Goal: Task Accomplishment & Management: Use online tool/utility

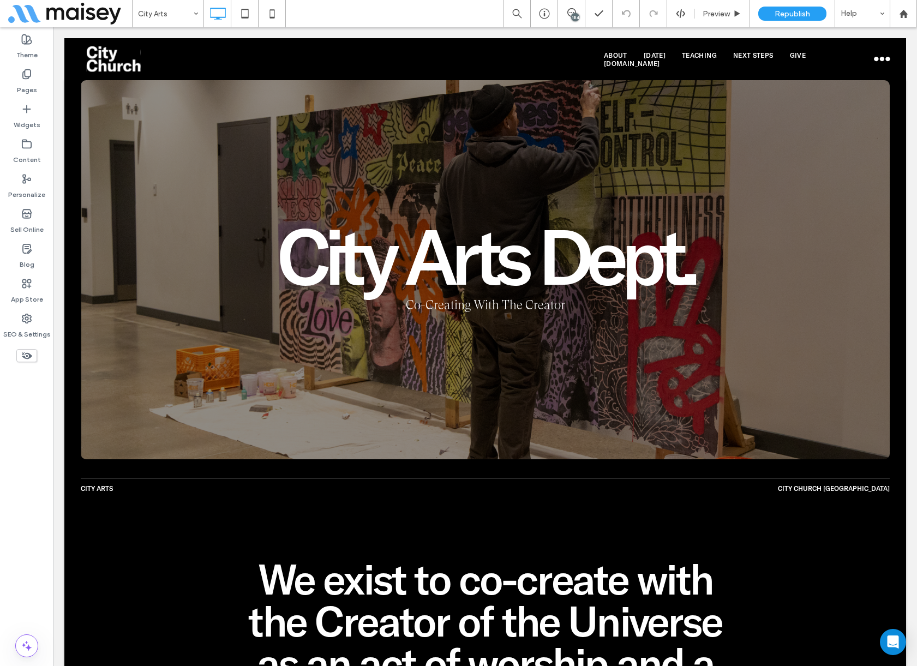
drag, startPoint x: 13, startPoint y: 560, endPoint x: 28, endPoint y: 550, distance: 18.4
click at [13, 559] on div "Theme Pages Widgets Content Personalize Sell Online Blog App Store SEO & Settin…" at bounding box center [26, 346] width 53 height 638
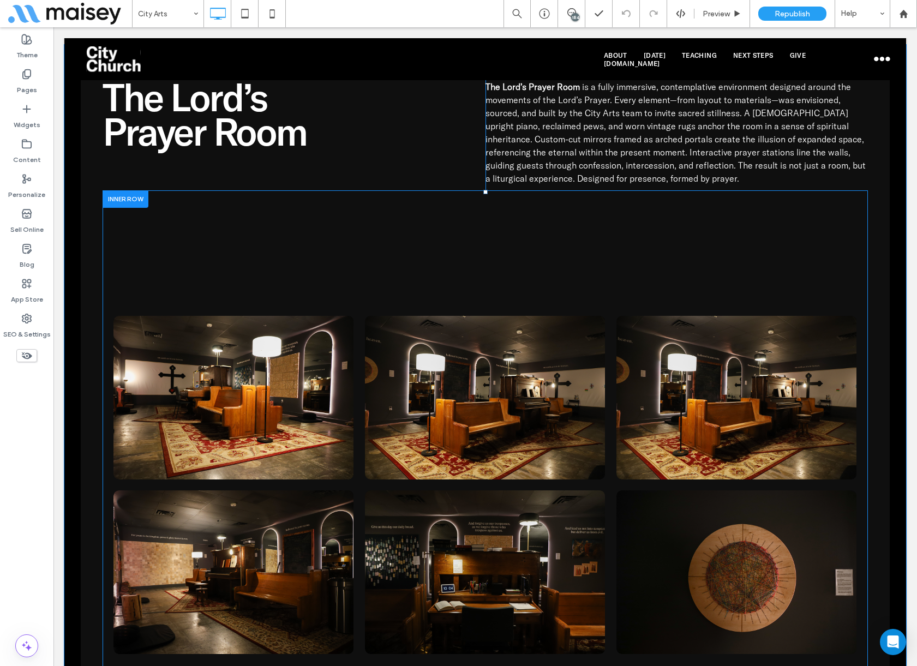
scroll to position [2781, 0]
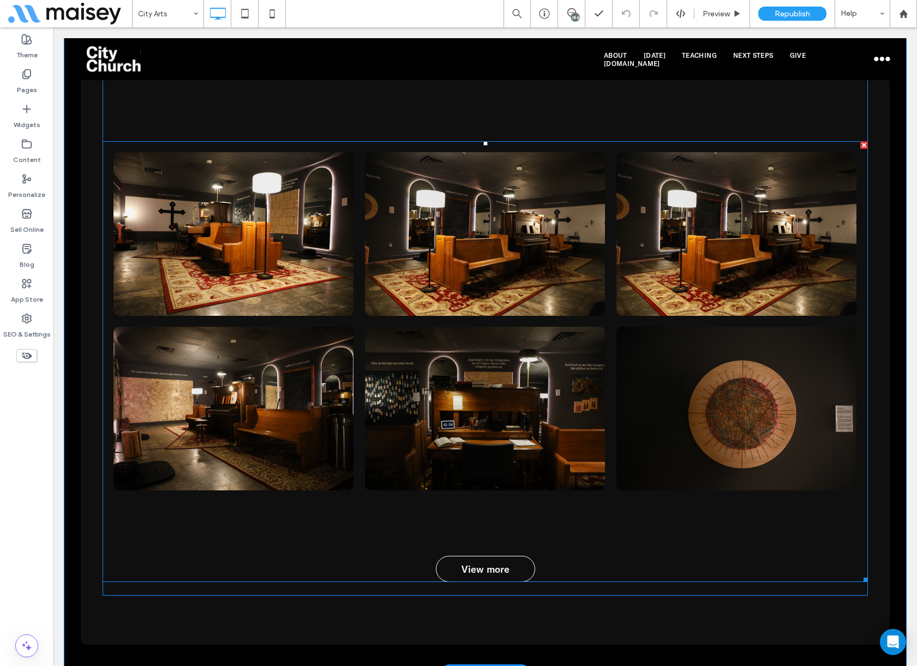
click at [343, 222] on link at bounding box center [233, 234] width 240 height 164
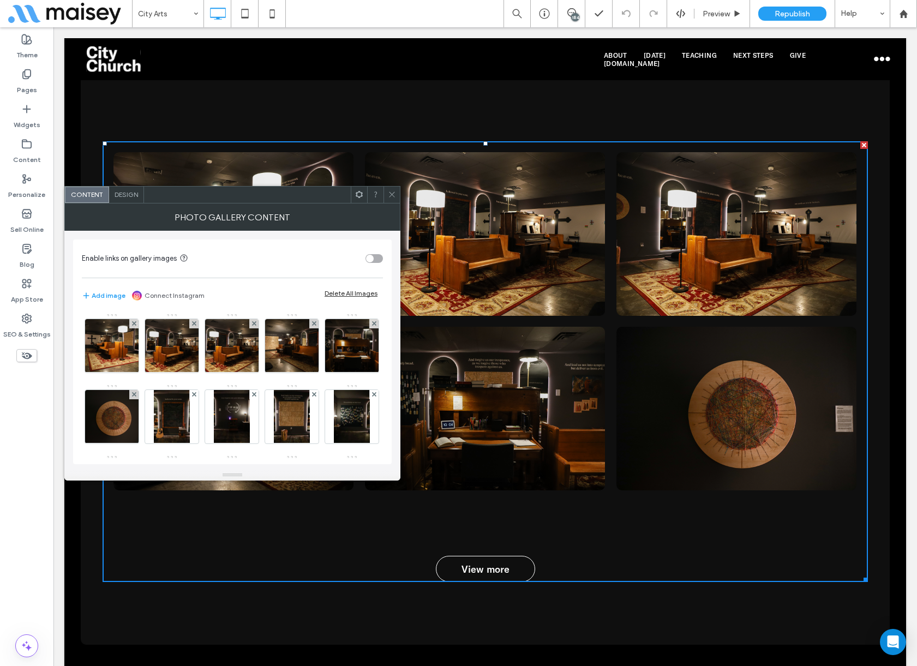
click at [120, 191] on span "Design" at bounding box center [125, 194] width 23 height 8
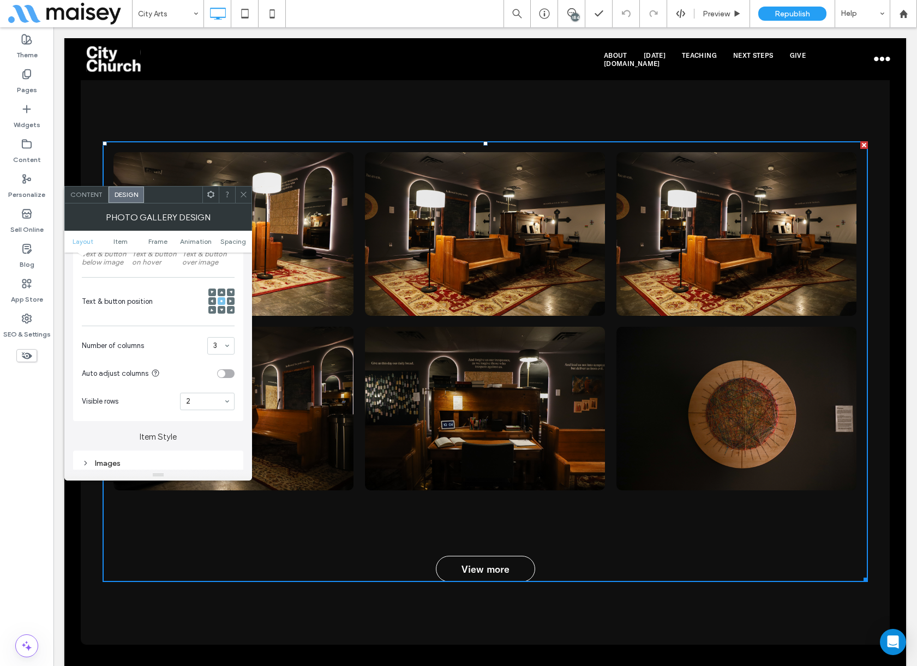
scroll to position [327, 0]
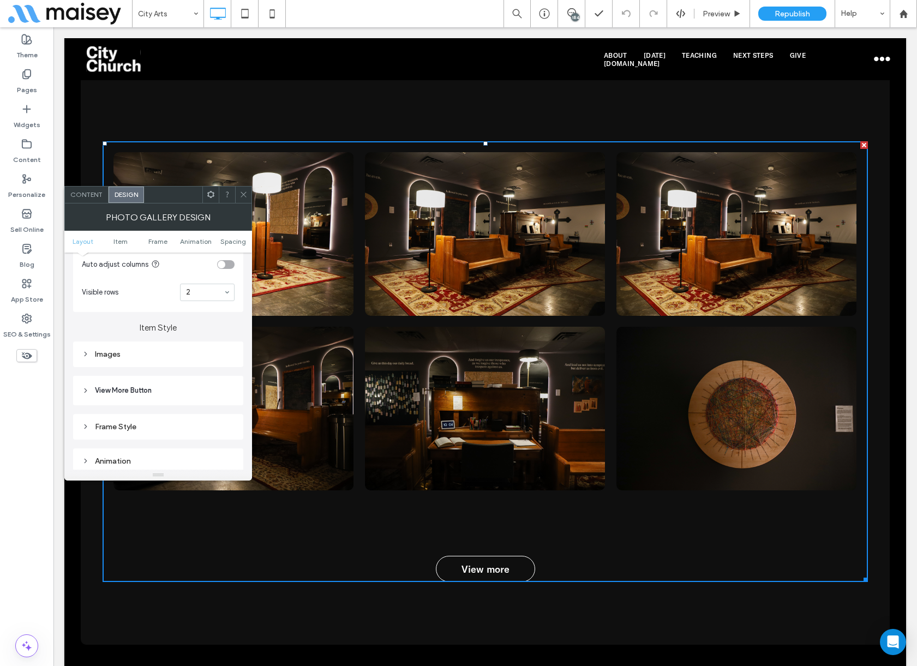
click at [121, 358] on div "Images" at bounding box center [158, 353] width 153 height 9
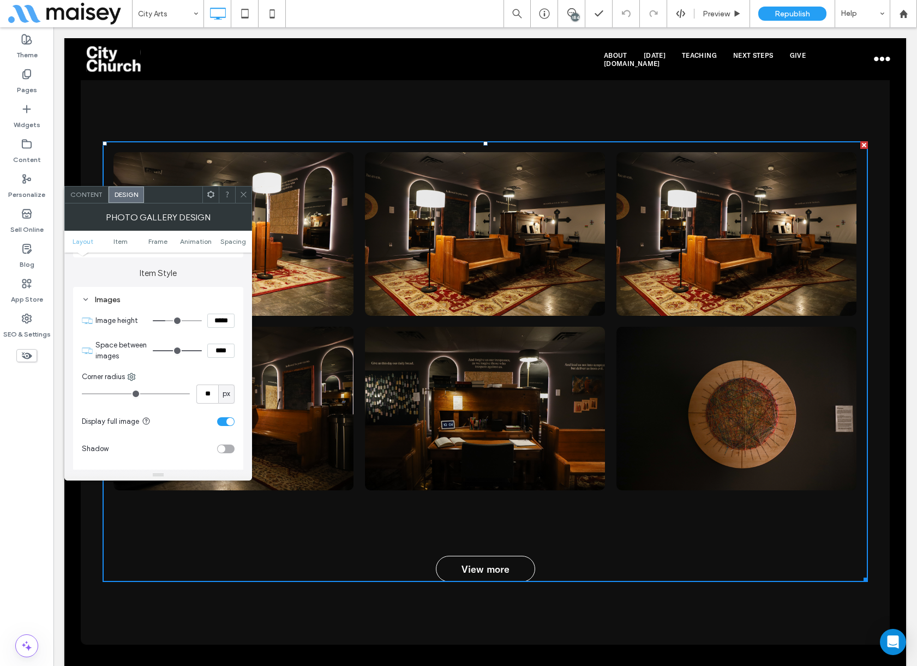
drag, startPoint x: 244, startPoint y: 202, endPoint x: 203, endPoint y: 192, distance: 42.6
click at [244, 202] on span at bounding box center [243, 194] width 8 height 16
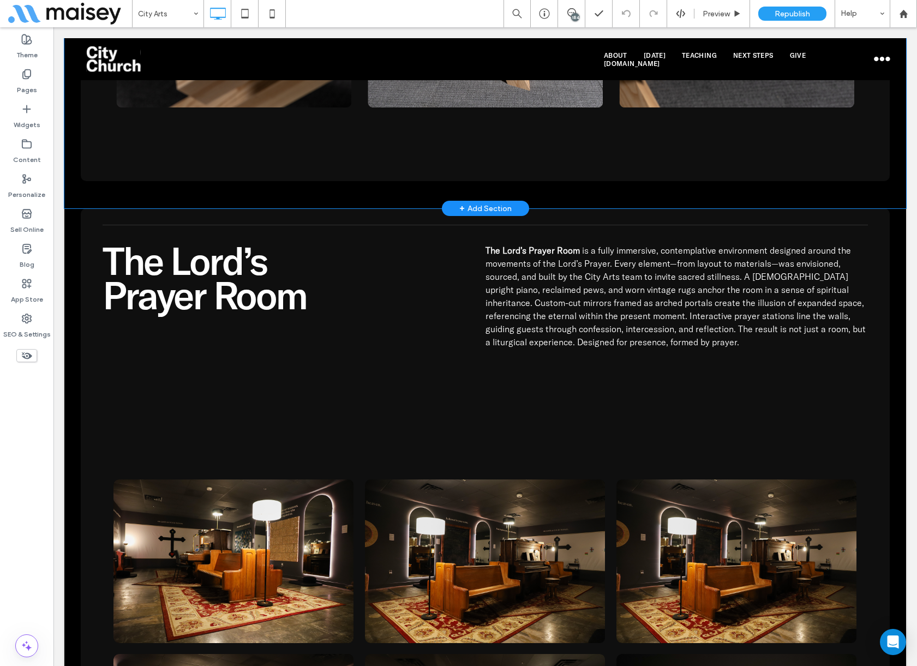
scroll to position [2399, 0]
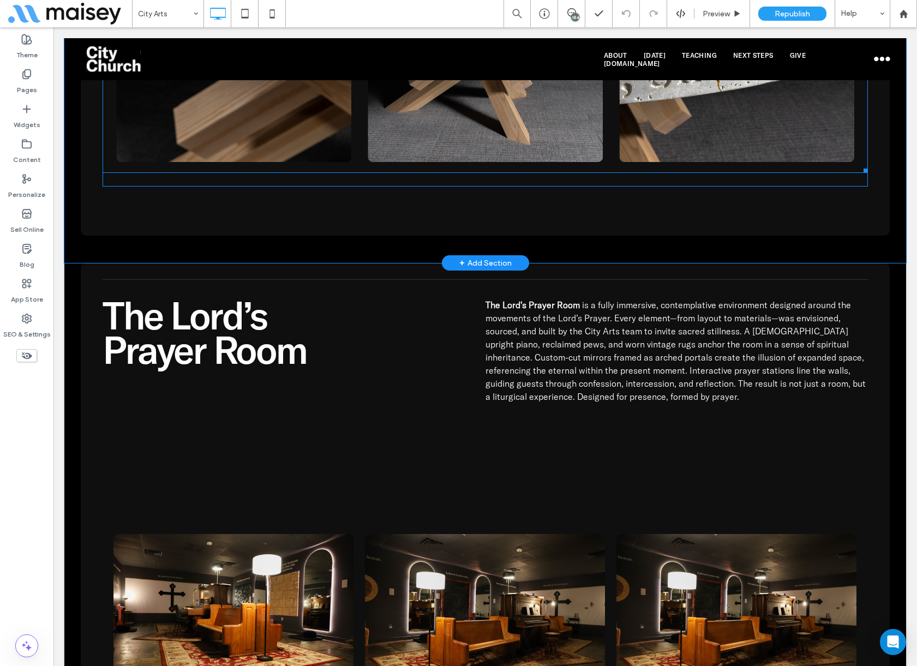
click at [251, 160] on link at bounding box center [233, 44] width 240 height 235
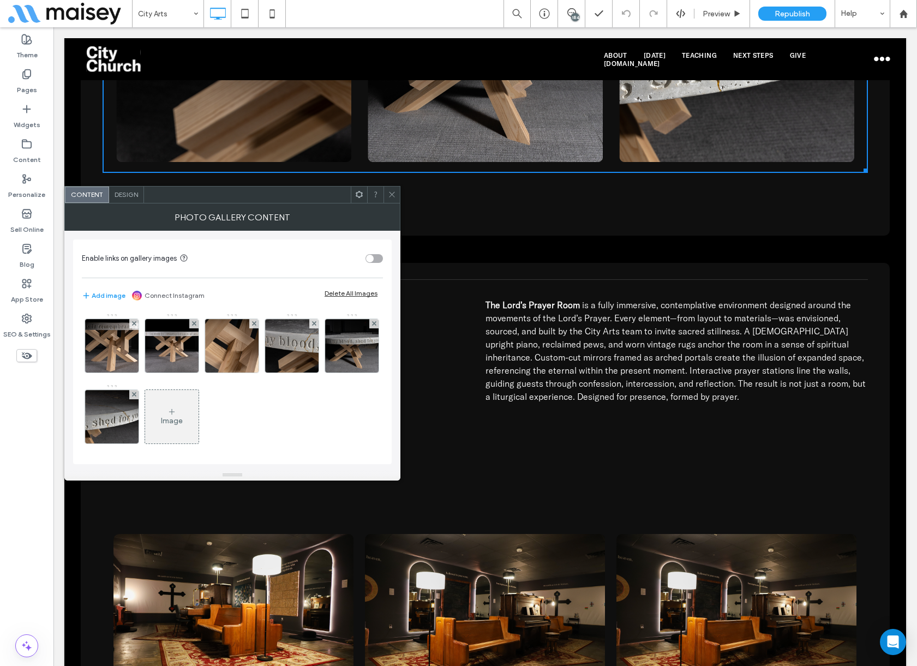
click at [132, 194] on span "Design" at bounding box center [125, 194] width 23 height 8
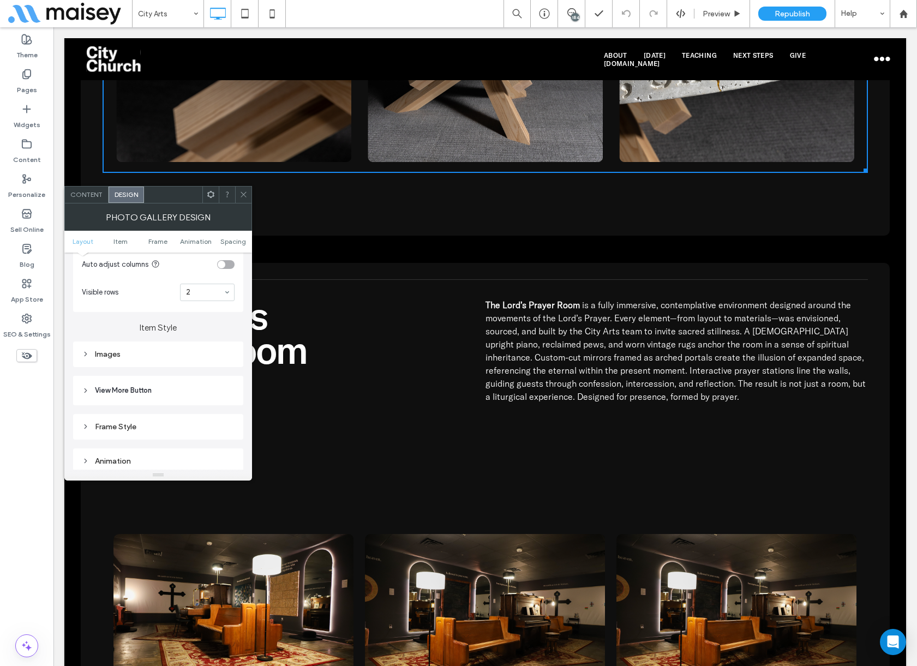
scroll to position [382, 0]
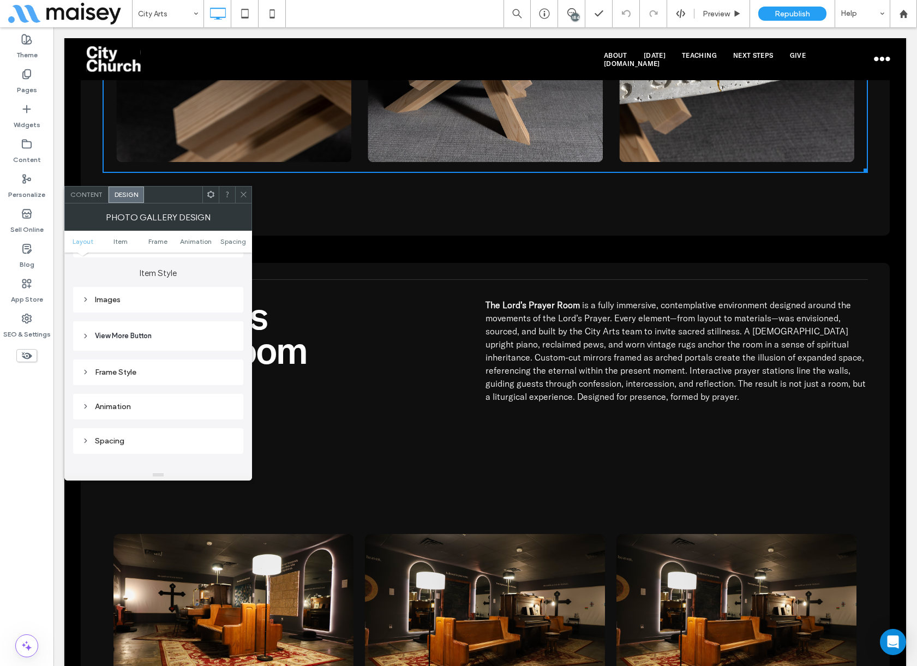
drag, startPoint x: 117, startPoint y: 297, endPoint x: 143, endPoint y: 305, distance: 27.8
click at [117, 297] on div "Images" at bounding box center [158, 299] width 153 height 9
click at [216, 316] on input "*****" at bounding box center [220, 321] width 27 height 14
drag, startPoint x: 246, startPoint y: 195, endPoint x: 200, endPoint y: 210, distance: 49.0
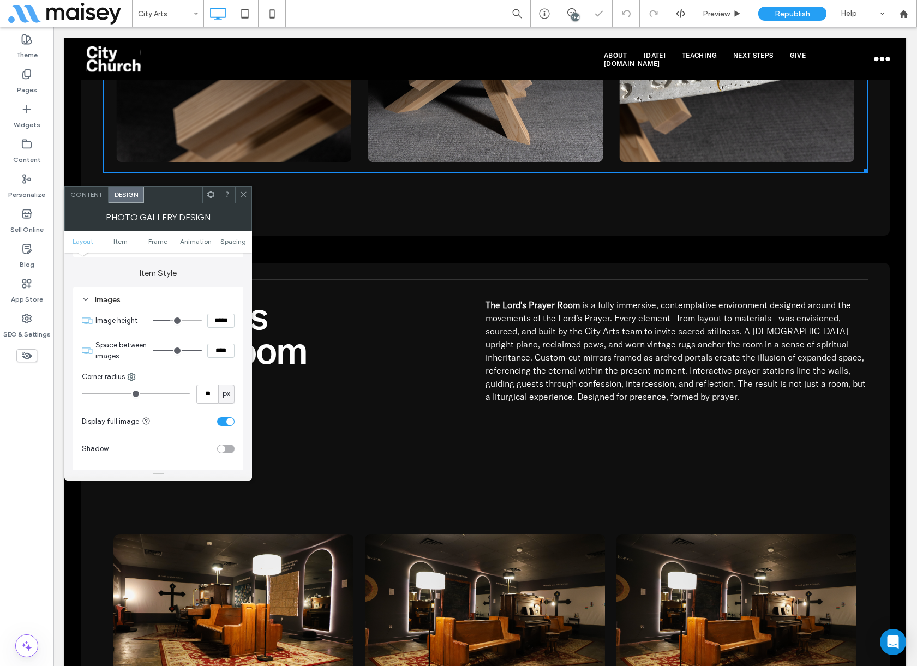
click at [246, 194] on icon at bounding box center [243, 194] width 8 height 8
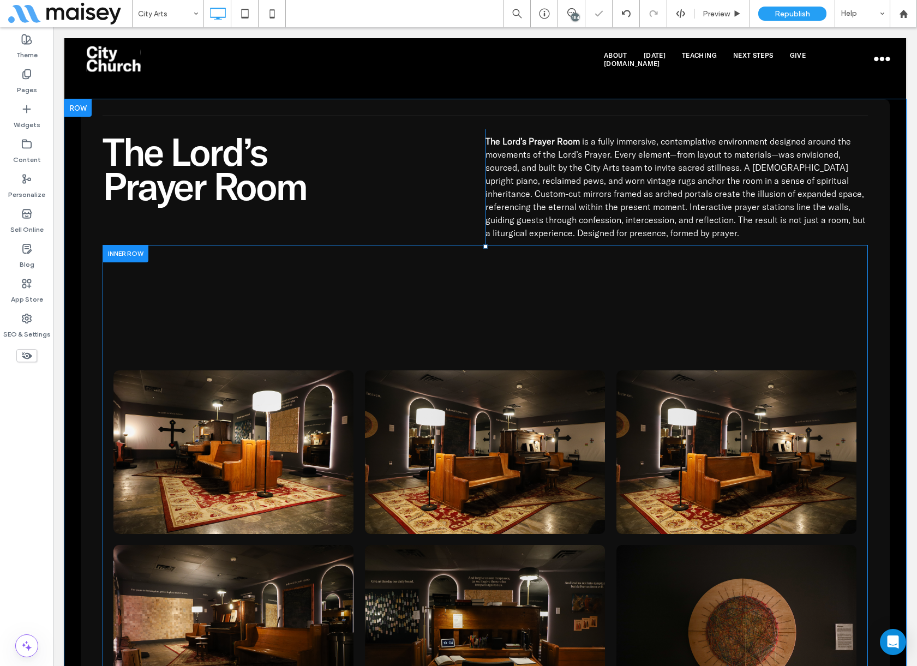
scroll to position [2672, 0]
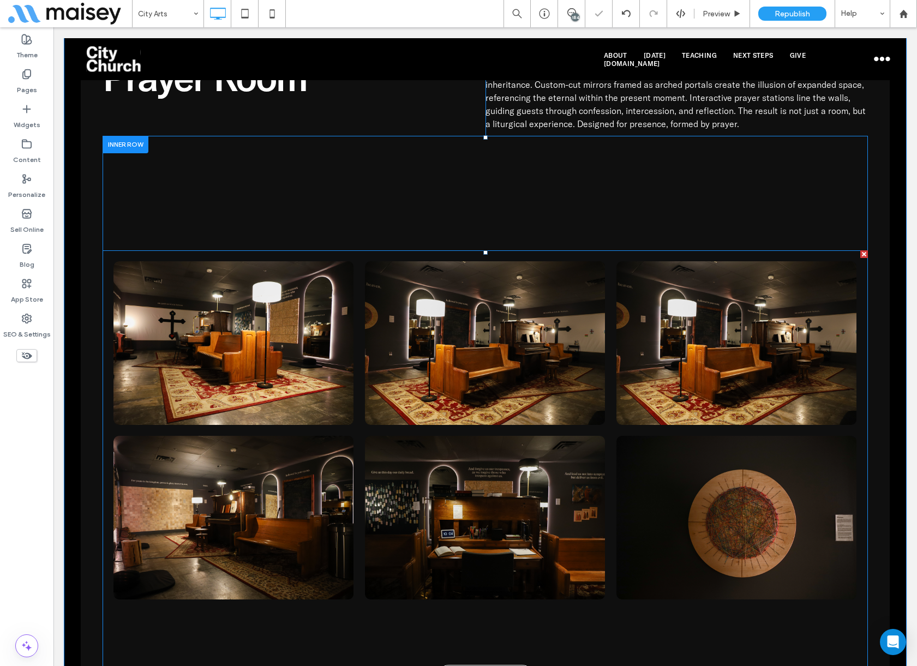
click at [207, 349] on link at bounding box center [233, 343] width 240 height 164
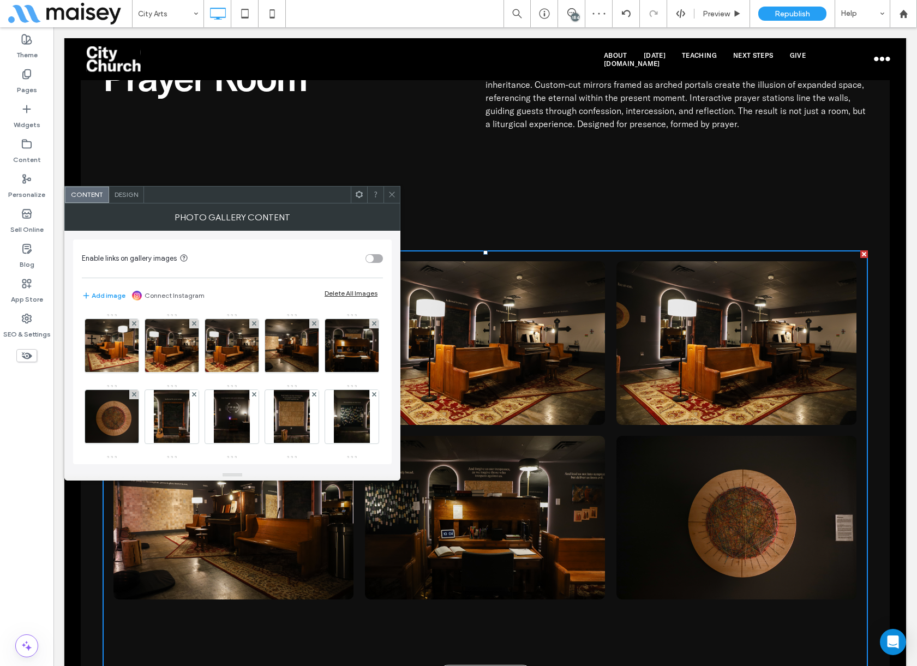
click at [120, 196] on span "Design" at bounding box center [125, 194] width 23 height 8
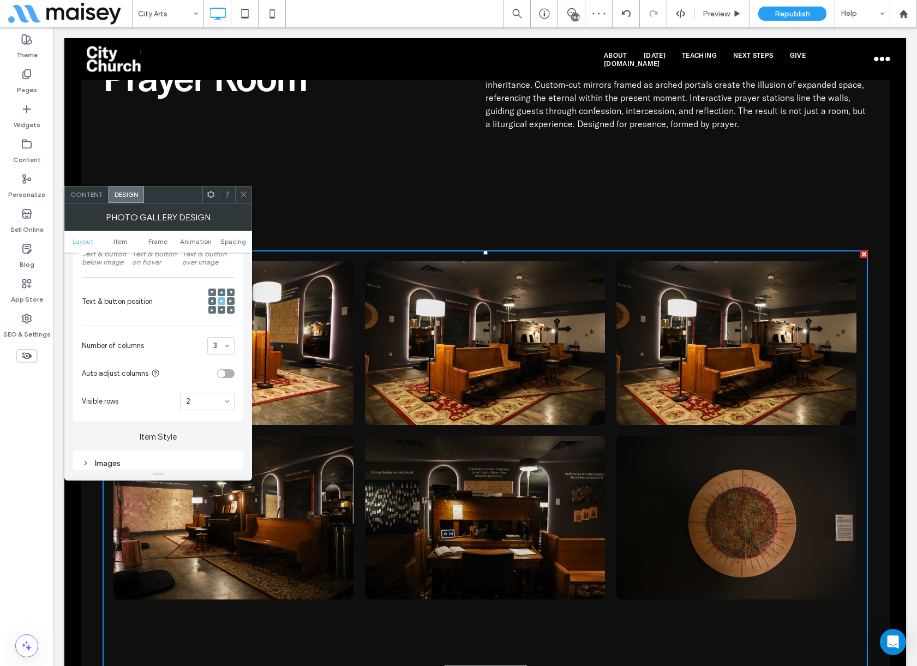
scroll to position [327, 0]
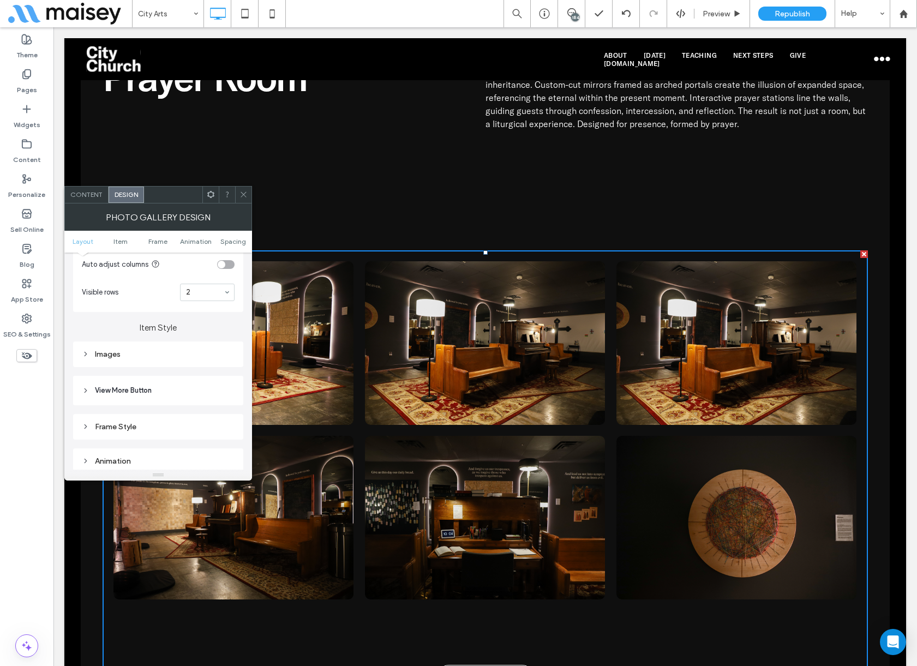
click at [116, 352] on div "Images" at bounding box center [158, 353] width 153 height 9
click at [212, 375] on input "*****" at bounding box center [220, 375] width 27 height 14
paste input
type input "*****"
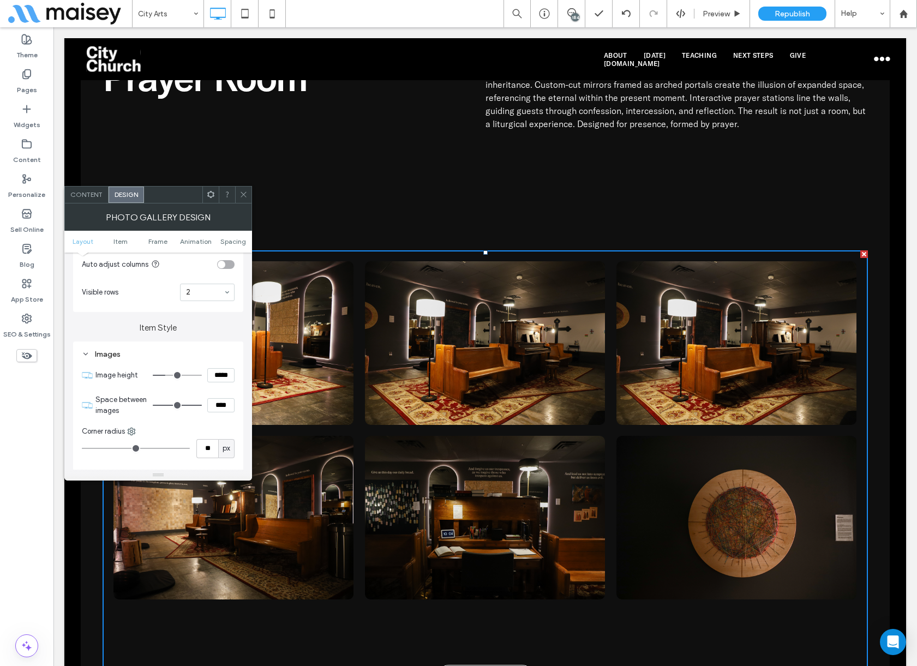
type input "***"
click at [215, 324] on label "Item Style" at bounding box center [158, 322] width 170 height 21
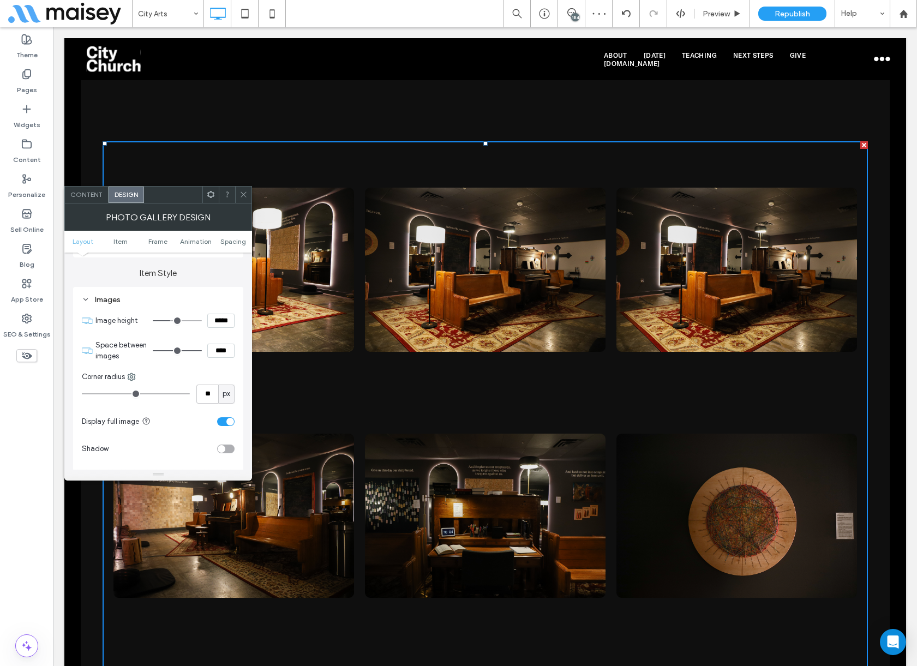
scroll to position [436, 0]
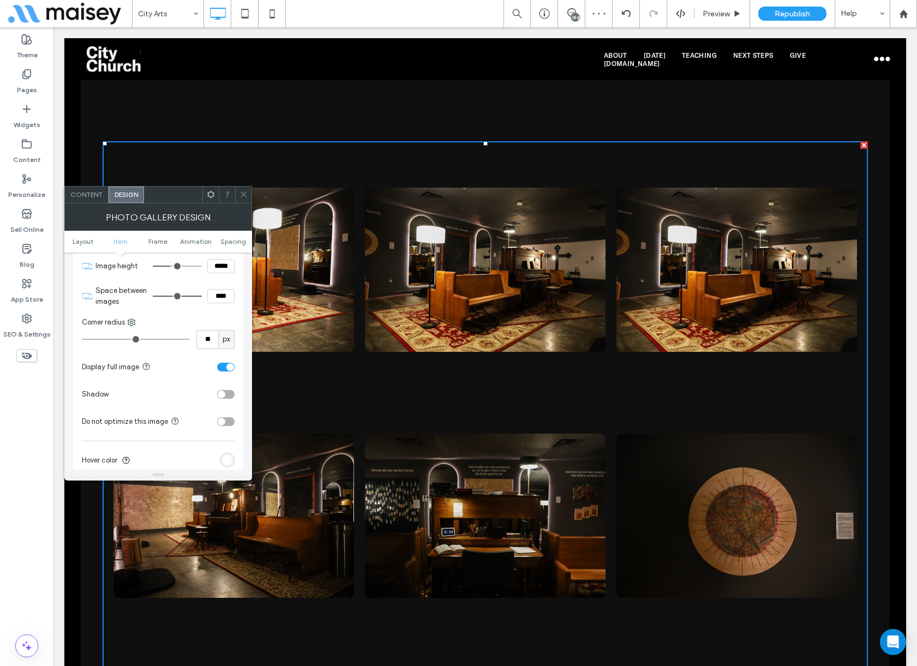
click at [221, 364] on div "toggle" at bounding box center [225, 367] width 17 height 9
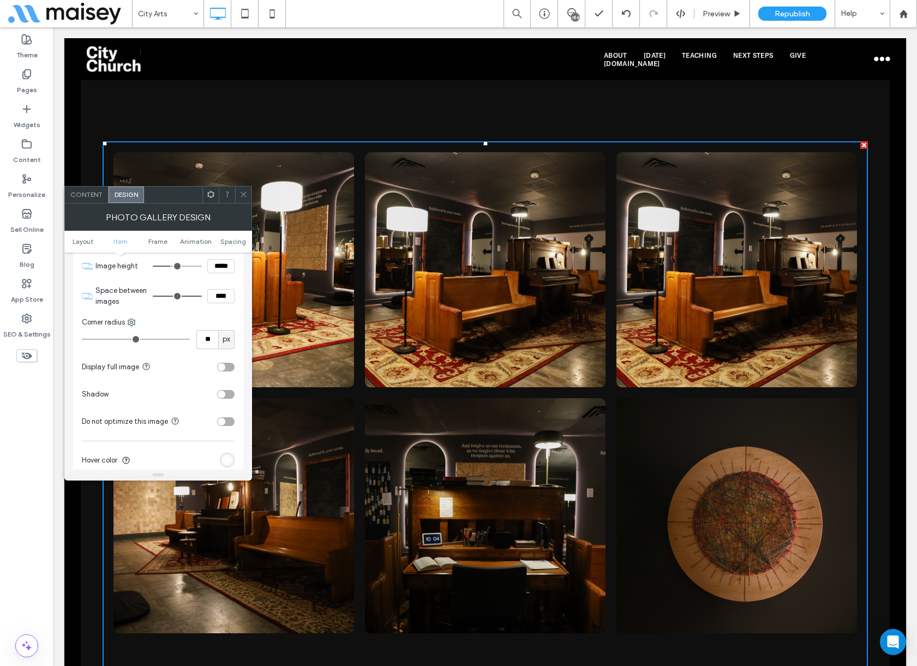
click at [222, 263] on input "*****" at bounding box center [220, 266] width 27 height 14
type input "***"
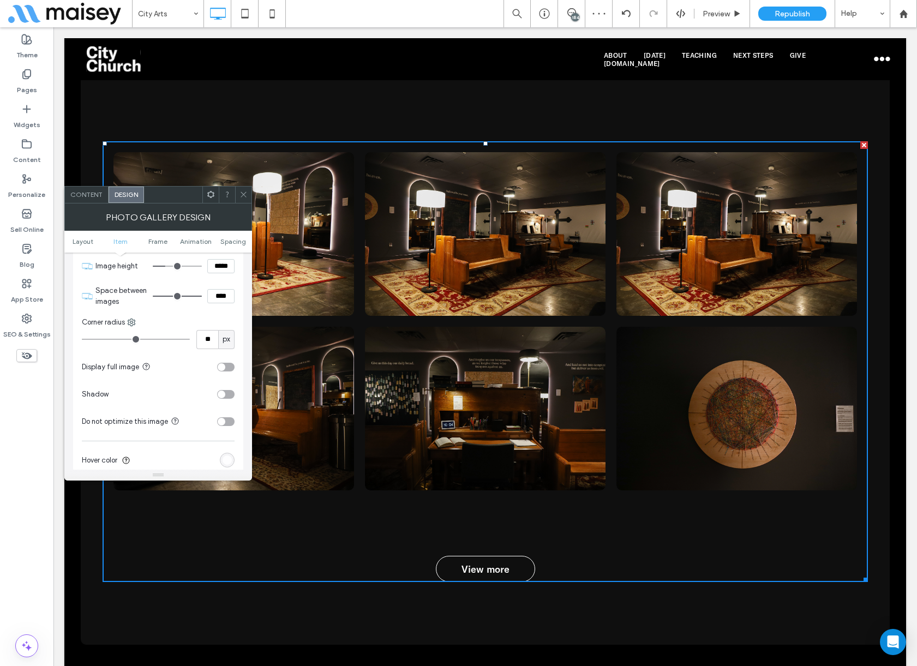
click at [220, 265] on input "*****" at bounding box center [220, 266] width 27 height 14
type input "*****"
type input "***"
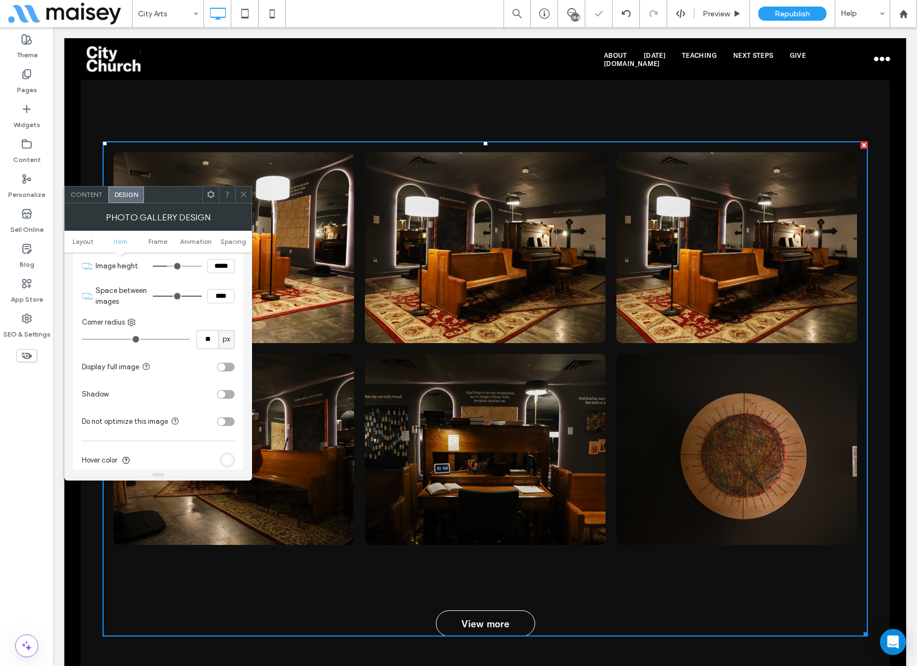
click at [183, 280] on section "Space between images ****" at bounding box center [164, 296] width 139 height 33
click at [220, 261] on input "*****" at bounding box center [220, 266] width 27 height 14
drag, startPoint x: 220, startPoint y: 261, endPoint x: 227, endPoint y: 253, distance: 10.1
click at [221, 261] on section "Image height *****" at bounding box center [164, 265] width 139 height 27
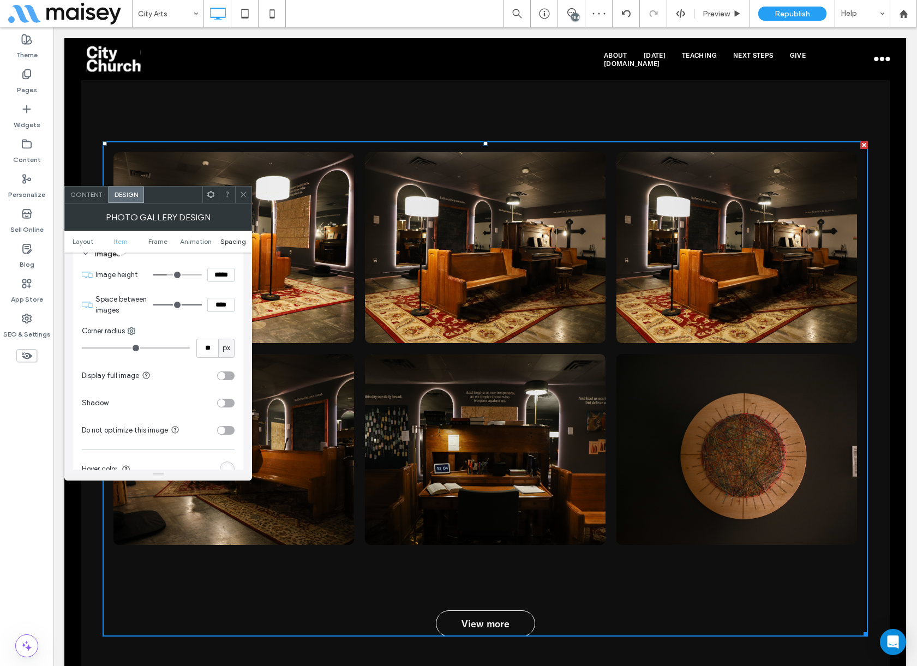
paste input
type input "*****"
type input "***"
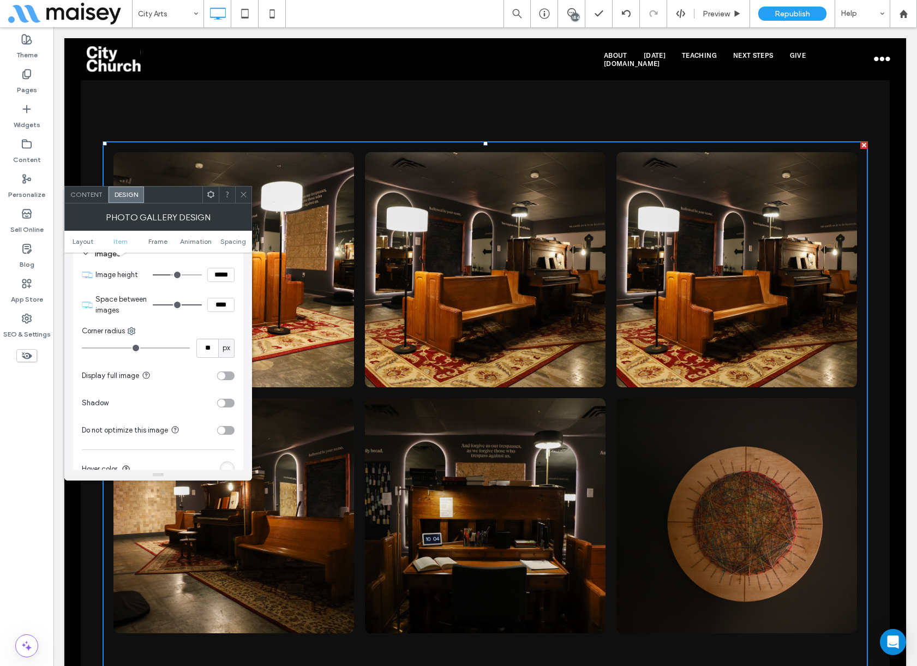
drag, startPoint x: 216, startPoint y: 272, endPoint x: 222, endPoint y: 272, distance: 6.5
click at [222, 272] on input "*****" at bounding box center [220, 275] width 27 height 14
type input "*****"
type input "***"
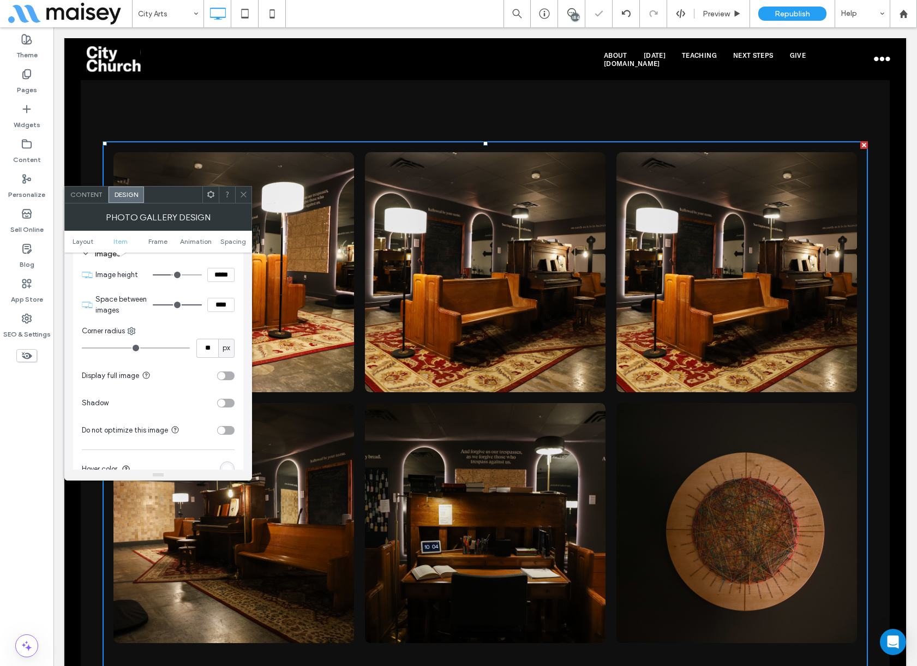
click at [243, 195] on icon at bounding box center [243, 194] width 8 height 8
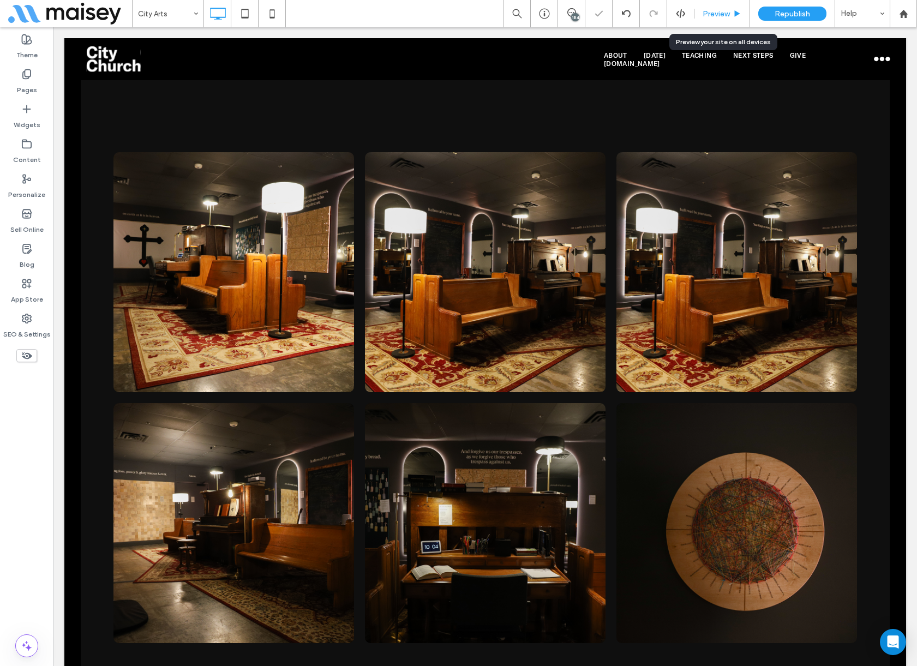
click at [723, 17] on span "Preview" at bounding box center [715, 13] width 27 height 9
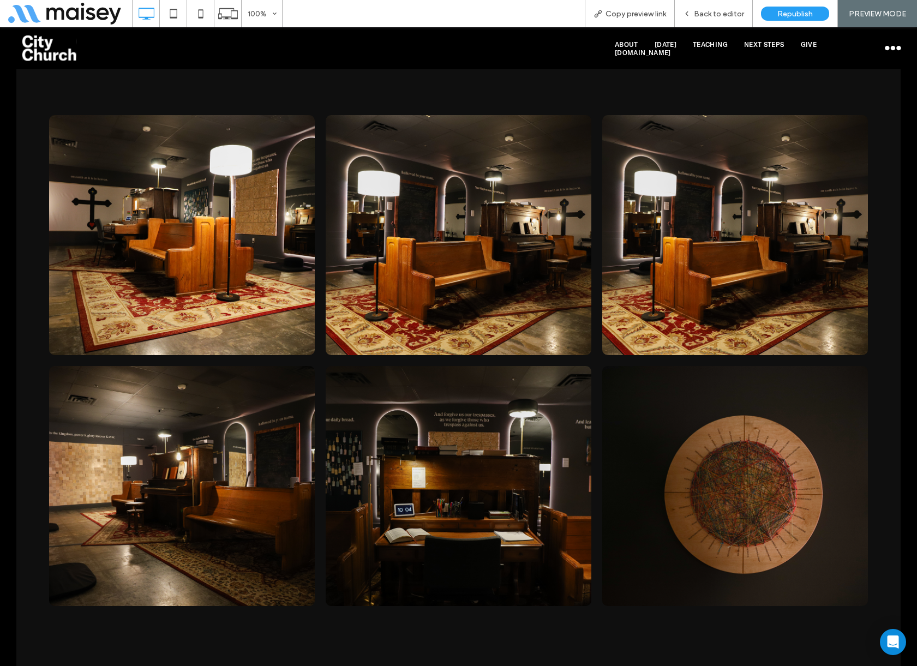
scroll to position [2768, 0]
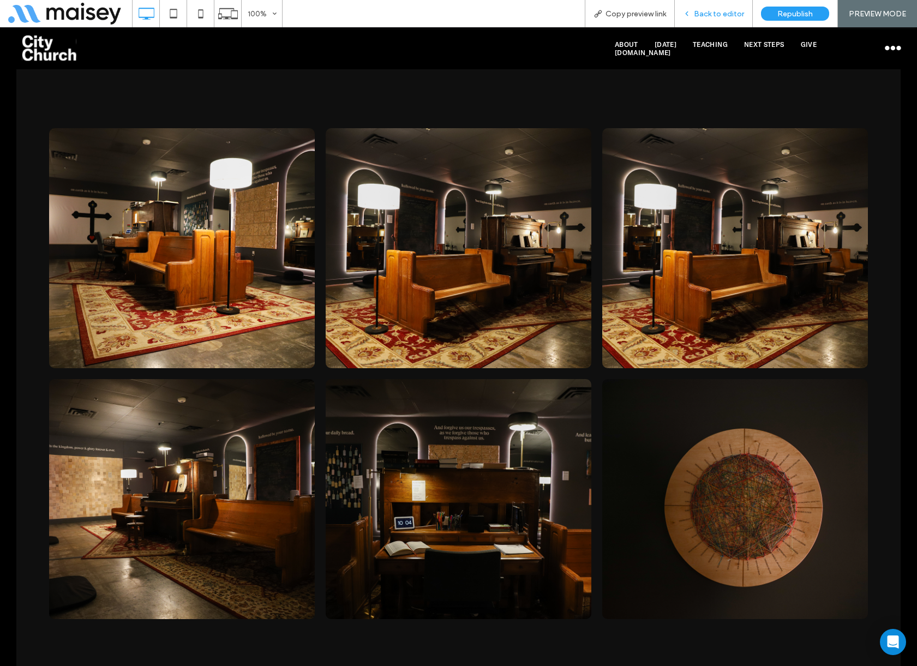
click at [713, 14] on span "Back to editor" at bounding box center [719, 13] width 50 height 9
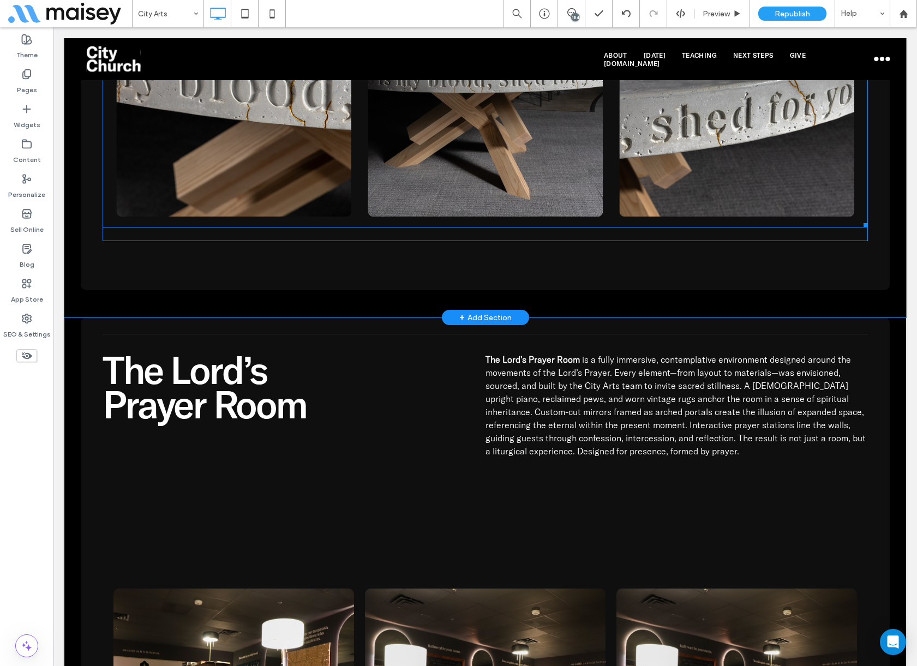
scroll to position [2126, 0]
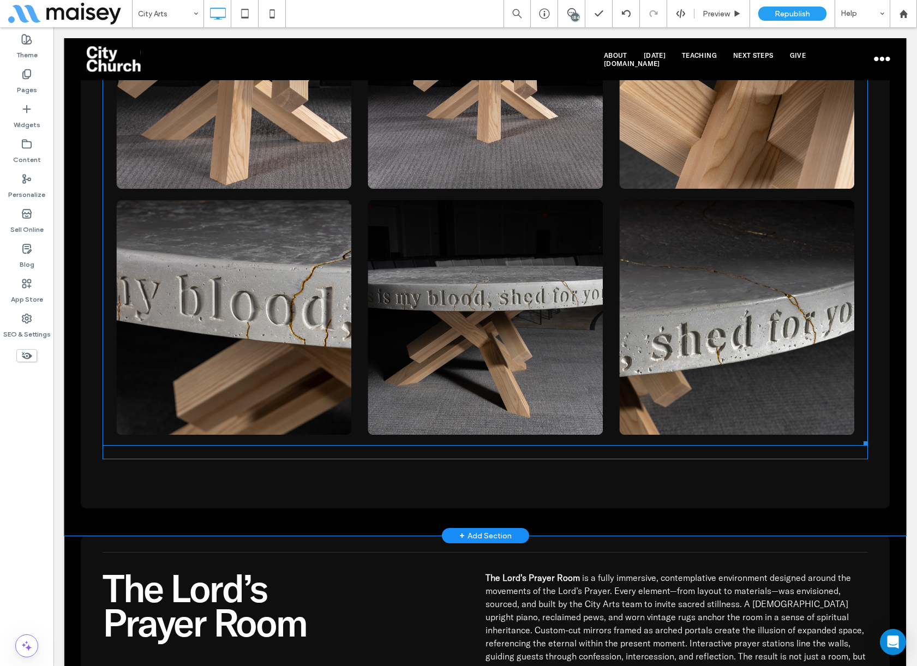
click at [301, 247] on link at bounding box center [233, 317] width 240 height 235
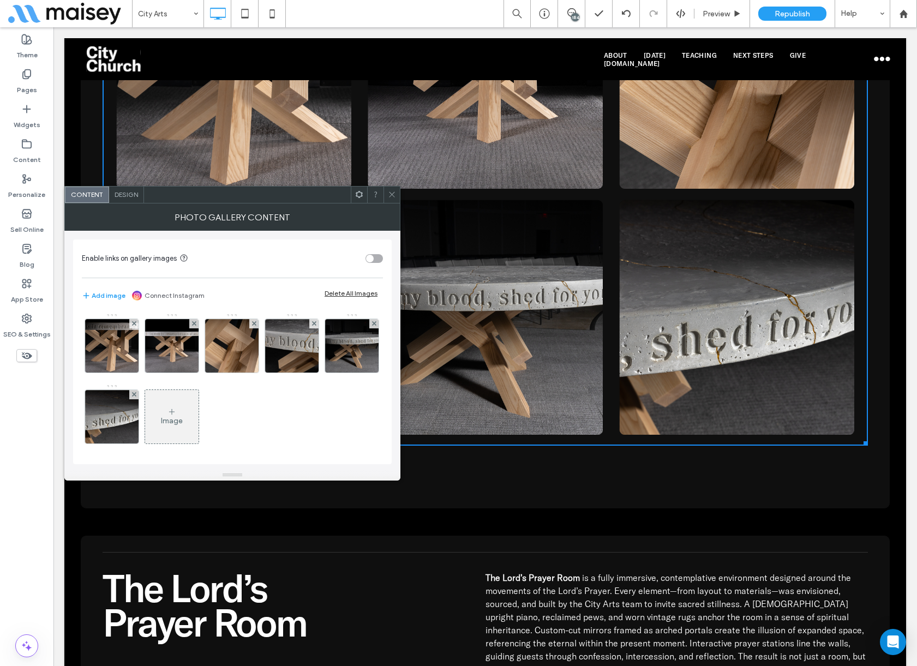
click at [120, 189] on div "Design" at bounding box center [126, 194] width 35 height 16
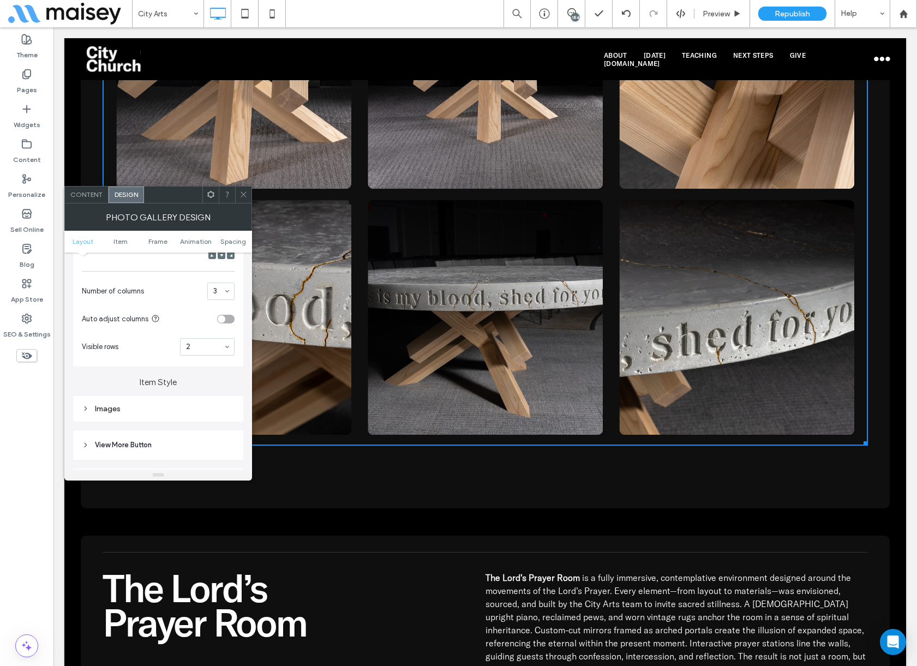
scroll to position [382, 0]
click at [134, 298] on div "Images" at bounding box center [158, 299] width 153 height 9
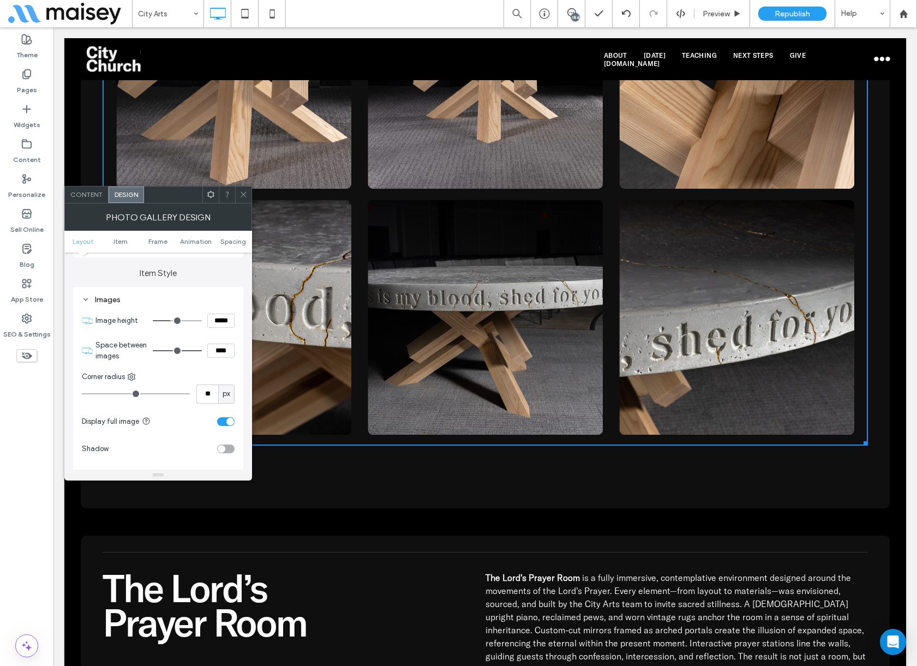
click at [224, 417] on div "toggle" at bounding box center [225, 421] width 17 height 9
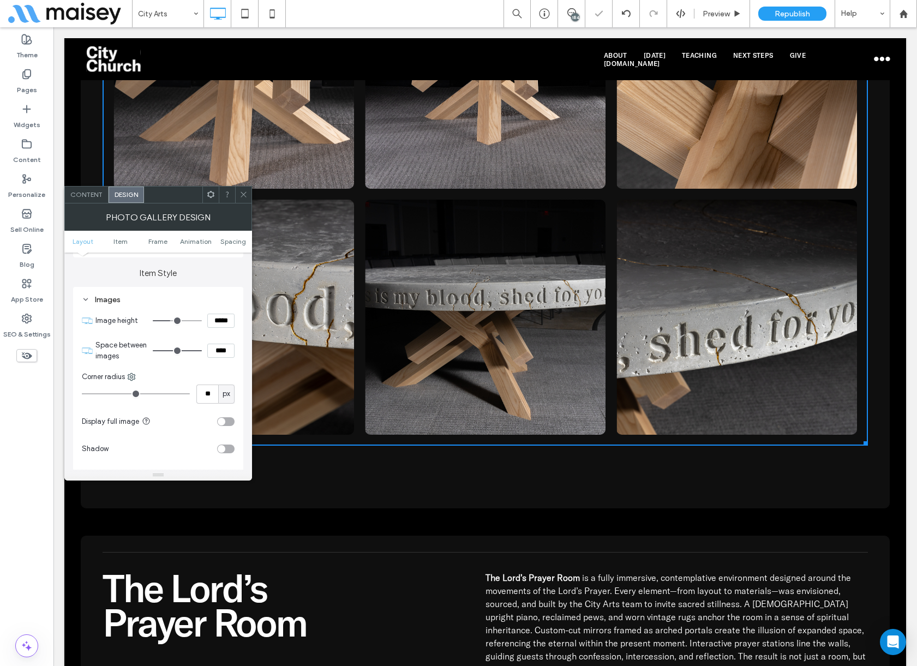
click at [220, 318] on input "*****" at bounding box center [220, 321] width 27 height 14
paste input
type input "*****"
type input "***"
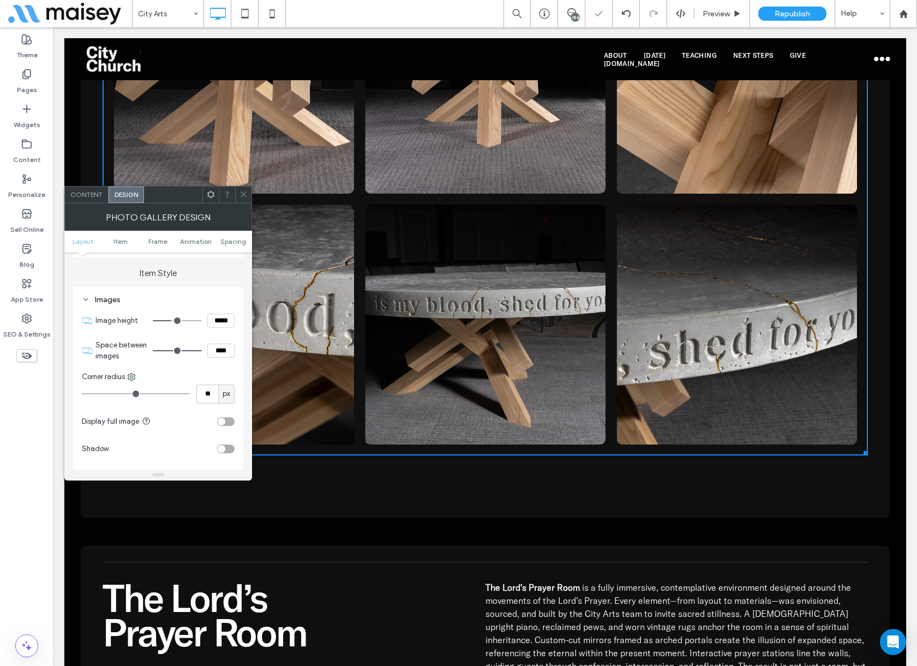
click at [243, 192] on icon at bounding box center [243, 194] width 8 height 8
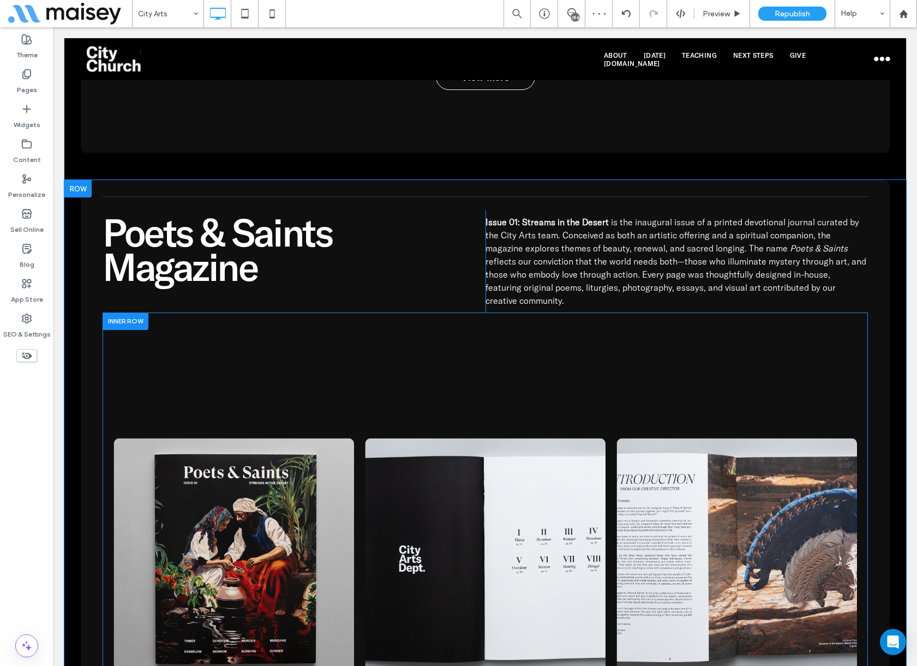
scroll to position [3762, 0]
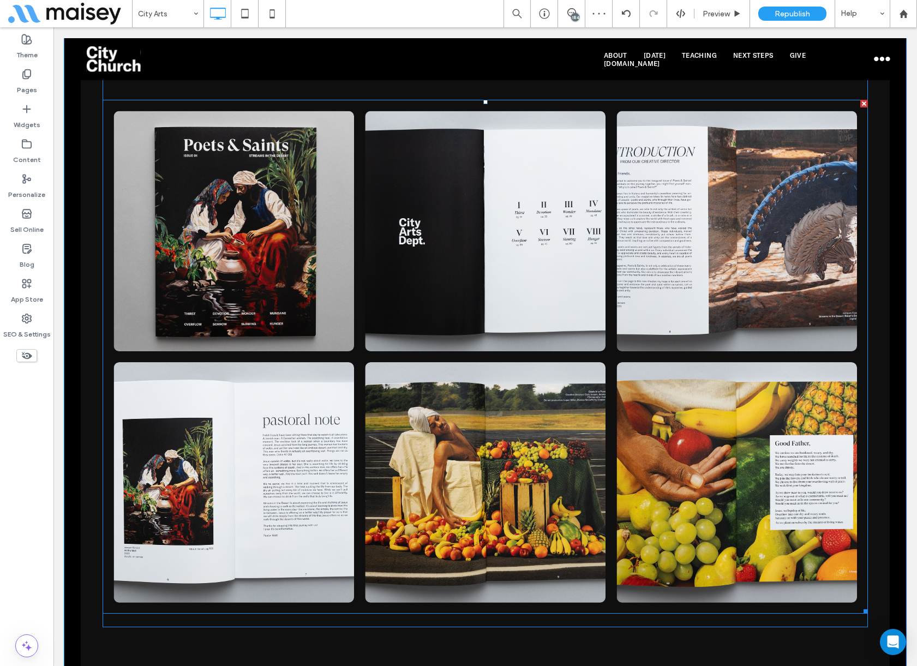
click at [258, 332] on link at bounding box center [233, 231] width 240 height 240
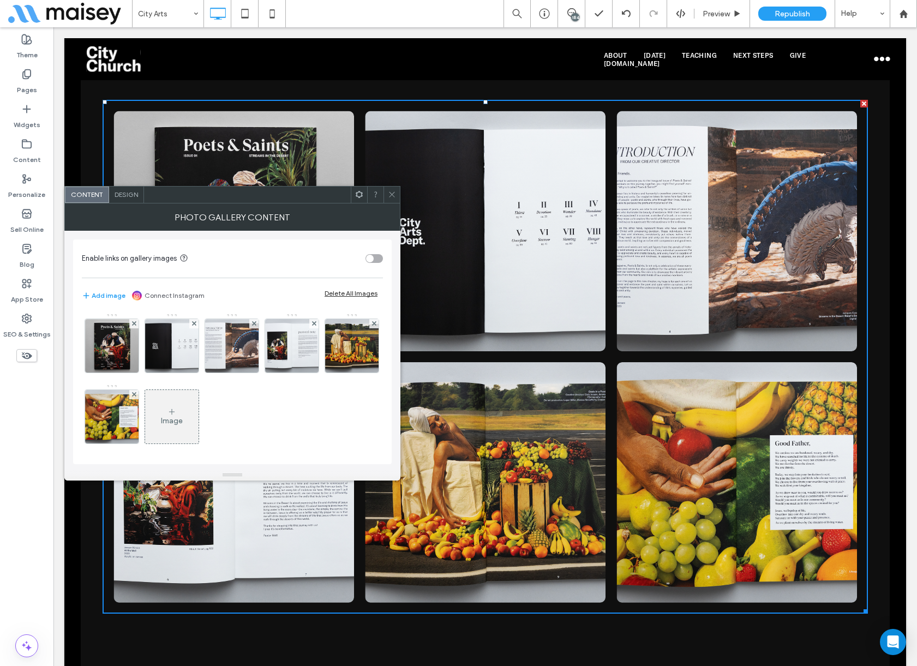
click at [131, 197] on span "Design" at bounding box center [125, 194] width 23 height 8
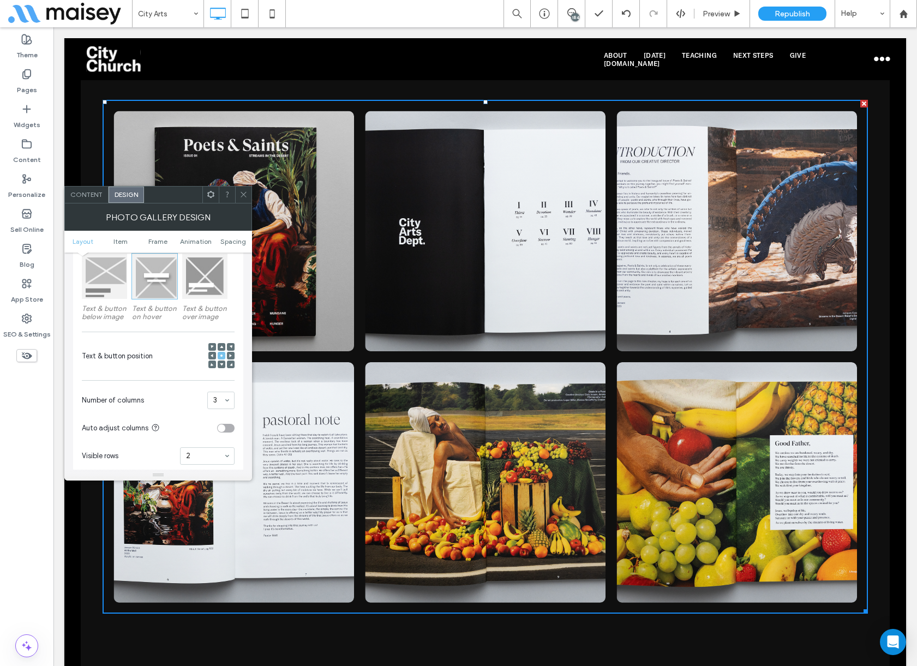
scroll to position [327, 0]
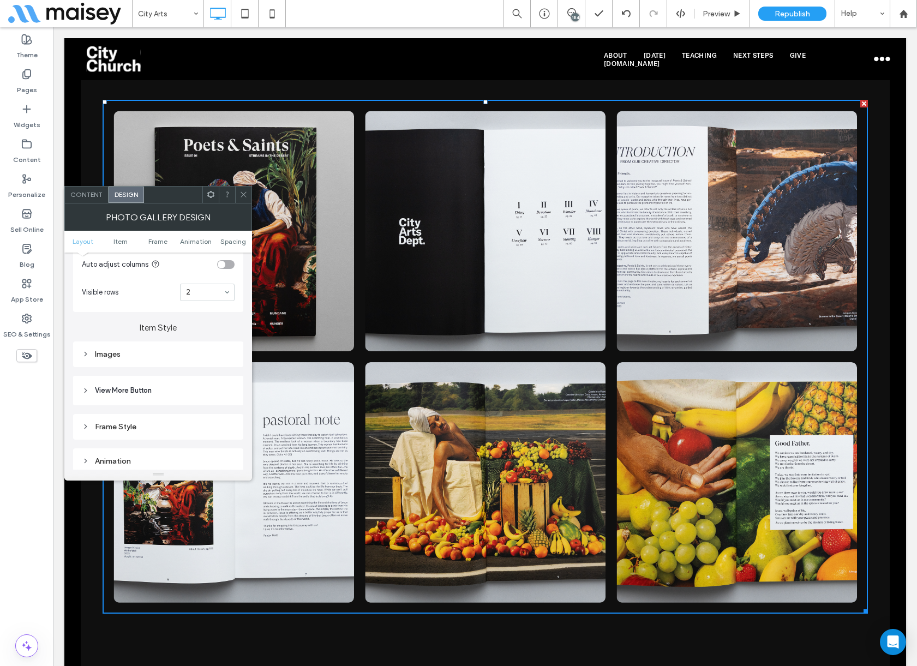
click at [162, 356] on div "Images" at bounding box center [158, 353] width 153 height 9
click at [214, 383] on section "Image height *****" at bounding box center [164, 374] width 139 height 27
click at [215, 373] on input "*****" at bounding box center [220, 375] width 27 height 14
click at [216, 373] on input "*****" at bounding box center [220, 375] width 27 height 14
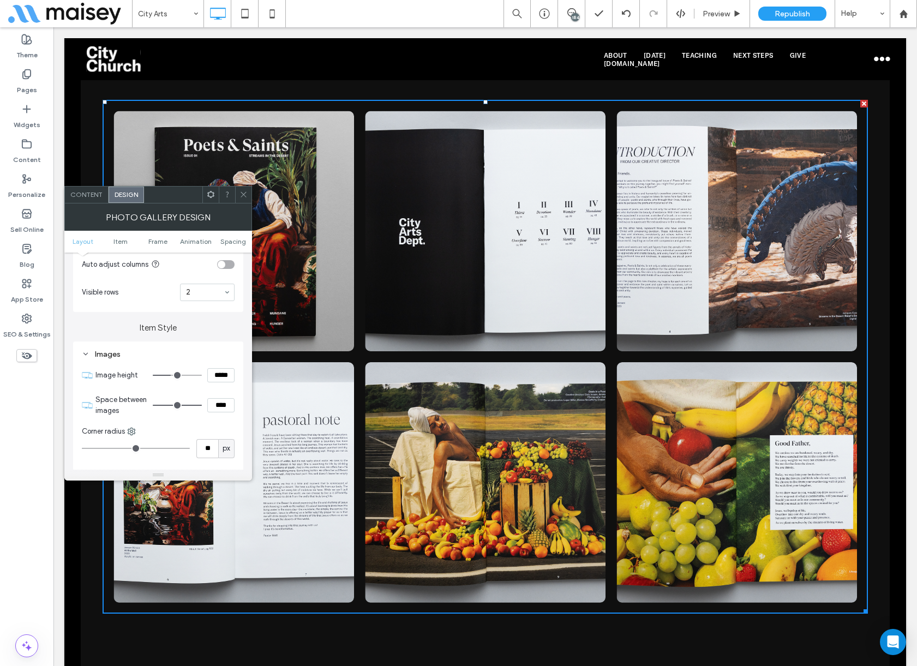
paste input
type input "*****"
type input "***"
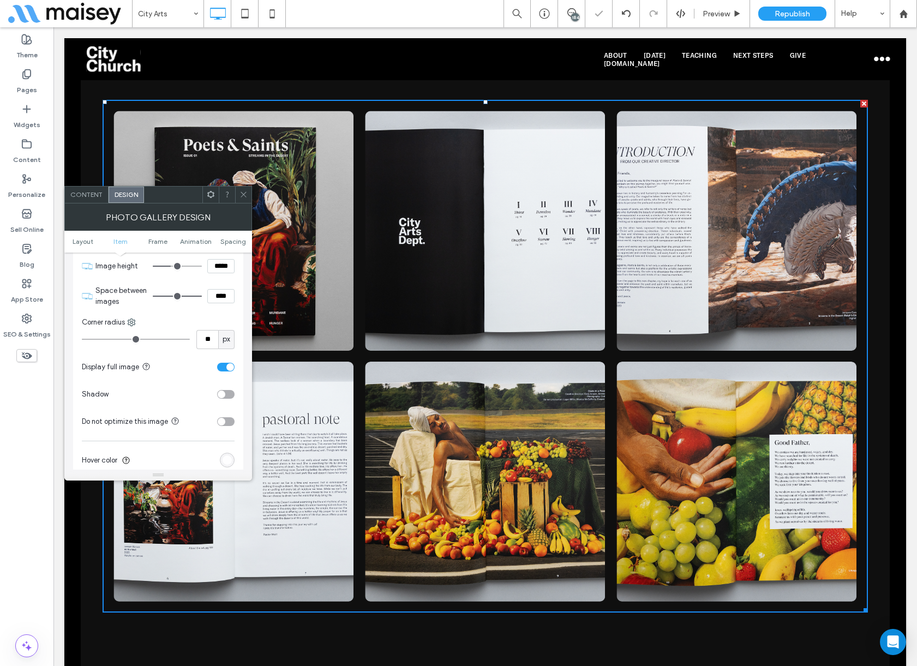
scroll to position [491, 0]
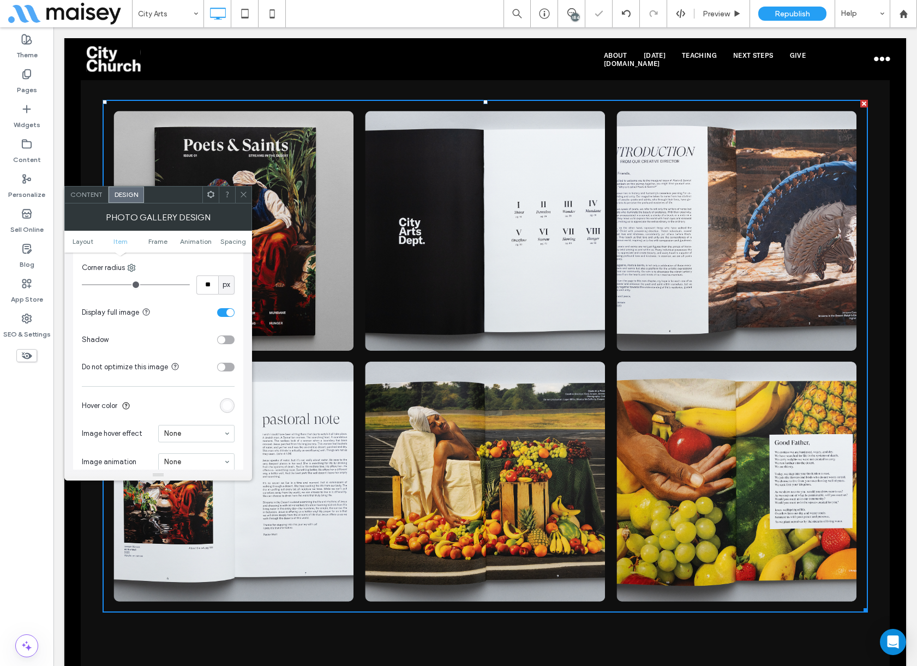
click at [230, 312] on div "toggle" at bounding box center [230, 313] width 8 height 8
click at [240, 198] on span at bounding box center [243, 194] width 8 height 16
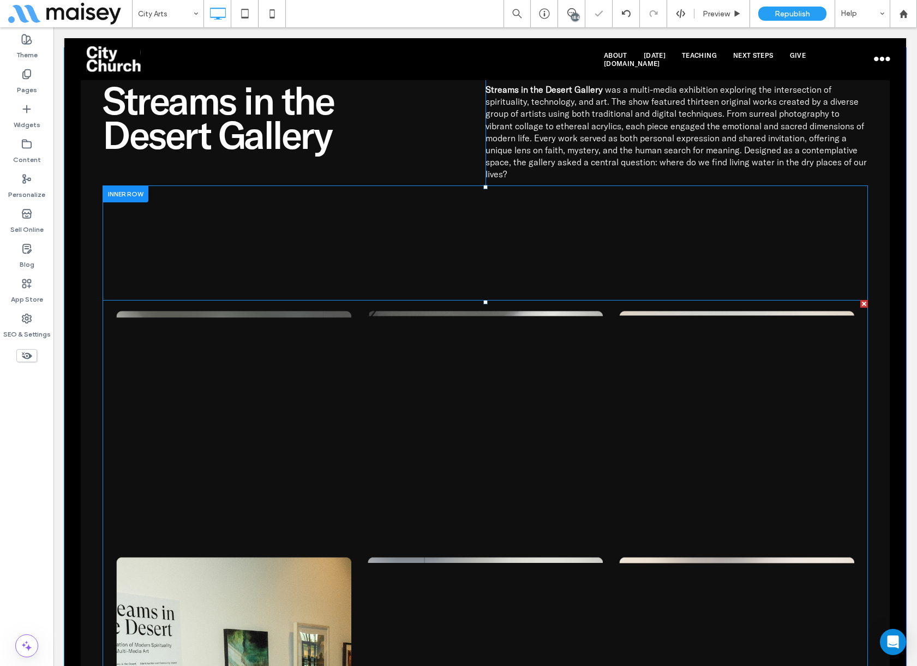
scroll to position [4525, 0]
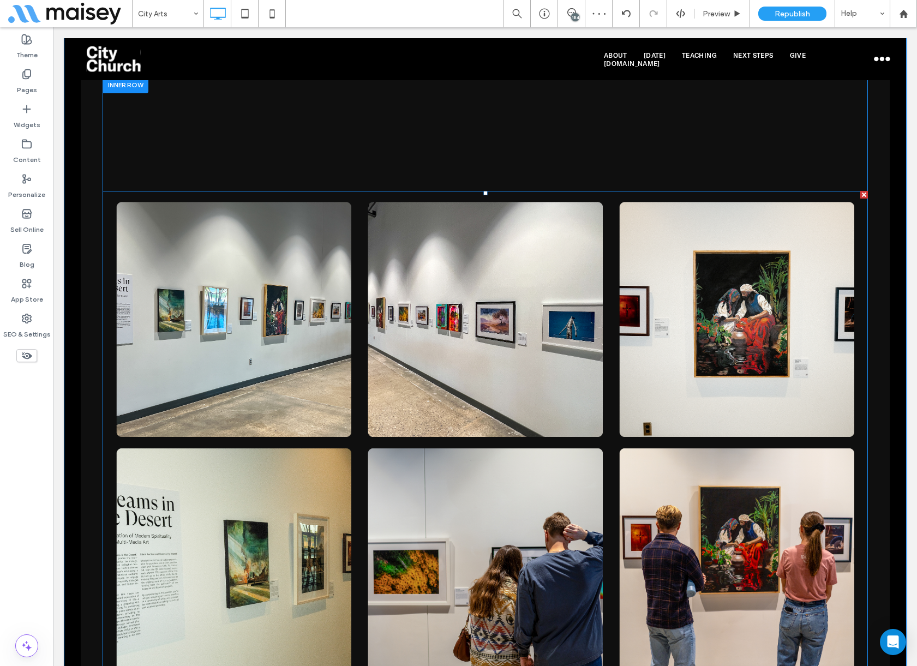
click at [216, 351] on link at bounding box center [233, 319] width 240 height 235
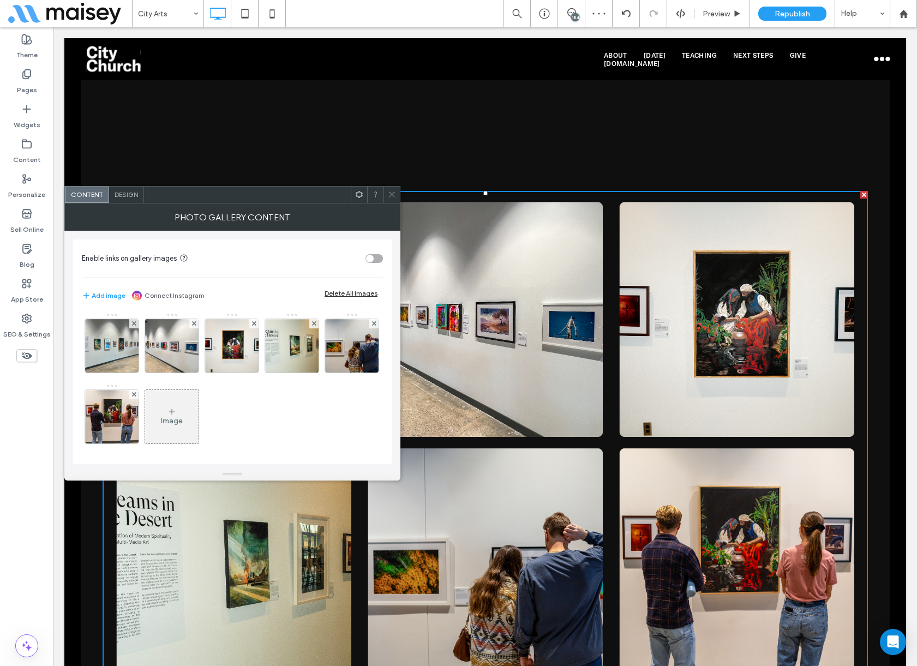
scroll to position [3, 0]
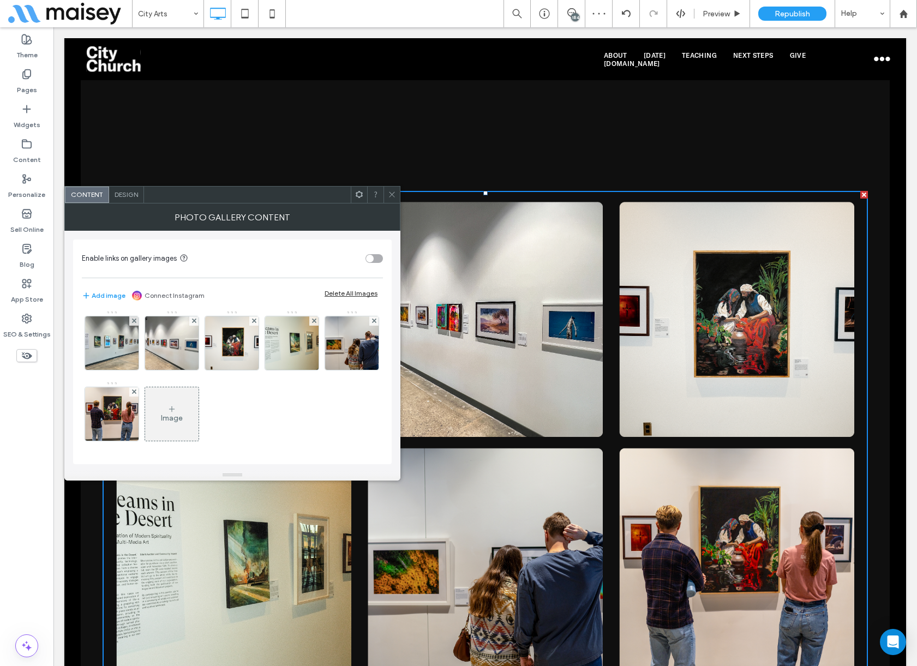
click at [131, 196] on span "Design" at bounding box center [125, 194] width 23 height 8
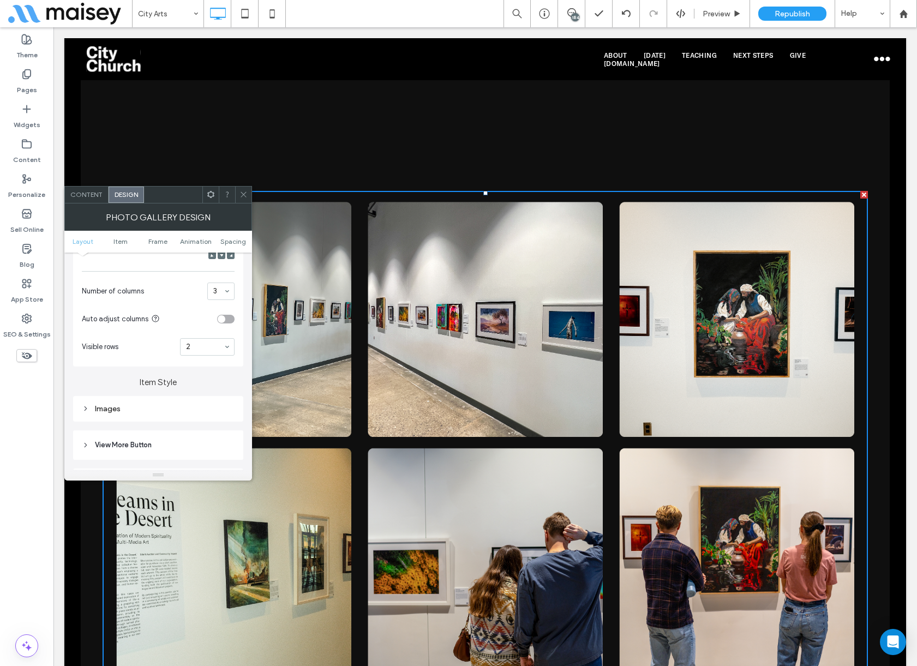
scroll to position [327, 0]
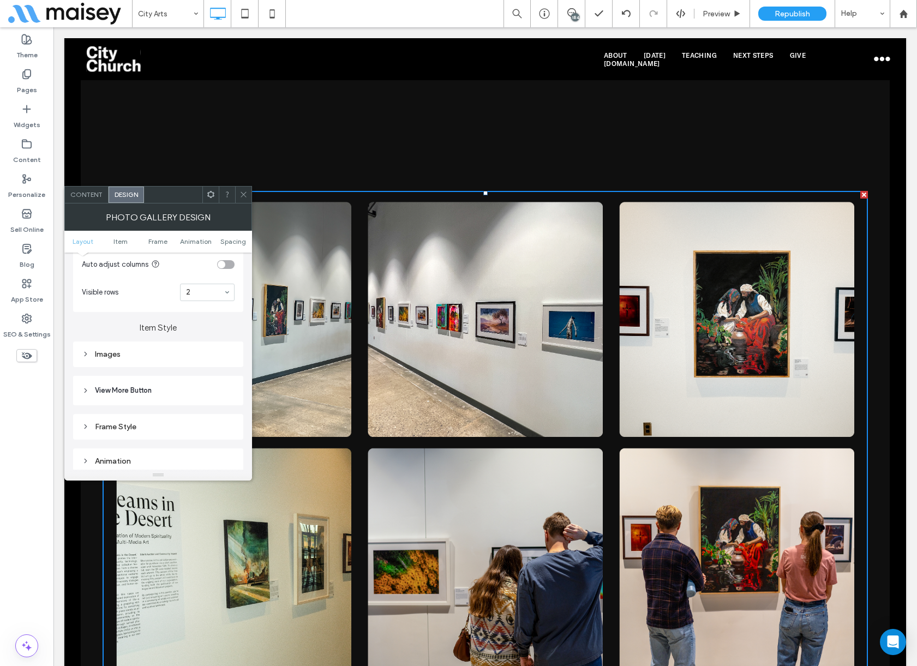
click at [159, 362] on div "Images" at bounding box center [158, 354] width 170 height 26
click at [159, 354] on div "Images" at bounding box center [158, 353] width 153 height 9
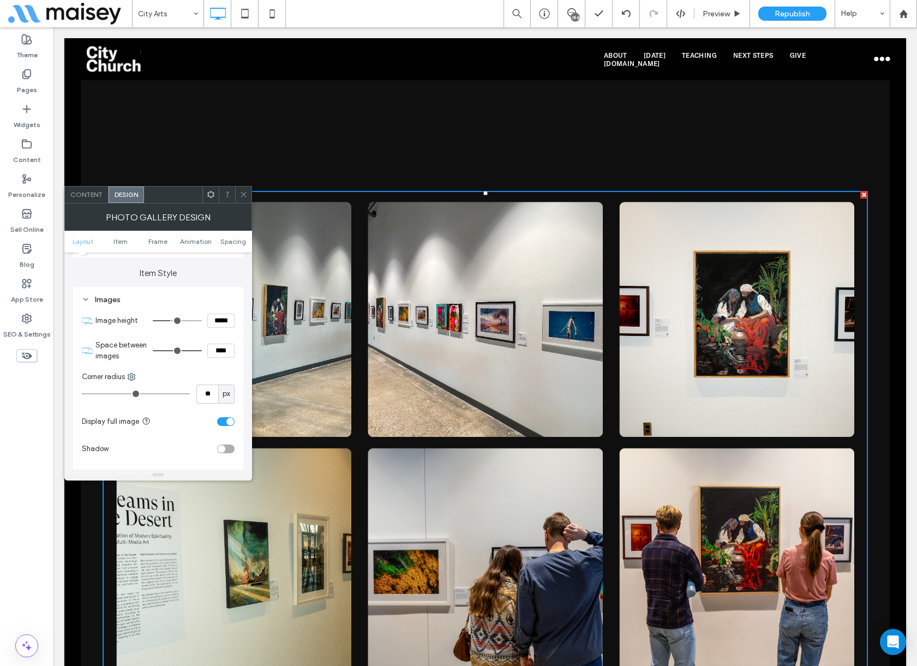
click at [221, 315] on input "*****" at bounding box center [220, 321] width 27 height 14
paste input
type input "*****"
type input "***"
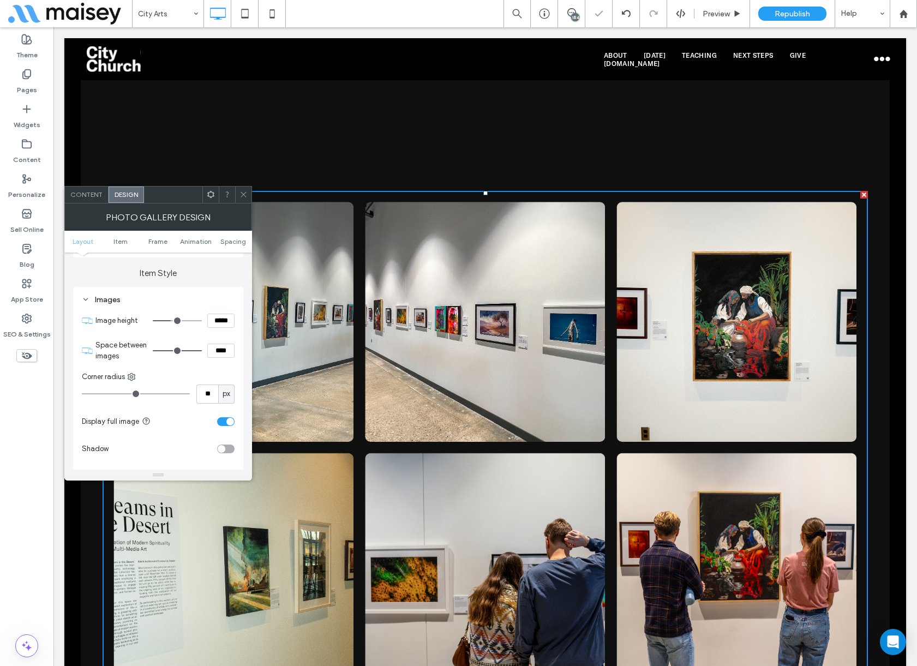
click at [225, 424] on div "toggle" at bounding box center [225, 421] width 17 height 9
click at [243, 196] on icon at bounding box center [243, 194] width 8 height 8
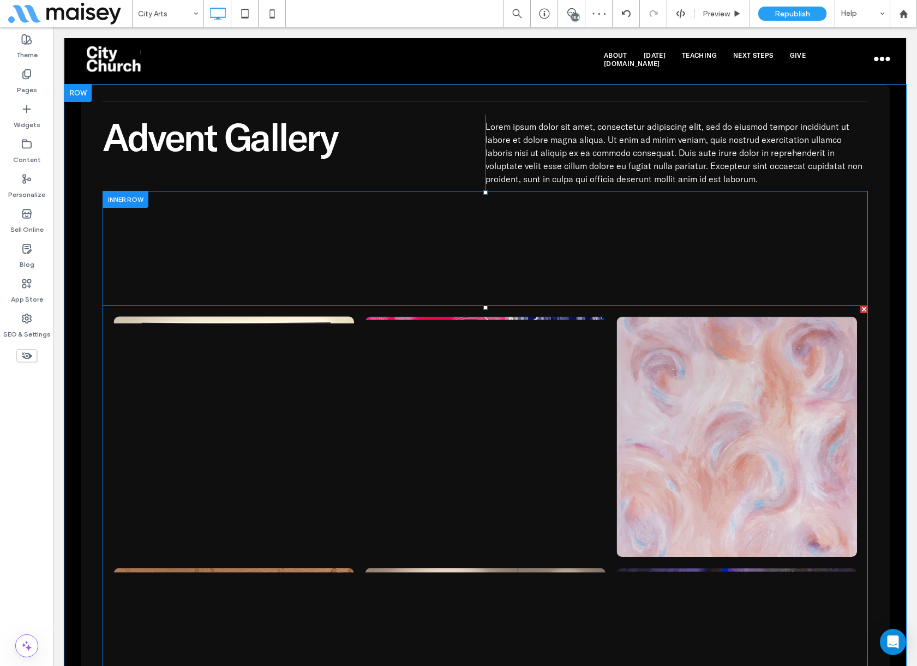
scroll to position [5452, 0]
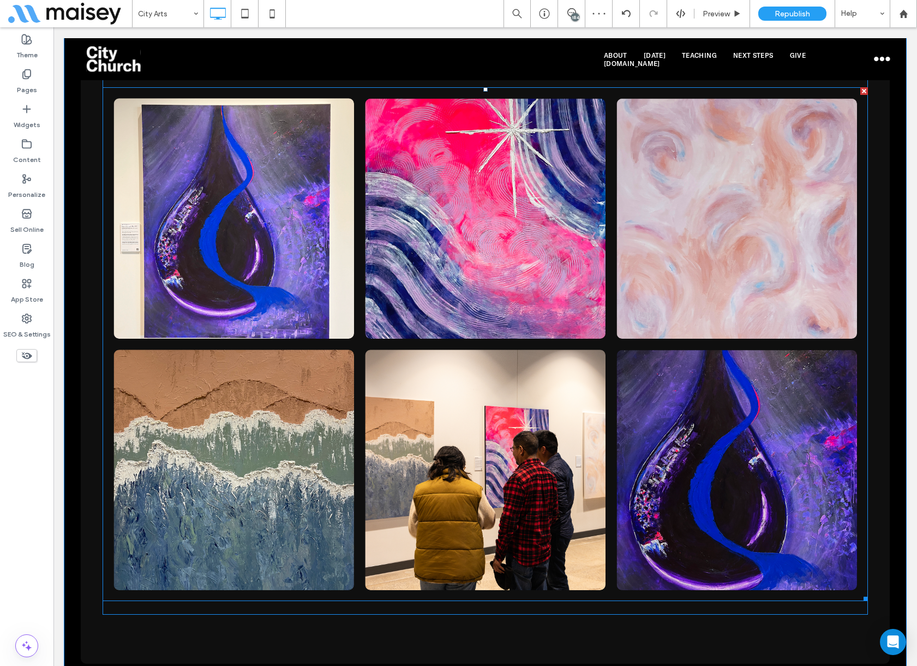
click at [221, 333] on link at bounding box center [233, 218] width 240 height 240
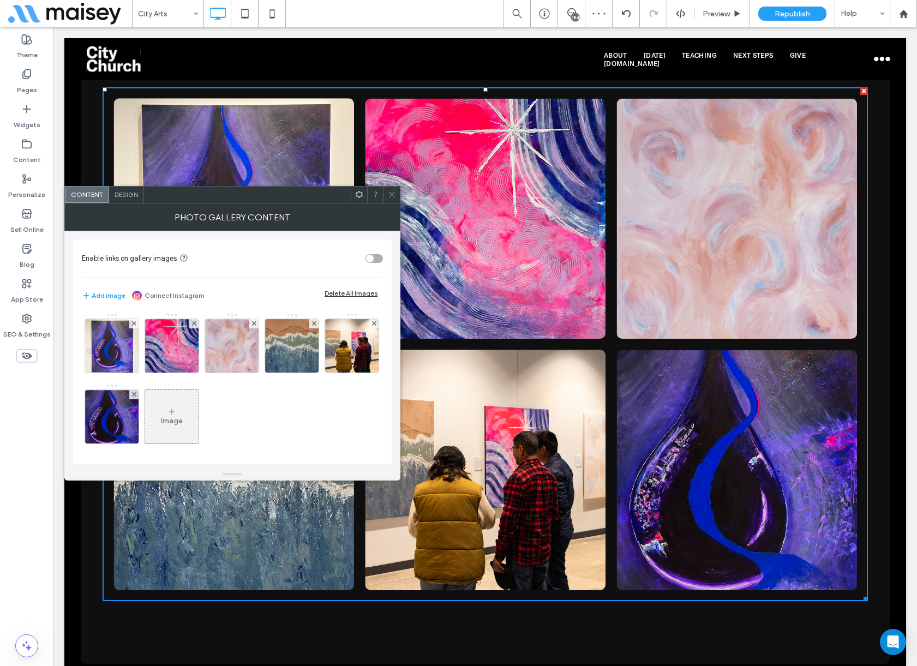
click at [126, 197] on span "Design" at bounding box center [125, 194] width 23 height 8
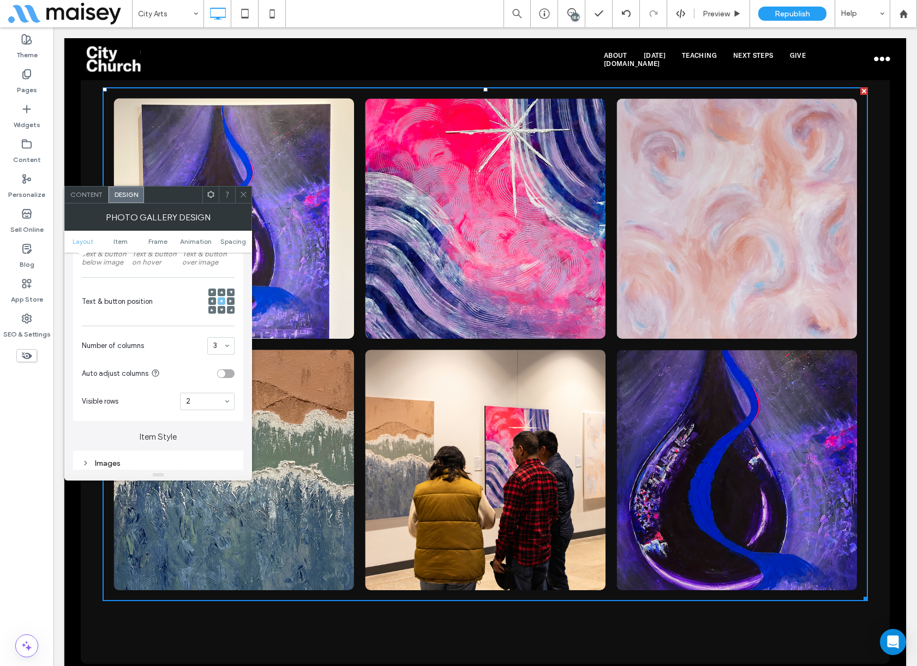
scroll to position [382, 0]
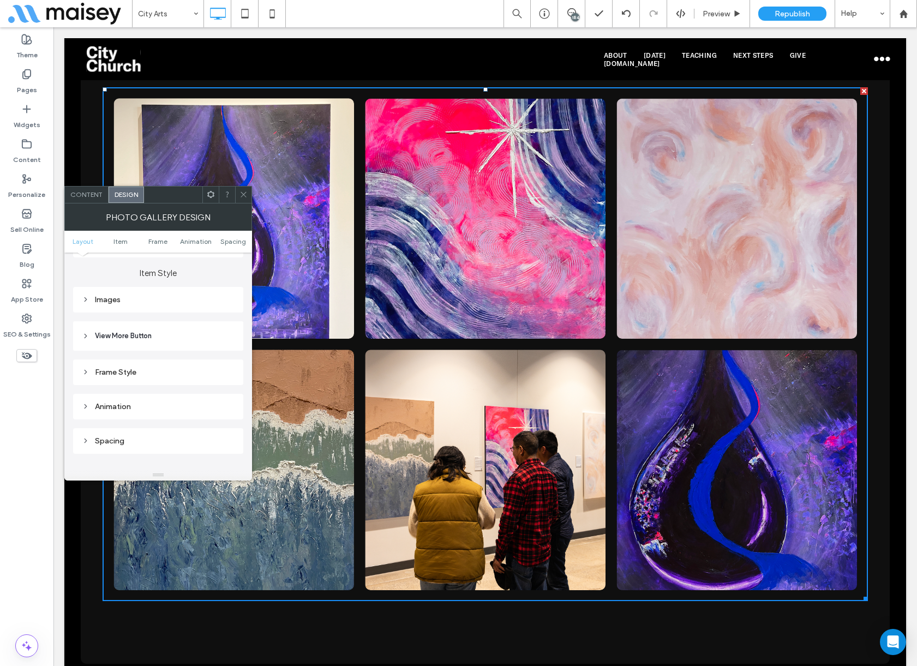
click at [129, 298] on div "Images" at bounding box center [158, 299] width 153 height 9
click at [215, 321] on input "*****" at bounding box center [220, 321] width 27 height 14
click at [215, 320] on input "*****" at bounding box center [220, 321] width 27 height 14
paste input
type input "*****"
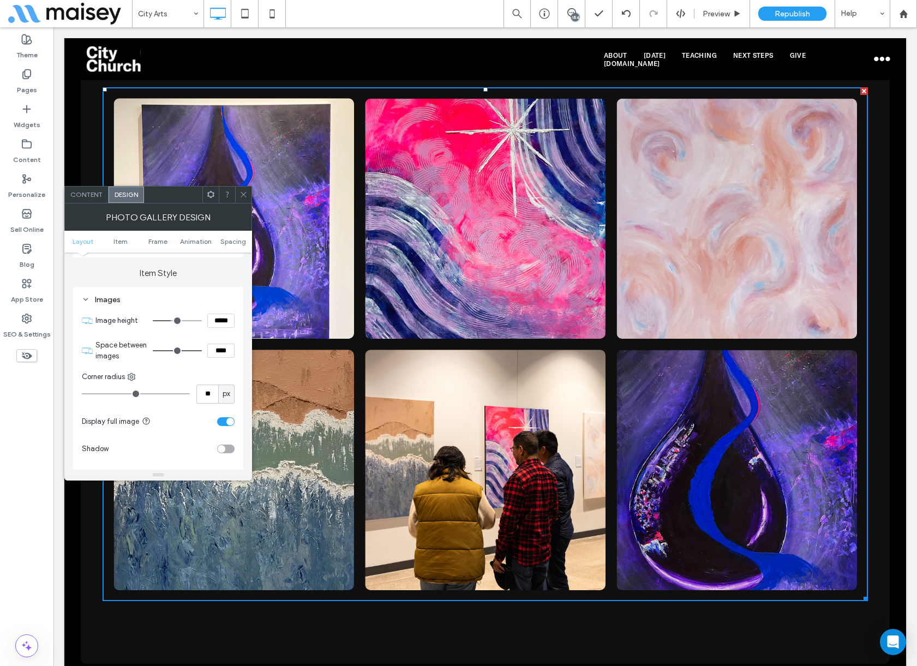
type input "***"
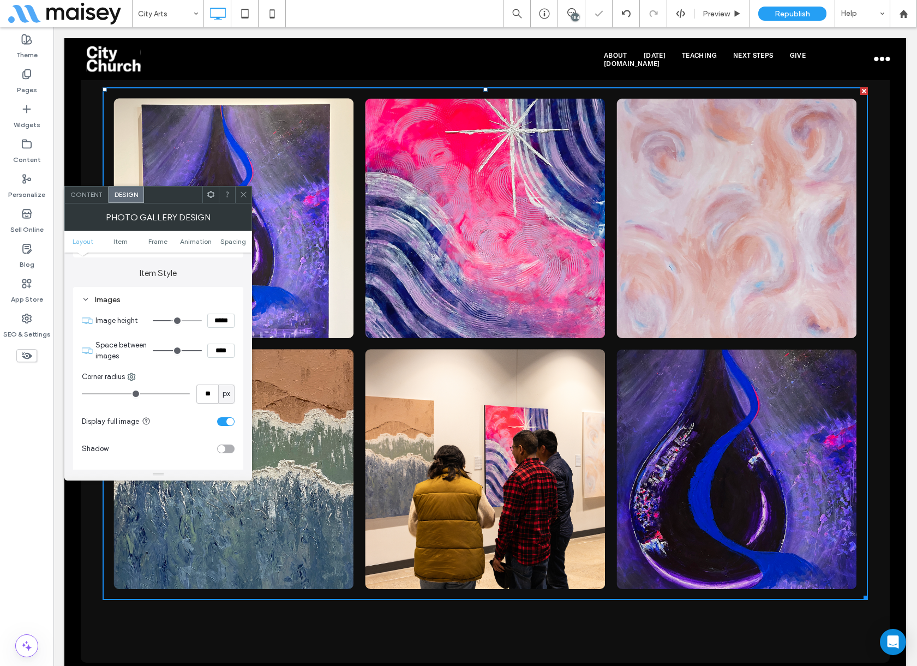
click at [225, 421] on div "toggle" at bounding box center [225, 421] width 17 height 9
click at [242, 196] on use at bounding box center [242, 194] width 5 height 5
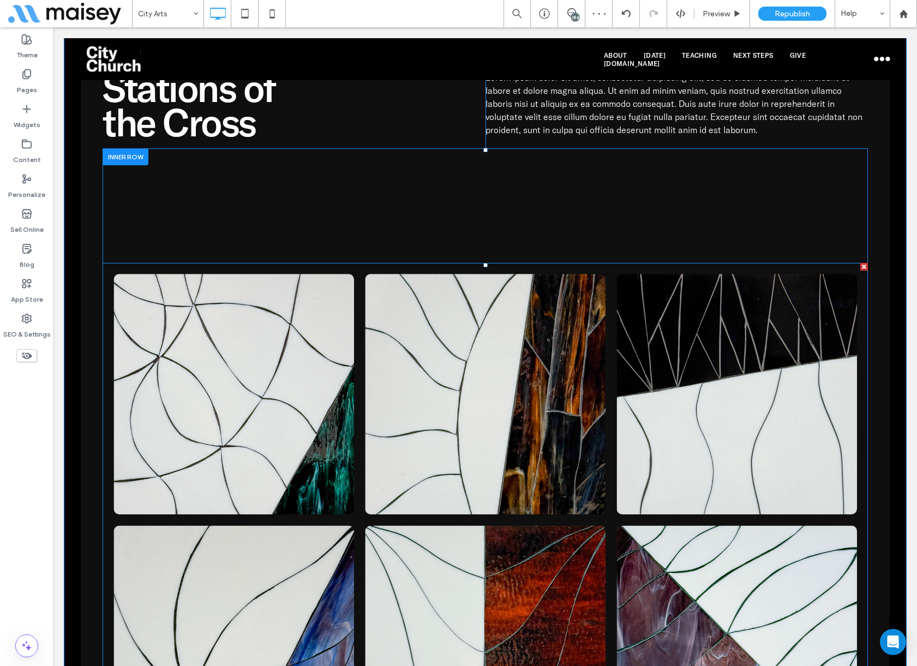
scroll to position [6270, 0]
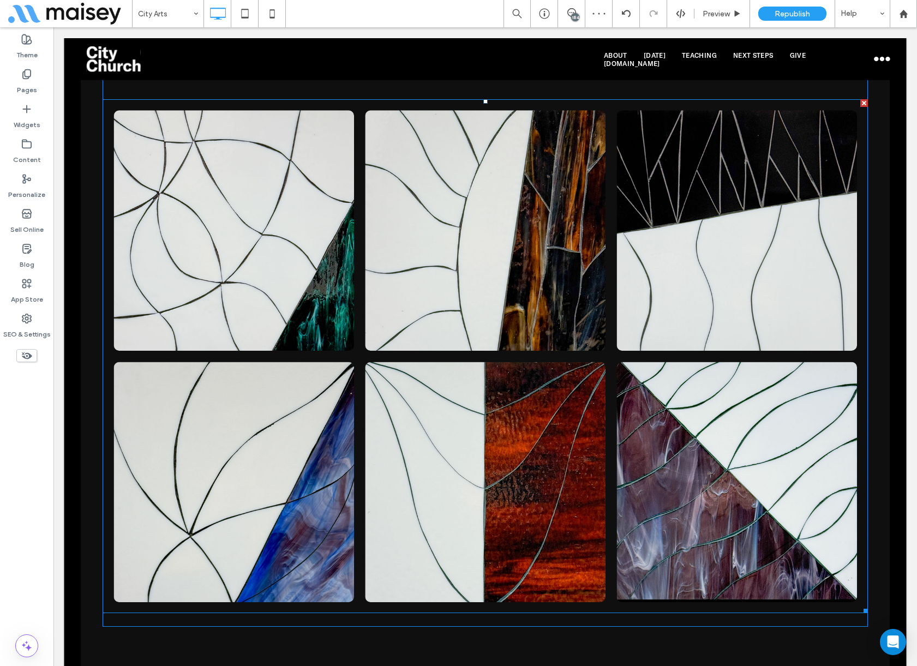
click at [260, 316] on link at bounding box center [233, 230] width 240 height 240
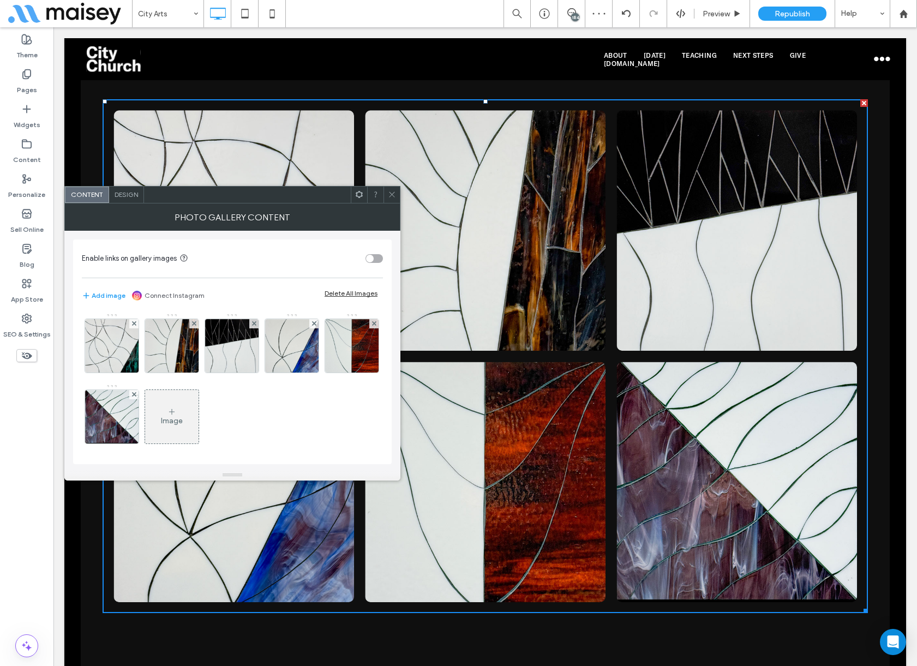
click at [124, 189] on div "Design" at bounding box center [126, 194] width 35 height 16
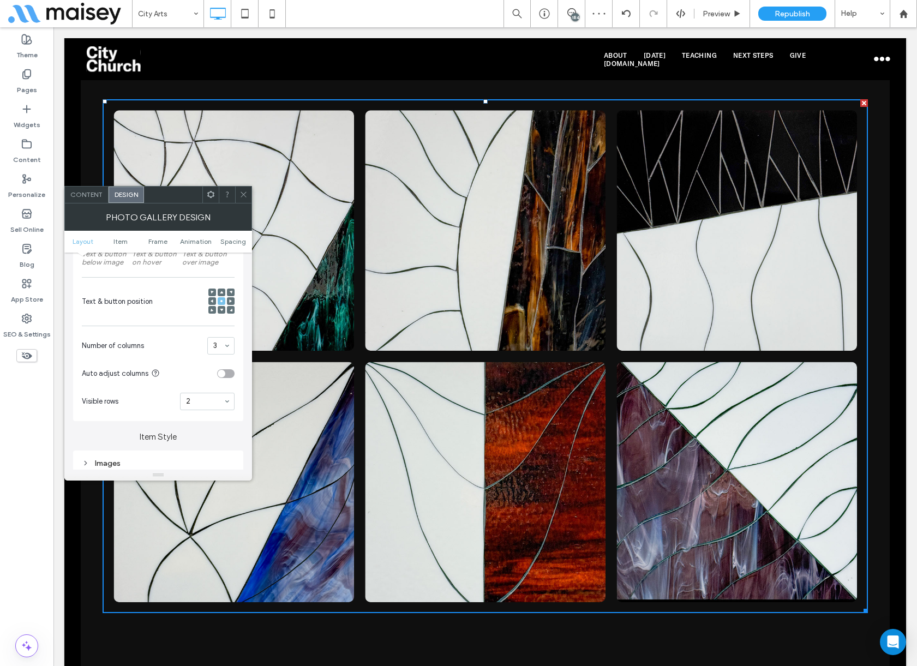
scroll to position [273, 0]
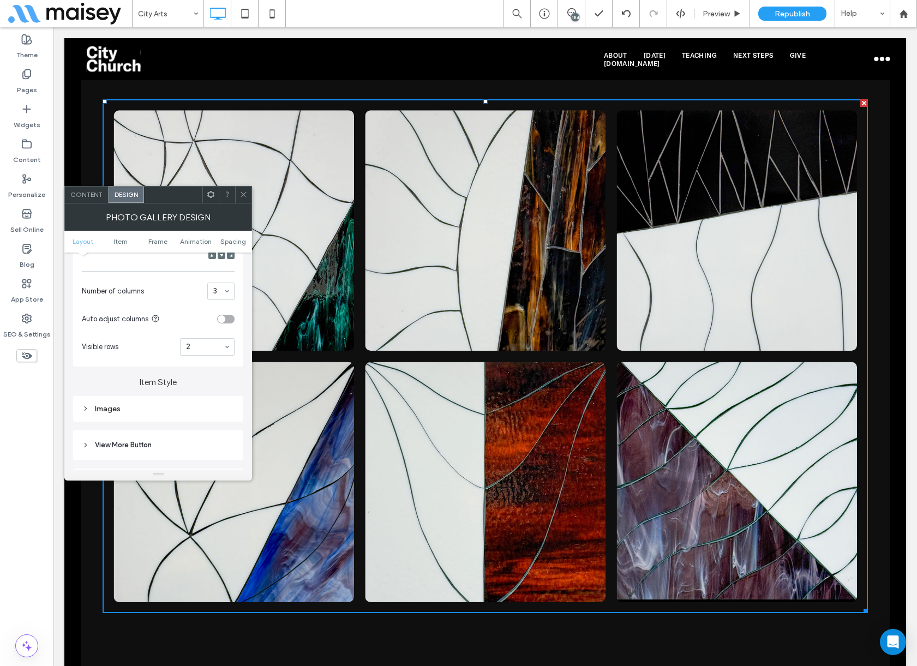
drag, startPoint x: 138, startPoint y: 409, endPoint x: 148, endPoint y: 400, distance: 13.1
click at [138, 408] on div "Images" at bounding box center [158, 408] width 153 height 9
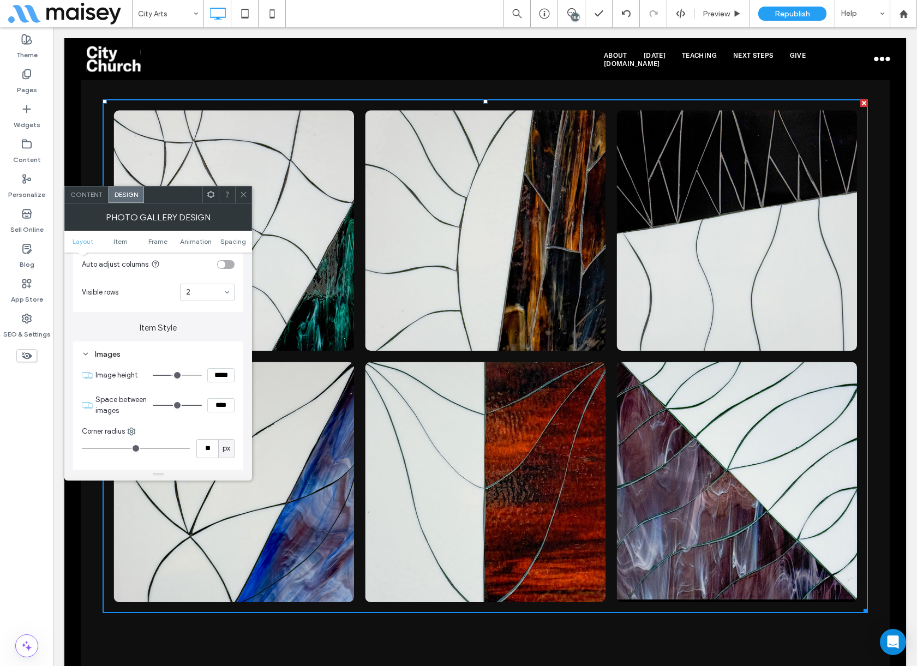
click at [222, 373] on input "*****" at bounding box center [220, 375] width 27 height 14
paste input
type input "*****"
type input "***"
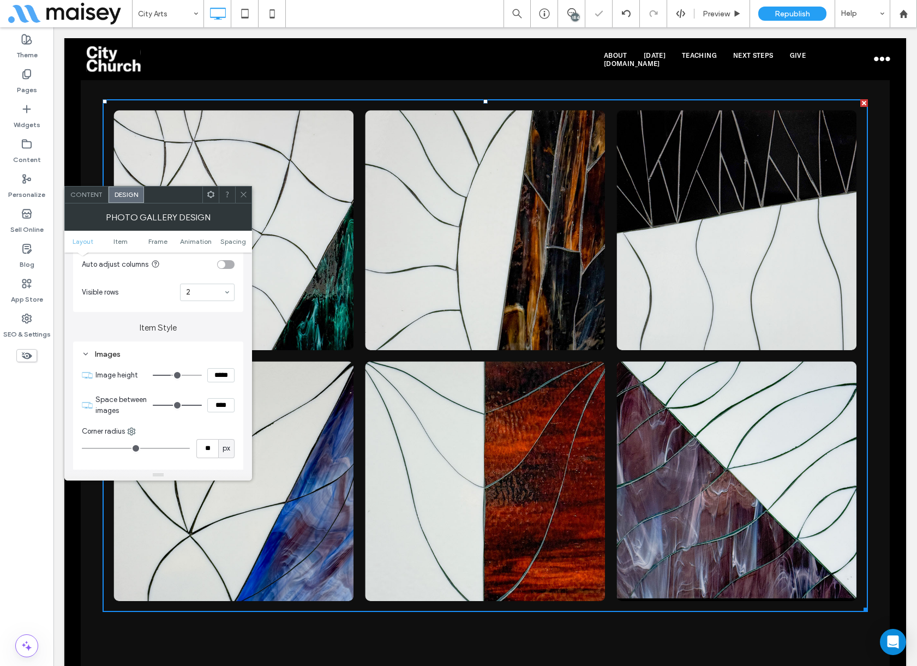
scroll to position [436, 0]
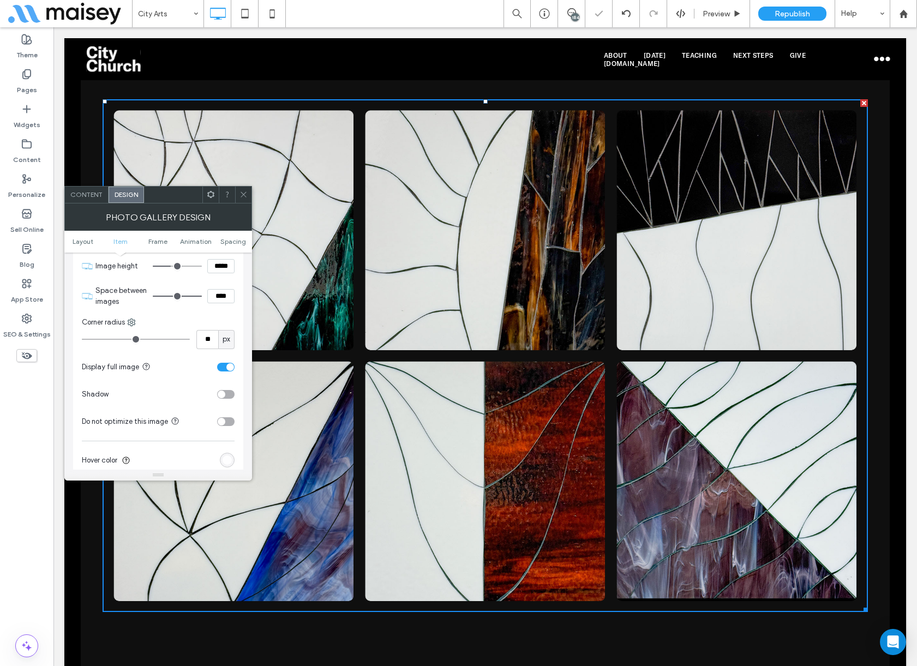
click at [225, 371] on section "Display full image" at bounding box center [158, 366] width 153 height 27
click at [224, 368] on div "toggle" at bounding box center [225, 367] width 17 height 9
click at [241, 195] on icon at bounding box center [243, 194] width 8 height 8
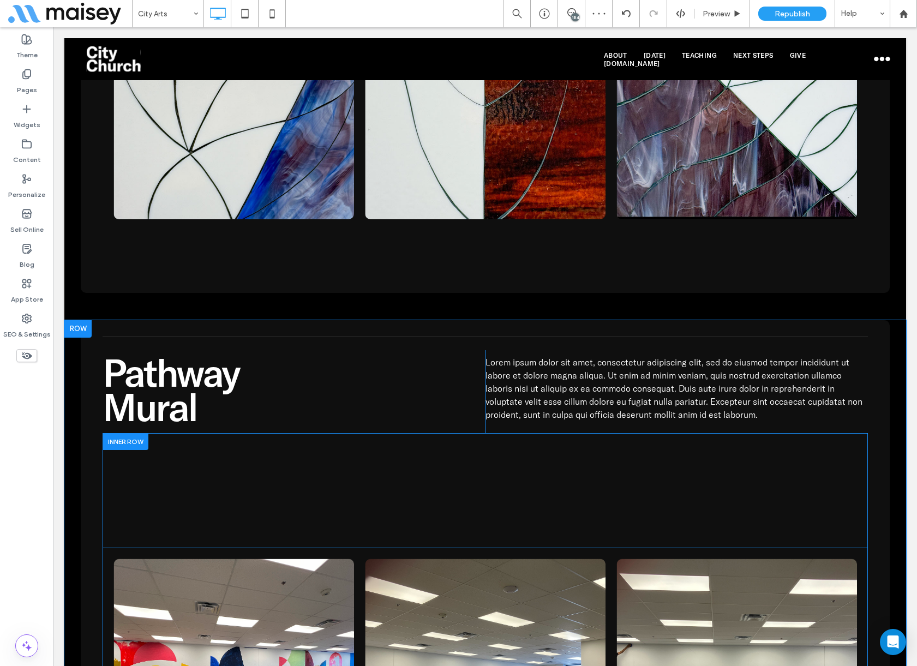
scroll to position [6979, 0]
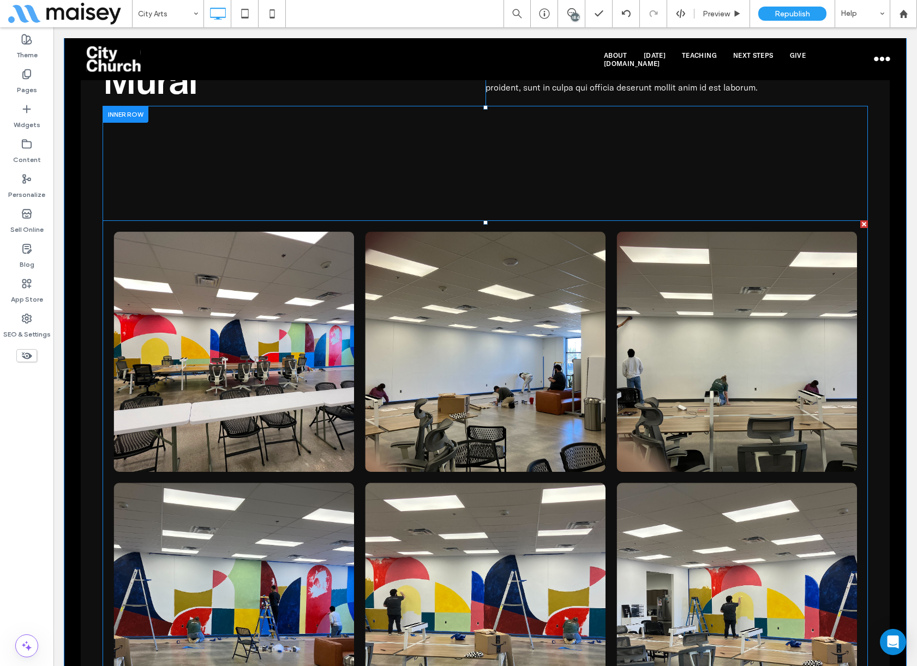
click at [219, 364] on link at bounding box center [233, 351] width 240 height 240
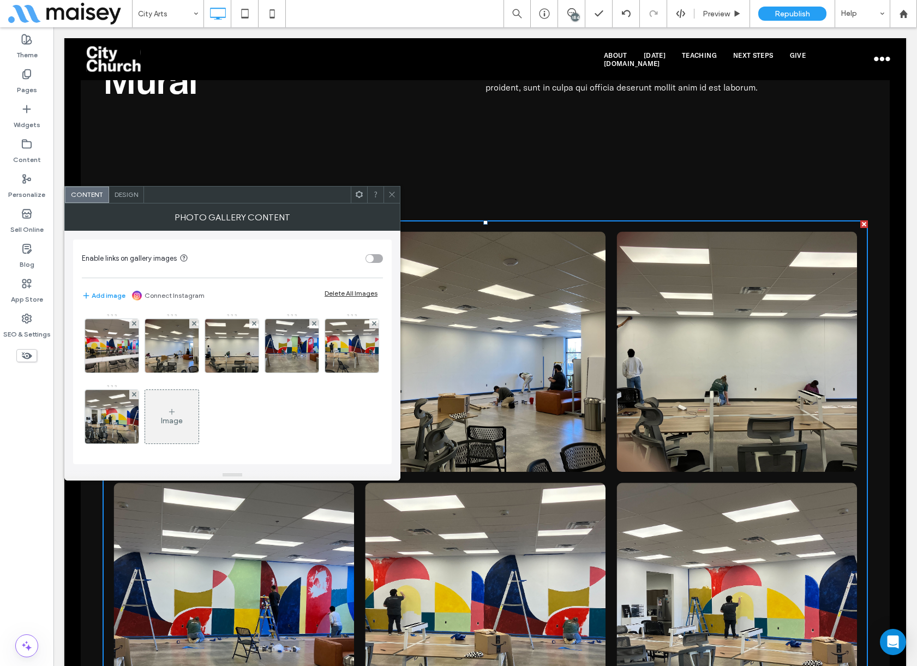
click at [123, 194] on span "Design" at bounding box center [125, 194] width 23 height 8
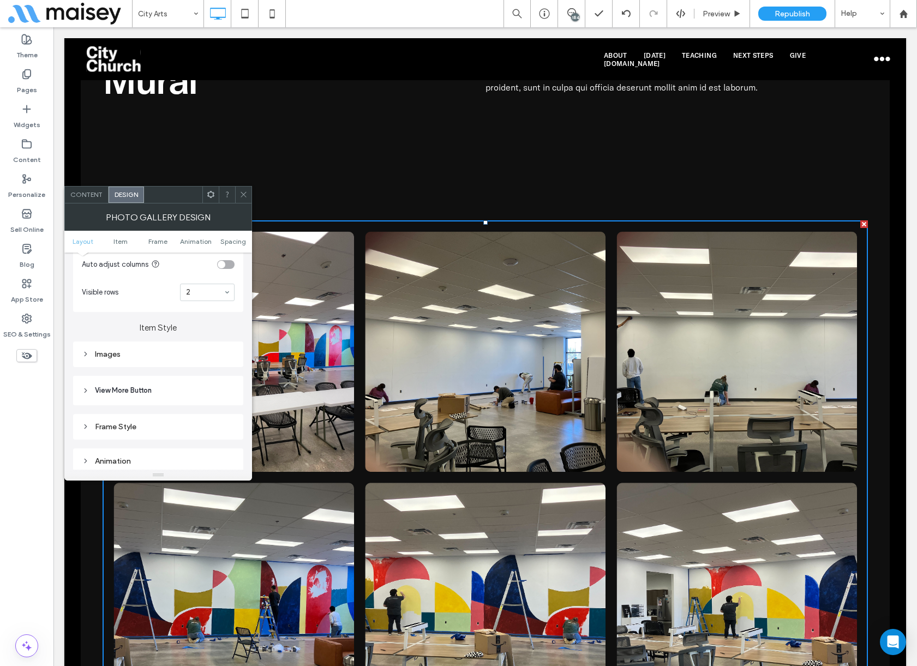
click at [147, 350] on div "Images" at bounding box center [158, 353] width 153 height 9
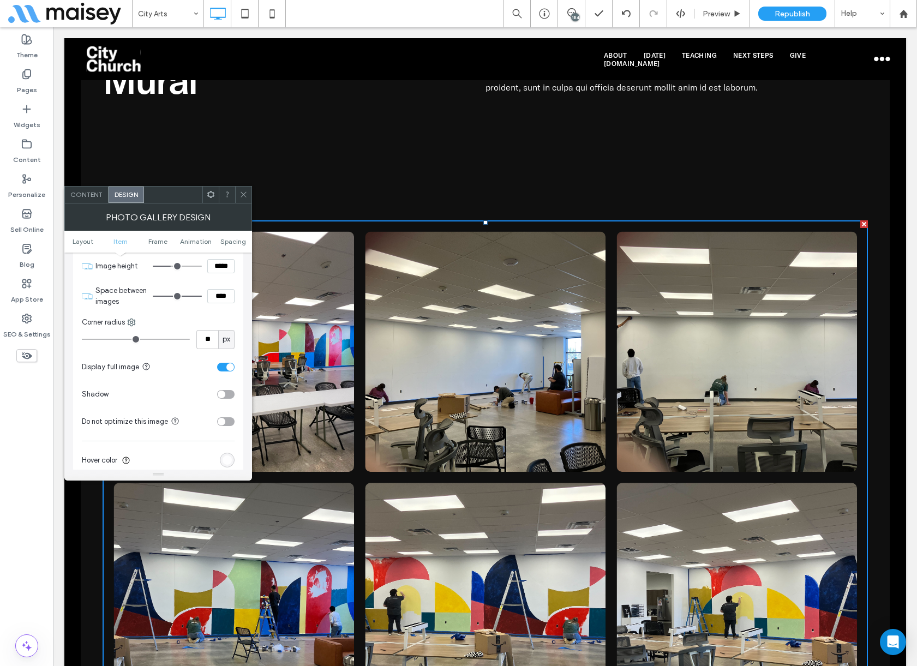
click at [223, 259] on input "*****" at bounding box center [220, 266] width 27 height 14
paste input
type input "*****"
type input "***"
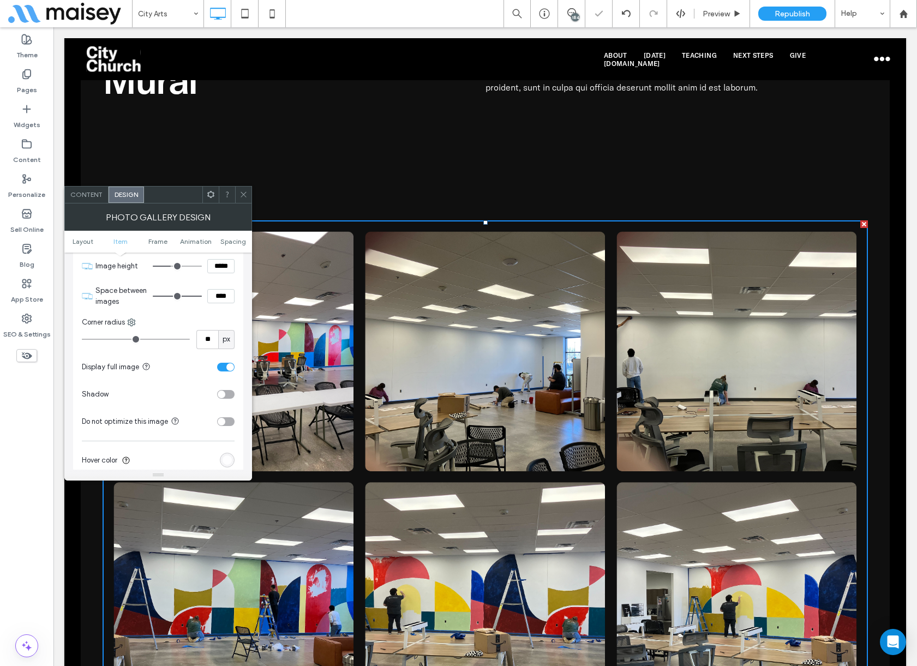
click at [223, 364] on div "toggle" at bounding box center [225, 367] width 17 height 9
click at [241, 198] on span at bounding box center [243, 194] width 8 height 16
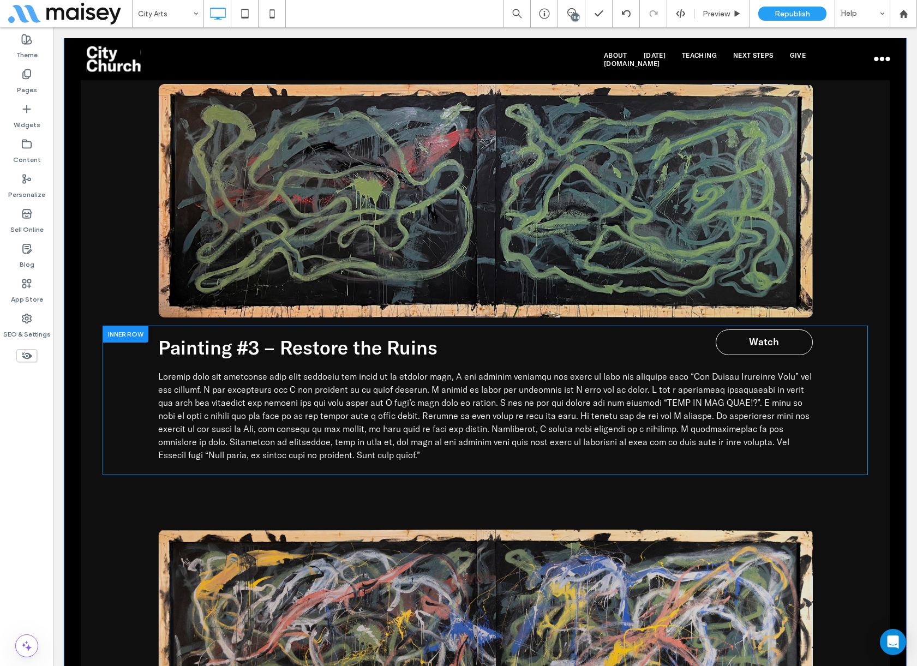
scroll to position [9651, 0]
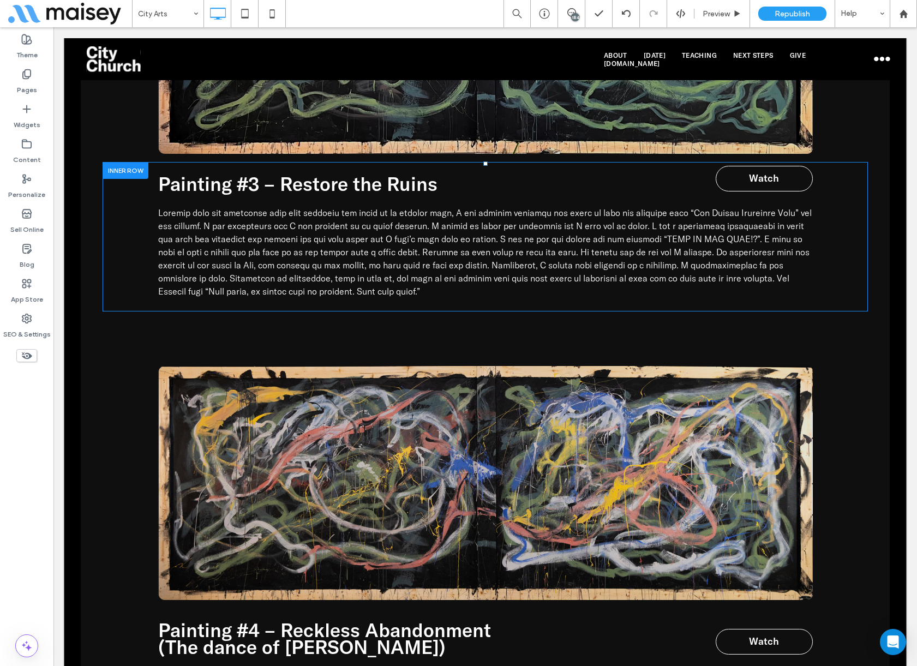
click at [119, 233] on div "Painting #3 – Restore the Ruins Watch Watch Click To Paste" at bounding box center [485, 236] width 765 height 149
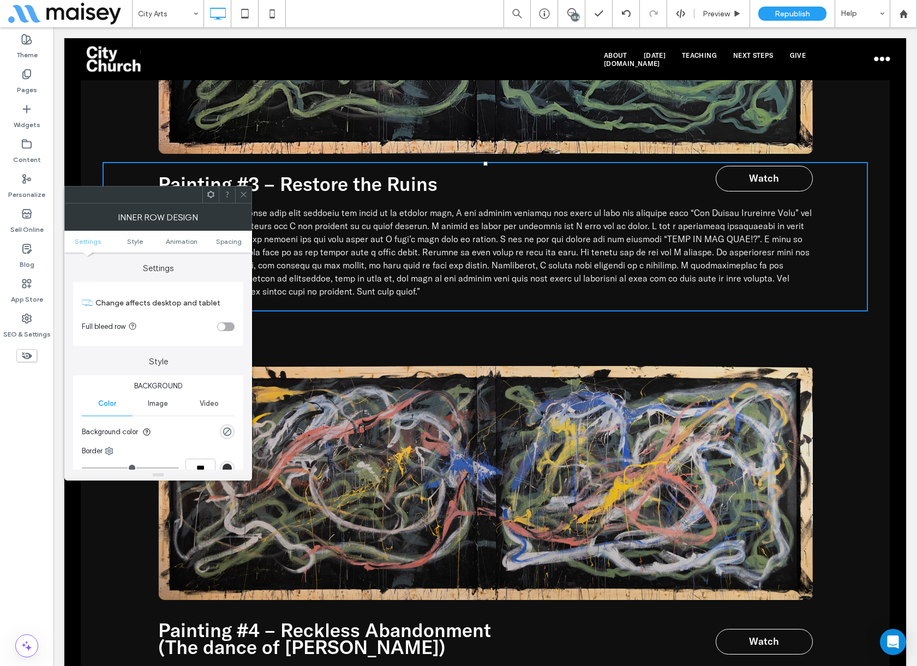
click at [244, 195] on icon at bounding box center [243, 194] width 8 height 8
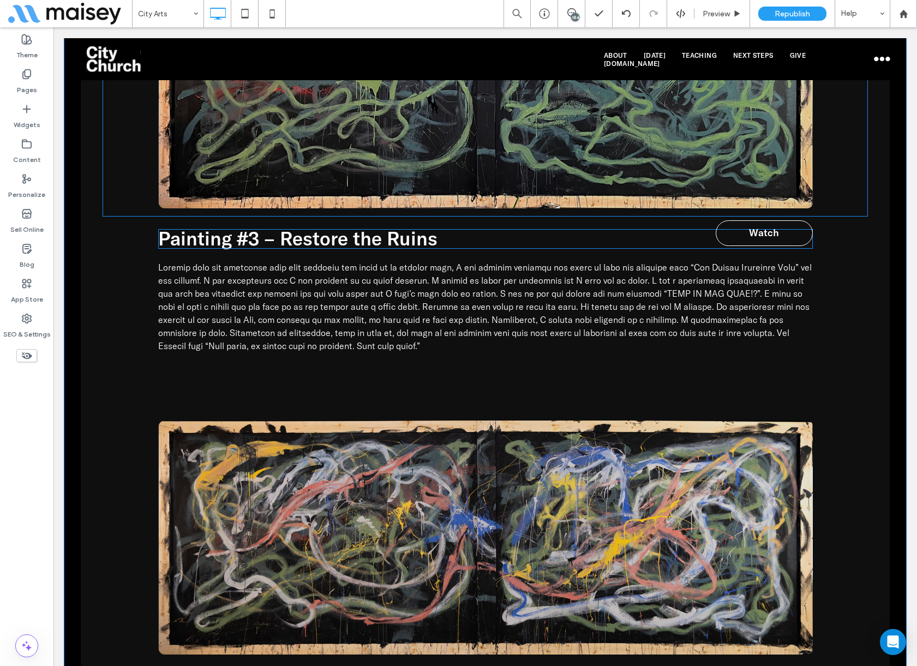
scroll to position [9542, 0]
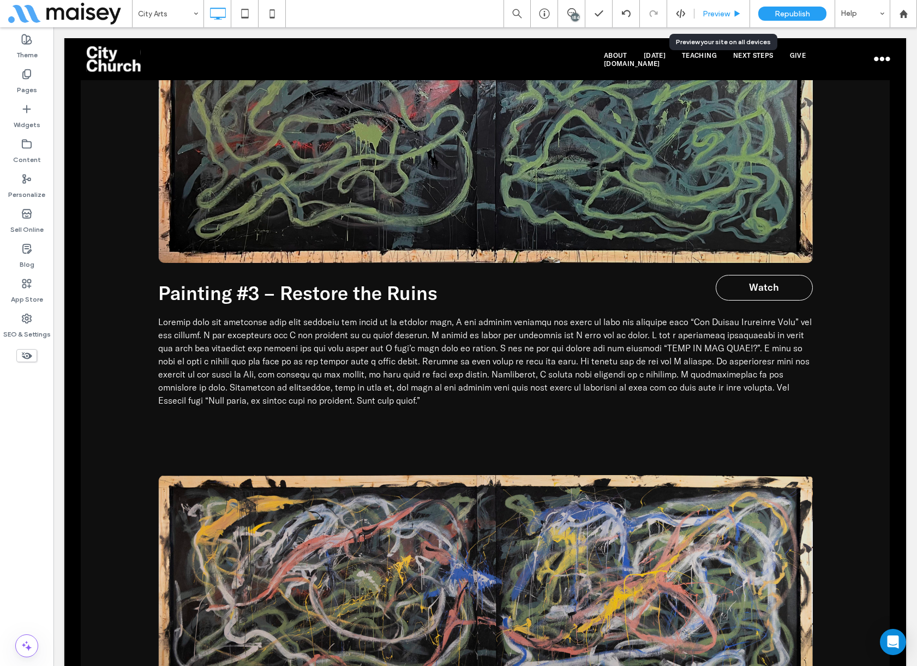
click at [724, 13] on span "Preview" at bounding box center [715, 13] width 27 height 9
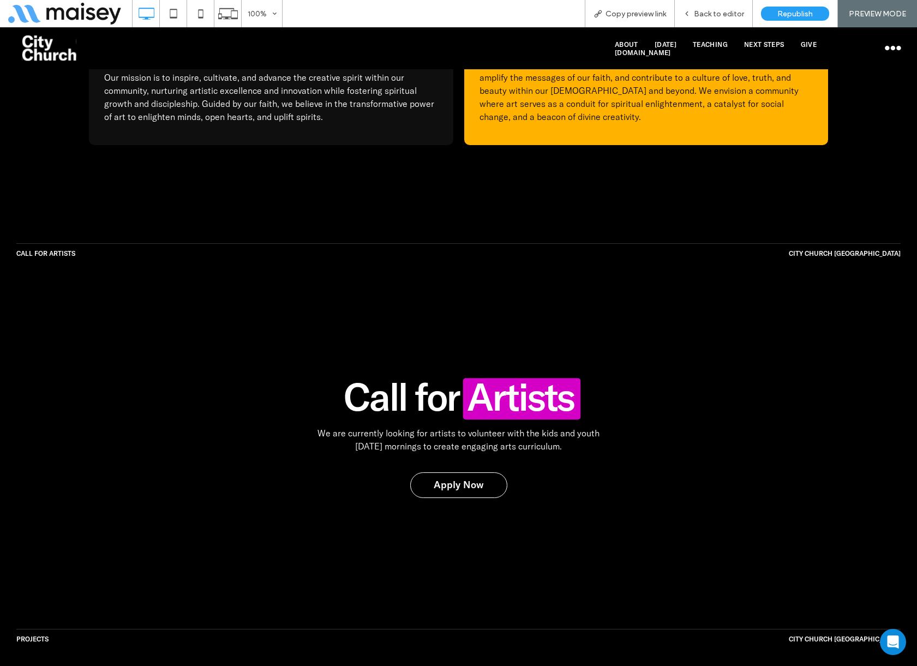
scroll to position [641, 0]
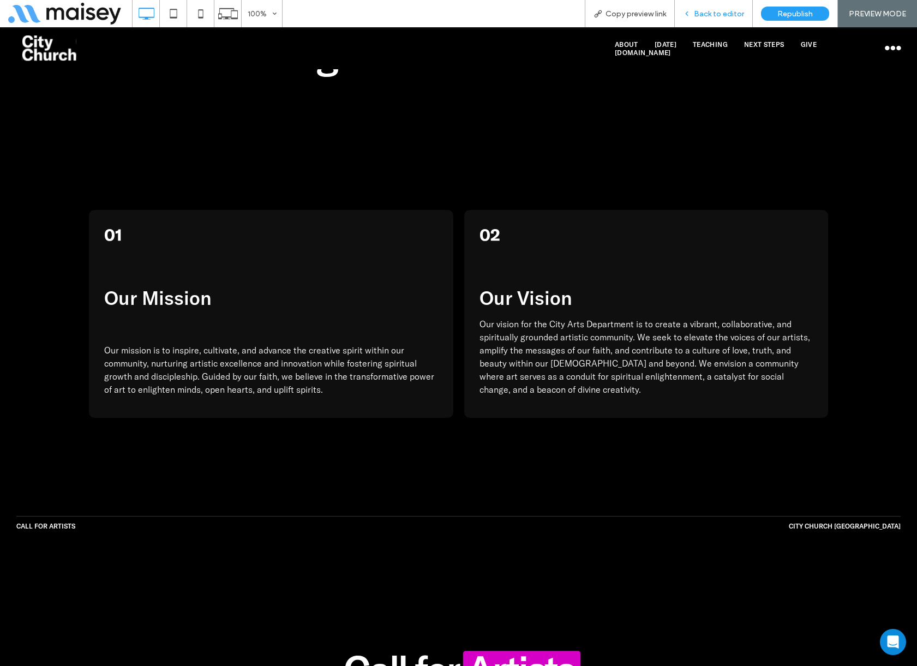
click at [719, 14] on span "Back to editor" at bounding box center [719, 13] width 50 height 9
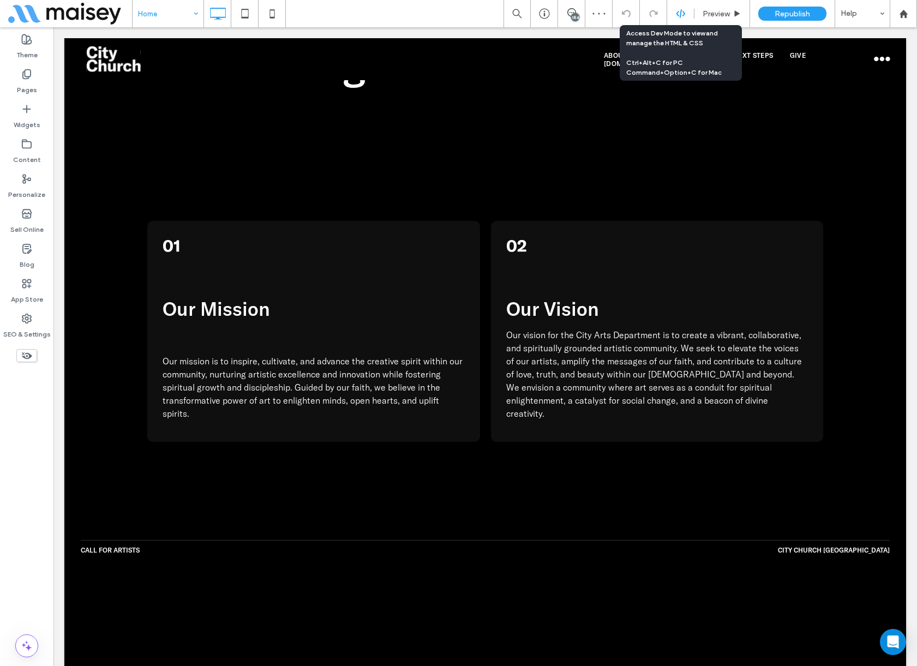
click at [684, 16] on icon at bounding box center [681, 14] width 10 height 10
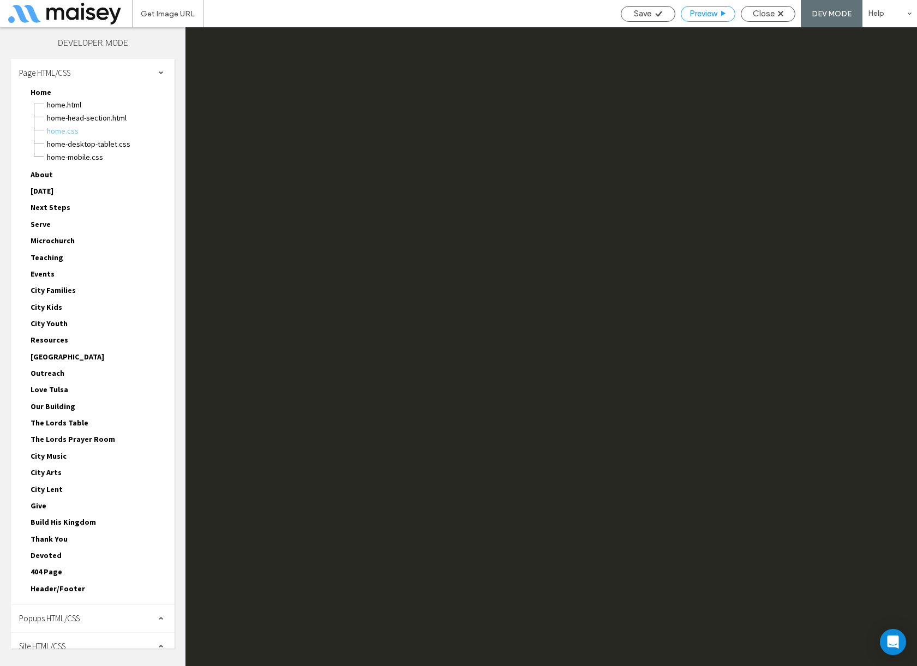
click at [699, 15] on span "Preview" at bounding box center [702, 14] width 27 height 10
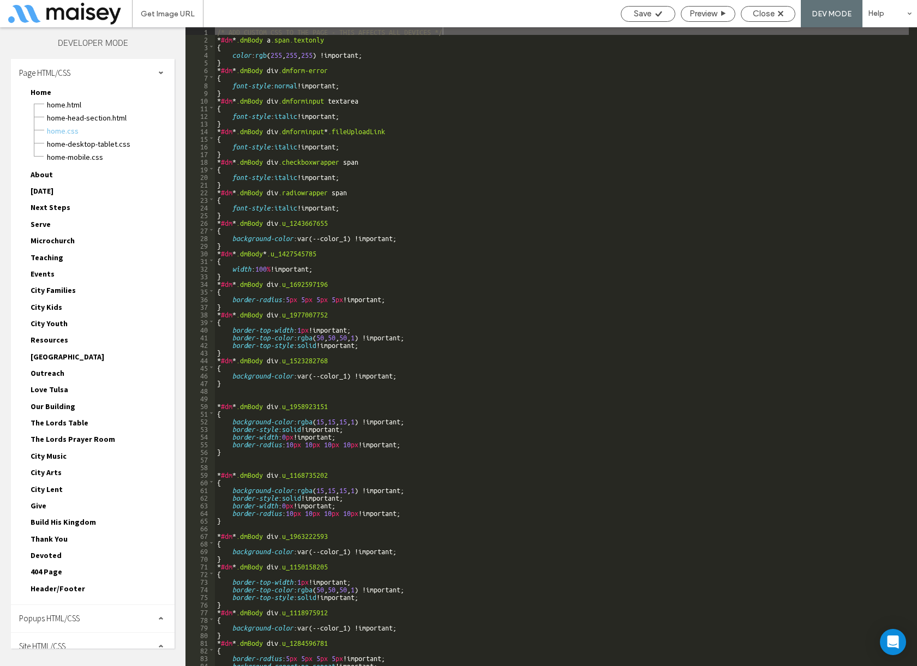
click at [763, 17] on span "Close" at bounding box center [763, 14] width 22 height 10
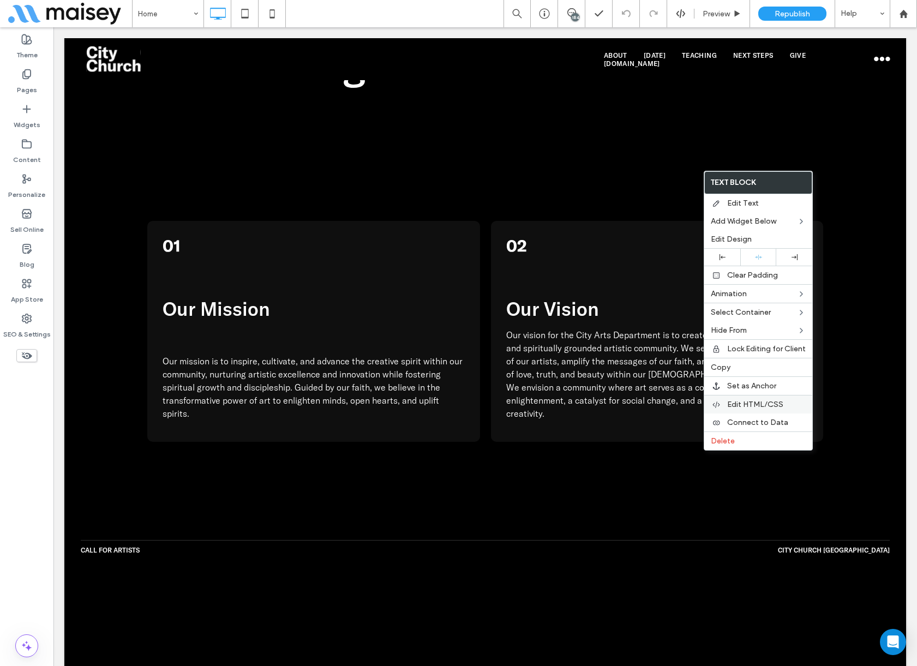
click at [748, 407] on span "Edit HTML/CSS" at bounding box center [755, 404] width 56 height 9
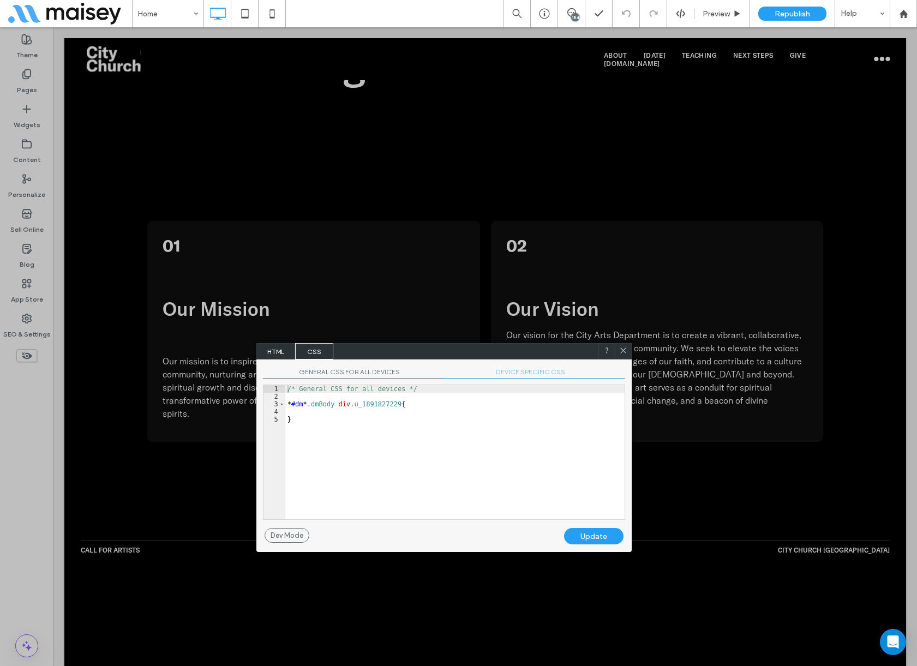
drag, startPoint x: 275, startPoint y: 348, endPoint x: 317, endPoint y: 374, distance: 49.5
click at [276, 347] on span "HTML" at bounding box center [276, 351] width 38 height 16
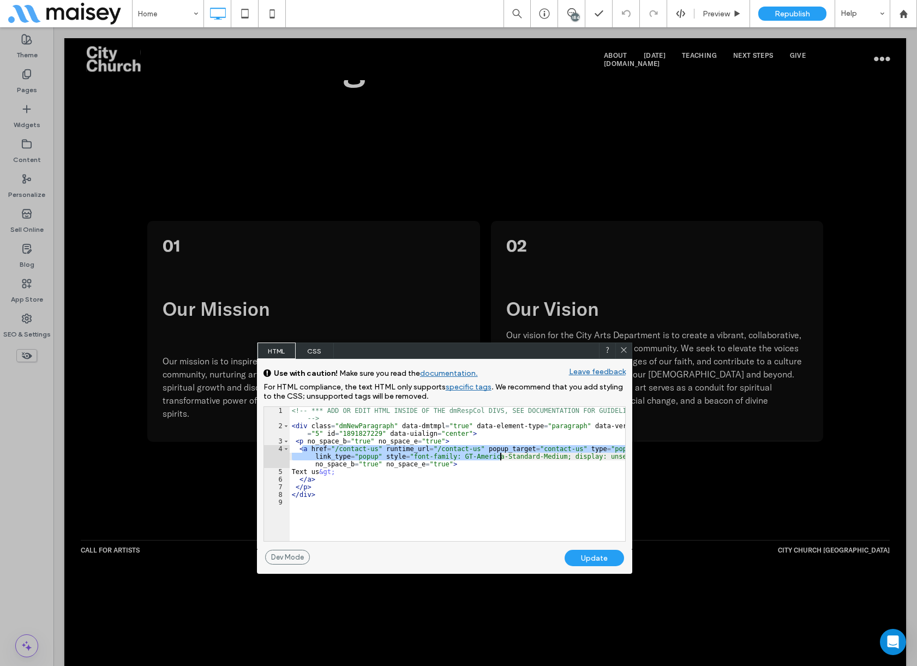
drag, startPoint x: 302, startPoint y: 445, endPoint x: 463, endPoint y: 455, distance: 161.7
click at [486, 455] on div "<!-- *** ADD OR EDIT HTML INSIDE OF THE dmRespCol DIVS, SEE DOCUMENTATION FOR G…" at bounding box center [457, 485] width 335 height 157
drag, startPoint x: 300, startPoint y: 445, endPoint x: 457, endPoint y: 466, distance: 157.8
click at [457, 466] on div "<!-- *** ADD OR EDIT HTML INSIDE OF THE dmRespCol DIVS, SEE DOCUMENTATION FOR G…" at bounding box center [457, 485] width 335 height 157
click at [624, 348] on icon at bounding box center [623, 350] width 8 height 8
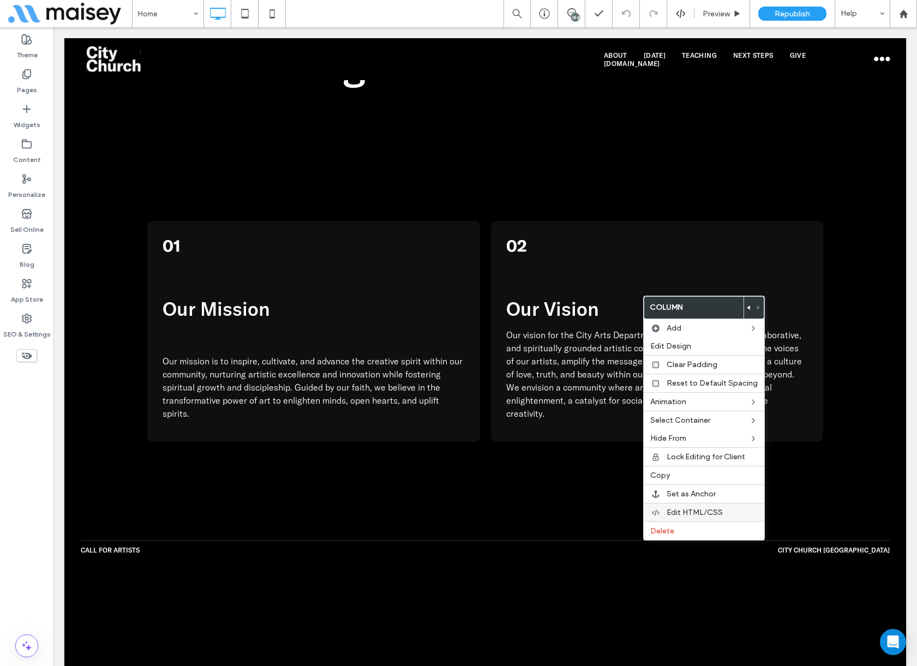
click at [697, 508] on span "Edit HTML/CSS" at bounding box center [694, 512] width 56 height 9
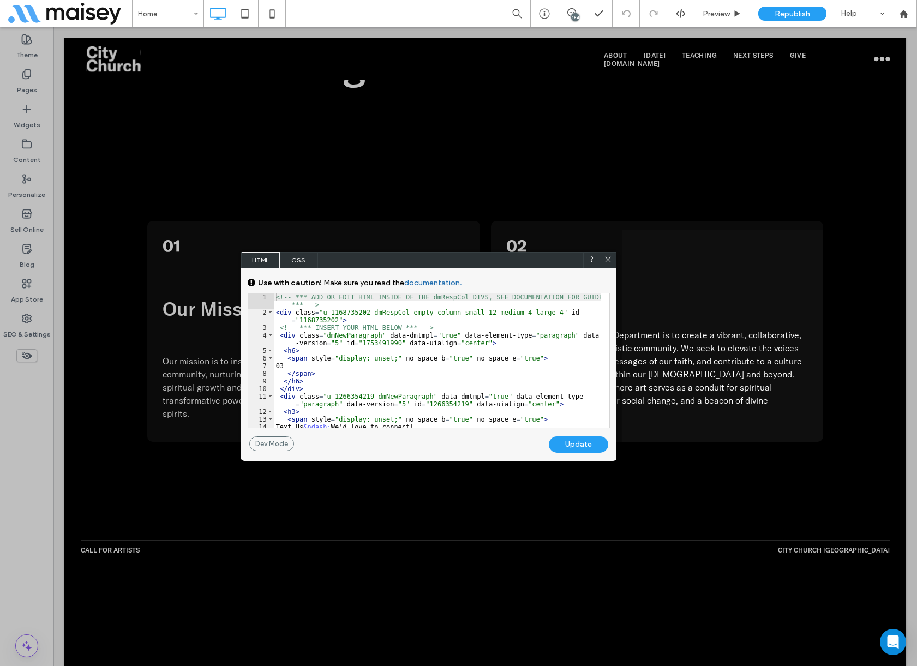
click at [329, 305] on div "<!-- *** ADD OR EDIT HTML INSIDE OF THE dmRespCol DIVS, SEE DOCUMENTATION FOR G…" at bounding box center [437, 371] width 327 height 157
click at [285, 311] on div "<!-- *** ADD OR EDIT HTML INSIDE OF THE dmRespCol DIVS, SEE DOCUMENTATION FOR G…" at bounding box center [437, 371] width 327 height 157
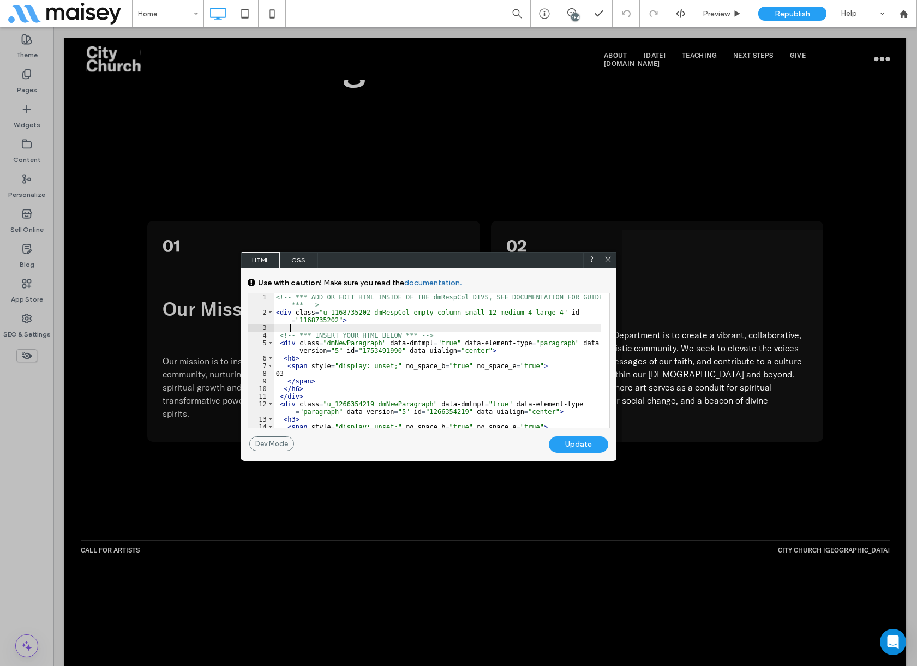
paste textarea
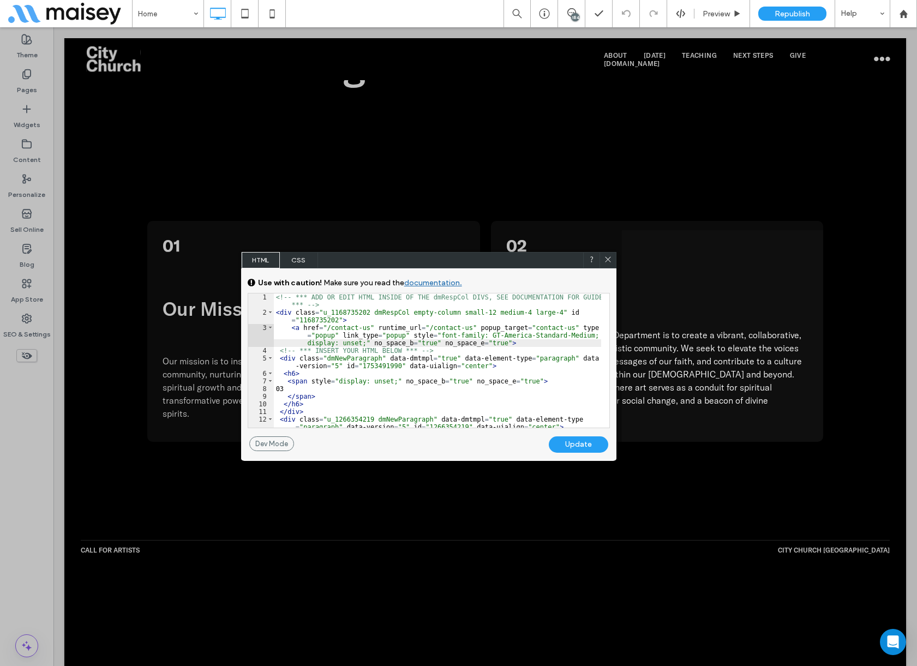
scroll to position [141, 0]
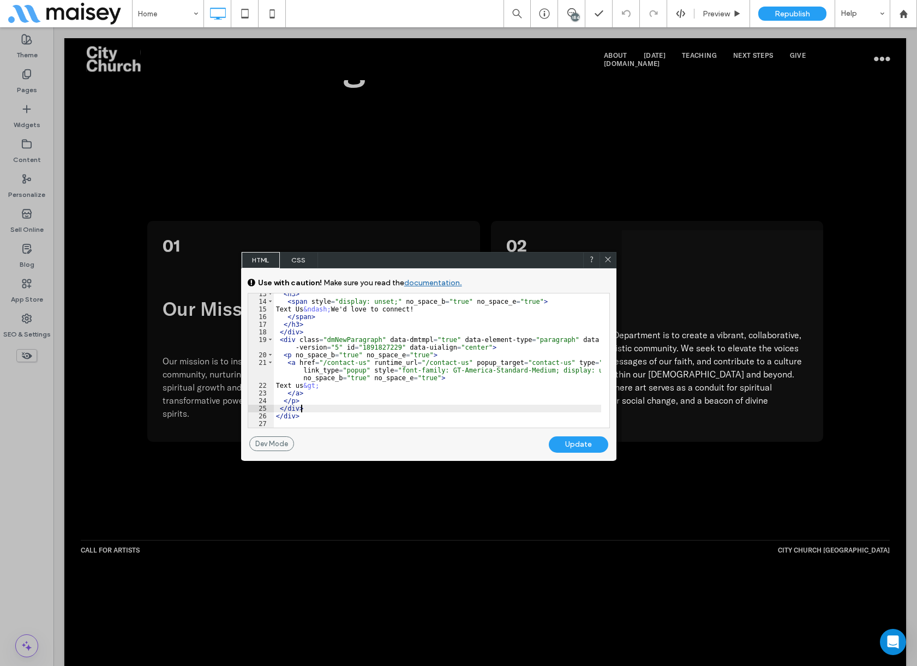
click at [320, 411] on div "< h3 > < span style = "display: unset;" no_space_b = "true" no_space_e = "true"…" at bounding box center [437, 364] width 327 height 149
click at [583, 444] on div "Update" at bounding box center [578, 444] width 59 height 16
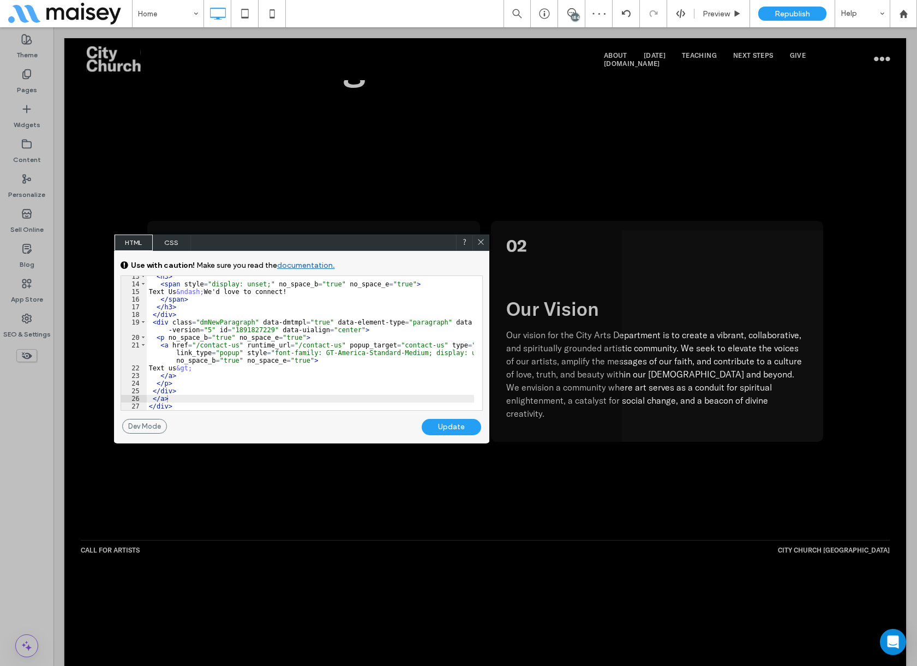
drag, startPoint x: 484, startPoint y: 261, endPoint x: 349, endPoint y: 240, distance: 135.6
click at [345, 239] on div "HTML CSS" at bounding box center [301, 242] width 375 height 16
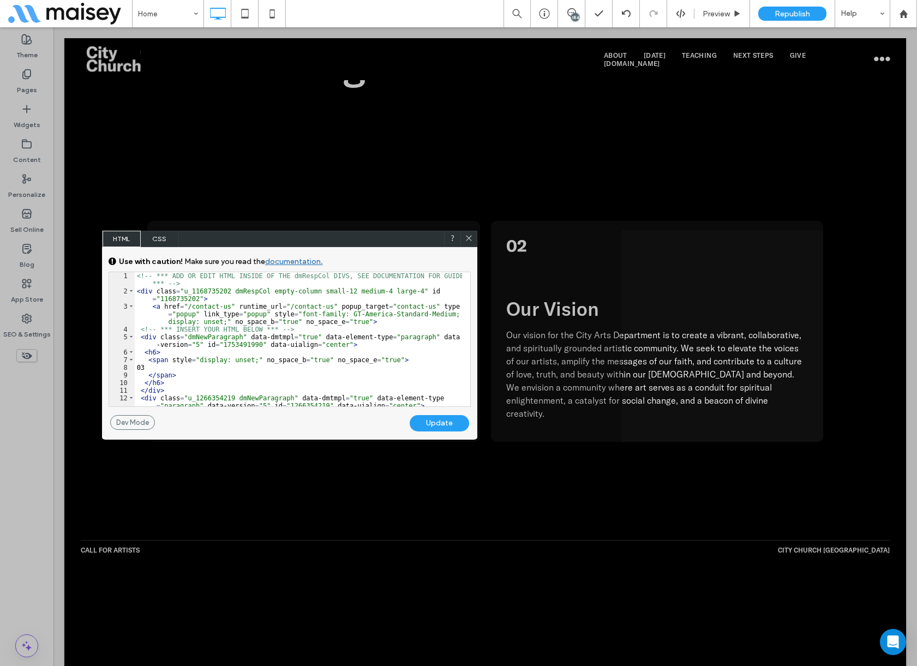
scroll to position [0, 0]
click at [152, 305] on div "<!-- *** ADD OR EDIT HTML INSIDE OF THE dmRespCol DIVS, SEE DOCUMENTATION FOR G…" at bounding box center [298, 350] width 327 height 157
click at [467, 233] on icon at bounding box center [469, 237] width 8 height 8
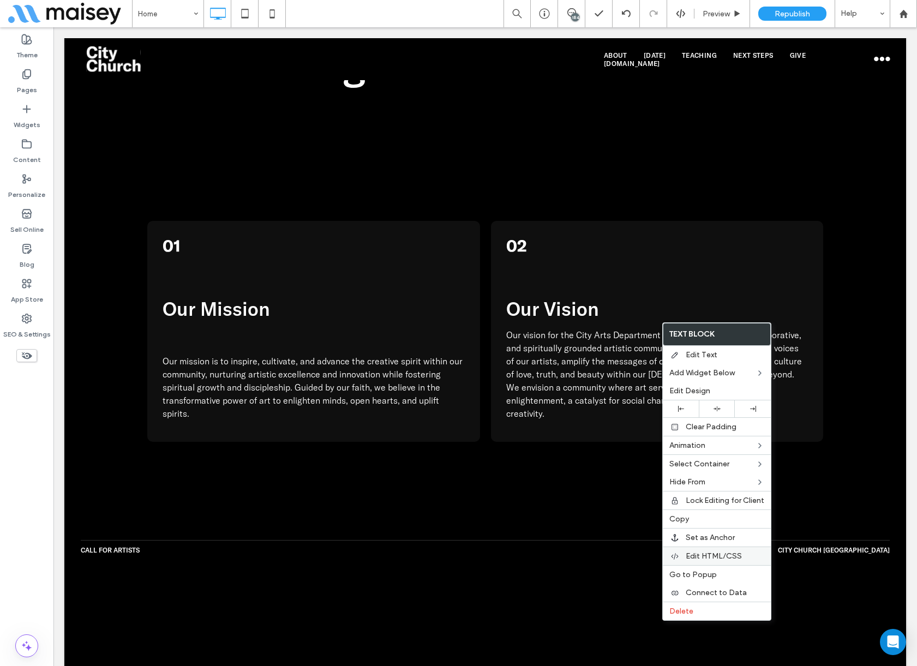
click at [704, 551] on span "Edit HTML/CSS" at bounding box center [713, 555] width 56 height 9
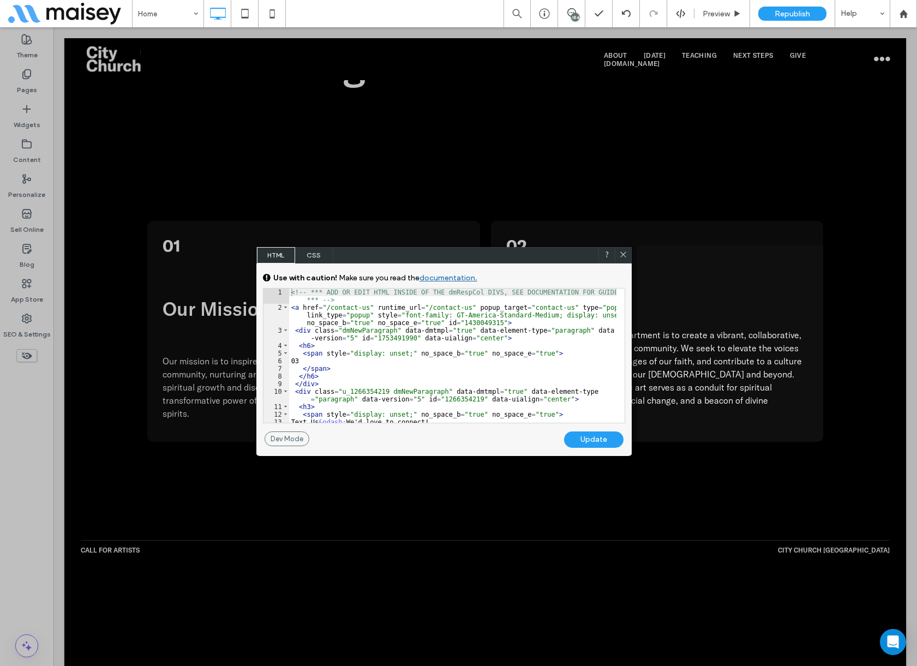
click at [297, 309] on div "<!-- *** ADD OR EDIT HTML INSIDE OF THE dmRespCol DIVS, SEE DOCUMENTATION FOR G…" at bounding box center [452, 366] width 327 height 157
click at [305, 346] on div "<!-- *** ADD OR EDIT HTML INSIDE OF THE dmRespCol DIVS, SEE DOCUMENTATION FOR G…" at bounding box center [452, 366] width 327 height 157
click at [402, 353] on div "<!-- *** ADD OR EDIT HTML INSIDE OF THE dmRespCol DIVS, SEE DOCUMENTATION FOR G…" at bounding box center [452, 366] width 327 height 157
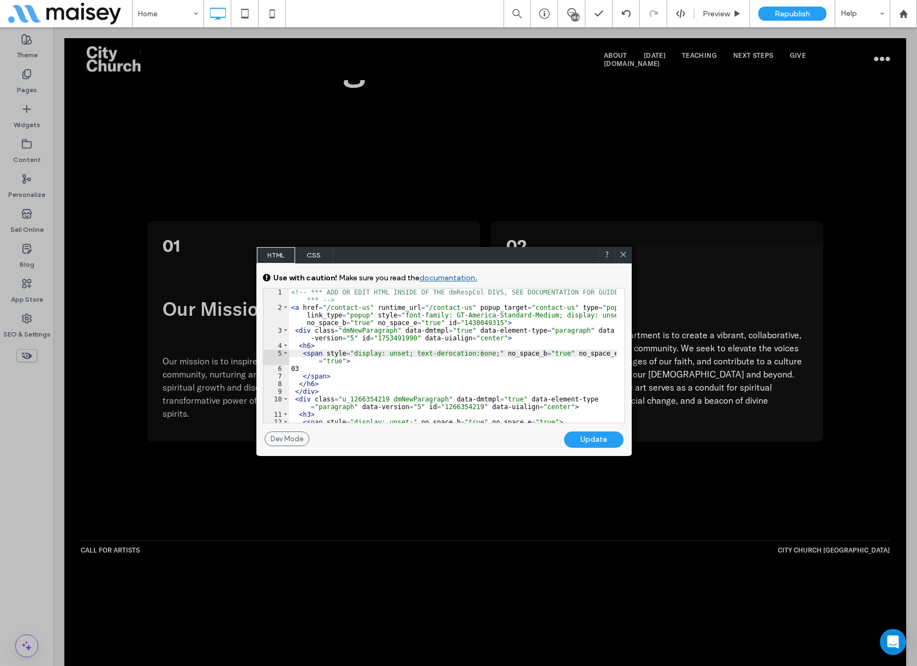
click at [594, 441] on div "Update" at bounding box center [593, 439] width 59 height 16
click at [396, 359] on div "<!-- *** ADD OR EDIT HTML INSIDE OF THE dmRespCol DIVS, SEE DOCUMENTATION FOR G…" at bounding box center [452, 366] width 327 height 157
click at [438, 355] on div "<!-- *** ADD OR EDIT HTML INSIDE OF THE dmRespCol DIVS, SEE DOCUMENTATION FOR G…" at bounding box center [452, 366] width 327 height 157
click at [587, 439] on div "Update" at bounding box center [593, 439] width 59 height 16
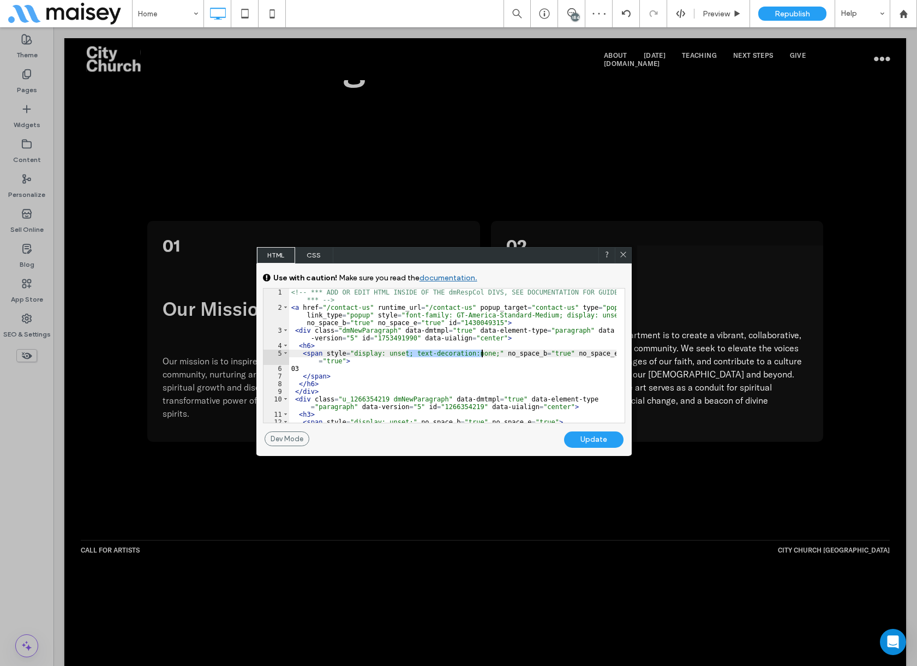
drag, startPoint x: 407, startPoint y: 352, endPoint x: 481, endPoint y: 355, distance: 74.7
click at [481, 355] on div "<!-- *** ADD OR EDIT HTML INSIDE OF THE dmRespCol DIVS, SEE DOCUMENTATION FOR G…" at bounding box center [452, 366] width 327 height 157
click at [485, 337] on div "<!-- *** ADD OR EDIT HTML INSIDE OF THE dmRespCol DIVS, SEE DOCUMENTATION FOR G…" at bounding box center [452, 366] width 327 height 157
click at [597, 444] on div "Update" at bounding box center [593, 439] width 59 height 16
click at [598, 314] on div "<!-- *** ADD OR EDIT HTML INSIDE OF THE dmRespCol DIVS, SEE DOCUMENTATION FOR G…" at bounding box center [452, 366] width 327 height 157
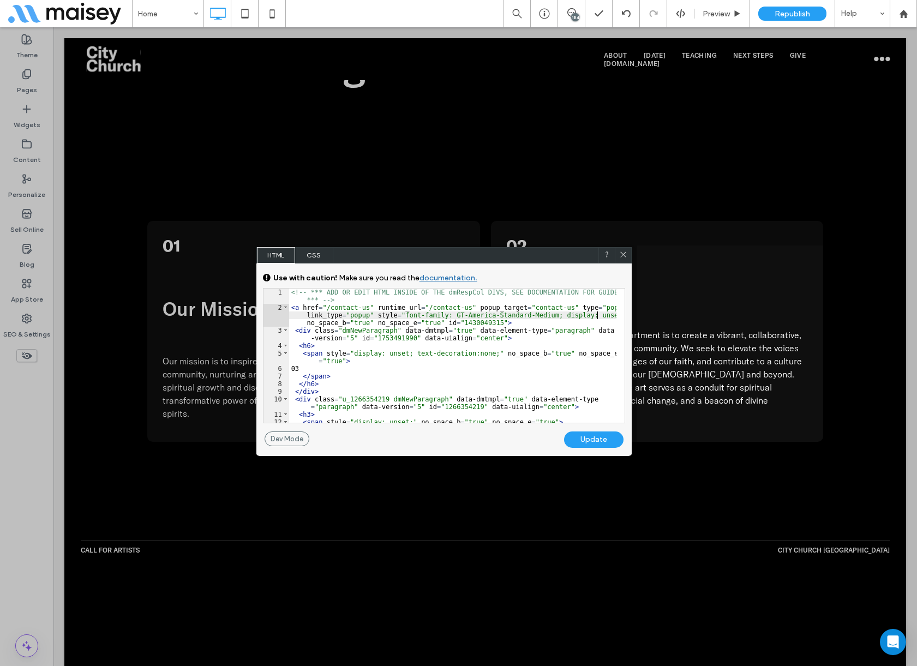
type textarea "**"
click at [601, 434] on div "Update" at bounding box center [593, 439] width 59 height 16
click at [624, 254] on icon at bounding box center [623, 254] width 8 height 8
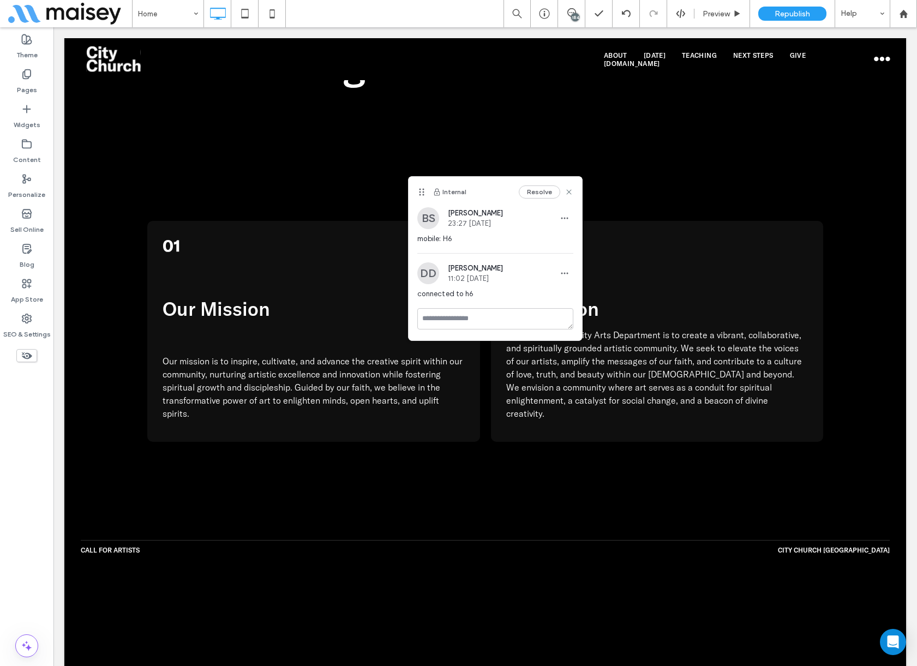
click at [546, 190] on button "Resolve" at bounding box center [539, 191] width 41 height 13
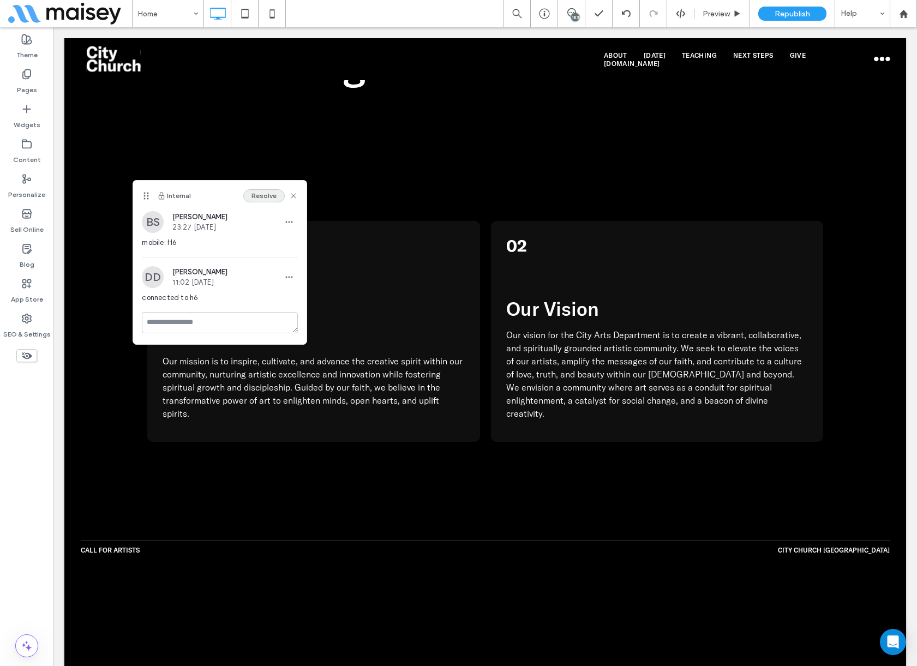
click at [258, 199] on button "Resolve" at bounding box center [263, 195] width 41 height 13
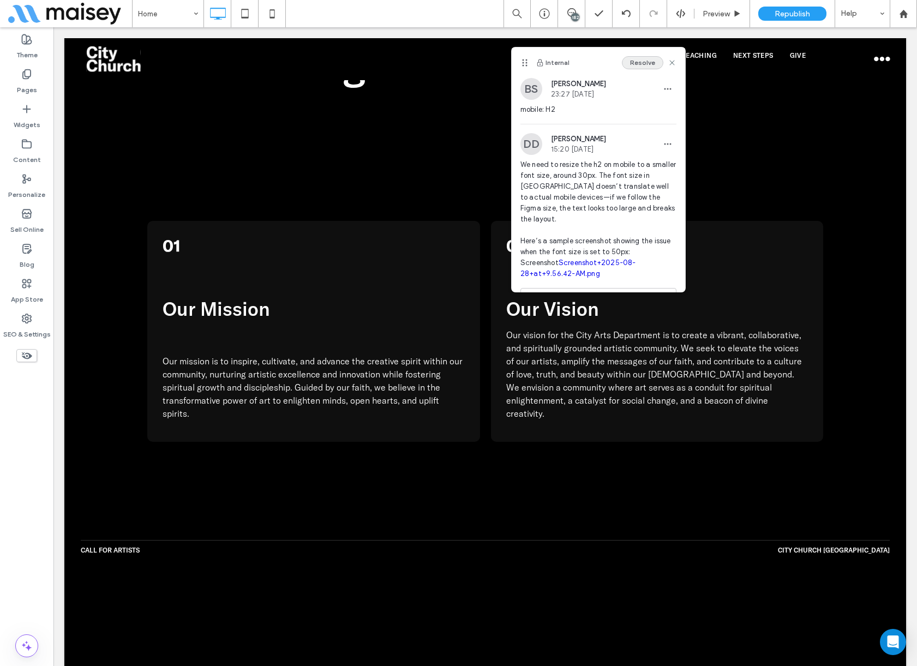
click at [632, 65] on button "Resolve" at bounding box center [642, 62] width 41 height 13
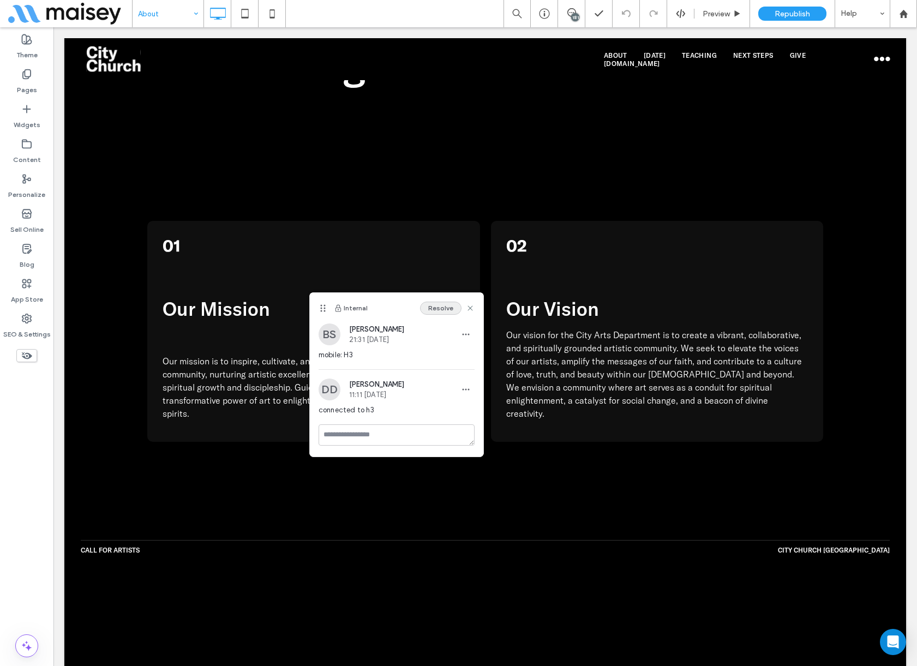
click at [438, 308] on button "Resolve" at bounding box center [440, 308] width 41 height 13
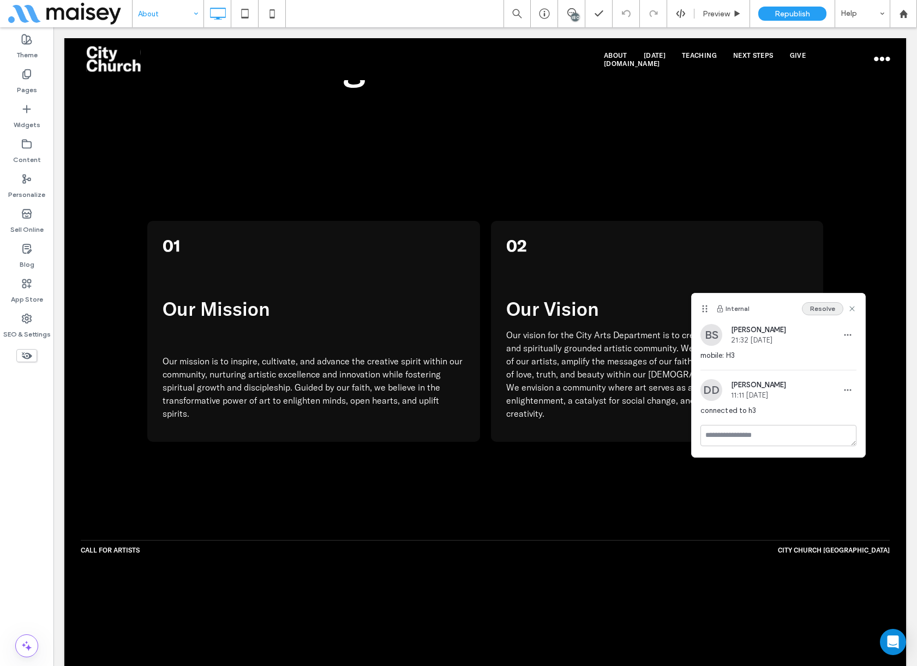
click at [822, 308] on button "Resolve" at bounding box center [821, 308] width 41 height 13
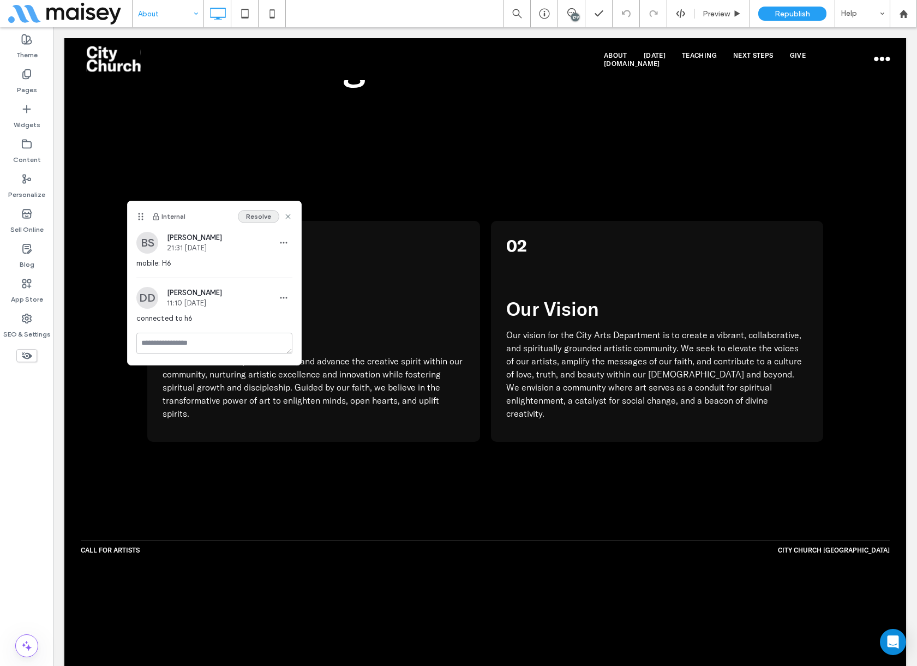
click at [249, 218] on button "Resolve" at bounding box center [258, 216] width 41 height 13
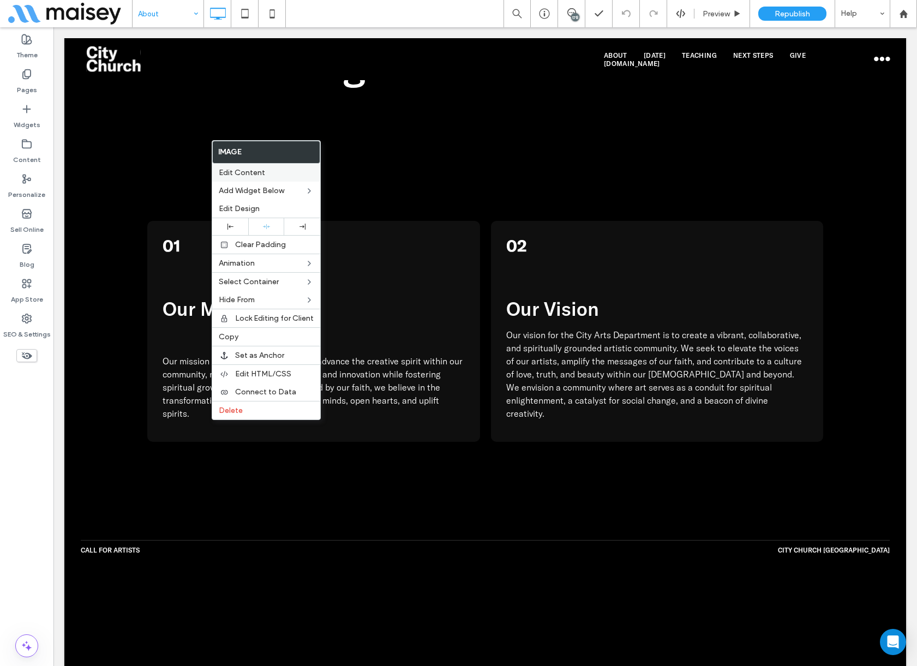
click at [243, 166] on div "Edit Content" at bounding box center [266, 173] width 108 height 18
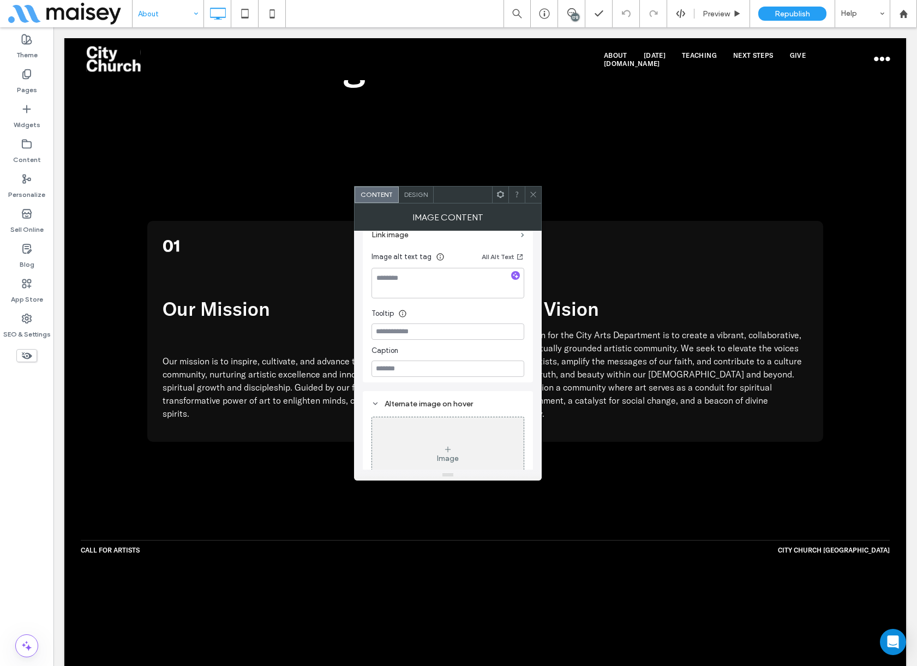
scroll to position [218, 0]
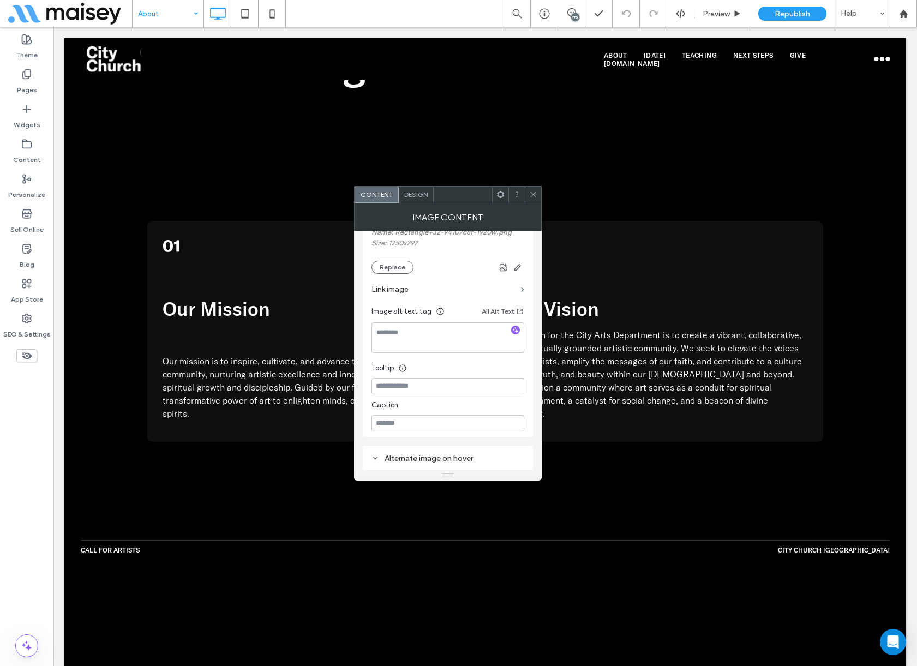
click at [454, 289] on label "Link image" at bounding box center [443, 289] width 145 height 20
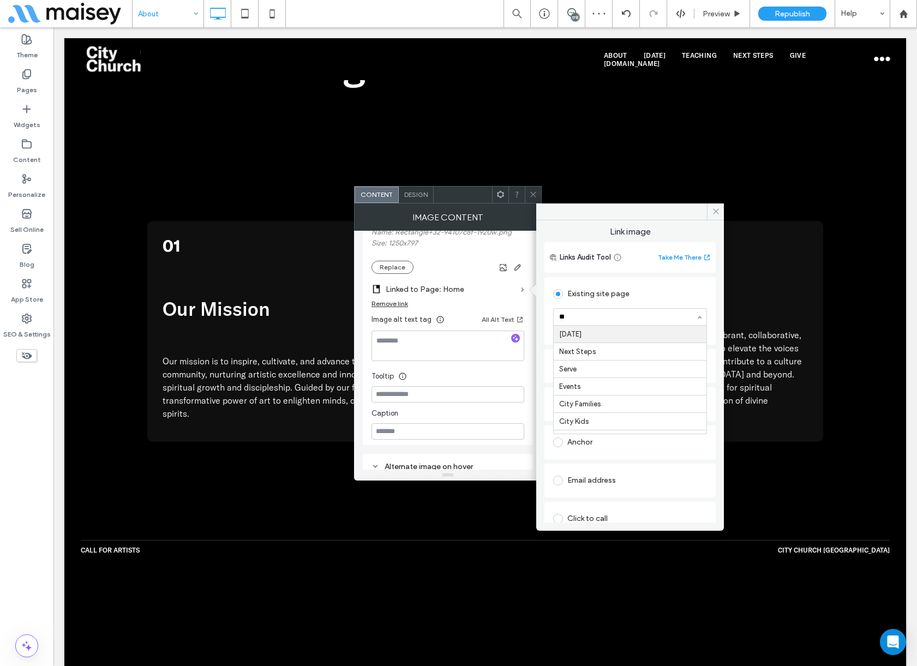
type input "***"
click at [534, 191] on icon at bounding box center [533, 194] width 8 height 8
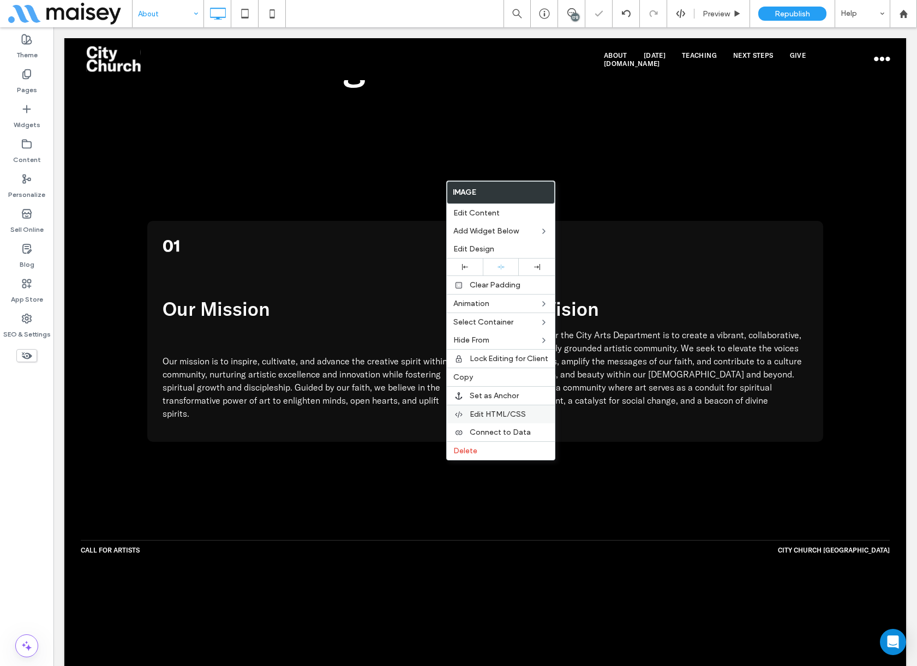
click at [497, 413] on span "Edit HTML/CSS" at bounding box center [497, 413] width 56 height 9
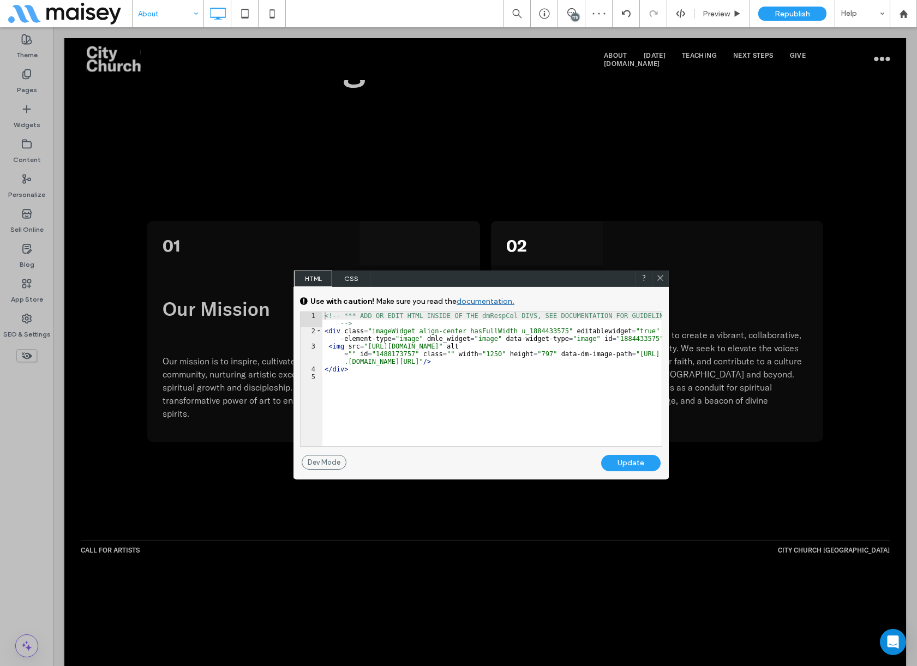
click at [662, 281] on icon at bounding box center [660, 278] width 8 height 8
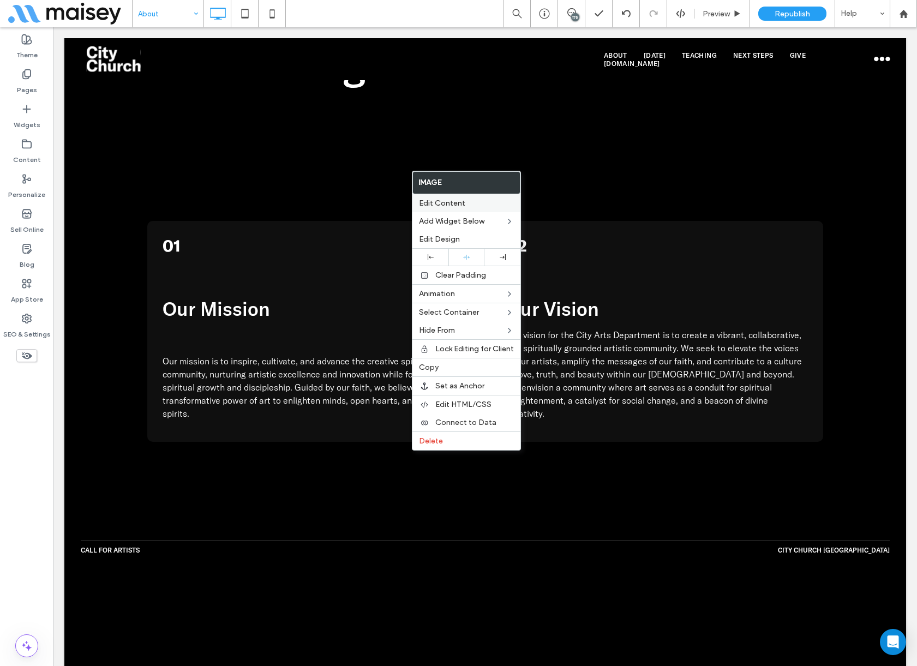
click at [454, 204] on span "Edit Content" at bounding box center [442, 202] width 46 height 9
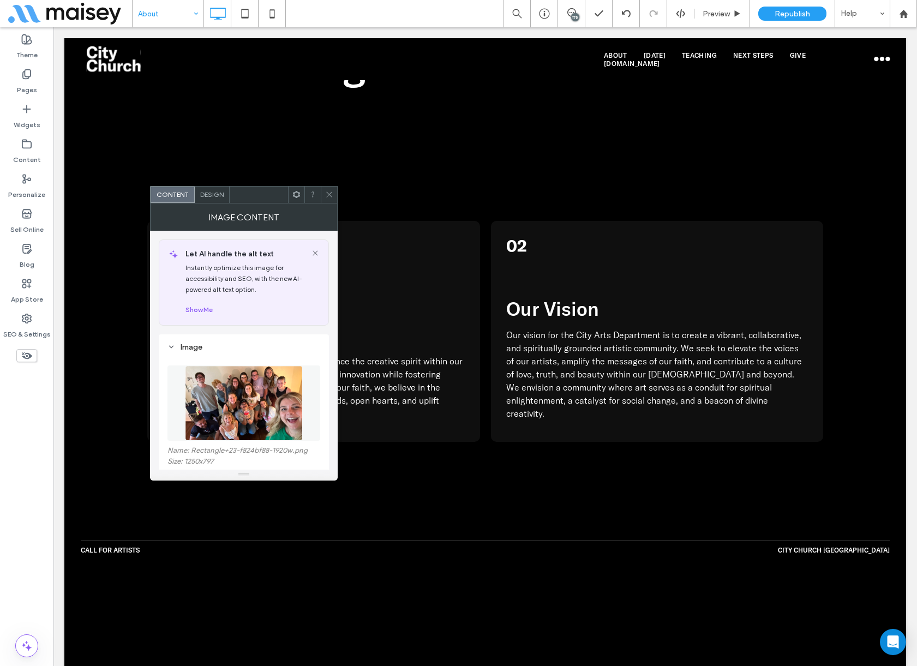
scroll to position [164, 0]
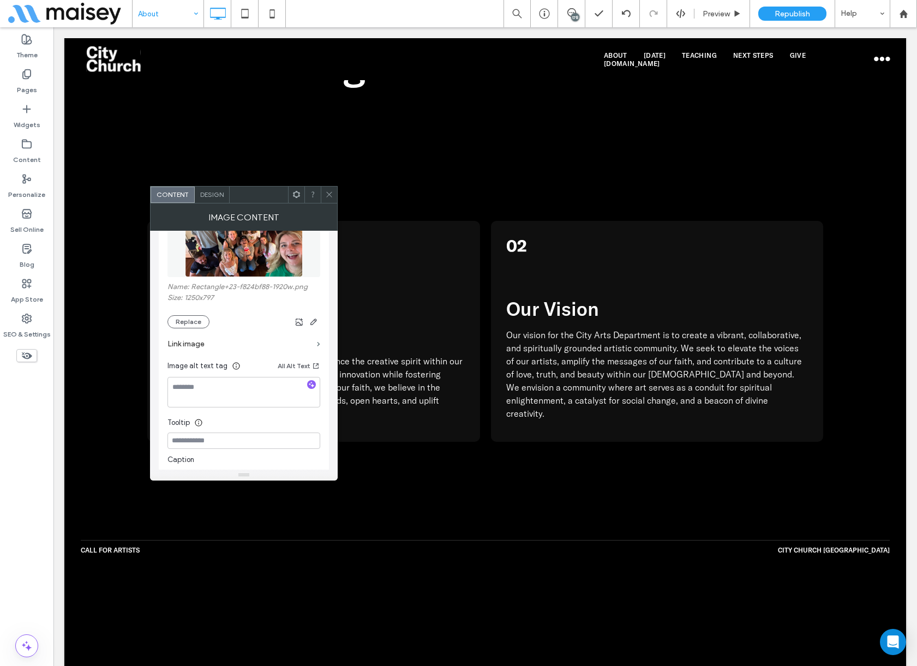
click at [225, 345] on label "Link image" at bounding box center [239, 344] width 145 height 20
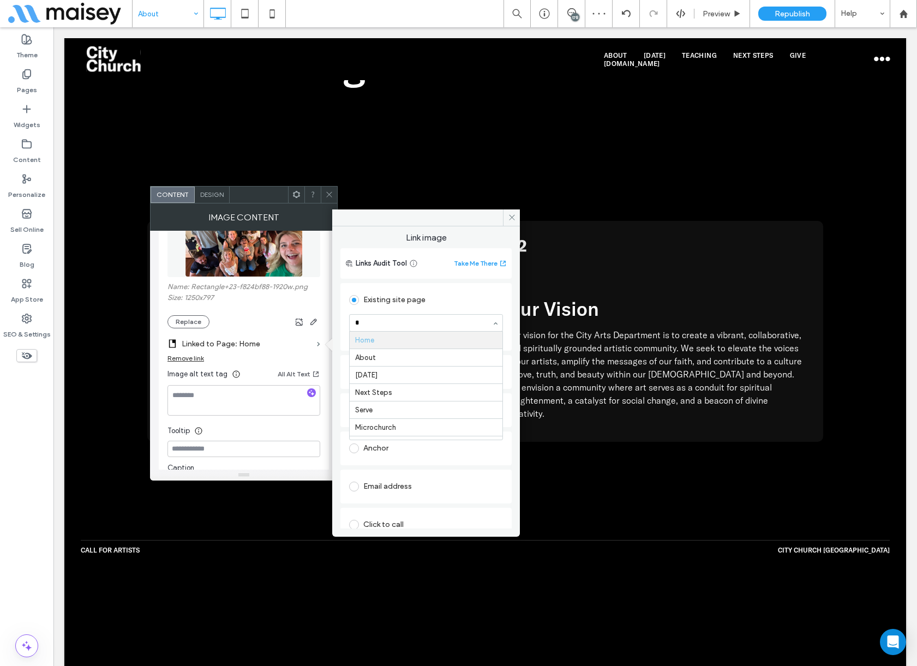
type input "**"
click at [328, 193] on icon at bounding box center [329, 194] width 8 height 8
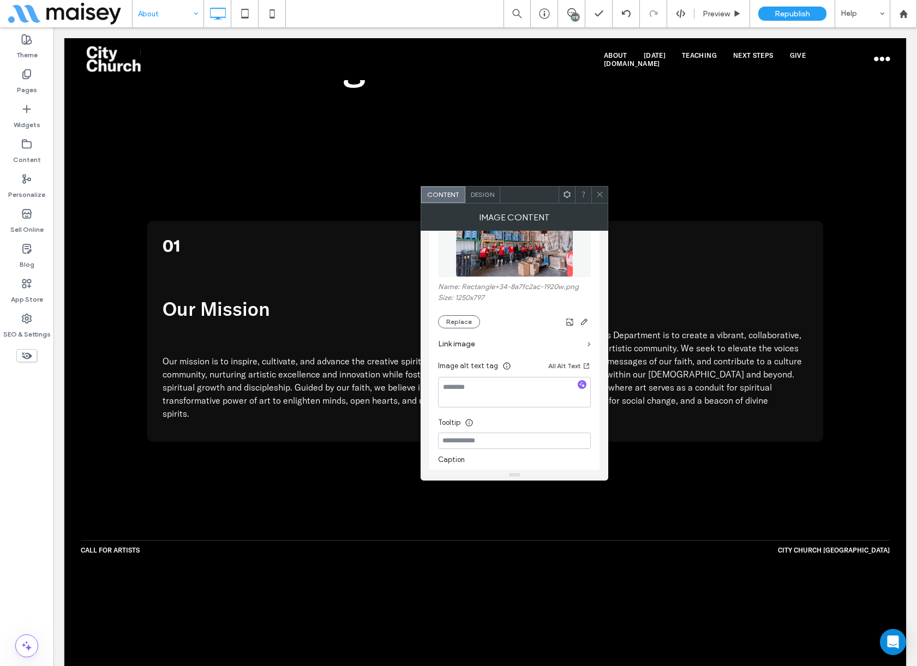
click at [521, 344] on label "Link image" at bounding box center [510, 344] width 145 height 20
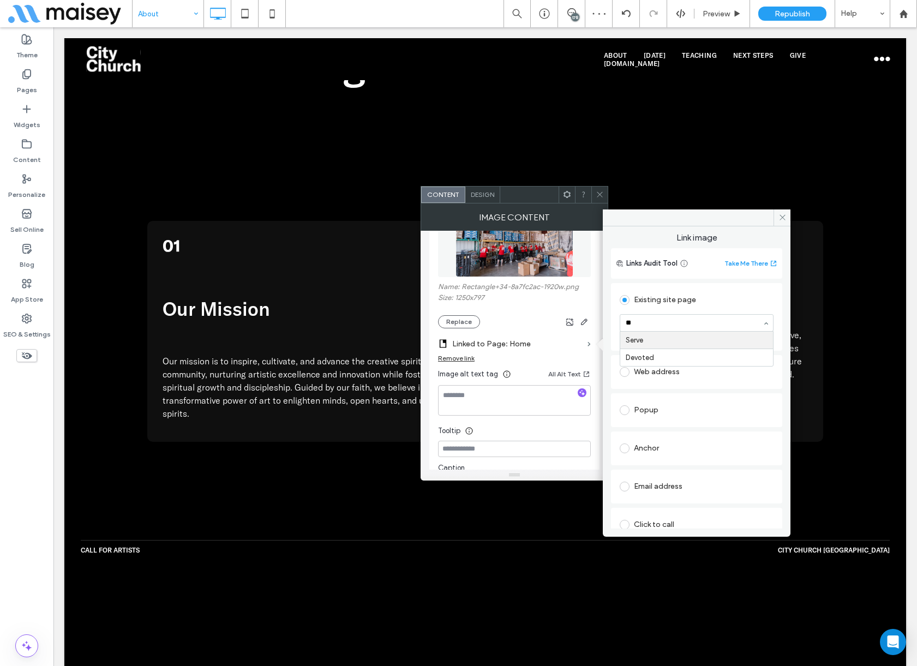
type input "**"
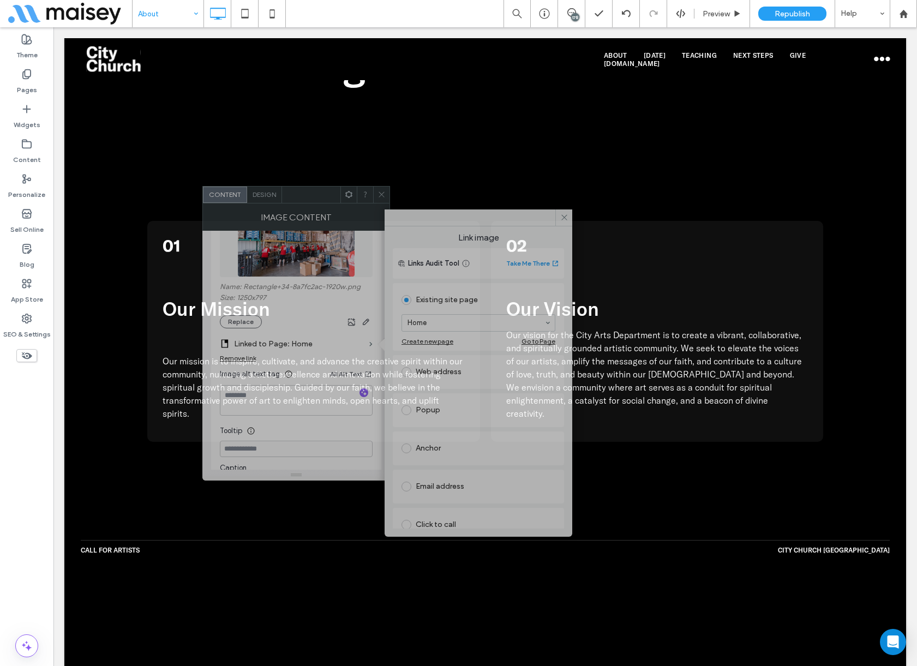
drag, startPoint x: 528, startPoint y: 195, endPoint x: 310, endPoint y: 195, distance: 218.1
click at [310, 195] on div at bounding box center [311, 194] width 58 height 16
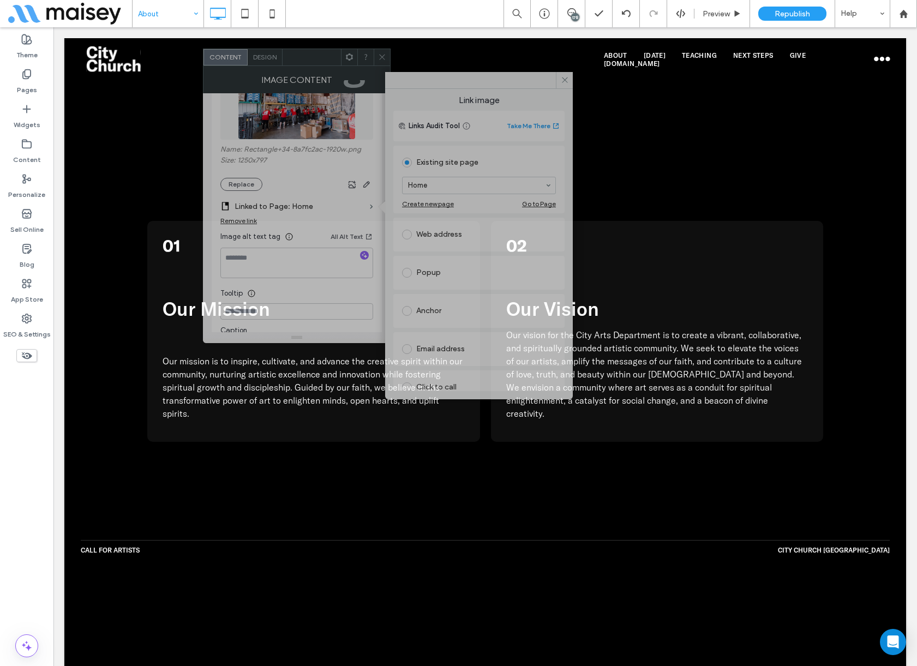
drag, startPoint x: 316, startPoint y: 203, endPoint x: 282, endPoint y: 70, distance: 137.1
click at [286, 71] on div "Image Content" at bounding box center [297, 79] width 188 height 27
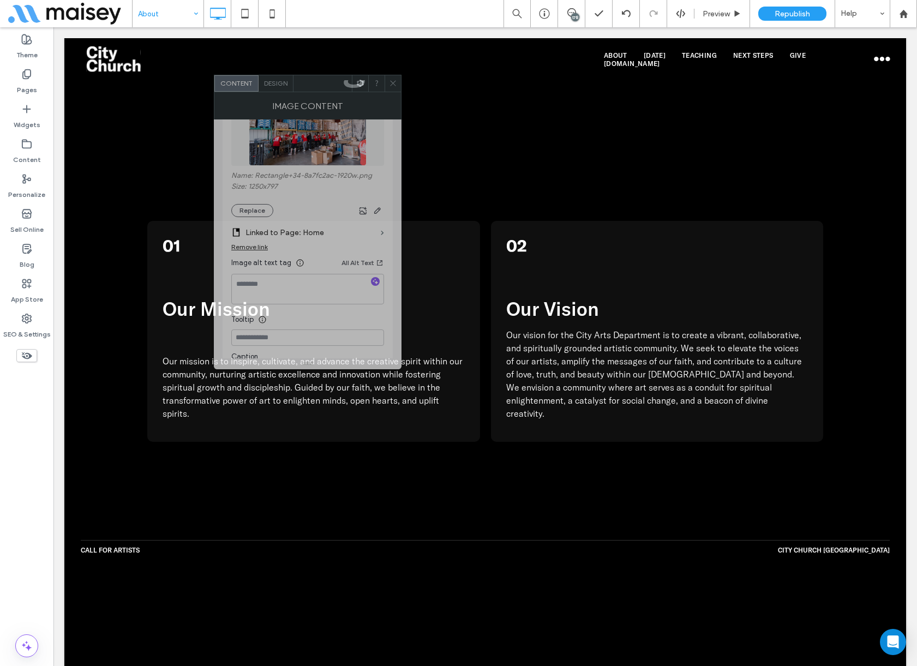
drag, startPoint x: 276, startPoint y: 67, endPoint x: 317, endPoint y: 88, distance: 45.8
click at [317, 88] on div at bounding box center [322, 83] width 58 height 16
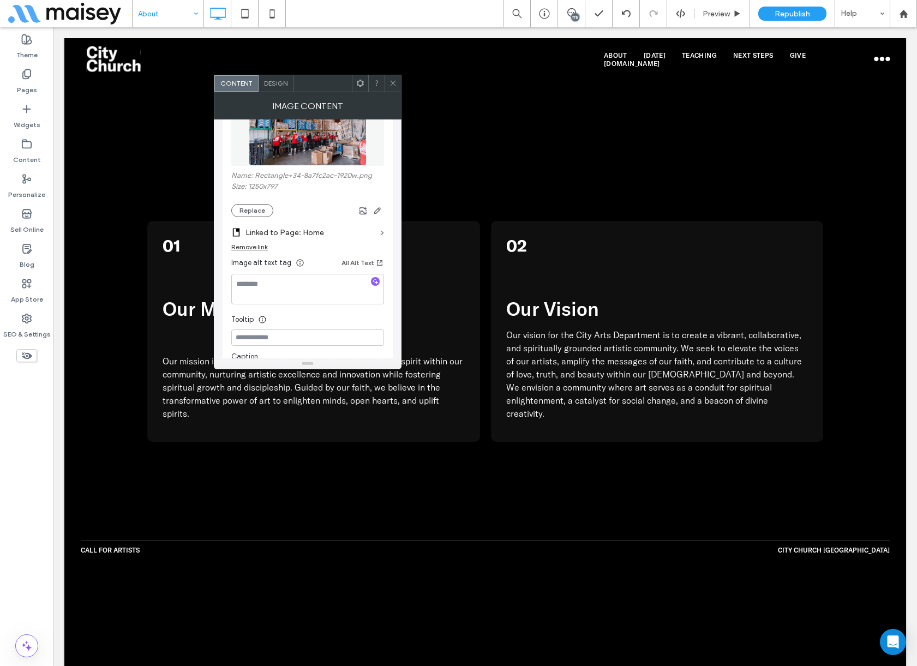
click at [312, 232] on label "Linked to Page: Home" at bounding box center [310, 232] width 131 height 20
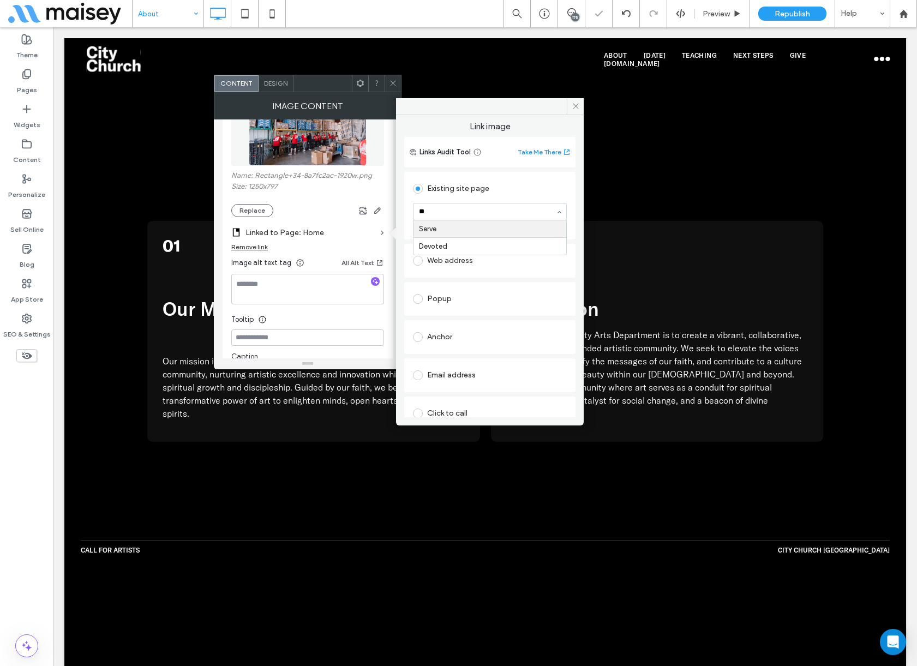
type input "***"
click at [394, 86] on icon at bounding box center [393, 83] width 8 height 8
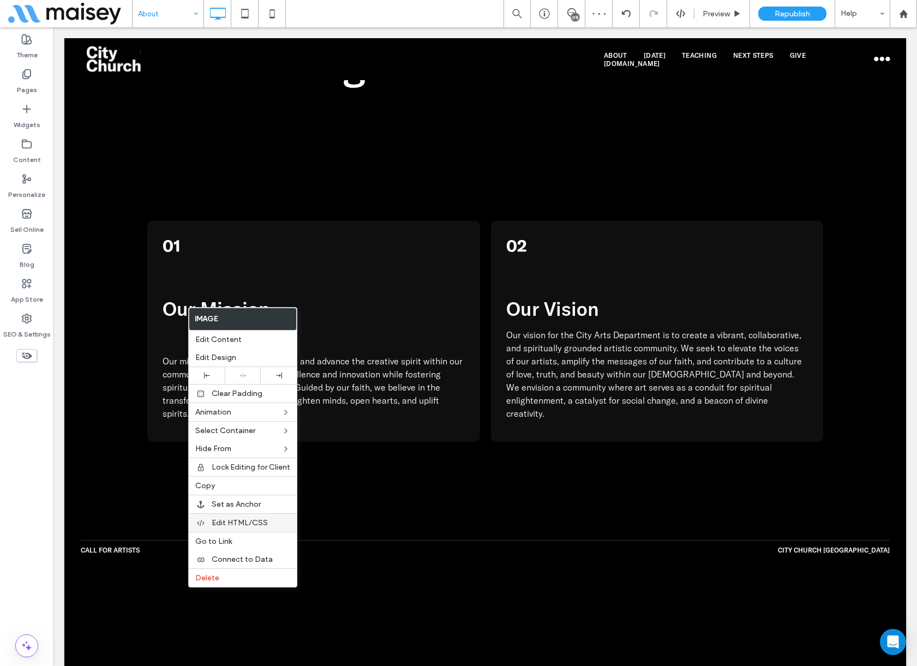
click at [239, 522] on span "Edit HTML/CSS" at bounding box center [240, 522] width 56 height 9
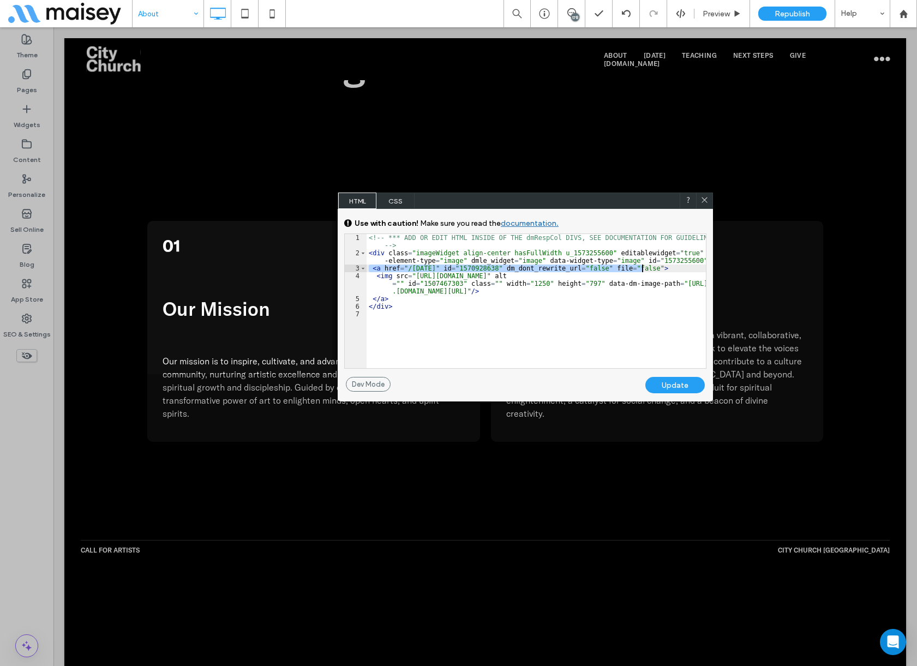
drag, startPoint x: 369, startPoint y: 272, endPoint x: 662, endPoint y: 267, distance: 293.9
click at [662, 267] on div "<!-- *** ADD OR EDIT HTML INSIDE OF THE dmRespCol DIVS, SEE DOCUMENTATION FOR G…" at bounding box center [535, 312] width 339 height 157
click at [704, 197] on icon at bounding box center [704, 200] width 8 height 8
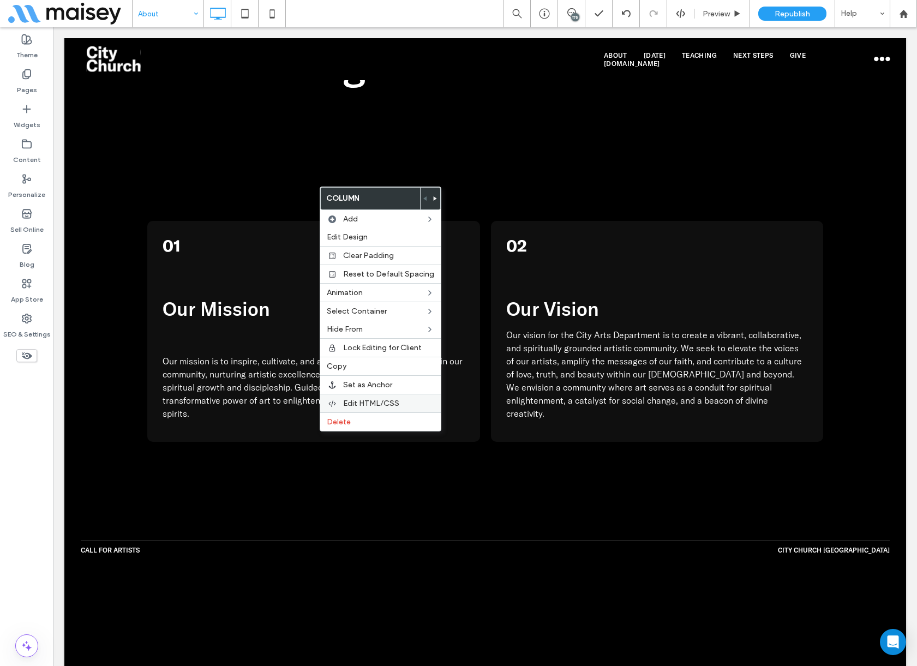
click at [373, 402] on span "Edit HTML/CSS" at bounding box center [371, 403] width 56 height 9
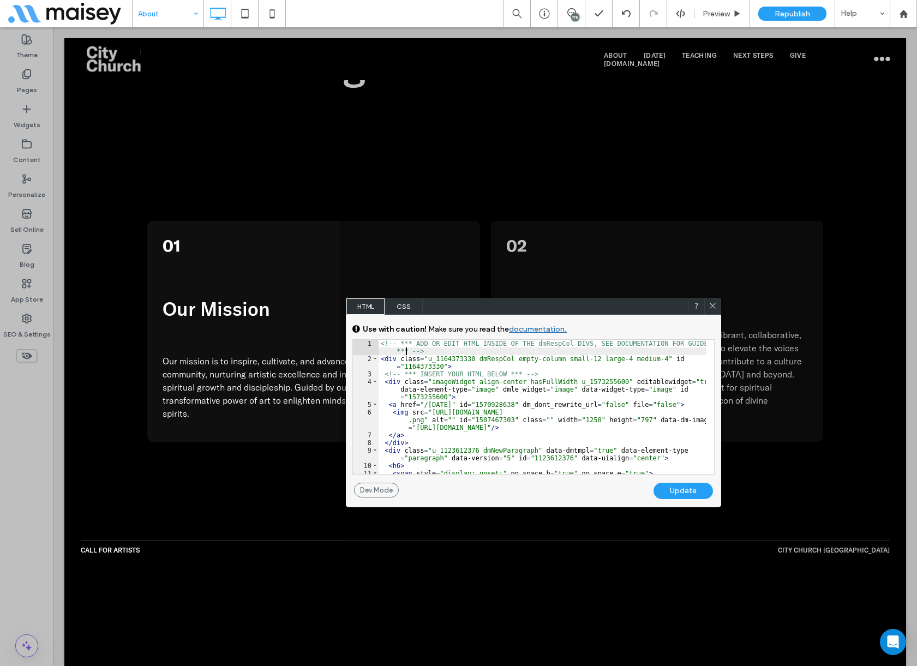
drag, startPoint x: 405, startPoint y: 349, endPoint x: 457, endPoint y: 349, distance: 52.9
click at [405, 349] on div "<!-- *** ADD OR EDIT HTML INSIDE OF THE dmRespCol DIVS, SEE DOCUMENTATION FOR G…" at bounding box center [541, 418] width 327 height 157
click at [457, 349] on div "<!-- *** ADD OR EDIT HTML INSIDE OF THE dmRespCol DIVS, SEE DOCUMENTATION FOR G…" at bounding box center [541, 418] width 327 height 157
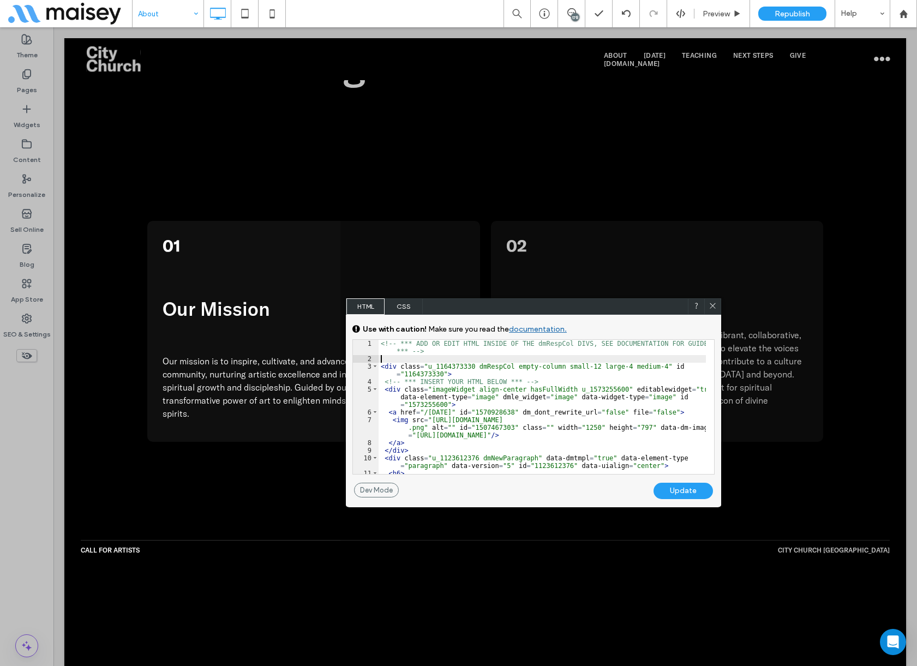
paste textarea
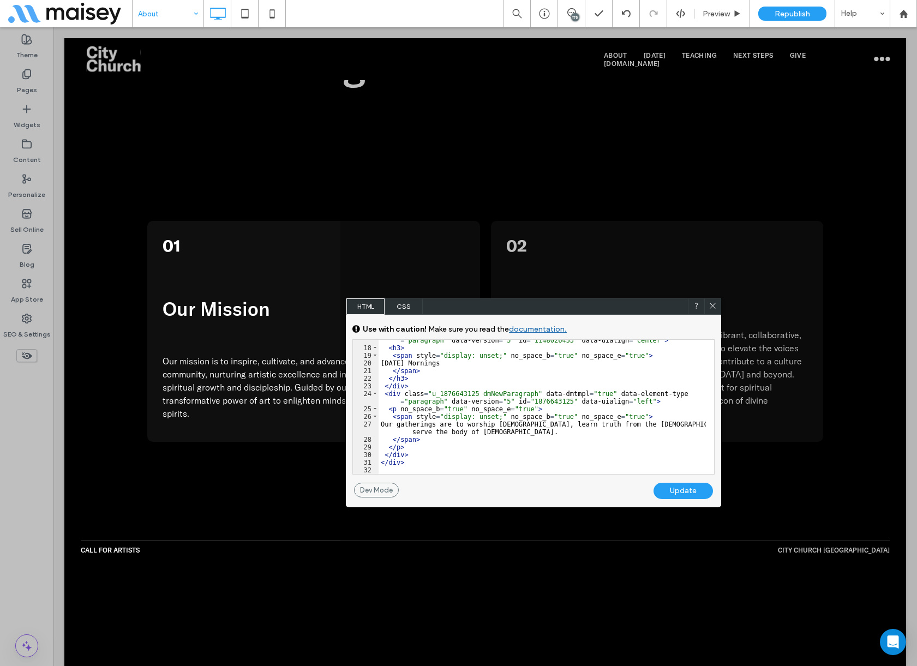
scroll to position [186, 0]
click at [429, 468] on div "< div class = "u_1148026453 dmNewParagraph" data-dmtmpl = "true" data-element-t…" at bounding box center [541, 407] width 327 height 157
click at [678, 489] on div "Update" at bounding box center [682, 491] width 59 height 16
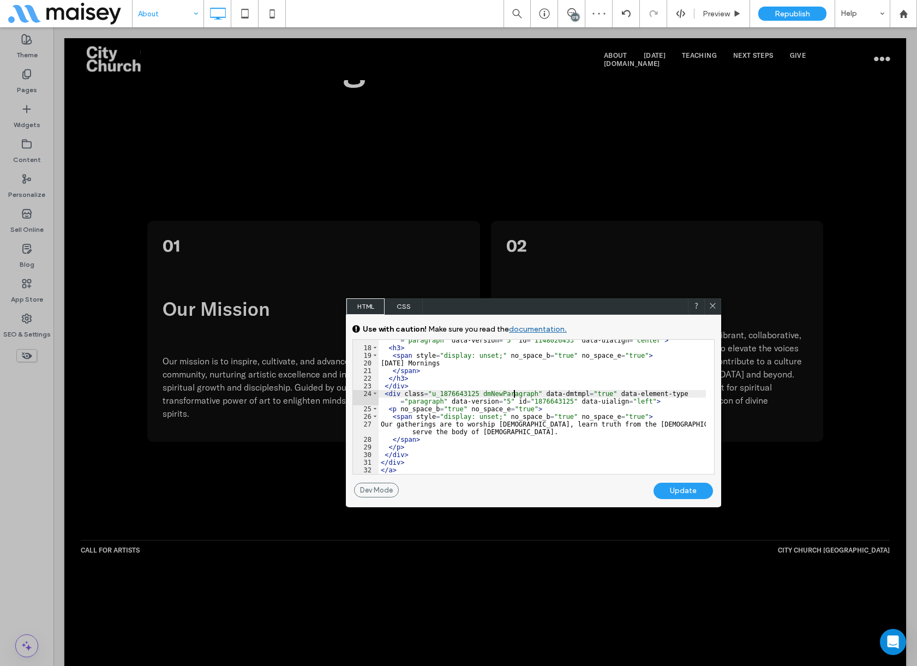
click at [514, 390] on div "< div class = "u_1148026453 dmNewParagraph" data-dmtmpl = "true" data-element-t…" at bounding box center [541, 407] width 327 height 157
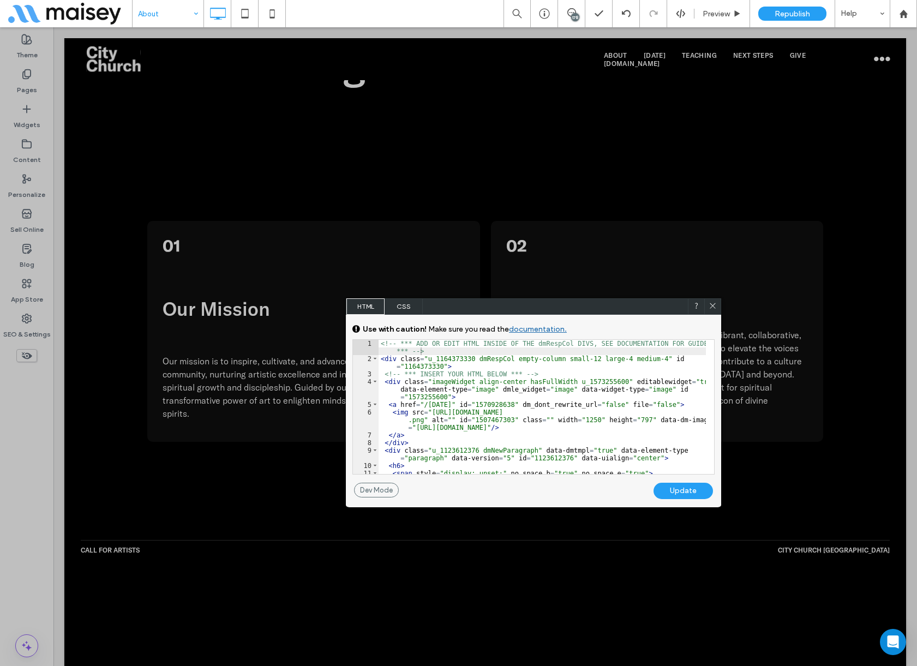
click at [690, 486] on div "Update" at bounding box center [682, 491] width 59 height 16
click at [685, 492] on div "Update" at bounding box center [682, 491] width 59 height 16
click at [443, 358] on div "<!-- *** ADD OR EDIT HTML INSIDE OF THE dmRespCol DIVS, SEE DOCUMENTATION FOR G…" at bounding box center [541, 418] width 327 height 157
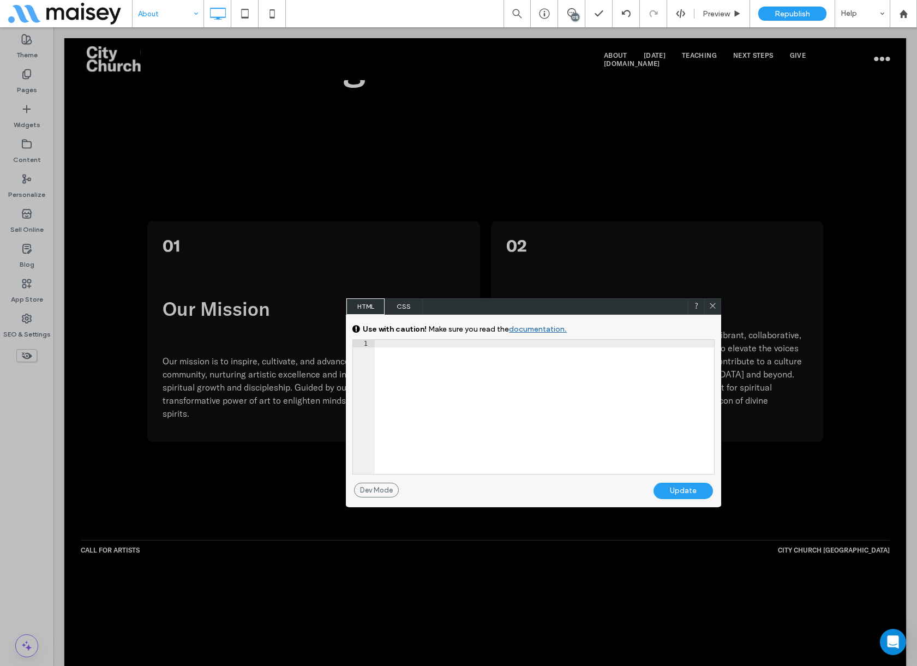
click at [714, 303] on icon at bounding box center [712, 306] width 8 height 8
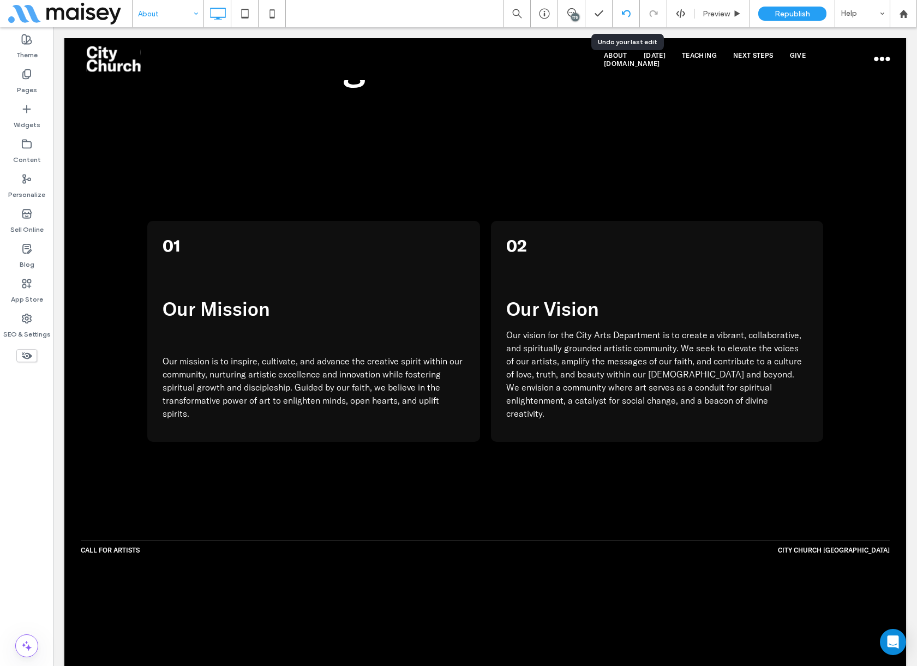
click at [623, 14] on use at bounding box center [625, 13] width 9 height 7
click at [617, 13] on div at bounding box center [625, 13] width 27 height 9
click at [623, 17] on icon at bounding box center [626, 13] width 9 height 9
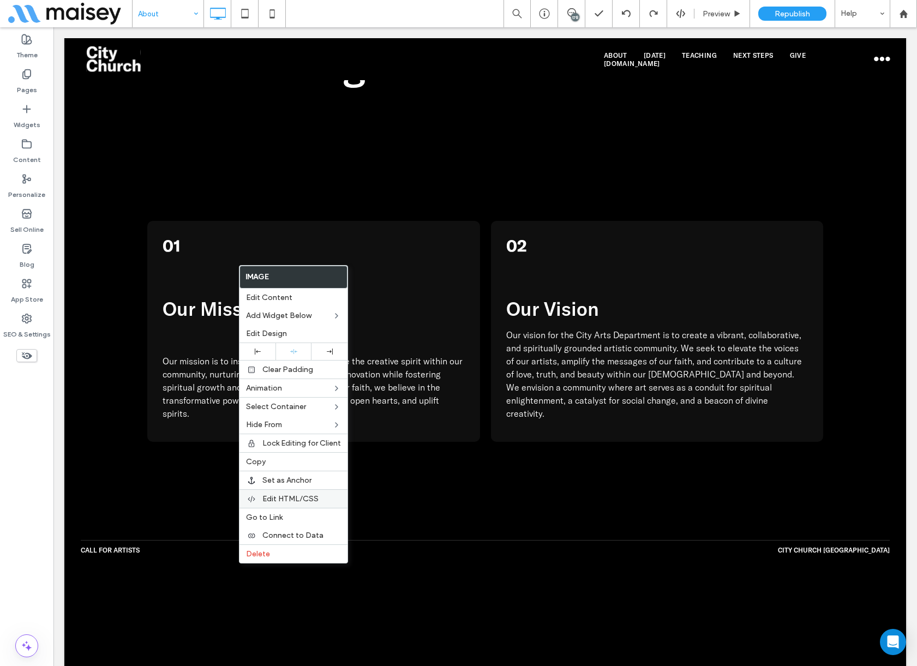
click at [289, 494] on span "Edit HTML/CSS" at bounding box center [290, 498] width 56 height 9
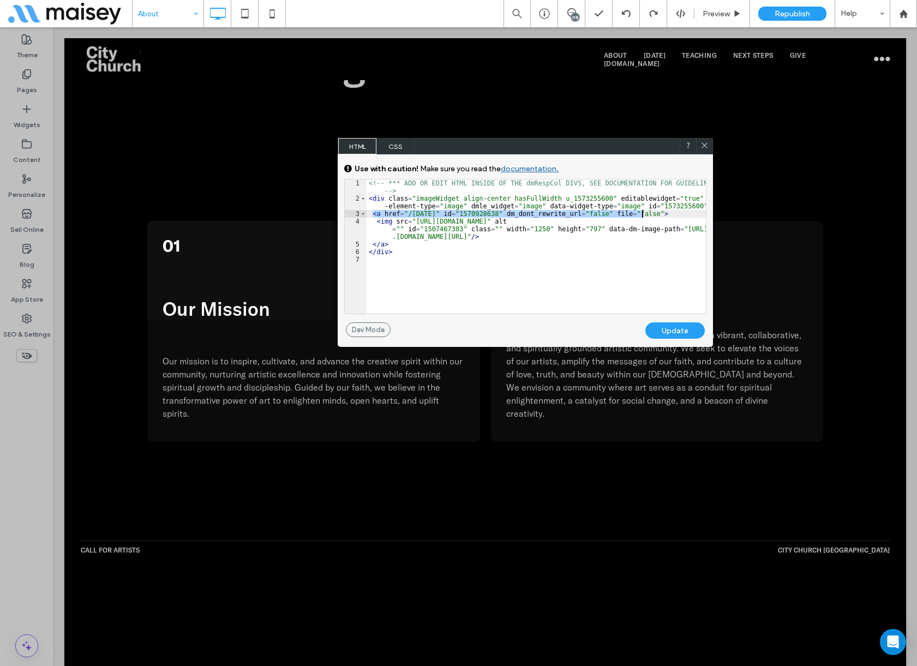
drag, startPoint x: 372, startPoint y: 213, endPoint x: 679, endPoint y: 214, distance: 306.4
click at [679, 214] on div "<!-- *** ADD OR EDIT HTML INSIDE OF THE dmRespCol DIVS, SEE DOCUMENTATION FOR G…" at bounding box center [535, 257] width 339 height 157
click at [703, 143] on icon at bounding box center [704, 145] width 8 height 8
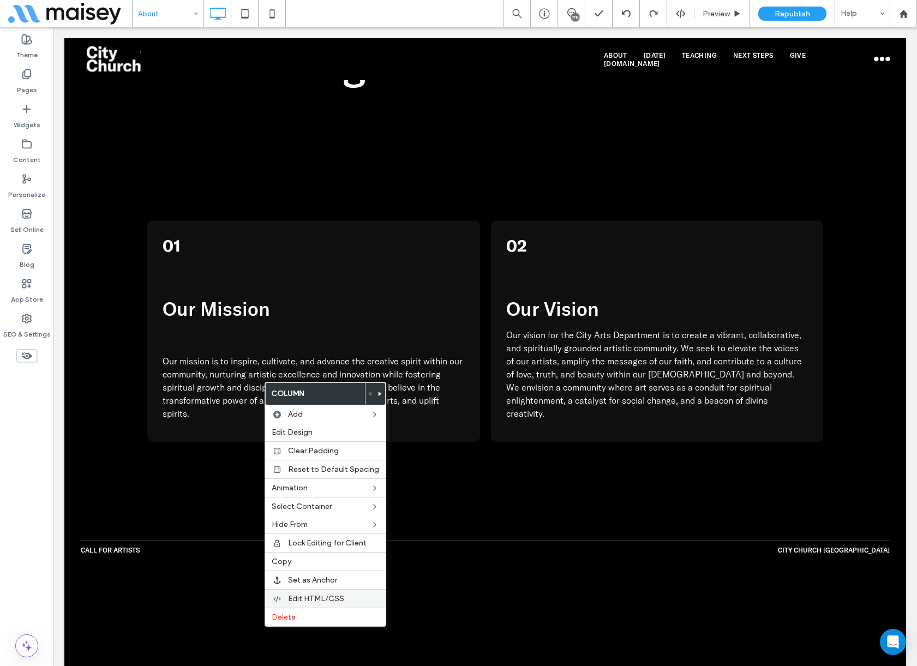
click at [310, 599] on span "Edit HTML/CSS" at bounding box center [316, 598] width 56 height 9
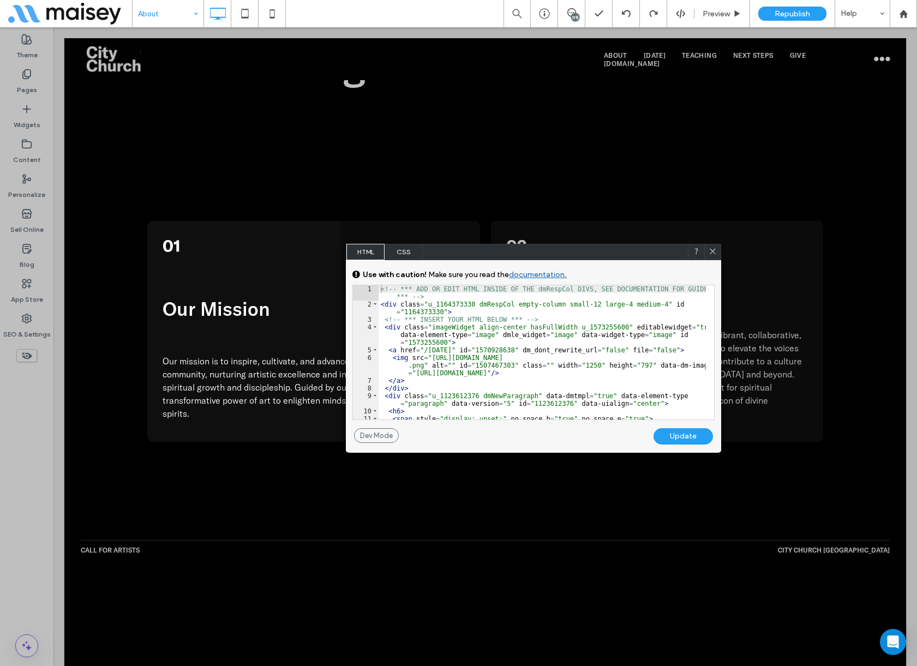
click at [492, 311] on div "<!-- *** ADD OR EDIT HTML INSIDE OF THE dmRespCol DIVS, SEE DOCUMENTATION FOR G…" at bounding box center [541, 363] width 327 height 157
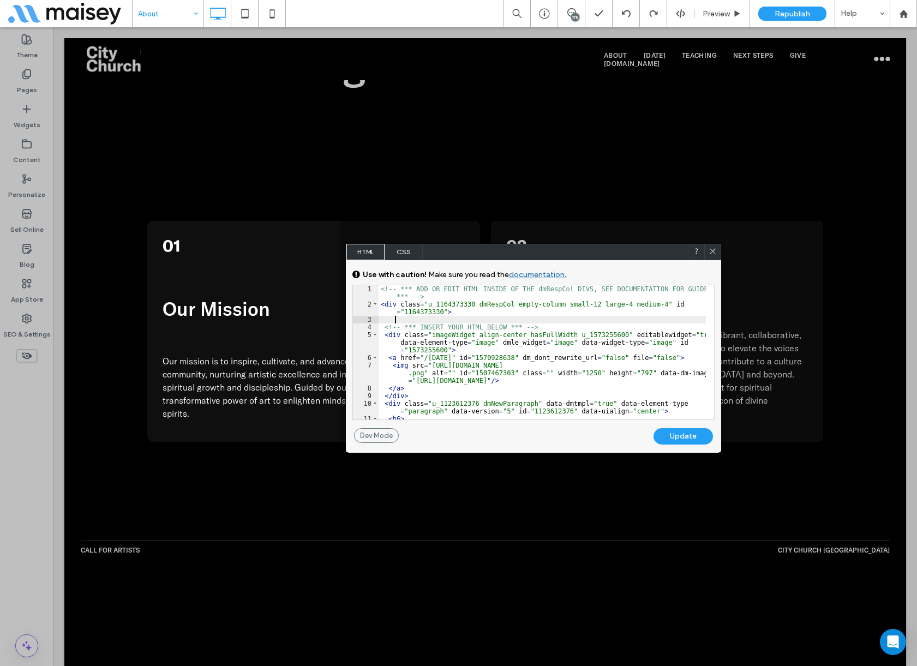
paste textarea
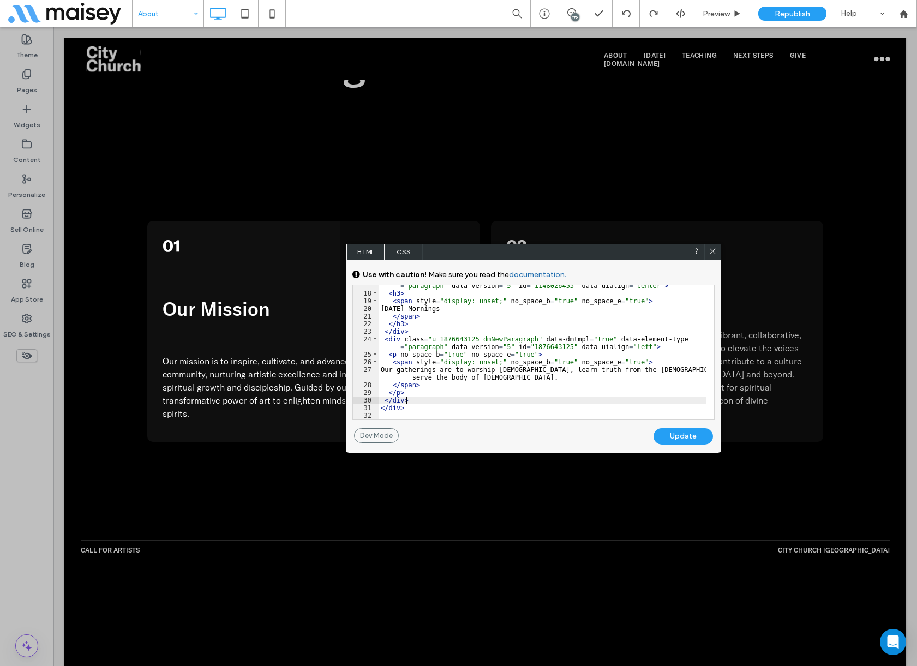
click at [424, 400] on div "< div class = "u_1148026453 dmNewParagraph" data-dmtmpl = "true" data-element-t…" at bounding box center [541, 352] width 327 height 157
click at [676, 437] on div "Update" at bounding box center [682, 436] width 59 height 16
click at [715, 248] on icon at bounding box center [712, 251] width 8 height 8
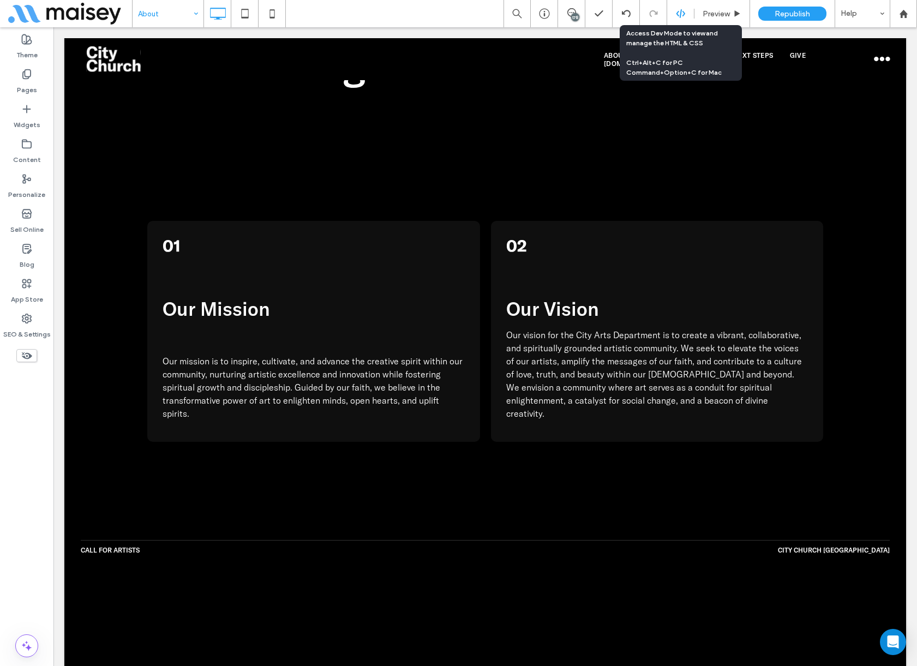
click at [684, 13] on use at bounding box center [680, 13] width 9 height 9
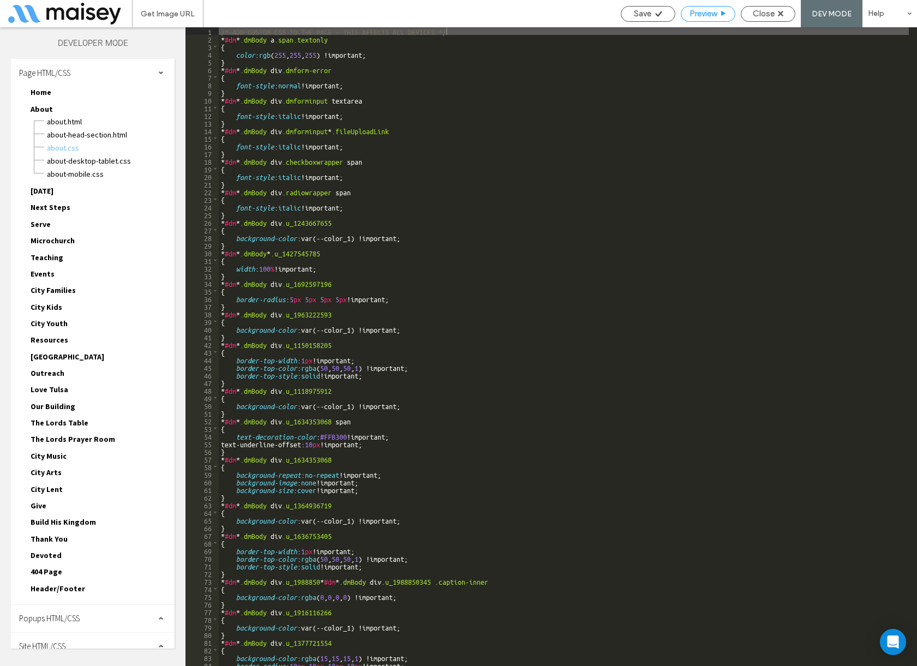
click at [696, 13] on span "Preview" at bounding box center [702, 14] width 27 height 10
click at [749, 14] on div "Close" at bounding box center [767, 14] width 53 height 10
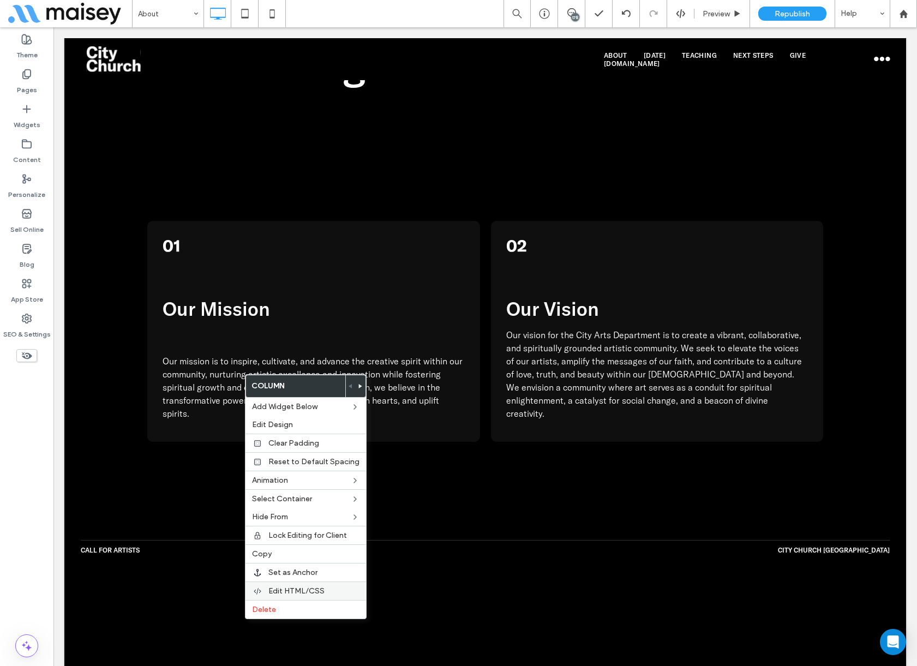
click at [301, 588] on span "Edit HTML/CSS" at bounding box center [296, 590] width 56 height 9
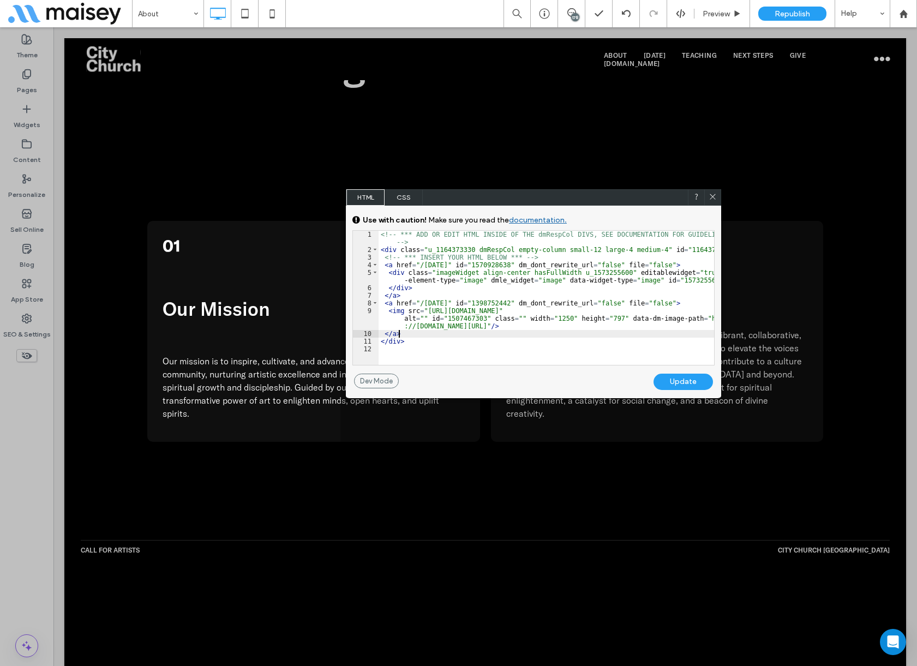
click at [545, 335] on div "<!-- *** ADD OR EDIT HTML INSIDE OF THE dmRespCol DIVS, SEE DOCUMENTATION FOR G…" at bounding box center [545, 309] width 335 height 157
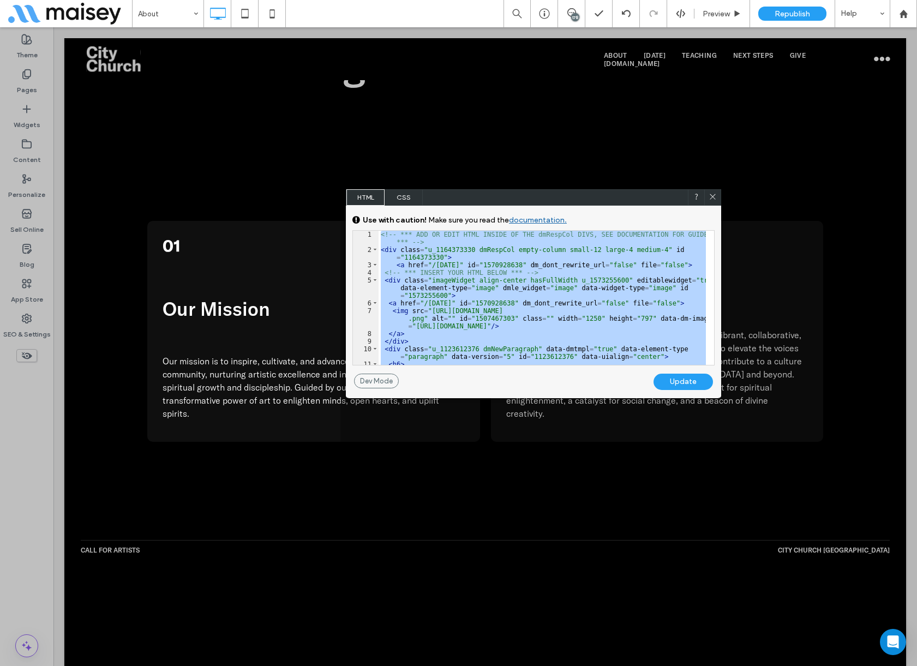
scroll to position [194, 0]
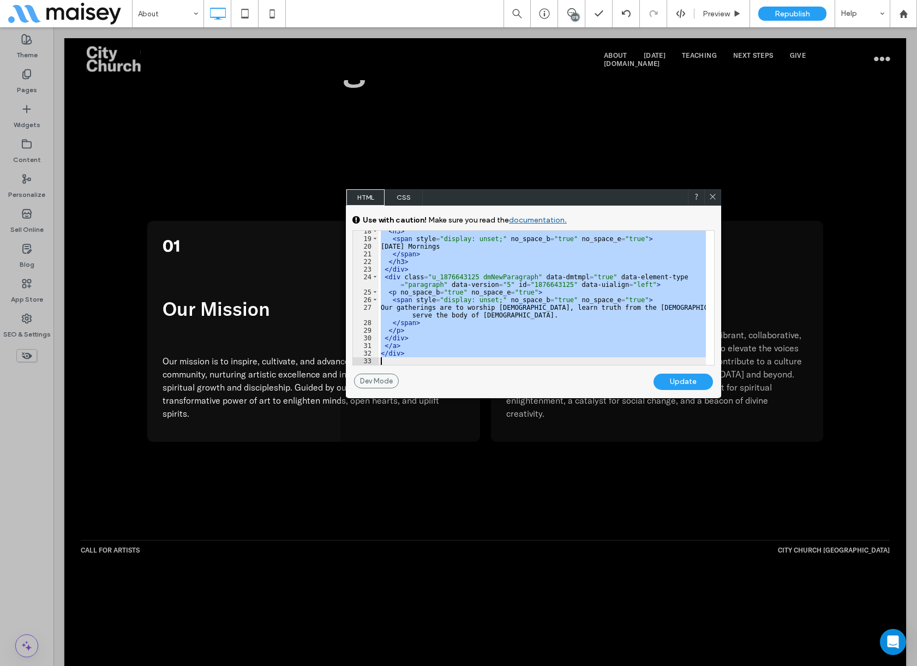
click at [424, 343] on div "< h3 > < span style = "display: unset;" no_space_b = "true" no_space_e = "true"…" at bounding box center [541, 298] width 327 height 134
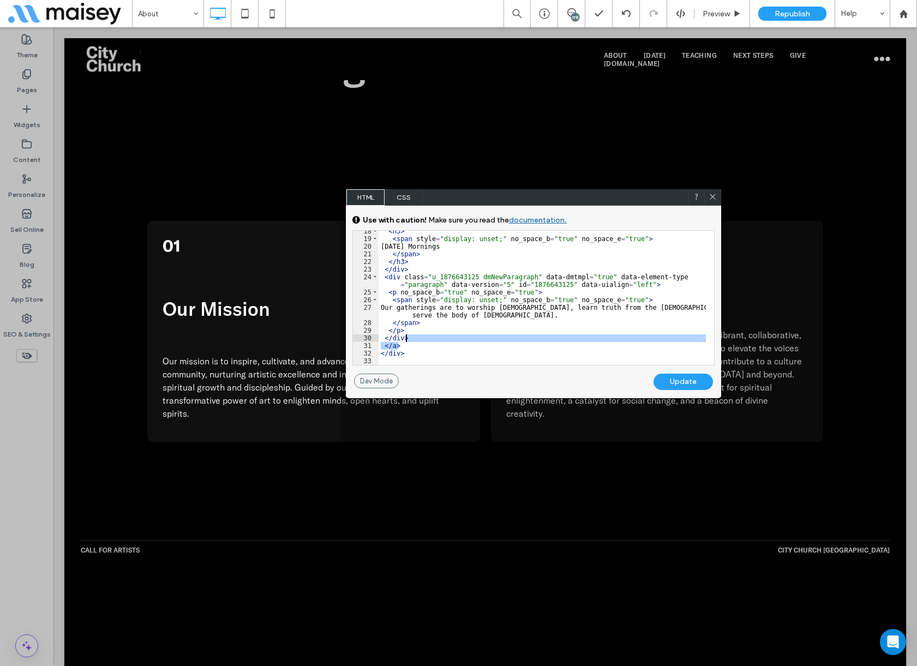
drag, startPoint x: 424, startPoint y: 343, endPoint x: 429, endPoint y: 335, distance: 9.5
click at [429, 335] on div "< h3 > < span style = "display: unset;" no_space_b = "true" no_space_e = "true"…" at bounding box center [541, 301] width 327 height 149
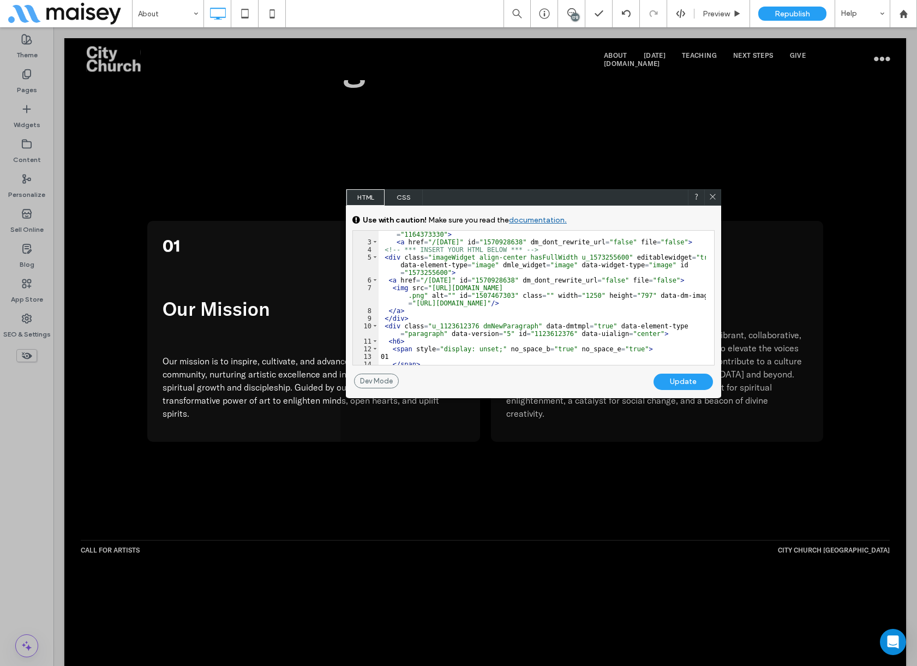
scroll to position [0, 0]
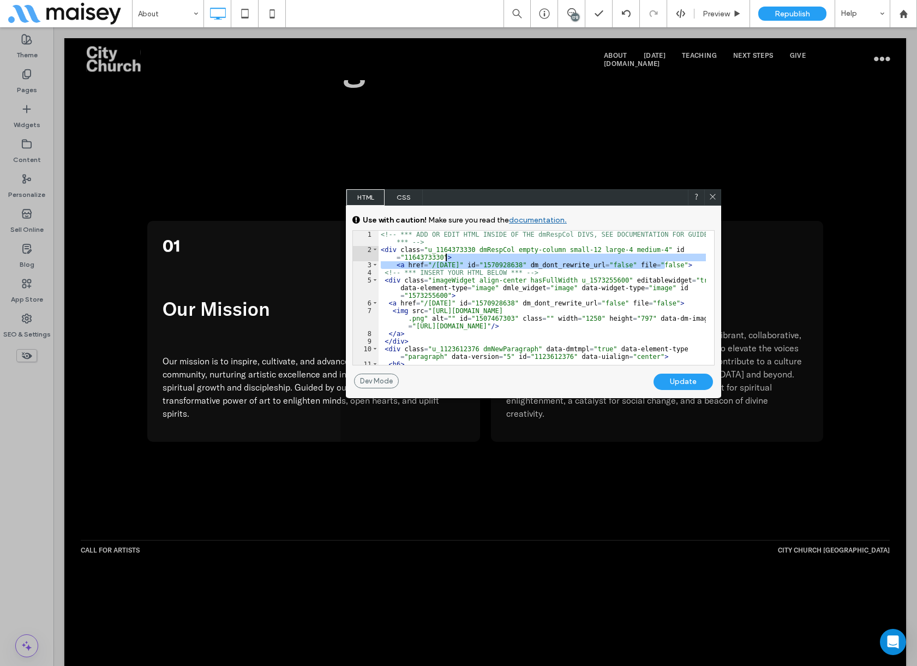
drag, startPoint x: 671, startPoint y: 264, endPoint x: 672, endPoint y: 257, distance: 6.7
click at [672, 257] on div "<!-- *** ADD OR EDIT HTML INSIDE OF THE dmRespCol DIVS, SEE DOCUMENTATION FOR G…" at bounding box center [541, 309] width 327 height 157
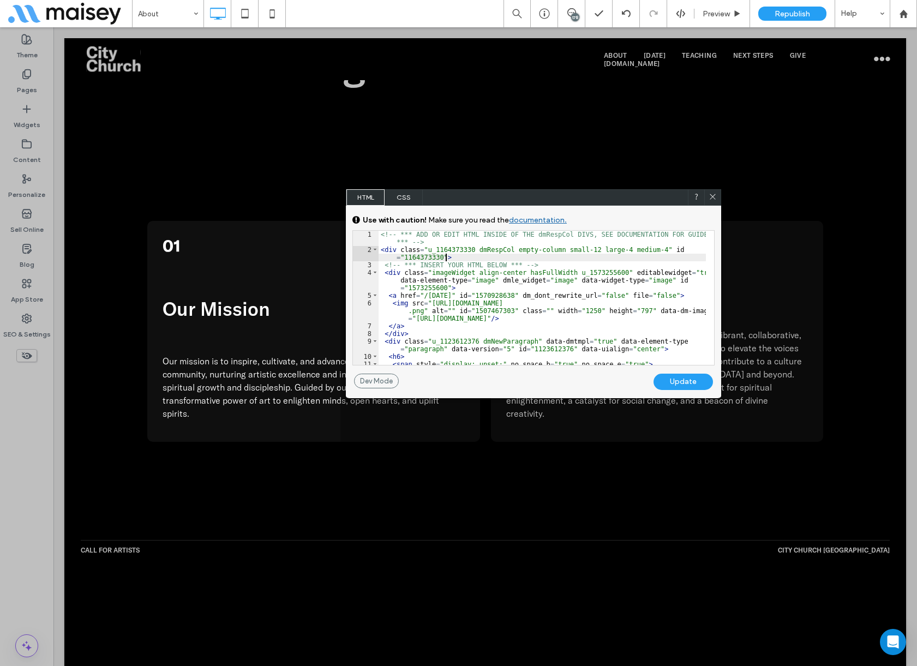
click at [689, 384] on div "Update" at bounding box center [682, 381] width 59 height 16
click at [383, 254] on div "<!-- *** ADD OR EDIT HTML INSIDE OF THE dmRespCol DIVS, SEE DOCUMENTATION FOR G…" at bounding box center [541, 309] width 327 height 157
click at [388, 249] on div "<!-- *** ADD OR EDIT HTML INSIDE OF THE dmRespCol DIVS, SEE DOCUMENTATION FOR G…" at bounding box center [541, 309] width 327 height 157
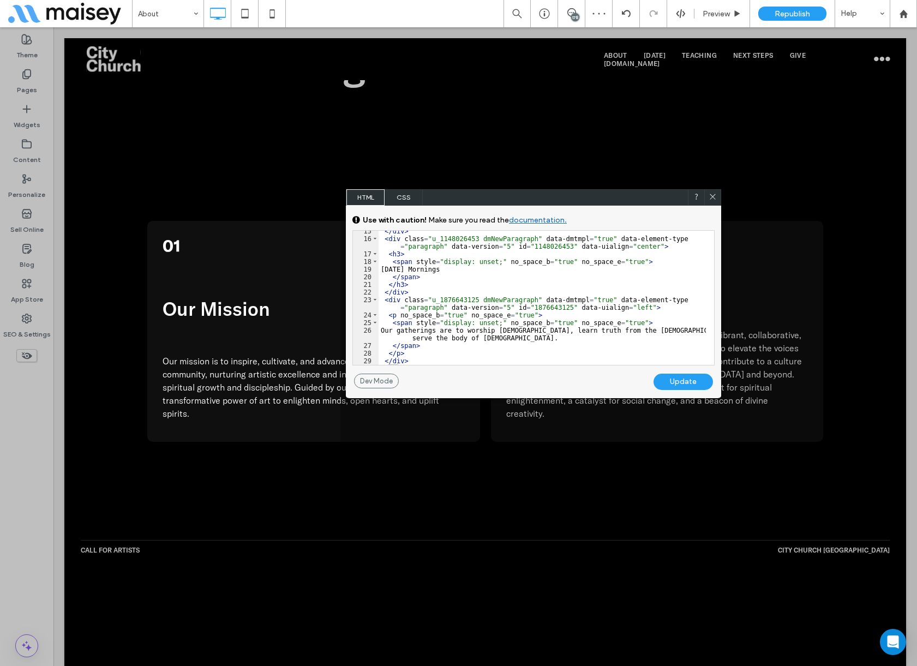
scroll to position [179, 0]
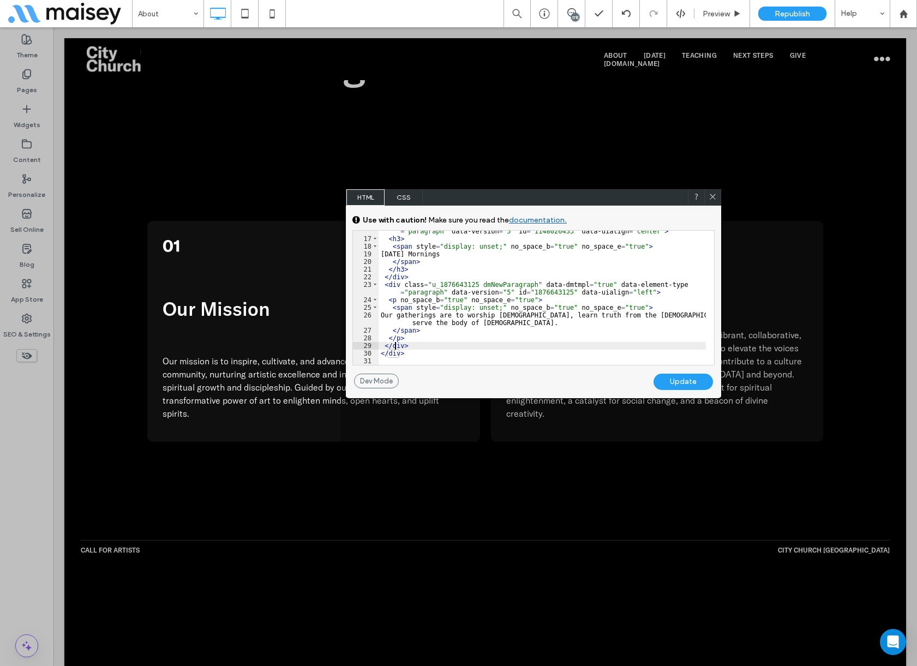
click at [396, 345] on div "< div class = "u_1148026453 dmNewParagraph" data-dmtmpl = "true" data-element-t…" at bounding box center [541, 298] width 327 height 157
click at [416, 342] on div "< div class = "u_1148026453 dmNewParagraph" data-dmtmpl = "true" data-element-t…" at bounding box center [541, 298] width 327 height 157
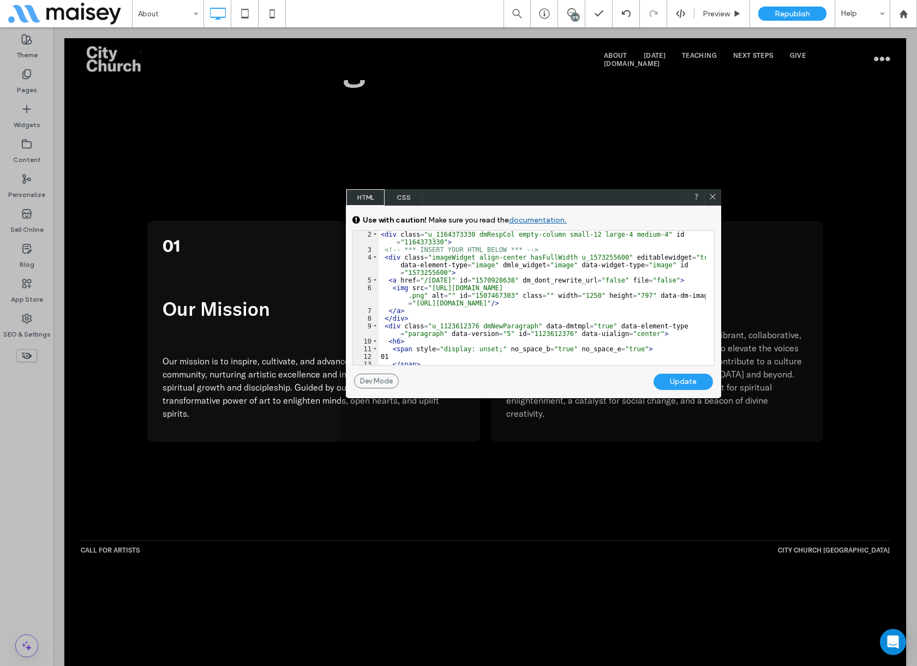
scroll to position [0, 0]
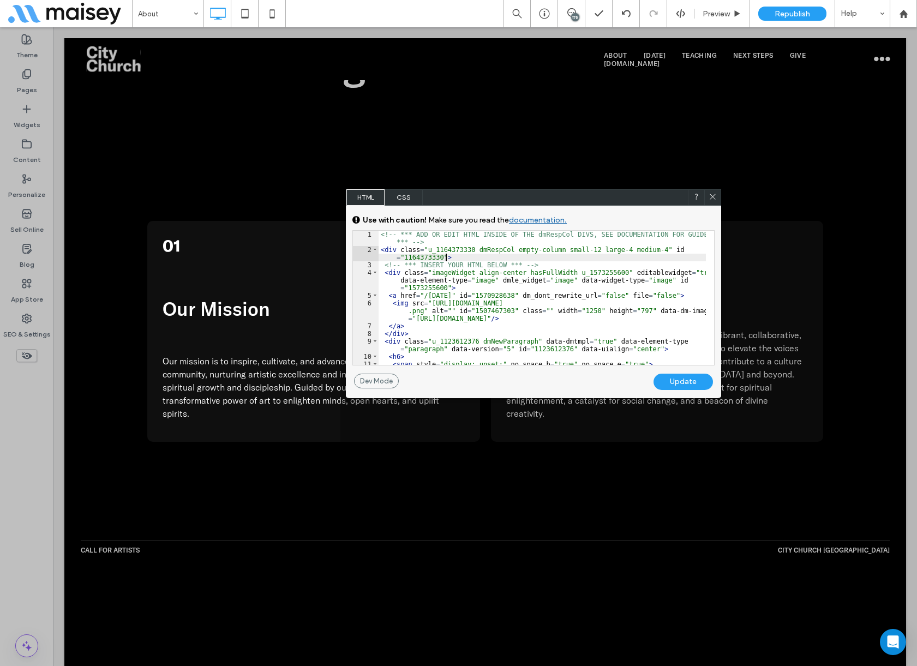
click at [538, 260] on div "<!-- *** ADD OR EDIT HTML INSIDE OF THE dmRespCol DIVS, SEE DOCUMENTATION FOR G…" at bounding box center [541, 309] width 327 height 157
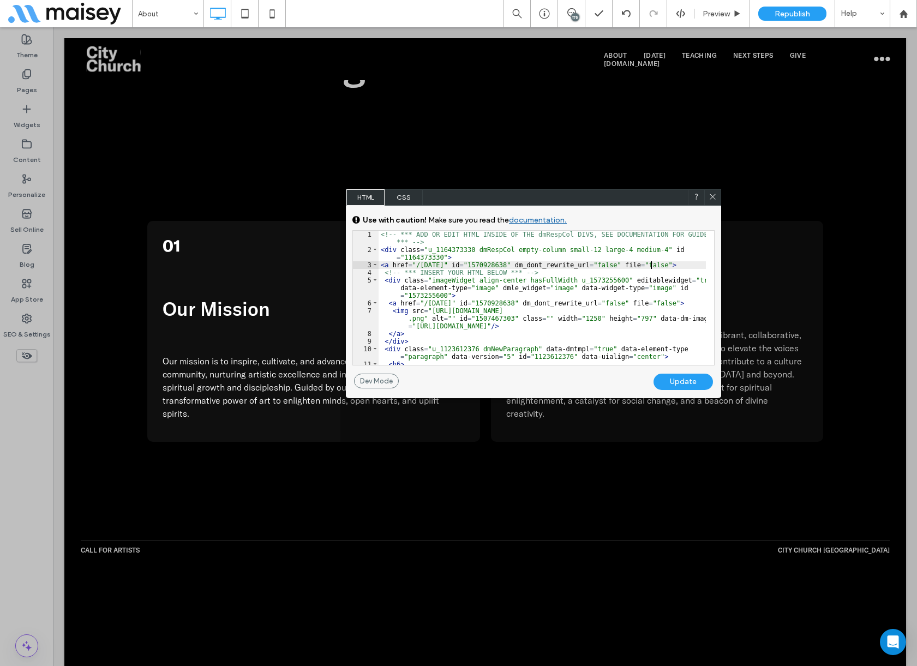
click at [686, 382] on div "Update" at bounding box center [682, 381] width 59 height 16
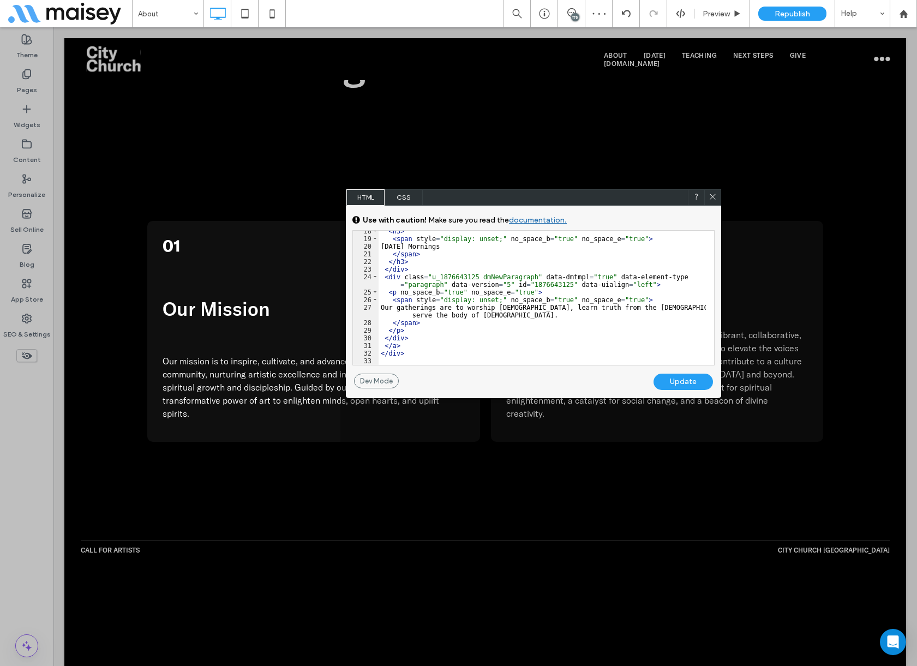
scroll to position [194, 0]
click at [481, 278] on div "< h3 > < span style = "display: unset;" no_space_b = "true" no_space_e = "true"…" at bounding box center [541, 301] width 327 height 149
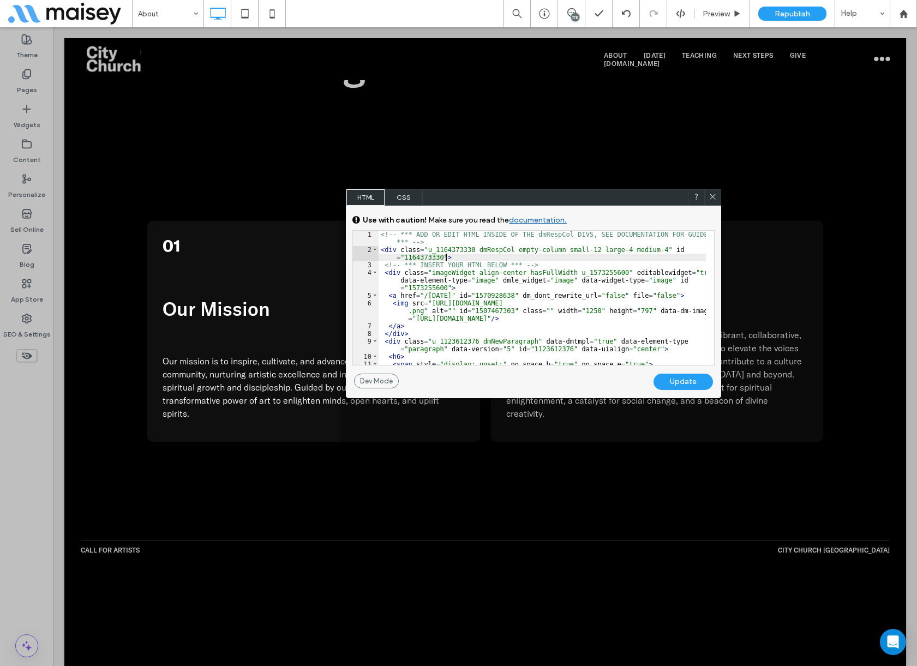
scroll to position [179, 0]
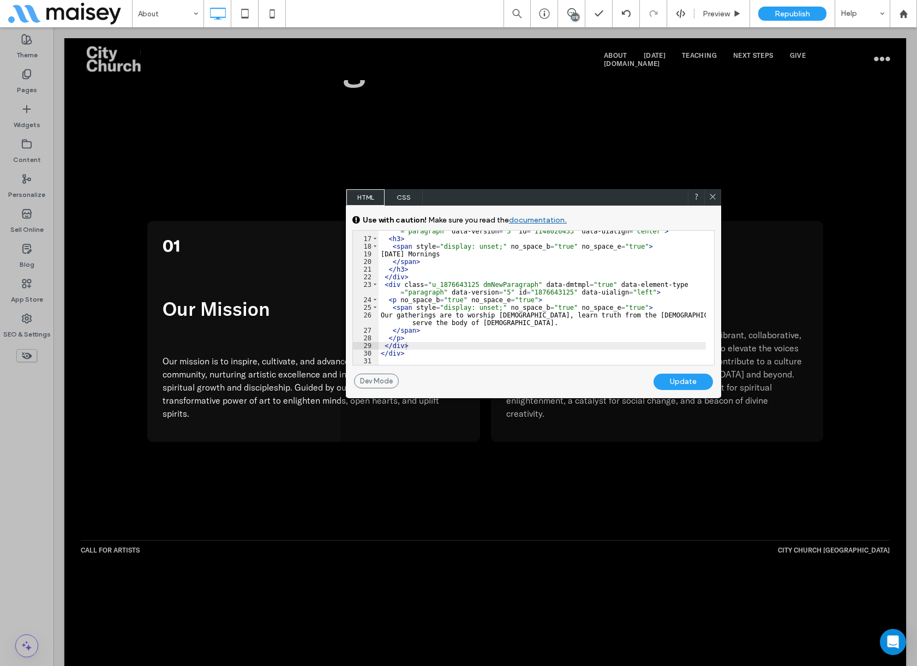
click at [688, 383] on div "Update" at bounding box center [682, 381] width 59 height 16
click at [712, 195] on icon at bounding box center [712, 196] width 8 height 8
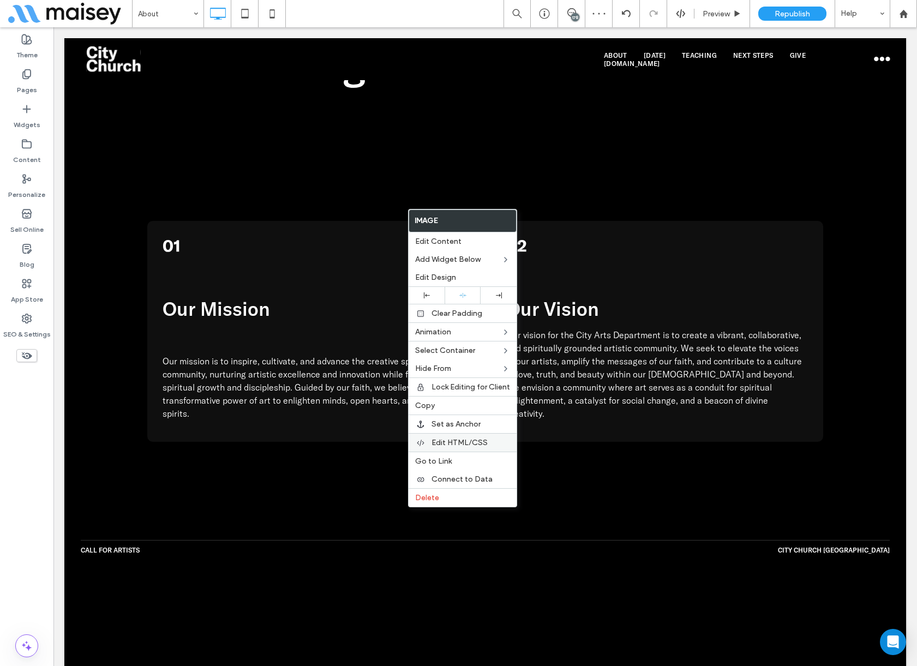
click at [453, 443] on span "Edit HTML/CSS" at bounding box center [459, 442] width 56 height 9
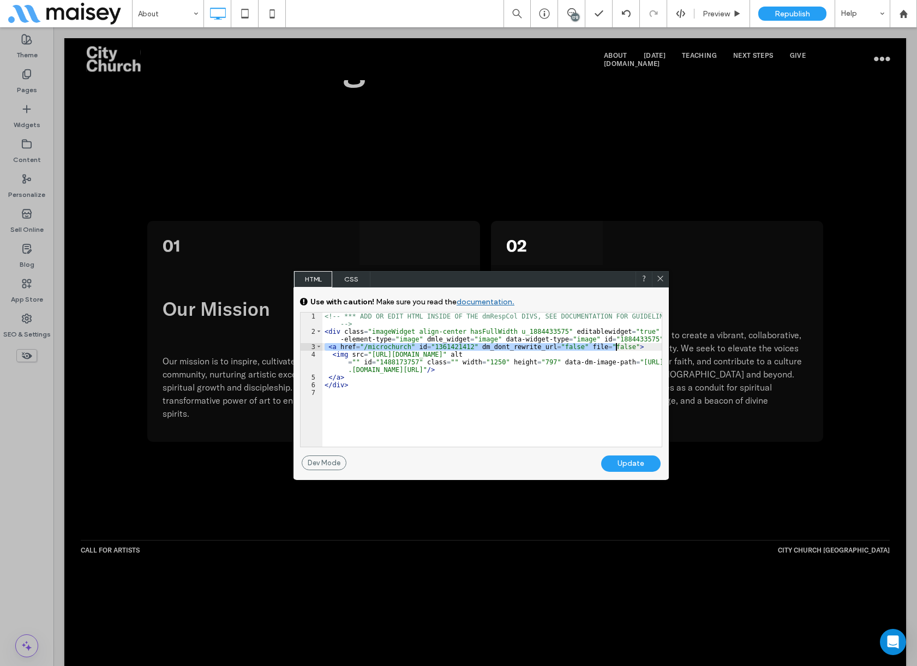
drag, startPoint x: 325, startPoint y: 344, endPoint x: 636, endPoint y: 349, distance: 310.8
click at [636, 349] on div "<!-- *** ADD OR EDIT HTML INSIDE OF THE dmRespCol DIVS, SEE DOCUMENTATION FOR G…" at bounding box center [491, 390] width 339 height 157
click at [660, 279] on use at bounding box center [659, 277] width 5 height 5
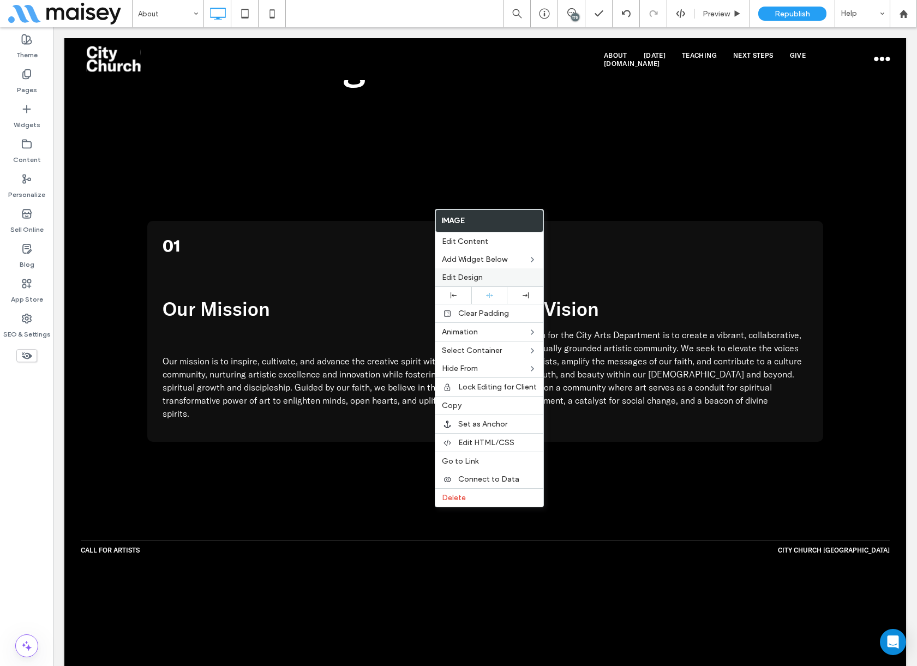
click at [455, 279] on span "Edit Design" at bounding box center [462, 277] width 41 height 9
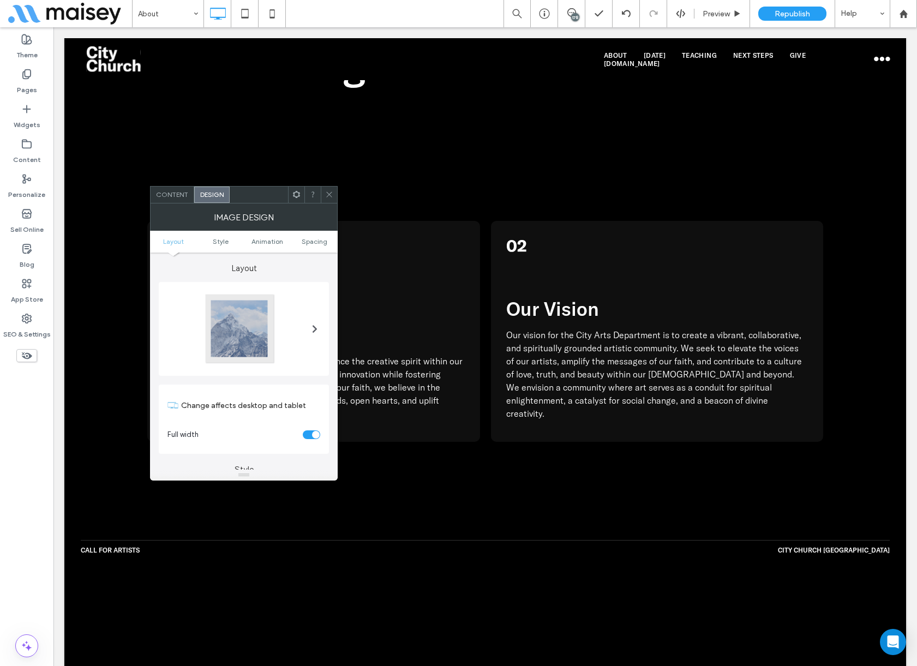
click at [178, 186] on div "Content" at bounding box center [172, 194] width 44 height 16
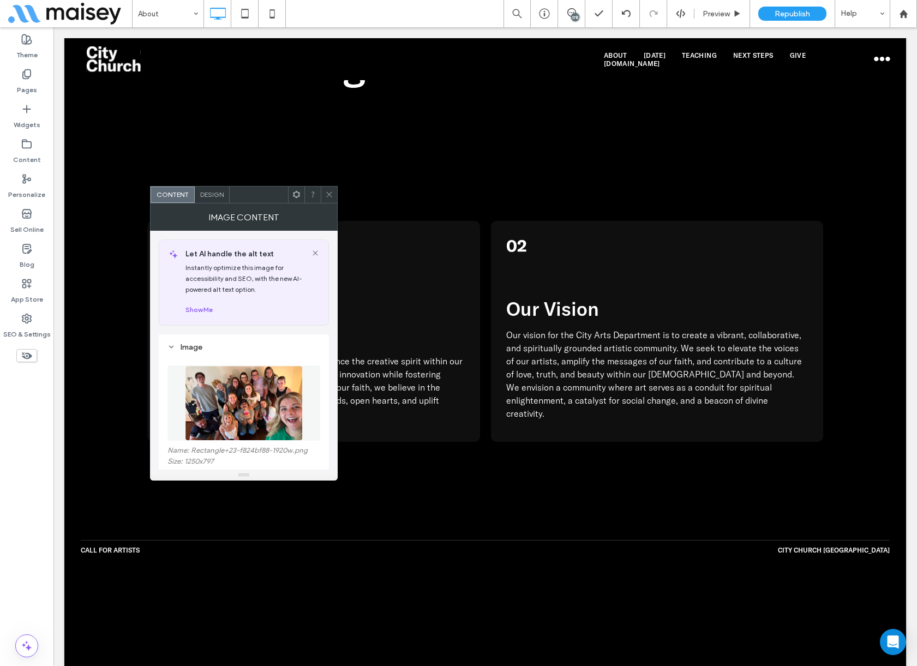
scroll to position [164, 0]
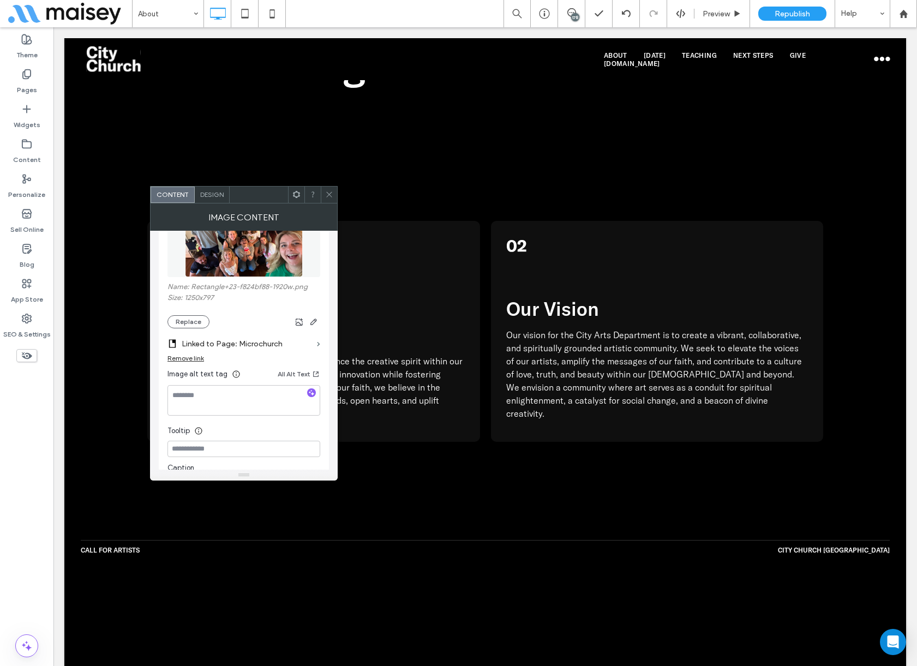
click at [177, 355] on div "Remove link" at bounding box center [185, 358] width 37 height 8
click at [327, 190] on icon at bounding box center [329, 194] width 8 height 8
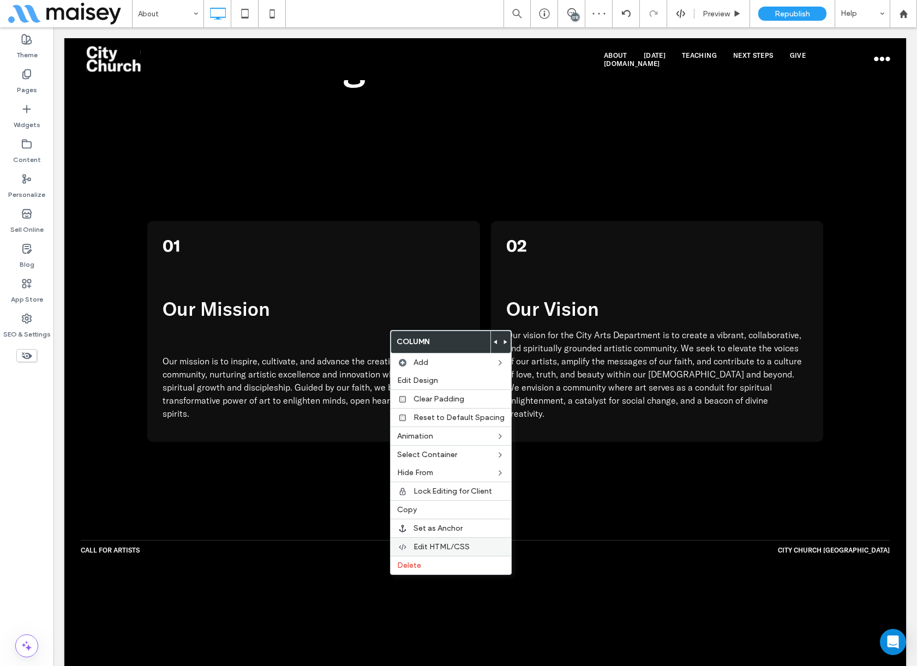
click at [449, 544] on span "Edit HTML/CSS" at bounding box center [441, 546] width 56 height 9
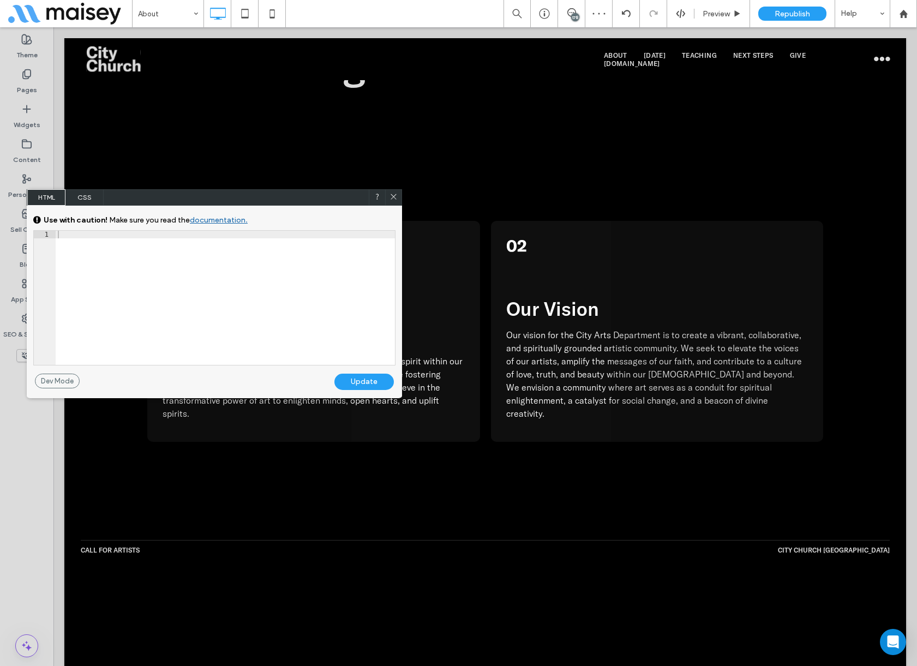
scroll to position [171, 0]
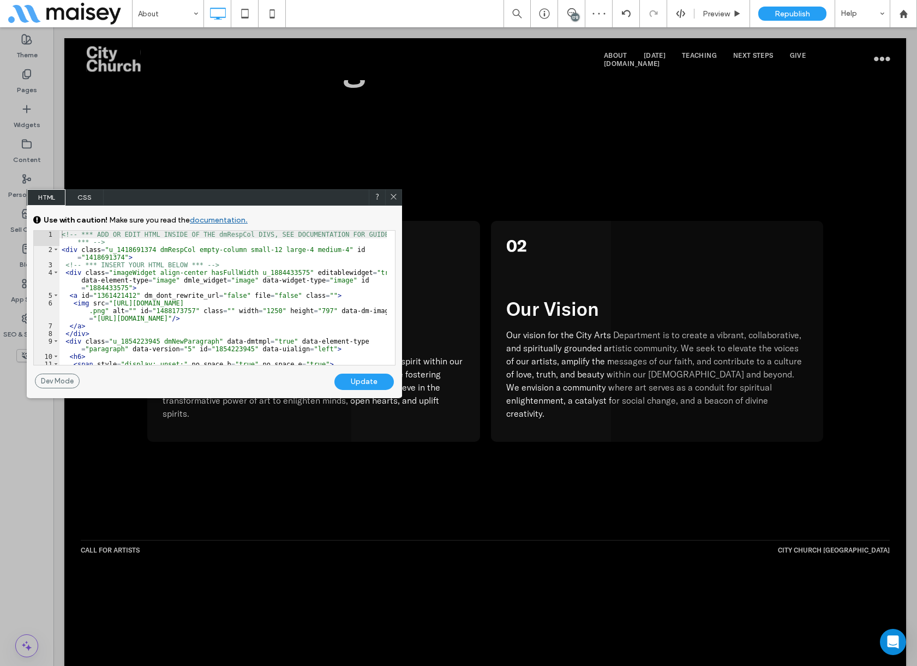
click at [150, 260] on div "<!-- *** ADD OR EDIT HTML INSIDE OF THE dmRespCol DIVS, SEE DOCUMENTATION FOR G…" at bounding box center [222, 309] width 327 height 157
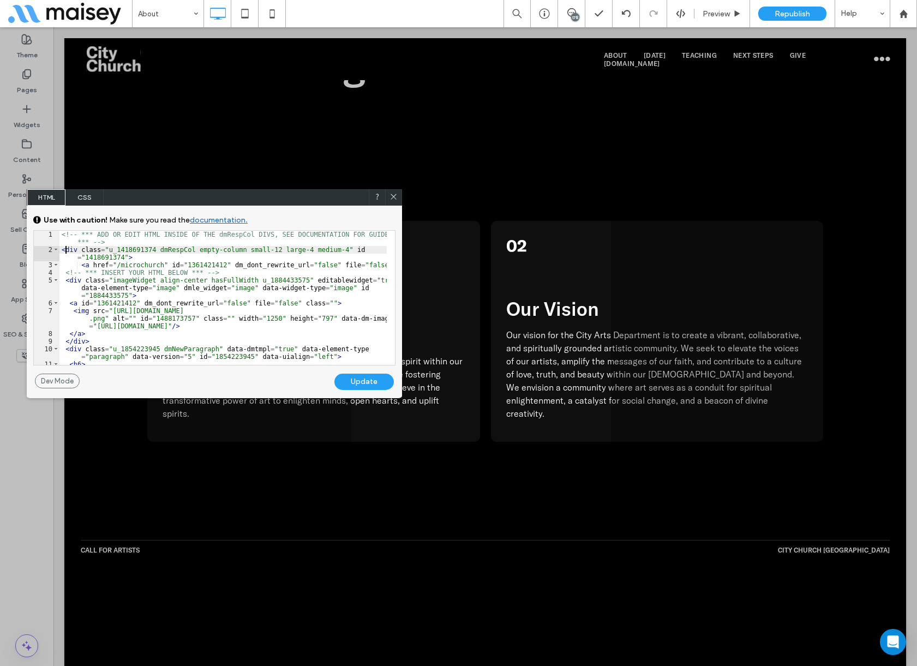
click at [64, 246] on div "<!-- *** ADD OR EDIT HTML INSIDE OF THE dmRespCol DIVS, SEE DOCUMENTATION FOR G…" at bounding box center [222, 309] width 327 height 157
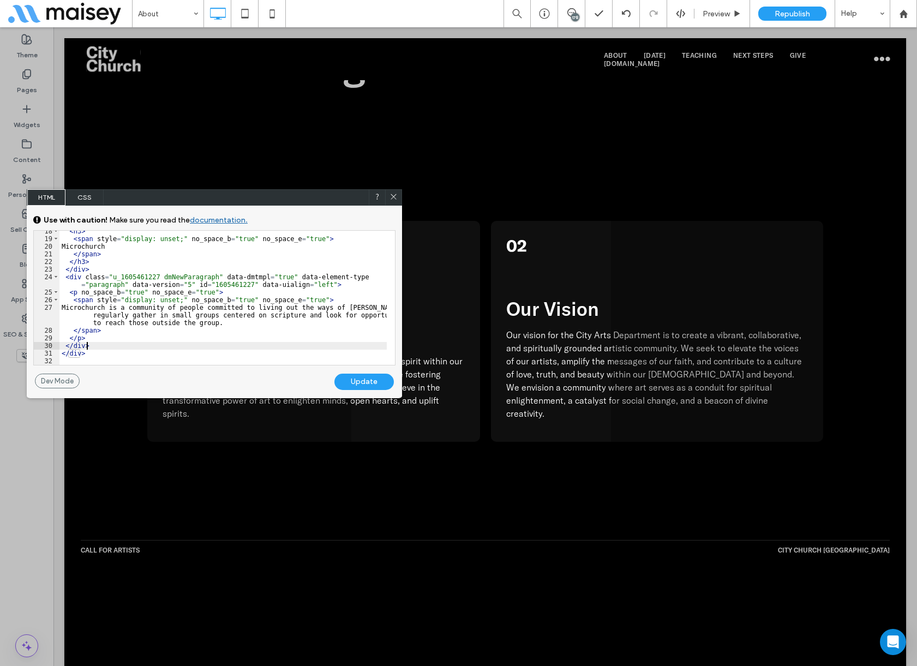
click at [108, 349] on div "< h3 > < span style = "display: unset;" no_space_b = "true" no_space_e = "true"…" at bounding box center [222, 301] width 327 height 149
type textarea "**"
click at [340, 378] on div "Update" at bounding box center [363, 381] width 59 height 16
click at [393, 200] on icon at bounding box center [393, 196] width 8 height 8
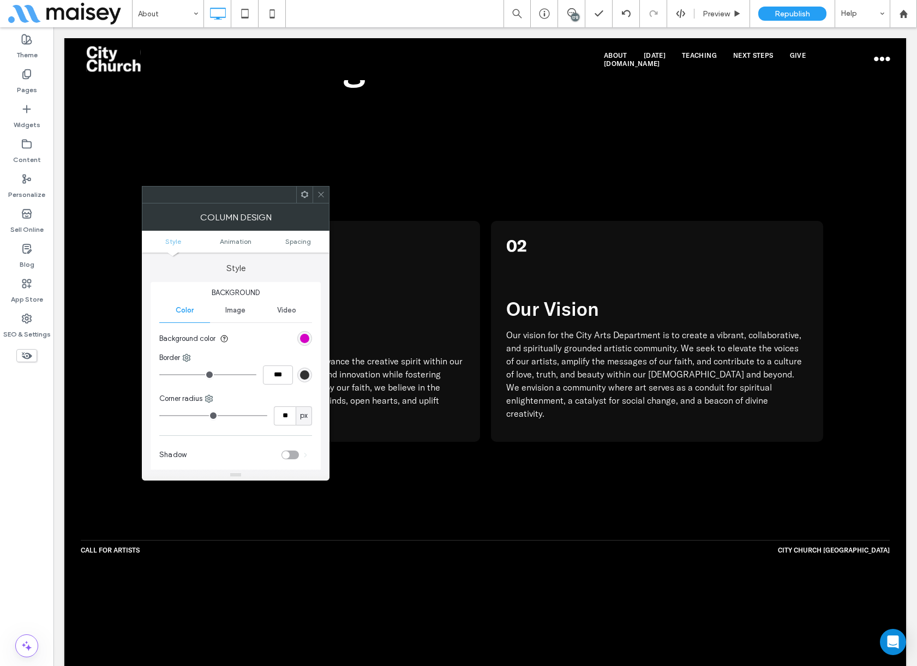
click at [318, 188] on span at bounding box center [321, 194] width 8 height 16
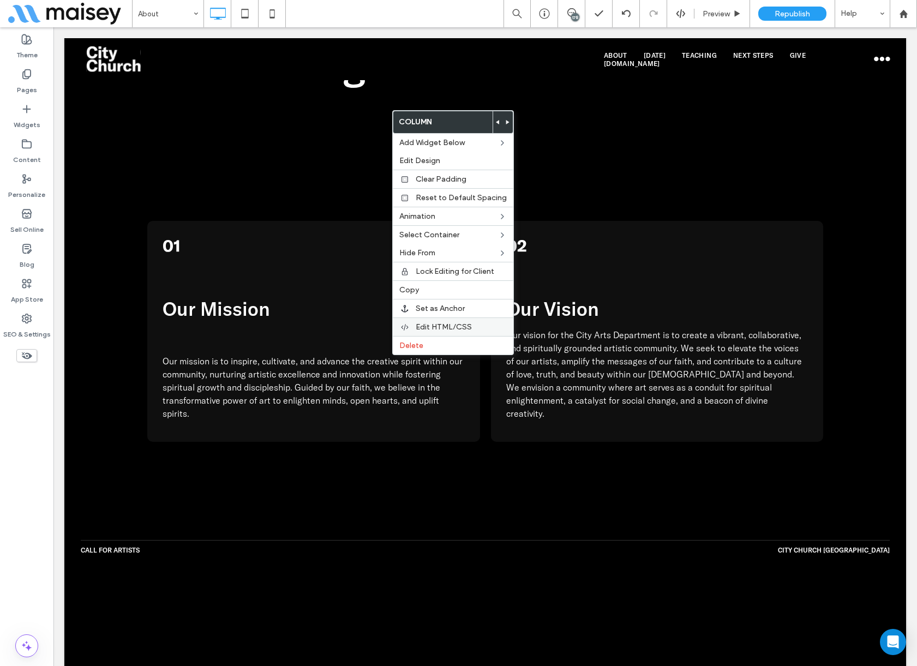
click at [433, 331] on span "Edit HTML/CSS" at bounding box center [443, 326] width 56 height 9
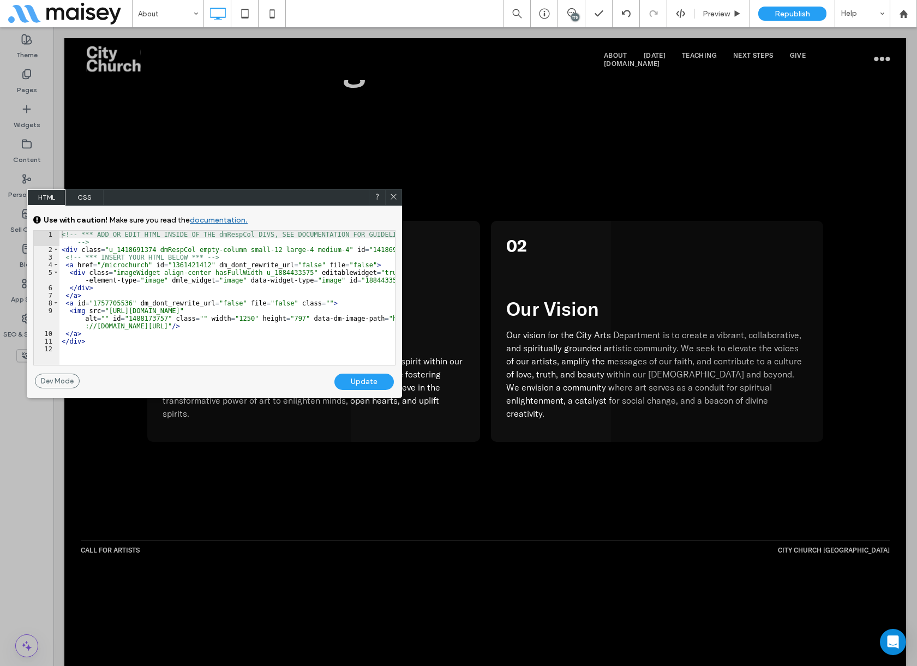
click at [395, 195] on icon at bounding box center [393, 196] width 8 height 8
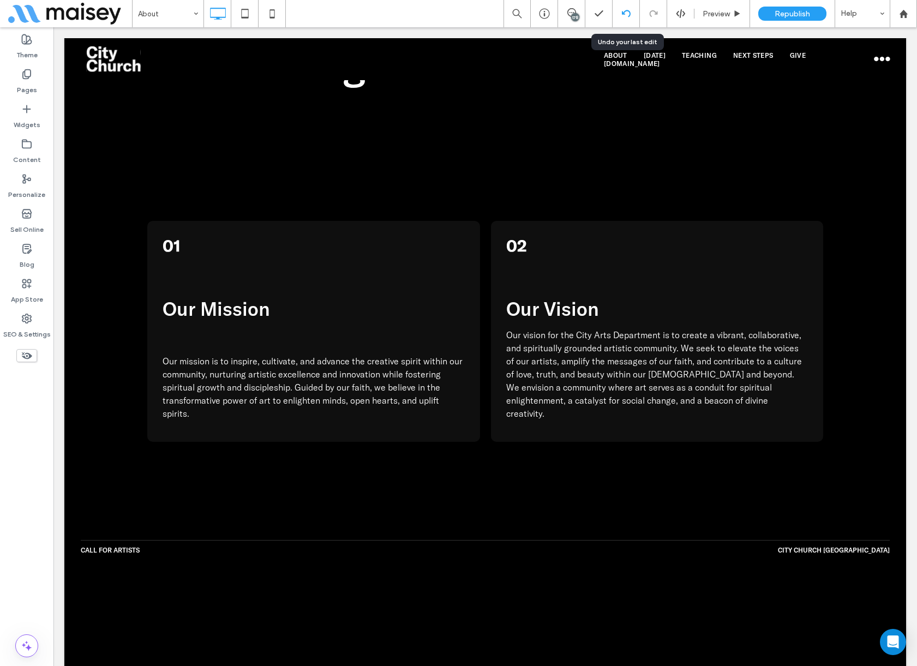
click at [624, 17] on icon at bounding box center [626, 13] width 9 height 9
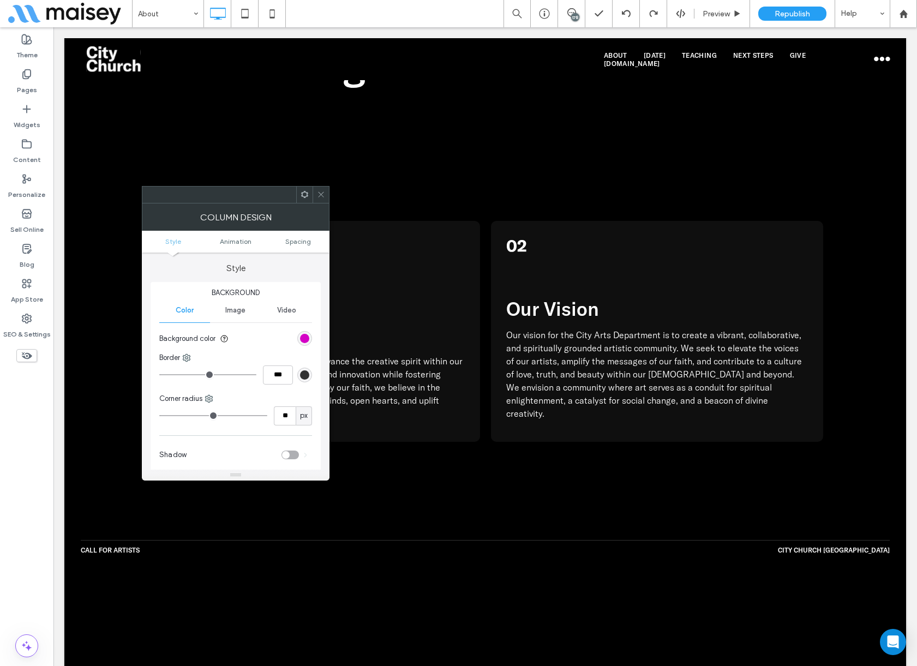
click at [322, 195] on use at bounding box center [320, 194] width 5 height 5
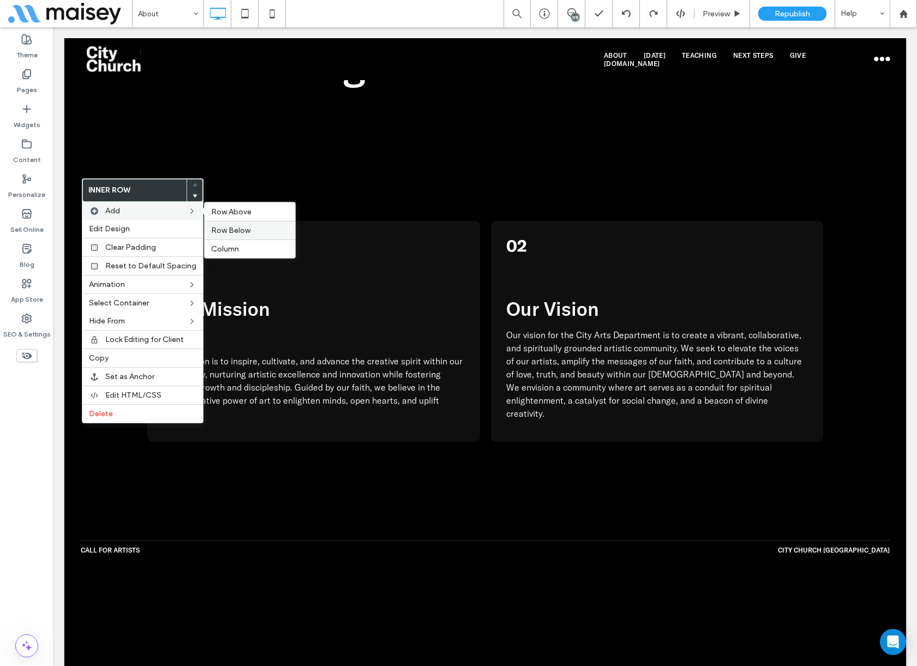
click at [239, 230] on span "Row Below" at bounding box center [230, 230] width 39 height 9
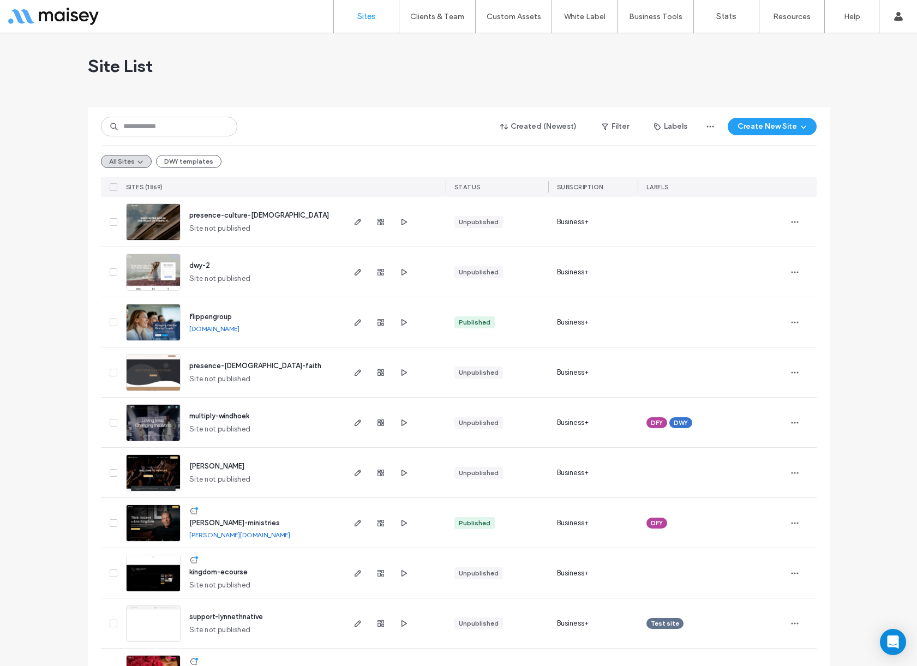
click at [400, 219] on icon "button" at bounding box center [403, 222] width 9 height 9
drag, startPoint x: 56, startPoint y: 526, endPoint x: 71, endPoint y: 493, distance: 36.6
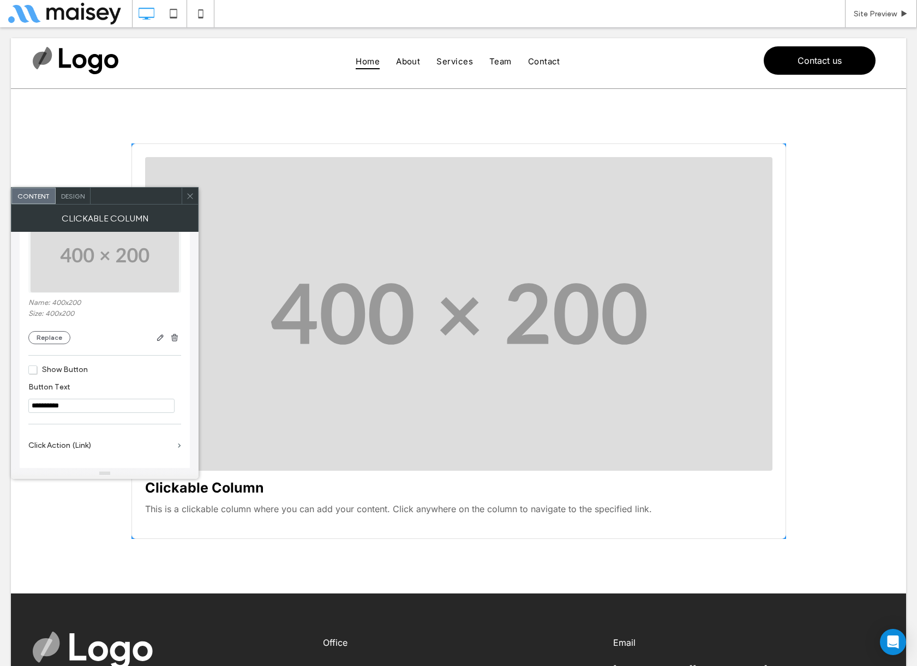
scroll to position [228, 0]
click at [112, 267] on img at bounding box center [104, 245] width 149 height 75
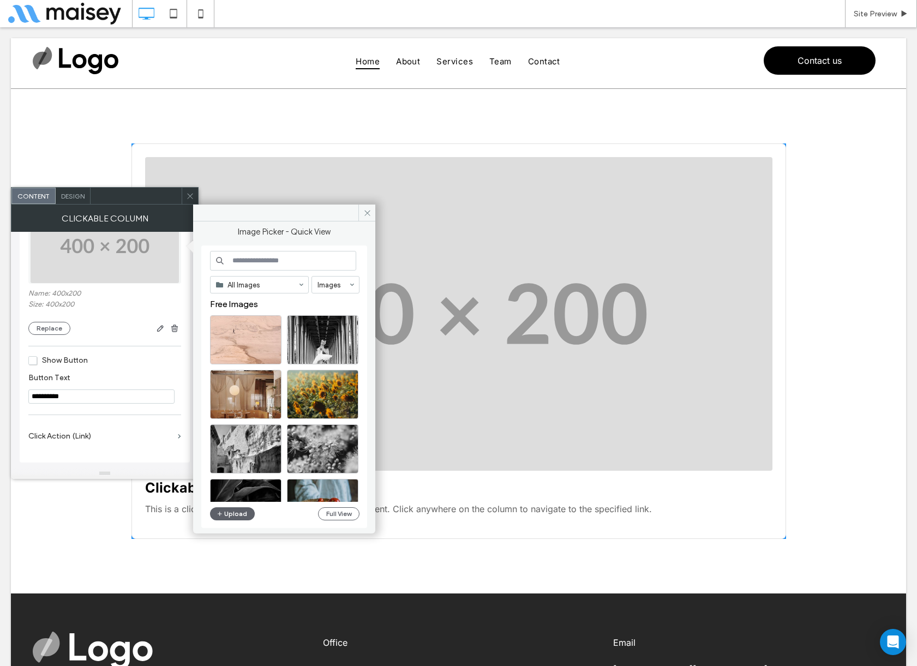
click at [108, 303] on label "Size: 400x200" at bounding box center [104, 305] width 153 height 11
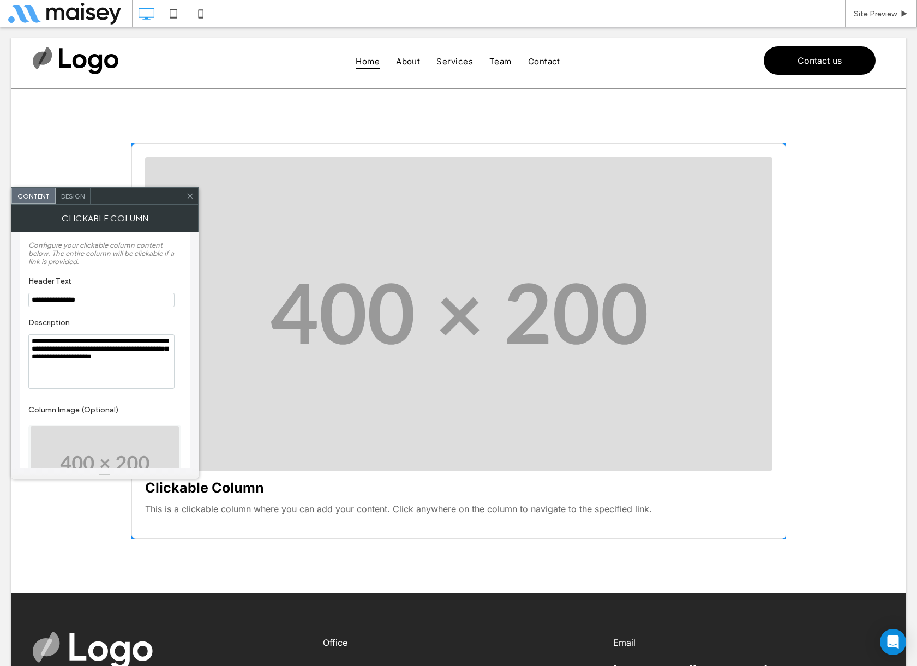
scroll to position [0, 0]
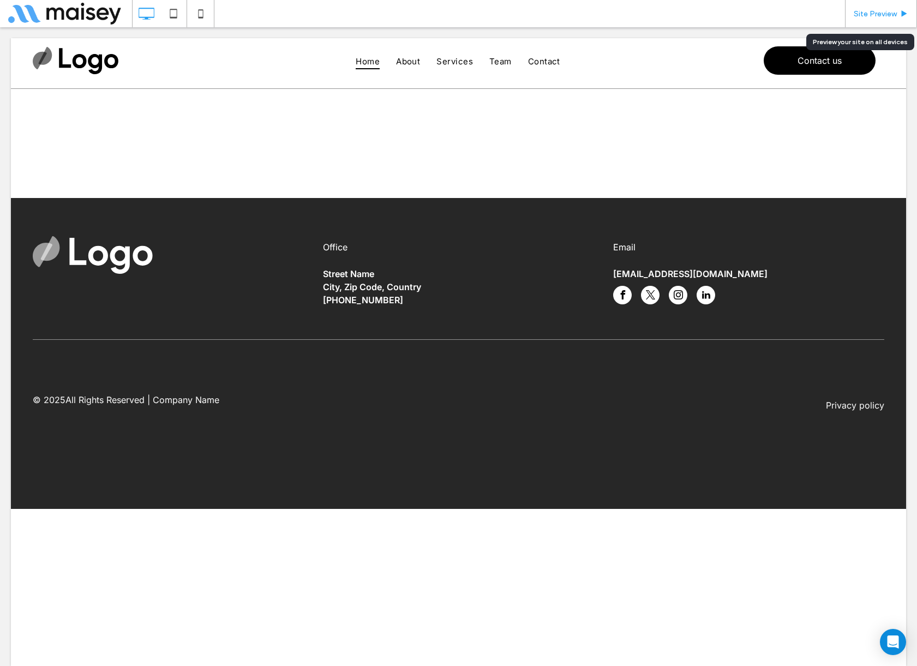
click at [901, 11] on icon at bounding box center [904, 14] width 8 height 8
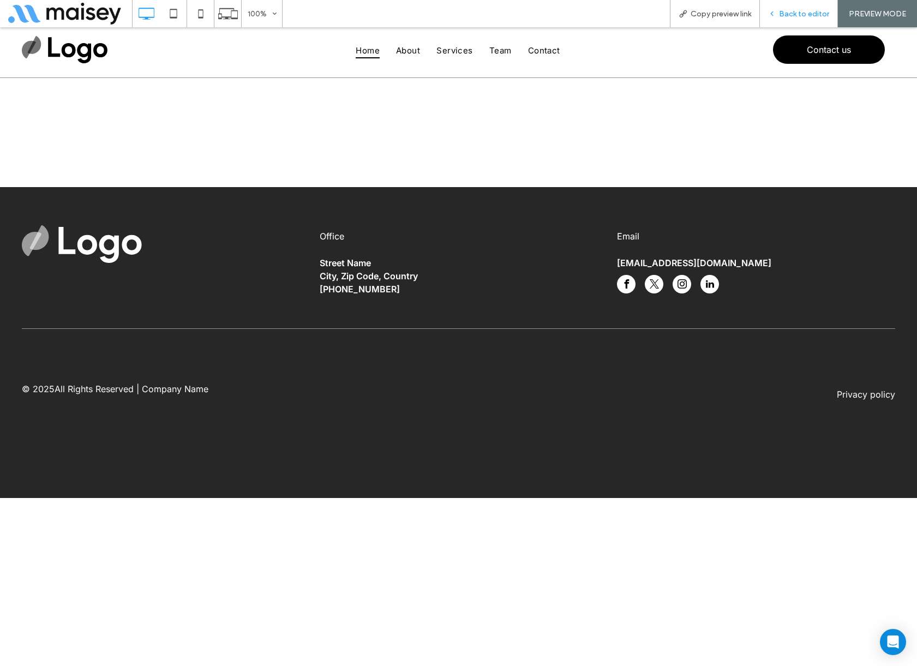
click at [796, 15] on span "Back to editor" at bounding box center [804, 13] width 50 height 9
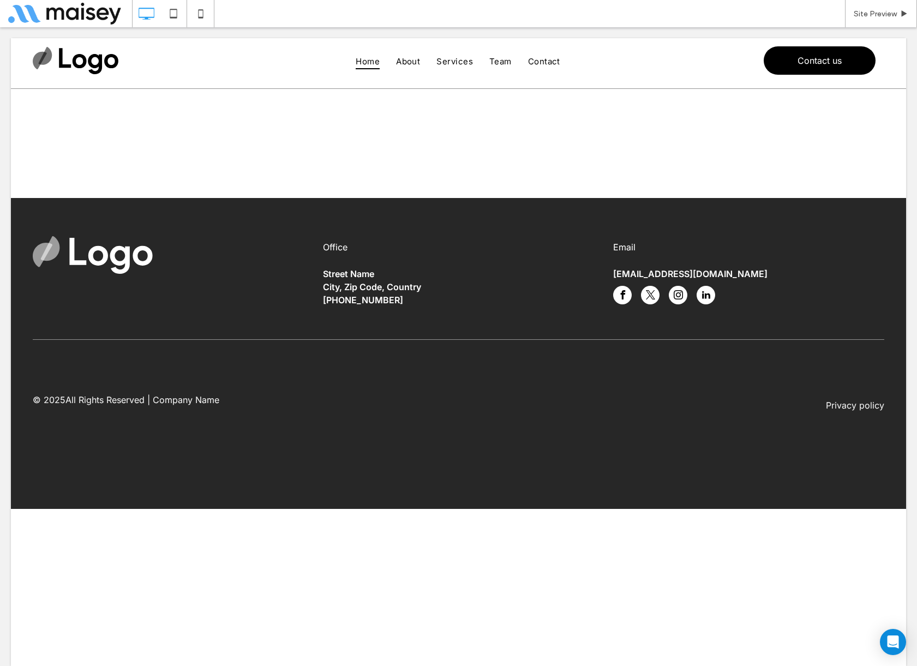
click at [391, 135] on div at bounding box center [458, 143] width 895 height 109
drag, startPoint x: 383, startPoint y: 156, endPoint x: 342, endPoint y: 141, distance: 44.2
click at [364, 165] on div at bounding box center [458, 143] width 895 height 109
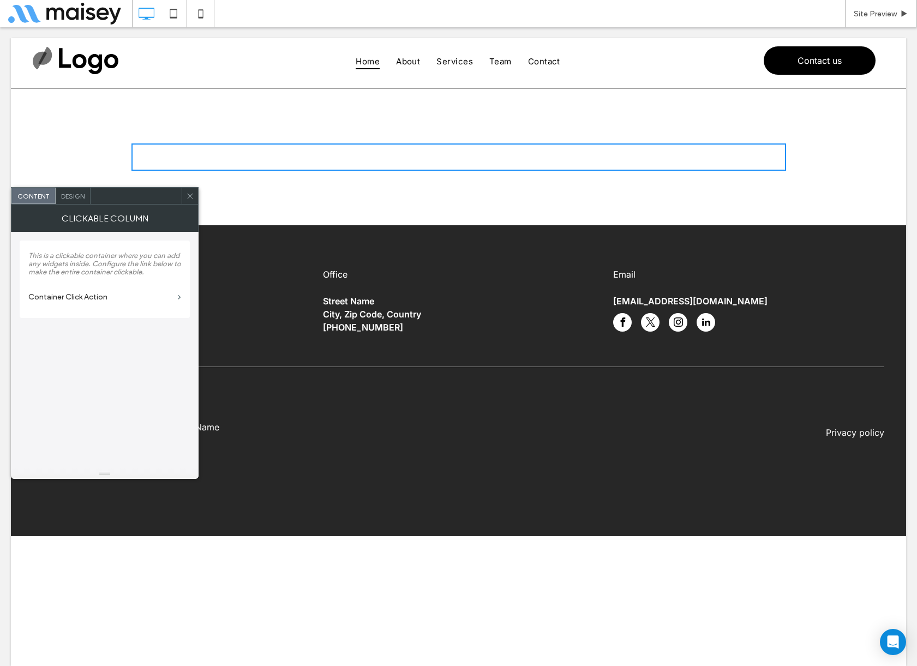
click at [118, 300] on label "Container Click Action" at bounding box center [100, 297] width 145 height 20
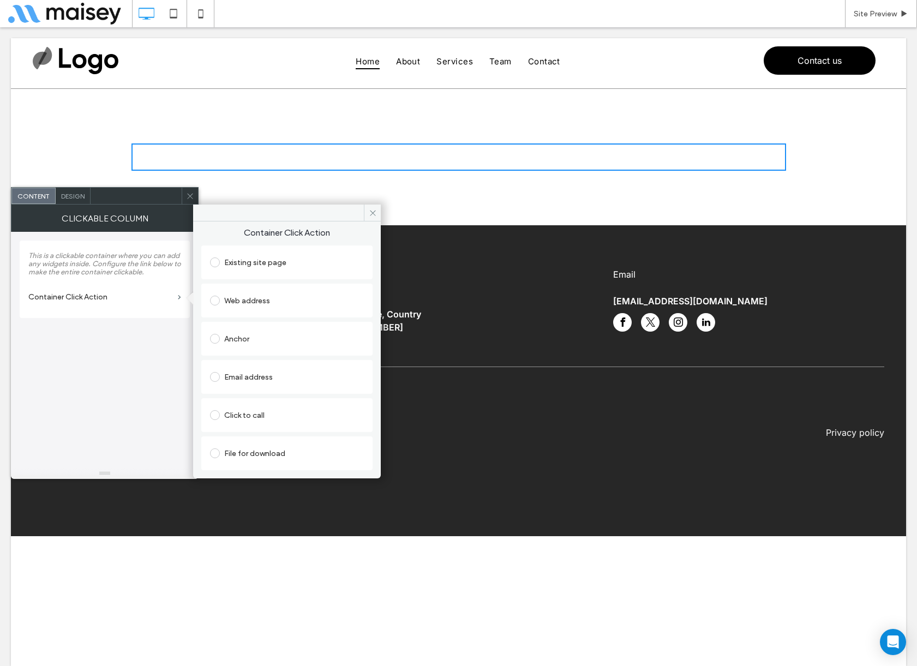
click at [271, 264] on div "Existing site page" at bounding box center [287, 262] width 154 height 17
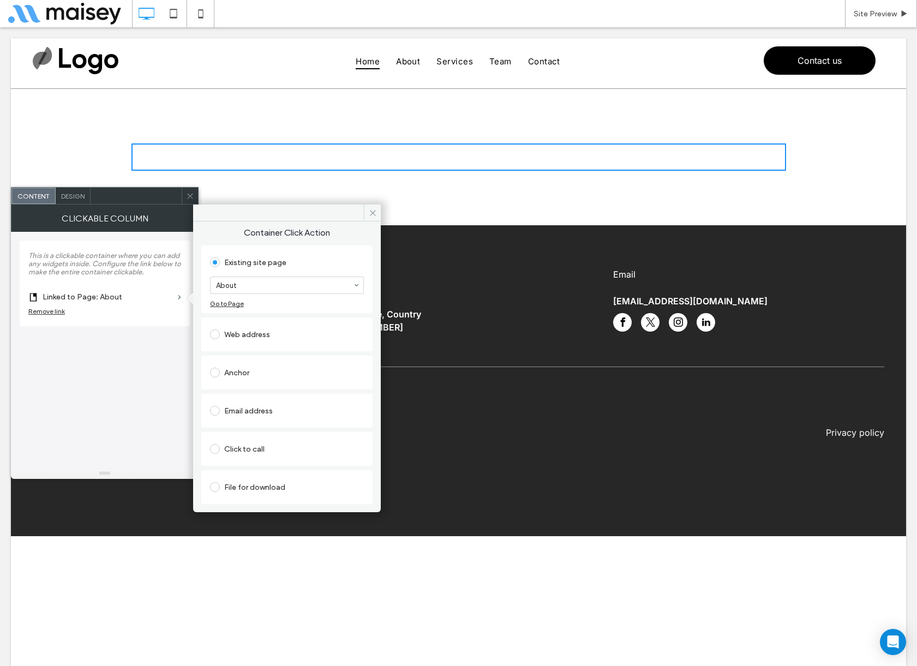
click at [191, 192] on icon at bounding box center [190, 196] width 8 height 8
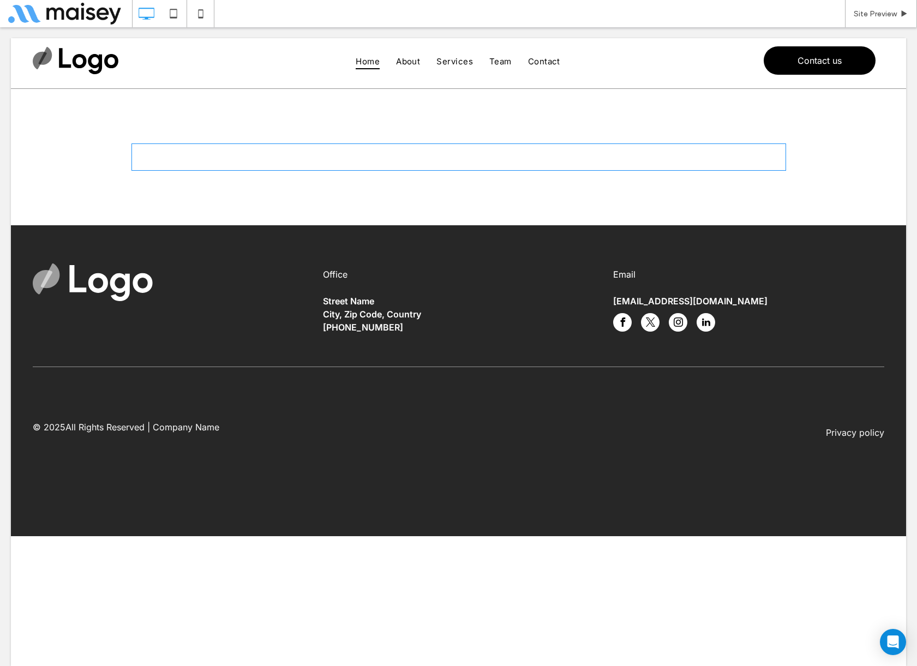
drag, startPoint x: 207, startPoint y: 153, endPoint x: 150, endPoint y: 160, distance: 57.1
click at [150, 160] on span at bounding box center [458, 156] width 654 height 27
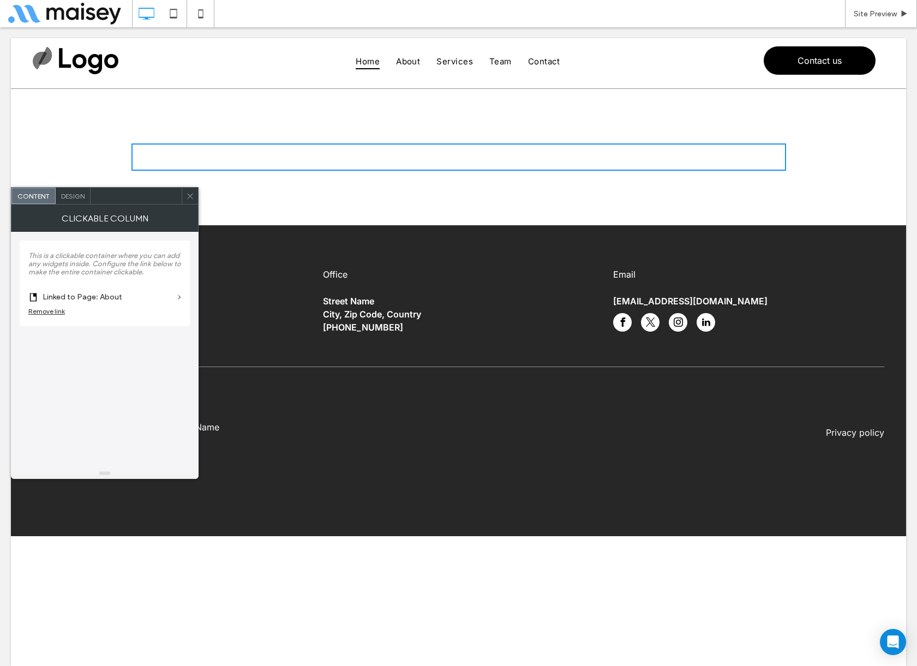
click at [189, 199] on icon at bounding box center [190, 196] width 8 height 8
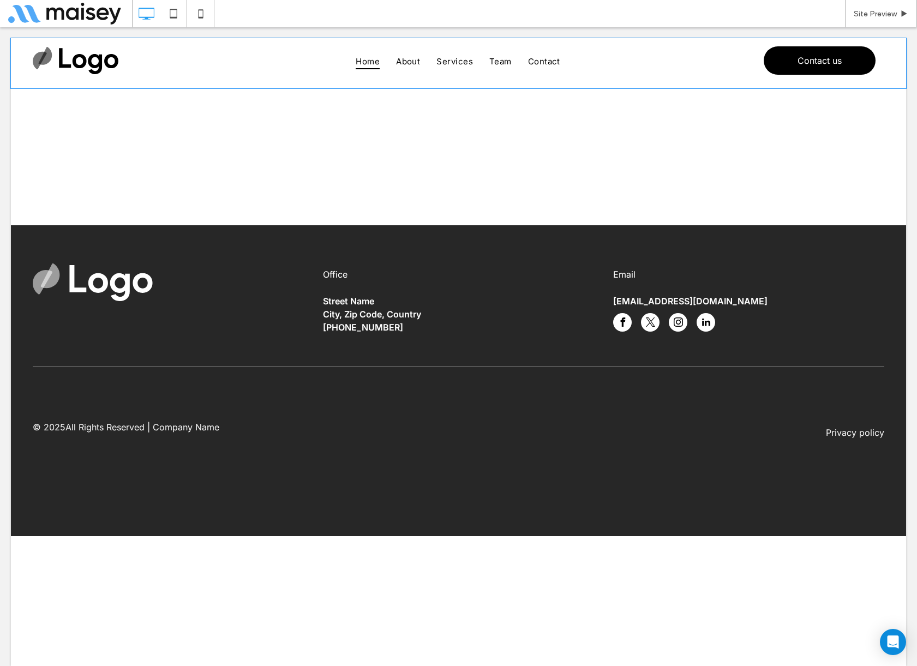
drag, startPoint x: 276, startPoint y: 61, endPoint x: 265, endPoint y: 82, distance: 24.2
click at [245, 89] on div at bounding box center [458, 157] width 895 height 136
click at [104, 278] on img at bounding box center [93, 282] width 120 height 38
drag, startPoint x: 112, startPoint y: 278, endPoint x: 249, endPoint y: 159, distance: 180.9
click at [238, 171] on div at bounding box center [458, 157] width 895 height 136
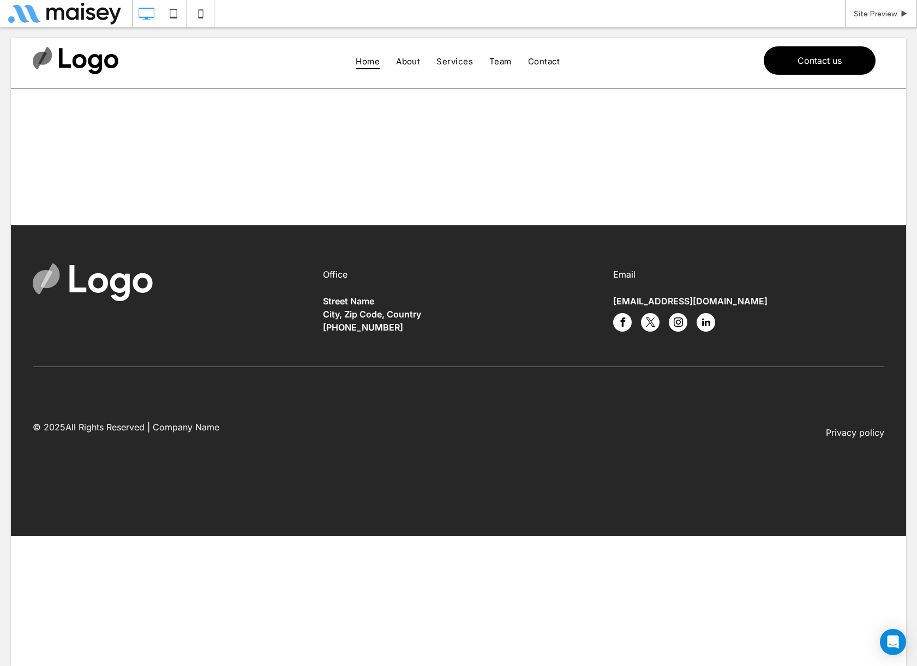
drag, startPoint x: 267, startPoint y: 160, endPoint x: 168, endPoint y: 188, distance: 102.0
click at [168, 188] on div at bounding box center [458, 157] width 895 height 136
drag, startPoint x: 169, startPoint y: 180, endPoint x: 153, endPoint y: 182, distance: 16.4
click at [151, 182] on div at bounding box center [458, 157] width 895 height 136
click at [800, 62] on span "Contact us" at bounding box center [819, 60] width 44 height 11
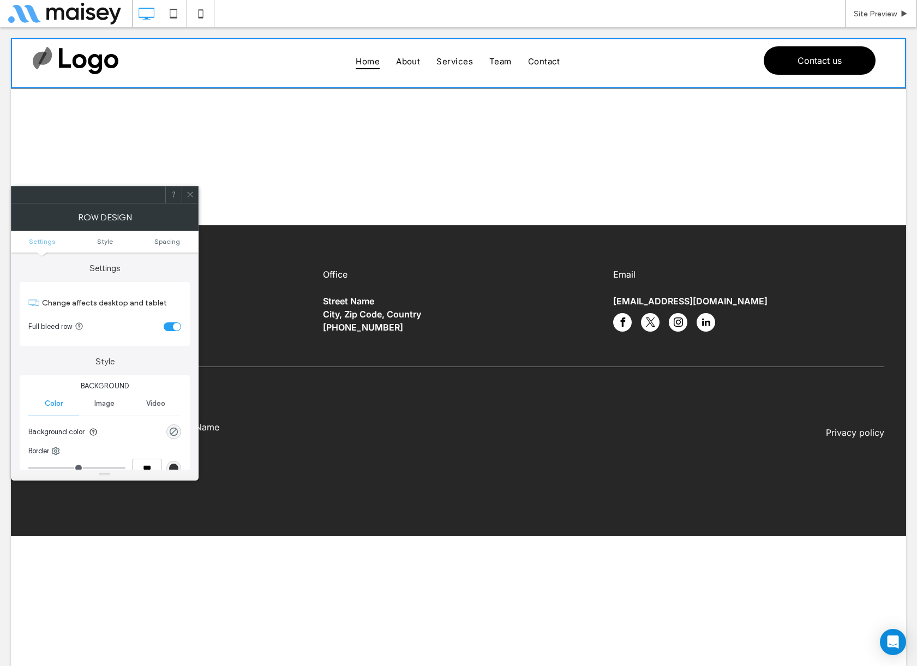
click at [191, 192] on icon at bounding box center [190, 194] width 8 height 8
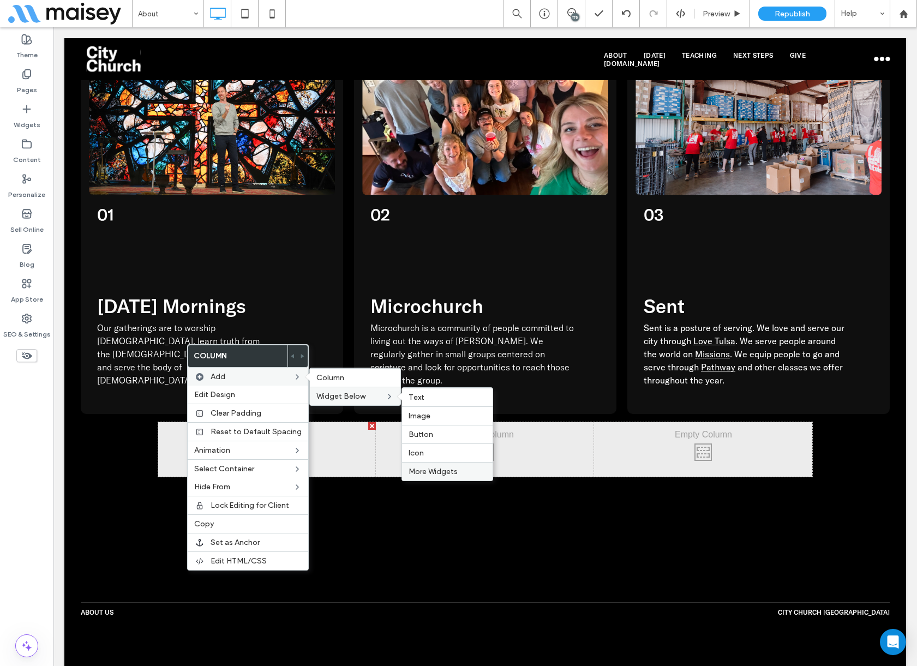
click at [443, 471] on span "More Widgets" at bounding box center [432, 471] width 49 height 9
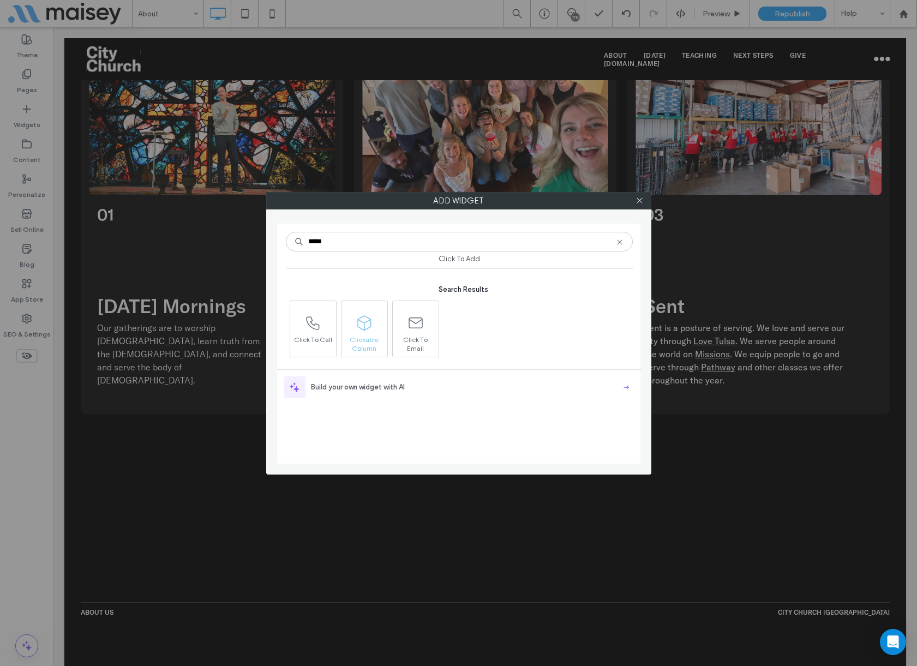
type input "*****"
click at [377, 328] on span at bounding box center [364, 323] width 46 height 25
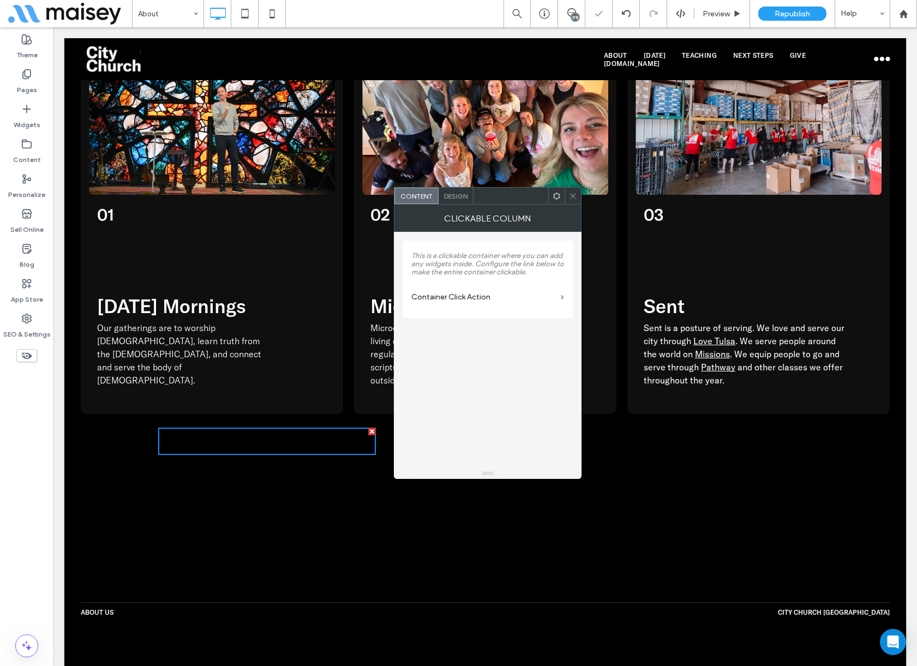
click at [478, 300] on label "Container Click Action" at bounding box center [483, 297] width 145 height 20
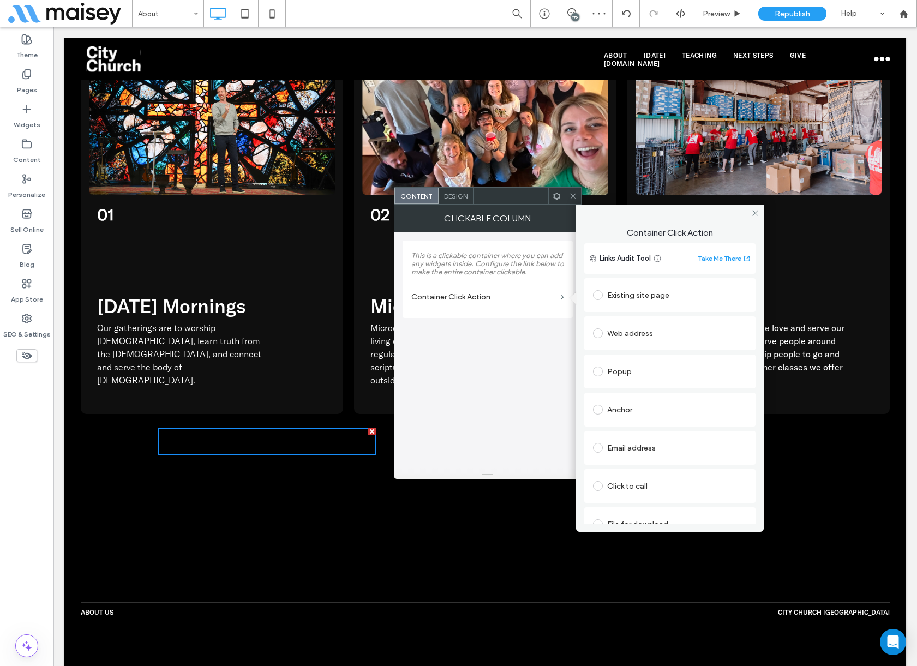
click at [630, 296] on div "Existing site page" at bounding box center [670, 294] width 154 height 17
drag, startPoint x: 622, startPoint y: 376, endPoint x: 614, endPoint y: 362, distance: 16.1
click at [570, 194] on icon at bounding box center [573, 196] width 8 height 8
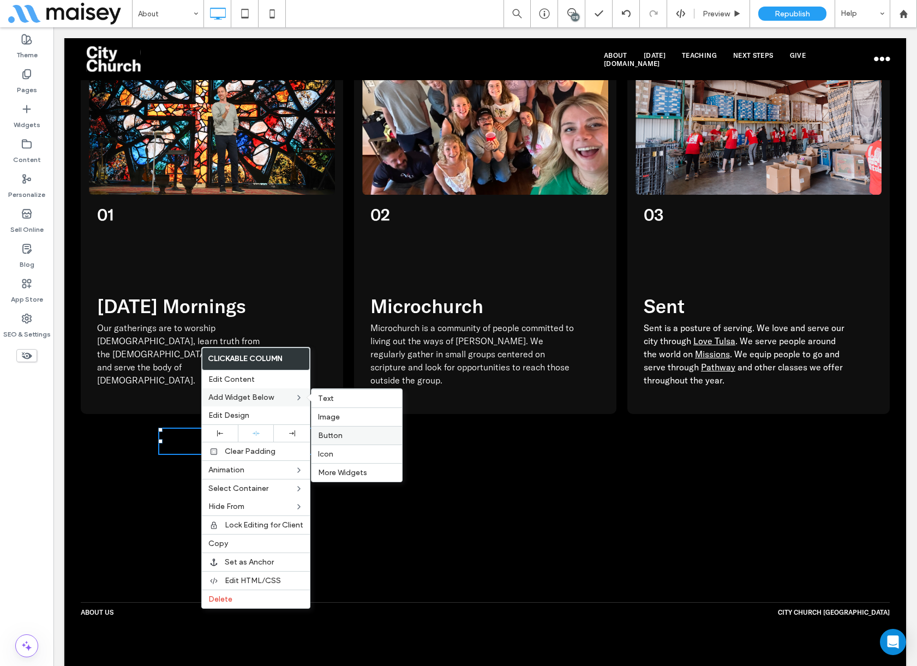
click at [343, 438] on label "Button" at bounding box center [356, 435] width 77 height 9
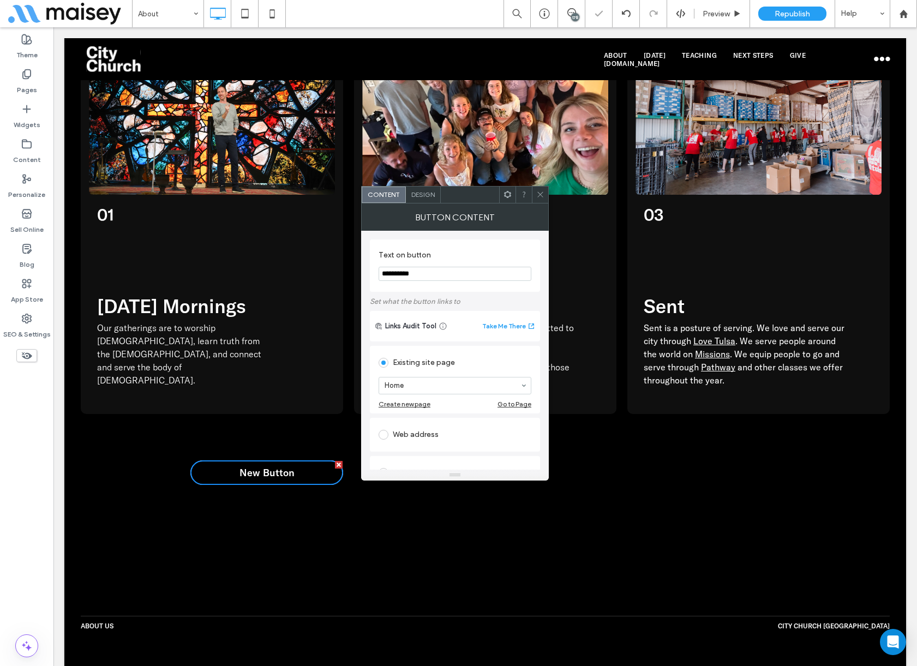
drag, startPoint x: 538, startPoint y: 195, endPoint x: 468, endPoint y: 224, distance: 74.8
click at [538, 195] on icon at bounding box center [540, 194] width 8 height 8
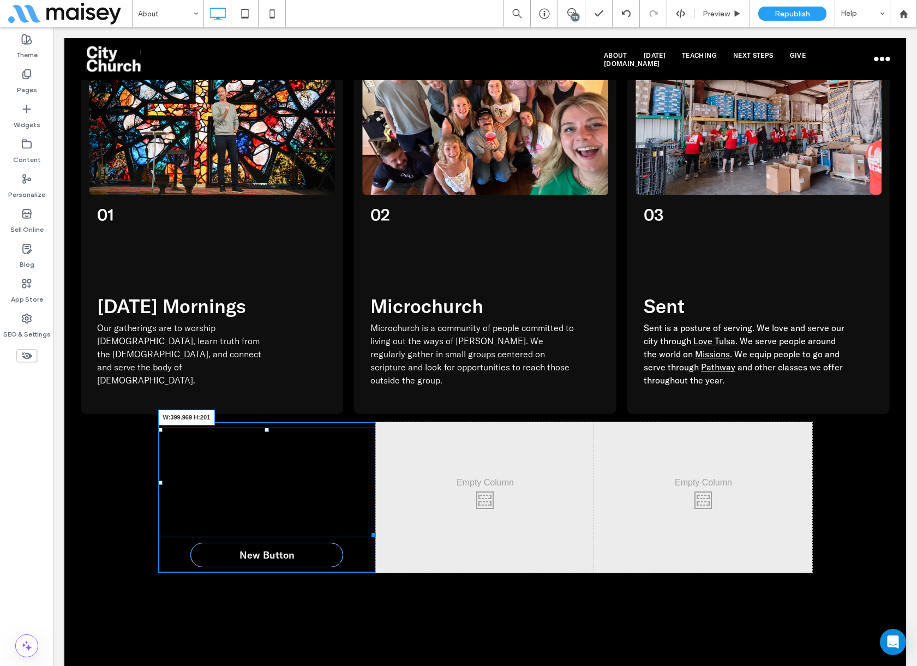
drag, startPoint x: 366, startPoint y: 359, endPoint x: 422, endPoint y: 473, distance: 127.0
click at [374, 445] on div "Click To Paste W:399.969 H:201 New Button Click To Paste Click To Paste Click T…" at bounding box center [485, 497] width 654 height 150
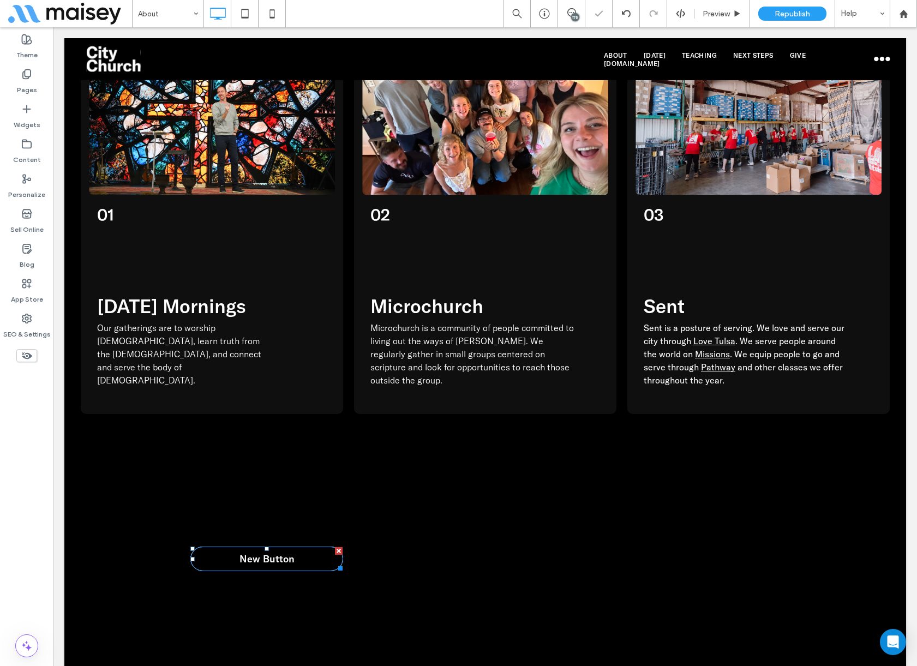
click at [0, 0] on div at bounding box center [0, 0] width 0 height 0
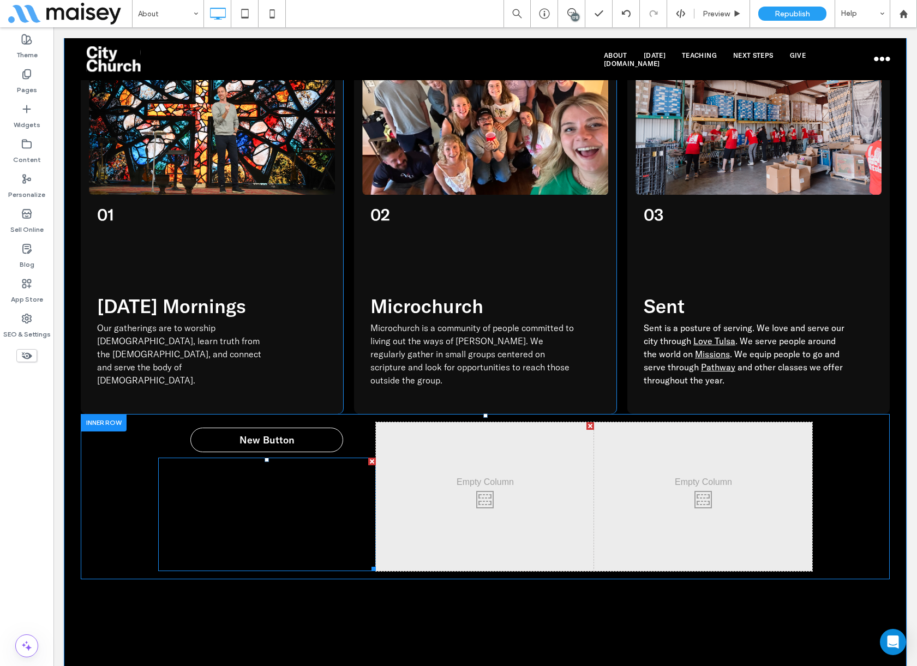
click at [245, 457] on span at bounding box center [267, 513] width 218 height 113
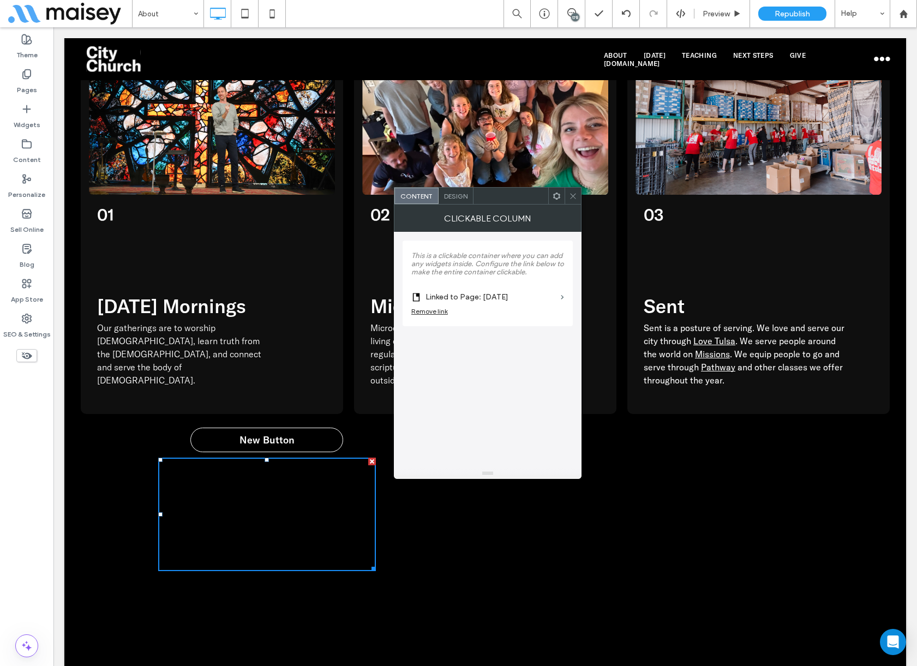
click at [575, 196] on icon at bounding box center [573, 196] width 8 height 8
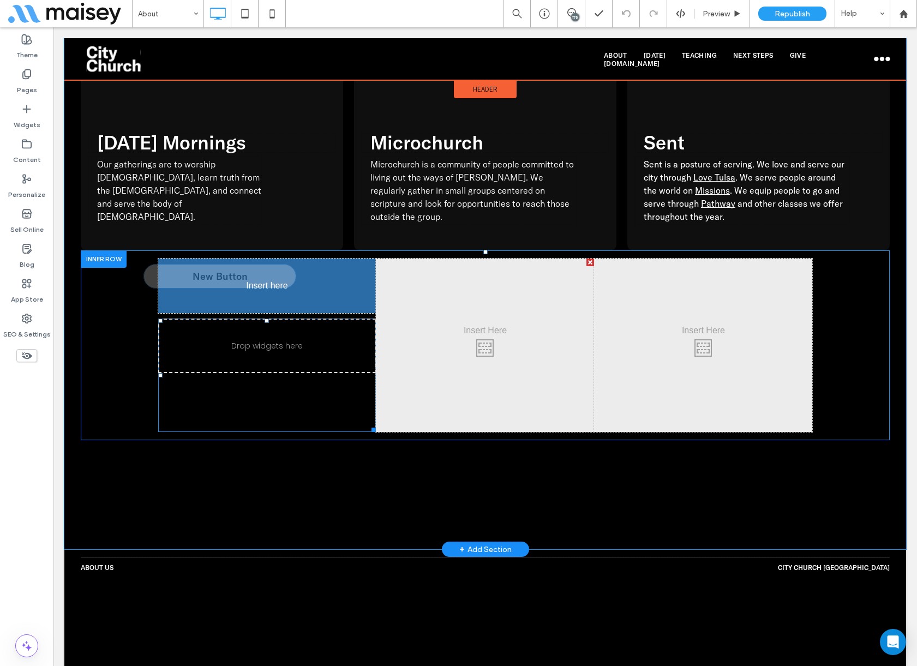
scroll to position [1690, 0]
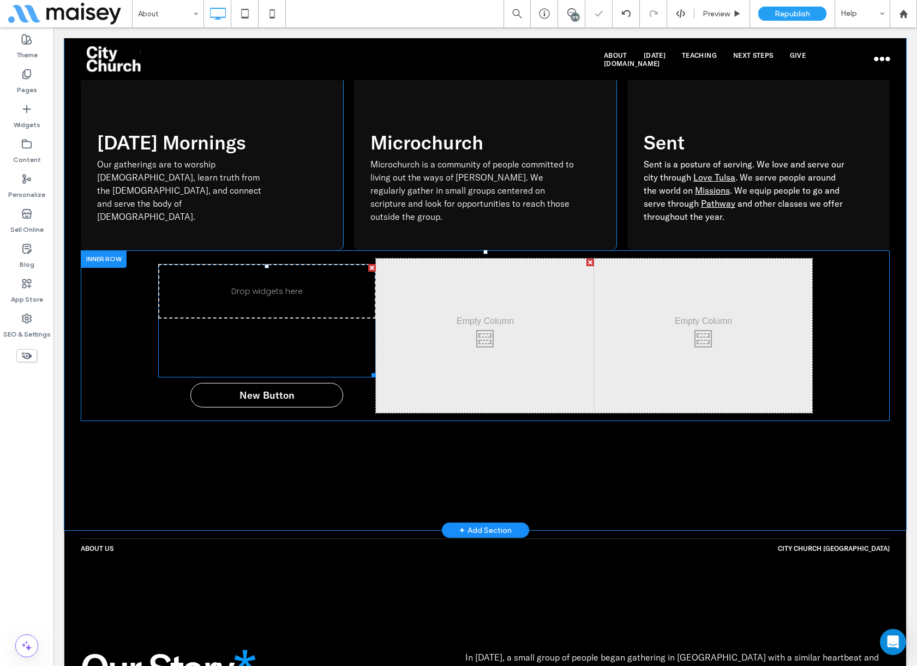
click at [255, 264] on span at bounding box center [267, 320] width 218 height 113
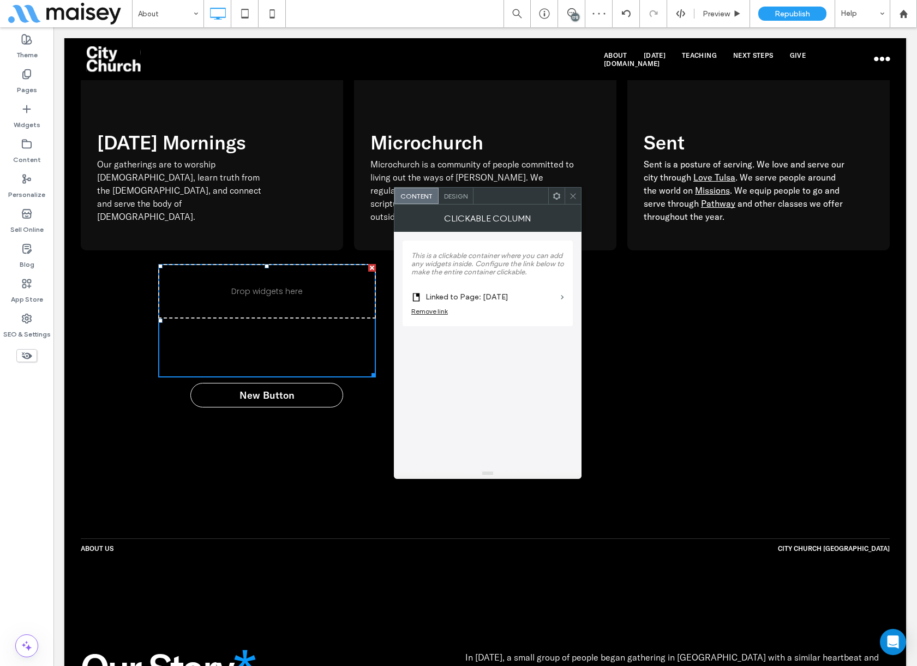
click at [558, 197] on use at bounding box center [556, 195] width 7 height 7
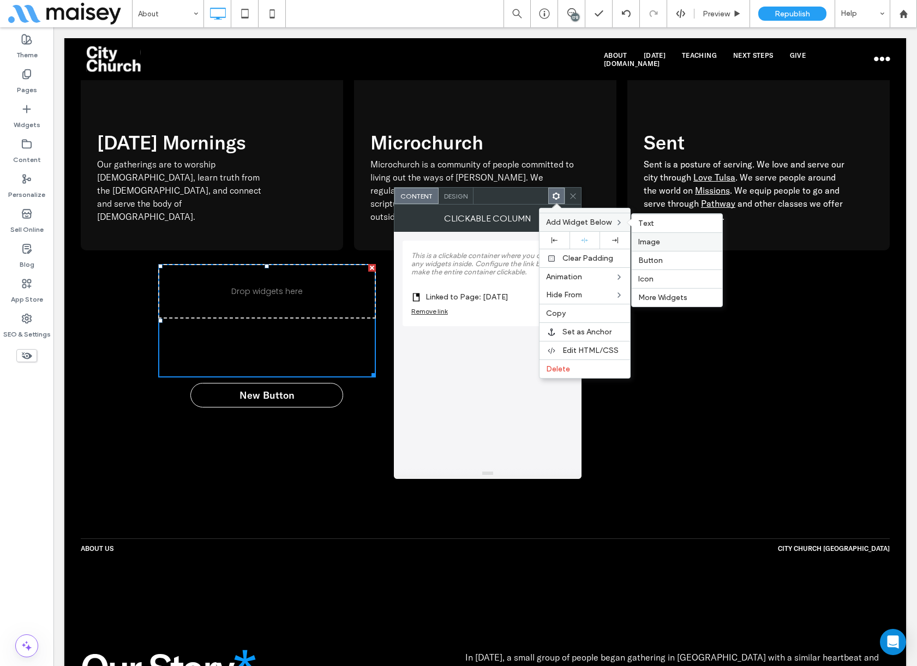
click at [658, 244] on span "Image" at bounding box center [649, 241] width 22 height 9
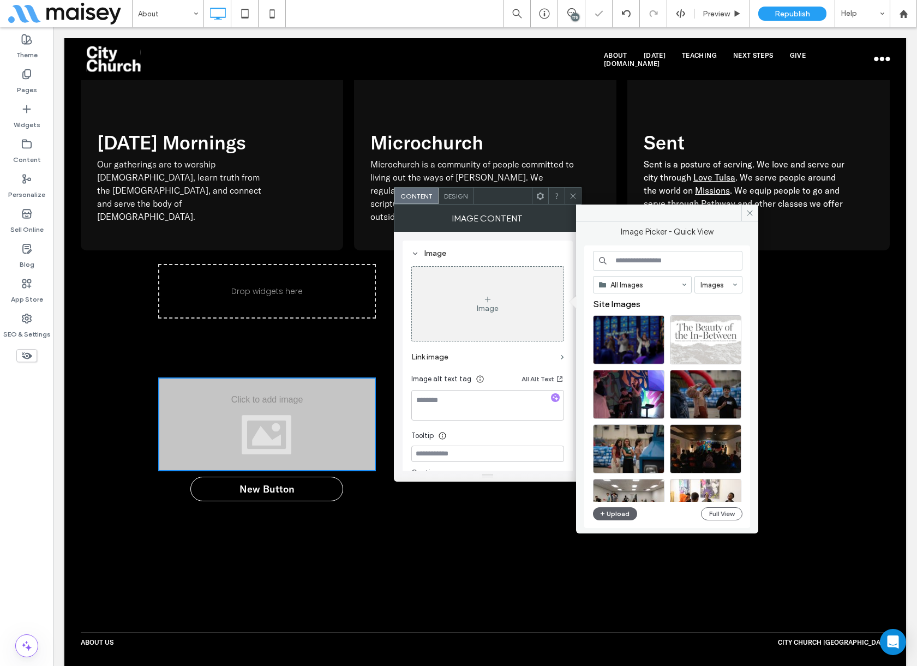
click at [284, 264] on div at bounding box center [267, 320] width 218 height 113
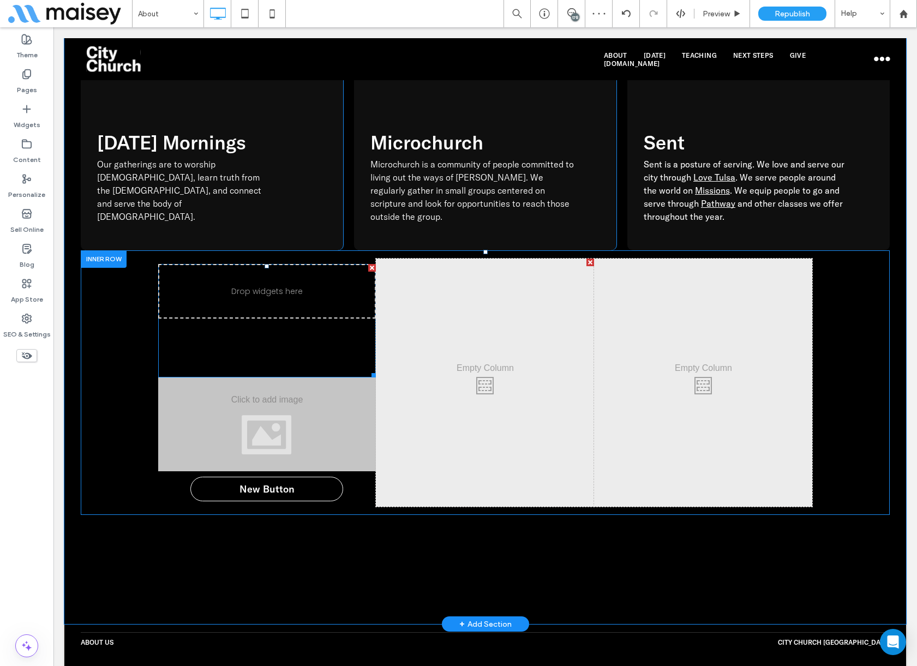
click at [257, 264] on span at bounding box center [267, 320] width 218 height 113
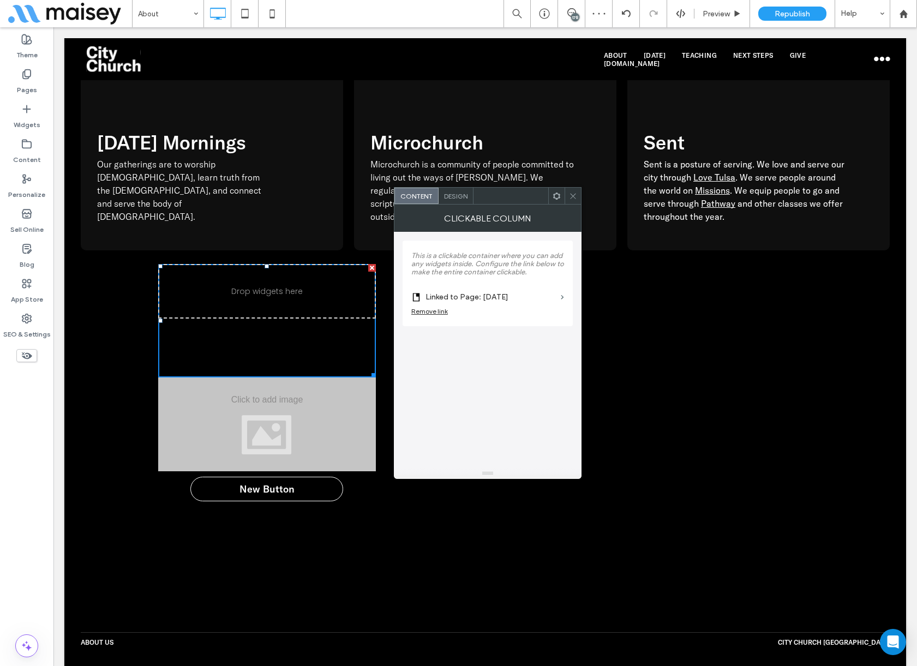
click at [570, 192] on icon at bounding box center [573, 196] width 8 height 8
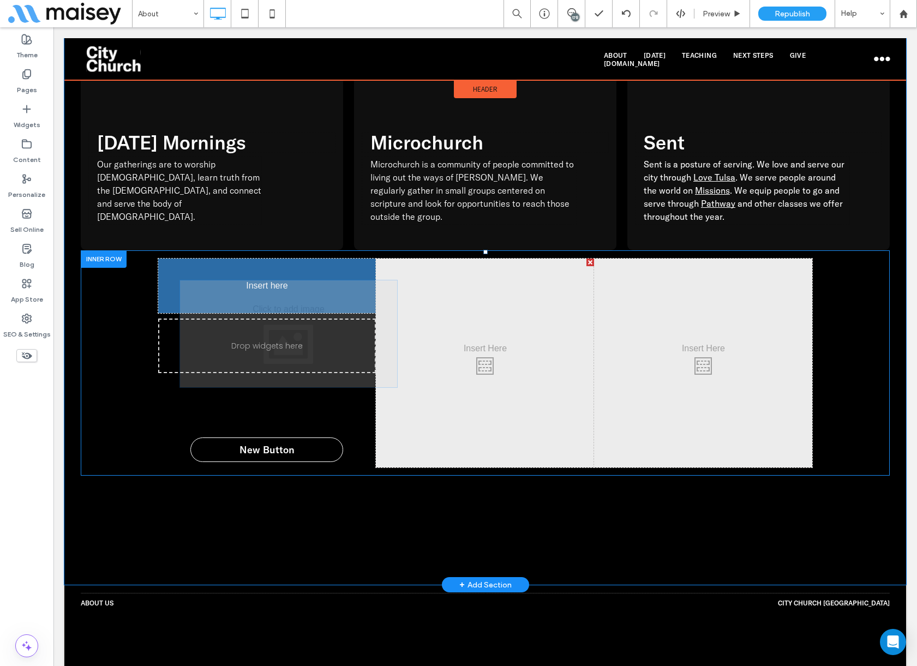
drag, startPoint x: 246, startPoint y: 152, endPoint x: 279, endPoint y: 248, distance: 101.6
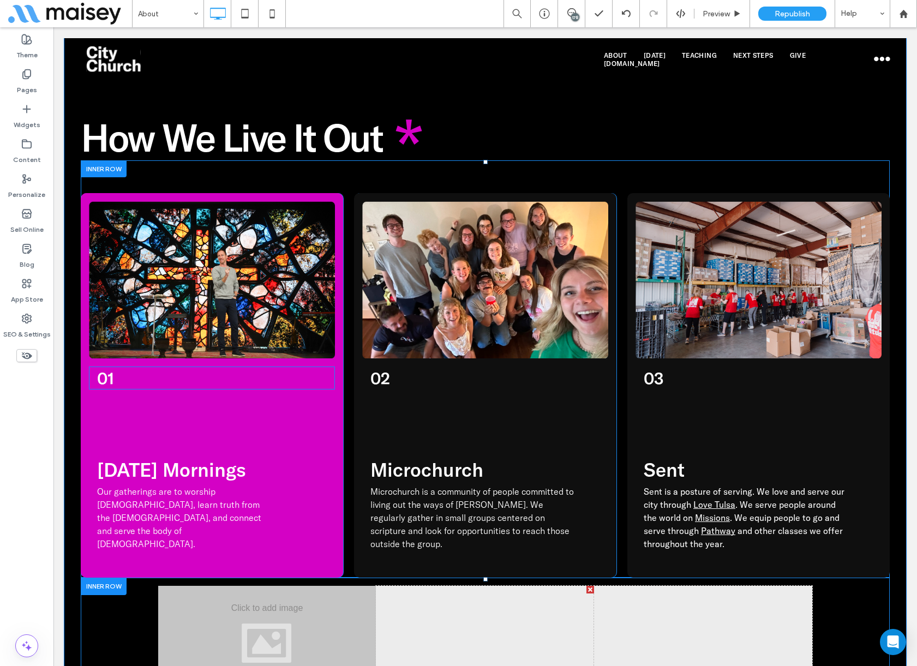
scroll to position [1309, 0]
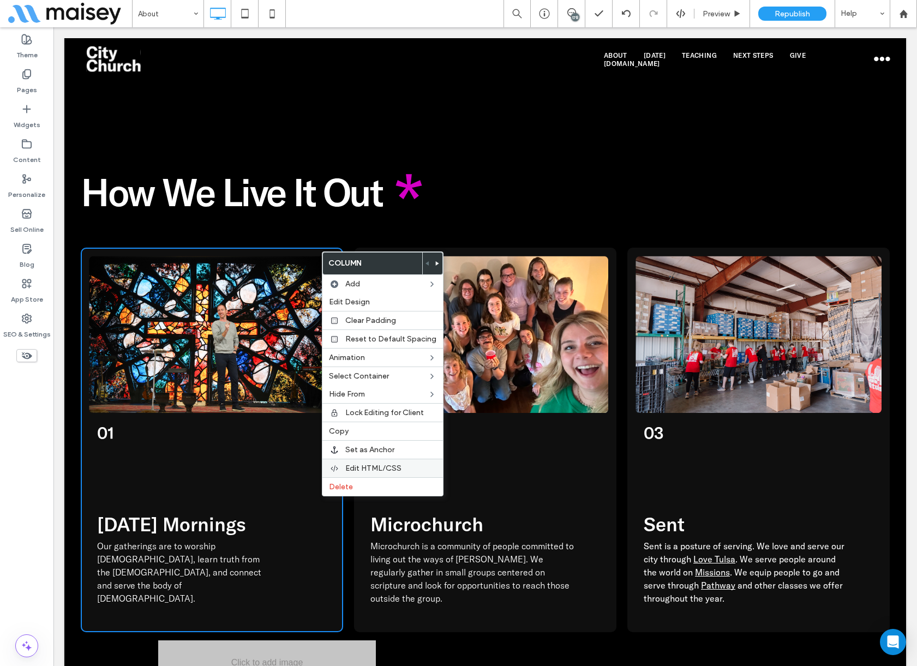
click at [368, 469] on span "Edit HTML/CSS" at bounding box center [373, 467] width 56 height 9
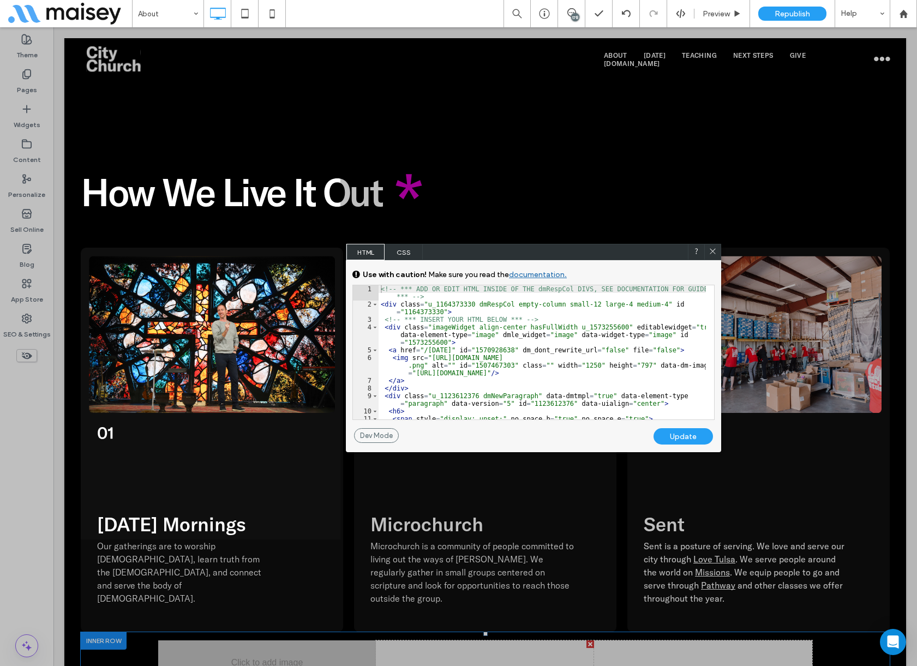
click at [483, 303] on div "<!-- *** ADD OR EDIT HTML INSIDE OF THE dmRespCol DIVS, SEE DOCUMENTATION FOR G…" at bounding box center [541, 363] width 327 height 157
click at [462, 314] on div "<!-- *** ADD OR EDIT HTML INSIDE OF THE dmRespCol DIVS, SEE DOCUMENTATION FOR G…" at bounding box center [541, 363] width 327 height 157
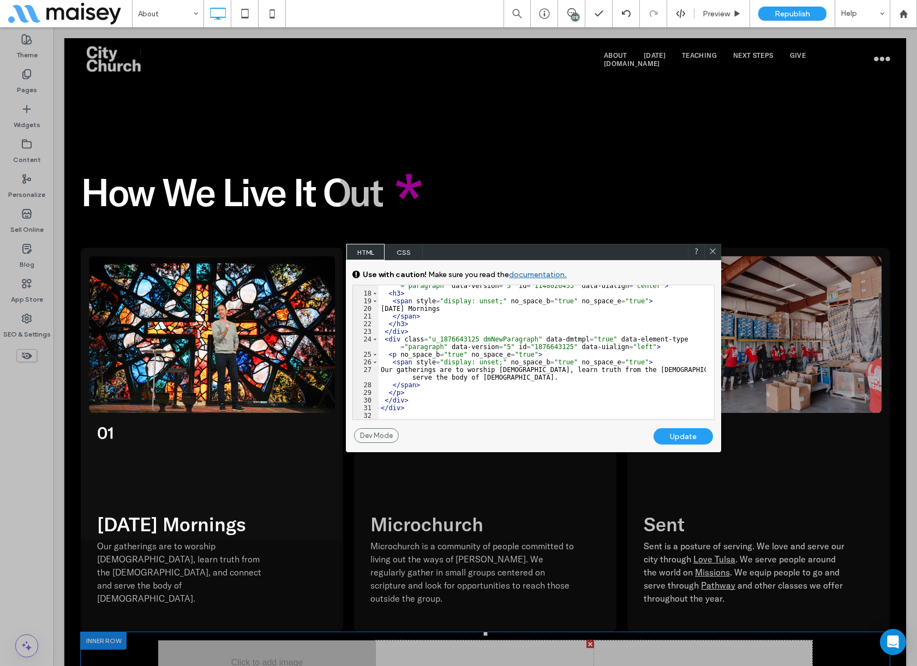
scroll to position [186, 0]
click at [451, 401] on div "< div class = "u_1148026453 dmNewParagraph" data-dmtmpl = "true" data-element-t…" at bounding box center [541, 352] width 327 height 157
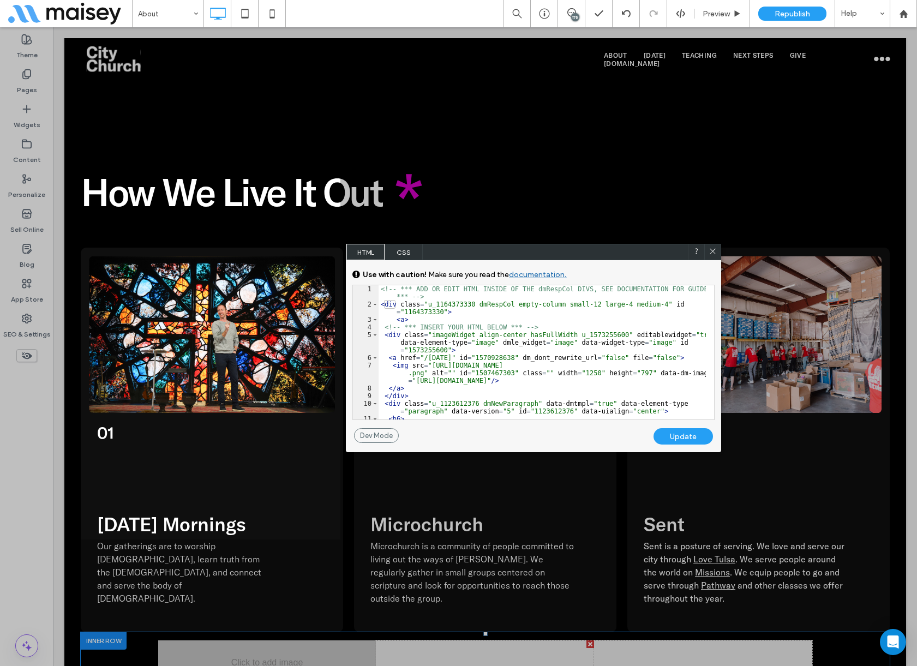
scroll to position [0, 0]
click at [694, 438] on div "Update" at bounding box center [682, 436] width 59 height 16
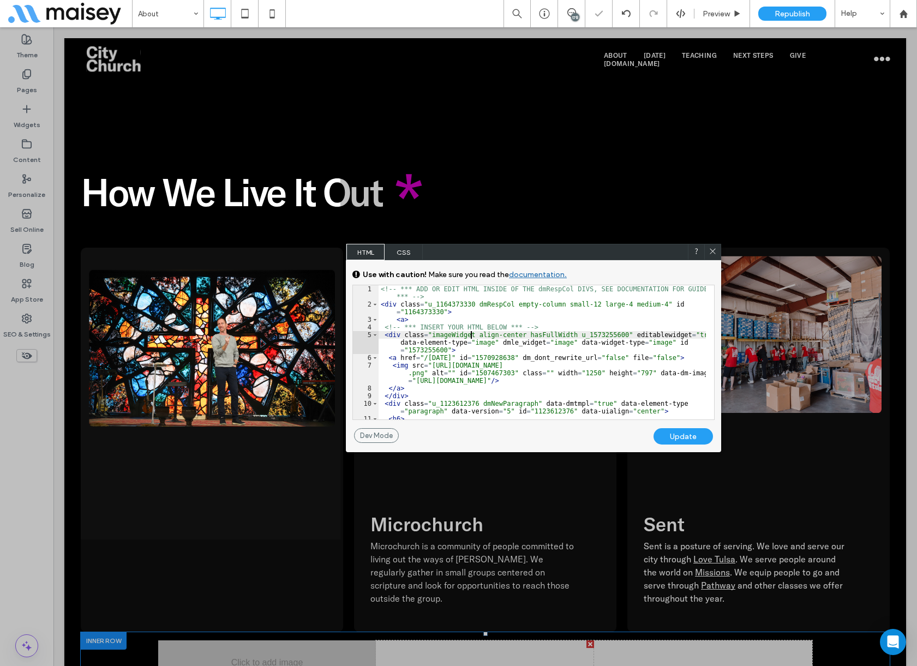
click at [471, 331] on div "<!-- *** ADD OR EDIT HTML INSIDE OF THE dmRespCol DIVS, SEE DOCUMENTATION FOR G…" at bounding box center [541, 363] width 327 height 157
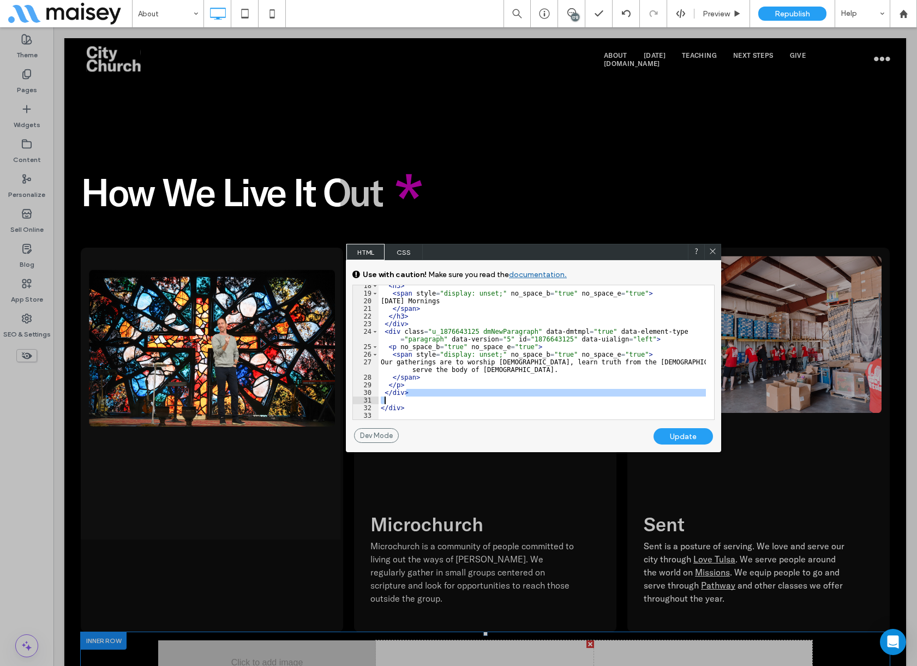
scroll to position [194, 0]
click at [417, 390] on div "< h3 > < span style = "display: unset;" no_space_b = "true" no_space_e = "true"…" at bounding box center [541, 356] width 327 height 149
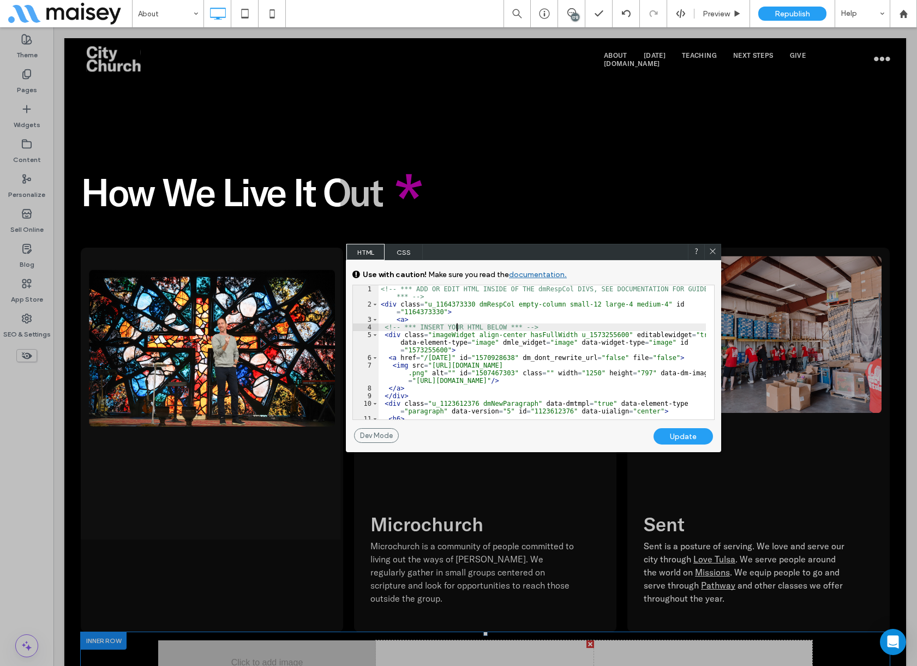
click at [457, 324] on div "<!-- *** ADD OR EDIT HTML INSIDE OF THE dmRespCol DIVS, SEE DOCUMENTATION FOR G…" at bounding box center [541, 363] width 327 height 157
click at [495, 320] on div "<!-- *** ADD OR EDIT HTML INSIDE OF THE dmRespCol DIVS, SEE DOCUMENTATION FOR G…" at bounding box center [541, 363] width 327 height 157
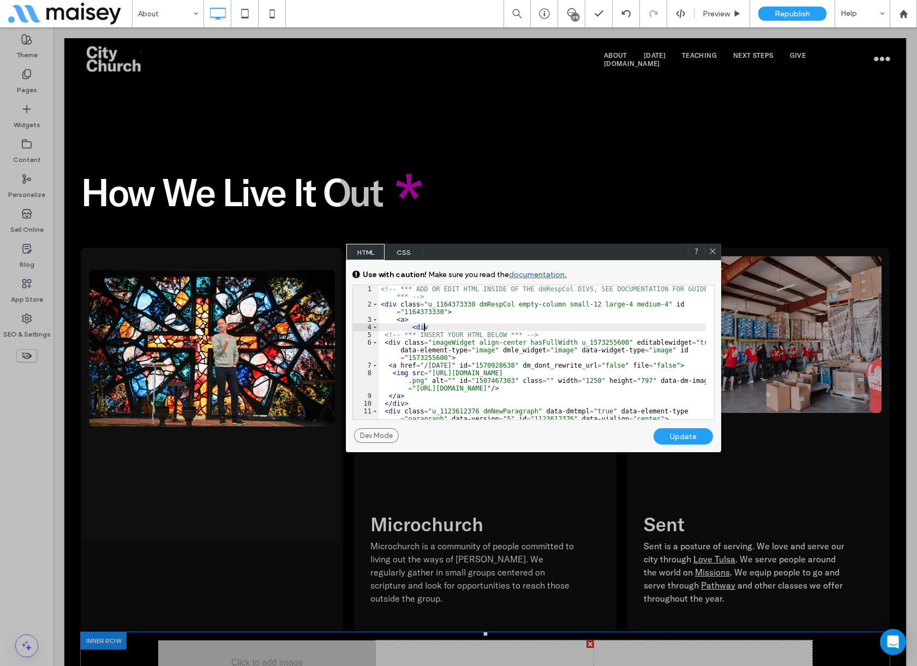
type textarea "**"
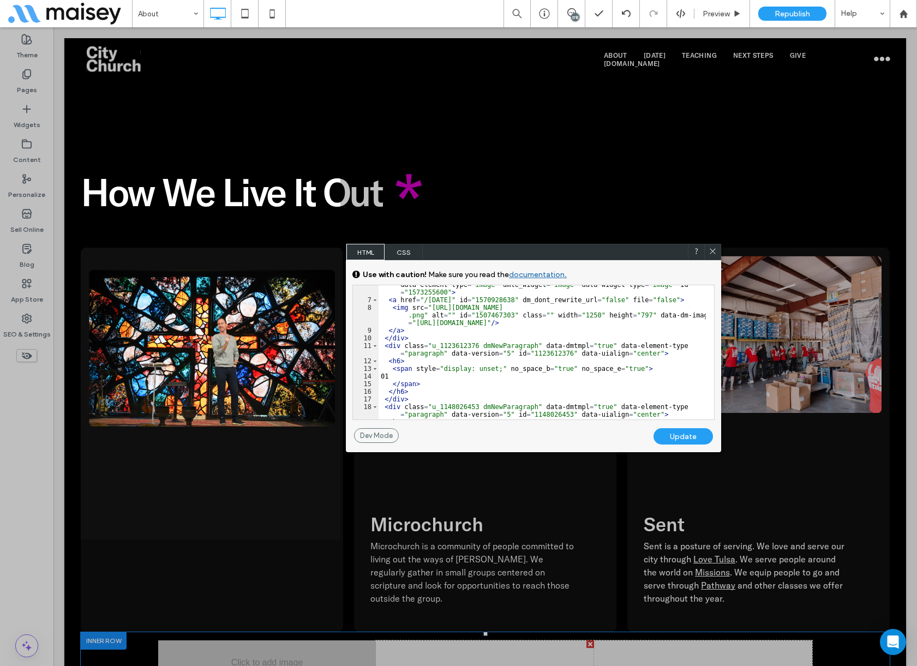
scroll to position [209, 0]
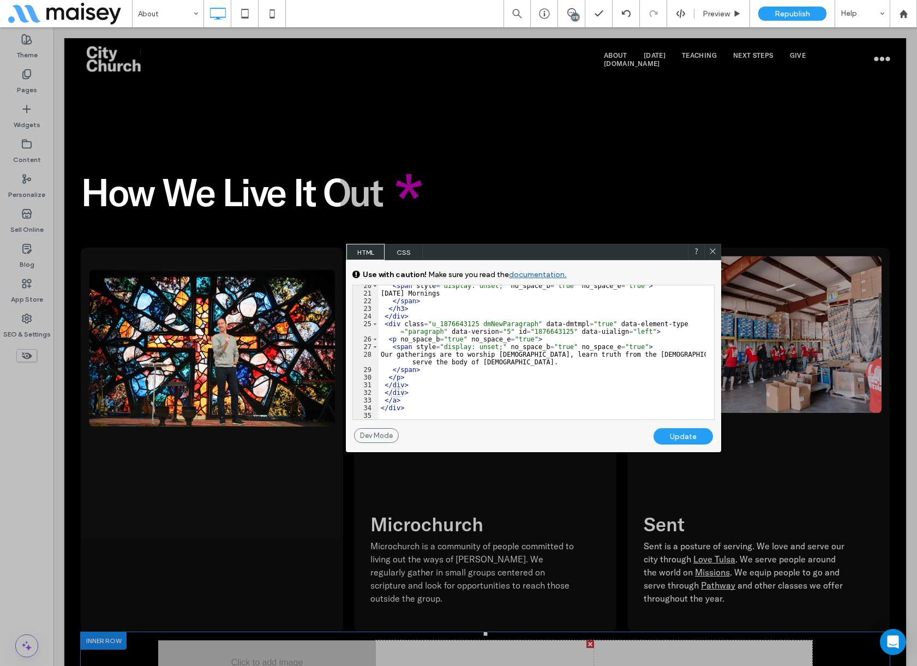
click at [690, 435] on div "Update" at bounding box center [682, 436] width 59 height 16
click at [472, 399] on div "< span style = "display: unset;" no_space_b = "true" no_space_e = "true" > Sund…" at bounding box center [541, 356] width 327 height 149
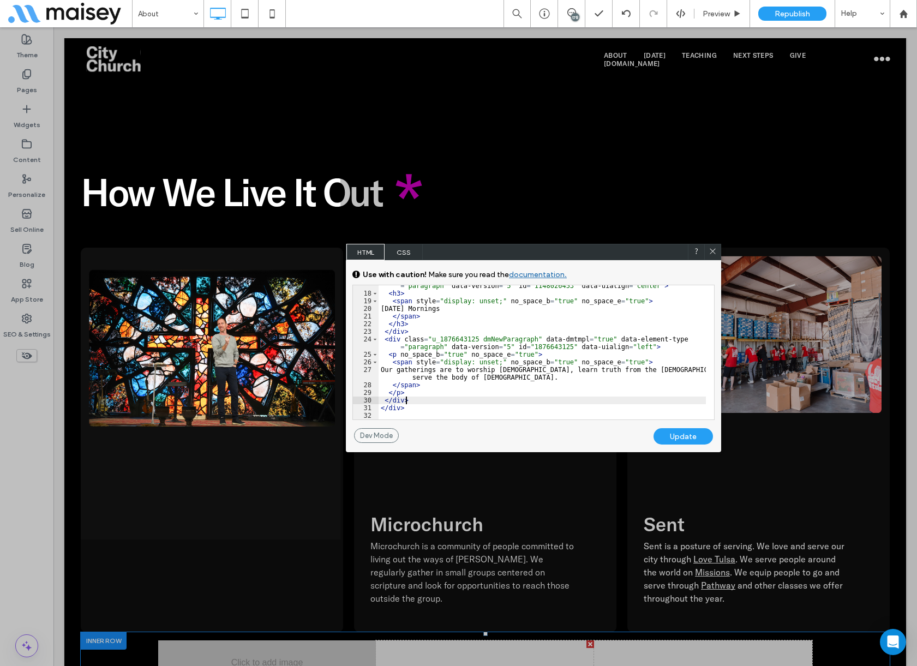
scroll to position [0, 0]
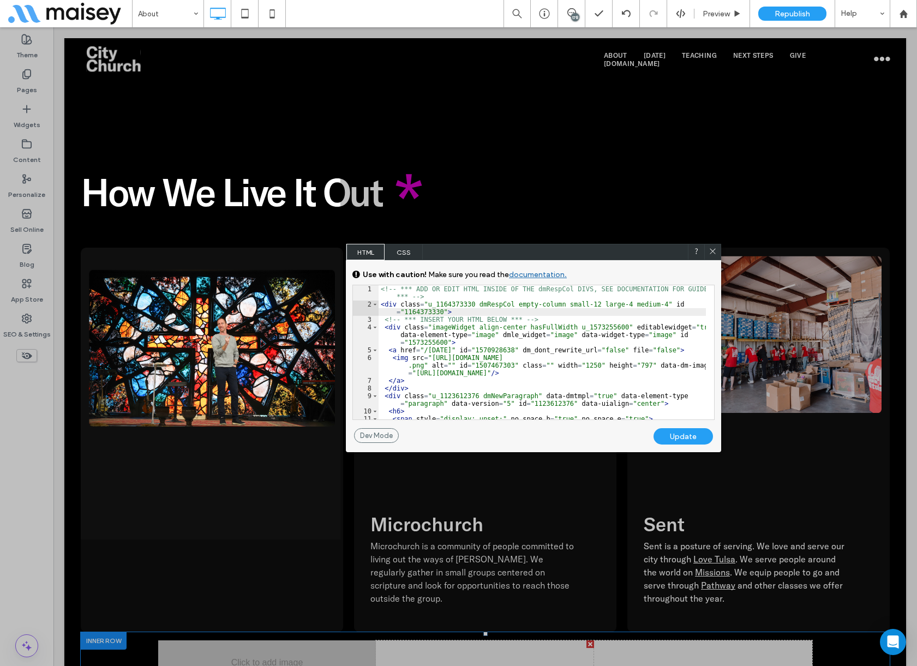
click at [678, 433] on div "Update" at bounding box center [682, 436] width 59 height 16
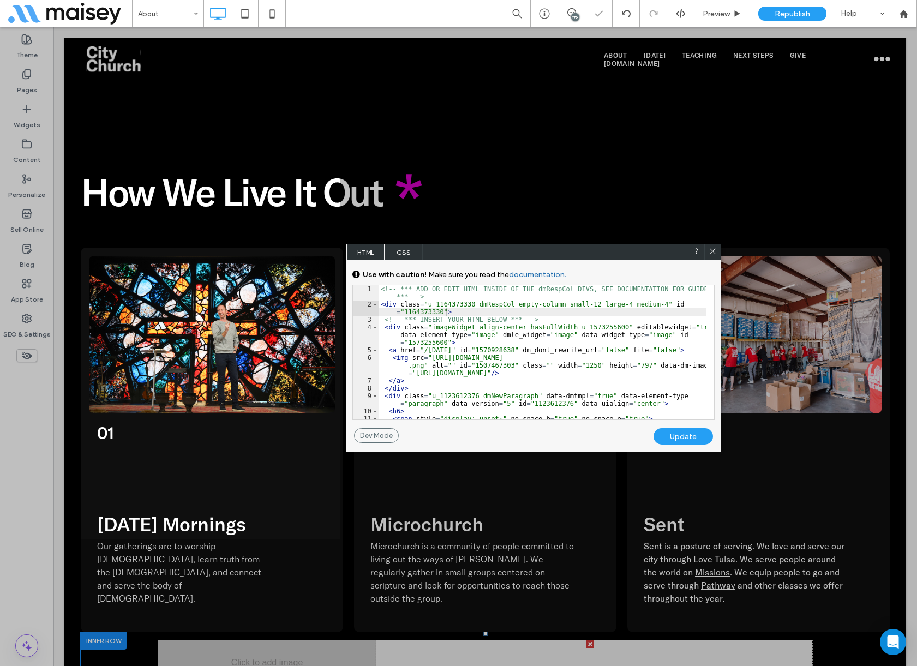
click at [712, 251] on use at bounding box center [711, 251] width 5 height 5
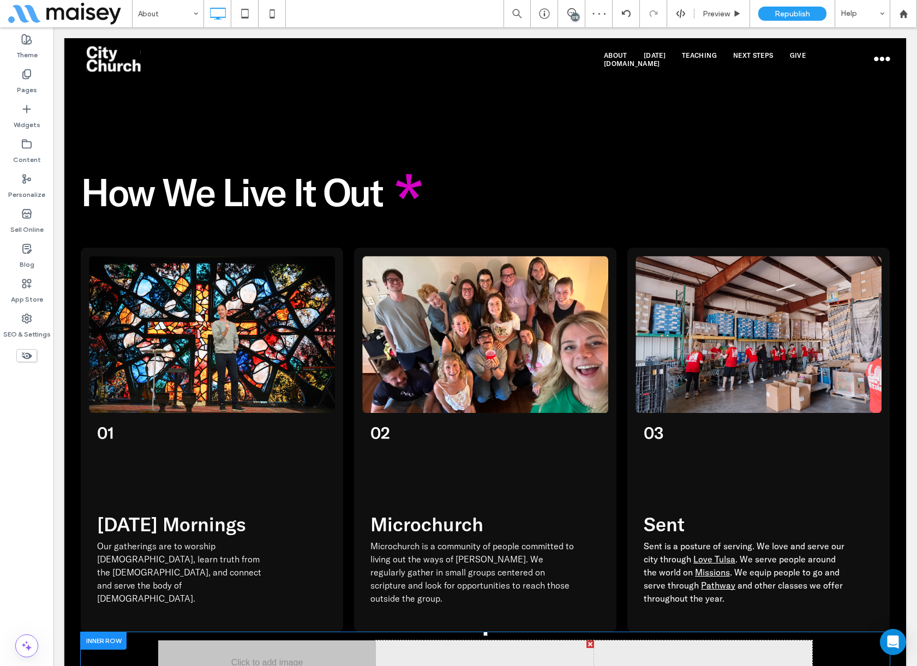
scroll to position [1527, 0]
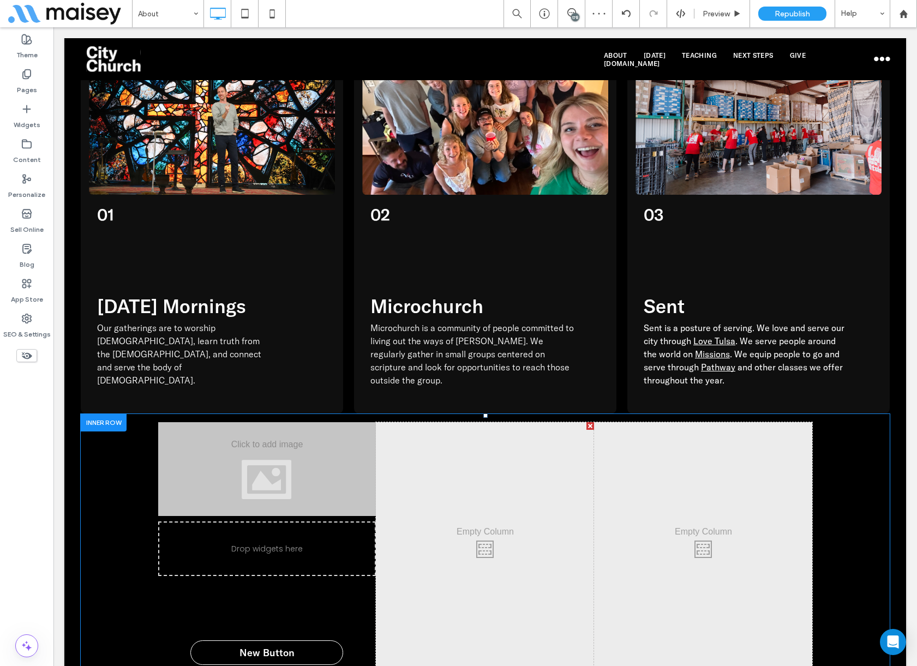
click at [107, 414] on div at bounding box center [104, 422] width 46 height 17
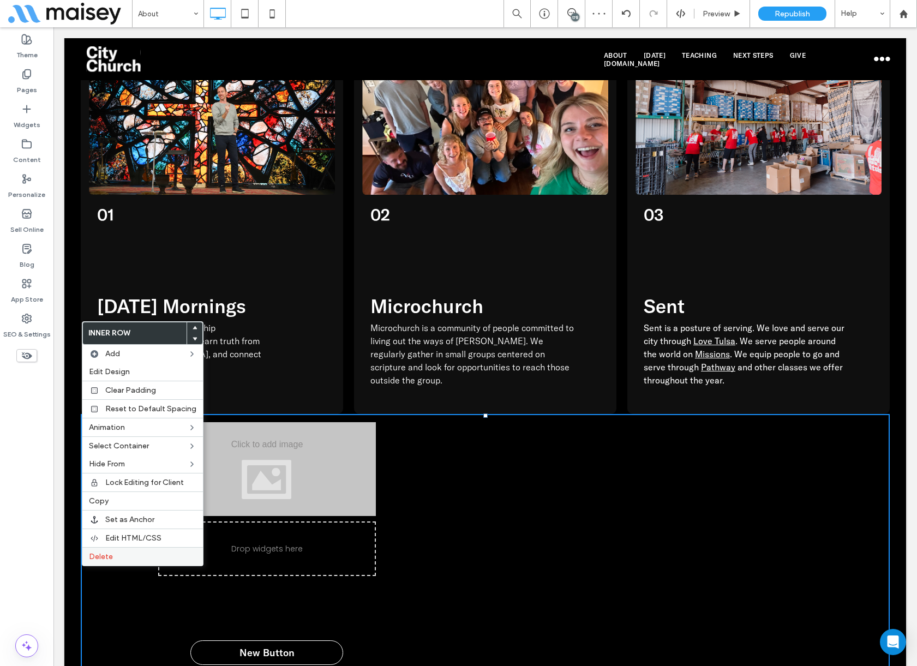
click at [130, 557] on label "Delete" at bounding box center [142, 556] width 107 height 9
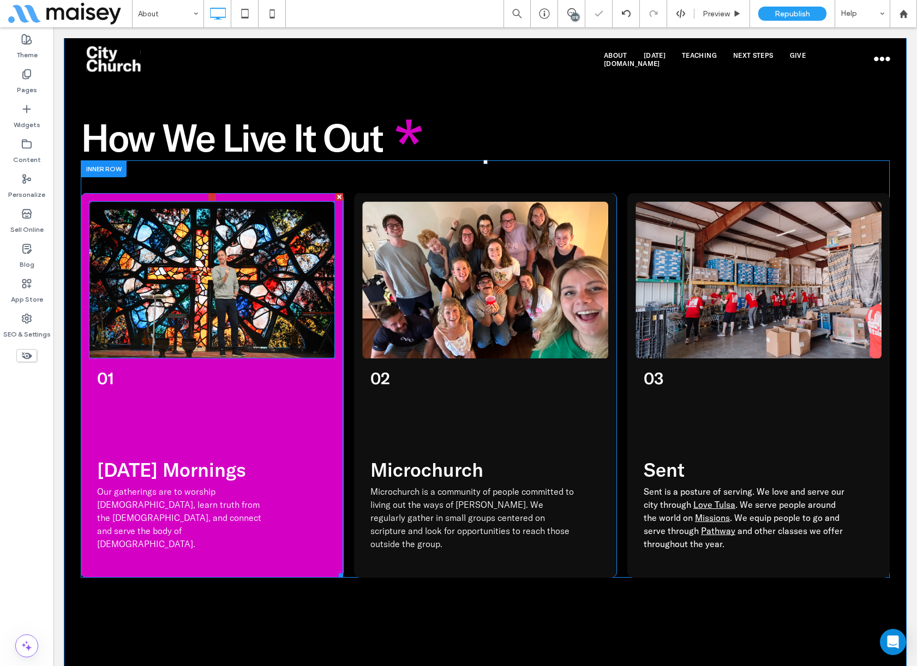
scroll to position [1309, 0]
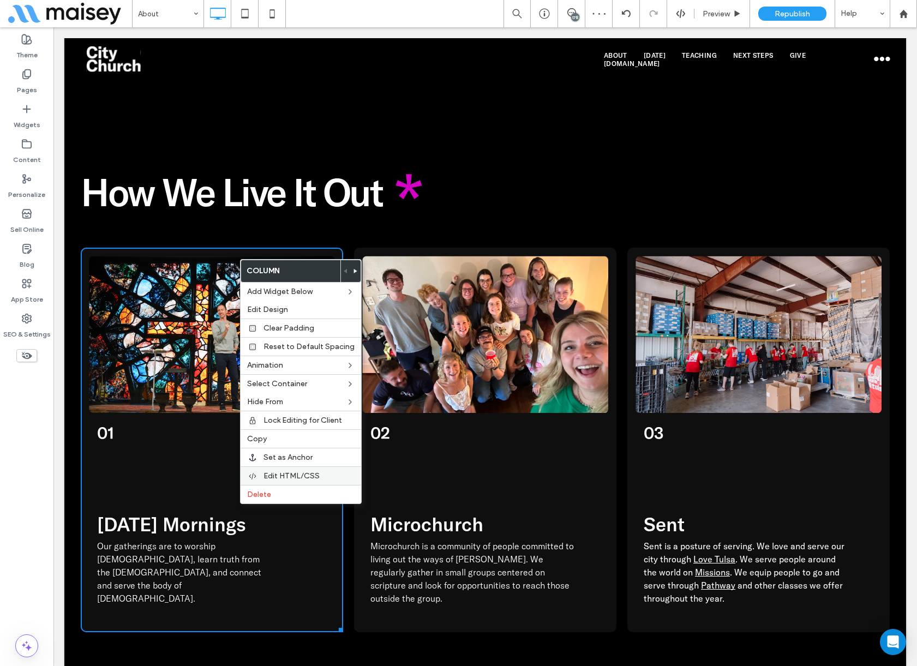
click at [288, 472] on span "Edit HTML/CSS" at bounding box center [291, 475] width 56 height 9
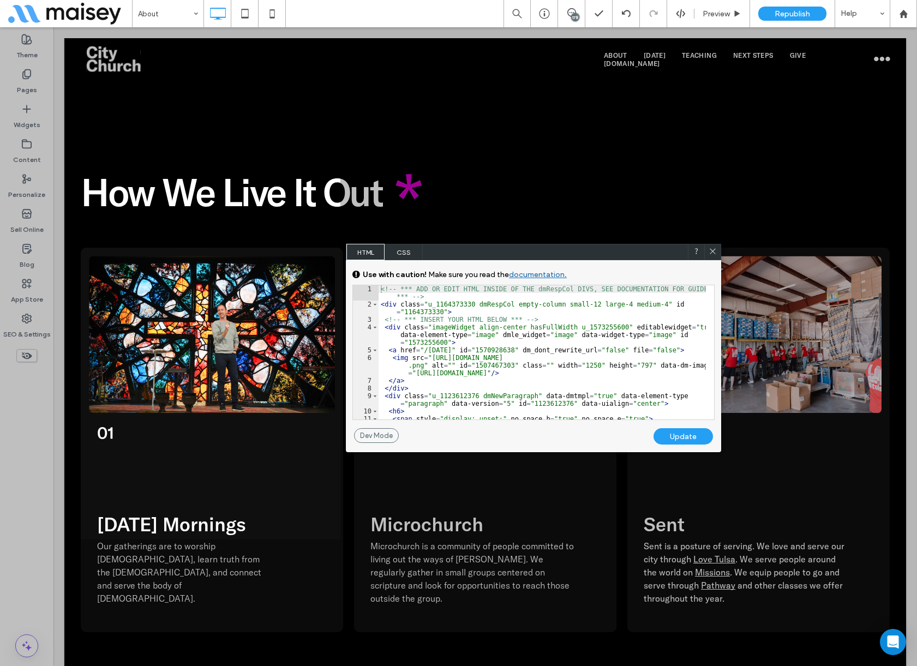
click at [462, 332] on div "<!-- *** ADD OR EDIT HTML INSIDE OF THE dmRespCol DIVS, SEE DOCUMENTATION FOR G…" at bounding box center [541, 363] width 327 height 157
click at [522, 273] on link "documentation." at bounding box center [538, 274] width 58 height 9
click at [706, 254] on div at bounding box center [712, 252] width 16 height 16
click at [714, 250] on use at bounding box center [711, 251] width 5 height 5
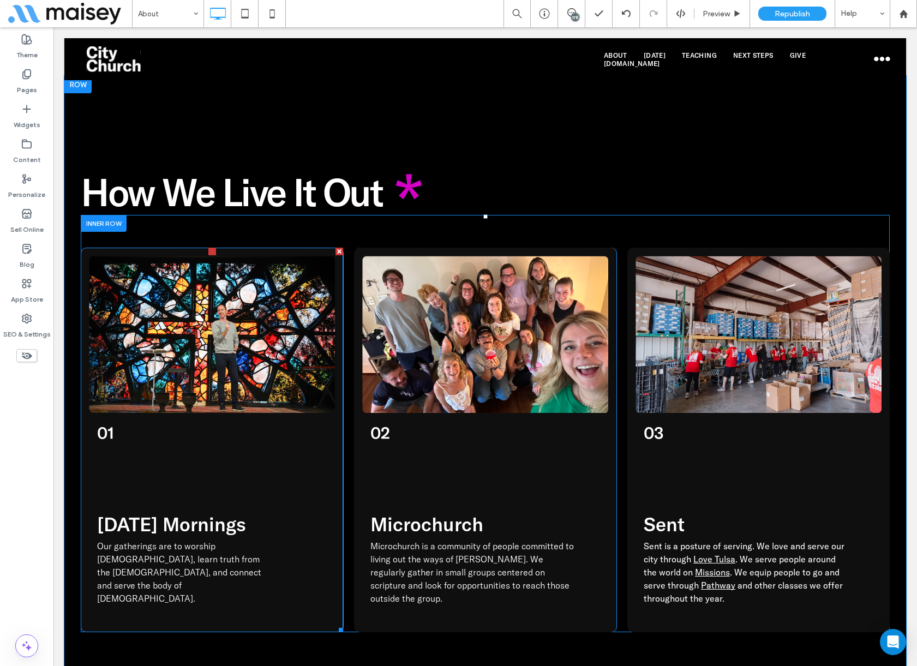
click at [334, 376] on div "01 Sunday Mornings Our gatherings are to worship God, learn truth from the scri…" at bounding box center [212, 440] width 262 height 384
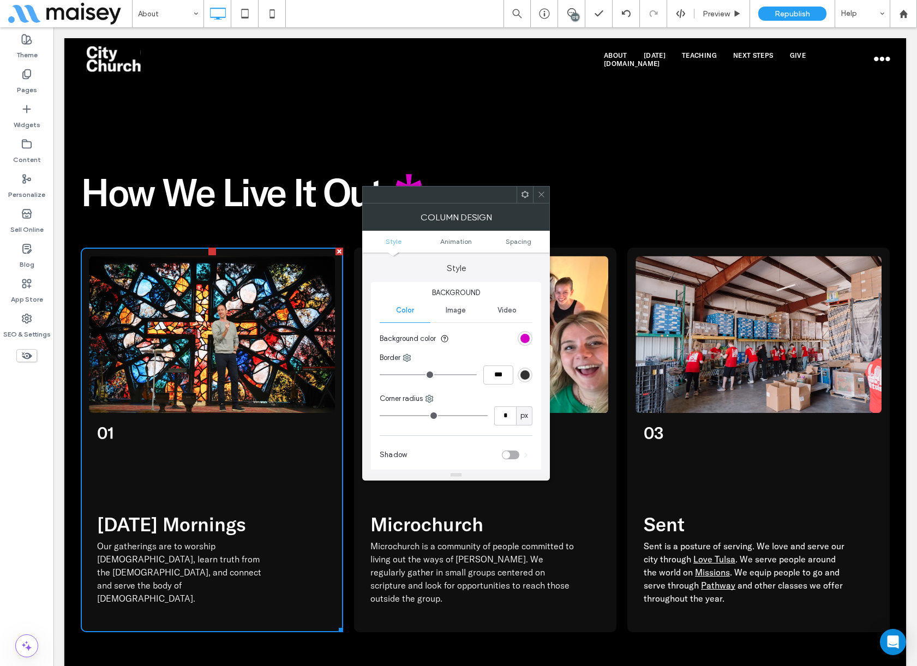
type input "**"
click at [547, 194] on div at bounding box center [541, 194] width 16 height 16
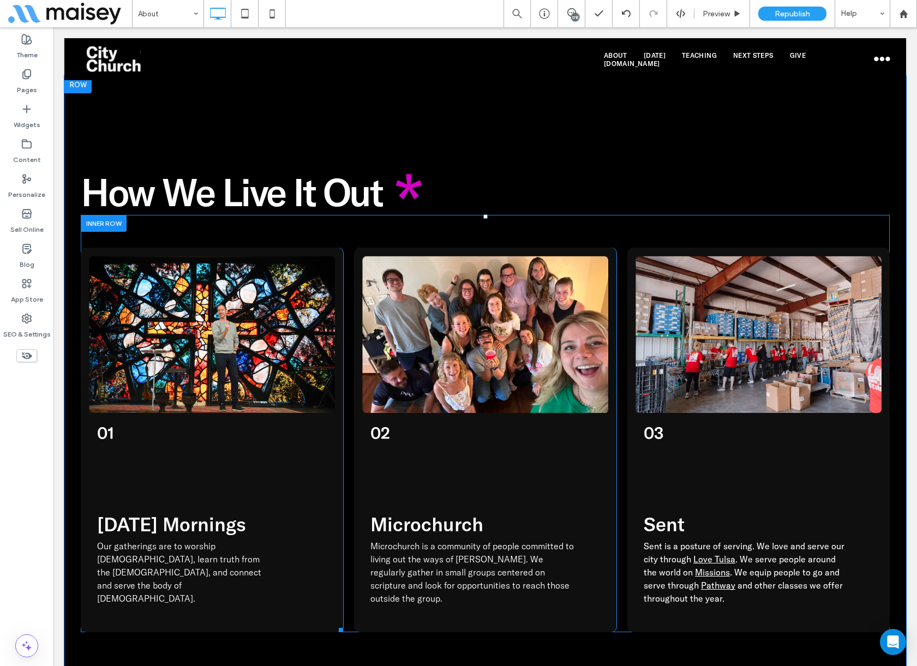
click at [116, 215] on div at bounding box center [104, 223] width 46 height 17
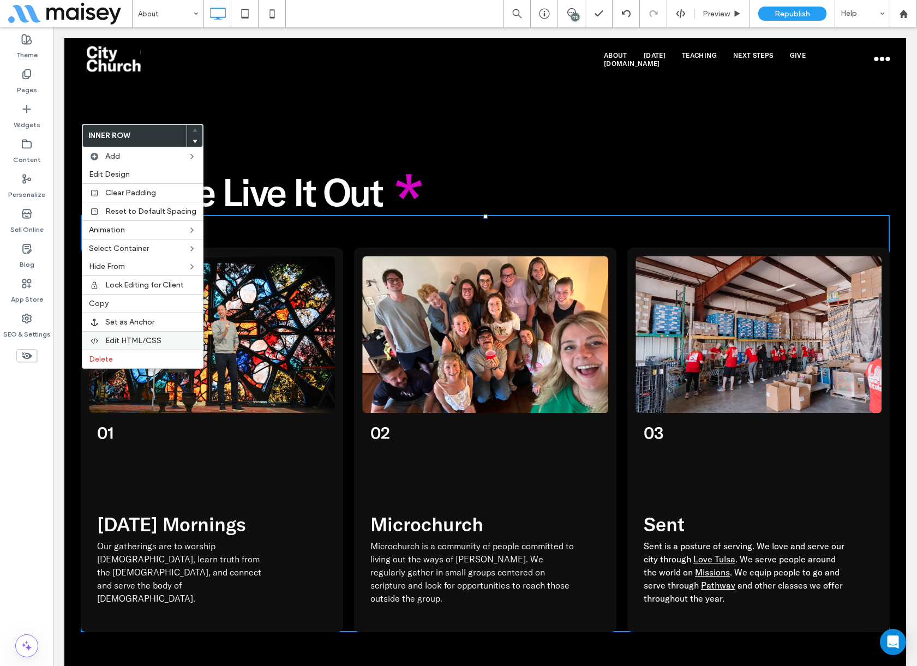
click at [128, 341] on span "Edit HTML/CSS" at bounding box center [133, 340] width 56 height 9
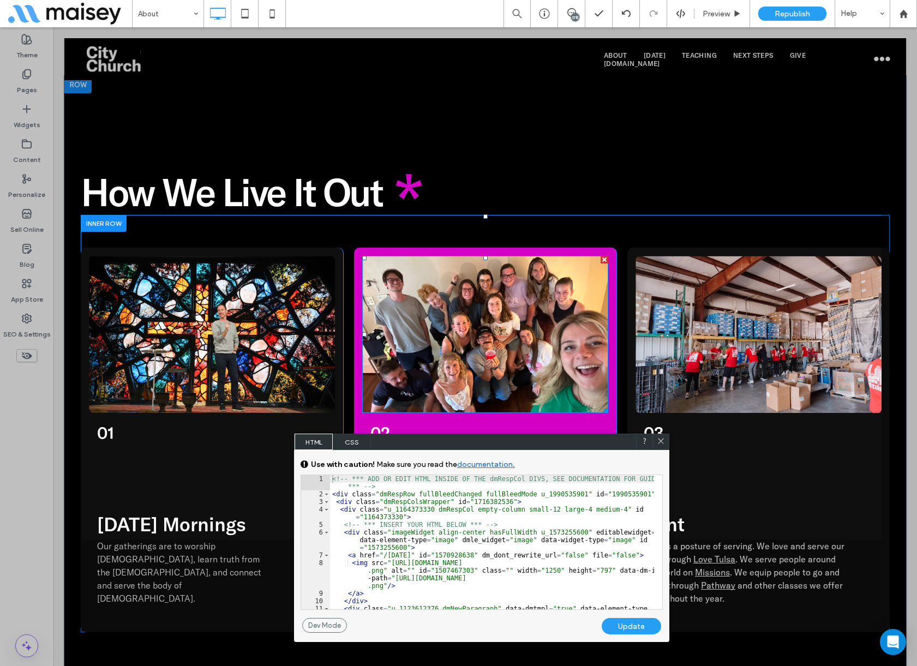
drag, startPoint x: 503, startPoint y: 477, endPoint x: 425, endPoint y: 287, distance: 205.3
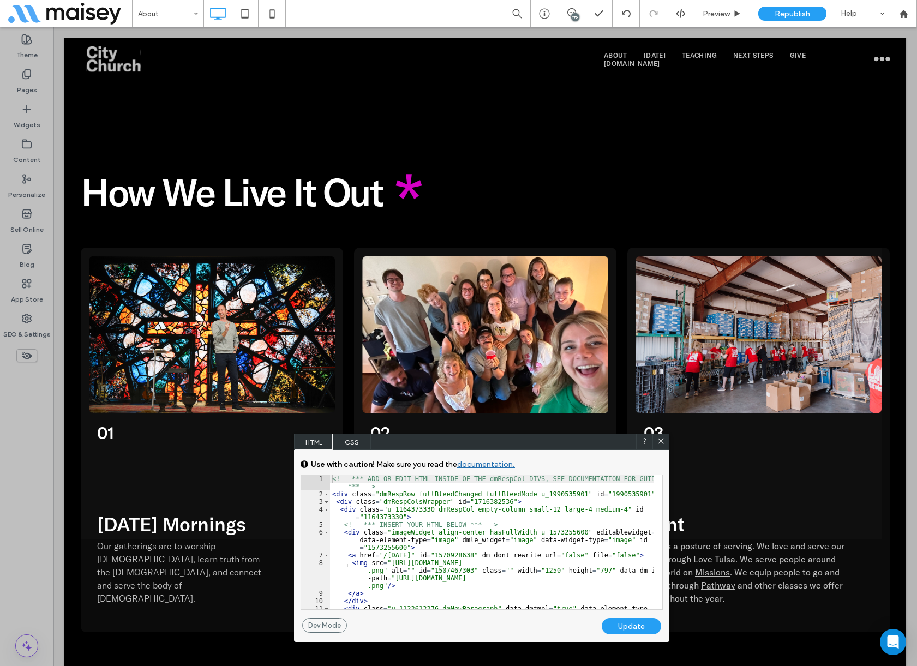
click at [344, 533] on div "<!-- *** ADD OR EDIT HTML INSIDE OF THE dmRespCol DIVS, SEE DOCUMENTATION FOR G…" at bounding box center [492, 557] width 324 height 165
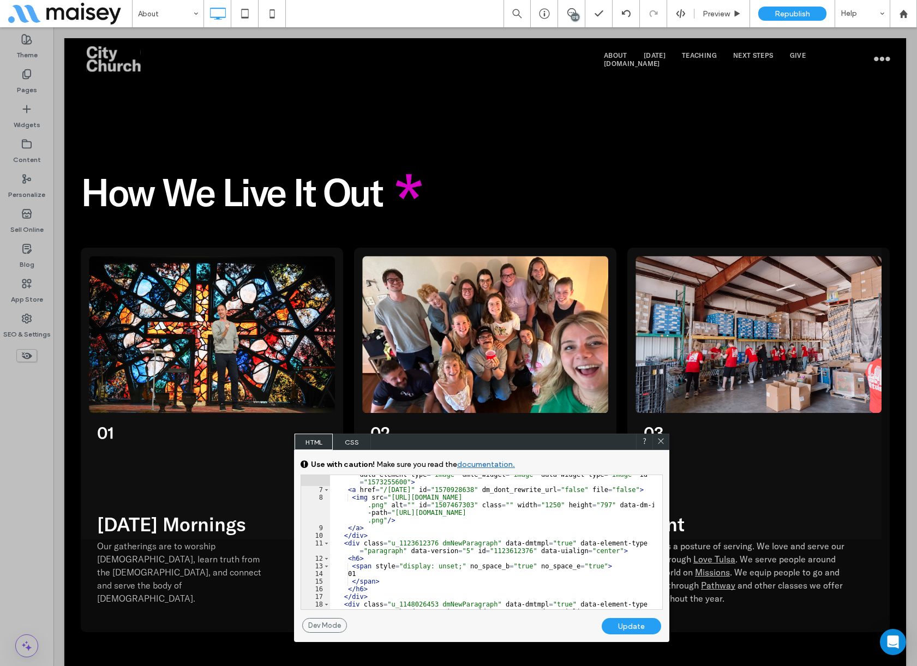
scroll to position [33, 0]
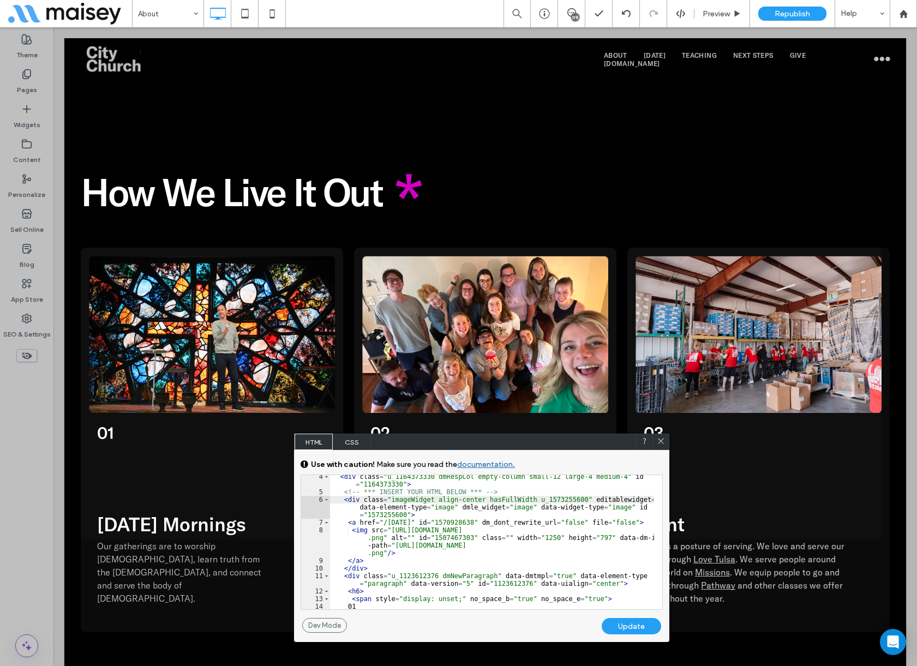
click at [661, 442] on icon at bounding box center [660, 441] width 8 height 8
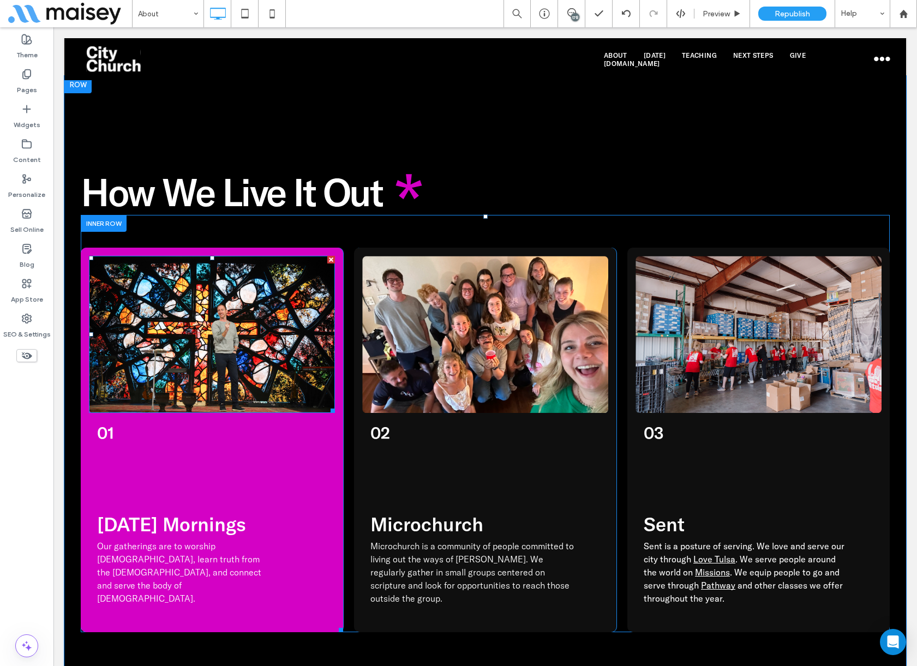
click at [262, 256] on img at bounding box center [212, 334] width 246 height 157
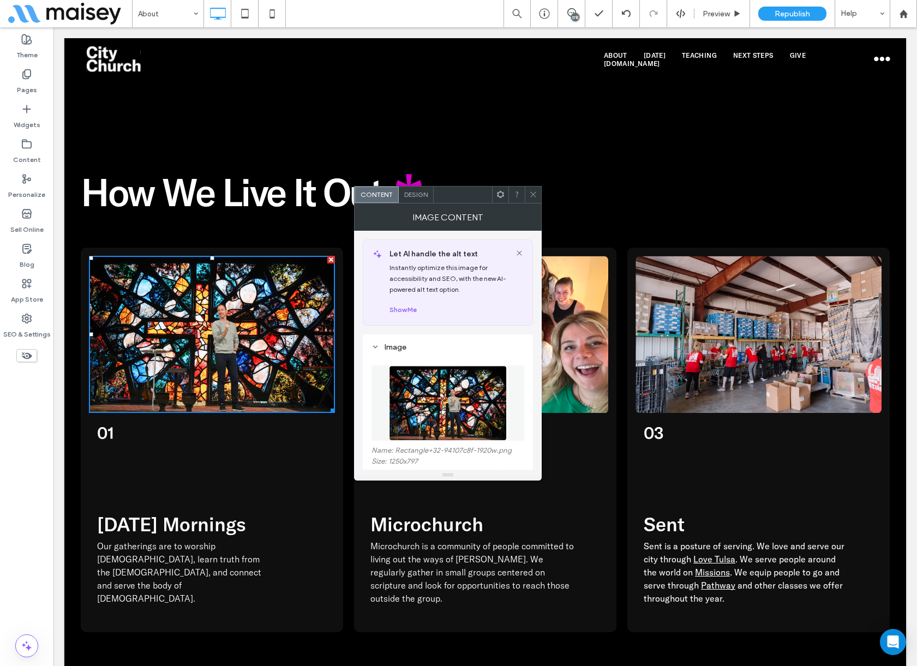
scroll to position [109, 0]
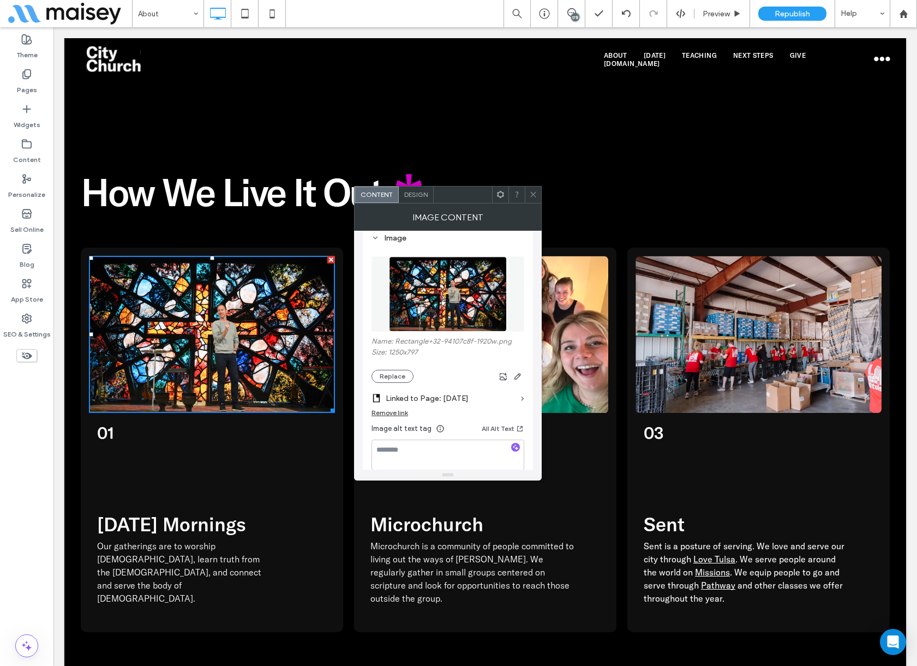
click at [534, 192] on icon at bounding box center [533, 194] width 8 height 8
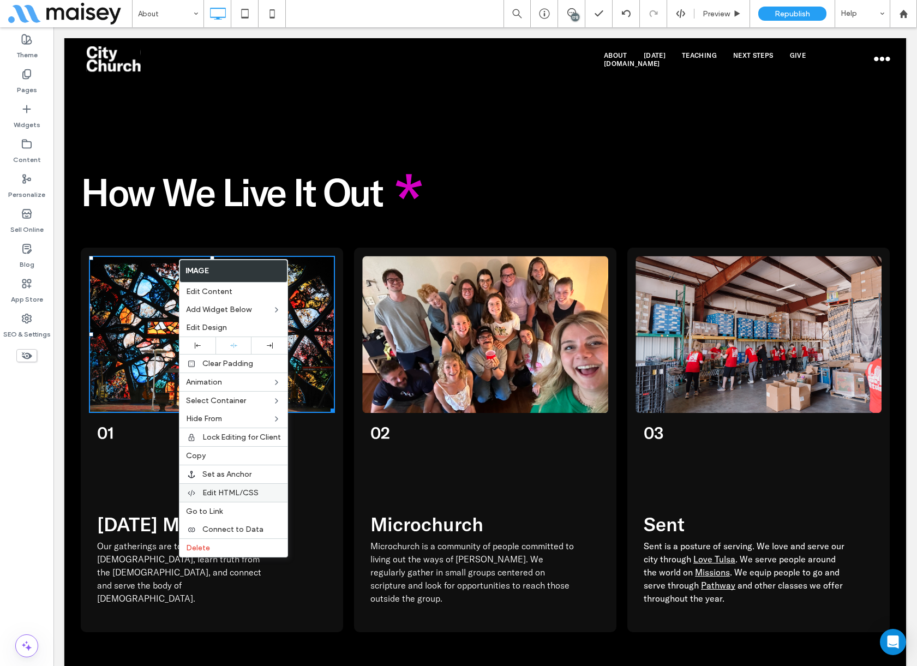
click at [224, 495] on span "Edit HTML/CSS" at bounding box center [230, 492] width 56 height 9
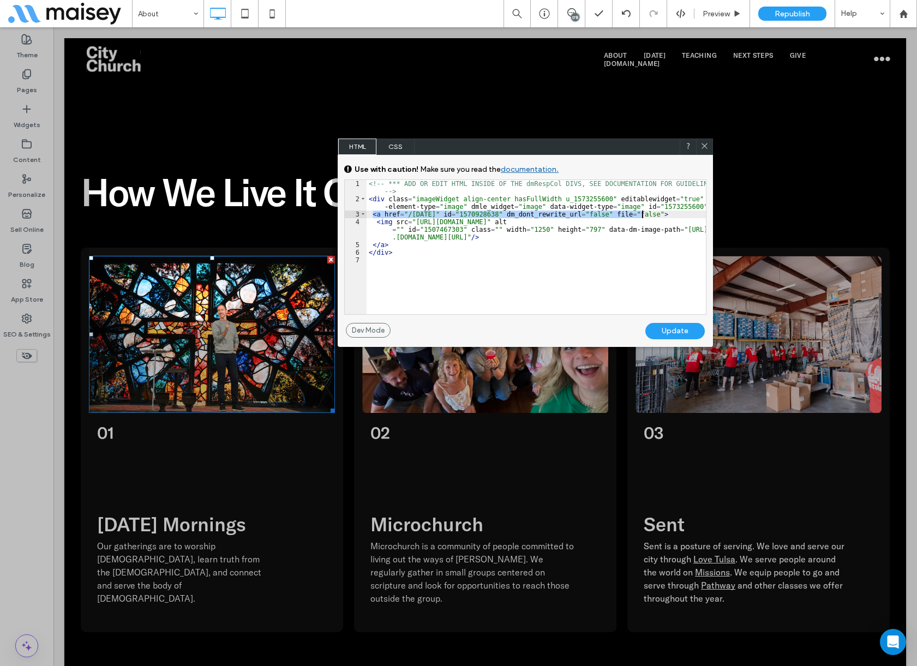
drag, startPoint x: 372, startPoint y: 214, endPoint x: 648, endPoint y: 216, distance: 275.3
click at [648, 216] on div "<!-- *** ADD OR EDIT HTML INSIDE OF THE dmRespCol DIVS, SEE DOCUMENTATION FOR G…" at bounding box center [535, 258] width 339 height 157
click at [703, 143] on icon at bounding box center [704, 146] width 8 height 8
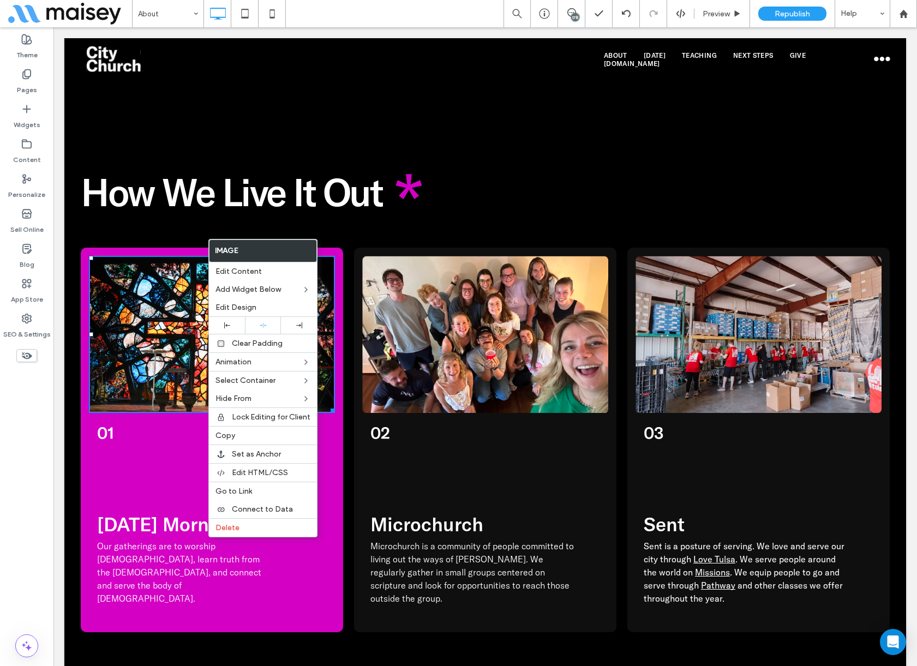
click at [142, 256] on img at bounding box center [212, 334] width 246 height 157
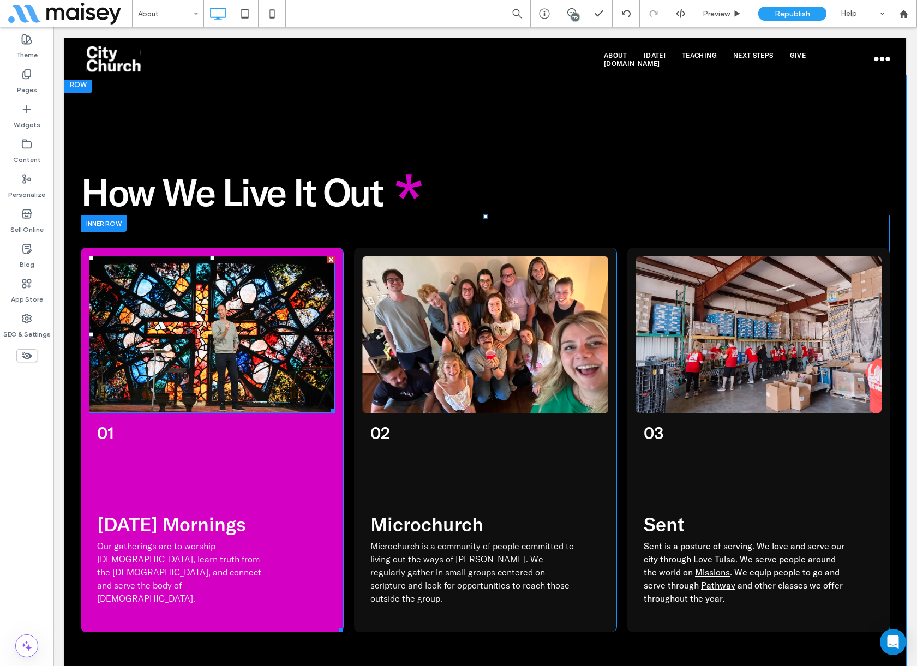
click at [190, 256] on img at bounding box center [212, 334] width 246 height 157
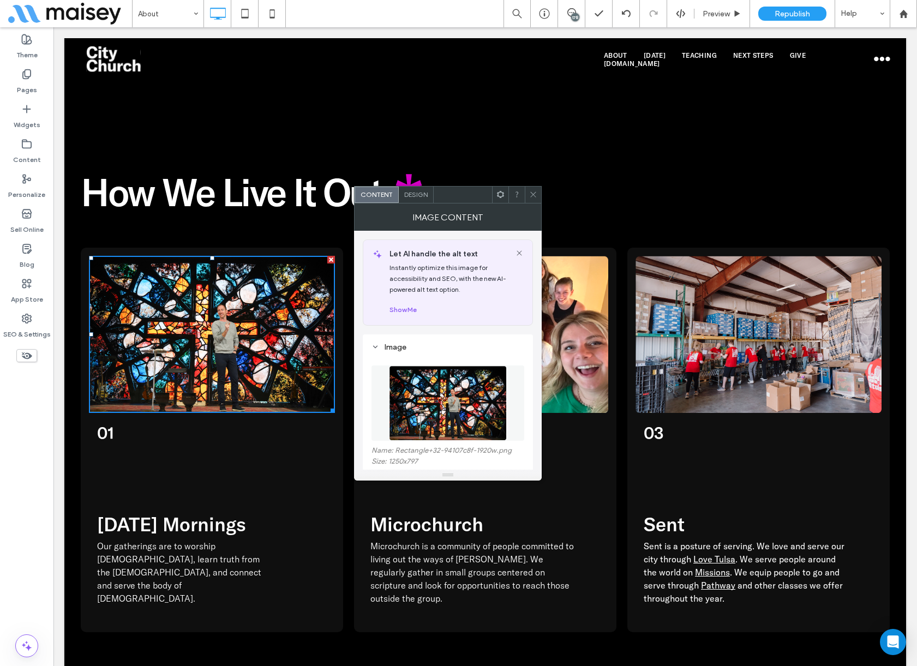
scroll to position [164, 0]
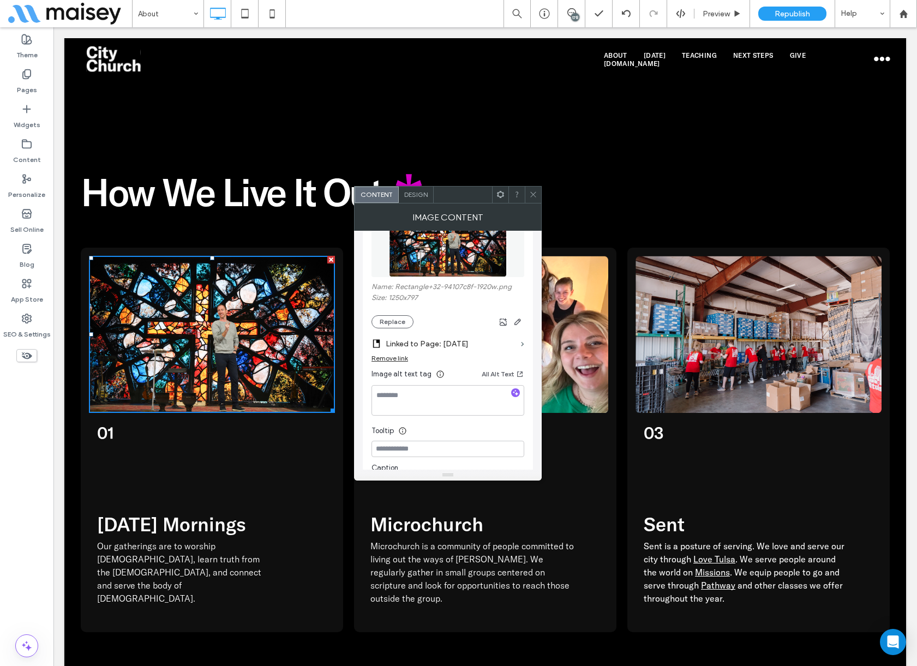
click at [401, 356] on div "Remove link" at bounding box center [389, 358] width 37 height 8
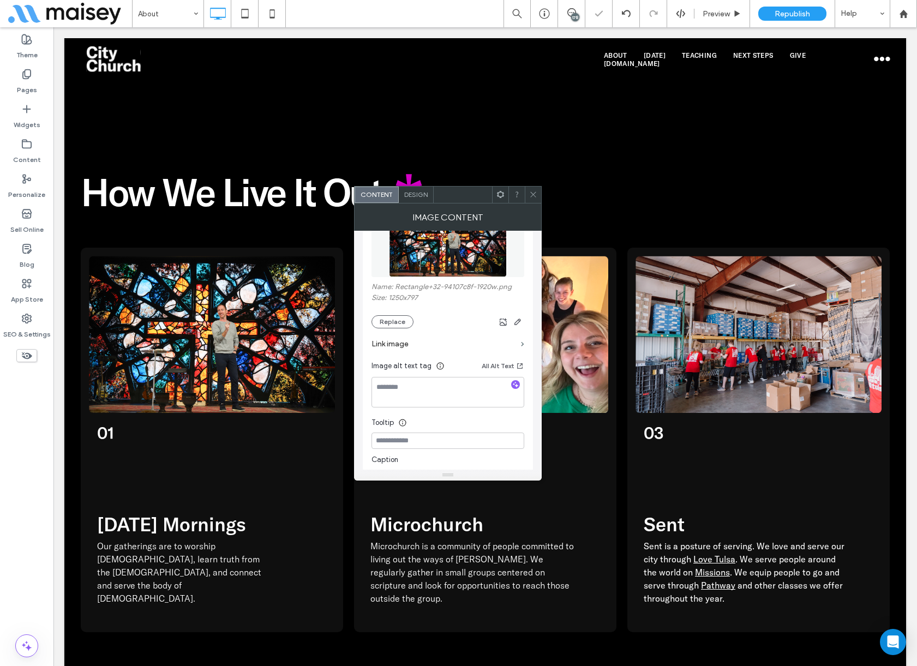
click at [535, 195] on icon at bounding box center [533, 194] width 8 height 8
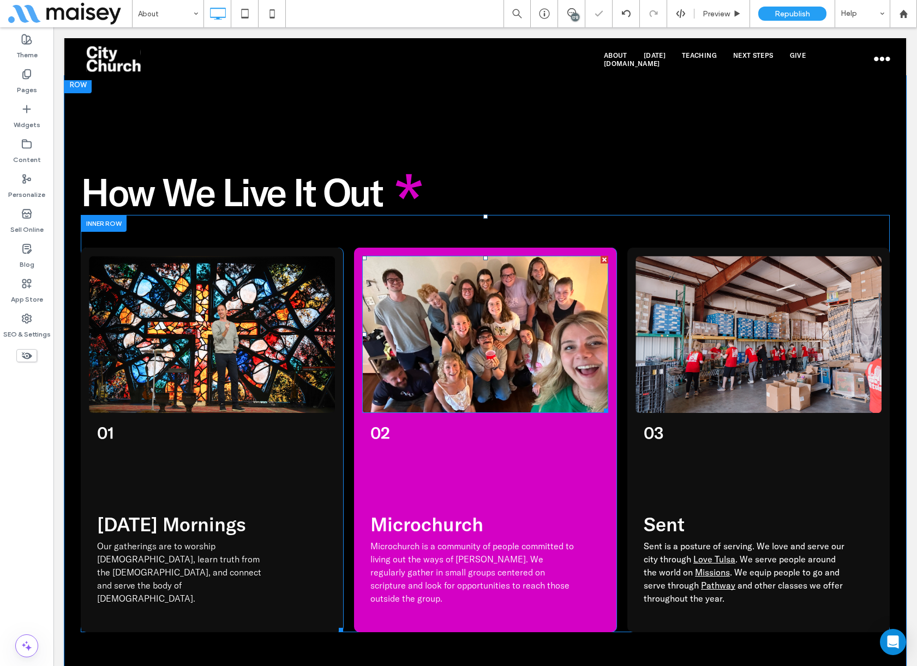
click at [396, 275] on img at bounding box center [485, 334] width 246 height 157
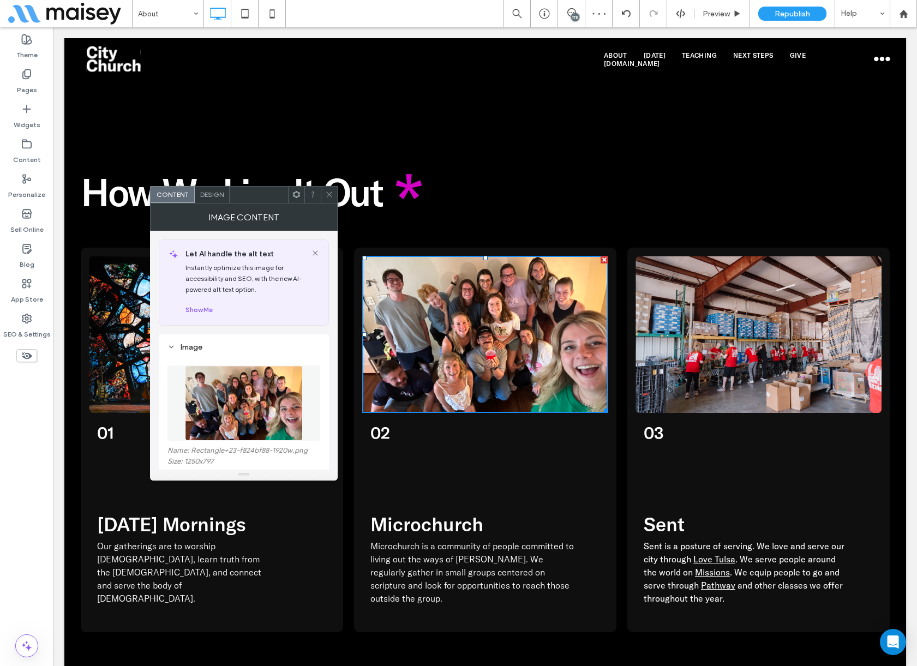
scroll to position [109, 0]
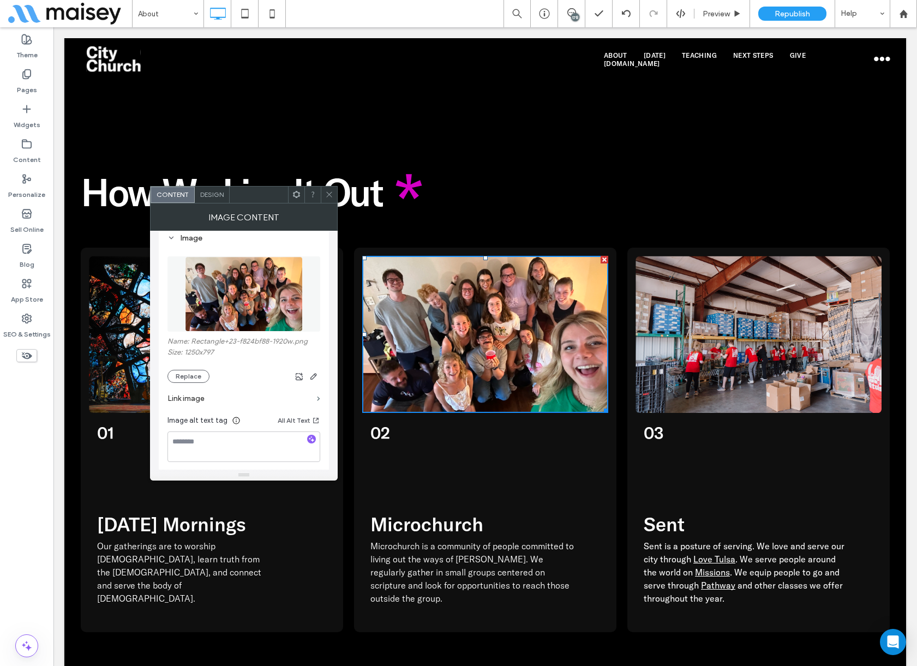
click at [329, 195] on use at bounding box center [328, 194] width 5 height 5
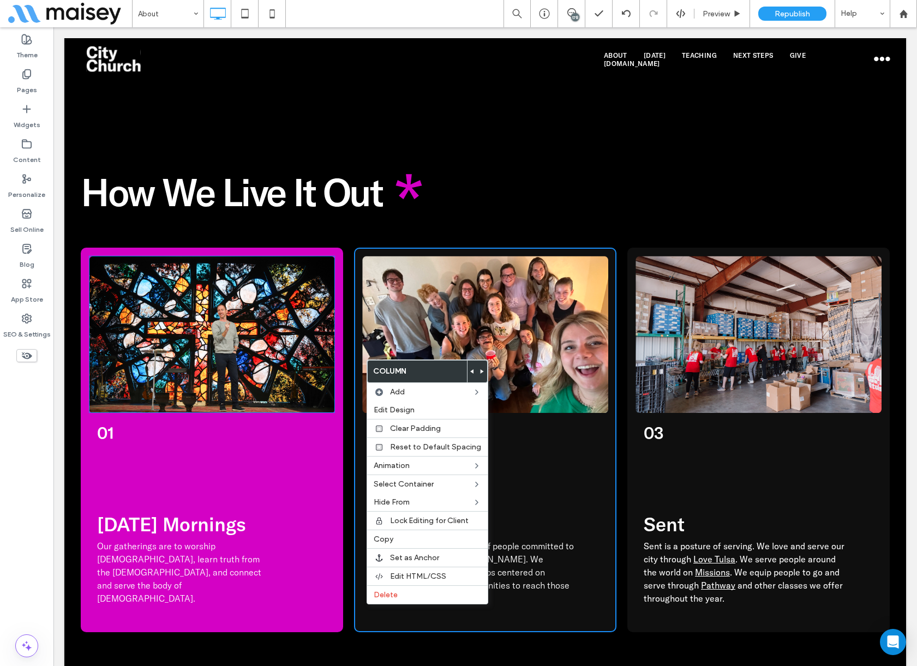
click at [244, 422] on h6 "01" at bounding box center [216, 432] width 238 height 21
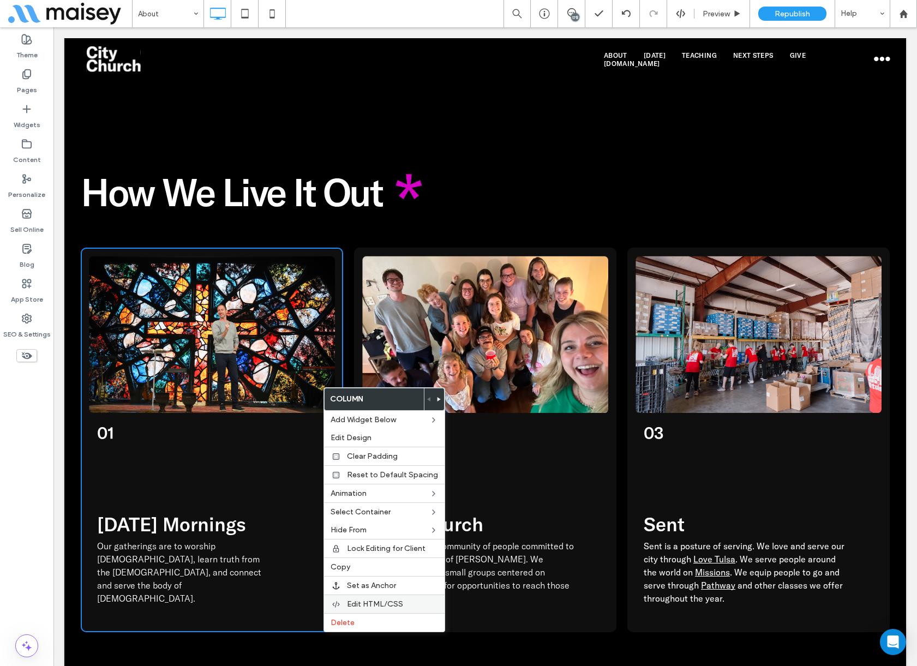
click at [377, 604] on span "Edit HTML/CSS" at bounding box center [375, 603] width 56 height 9
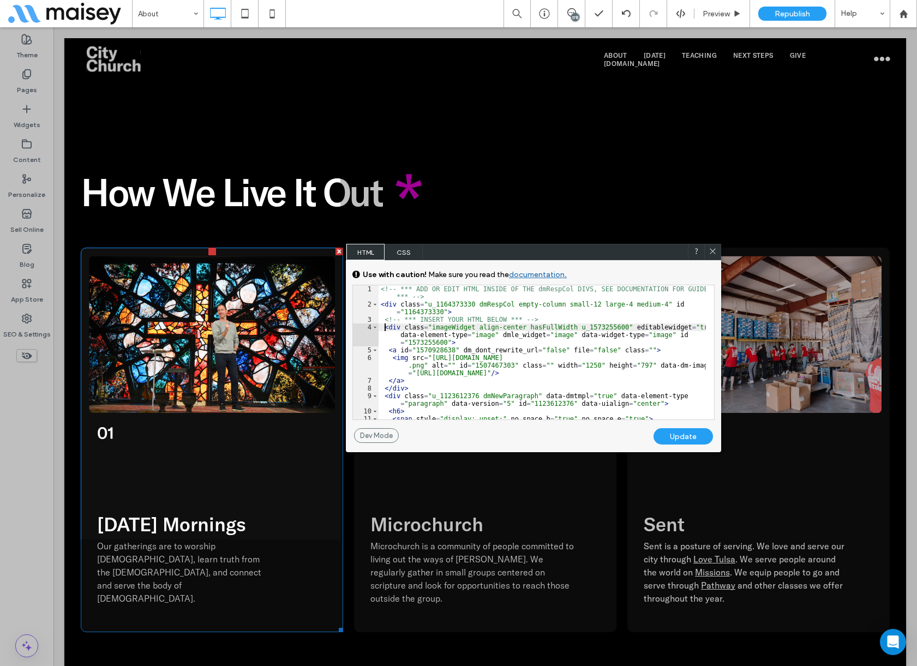
click at [385, 323] on div "<!-- *** ADD OR EDIT HTML INSIDE OF THE dmRespCol DIVS, SEE DOCUMENTATION FOR G…" at bounding box center [541, 363] width 327 height 157
click at [387, 326] on div "<!-- *** ADD OR EDIT HTML INSIDE OF THE dmRespCol DIVS, SEE DOCUMENTATION FOR G…" at bounding box center [541, 363] width 327 height 157
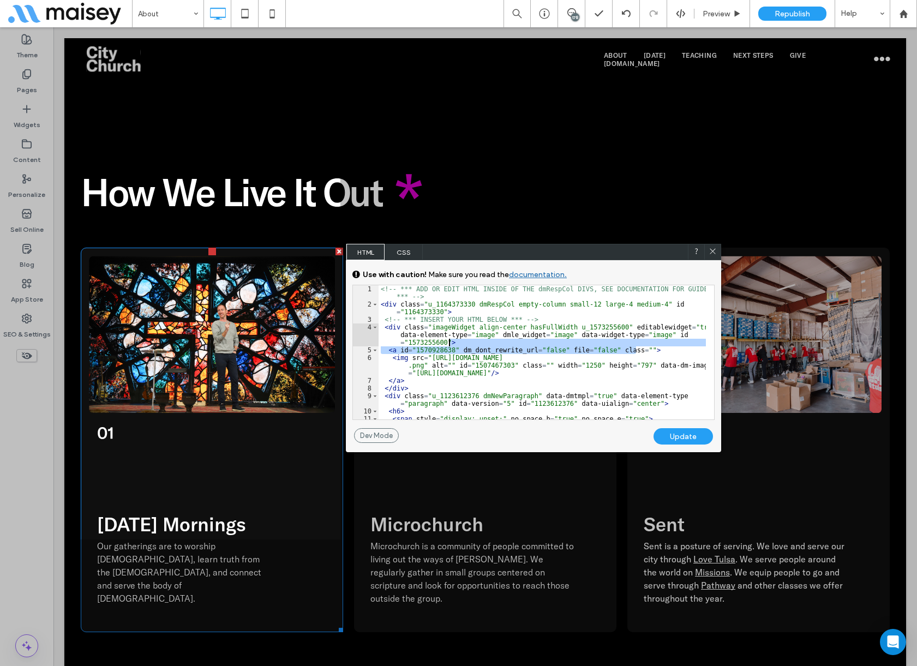
click at [644, 345] on div "<!-- *** ADD OR EDIT HTML INSIDE OF THE dmRespCol DIVS, SEE DOCUMENTATION FOR G…" at bounding box center [541, 363] width 327 height 157
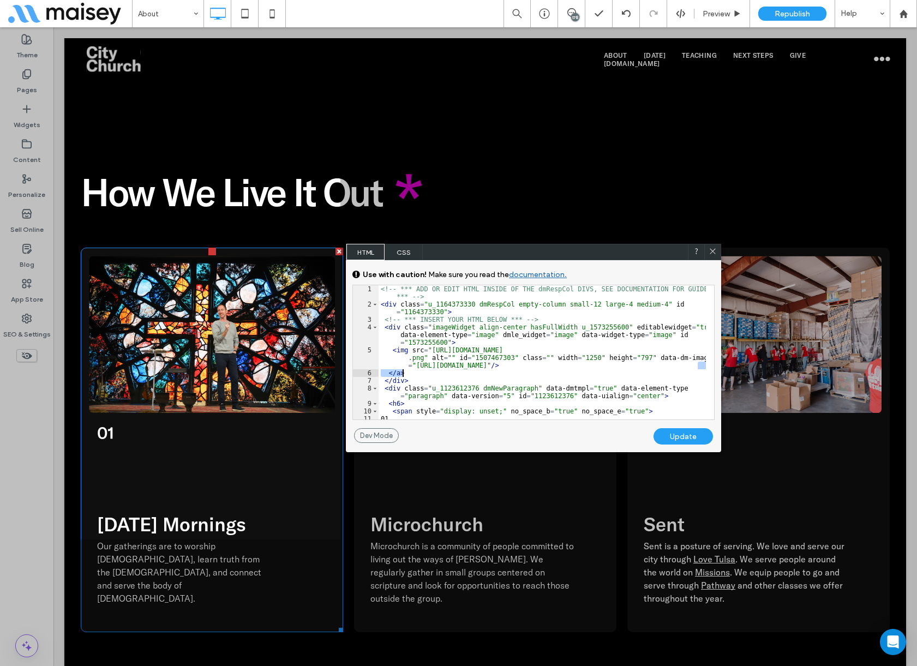
drag, startPoint x: 702, startPoint y: 367, endPoint x: 702, endPoint y: 375, distance: 7.6
click at [702, 375] on div "<!-- *** ADD OR EDIT HTML INSIDE OF THE dmRespCol DIVS, SEE DOCUMENTATION FOR G…" at bounding box center [541, 363] width 327 height 157
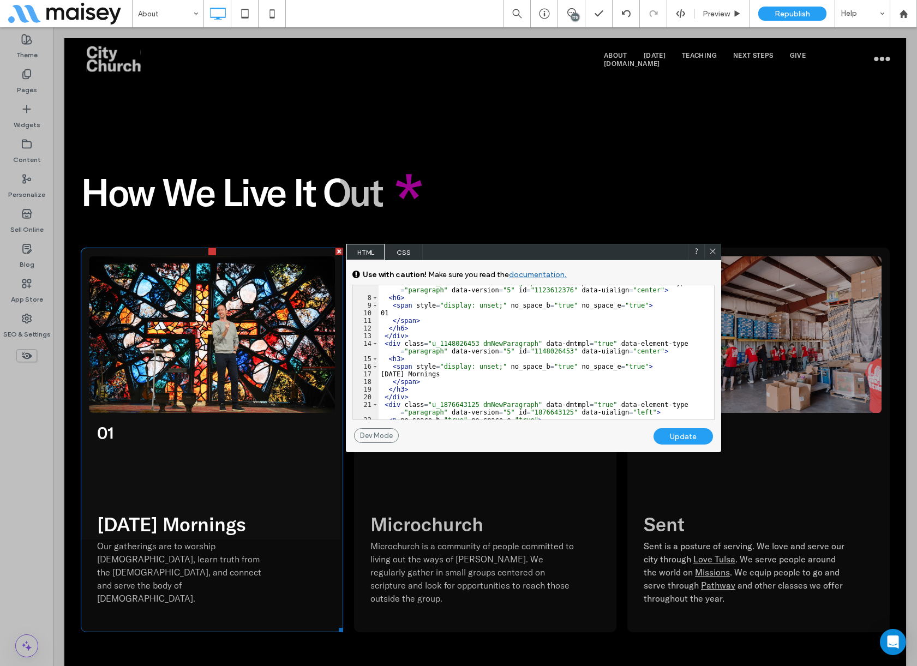
scroll to position [0, 0]
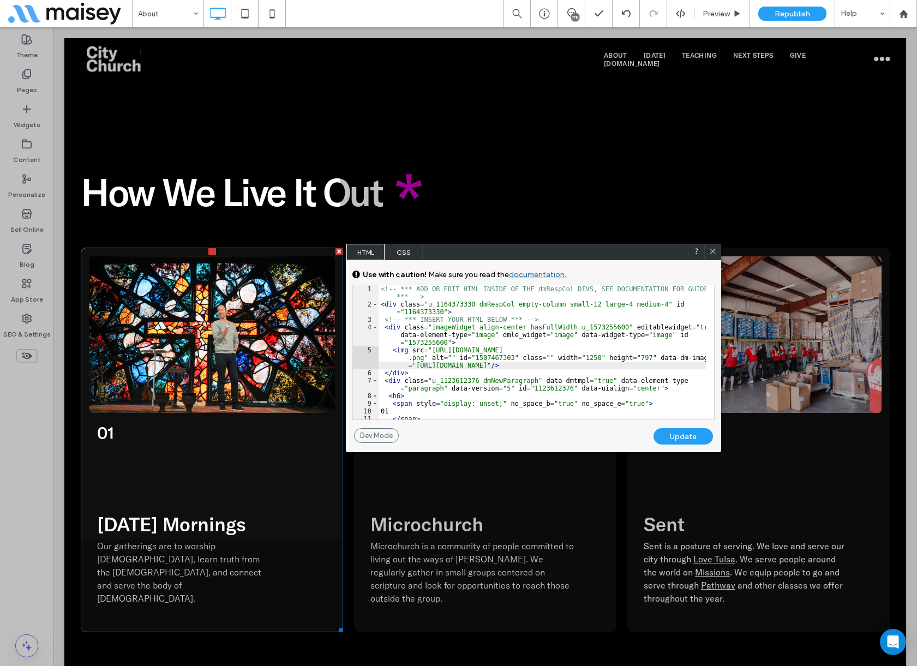
click at [533, 318] on div "<!-- *** ADD OR EDIT HTML INSIDE OF THE dmRespCol DIVS, SEE DOCUMENTATION FOR G…" at bounding box center [541, 363] width 327 height 157
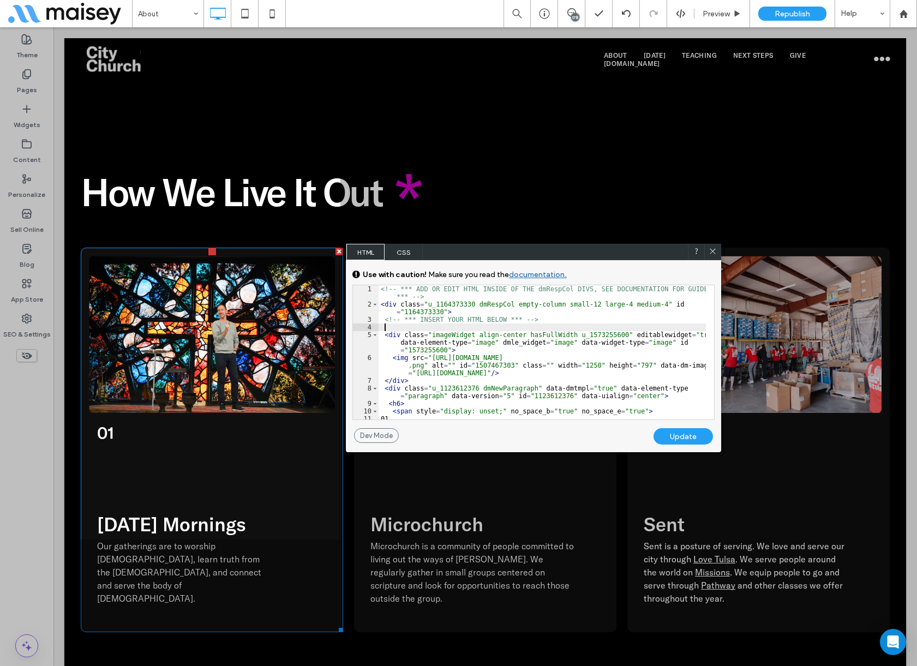
paste textarea
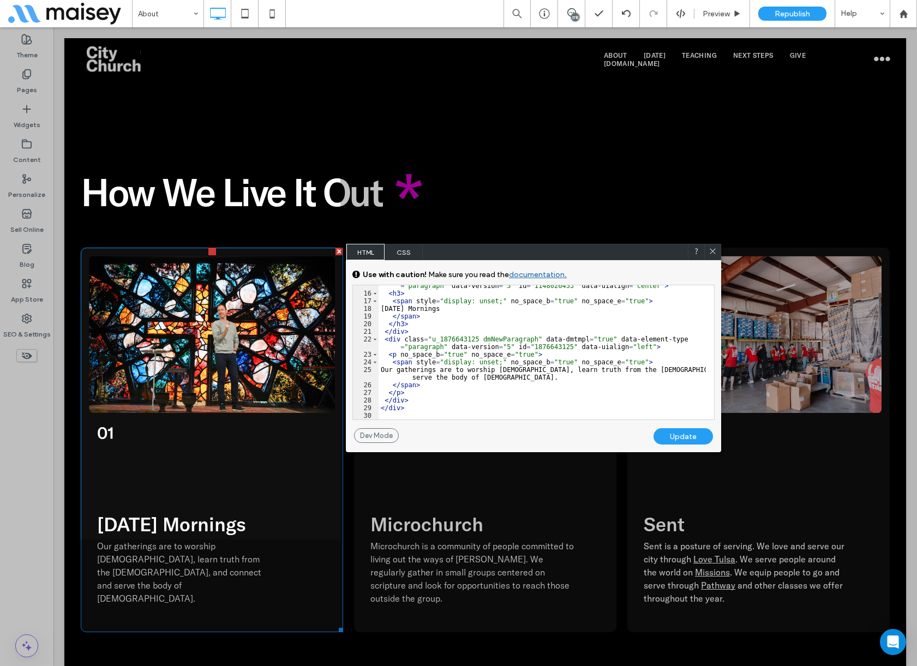
click at [439, 394] on div "< div class = "u_1148026453 dmNewParagraph" data-dmtmpl = "true" data-element-t…" at bounding box center [541, 352] width 327 height 157
type textarea "**"
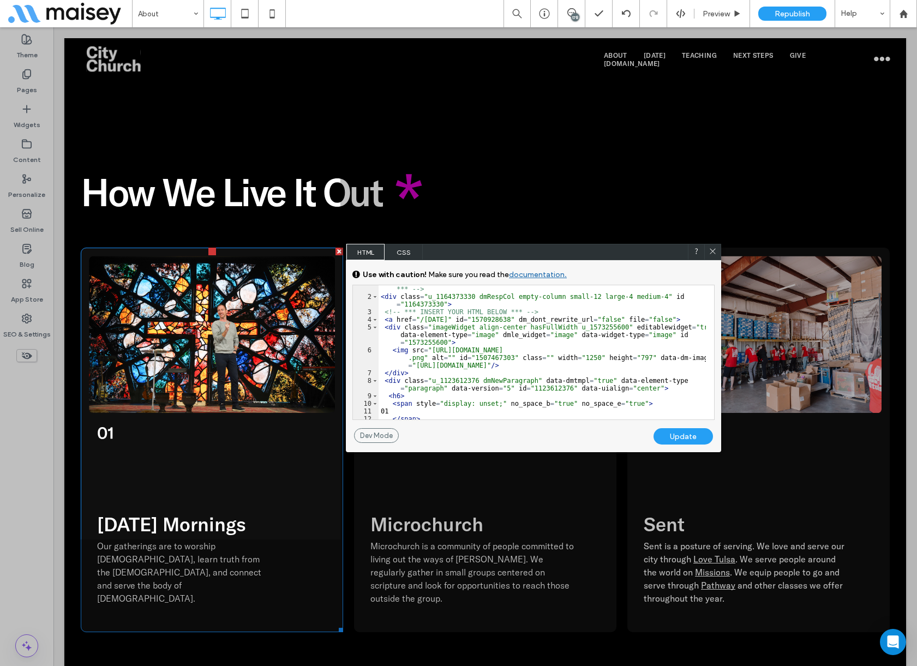
scroll to position [0, 0]
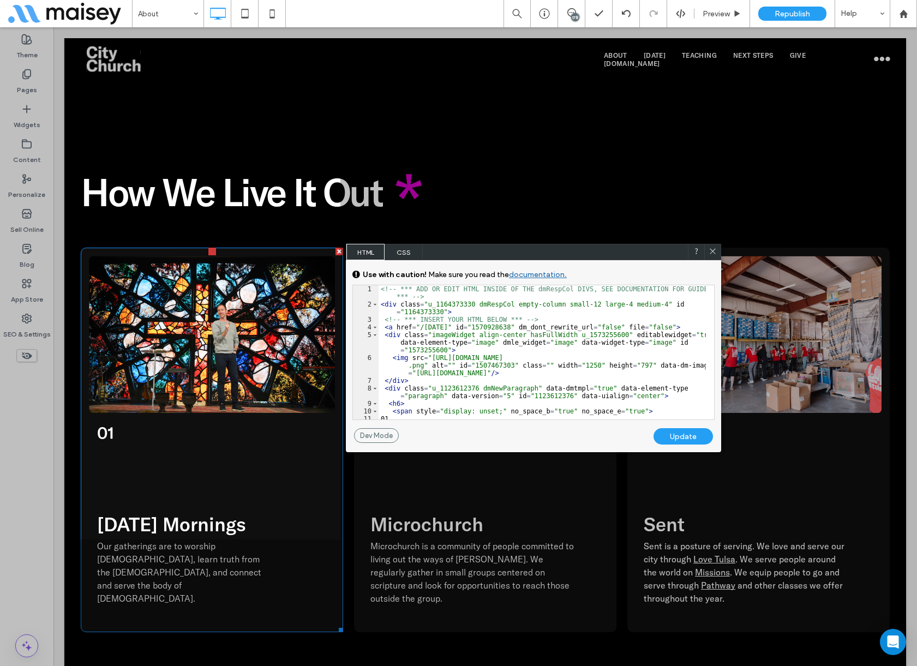
click at [683, 432] on div "Update" at bounding box center [682, 436] width 59 height 16
click at [712, 252] on use at bounding box center [711, 251] width 5 height 5
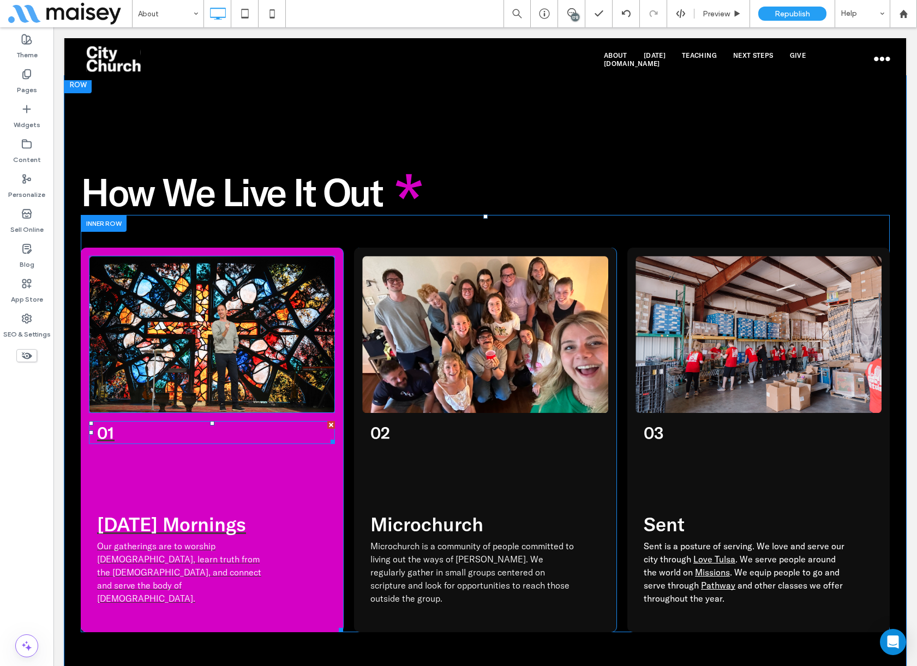
click at [111, 422] on span "01" at bounding box center [105, 432] width 17 height 21
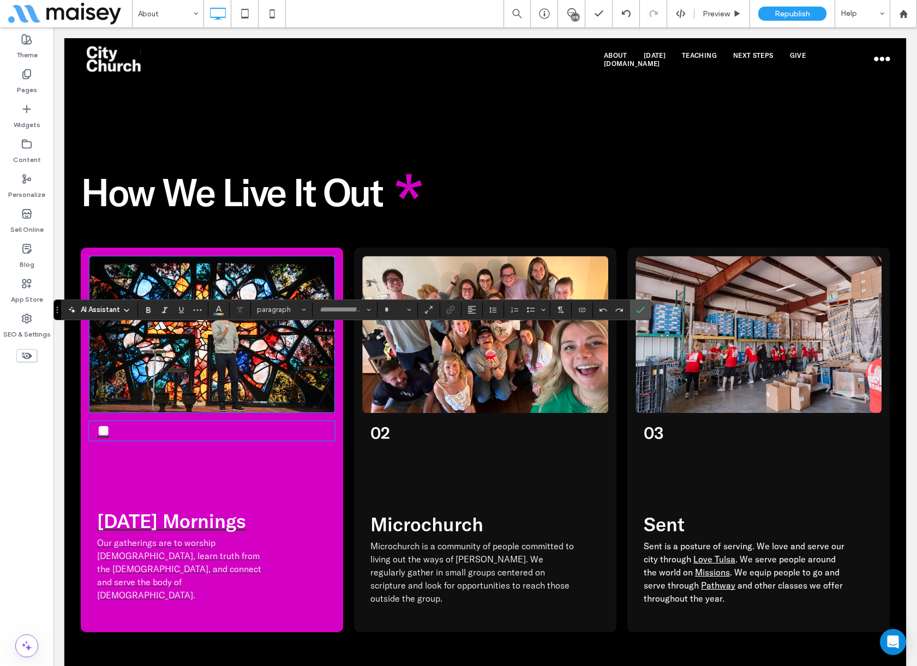
type input "**********"
type input "**"
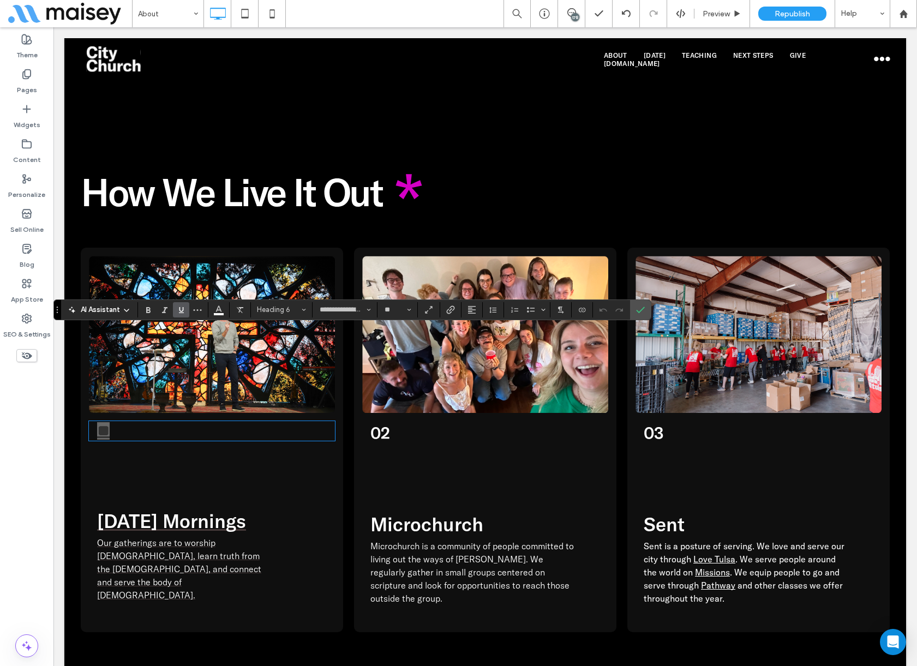
click at [184, 309] on icon "Underline" at bounding box center [181, 309] width 9 height 9
click at [637, 308] on icon "Confirm" at bounding box center [640, 309] width 9 height 9
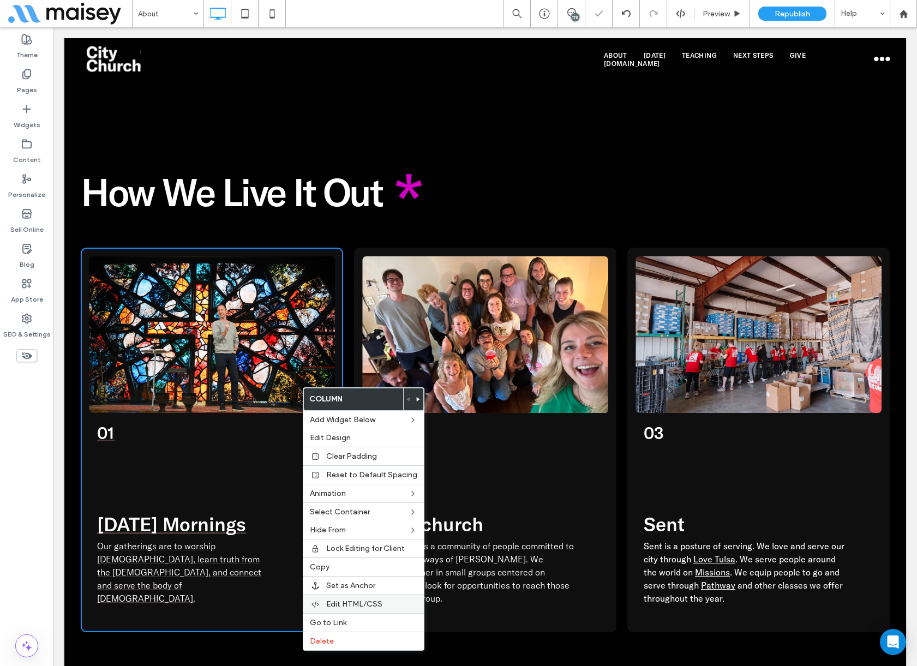
click at [365, 606] on span "Edit HTML/CSS" at bounding box center [354, 603] width 56 height 9
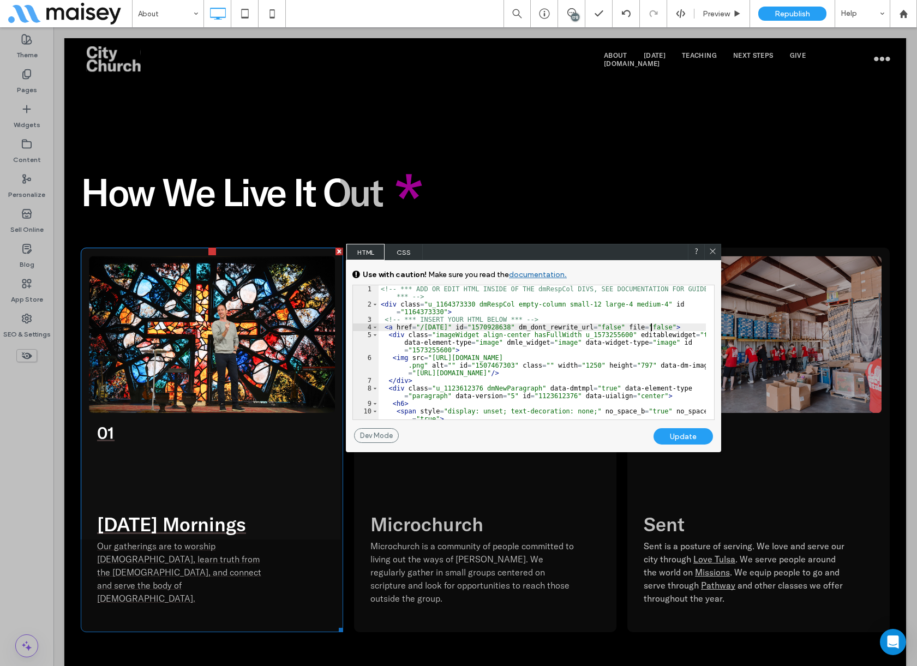
click at [651, 326] on div "<!-- *** ADD OR EDIT HTML INSIDE OF THE dmRespCol DIVS, SEE DOCUMENTATION FOR G…" at bounding box center [541, 363] width 327 height 157
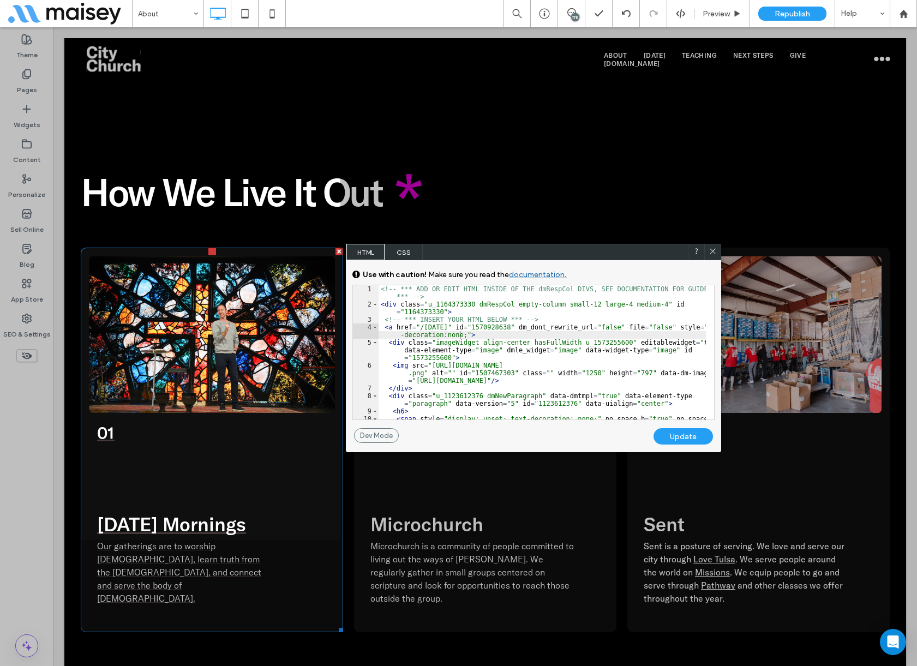
click at [685, 442] on div "Update" at bounding box center [682, 436] width 59 height 16
click at [713, 249] on icon at bounding box center [712, 251] width 8 height 8
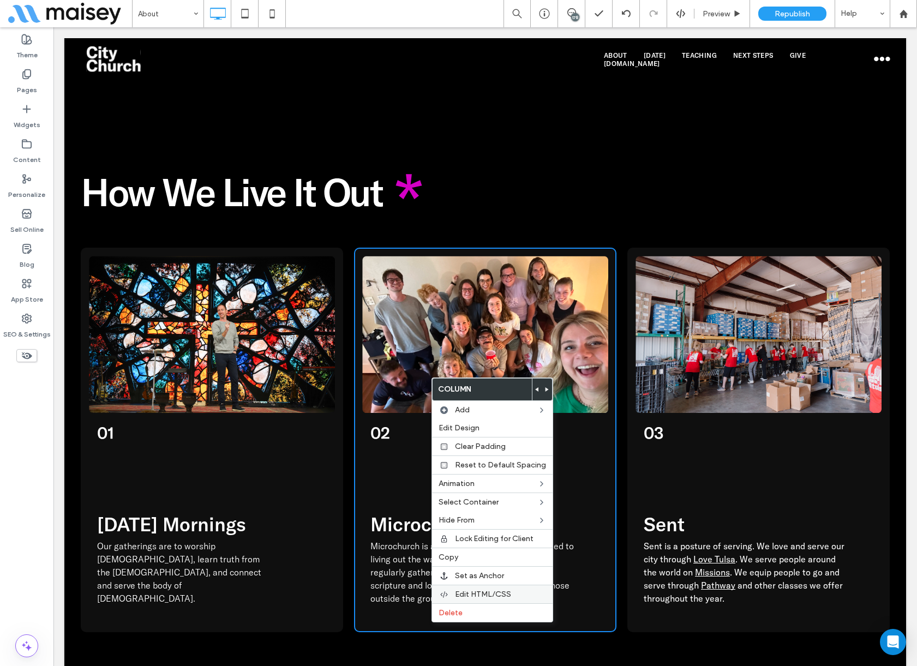
click at [483, 593] on span "Edit HTML/CSS" at bounding box center [483, 593] width 56 height 9
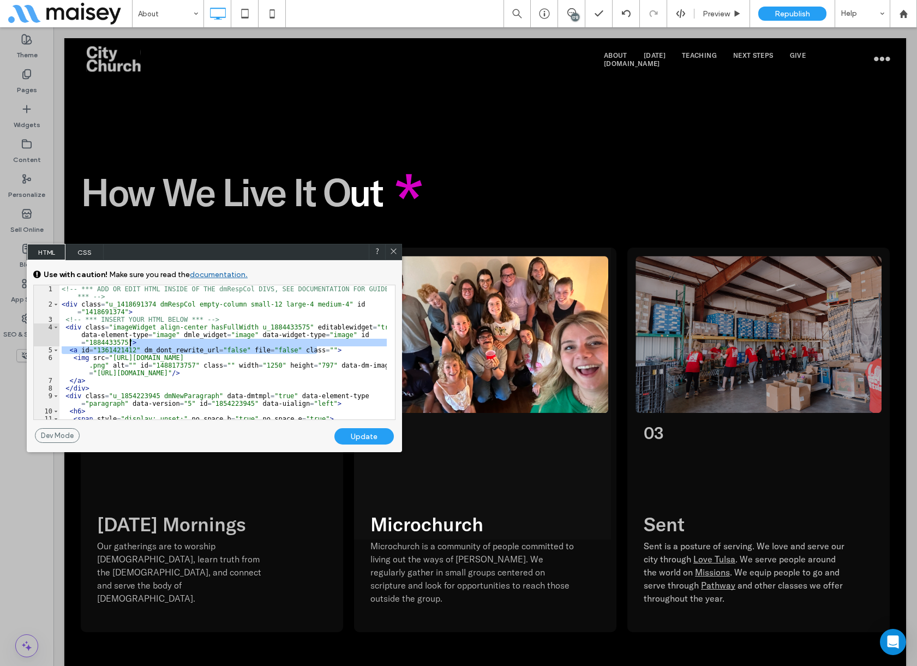
drag, startPoint x: 340, startPoint y: 346, endPoint x: 318, endPoint y: 347, distance: 21.3
click at [339, 346] on div "<!-- *** ADD OR EDIT HTML INSIDE OF THE dmRespCol DIVS, SEE DOCUMENTATION FOR G…" at bounding box center [222, 363] width 327 height 157
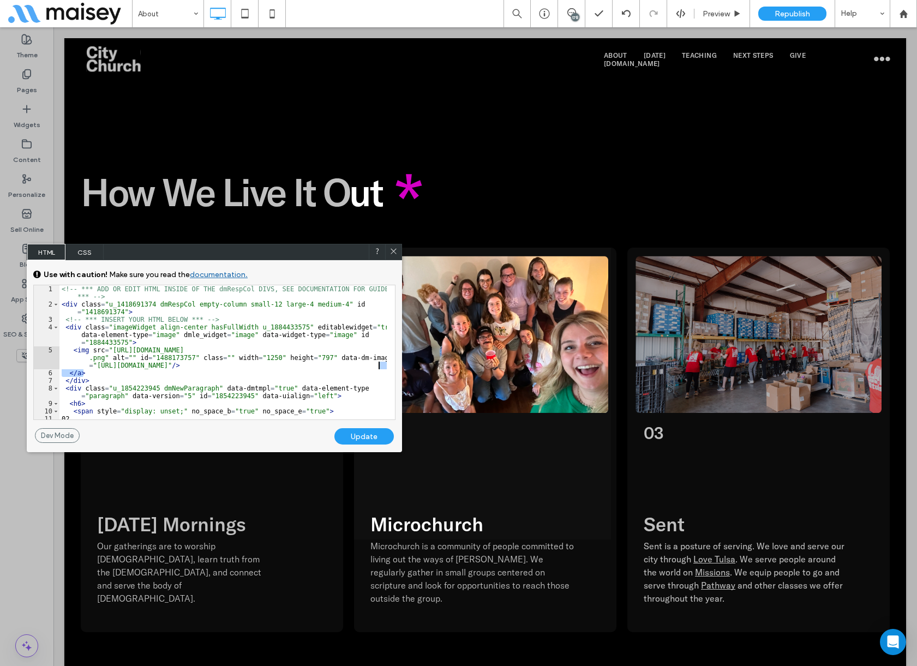
drag, startPoint x: 100, startPoint y: 372, endPoint x: 380, endPoint y: 364, distance: 279.8
click at [380, 364] on div "<!-- *** ADD OR EDIT HTML INSIDE OF THE dmRespCol DIVS, SEE DOCUMENTATION FOR G…" at bounding box center [222, 363] width 327 height 157
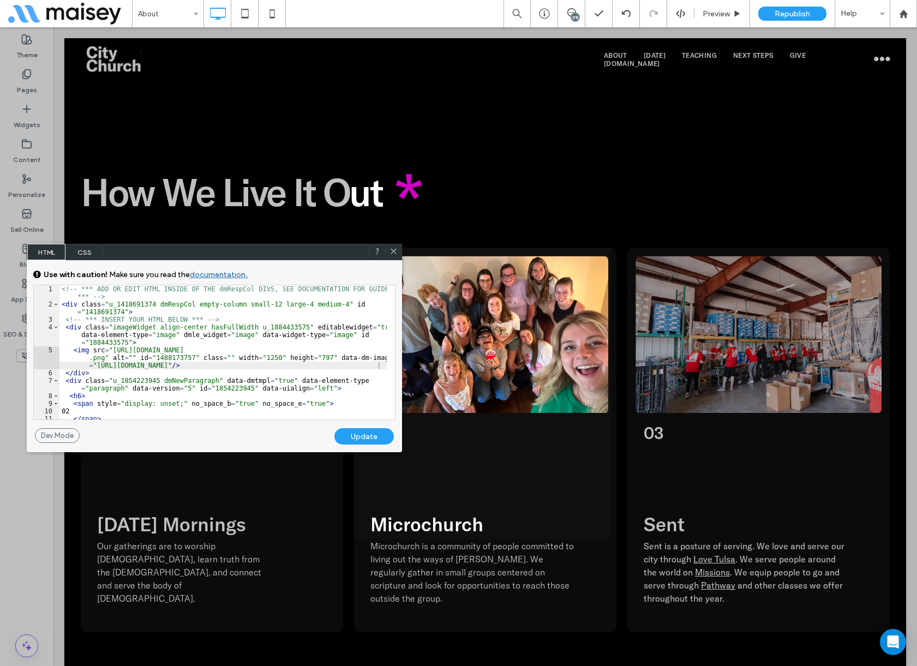
click at [370, 435] on div "Update" at bounding box center [363, 436] width 59 height 16
click at [394, 249] on icon at bounding box center [393, 251] width 8 height 8
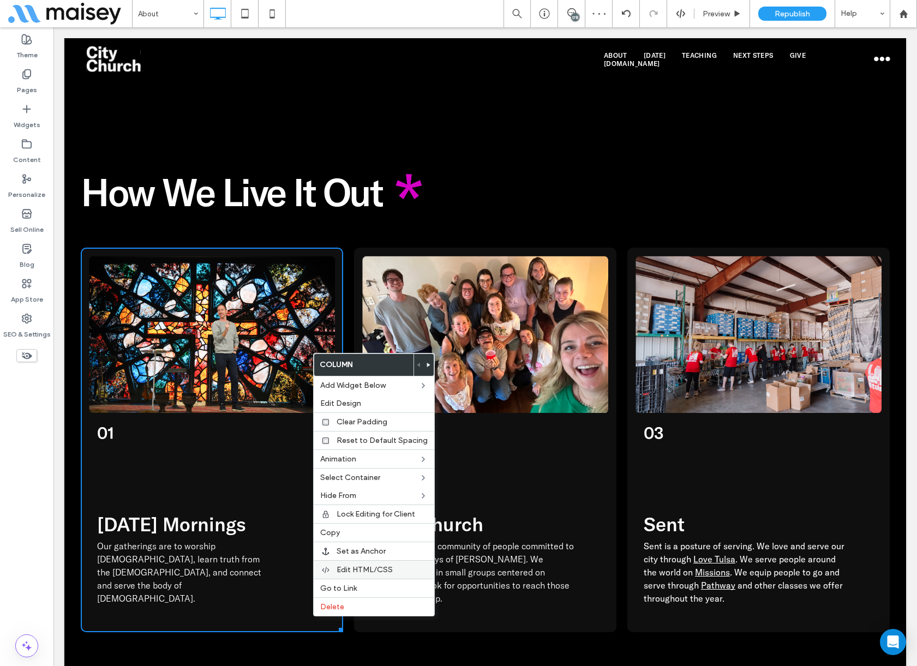
click at [353, 569] on span "Edit HTML/CSS" at bounding box center [364, 569] width 56 height 9
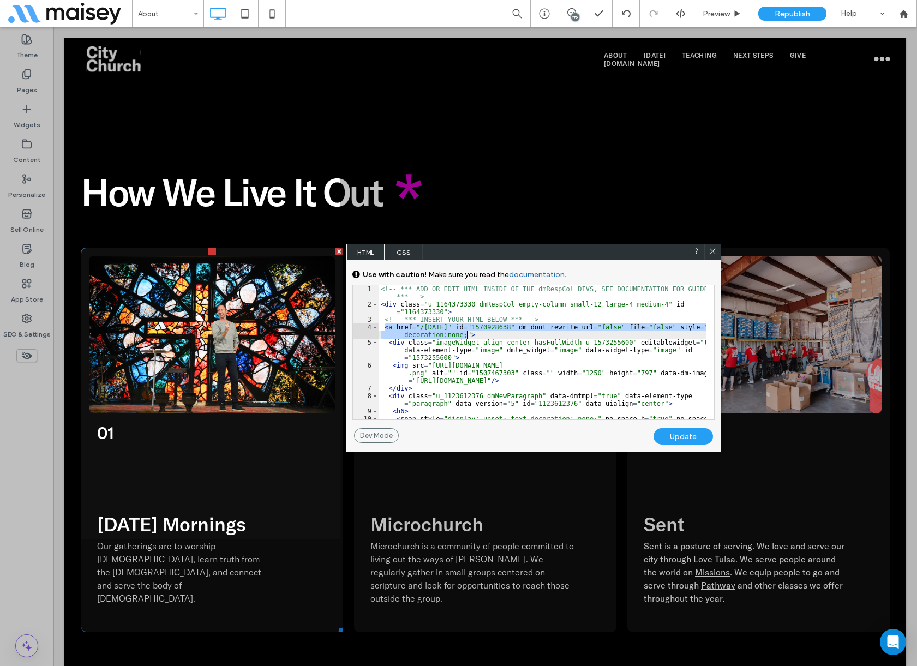
drag, startPoint x: 384, startPoint y: 327, endPoint x: 486, endPoint y: 336, distance: 103.0
click at [486, 336] on div "<!-- *** ADD OR EDIT HTML INSIDE OF THE dmRespCol DIVS, SEE DOCUMENTATION FOR G…" at bounding box center [541, 367] width 327 height 165
click at [712, 251] on use at bounding box center [711, 251] width 5 height 5
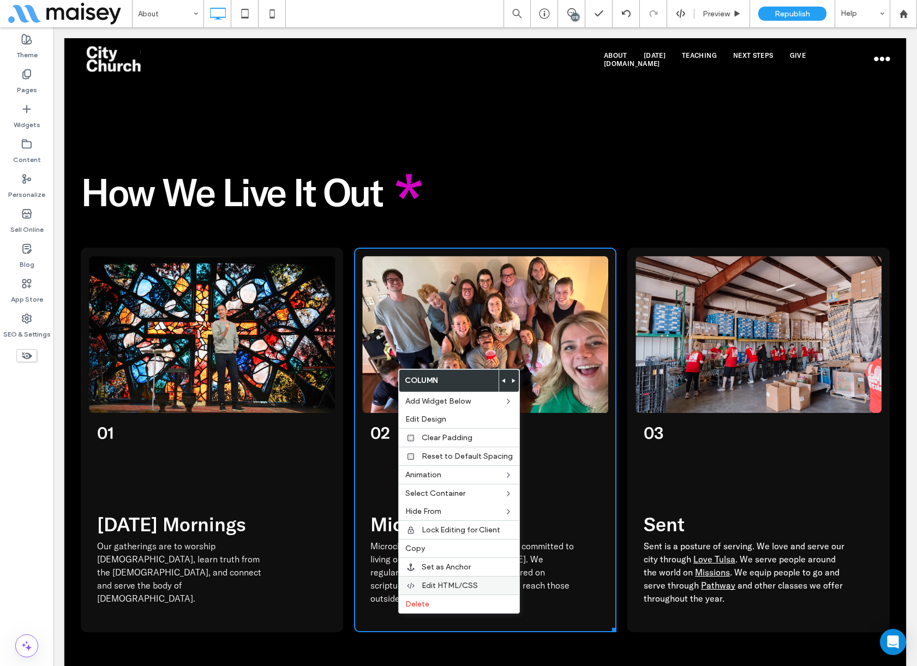
click at [431, 586] on span "Edit HTML/CSS" at bounding box center [449, 585] width 56 height 9
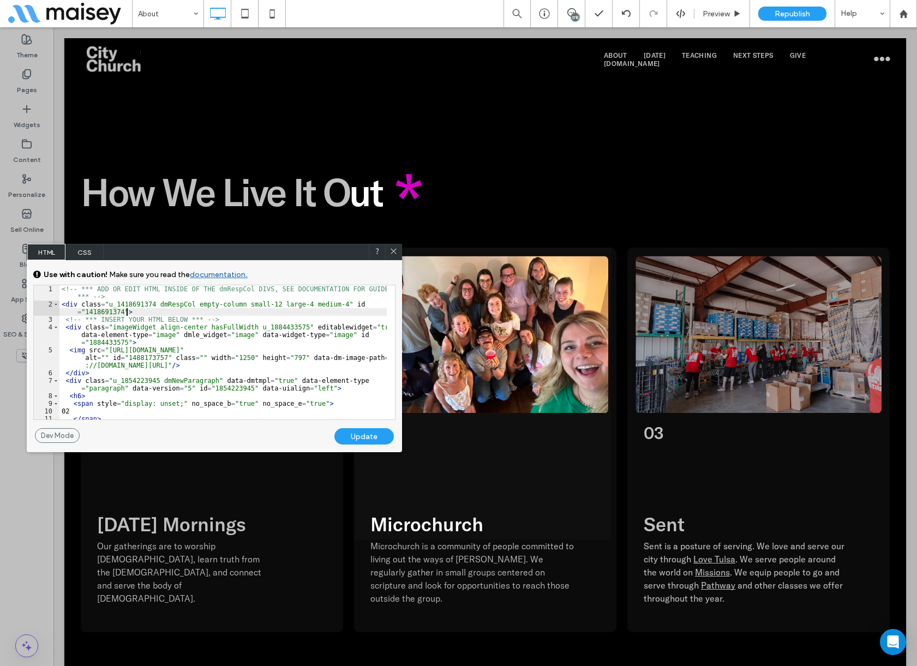
click at [210, 313] on div "<!-- *** ADD OR EDIT HTML INSIDE OF THE dmRespCol DIVS, SEE DOCUMENTATION FOR G…" at bounding box center [222, 363] width 327 height 157
click at [222, 322] on div "<!-- *** ADD OR EDIT HTML INSIDE OF THE dmRespCol DIVS, SEE DOCUMENTATION FOR G…" at bounding box center [222, 363] width 327 height 157
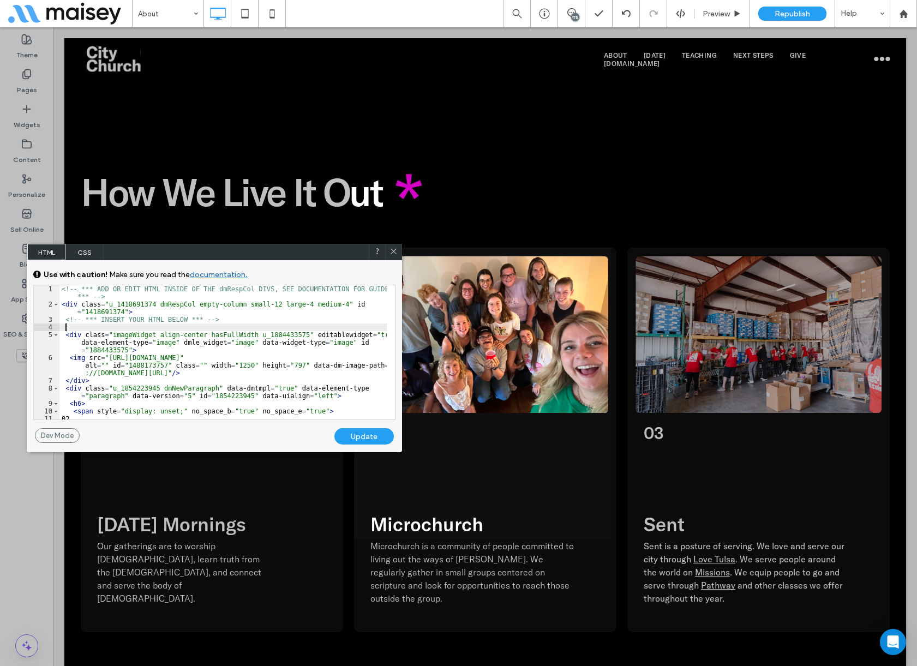
paste textarea
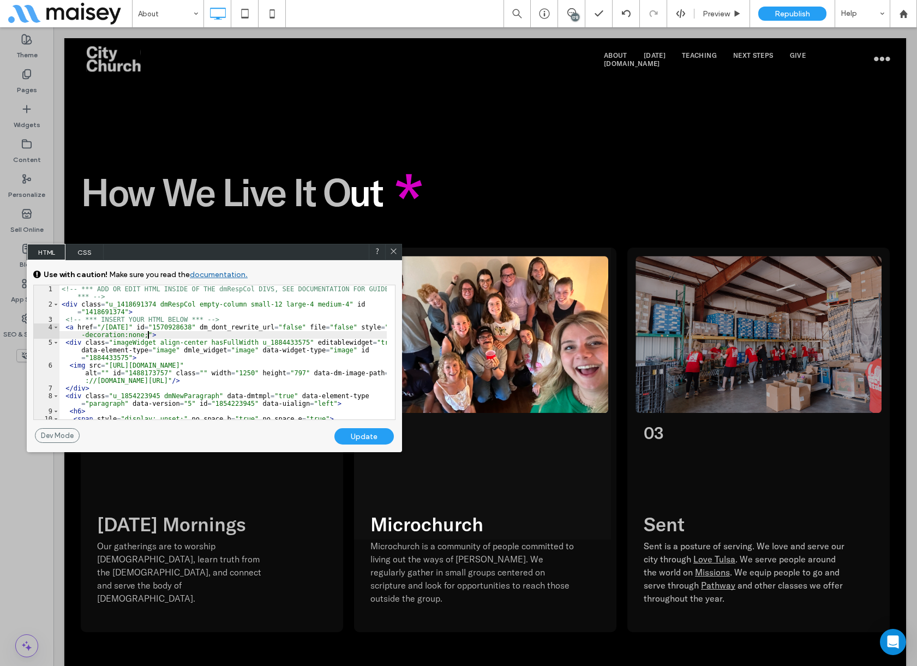
scroll to position [186, 0]
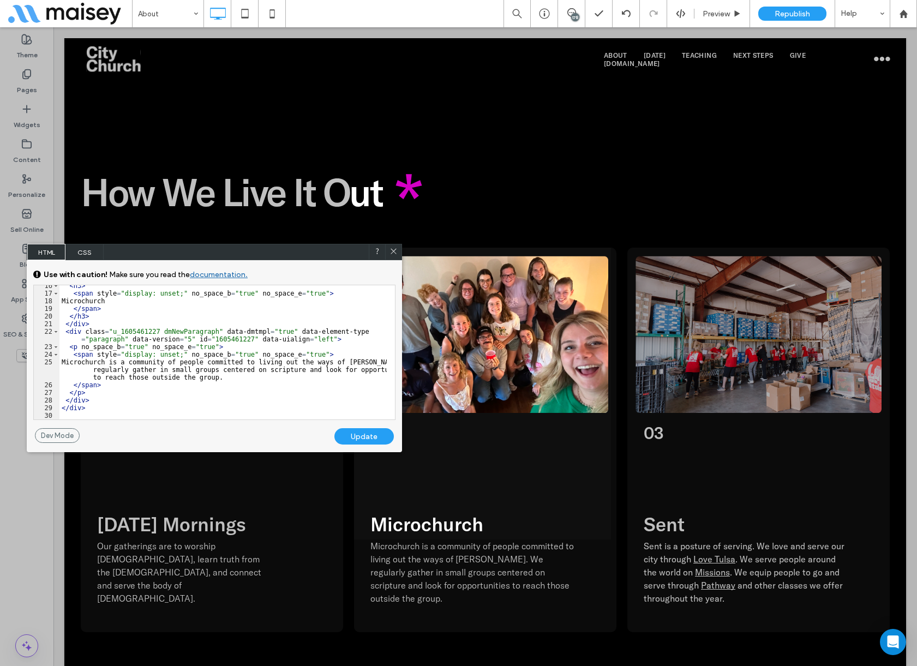
click at [118, 395] on div "< h3 > < span style = "display: unset;" no_space_b = "true" no_space_e = "true"…" at bounding box center [222, 356] width 327 height 149
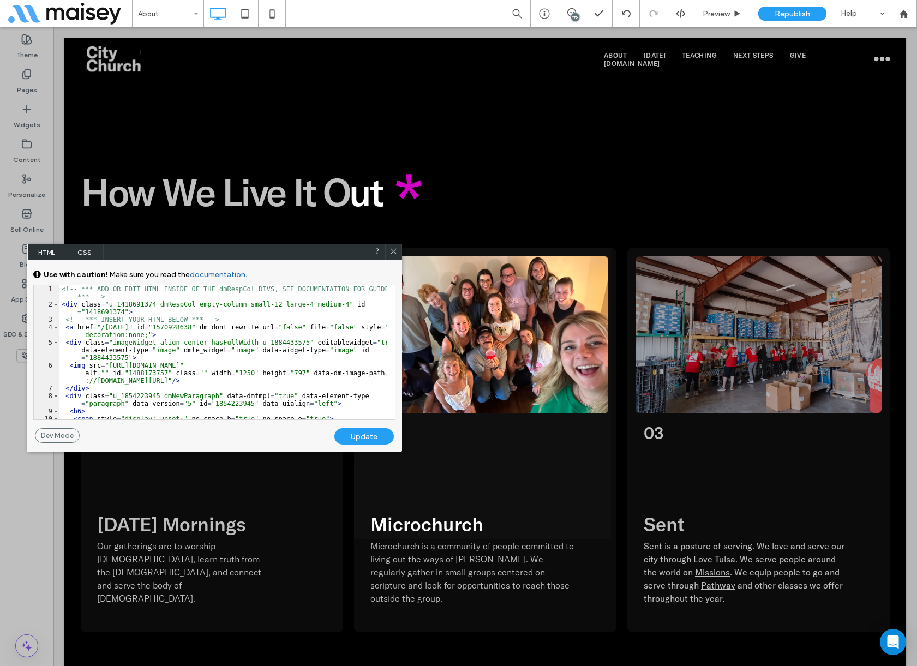
scroll to position [0, 0]
click at [113, 326] on div "<!-- *** ADD OR EDIT HTML INSIDE OF THE dmRespCol DIVS, SEE DOCUMENTATION FOR G…" at bounding box center [222, 363] width 327 height 157
type textarea "**"
click at [366, 439] on div "Update" at bounding box center [363, 436] width 59 height 16
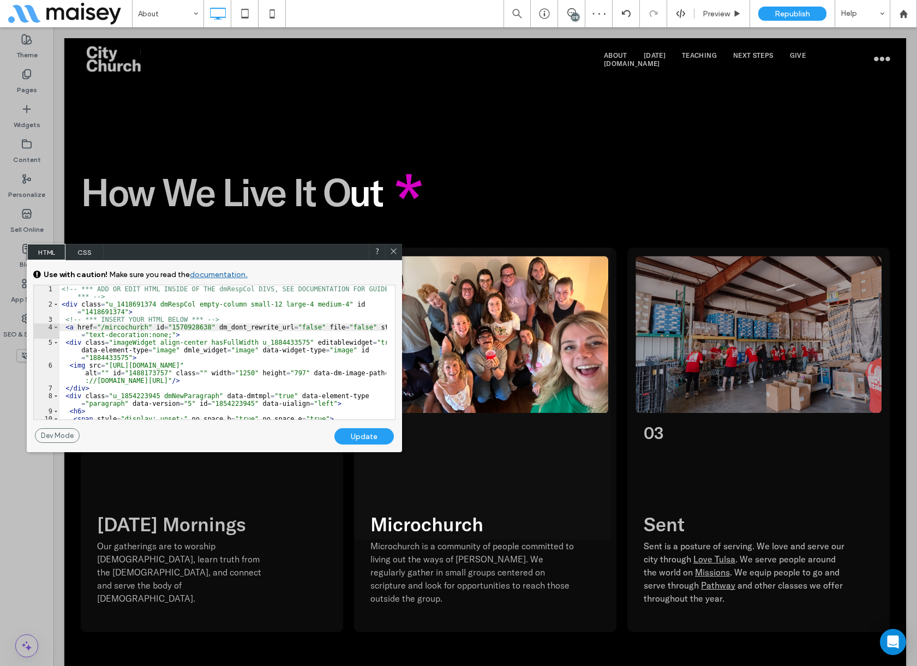
click at [392, 251] on icon at bounding box center [393, 251] width 8 height 8
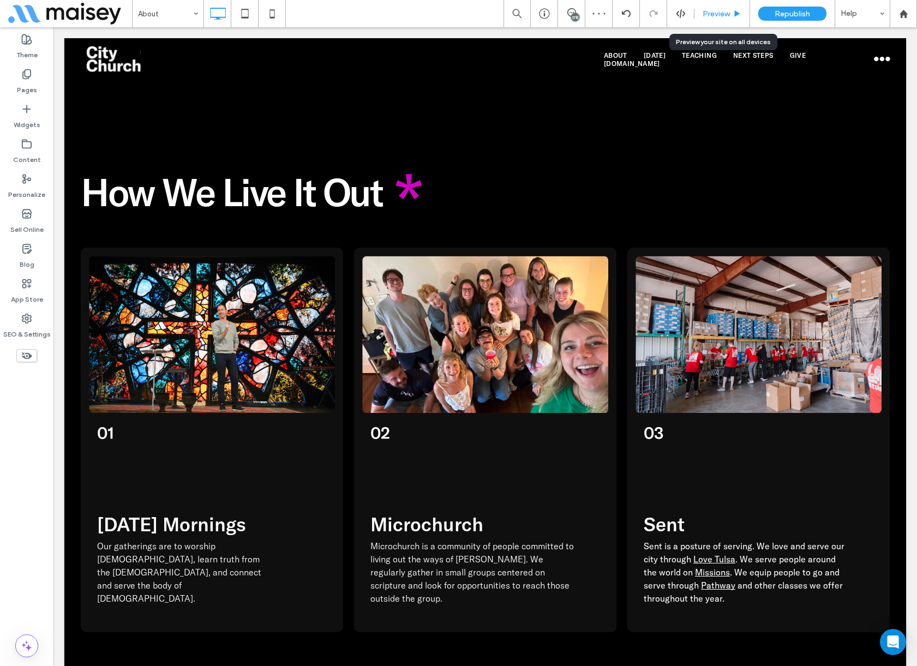
click at [720, 14] on span "Preview" at bounding box center [715, 13] width 27 height 9
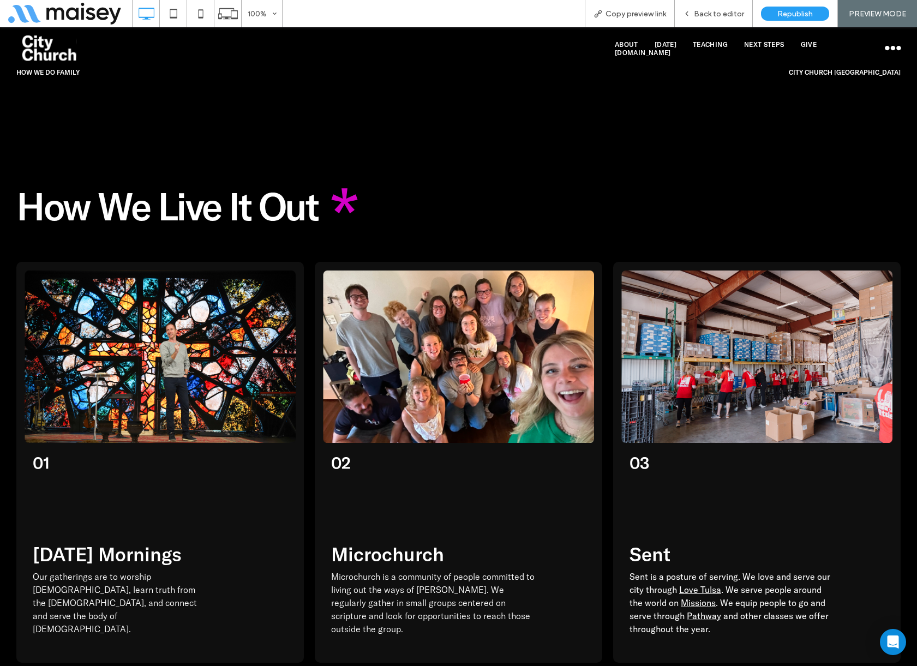
scroll to position [1326, 0]
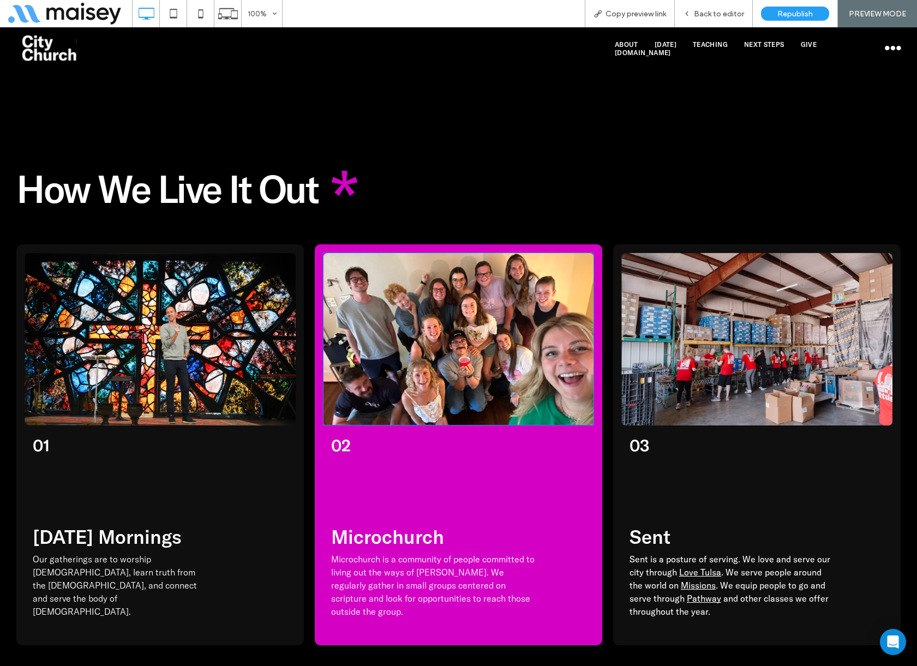
click at [394, 435] on h6 "02" at bounding box center [462, 445] width 263 height 21
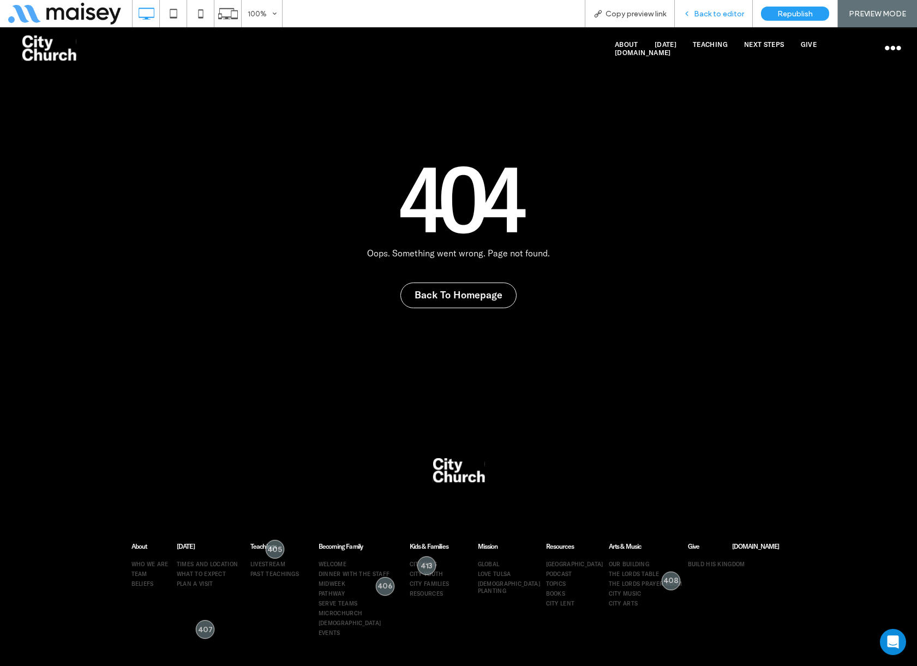
click at [718, 16] on span "Back to editor" at bounding box center [719, 13] width 50 height 9
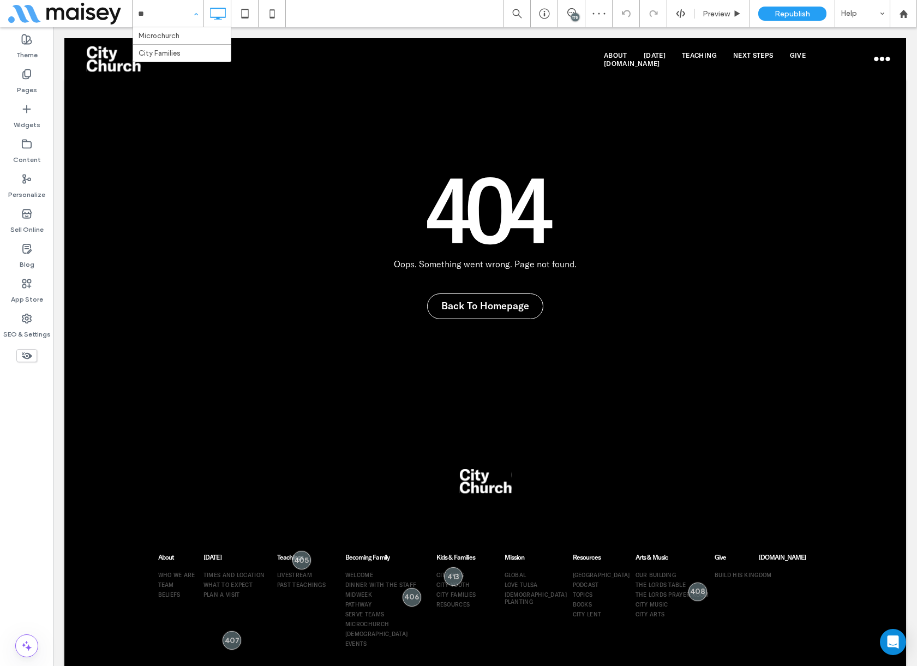
type input "***"
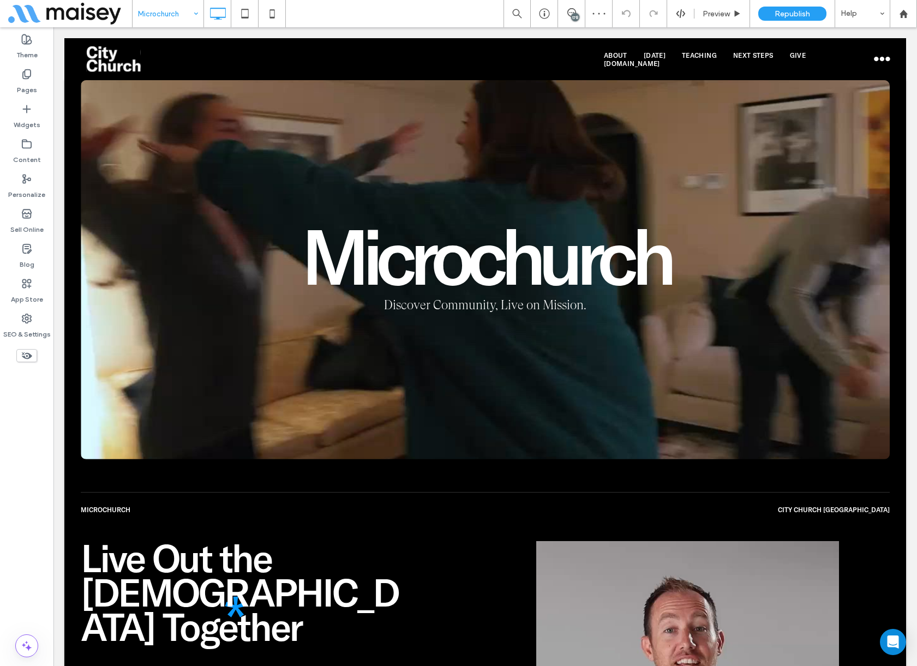
click at [168, 15] on input at bounding box center [165, 13] width 55 height 27
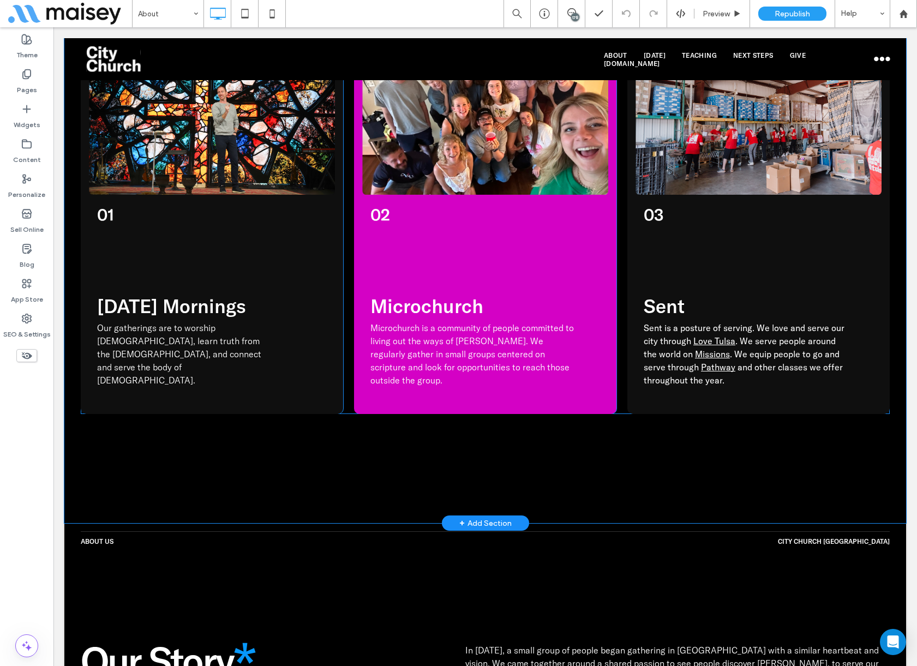
scroll to position [1418, 0]
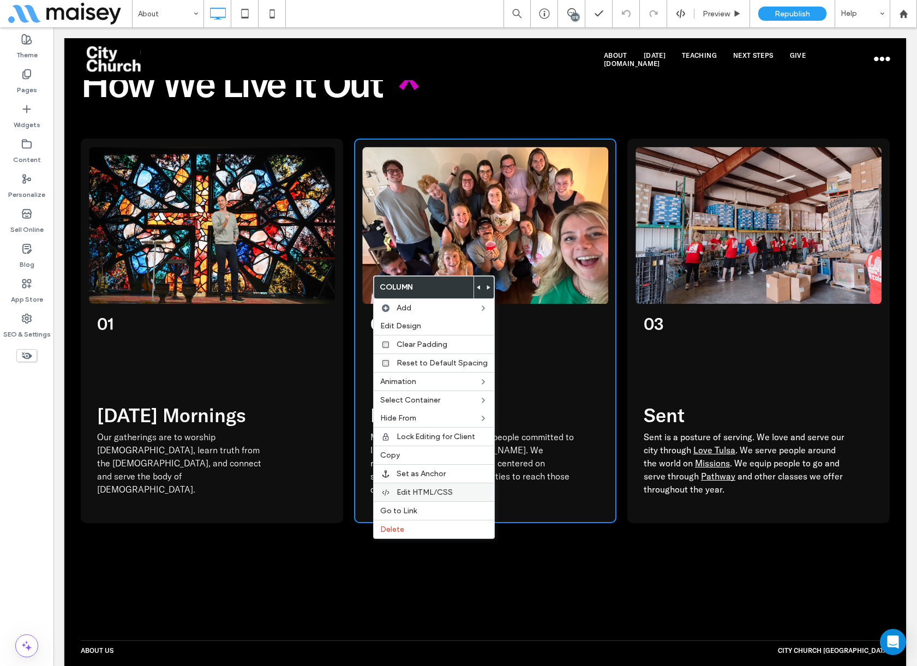
click at [417, 492] on span "Edit HTML/CSS" at bounding box center [424, 491] width 56 height 9
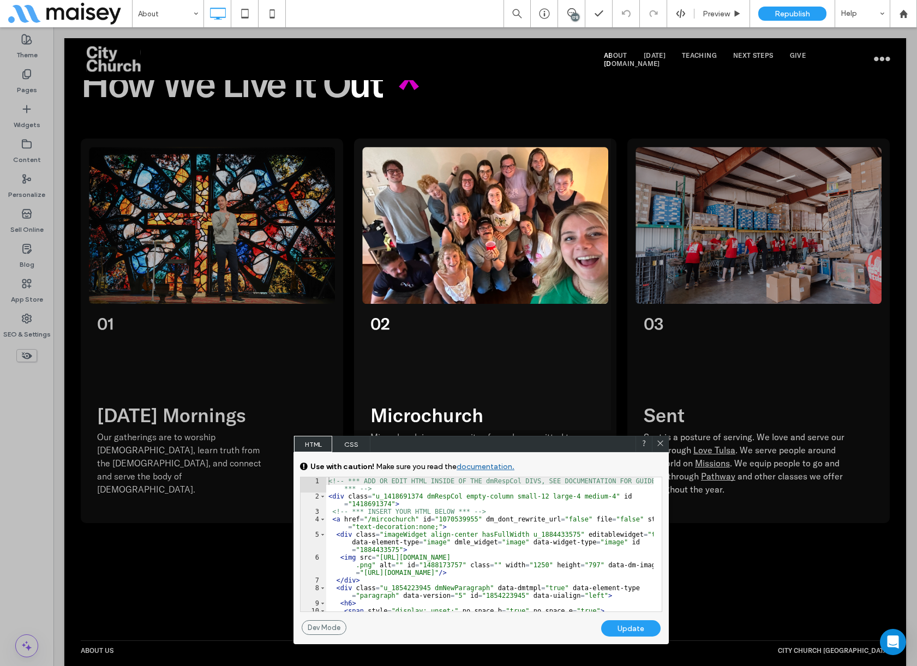
click at [389, 521] on div "<!-- *** ADD OR EDIT HTML INSIDE OF THE dmRespCol DIVS, SEE DOCUMENTATION FOR G…" at bounding box center [489, 555] width 327 height 157
click at [638, 627] on div "Update" at bounding box center [630, 628] width 59 height 16
drag, startPoint x: 661, startPoint y: 445, endPoint x: 609, endPoint y: 413, distance: 61.0
click at [661, 445] on icon at bounding box center [660, 443] width 8 height 8
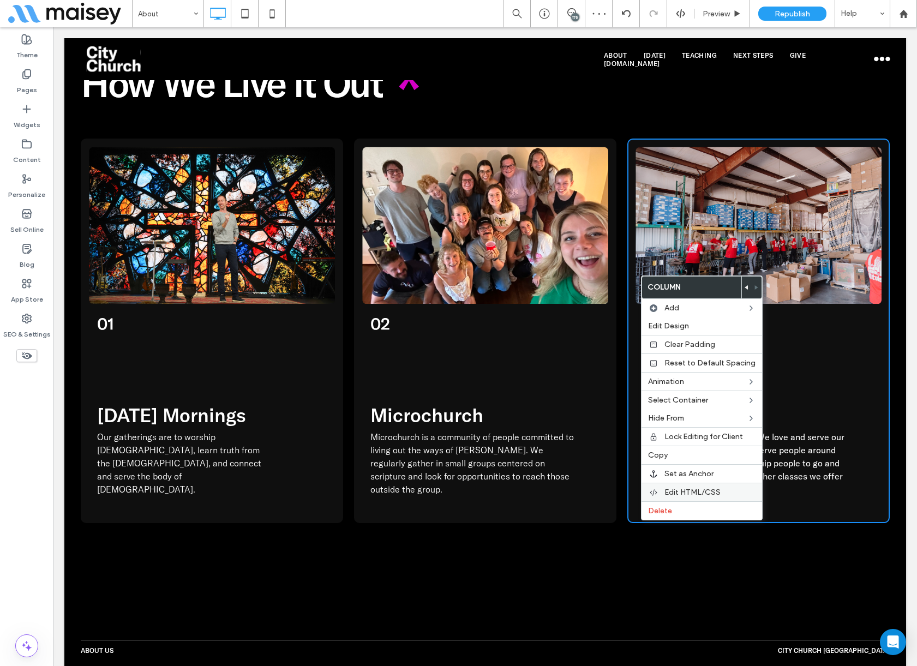
click at [682, 495] on span "Edit HTML/CSS" at bounding box center [692, 491] width 56 height 9
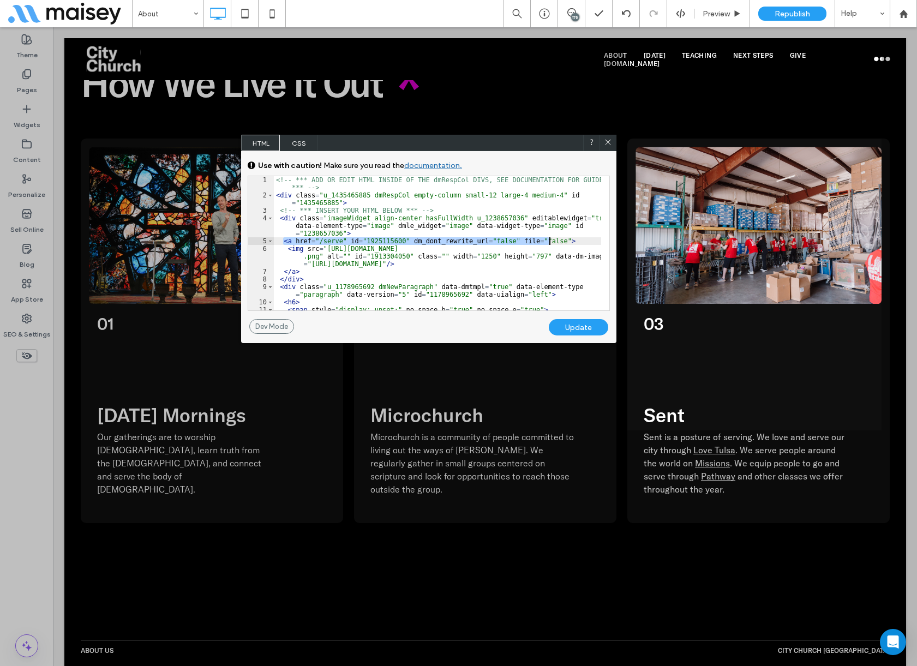
drag, startPoint x: 282, startPoint y: 240, endPoint x: 413, endPoint y: 266, distance: 133.3
click at [578, 245] on div "<!-- *** ADD OR EDIT HTML INSIDE OF THE dmRespCol DIVS, SEE DOCUMENTATION FOR G…" at bounding box center [437, 254] width 327 height 157
click at [599, 270] on div "** 1 2 3 4 5 6 7 8 9 10 11 12 <!-- *** ADD OR EDIT HTML INSIDE OF THE dmRespCol…" at bounding box center [429, 243] width 362 height 135
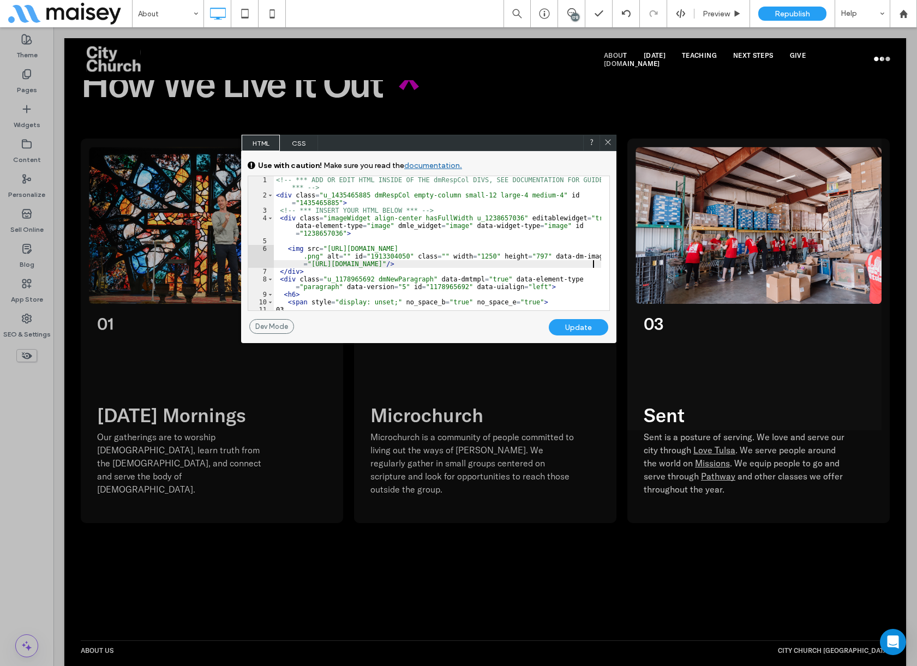
click at [427, 212] on div "<!-- *** ADD OR EDIT HTML INSIDE OF THE dmRespCol DIVS, SEE DOCUMENTATION FOR G…" at bounding box center [437, 254] width 327 height 157
paste textarea
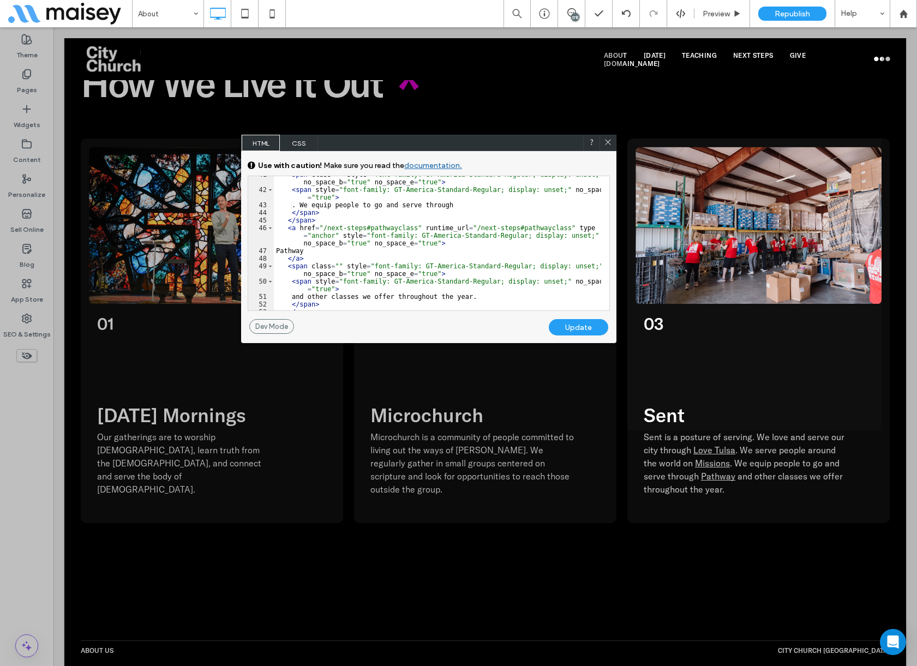
scroll to position [461, 0]
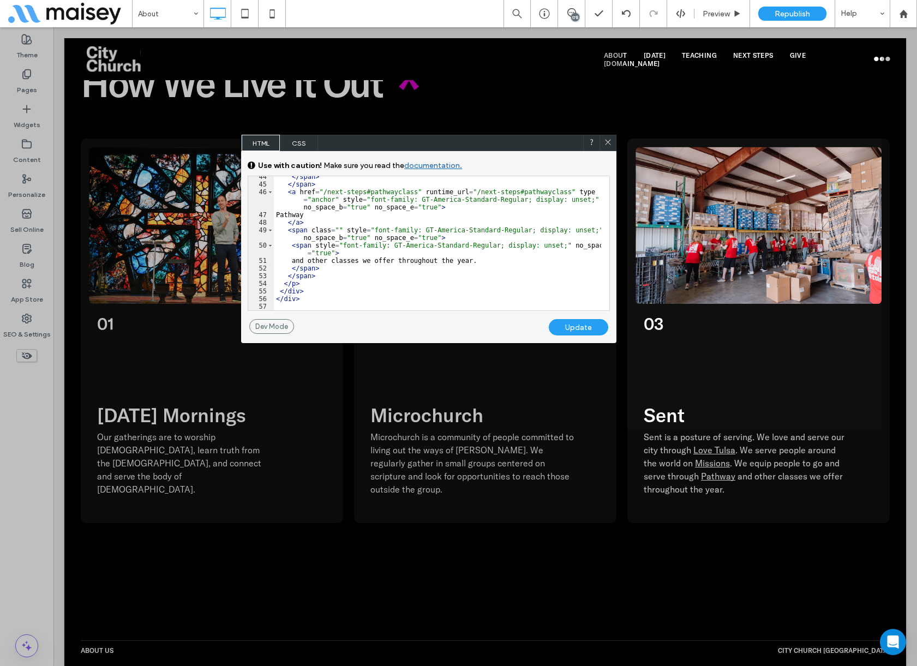
click at [331, 282] on div "</ span > </ span > < a href = "/next-steps#pathwayclass" runtime_url = "/next-…" at bounding box center [437, 247] width 327 height 149
click at [335, 290] on div "</ span > </ span > < a href = "/next-steps#pathwayclass" runtime_url = "/next-…" at bounding box center [437, 247] width 327 height 149
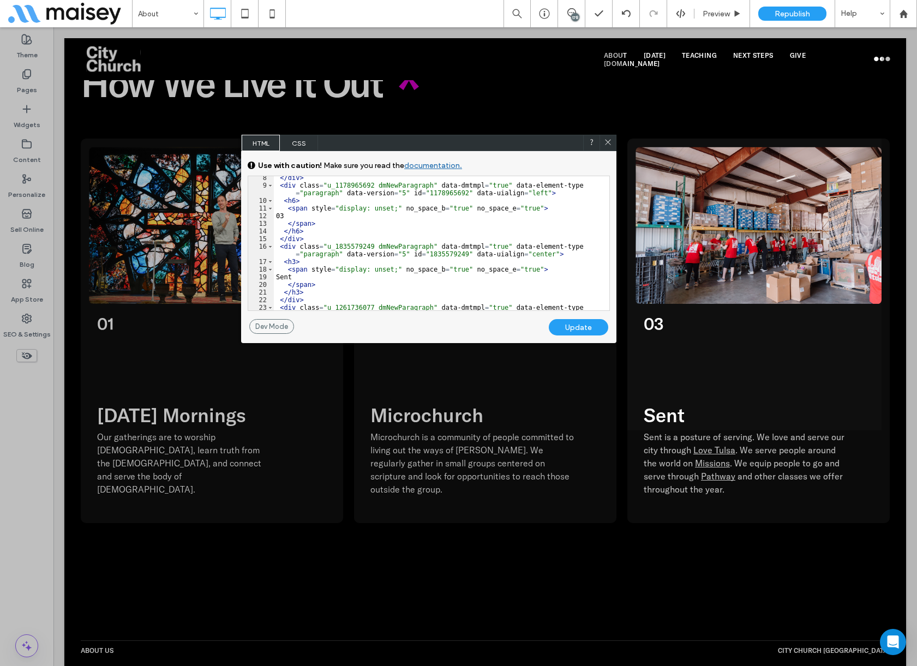
scroll to position [0, 0]
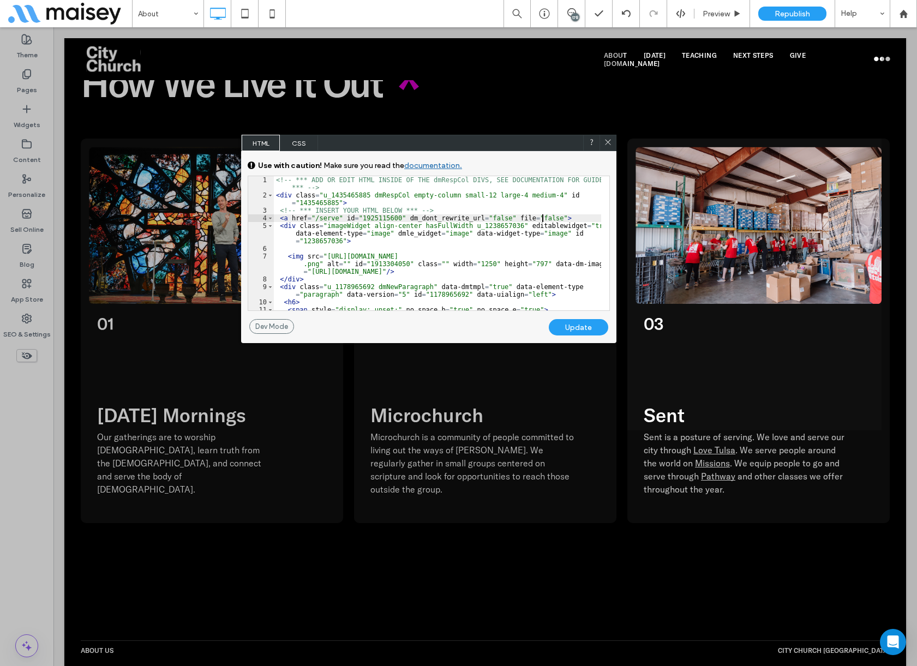
click at [544, 217] on div "<!-- *** ADD OR EDIT HTML INSIDE OF THE dmRespCol DIVS, SEE DOCUMENTATION FOR G…" at bounding box center [437, 254] width 327 height 157
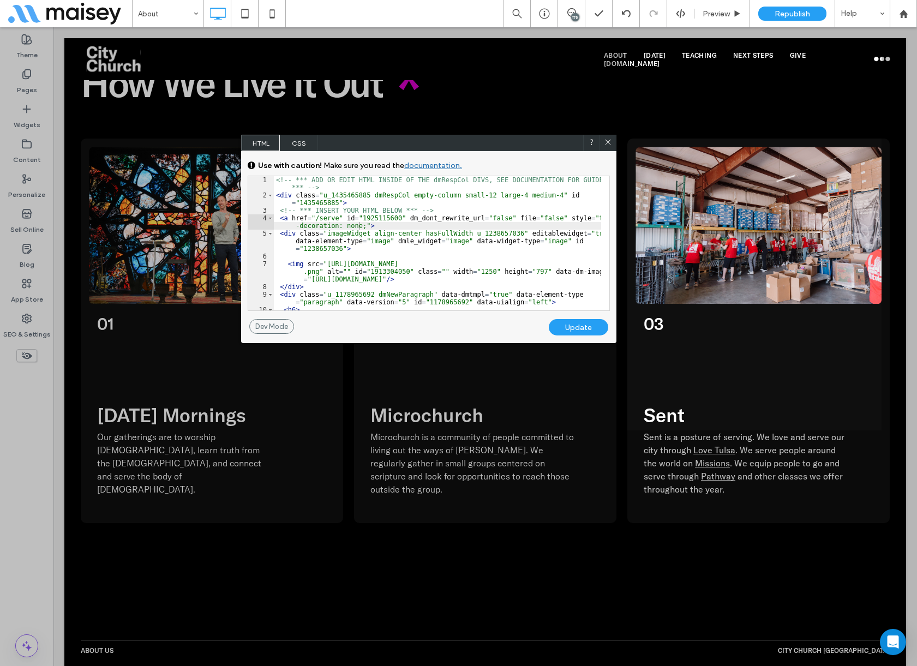
click at [581, 323] on div "Update" at bounding box center [578, 327] width 59 height 16
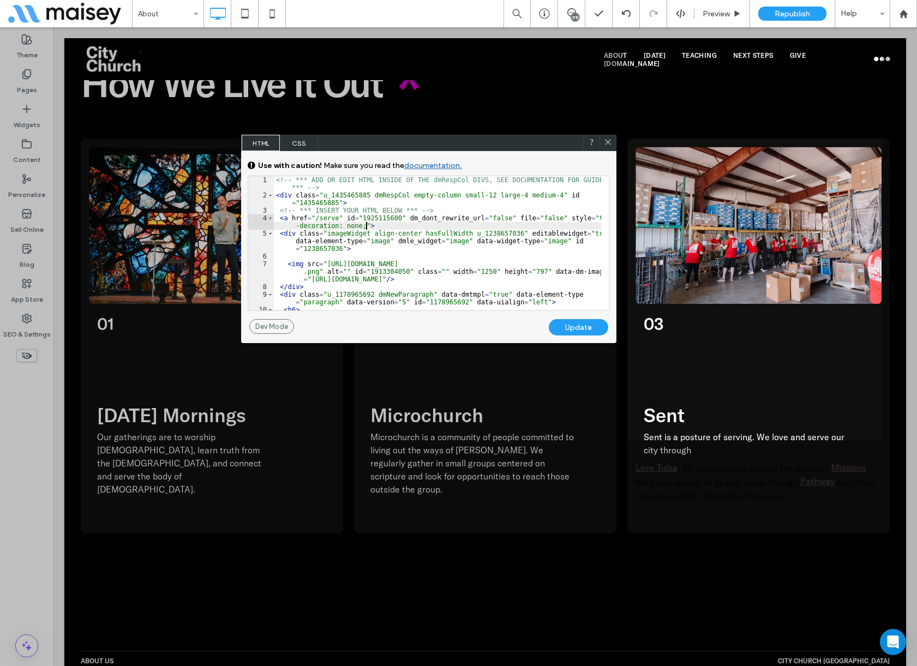
click at [400, 230] on div "<!-- *** ADD OR EDIT HTML INSIDE OF THE dmRespCol DIVS, SEE DOCUMENTATION FOR G…" at bounding box center [437, 254] width 327 height 157
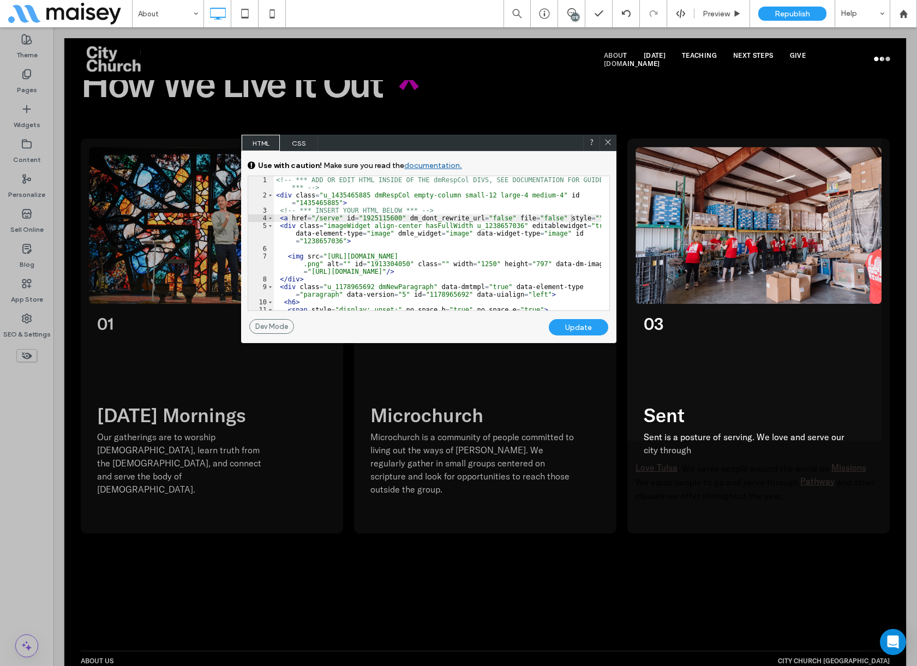
click at [580, 327] on div "Update" at bounding box center [578, 327] width 59 height 16
click at [520, 228] on div "<!-- *** ADD OR EDIT HTML INSIDE OF THE dmRespCol DIVS, SEE DOCUMENTATION FOR G…" at bounding box center [437, 254] width 327 height 157
click at [584, 213] on div "<!-- *** ADD OR EDIT HTML INSIDE OF THE dmRespCol DIVS, SEE DOCUMENTATION FOR G…" at bounding box center [437, 254] width 327 height 157
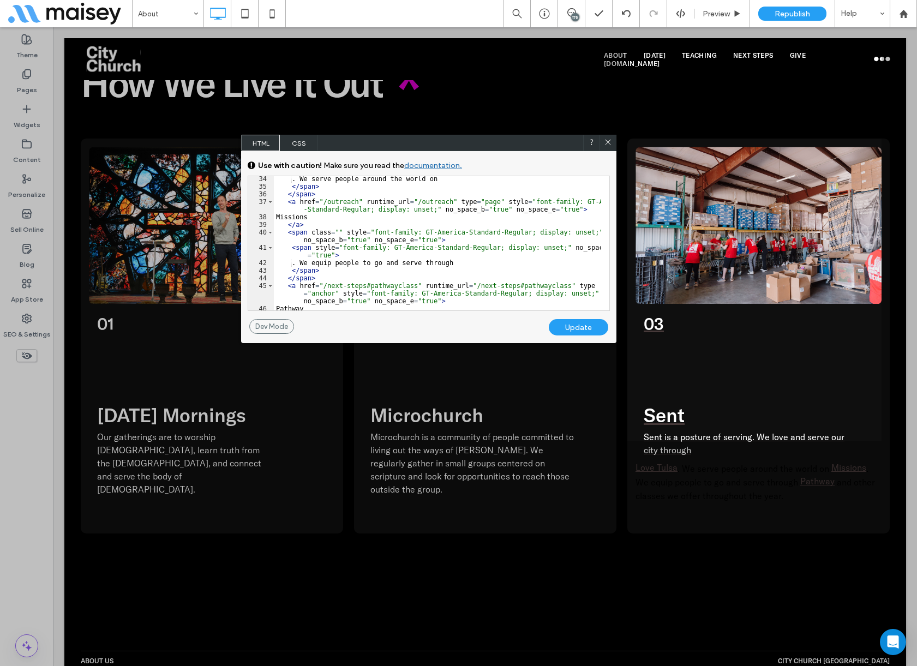
scroll to position [461, 0]
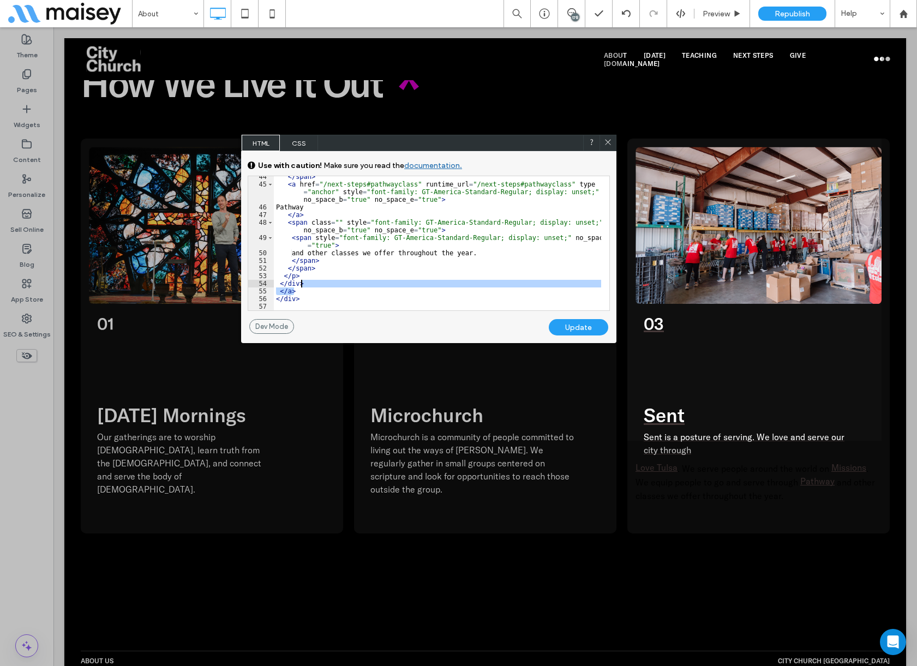
drag, startPoint x: 312, startPoint y: 290, endPoint x: 316, endPoint y: 284, distance: 7.1
click at [316, 284] on div "</ span > < a href = "/next-steps#pathwayclass" runtime_url = "/next-steps#path…" at bounding box center [437, 247] width 327 height 149
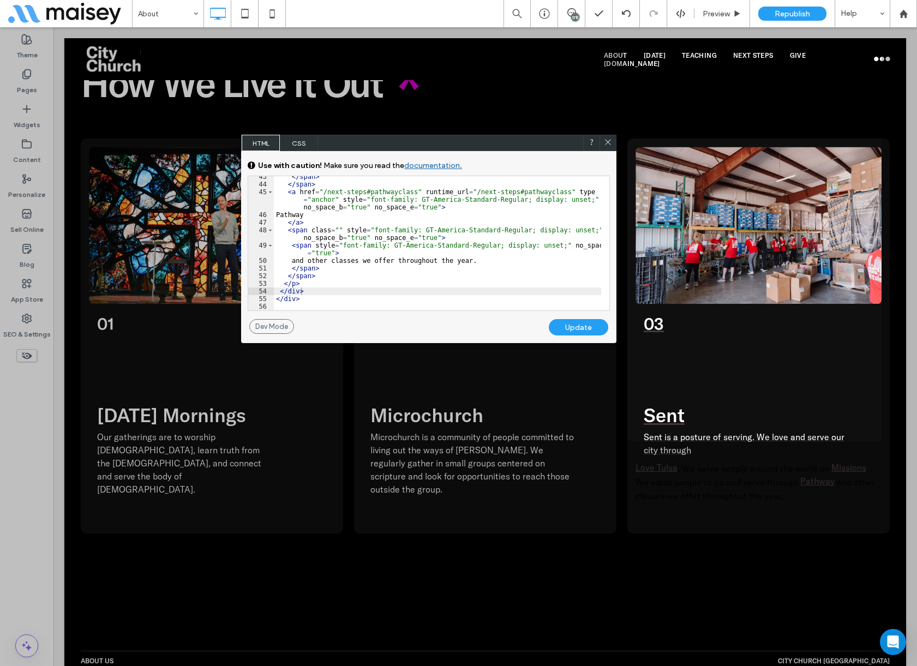
click at [581, 327] on div "Update" at bounding box center [578, 327] width 59 height 16
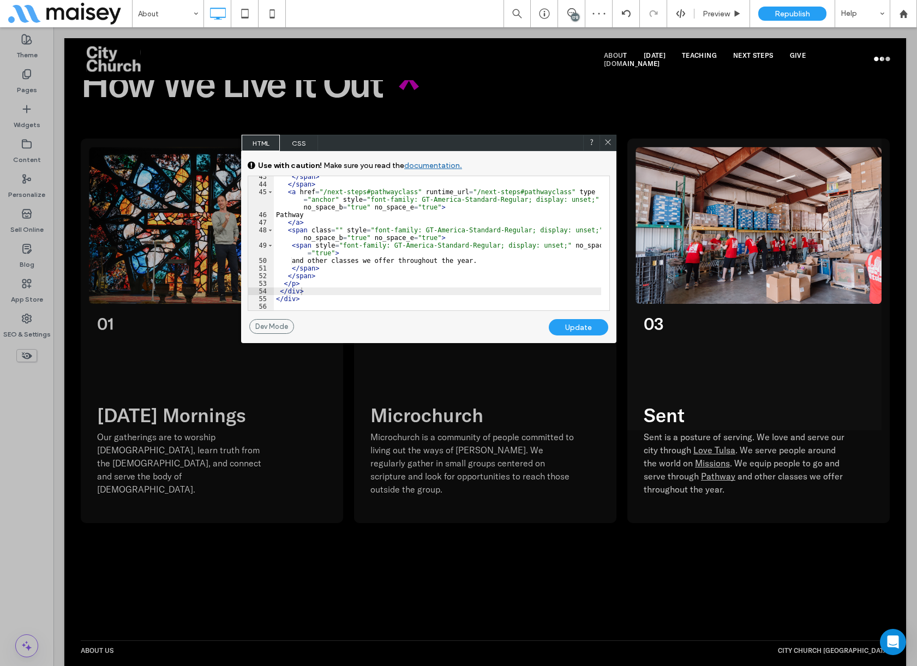
click at [442, 260] on div "</ span > </ span > < a href = "/next-steps#pathwayclass" runtime_url = "/next-…" at bounding box center [437, 247] width 327 height 149
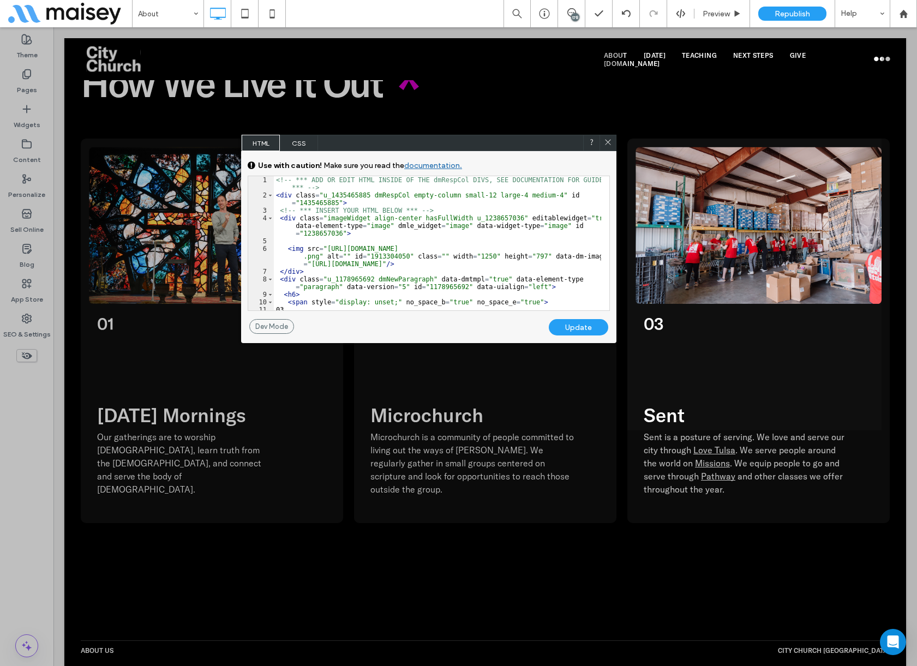
scroll to position [0, 0]
click at [454, 207] on div "<!-- *** ADD OR EDIT HTML INSIDE OF THE dmRespCol DIVS, SEE DOCUMENTATION FOR G…" at bounding box center [437, 254] width 327 height 157
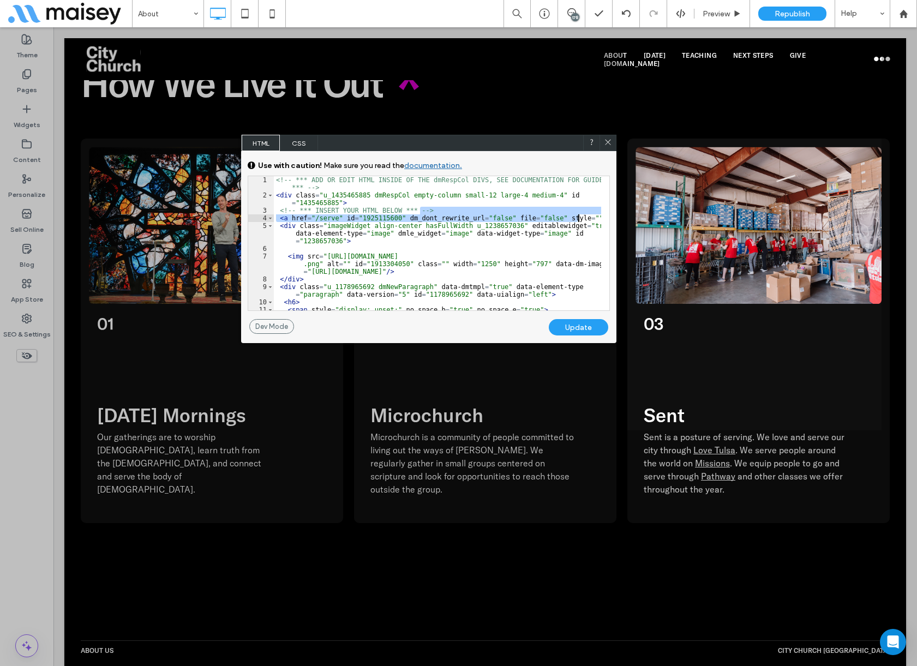
click at [499, 200] on div "<!-- *** ADD OR EDIT HTML INSIDE OF THE dmRespCol DIVS, SEE DOCUMENTATION FOR G…" at bounding box center [437, 254] width 327 height 157
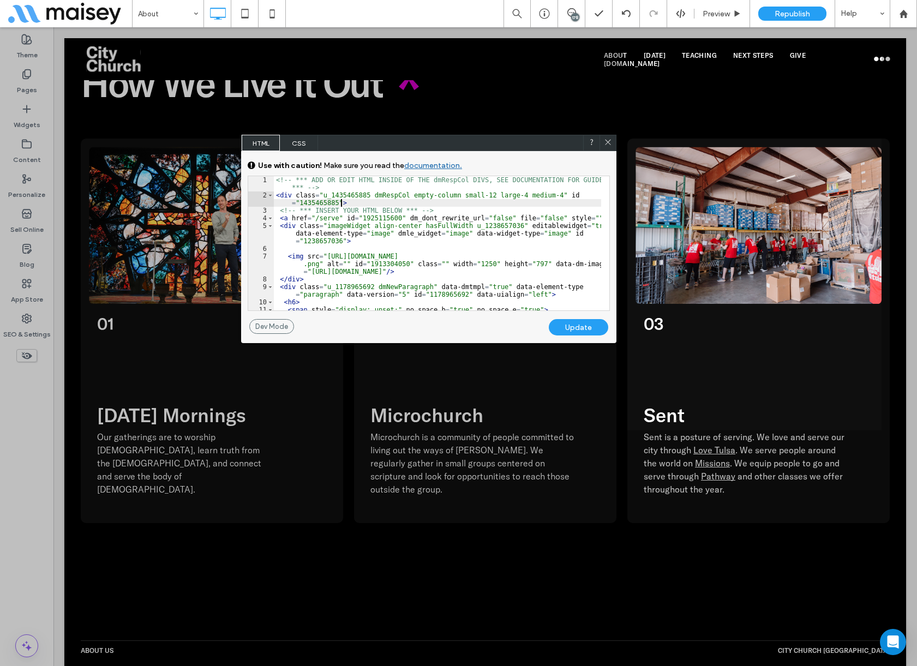
click at [580, 328] on div "Update" at bounding box center [578, 327] width 59 height 16
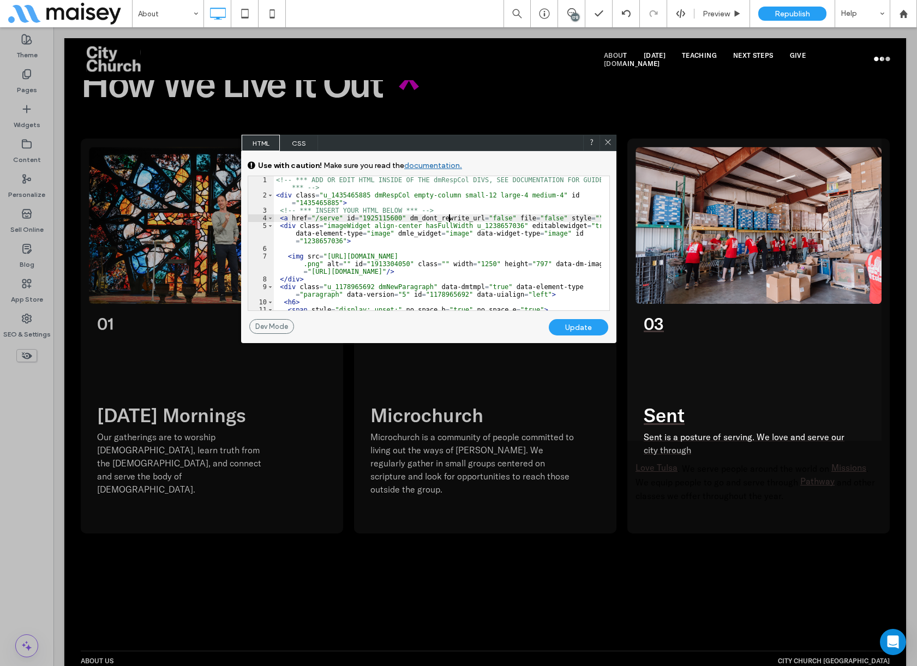
click at [448, 215] on div "<!-- *** ADD OR EDIT HTML INSIDE OF THE dmRespCol DIVS, SEE DOCUMENTATION FOR G…" at bounding box center [437, 254] width 327 height 157
click at [570, 214] on div "<!-- *** ADD OR EDIT HTML INSIDE OF THE dmRespCol DIVS, SEE DOCUMENTATION FOR G…" at bounding box center [437, 254] width 327 height 157
click at [571, 219] on div "<!-- *** ADD OR EDIT HTML INSIDE OF THE dmRespCol DIVS, SEE DOCUMENTATION FOR G…" at bounding box center [437, 254] width 327 height 157
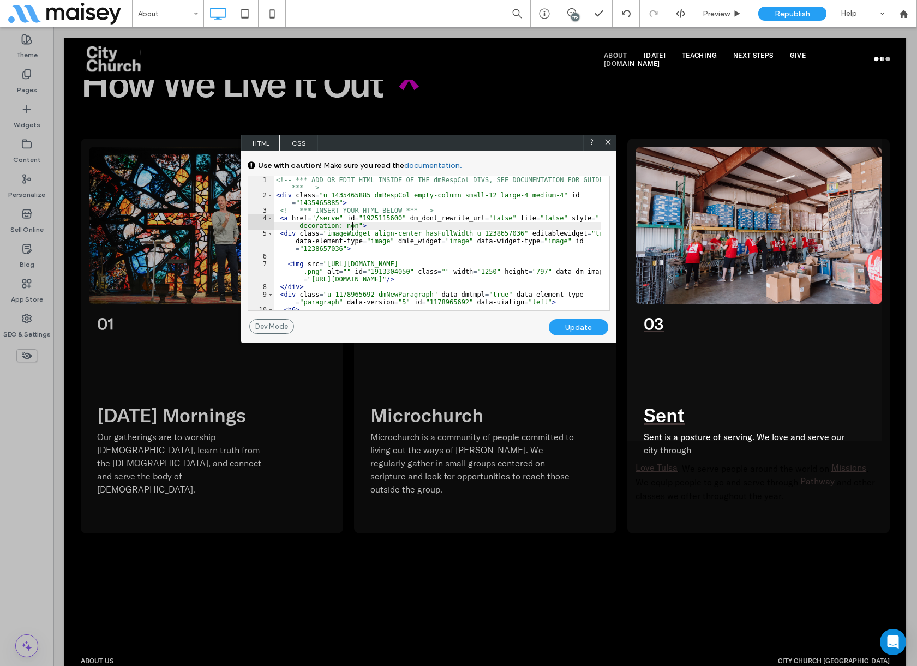
type textarea "**"
click at [574, 326] on div "Update" at bounding box center [578, 327] width 59 height 16
click at [608, 141] on icon at bounding box center [608, 142] width 8 height 8
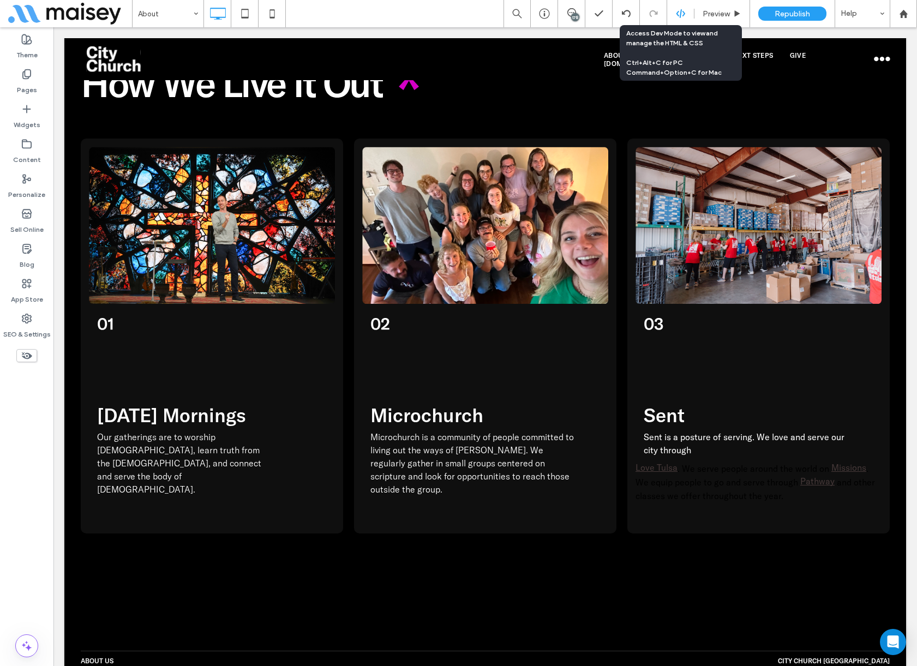
click at [679, 11] on icon at bounding box center [681, 14] width 10 height 10
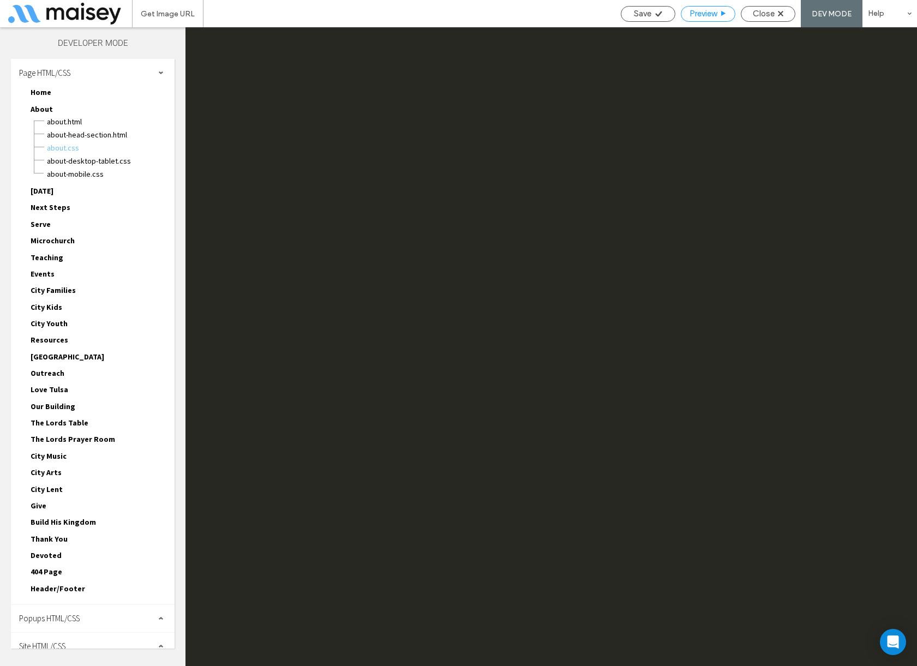
click at [722, 13] on use at bounding box center [723, 13] width 4 height 5
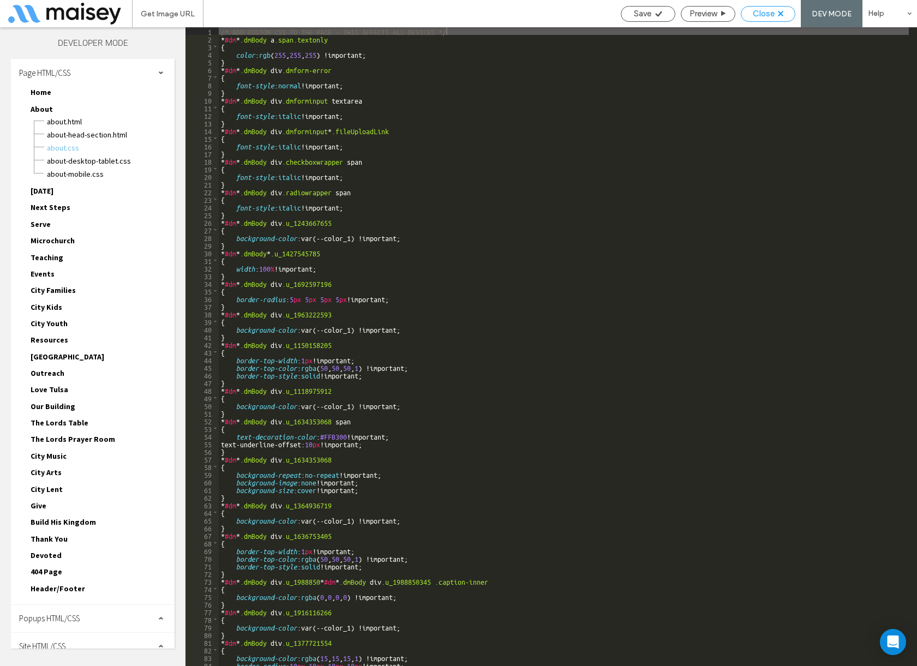
click at [781, 8] on div "Close" at bounding box center [767, 14] width 55 height 16
click at [764, 13] on span "Close" at bounding box center [763, 14] width 22 height 10
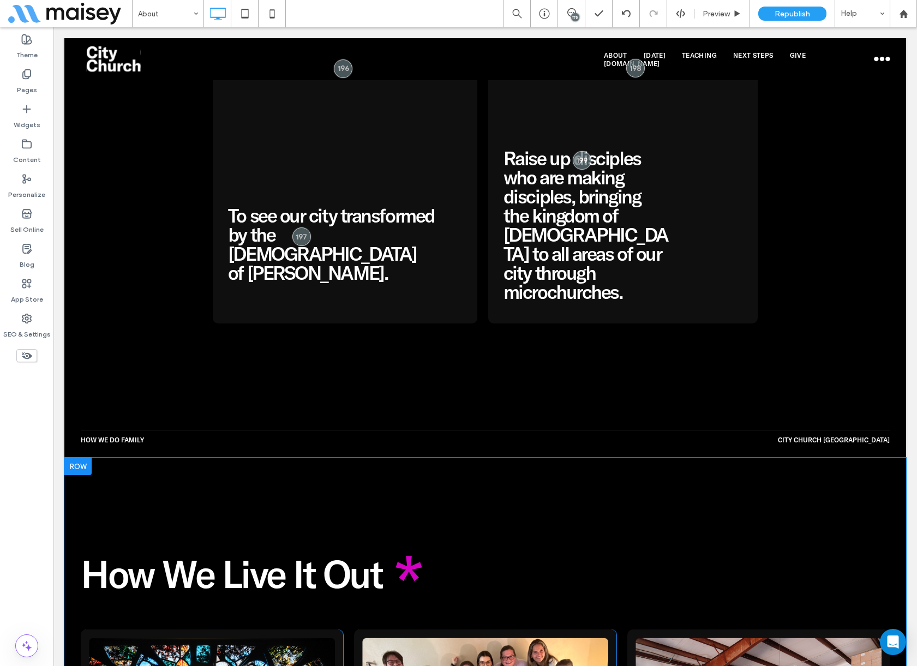
scroll to position [1363, 0]
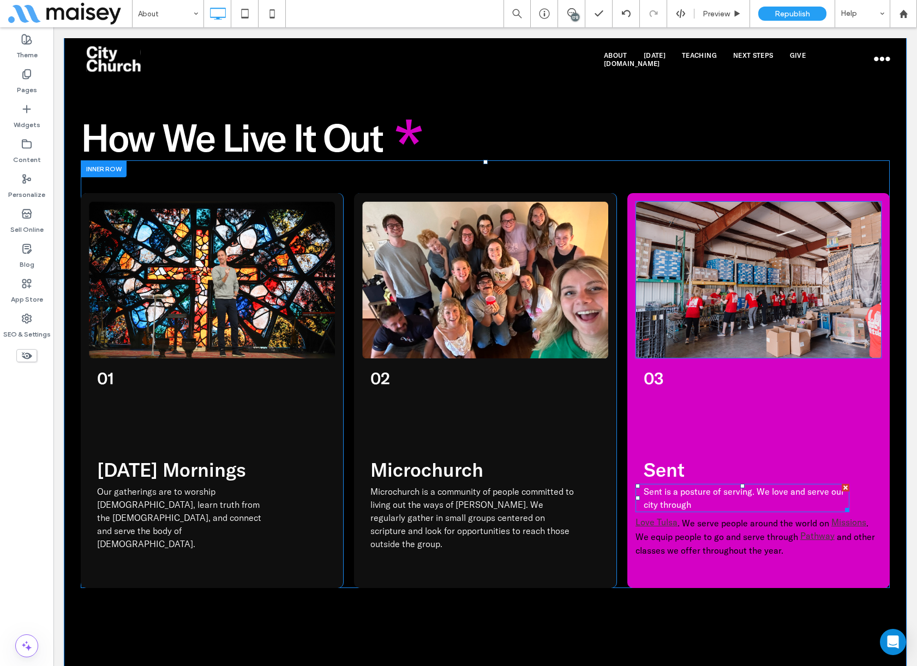
click at [725, 485] on p "Sent is a posture of serving. We love and serve our city through" at bounding box center [746, 498] width 206 height 26
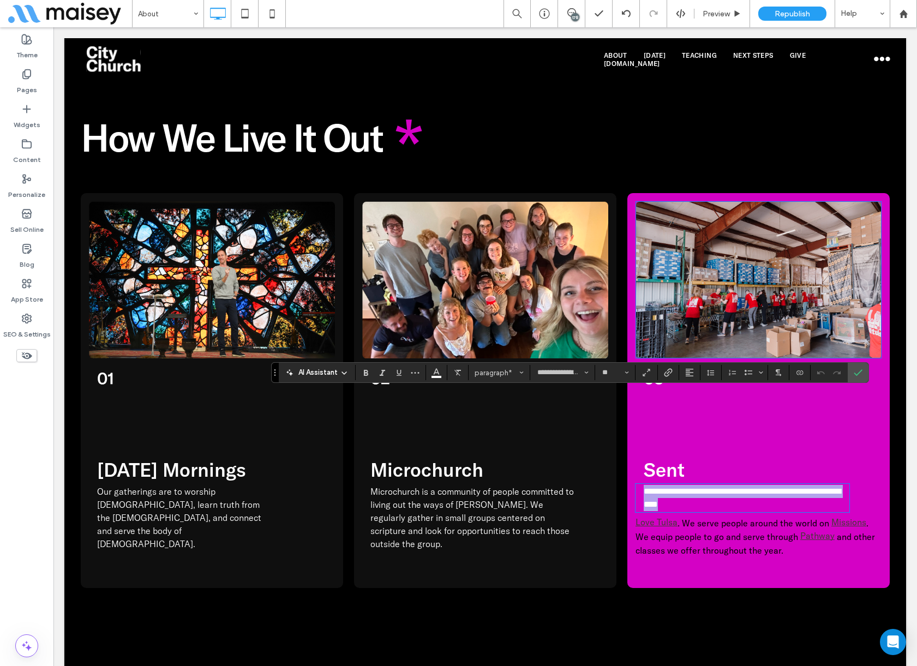
click at [715, 485] on p "**********" at bounding box center [746, 498] width 206 height 26
click at [750, 517] on span ". We equip people to go and serve through" at bounding box center [751, 529] width 233 height 25
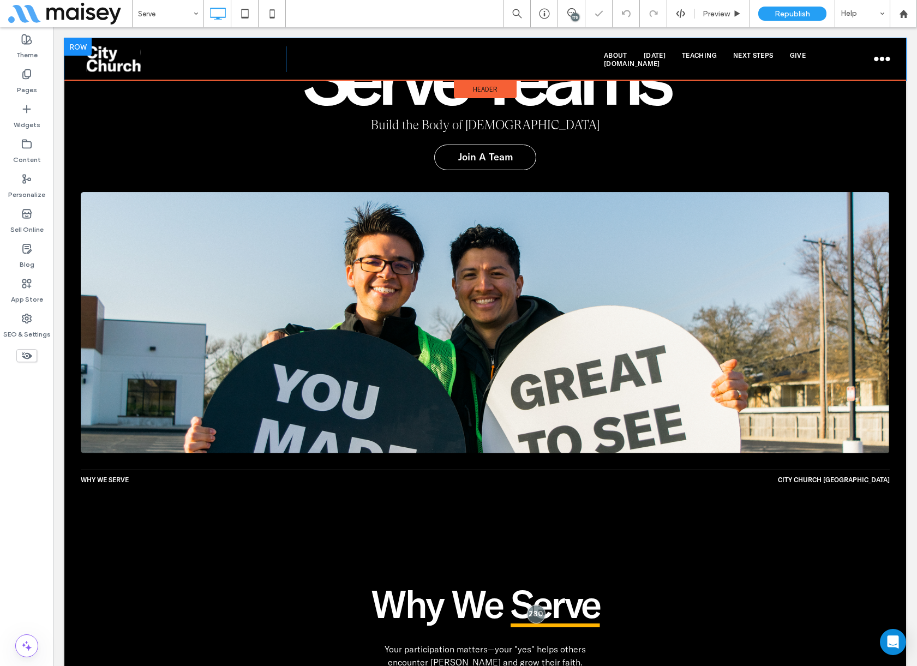
scroll to position [382, 0]
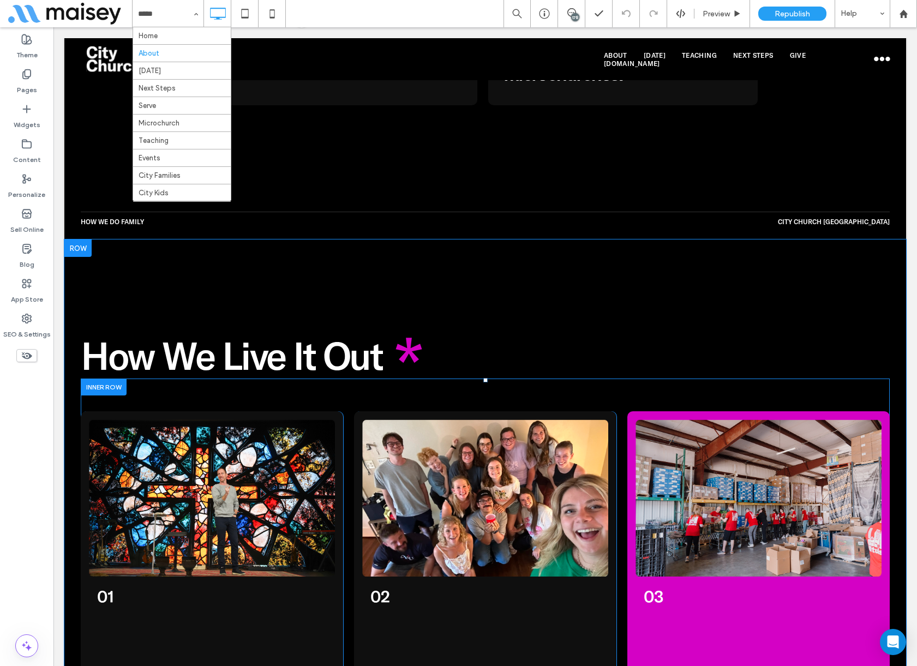
scroll to position [1472, 0]
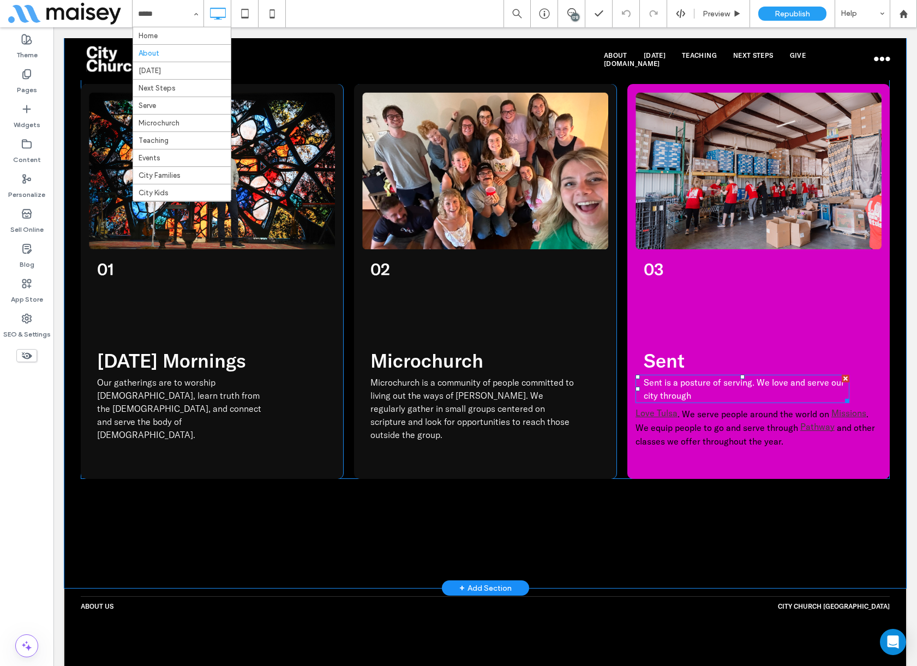
click at [674, 377] on span "Sent is a posture of serving. We love and serve our city through" at bounding box center [743, 389] width 201 height 24
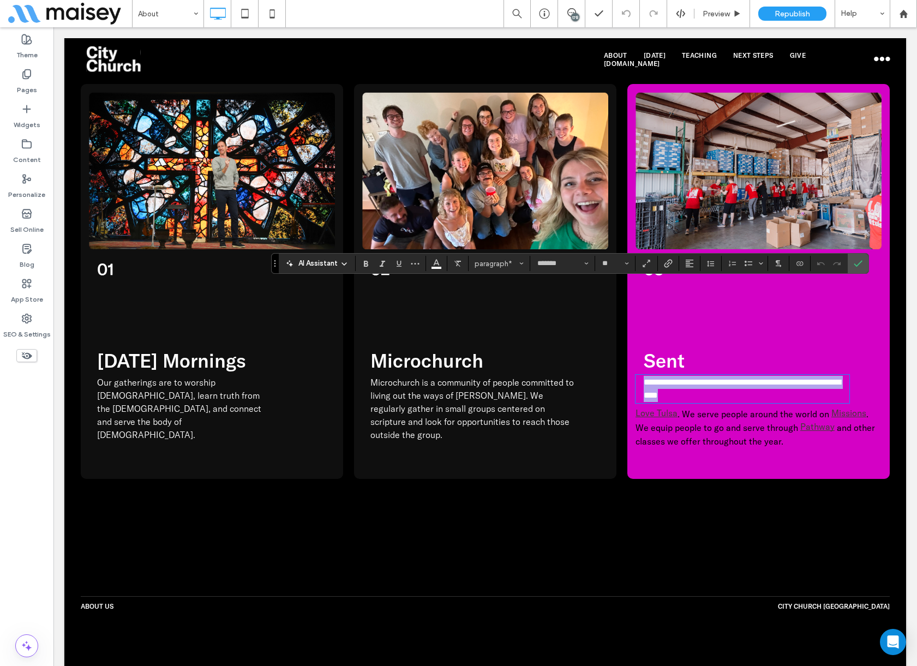
scroll to position [0, 0]
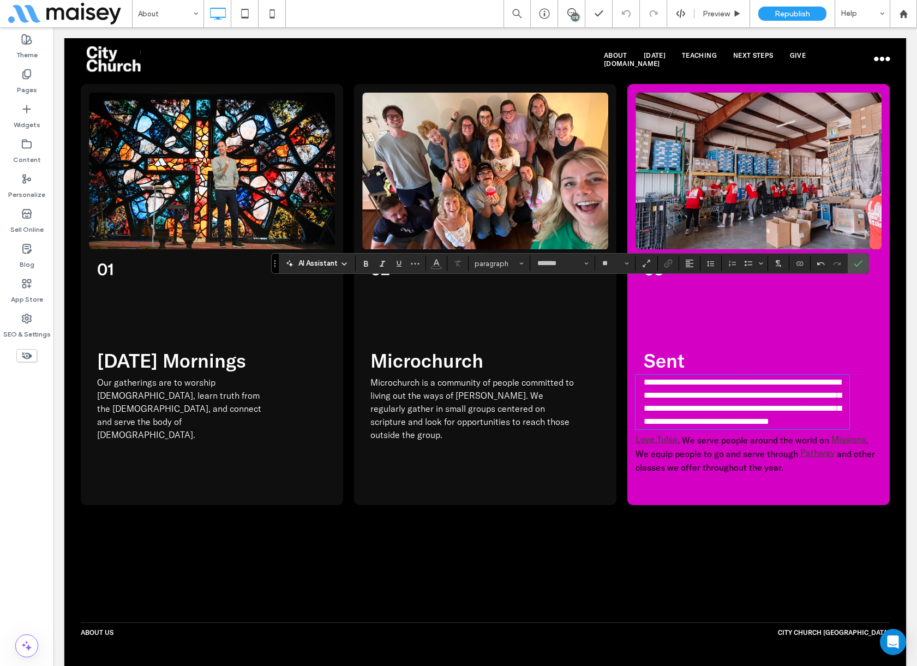
type input "**********"
drag, startPoint x: 688, startPoint y: 299, endPoint x: 729, endPoint y: 299, distance: 40.9
click at [729, 378] on span "**********" at bounding box center [741, 401] width 197 height 47
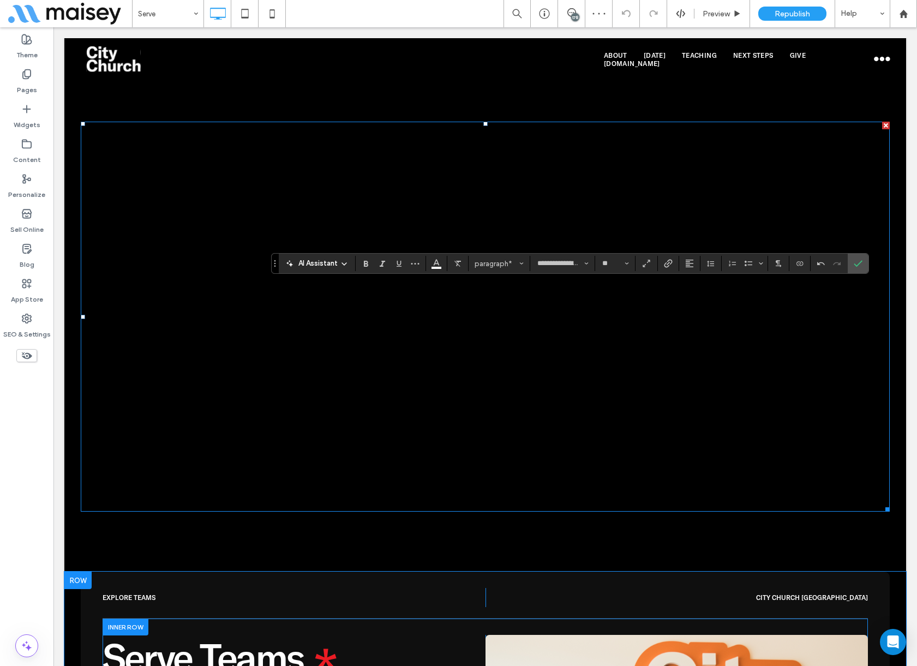
scroll to position [1581, 0]
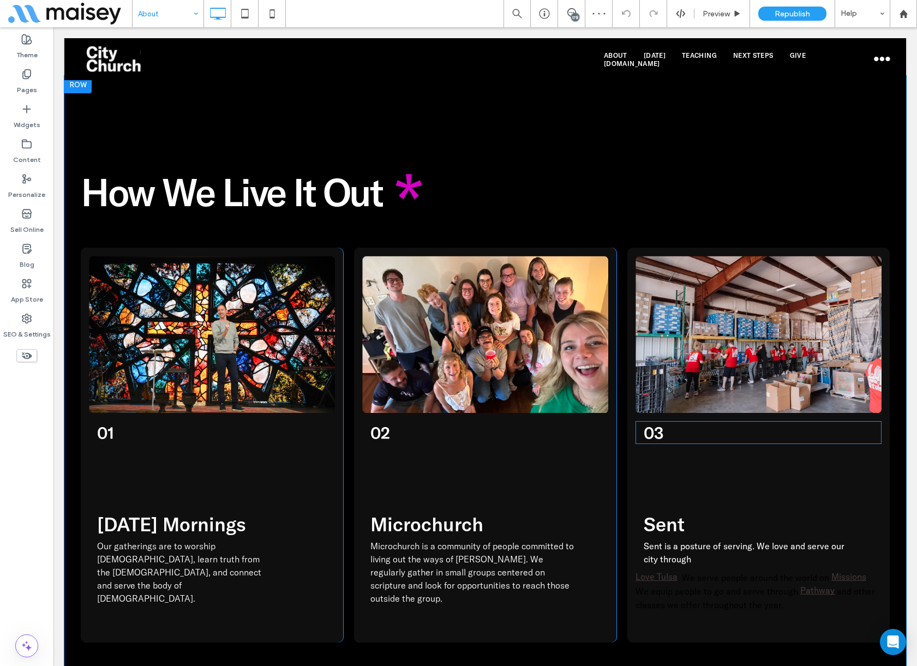
scroll to position [1527, 0]
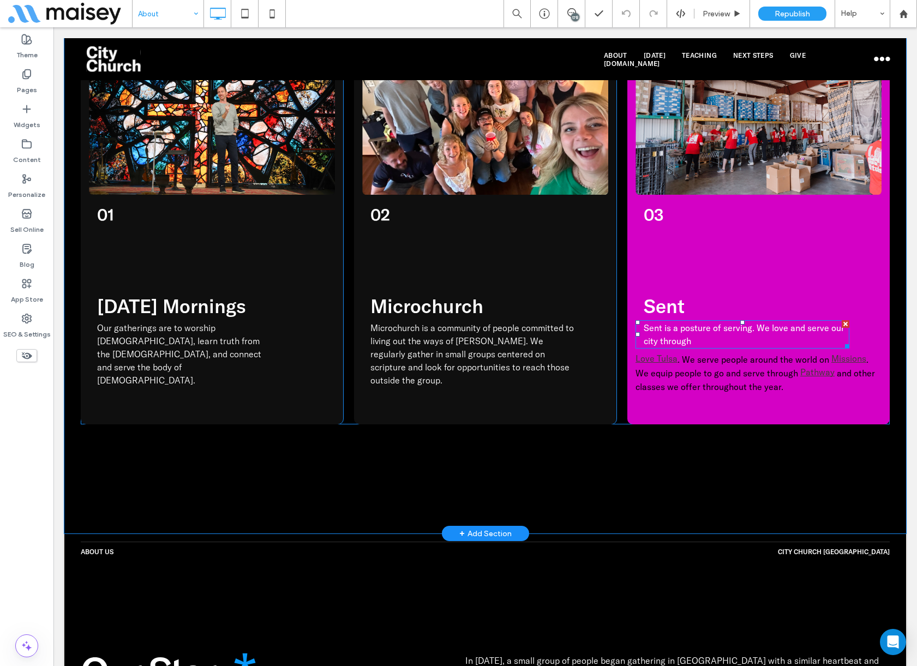
click at [735, 321] on p "Sent is a posture of serving. We love and serve our city through" at bounding box center [746, 334] width 206 height 26
type input "**********"
type input "**"
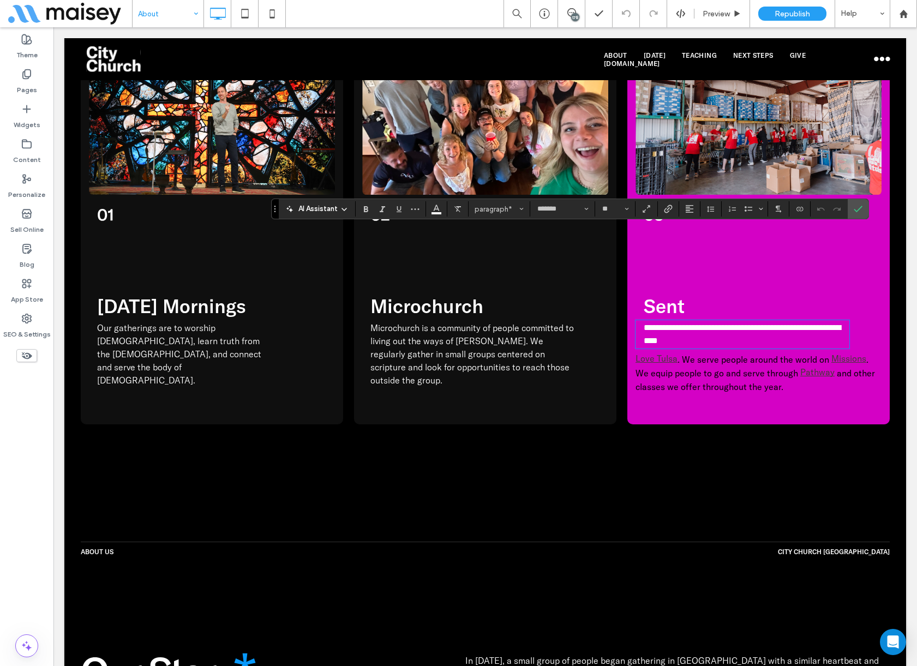
scroll to position [0, 0]
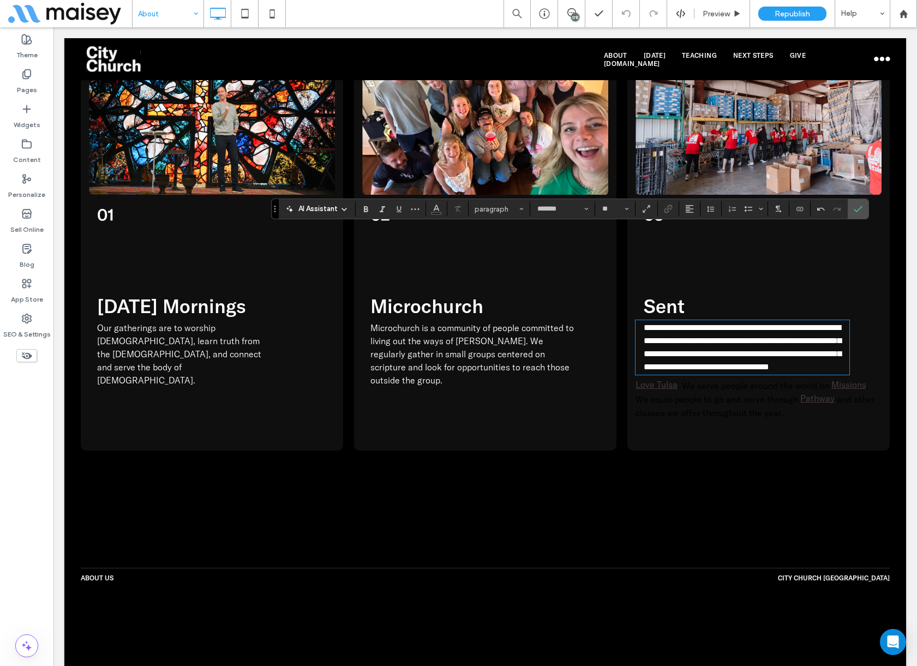
click at [607, 405] on div "**********" at bounding box center [484, 209] width 841 height 702
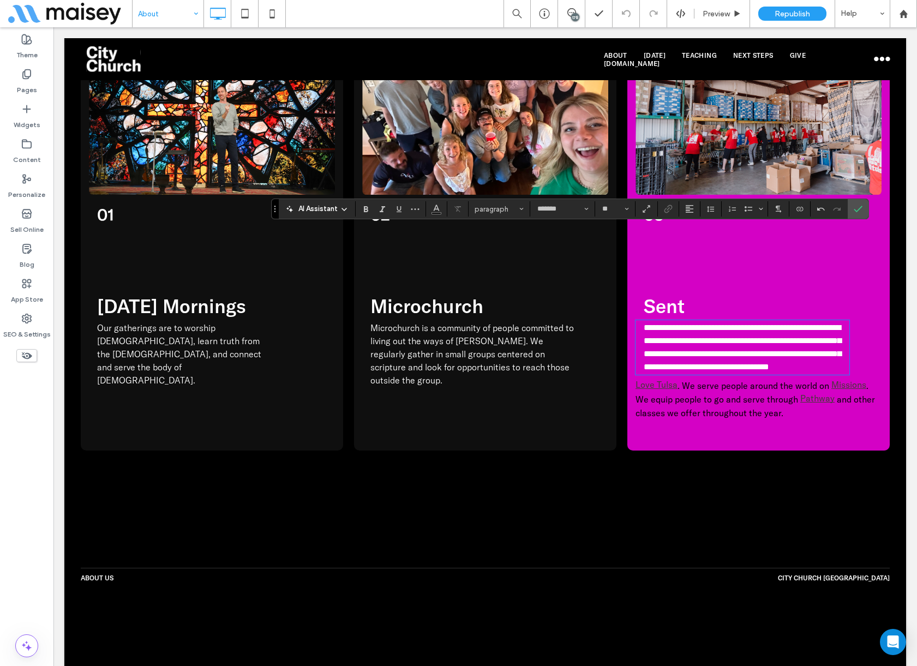
type input "**********"
drag, startPoint x: 687, startPoint y: 245, endPoint x: 727, endPoint y: 245, distance: 40.3
click at [727, 323] on span "**********" at bounding box center [741, 346] width 197 height 47
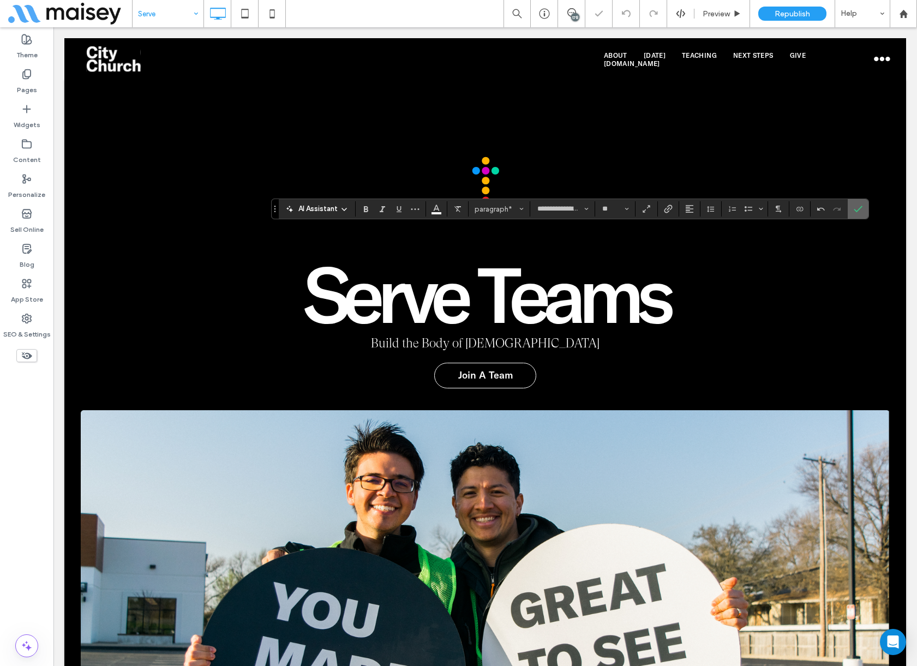
click at [856, 203] on span "Confirm" at bounding box center [855, 209] width 5 height 20
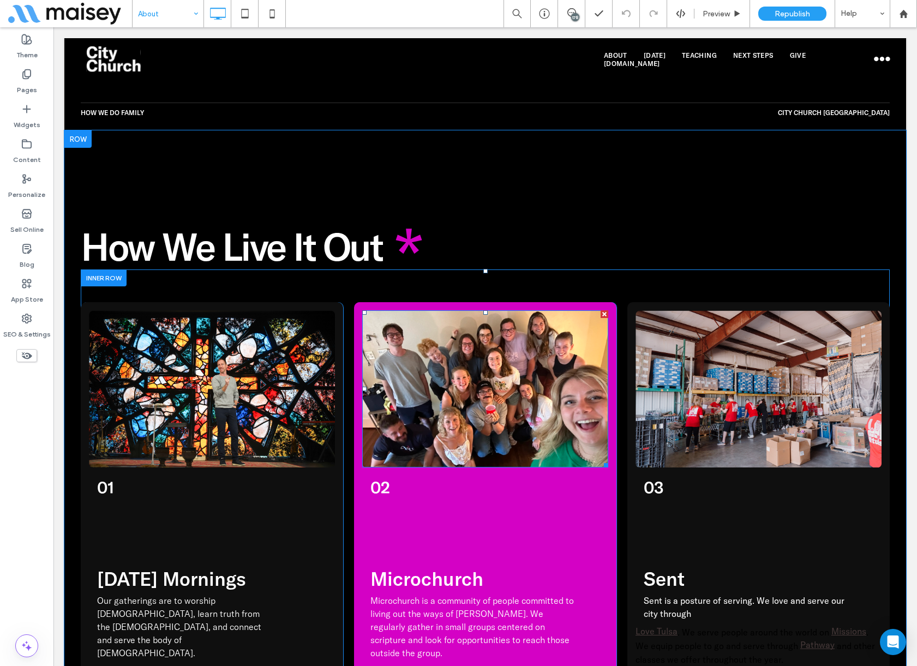
scroll to position [1418, 0]
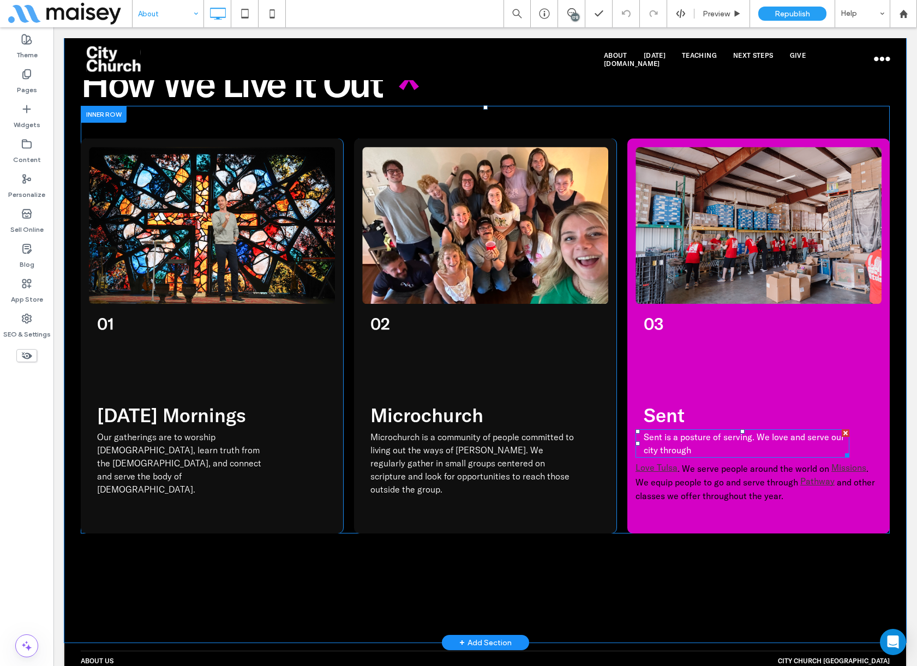
click at [691, 431] on span "Sent is a posture of serving. We love and serve our city through" at bounding box center [743, 443] width 201 height 24
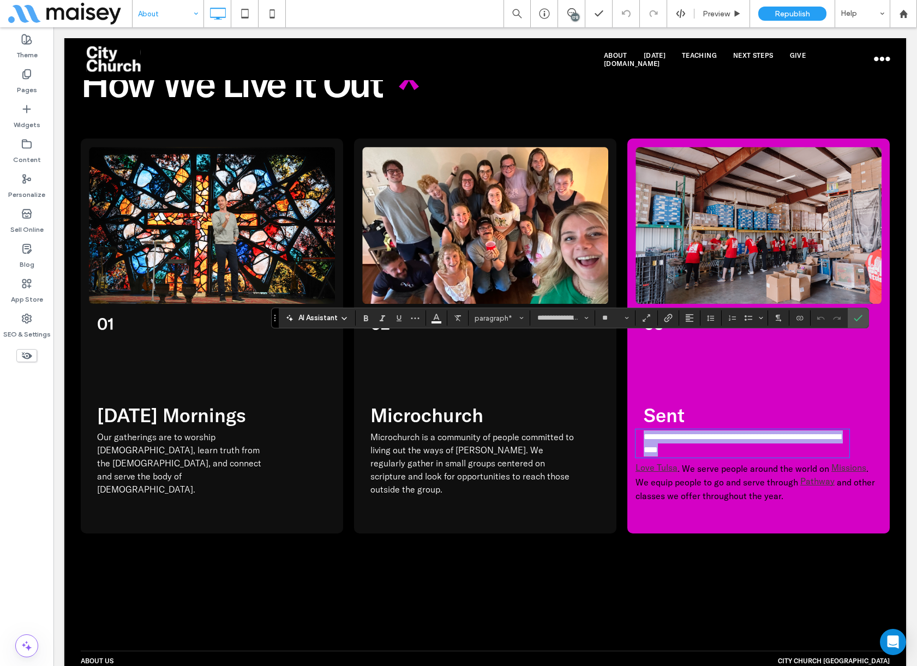
type input "*******"
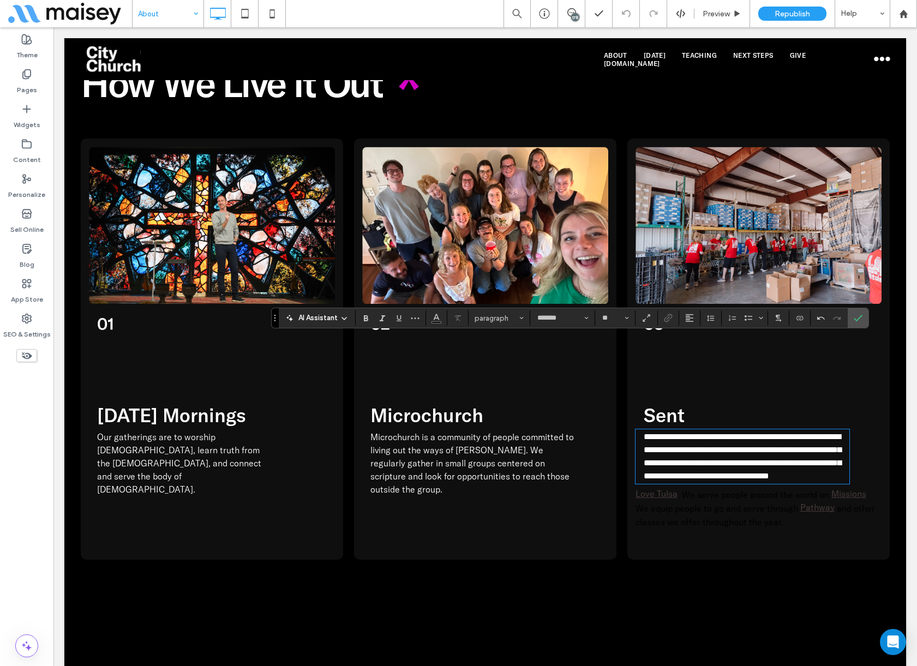
click at [499, 511] on div "**********" at bounding box center [484, 318] width 841 height 702
click at [860, 317] on use "Confirm" at bounding box center [857, 318] width 9 height 7
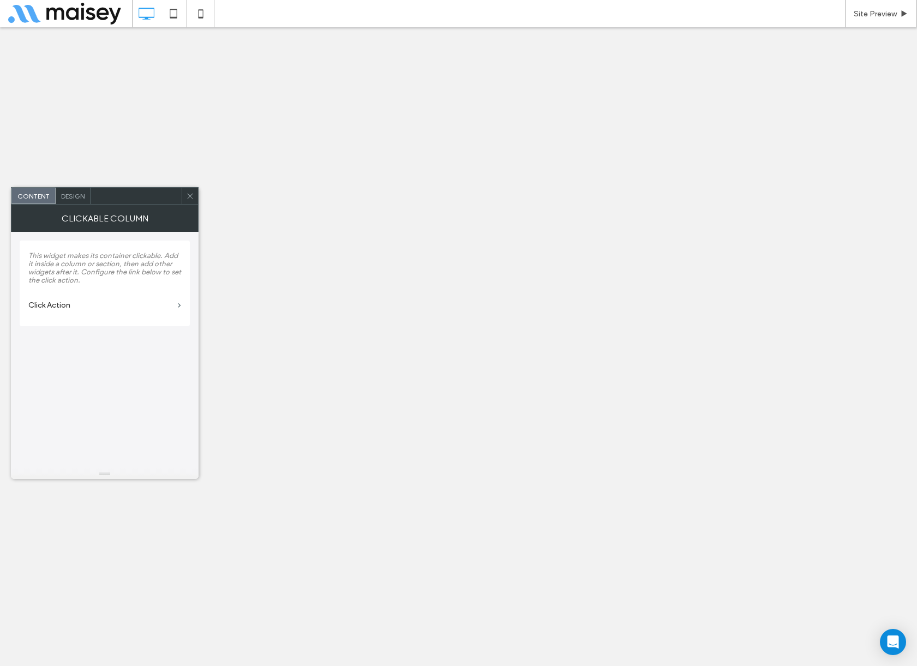
click at [191, 197] on icon at bounding box center [190, 196] width 8 height 8
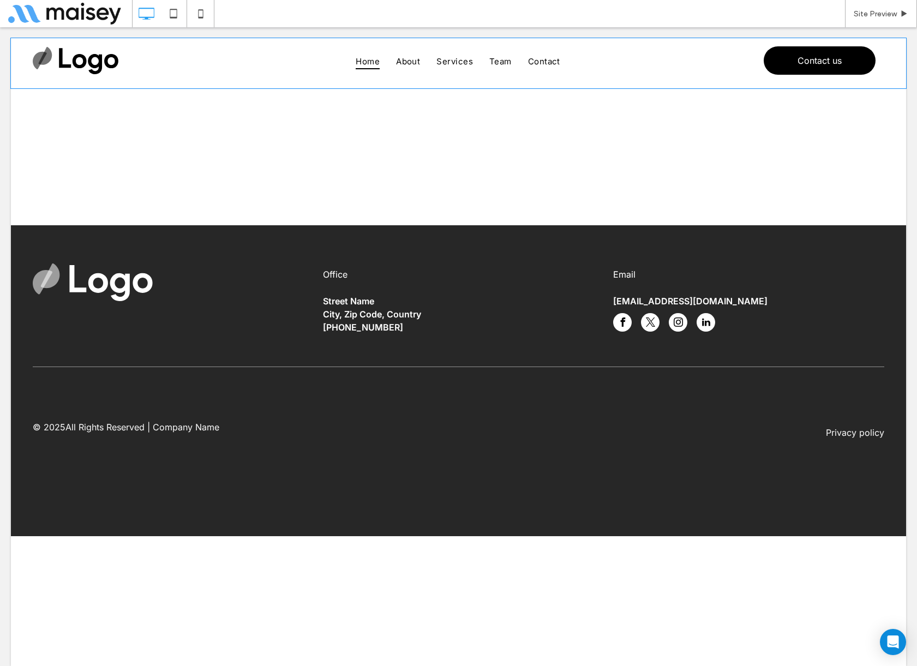
drag, startPoint x: 67, startPoint y: 59, endPoint x: 50, endPoint y: 82, distance: 28.5
click at [50, 82] on div "Home About Services Team Contact Contact us" at bounding box center [458, 63] width 895 height 50
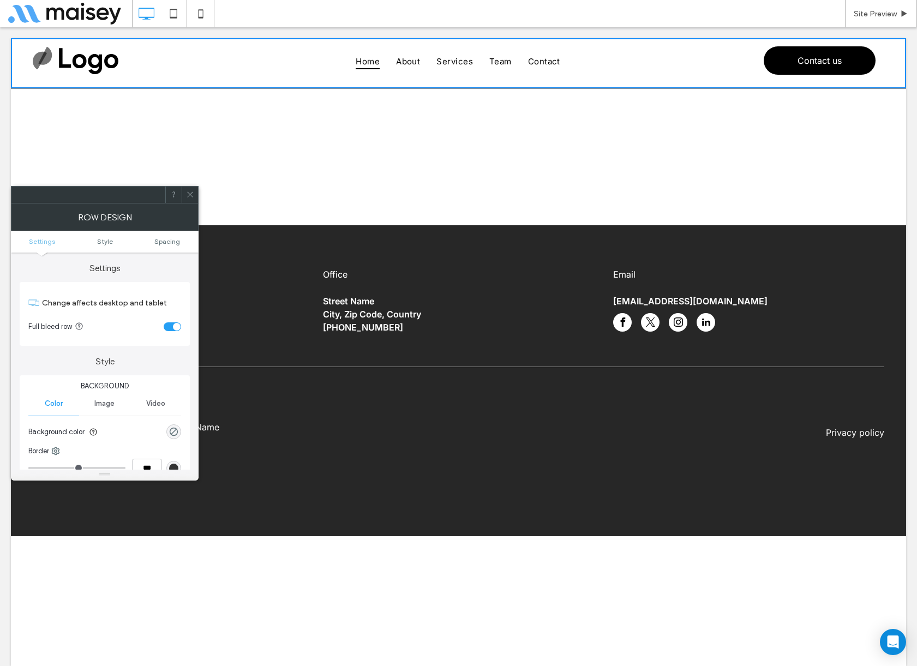
click img
click icon
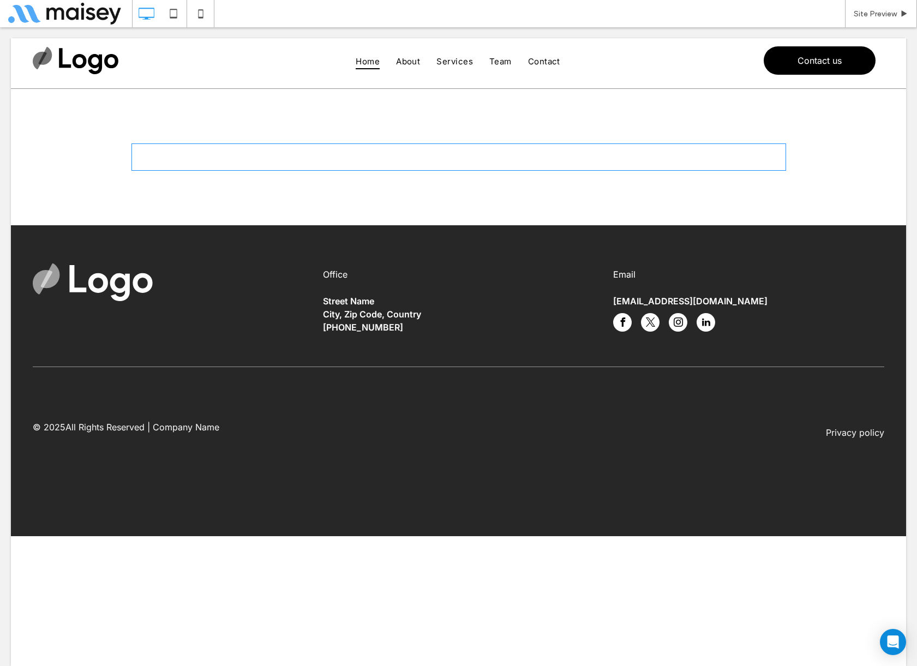
drag, startPoint x: 148, startPoint y: 118, endPoint x: 112, endPoint y: 125, distance: 37.2
click div
drag, startPoint x: 269, startPoint y: 83, endPoint x: 71, endPoint y: 68, distance: 198.5
click div
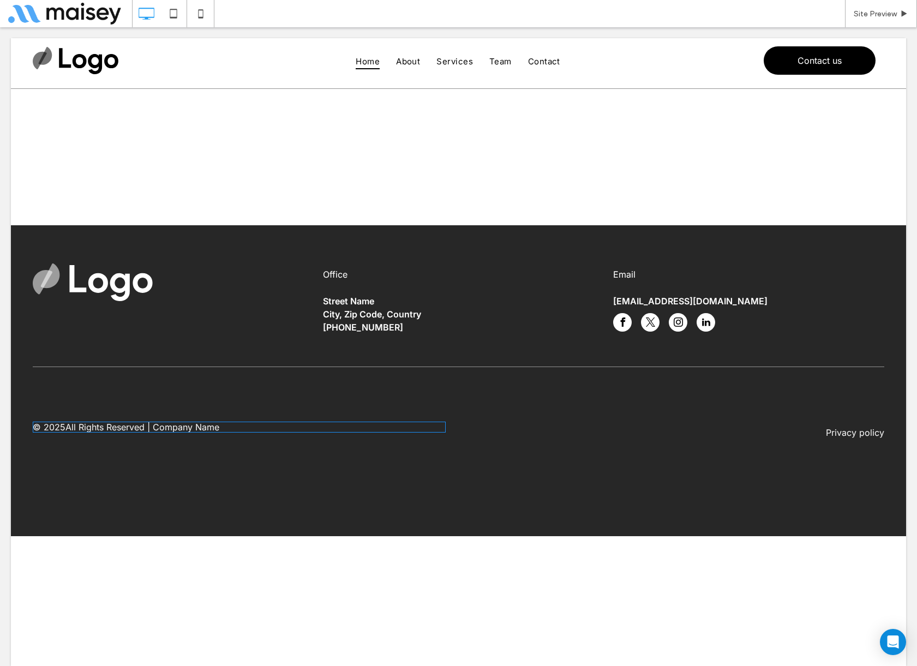
click span
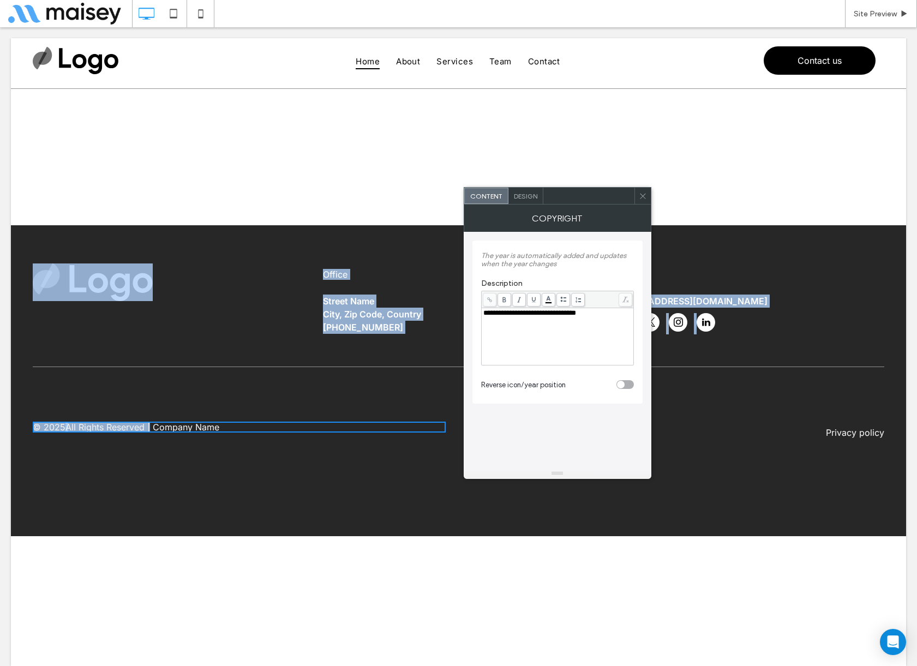
drag, startPoint x: 153, startPoint y: 398, endPoint x: 408, endPoint y: 148, distance: 357.0
click div "Home About Services Team Contact Contact us Office Street Name City, Zip Code, …"
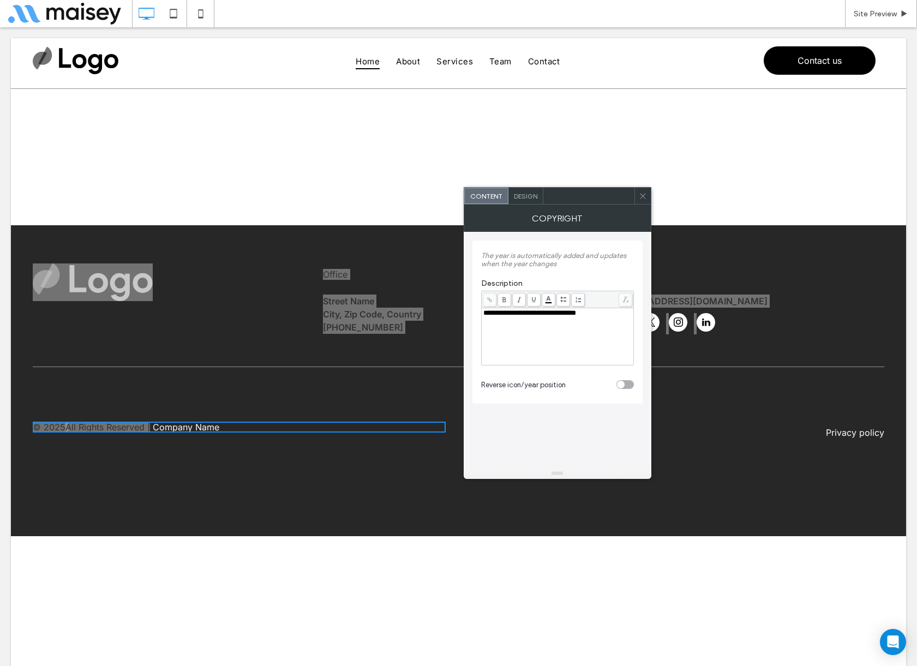
click icon
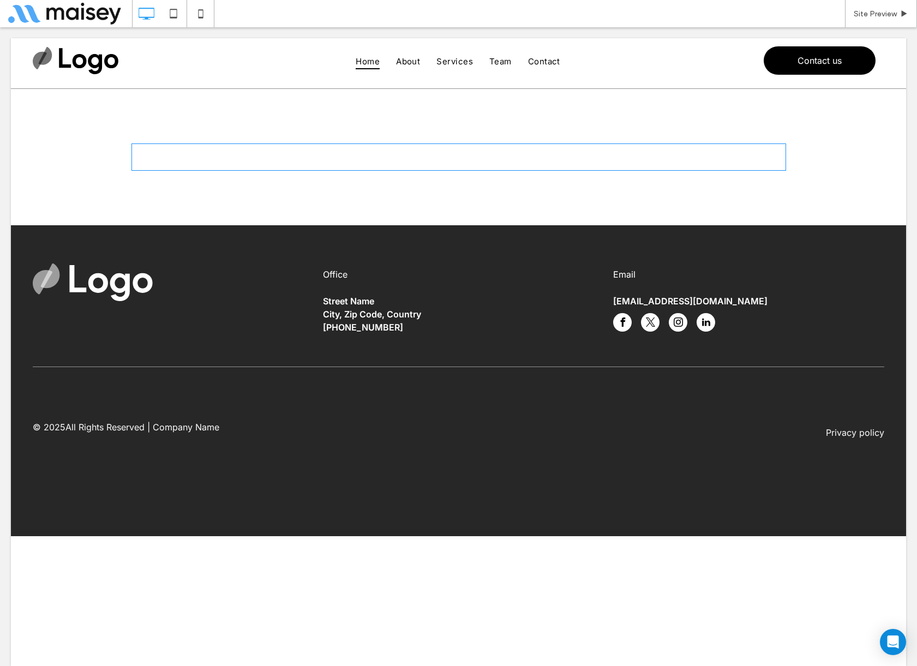
click span
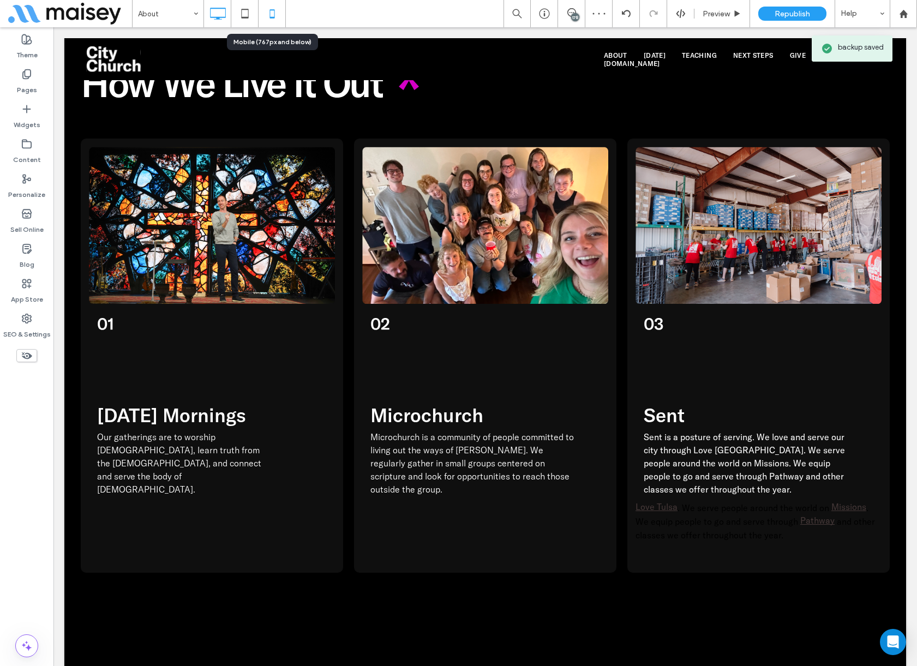
click at [268, 13] on icon at bounding box center [272, 14] width 22 height 22
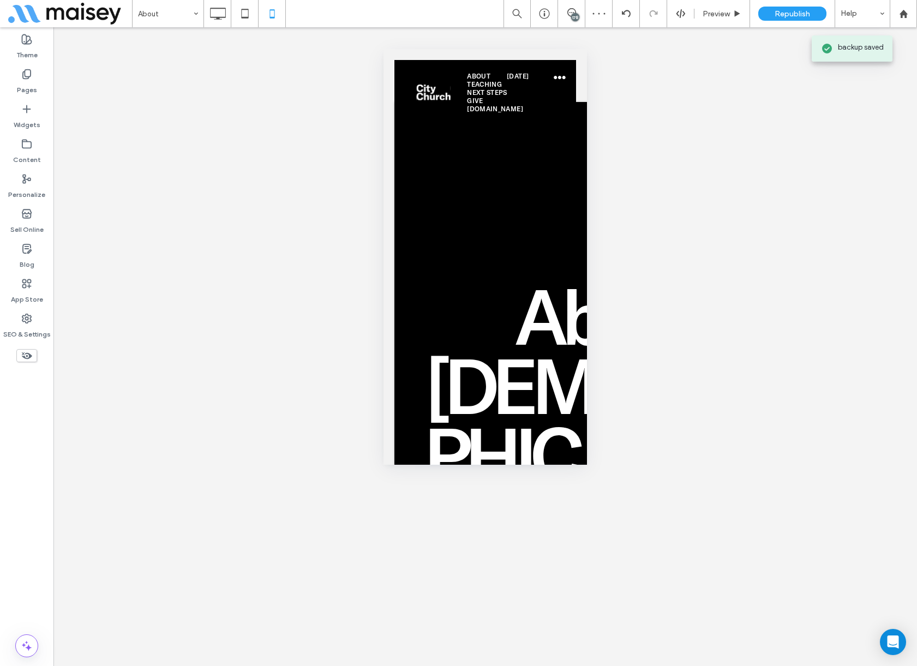
click at [222, 14] on icon at bounding box center [218, 14] width 22 height 22
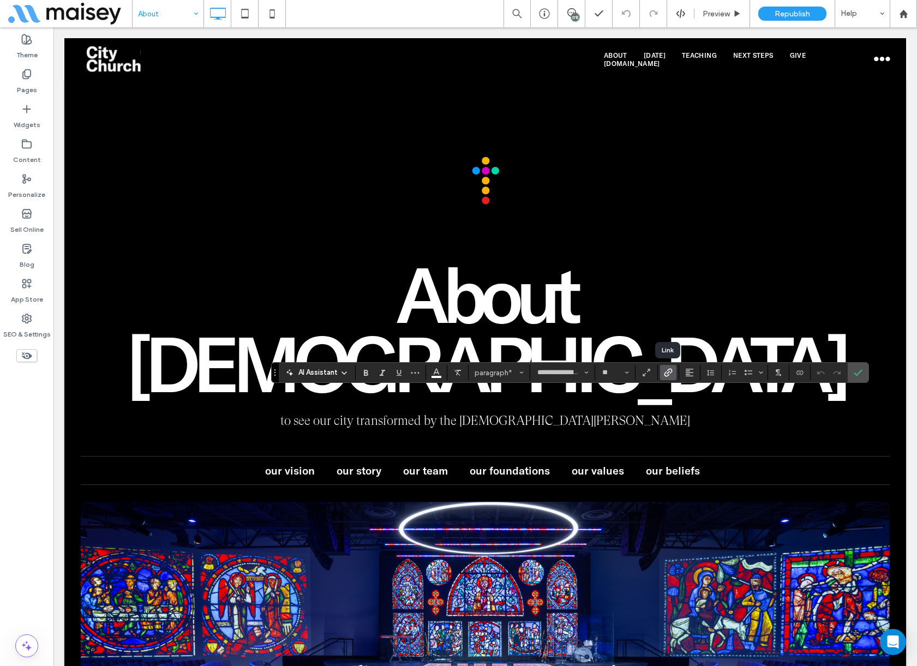
click at [667, 369] on icon "Link" at bounding box center [668, 372] width 9 height 9
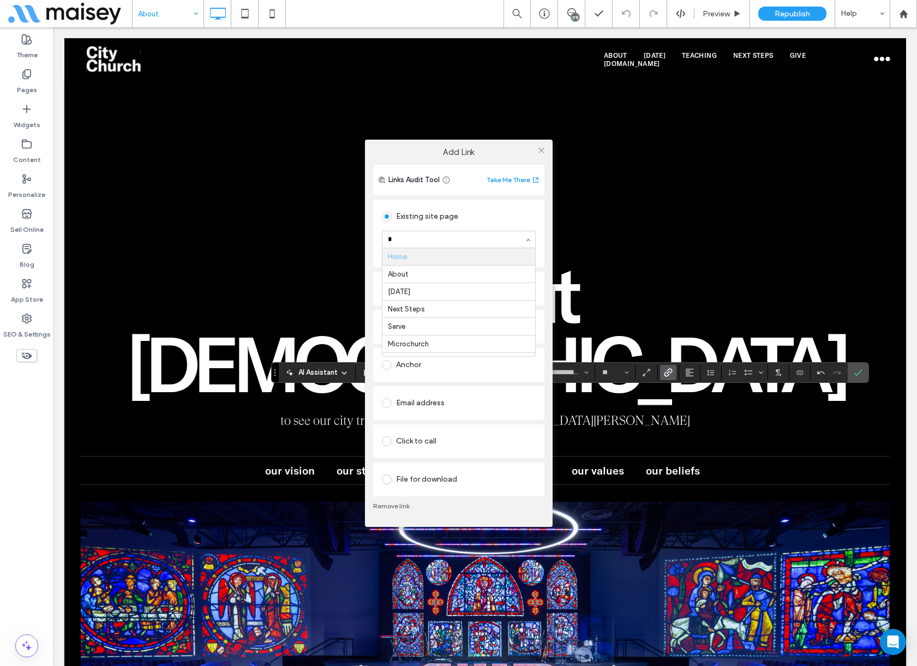
type input "**"
click at [541, 149] on icon at bounding box center [541, 150] width 8 height 8
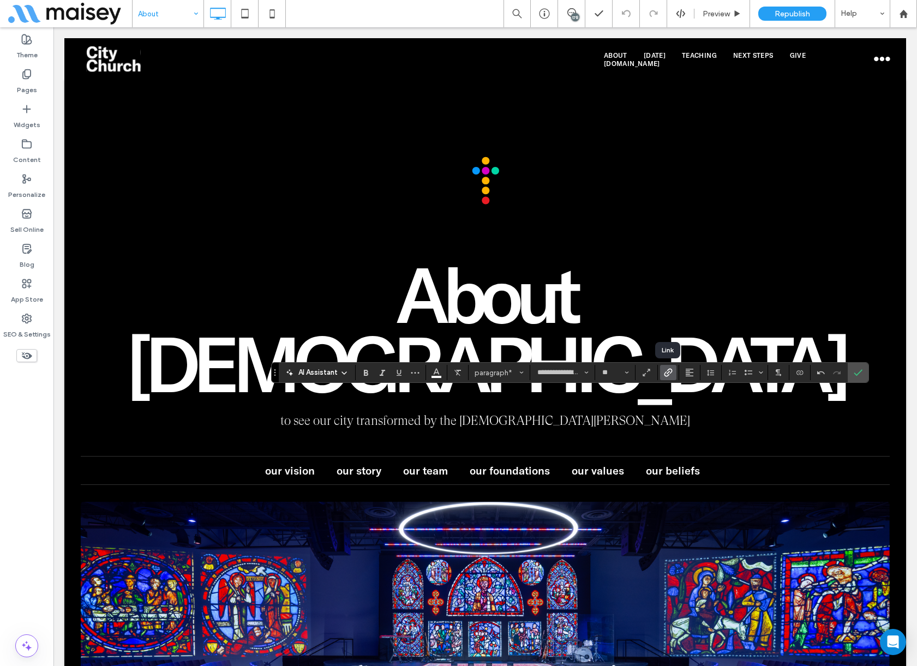
click at [671, 370] on use "Link" at bounding box center [668, 373] width 8 height 8
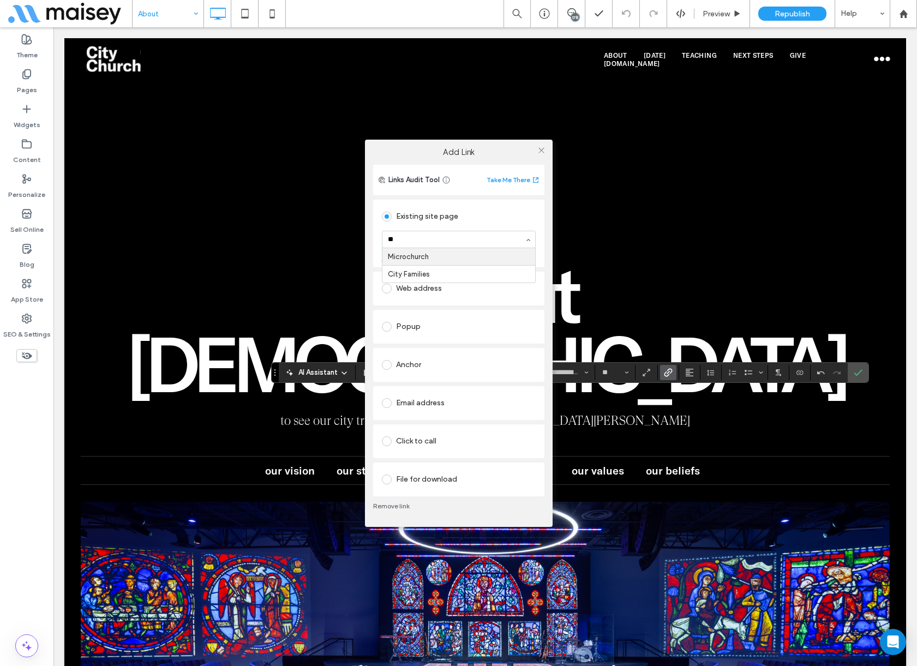
type input "**"
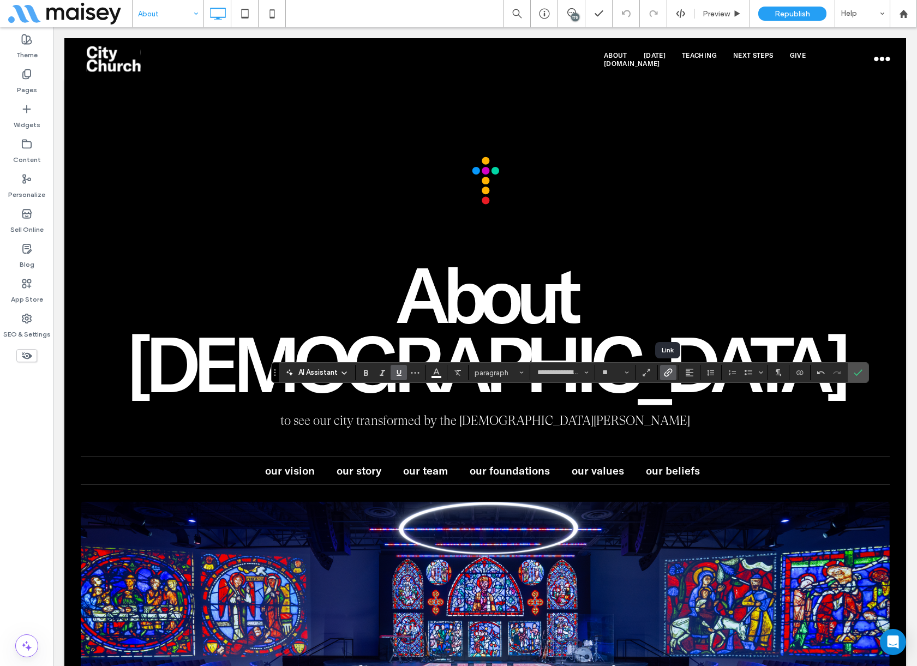
click at [669, 372] on icon "Link" at bounding box center [668, 372] width 9 height 9
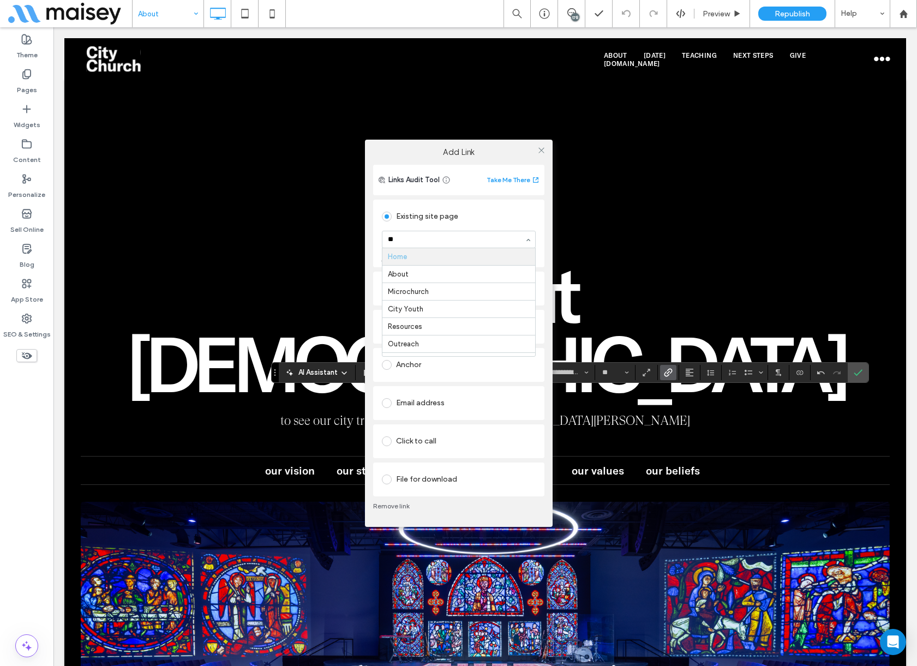
type input "***"
click at [540, 149] on use at bounding box center [540, 150] width 5 height 5
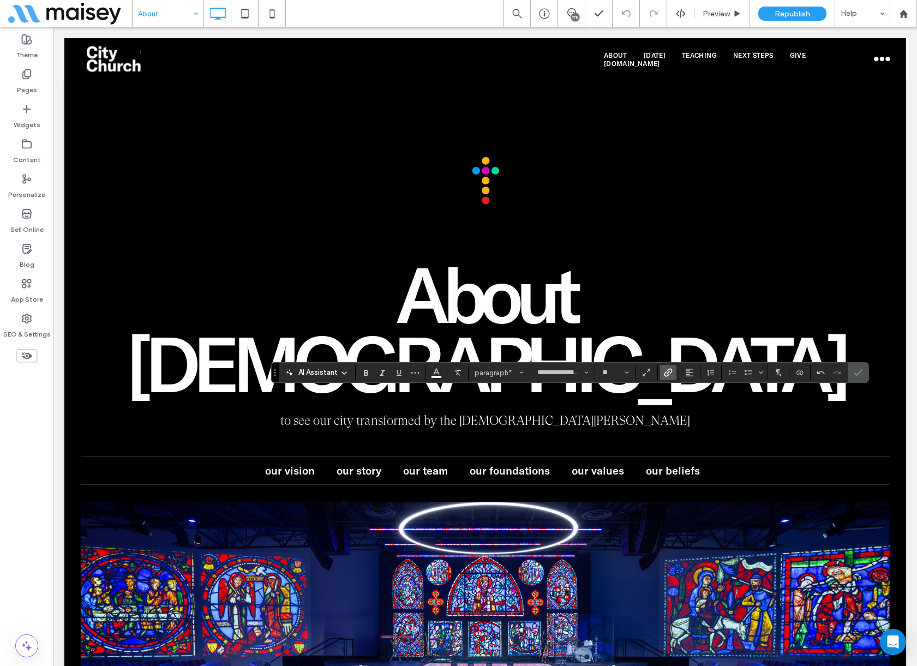
click at [667, 370] on use "Link" at bounding box center [668, 373] width 8 height 8
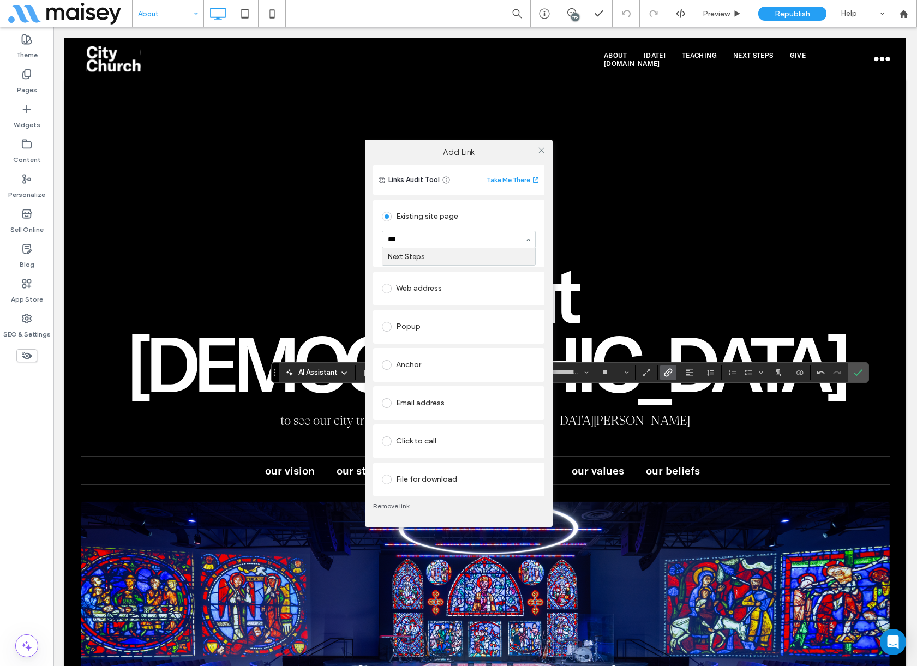
type input "****"
click at [543, 147] on icon at bounding box center [541, 150] width 8 height 8
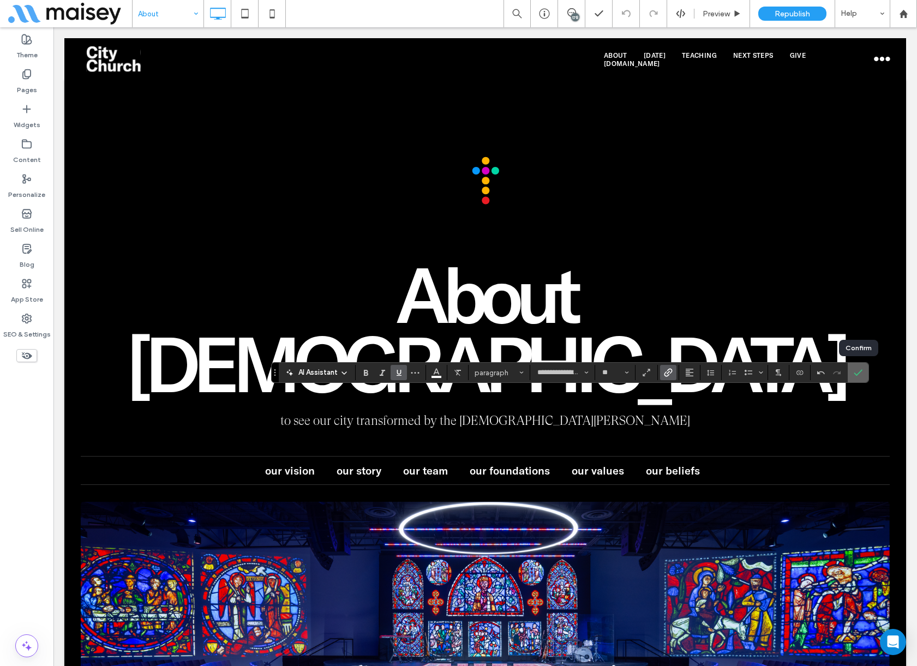
click at [861, 371] on icon "Confirm" at bounding box center [857, 372] width 9 height 9
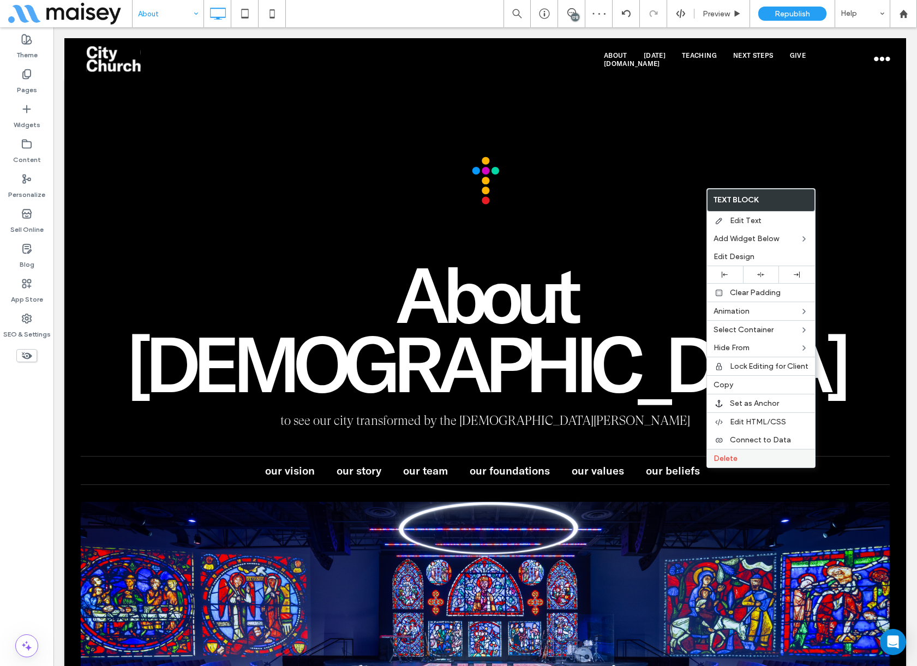
click at [768, 458] on label "Delete" at bounding box center [760, 458] width 95 height 9
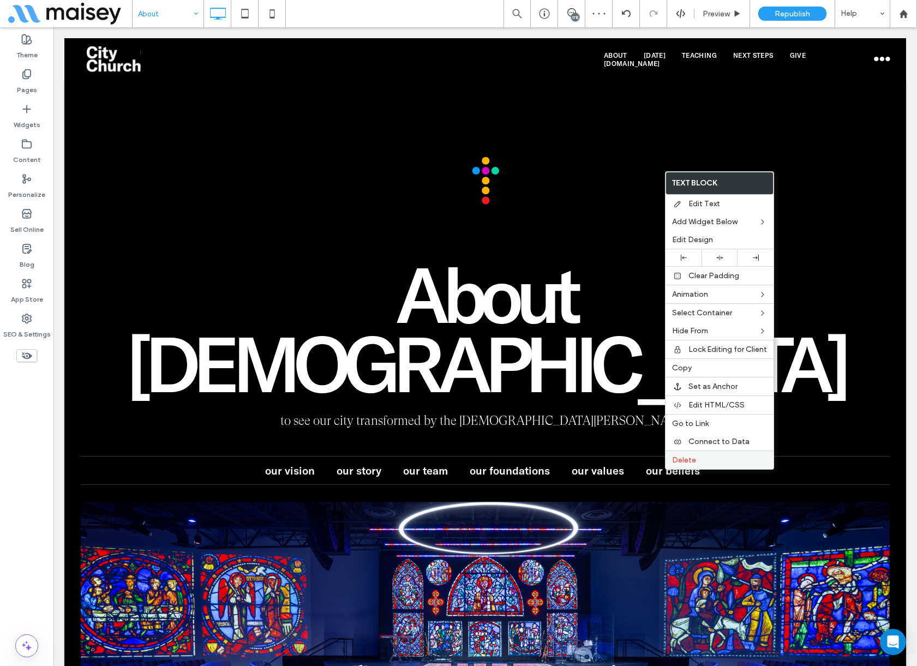
click at [686, 463] on span "Delete" at bounding box center [684, 459] width 24 height 9
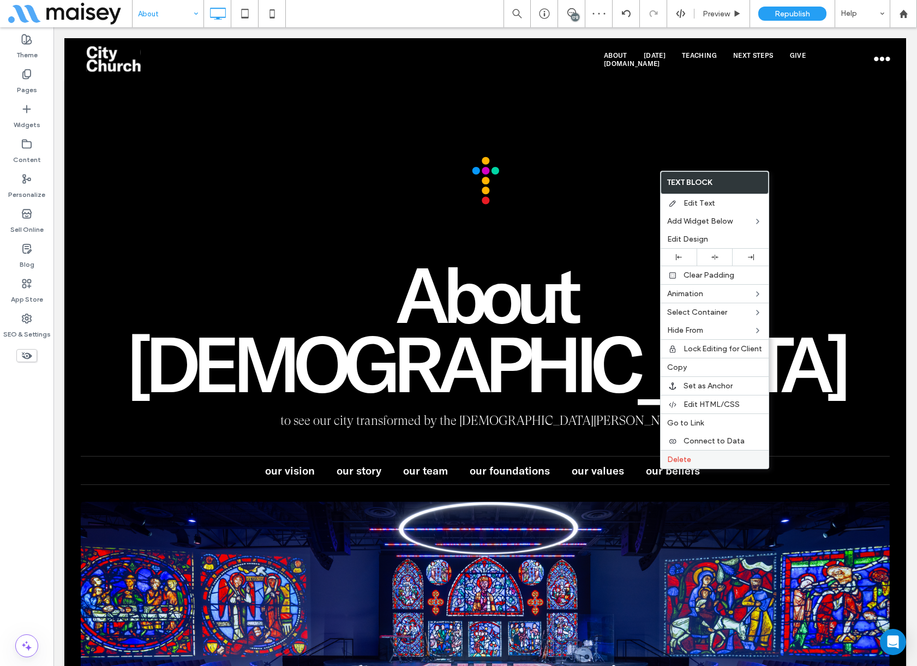
click at [674, 460] on span "Delete" at bounding box center [679, 459] width 24 height 9
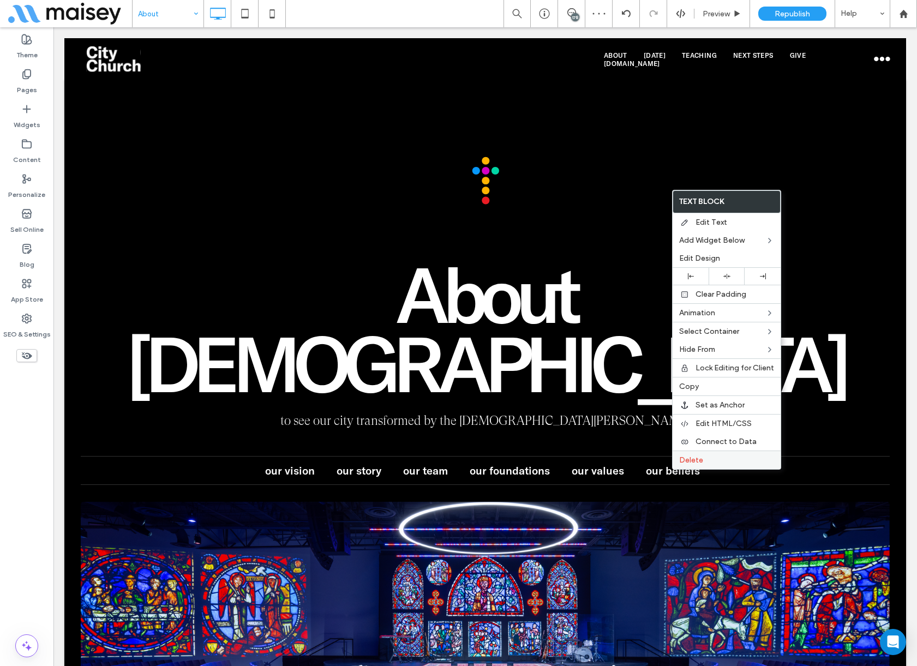
click at [684, 460] on span "Delete" at bounding box center [691, 459] width 24 height 9
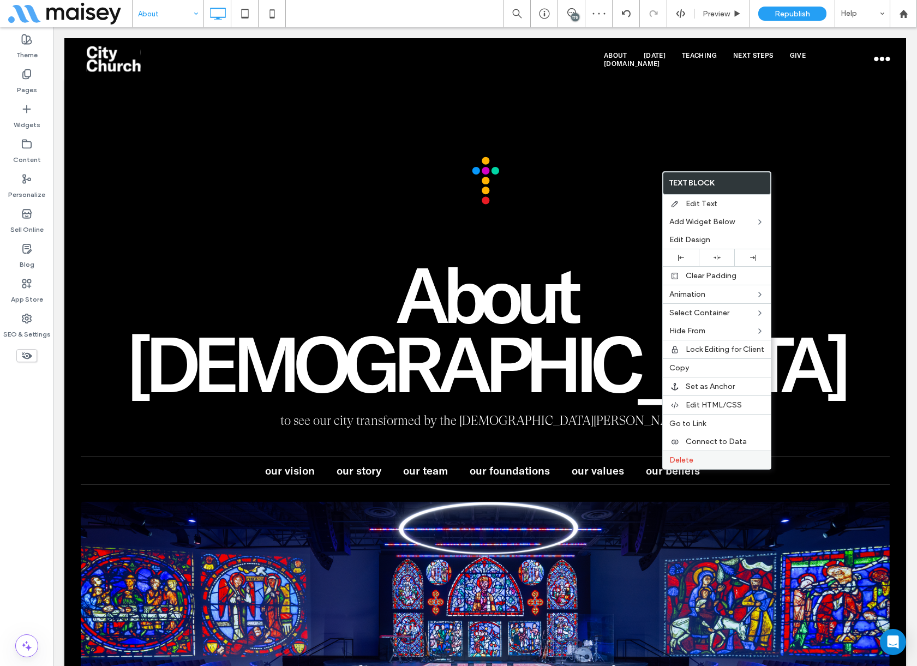
click at [674, 461] on span "Delete" at bounding box center [681, 459] width 24 height 9
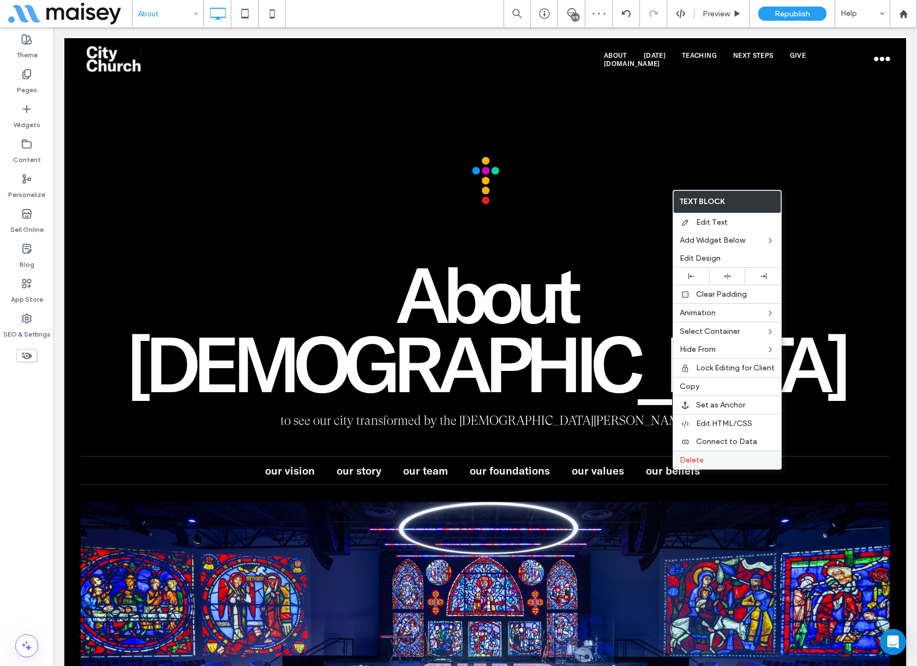
click at [688, 457] on span "Delete" at bounding box center [691, 459] width 24 height 9
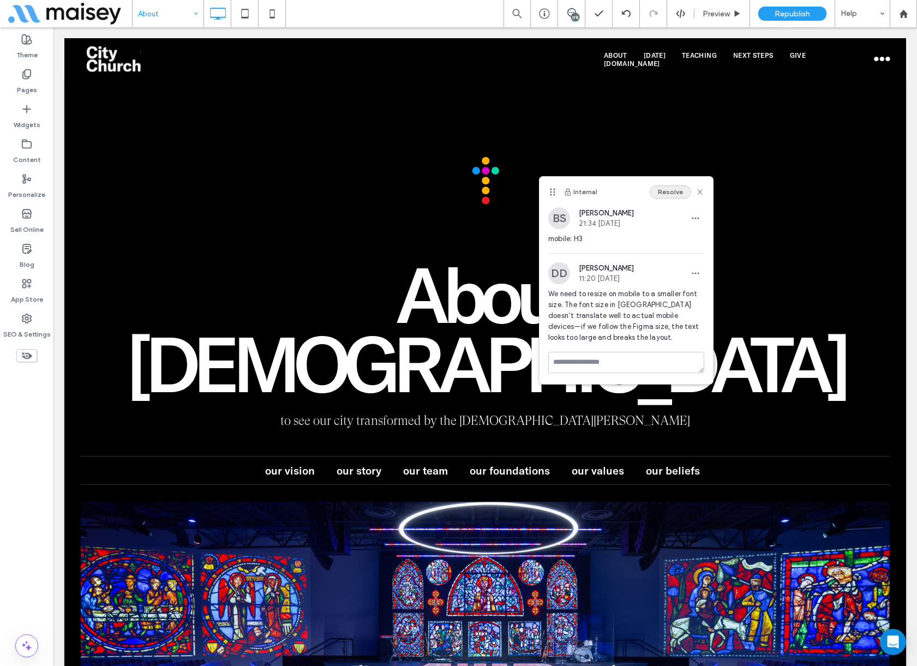
click at [670, 190] on button "Resolve" at bounding box center [669, 191] width 41 height 13
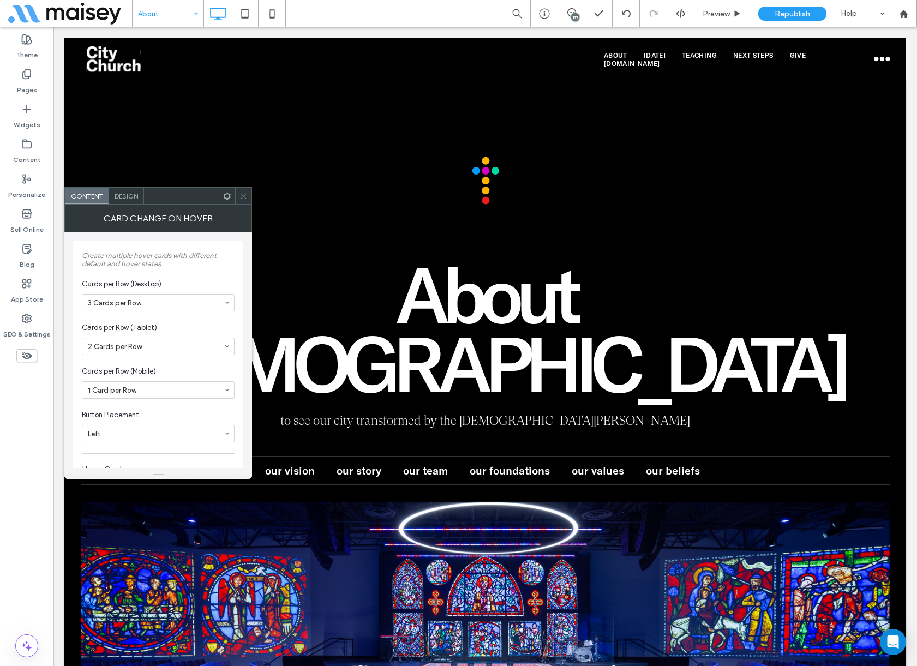
click at [245, 195] on icon at bounding box center [243, 196] width 8 height 8
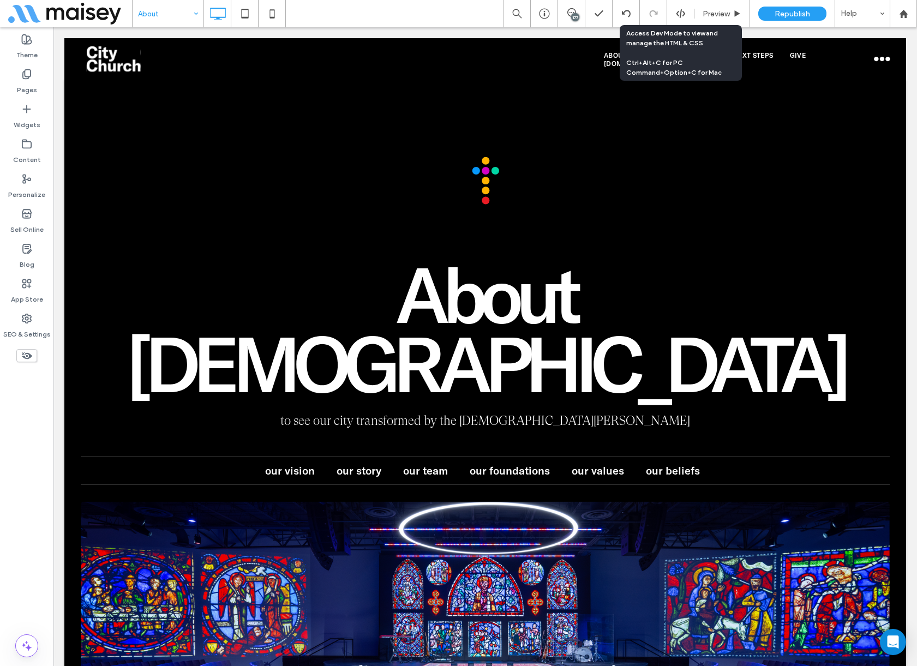
click at [678, 15] on icon at bounding box center [681, 14] width 10 height 10
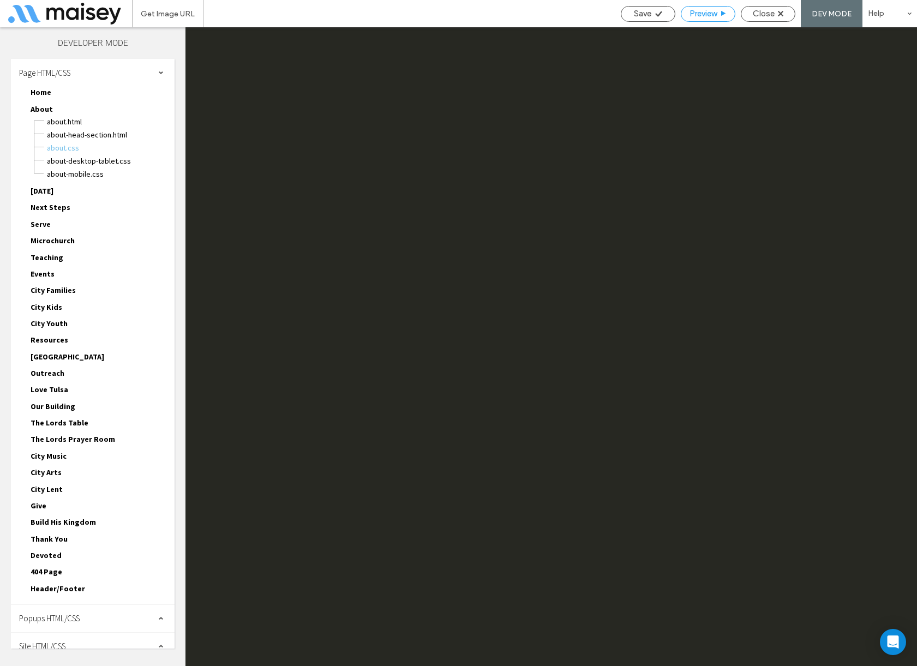
click at [690, 13] on span "Preview" at bounding box center [702, 14] width 27 height 10
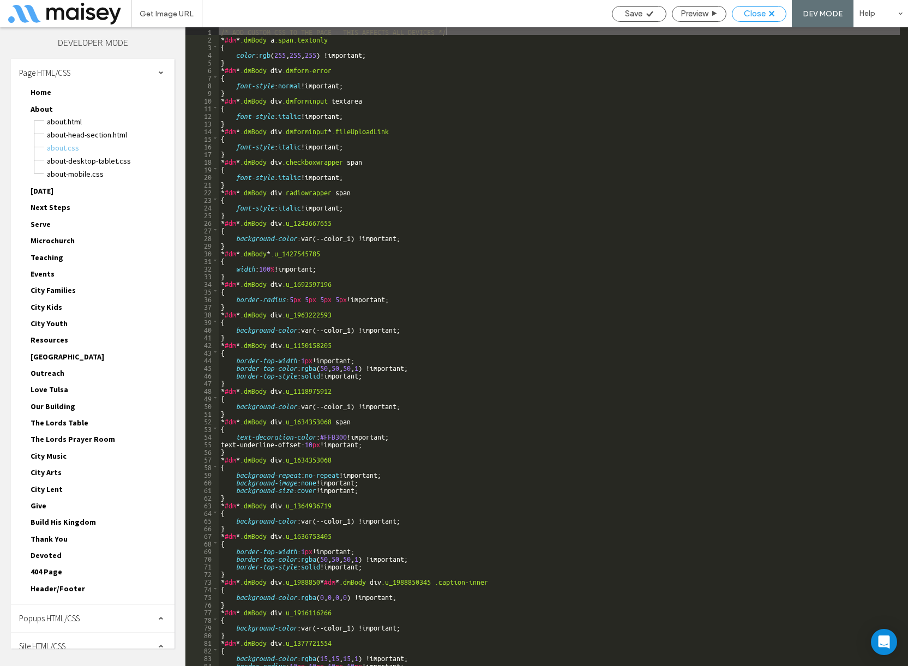
click at [740, 9] on div "Close" at bounding box center [758, 14] width 53 height 10
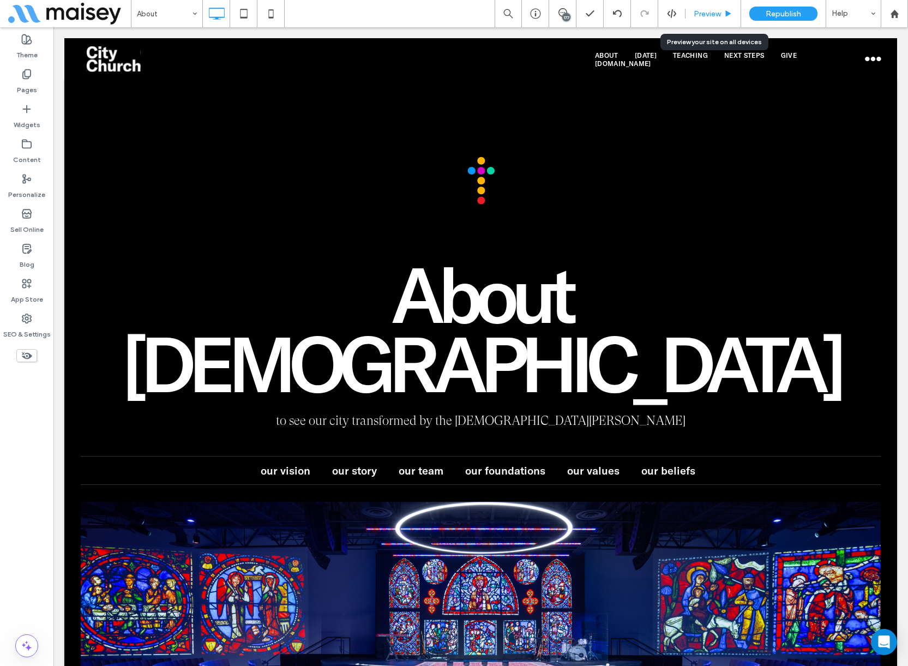
click at [723, 11] on div "Preview" at bounding box center [712, 13] width 55 height 9
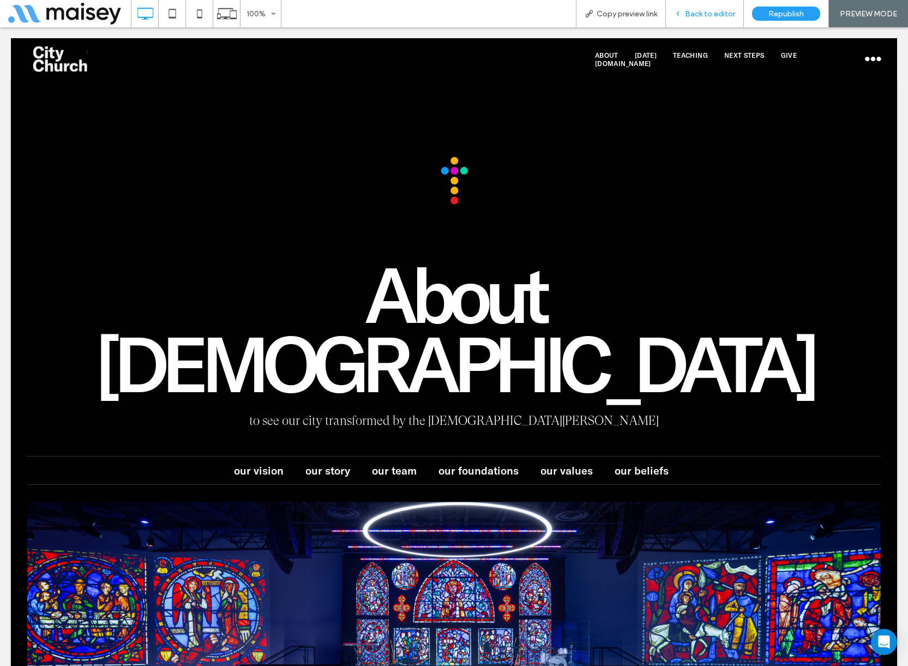
click at [714, 17] on span "Back to editor" at bounding box center [710, 13] width 50 height 9
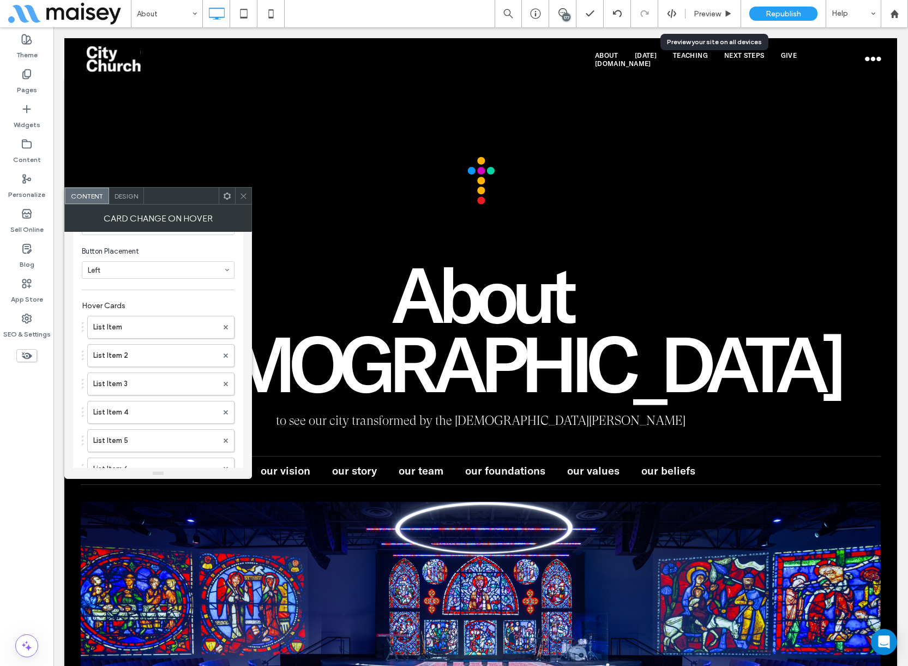
scroll to position [216, 0]
click at [120, 272] on label "List Item" at bounding box center [155, 274] width 124 height 22
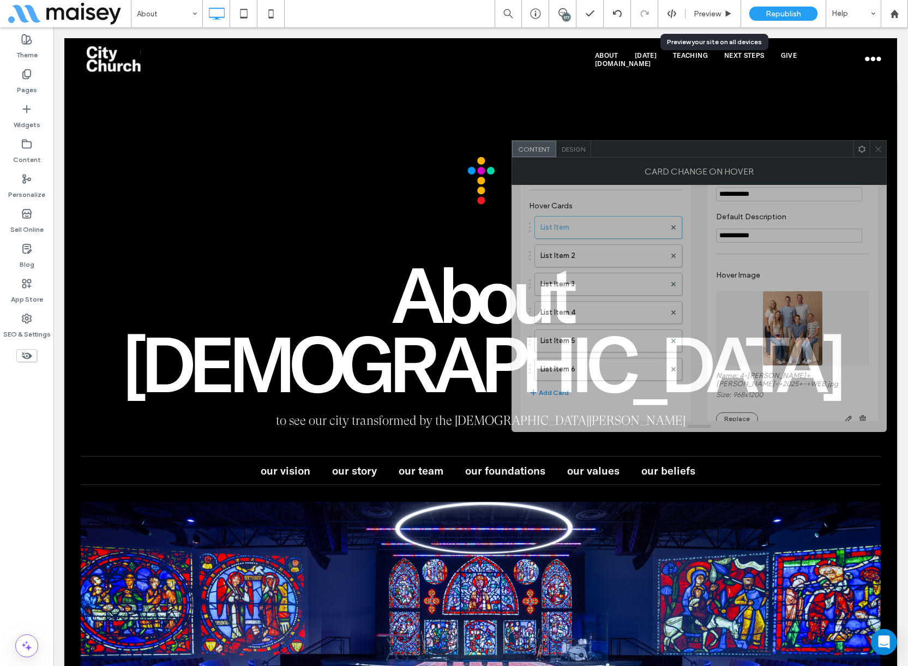
drag, startPoint x: 406, startPoint y: 200, endPoint x: 780, endPoint y: 156, distance: 376.6
click at [780, 156] on div at bounding box center [722, 149] width 262 height 16
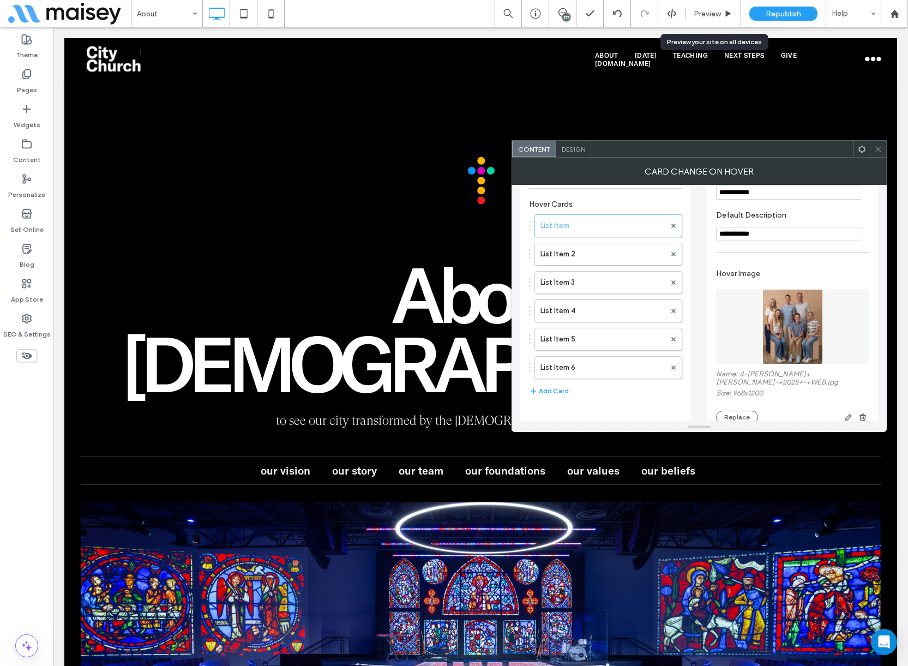
scroll to position [273, 0]
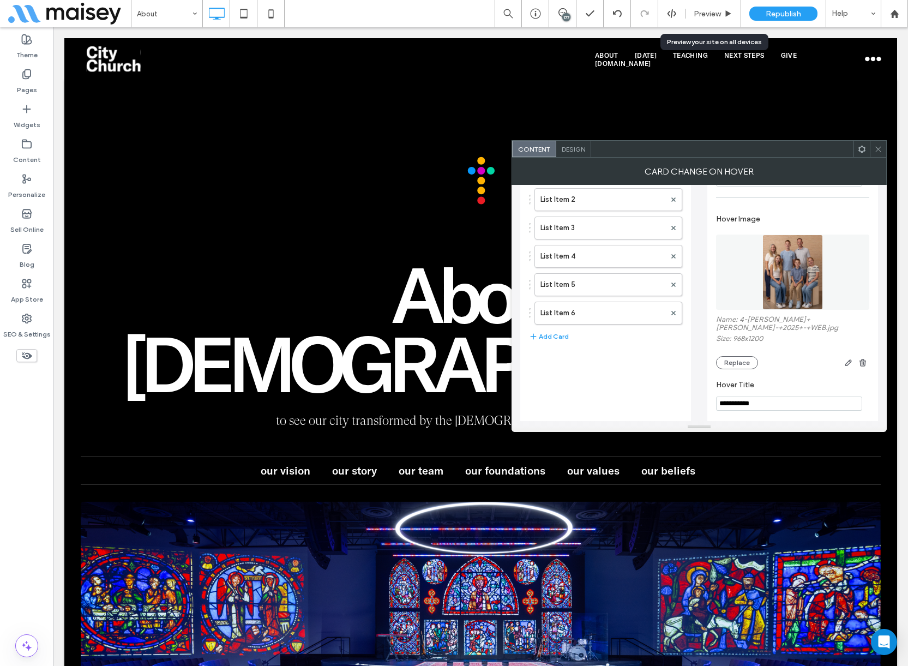
click at [572, 152] on span "Design" at bounding box center [573, 149] width 23 height 8
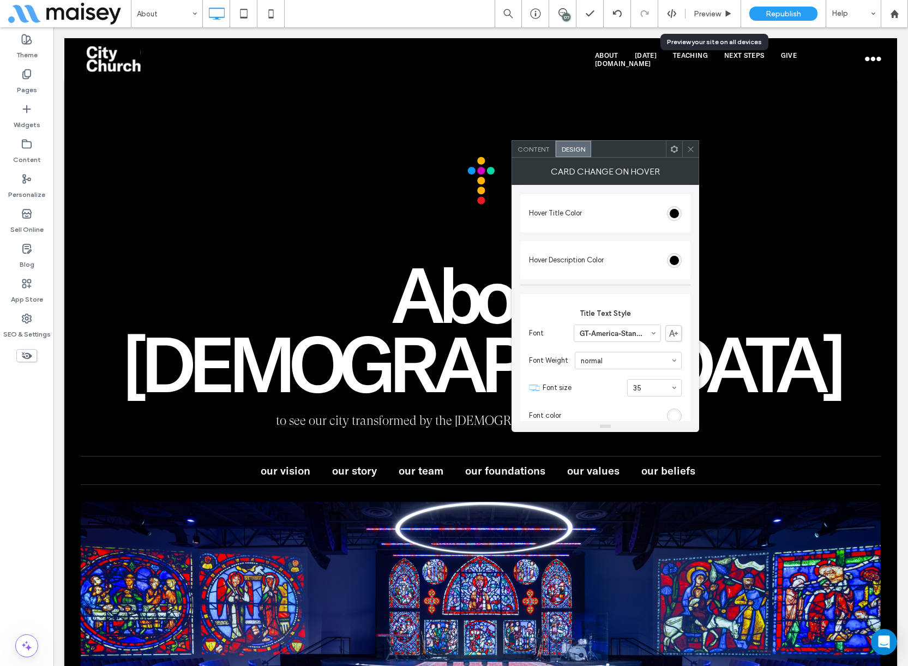
scroll to position [0, 0]
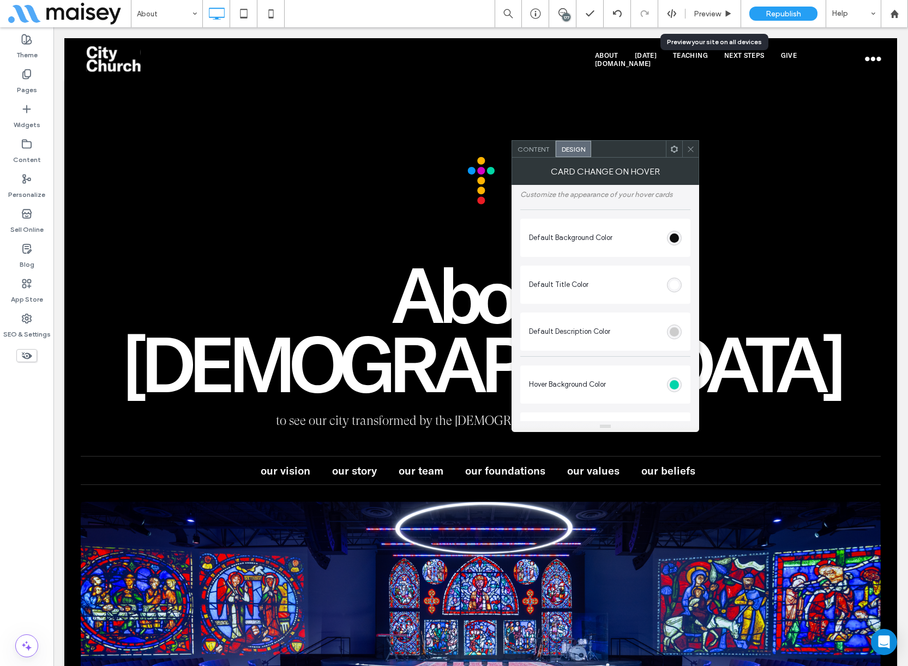
click at [529, 150] on span "Content" at bounding box center [533, 149] width 32 height 8
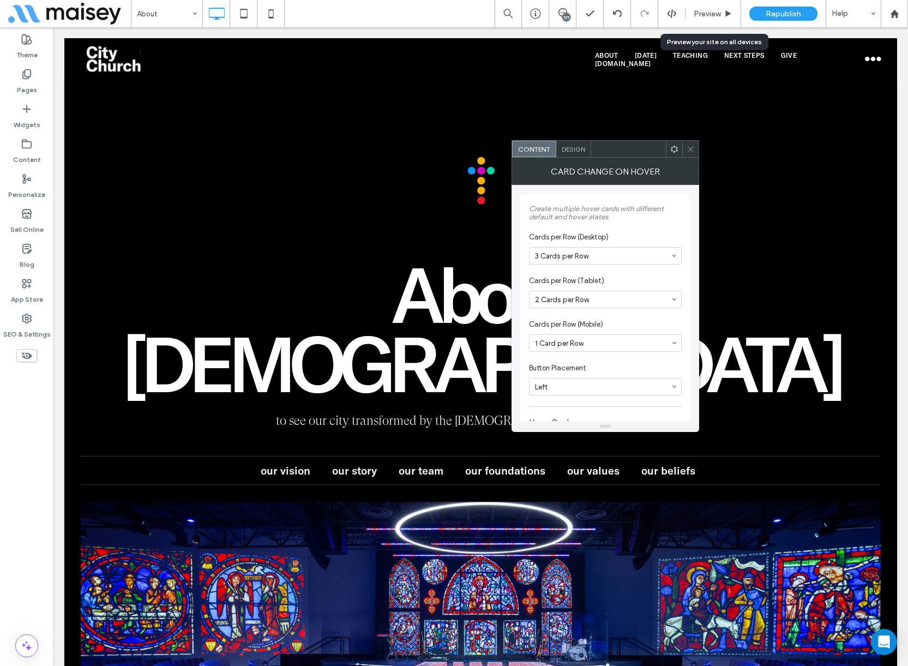
click at [574, 152] on span "Design" at bounding box center [573, 149] width 23 height 8
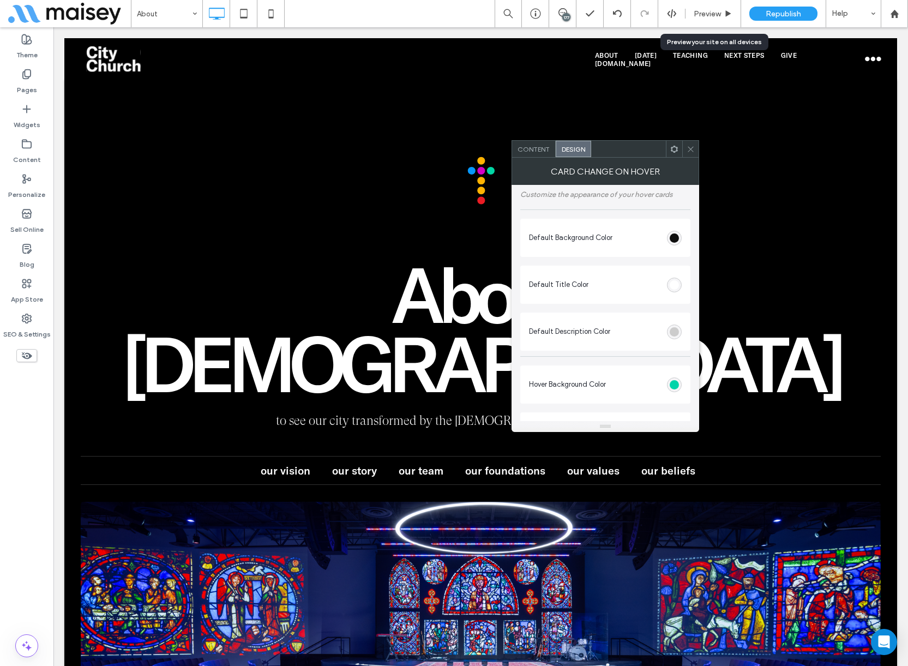
click at [694, 150] on icon at bounding box center [690, 149] width 8 height 8
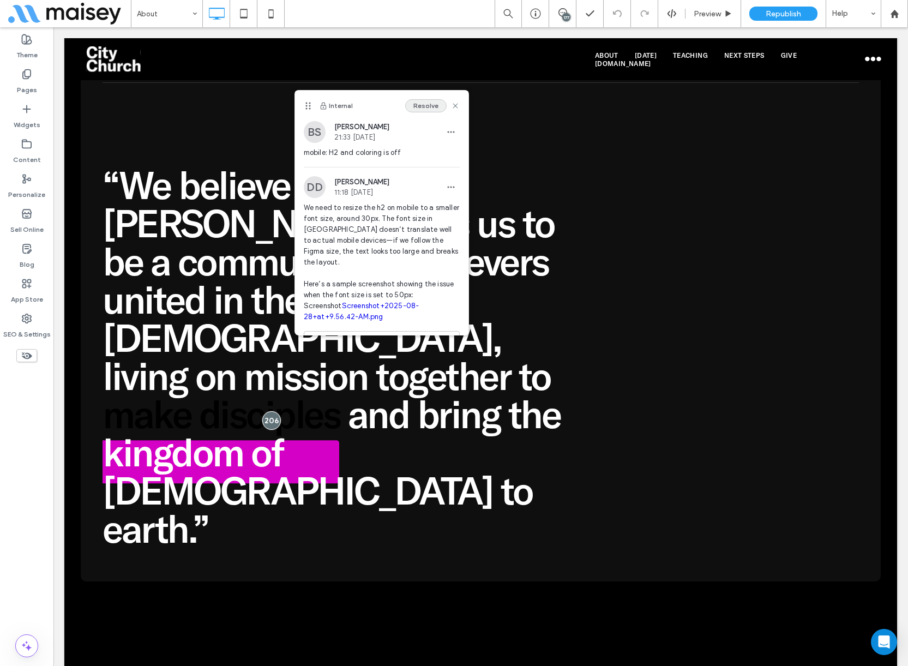
click at [426, 100] on button "Resolve" at bounding box center [425, 105] width 41 height 13
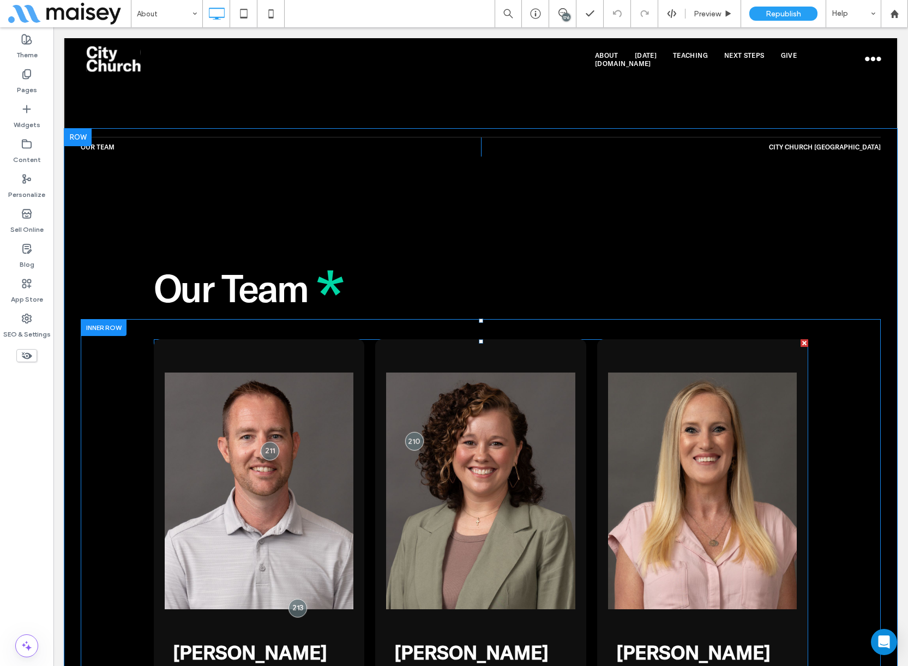
scroll to position [2890, 0]
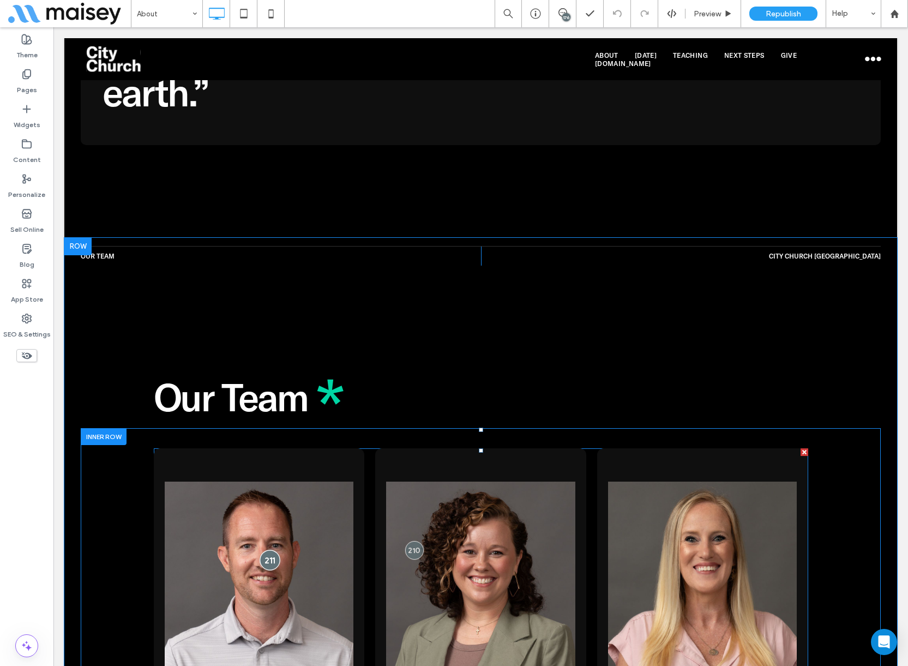
click at [264, 550] on div at bounding box center [270, 560] width 20 height 20
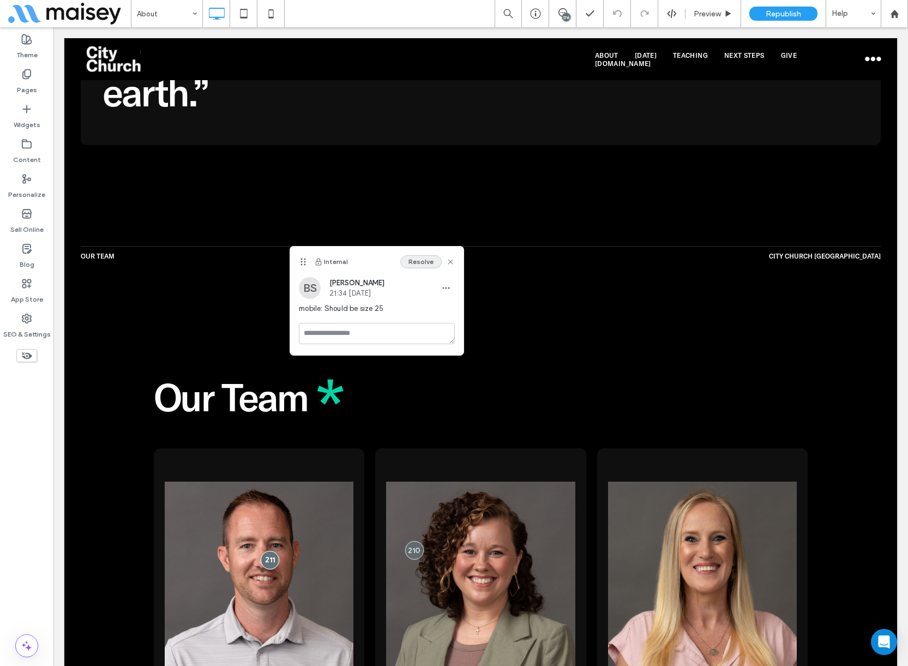
click at [420, 265] on button "Resolve" at bounding box center [420, 261] width 41 height 13
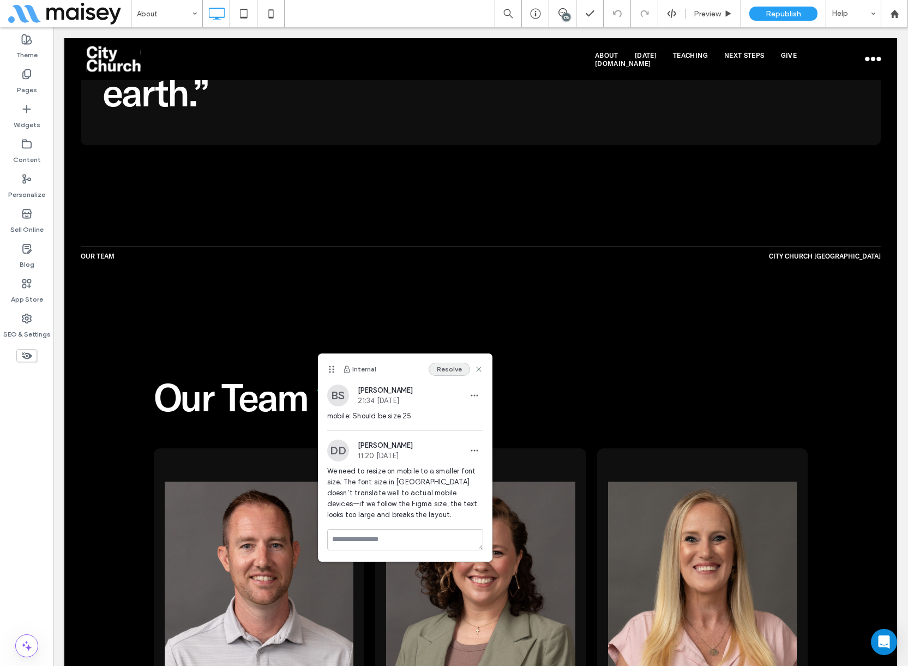
click at [450, 371] on button "Resolve" at bounding box center [449, 369] width 41 height 13
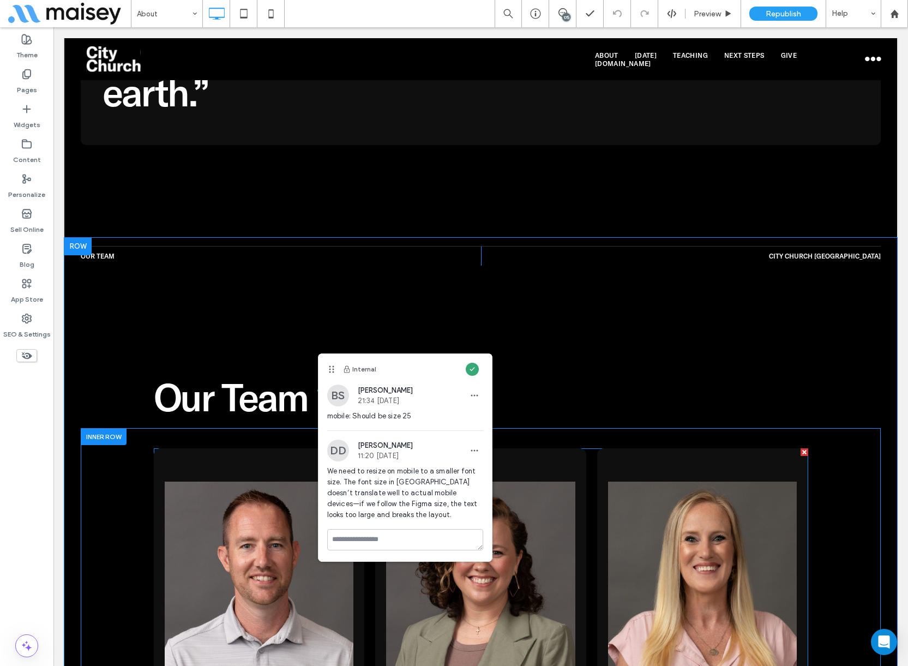
click at [413, 540] on div at bounding box center [414, 550] width 20 height 20
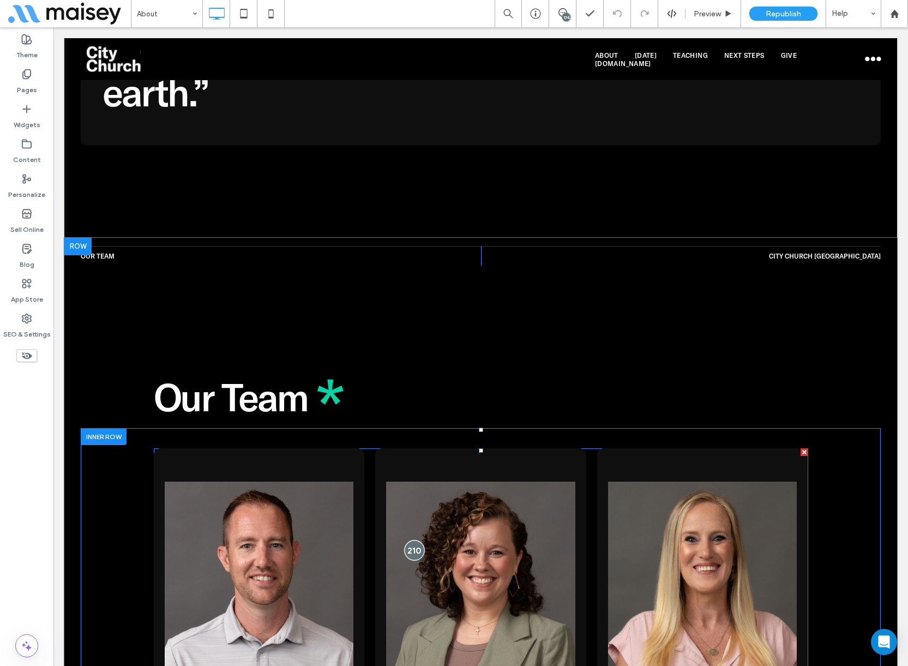
click at [411, 540] on div at bounding box center [414, 550] width 20 height 20
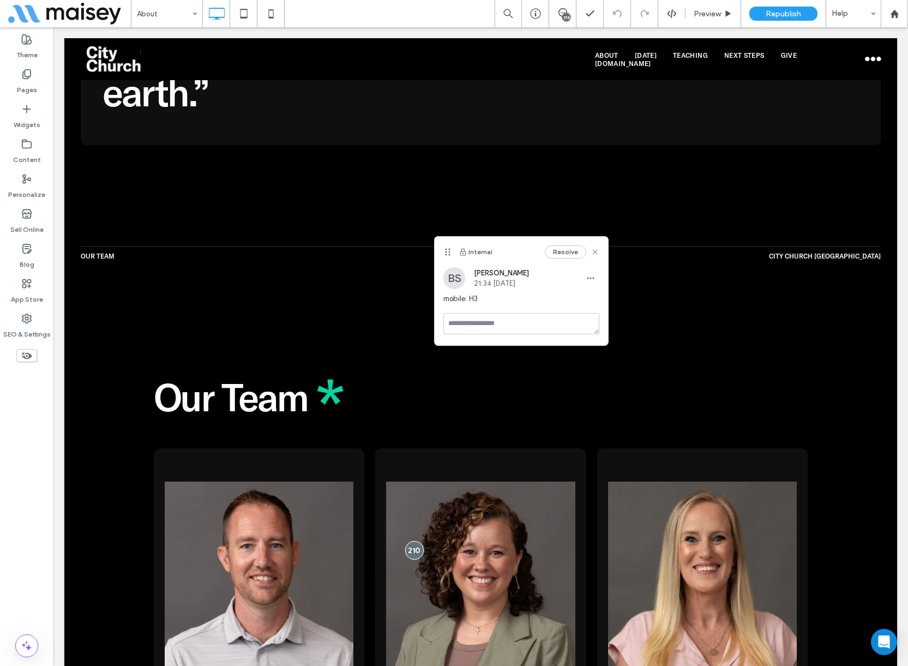
click at [558, 251] on button "Resolve" at bounding box center [565, 251] width 41 height 13
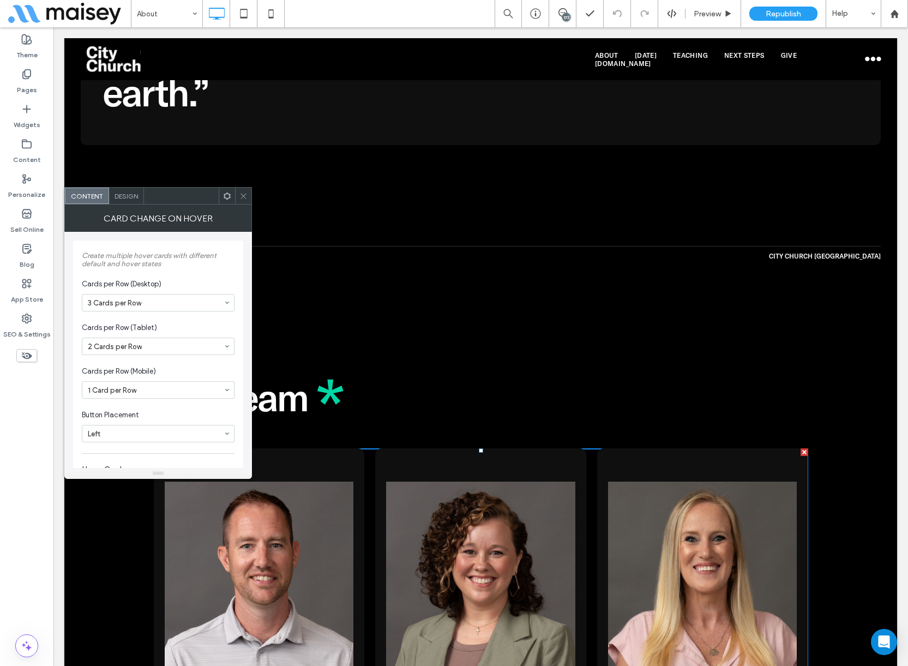
click at [123, 192] on span "Design" at bounding box center [125, 196] width 23 height 8
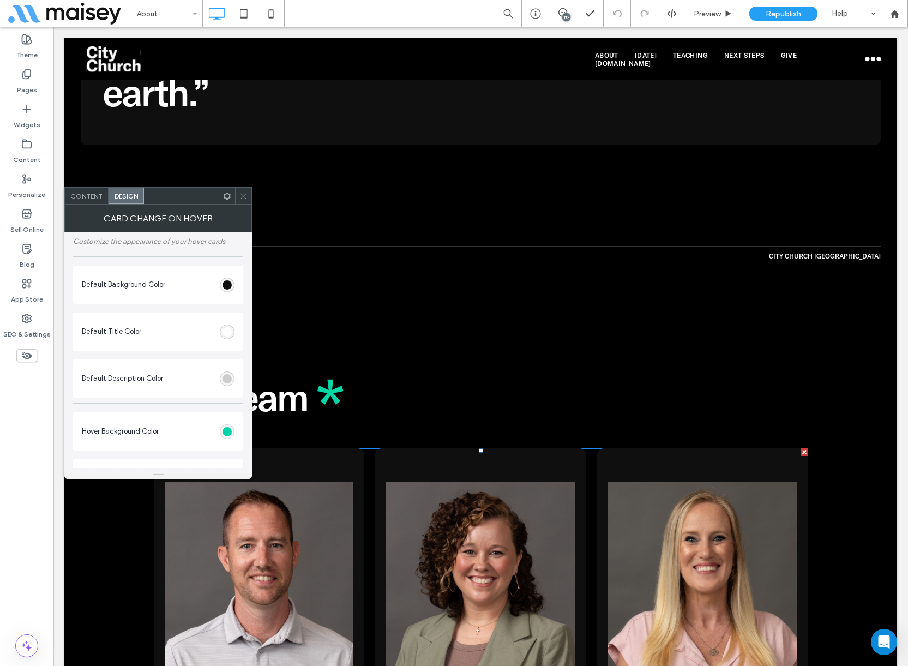
click at [226, 192] on icon at bounding box center [227, 196] width 8 height 8
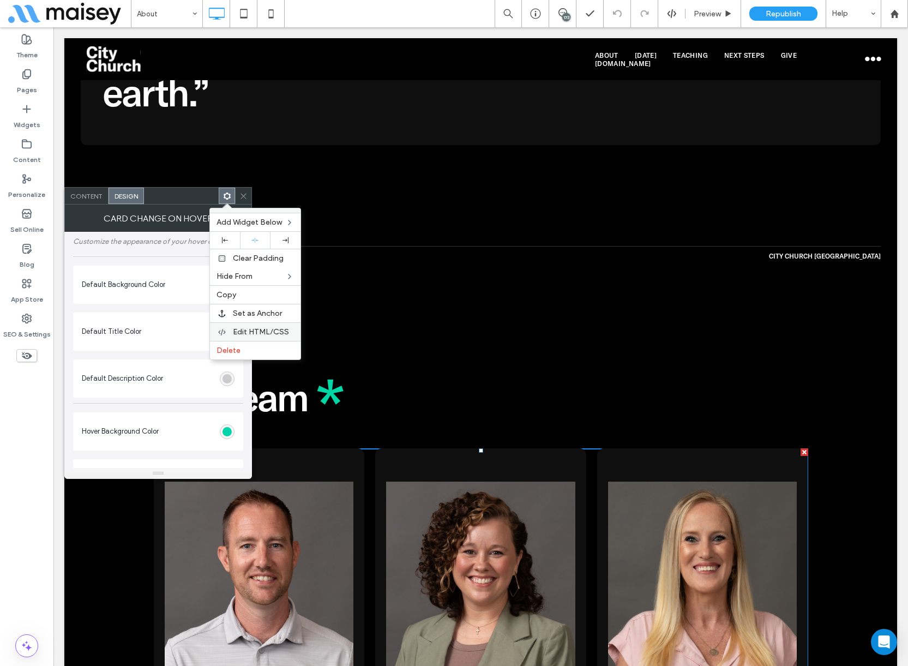
click at [250, 328] on span "Edit HTML/CSS" at bounding box center [261, 331] width 56 height 9
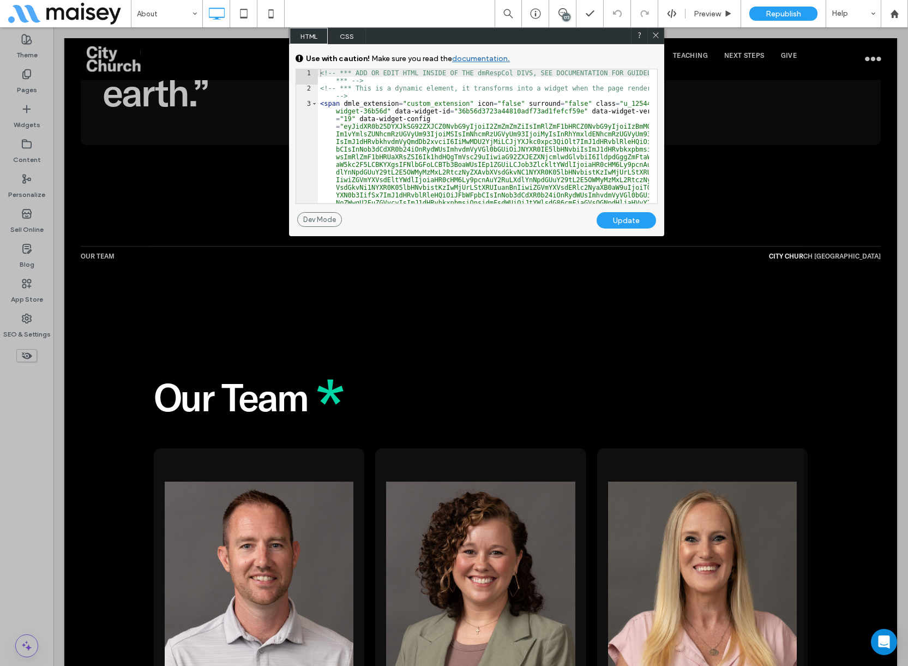
click at [345, 39] on span "CSS" at bounding box center [347, 36] width 38 height 16
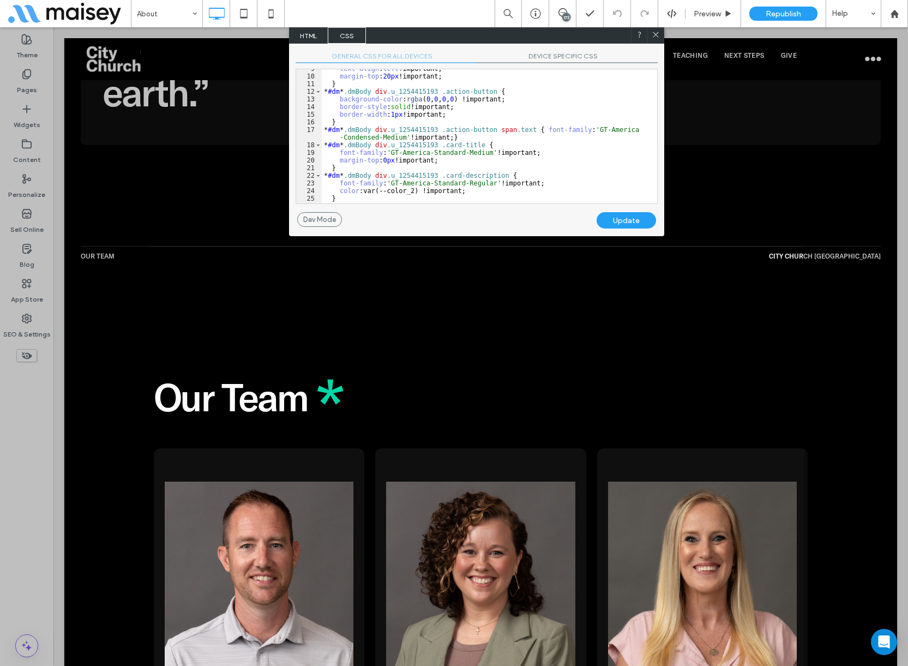
scroll to position [72, 0]
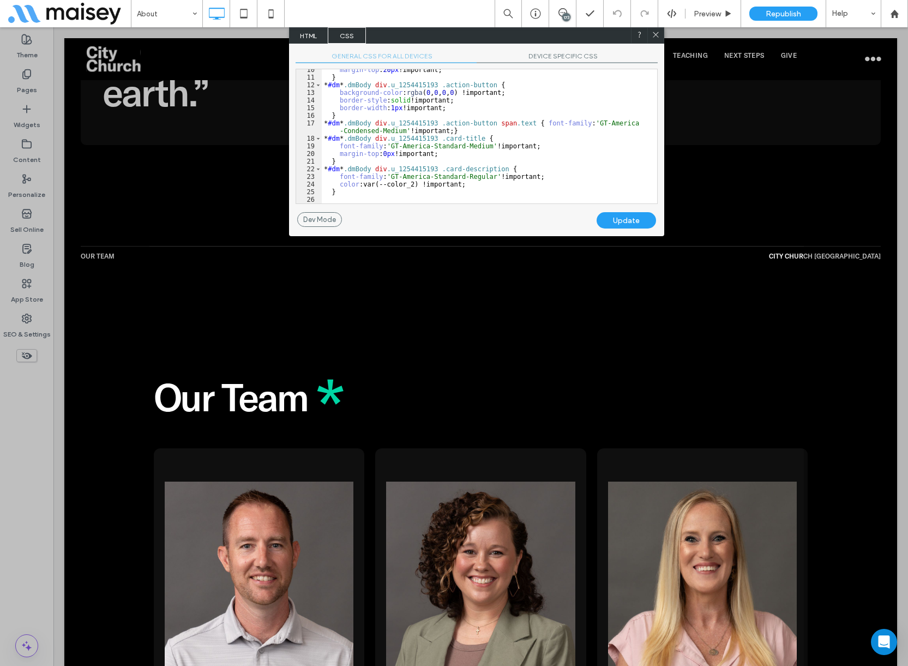
click at [555, 61] on span "DEVICE SPECIFIC CSS" at bounding box center [567, 57] width 181 height 11
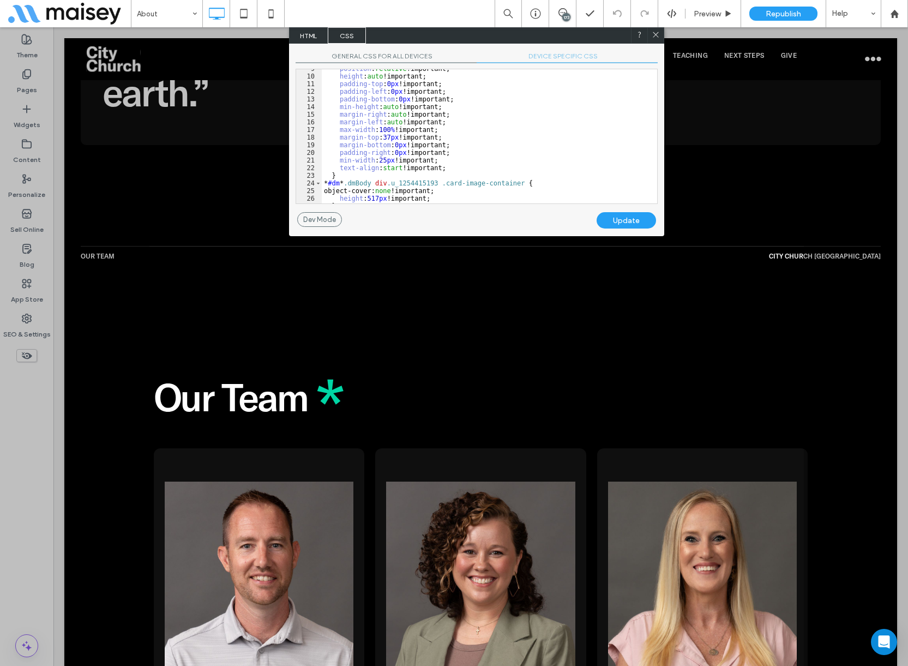
scroll to position [131, 0]
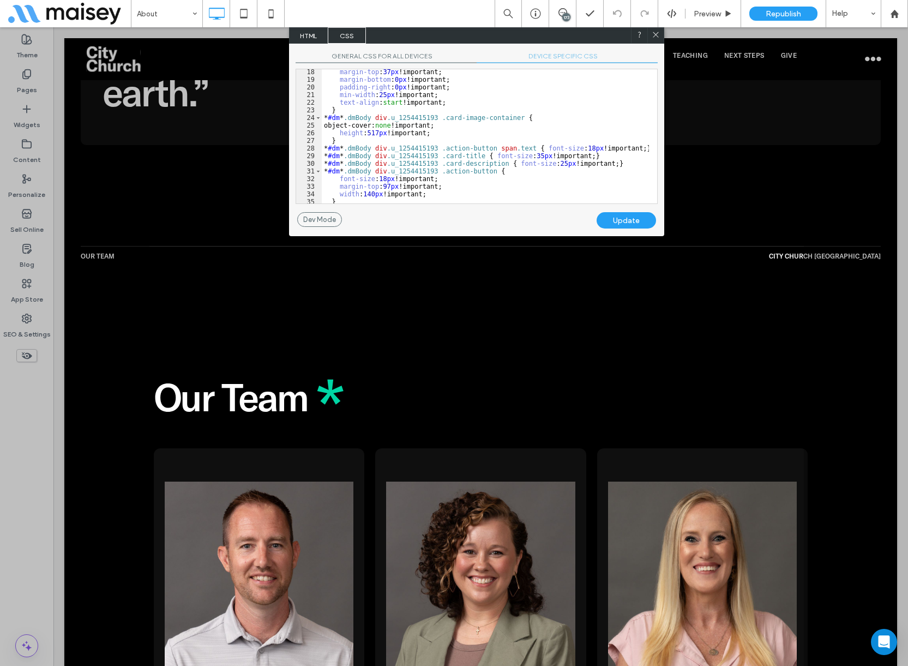
click at [374, 128] on div "margin-top : 37 px !important; margin-bottom : 0 px !important; padding-right :…" at bounding box center [485, 142] width 327 height 149
click at [368, 131] on div "margin-top : 37 px !important; margin-bottom : 0 px !important; padding-right :…" at bounding box center [485, 142] width 327 height 149
click at [619, 219] on div "Update" at bounding box center [625, 220] width 59 height 16
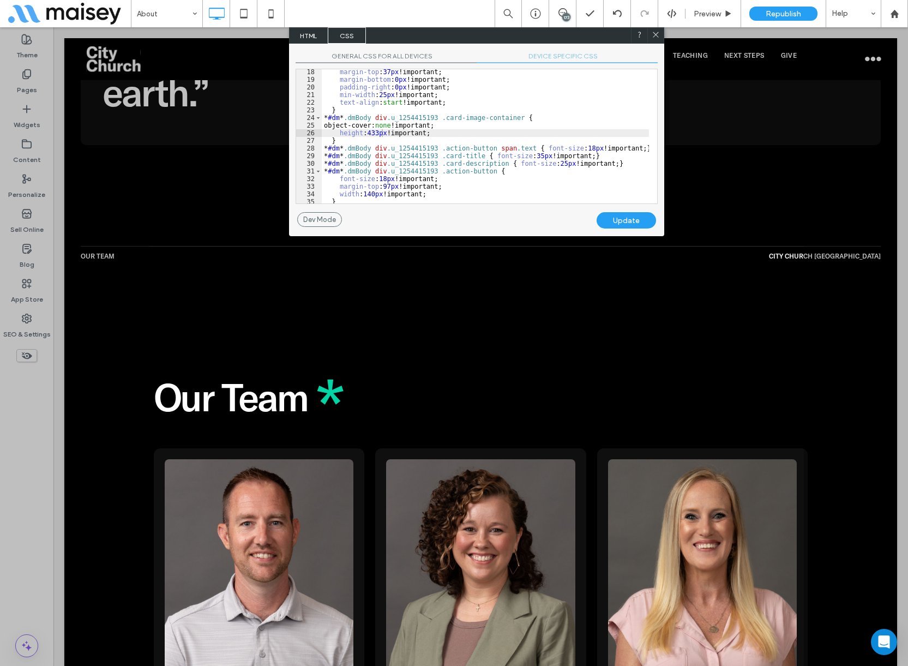
click at [656, 34] on icon at bounding box center [656, 35] width 8 height 8
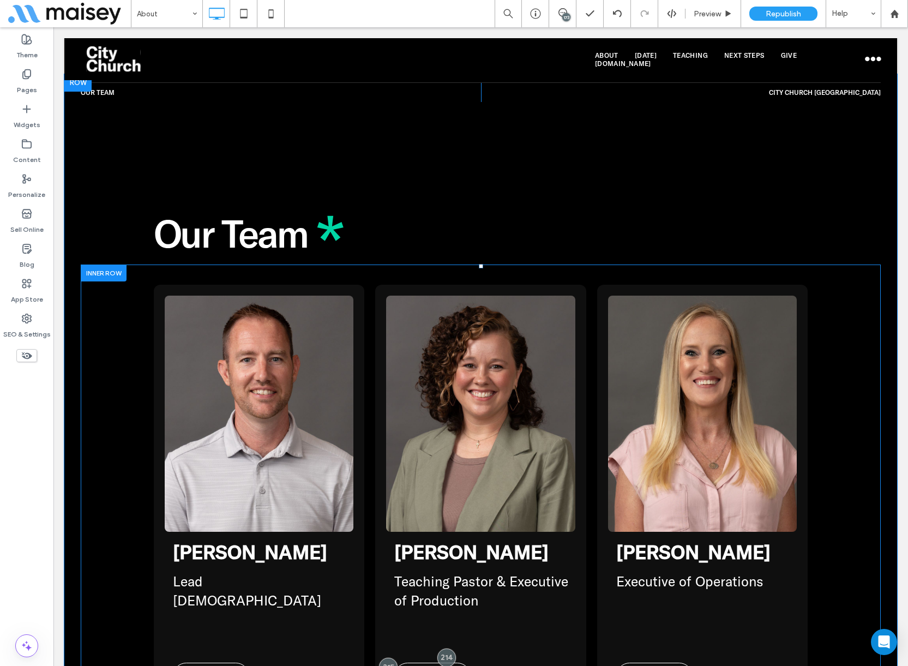
scroll to position [2999, 0]
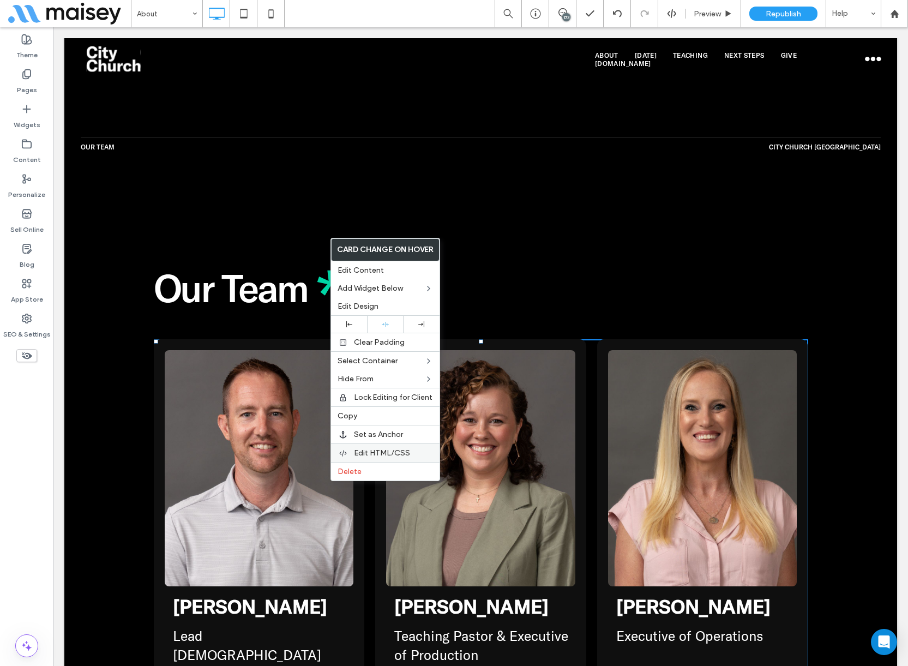
drag, startPoint x: 375, startPoint y: 450, endPoint x: 231, endPoint y: 355, distance: 172.4
click at [375, 450] on span "Edit HTML/CSS" at bounding box center [382, 452] width 56 height 9
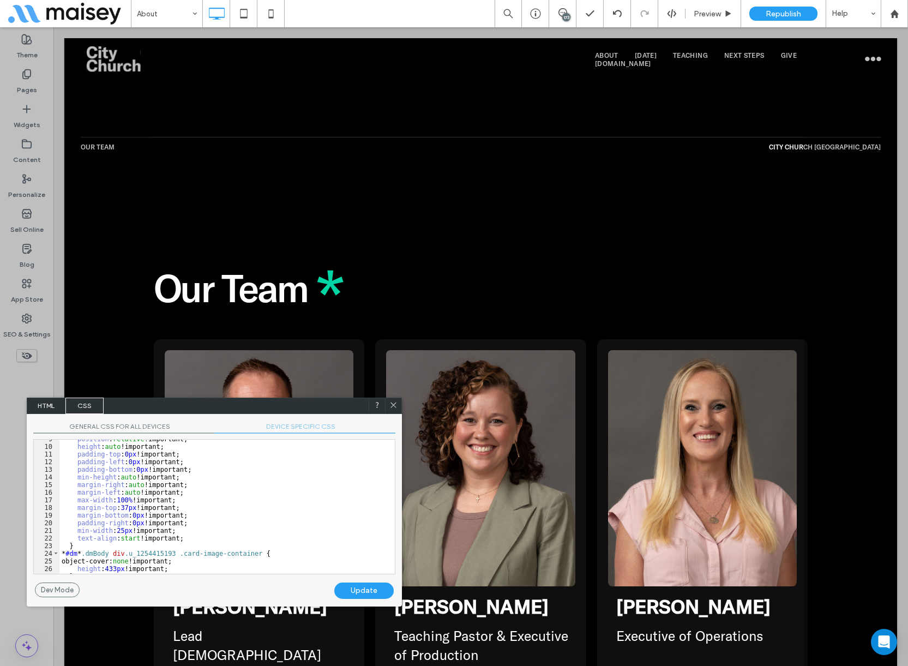
scroll to position [141, 0]
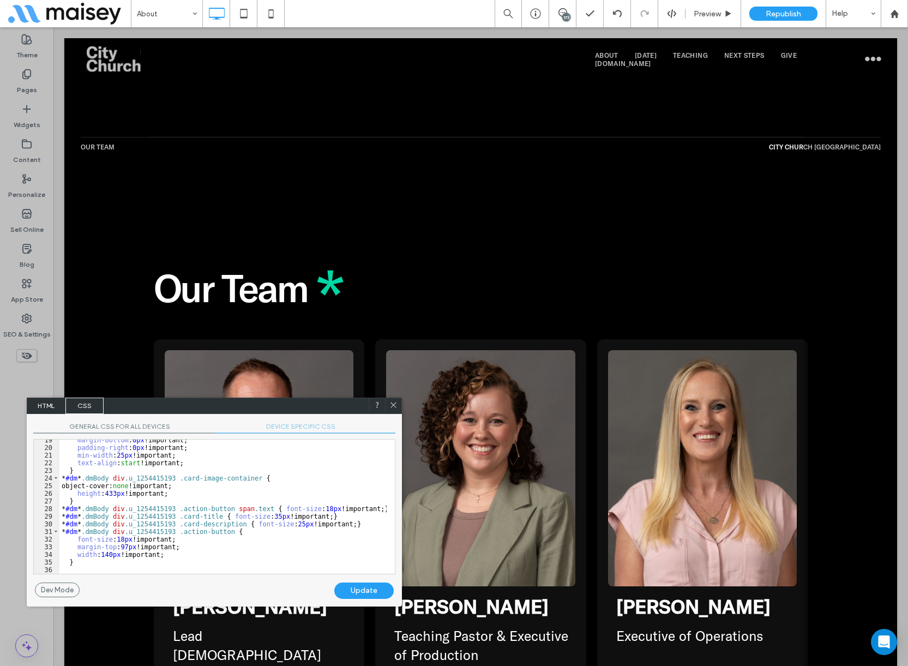
click at [221, 515] on div "margin-bottom : 0 px !important; padding-right : 0 px !important; min-width : 2…" at bounding box center [222, 510] width 327 height 149
type textarea "**"
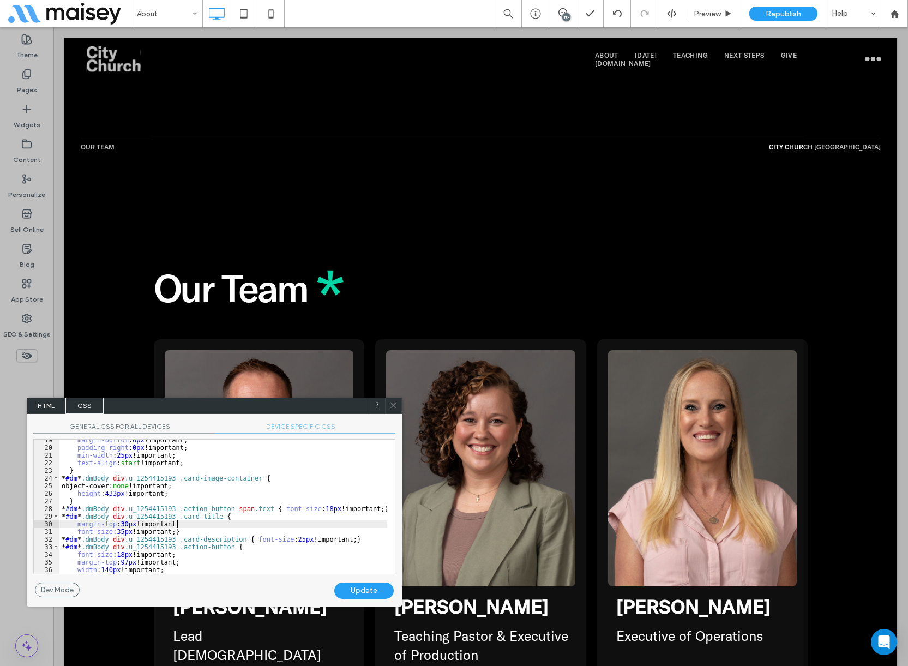
click at [361, 590] on div "Update" at bounding box center [363, 590] width 59 height 16
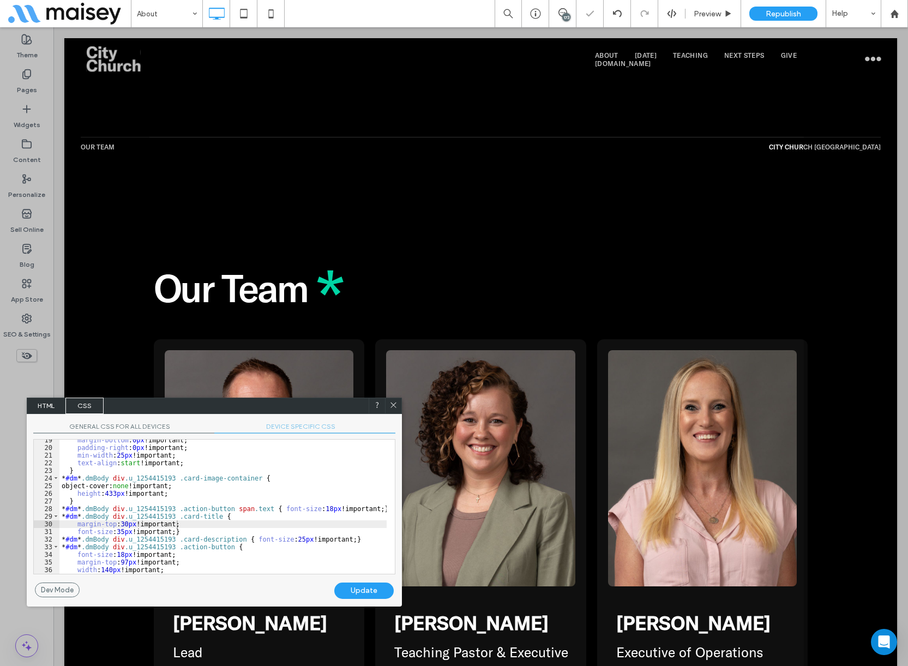
drag, startPoint x: 393, startPoint y: 406, endPoint x: 208, endPoint y: 298, distance: 213.8
click at [393, 406] on icon at bounding box center [393, 405] width 8 height 8
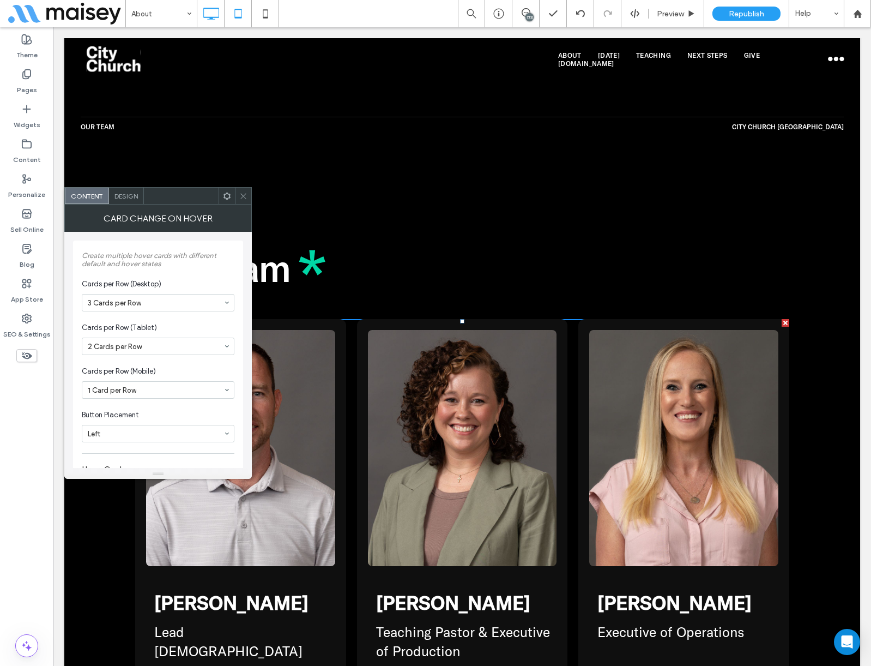
scroll to position [2979, 0]
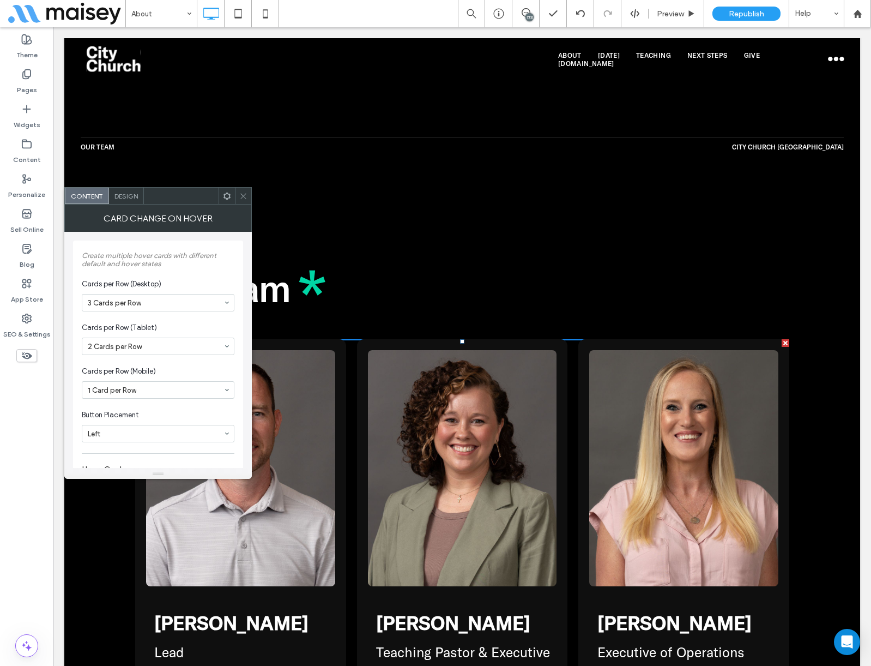
drag, startPoint x: 245, startPoint y: 194, endPoint x: 240, endPoint y: 187, distance: 8.2
click at [244, 193] on icon at bounding box center [243, 196] width 8 height 8
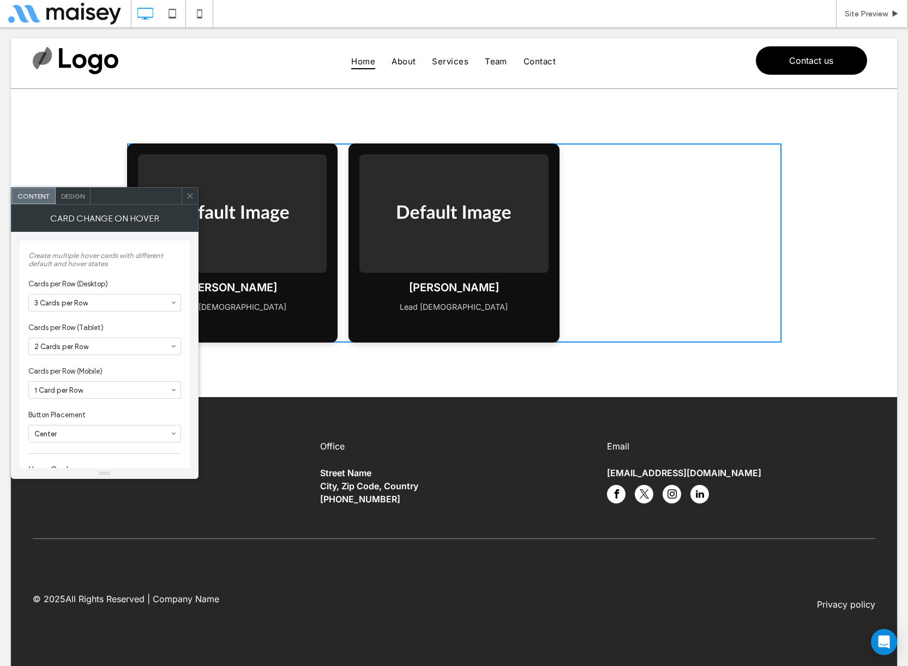
click at [1, 113] on body "Home About Services Contact Get in touch [PHONE_NUMBER] [EMAIL_ADDRESS][DOMAIN_…" at bounding box center [454, 372] width 908 height 691
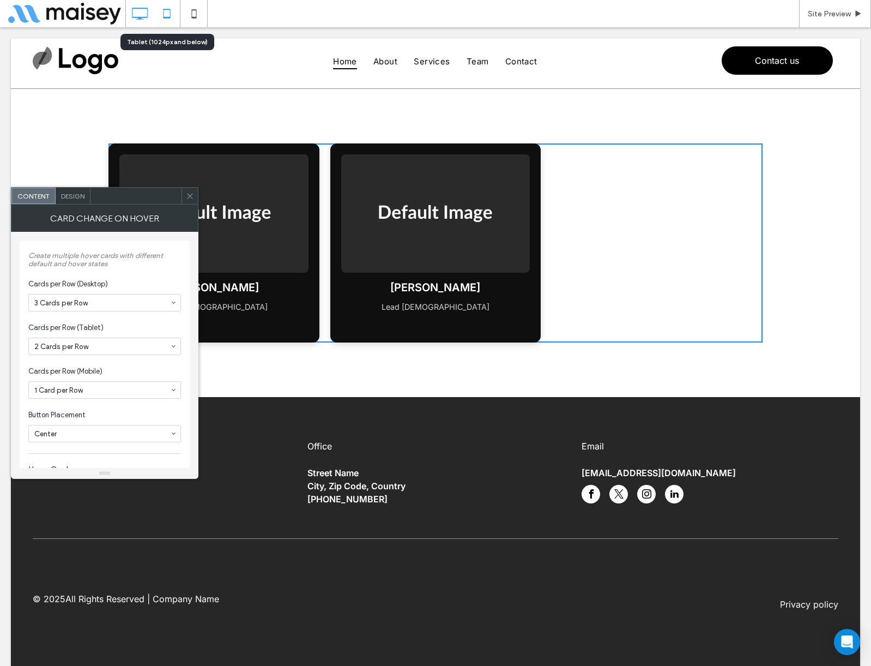
click at [161, 11] on icon at bounding box center [167, 14] width 22 height 22
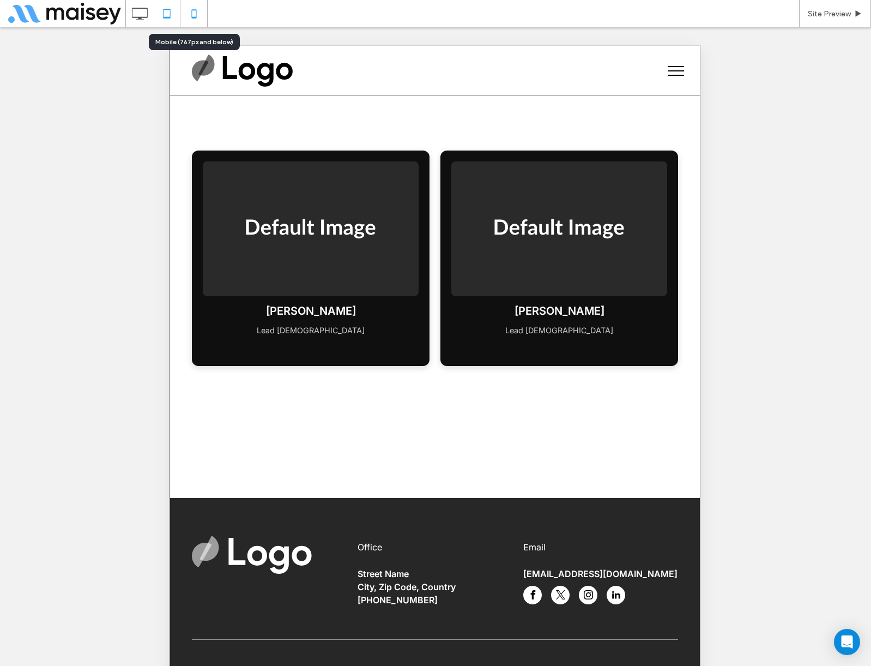
click at [195, 16] on icon at bounding box center [194, 14] width 22 height 22
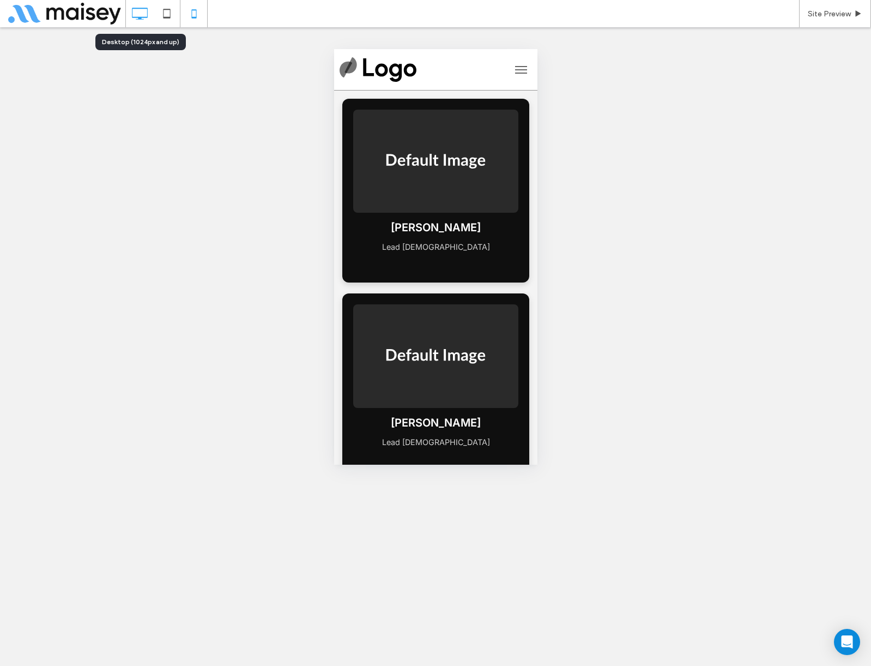
click at [136, 15] on icon at bounding box center [140, 14] width 22 height 22
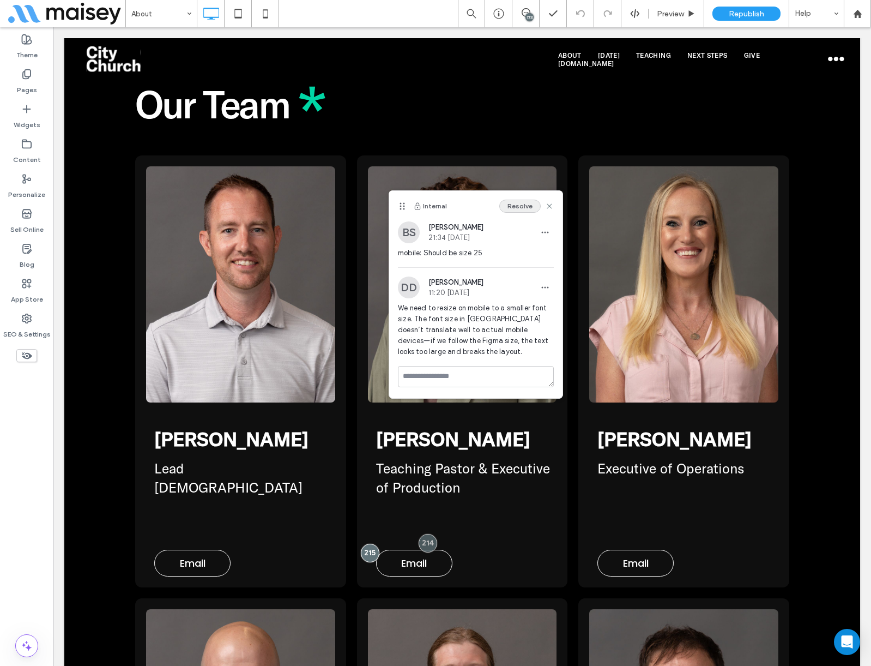
click at [521, 206] on button "Resolve" at bounding box center [519, 206] width 41 height 13
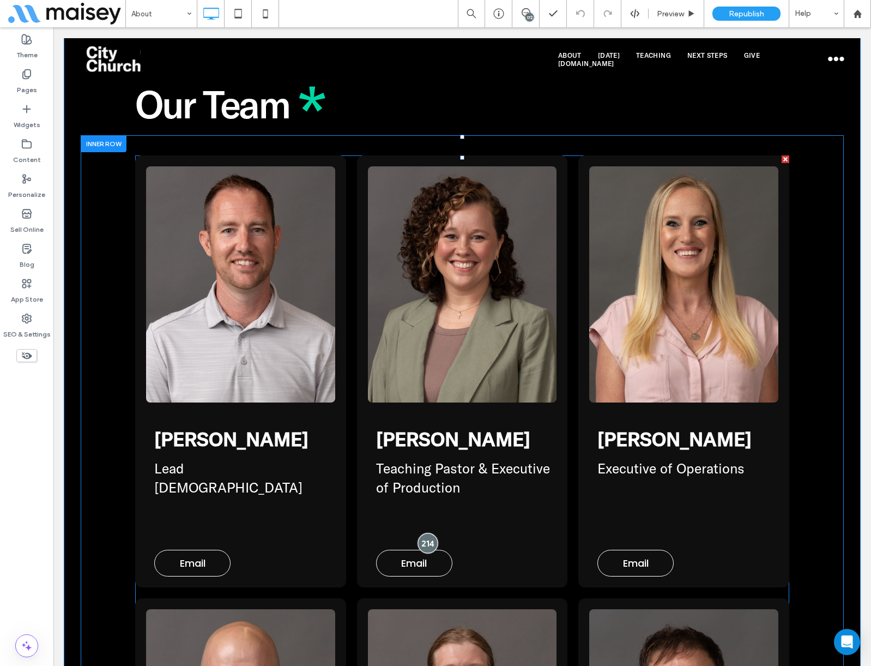
click at [426, 533] on div at bounding box center [428, 543] width 20 height 20
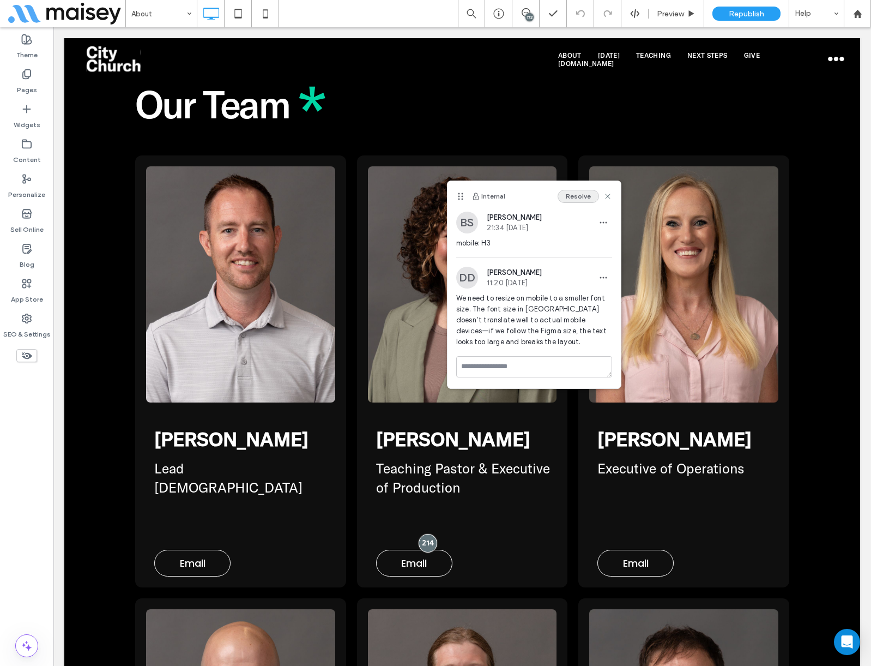
click at [581, 192] on button "Resolve" at bounding box center [578, 196] width 41 height 13
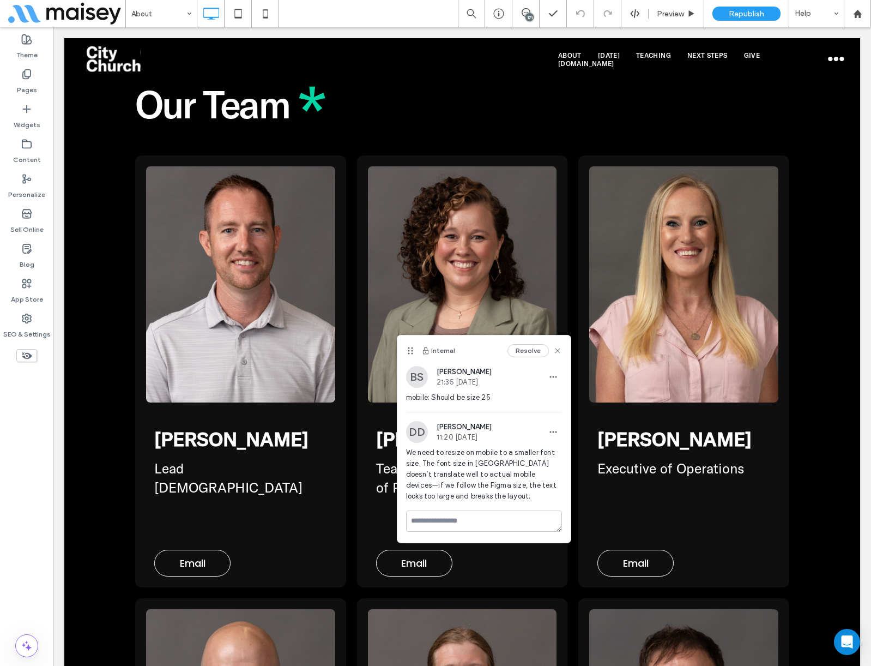
click at [534, 349] on button "Resolve" at bounding box center [528, 350] width 41 height 13
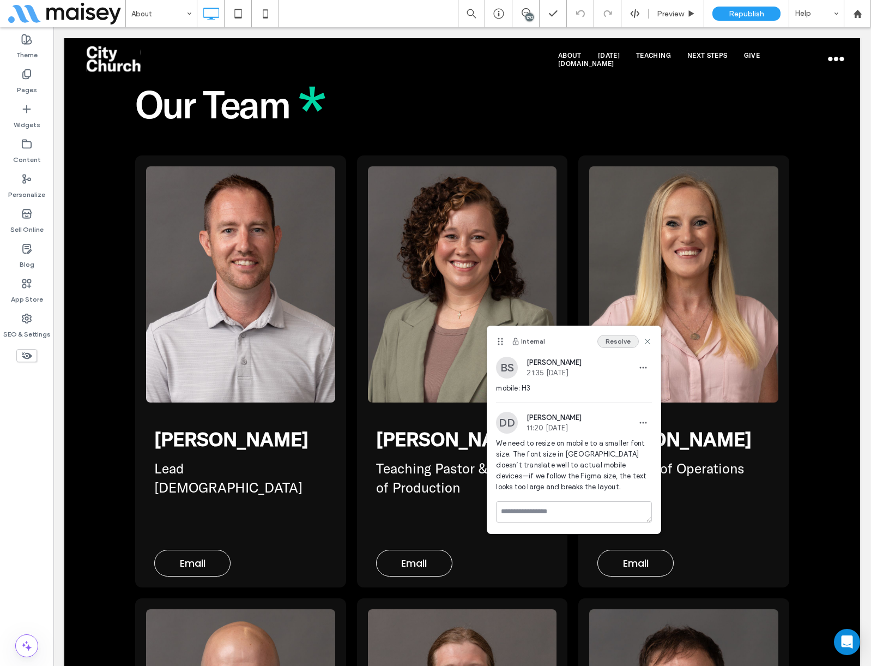
click at [613, 341] on button "Resolve" at bounding box center [618, 341] width 41 height 13
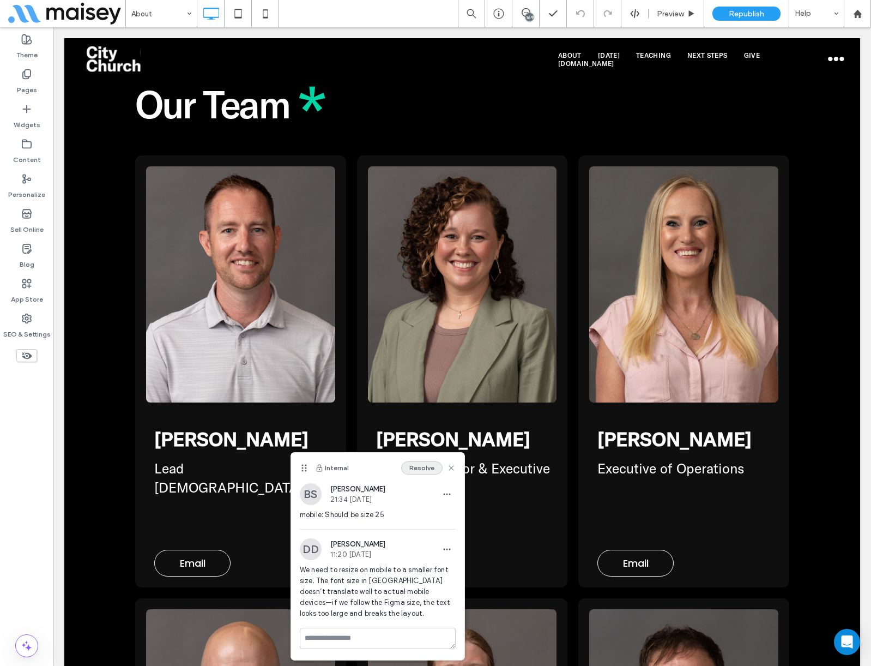
click at [413, 466] on button "Resolve" at bounding box center [421, 467] width 41 height 13
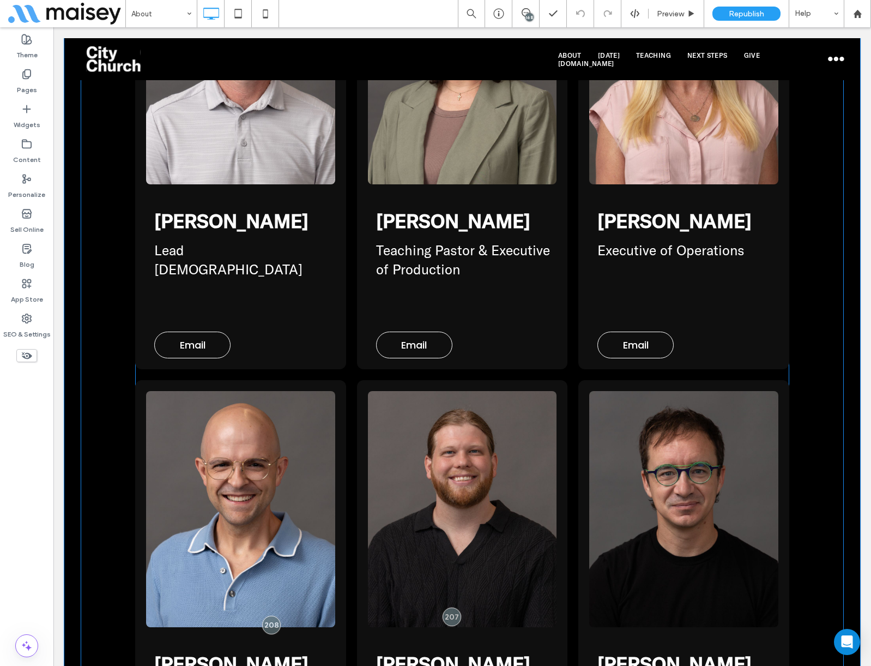
scroll to position [3489, 0]
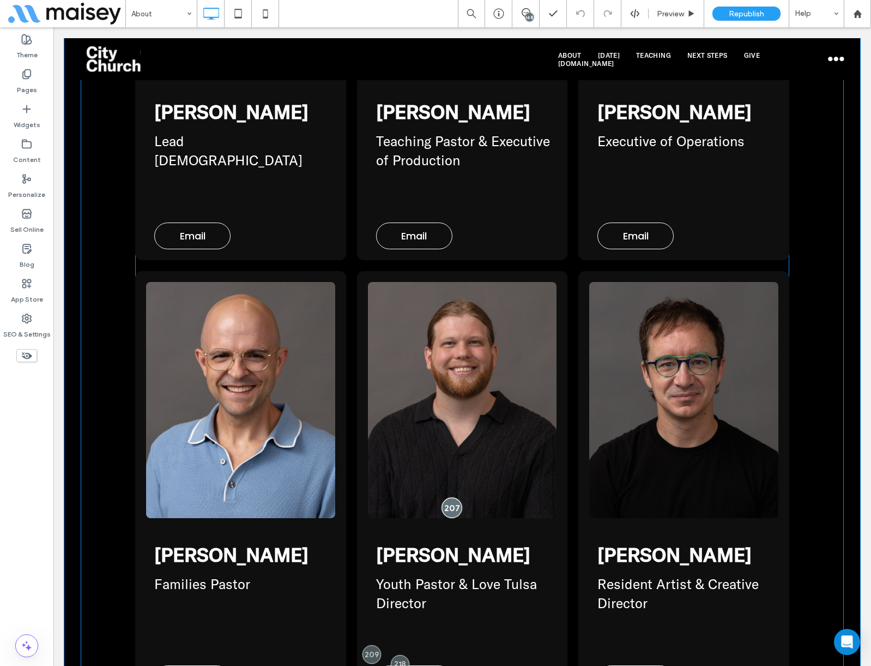
click at [450, 498] on div at bounding box center [452, 508] width 20 height 20
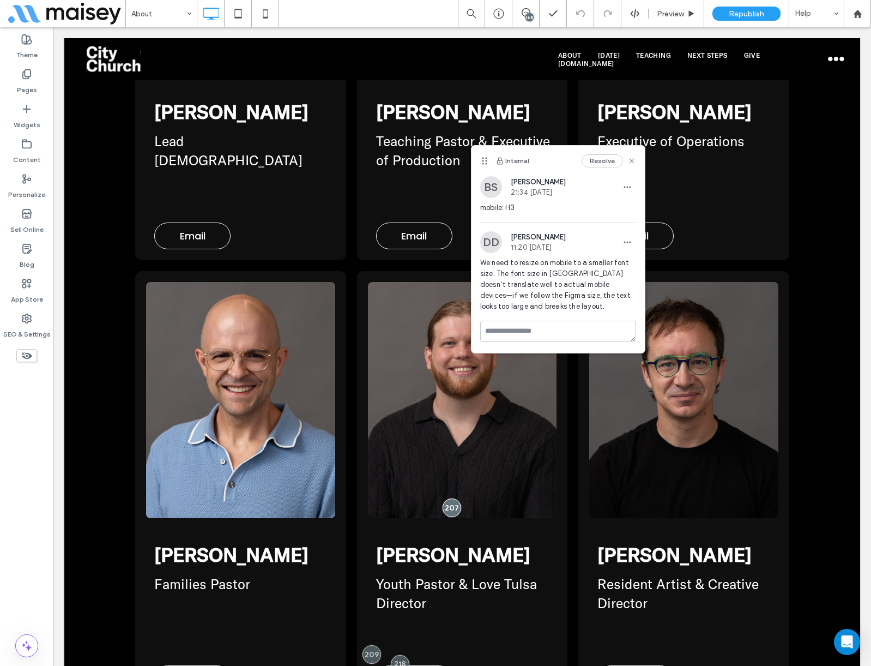
click at [599, 162] on button "Resolve" at bounding box center [602, 160] width 41 height 13
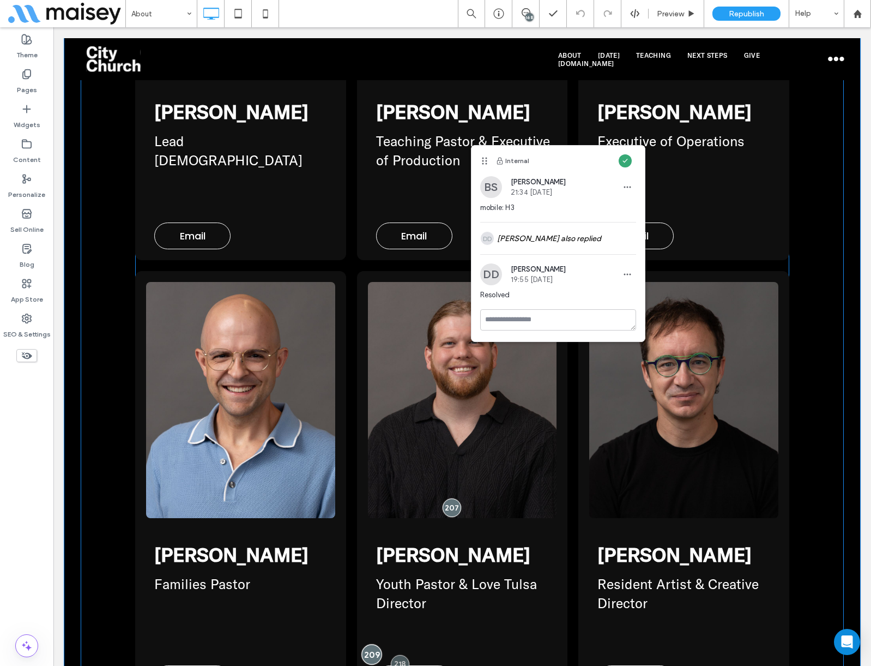
click at [366, 644] on div at bounding box center [372, 654] width 20 height 20
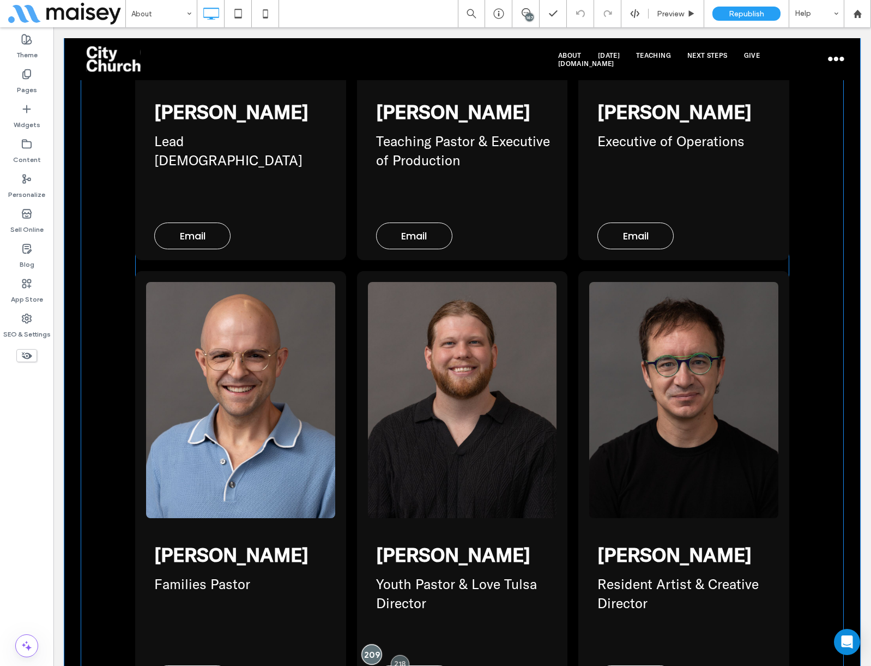
click at [367, 644] on div at bounding box center [372, 654] width 20 height 20
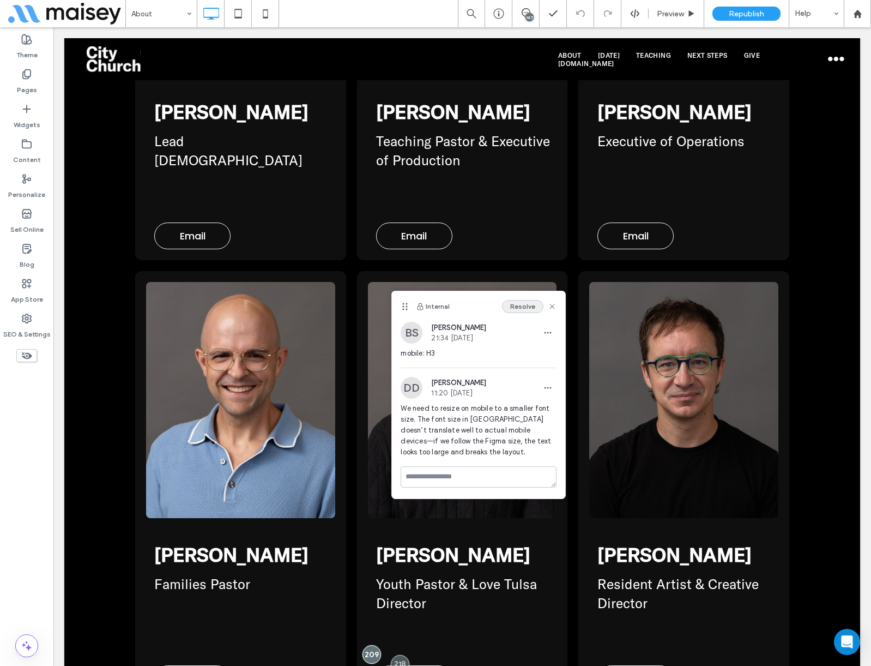
click at [527, 305] on button "Resolve" at bounding box center [522, 306] width 41 height 13
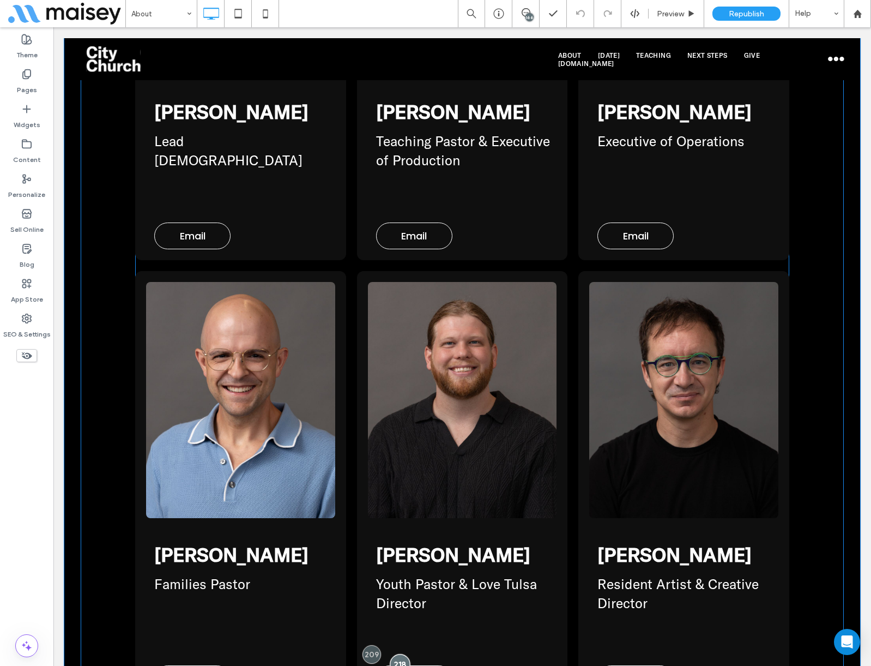
click at [390, 654] on div at bounding box center [400, 664] width 20 height 20
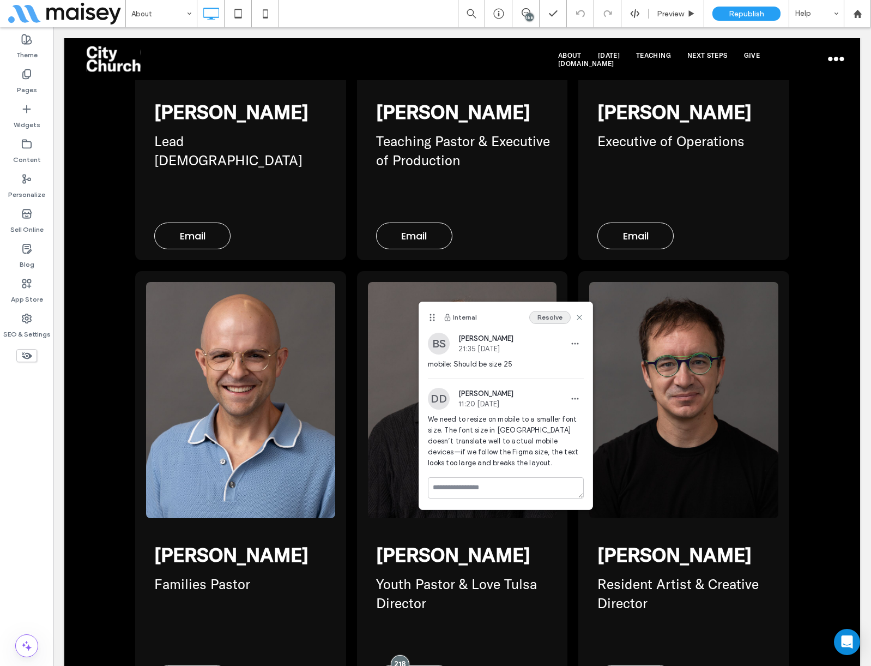
click at [550, 315] on button "Resolve" at bounding box center [549, 317] width 41 height 13
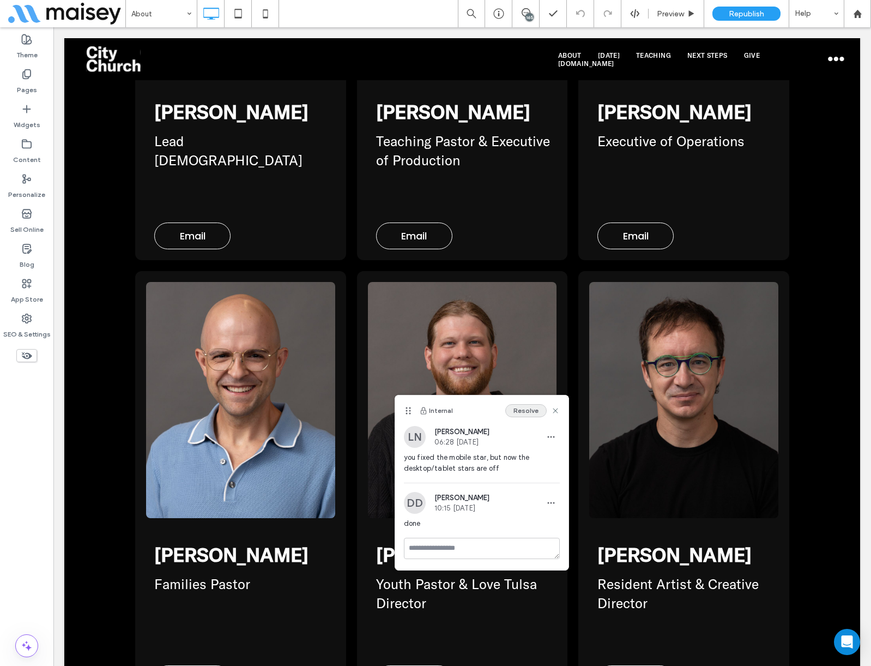
click at [527, 410] on button "Resolve" at bounding box center [525, 410] width 41 height 13
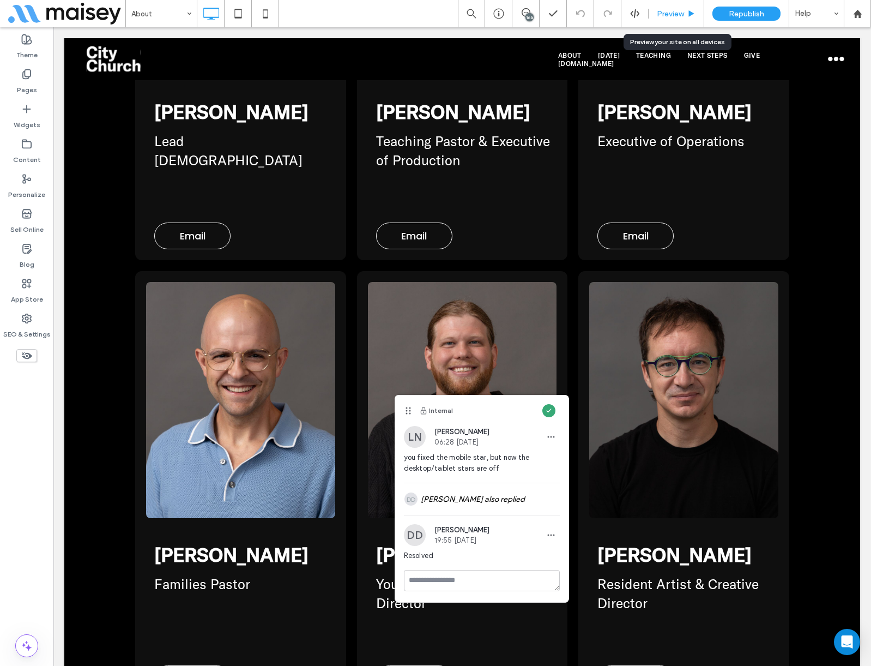
click at [677, 19] on div "Preview" at bounding box center [677, 13] width 56 height 27
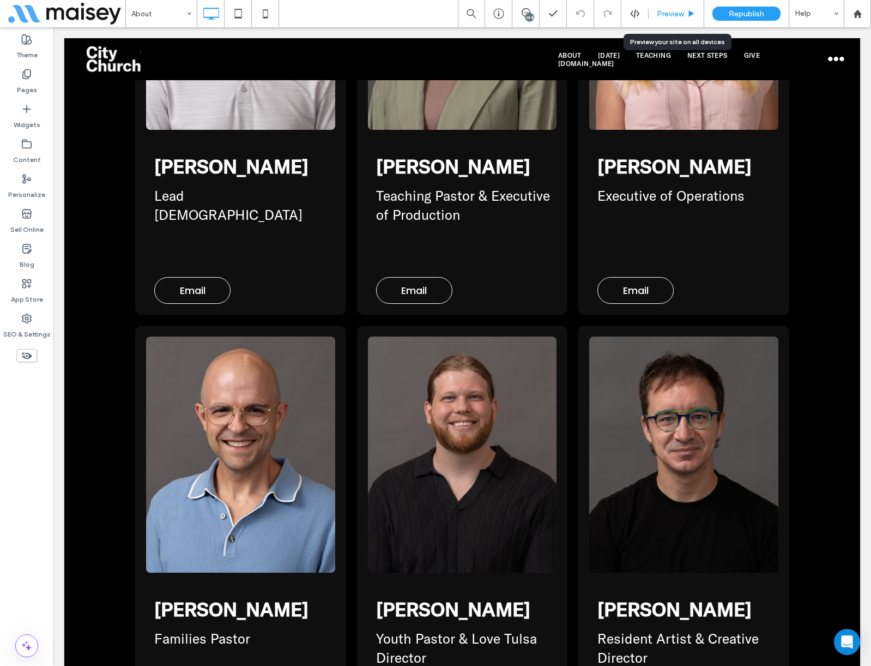
click at [684, 10] on span "Preview" at bounding box center [670, 13] width 27 height 9
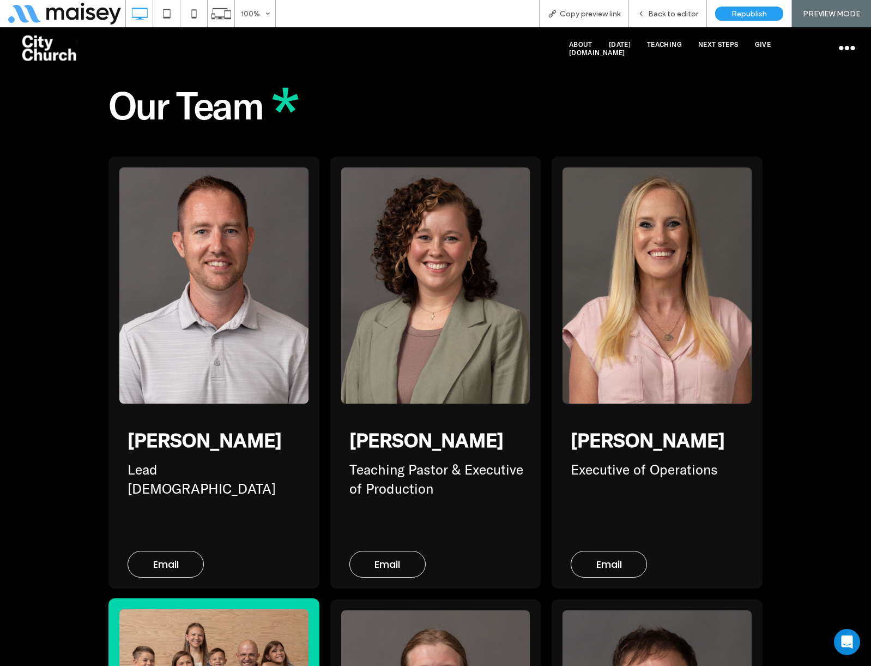
scroll to position [3300, 0]
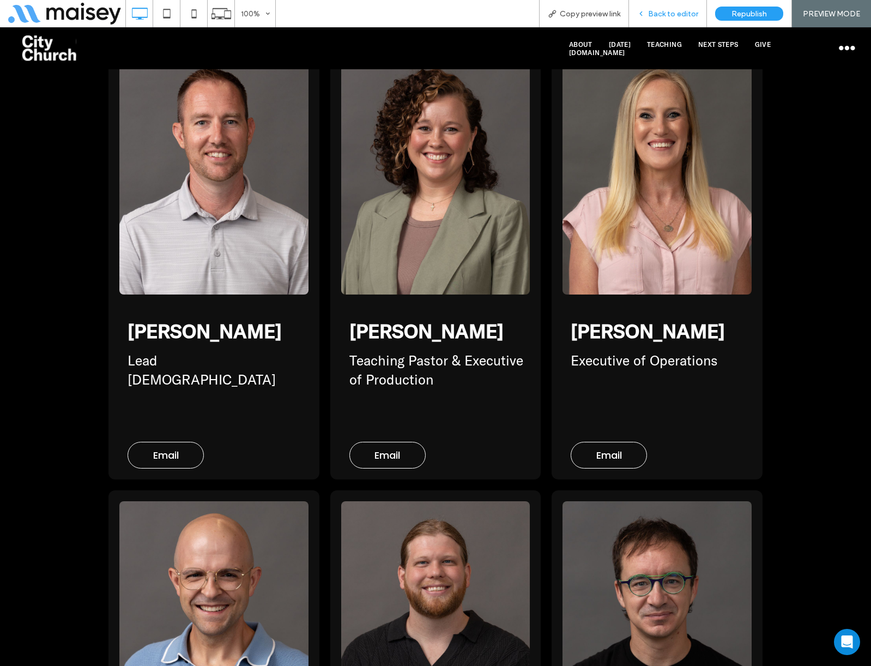
click at [679, 10] on span "Back to editor" at bounding box center [673, 13] width 50 height 9
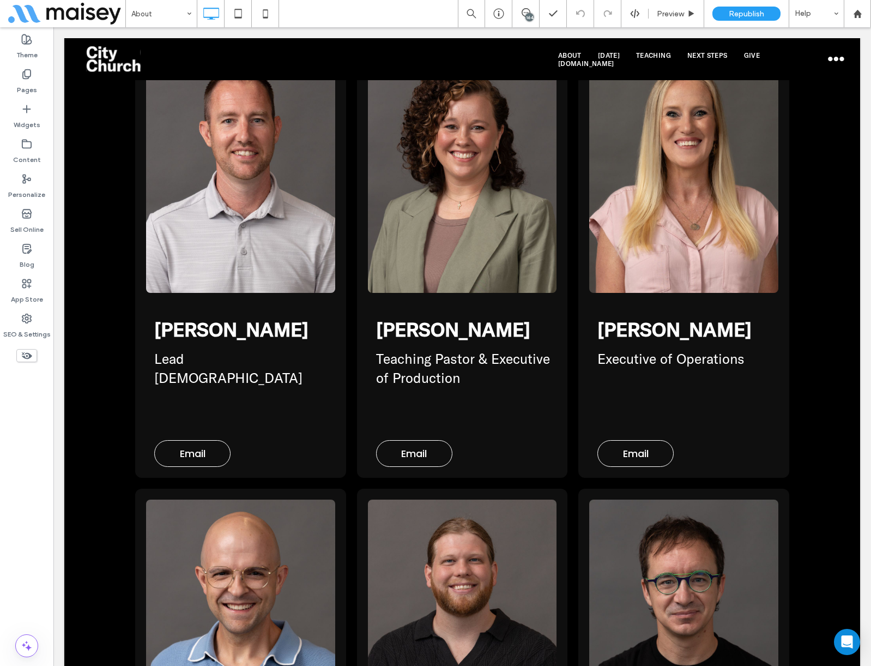
scroll to position [3271, 0]
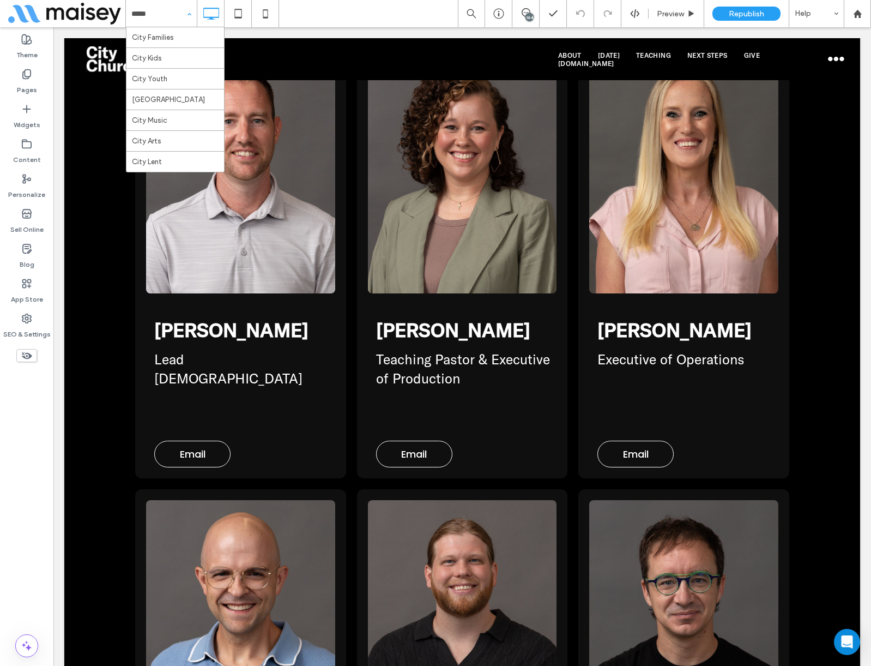
type input "******"
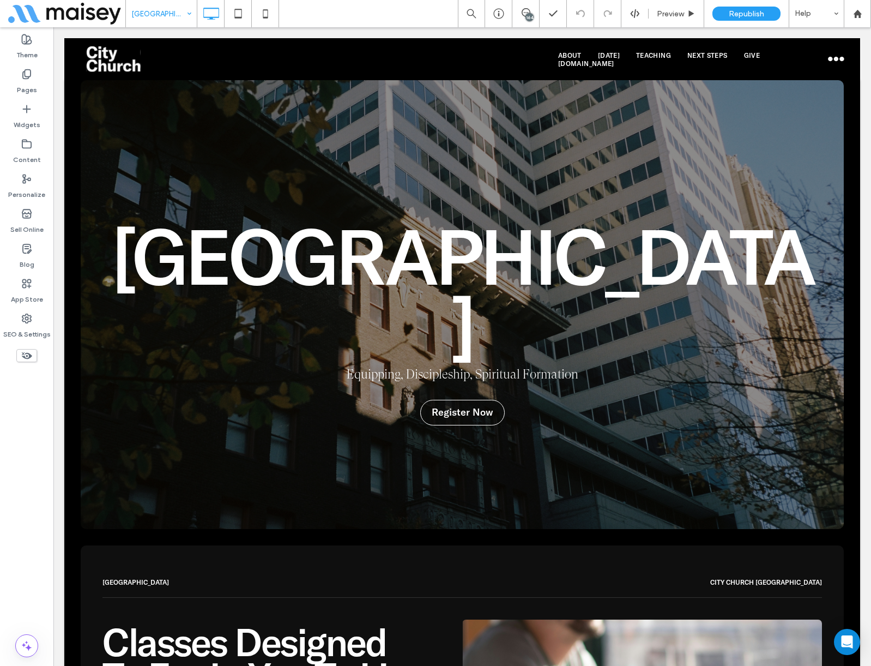
click at [33, 537] on div "Theme Pages Widgets Content Personalize Sell Online Blog App Store SEO & Settin…" at bounding box center [26, 346] width 53 height 638
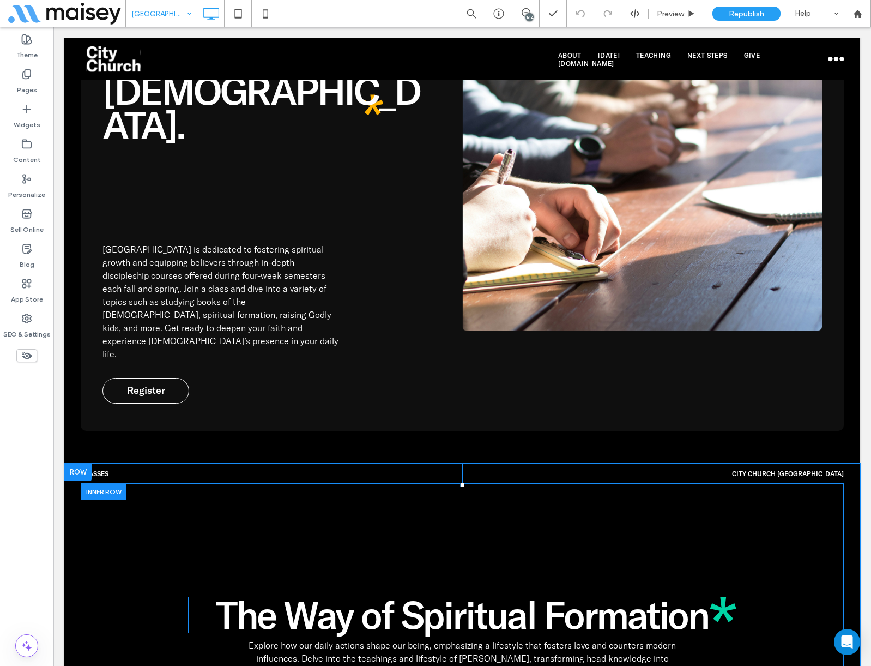
scroll to position [981, 0]
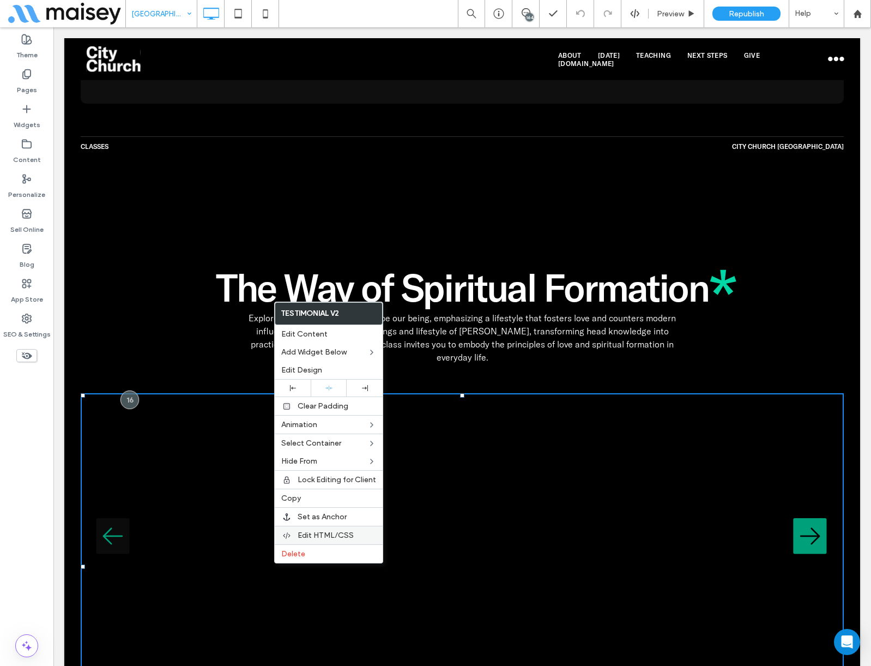
click at [323, 536] on span "Edit HTML/CSS" at bounding box center [326, 535] width 56 height 9
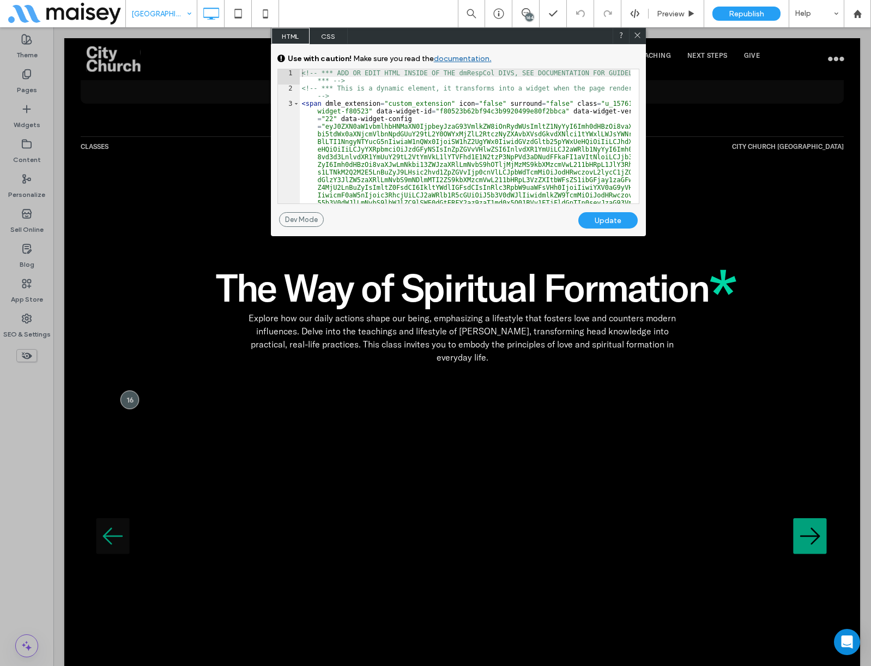
click at [341, 38] on span "CSS" at bounding box center [329, 36] width 38 height 16
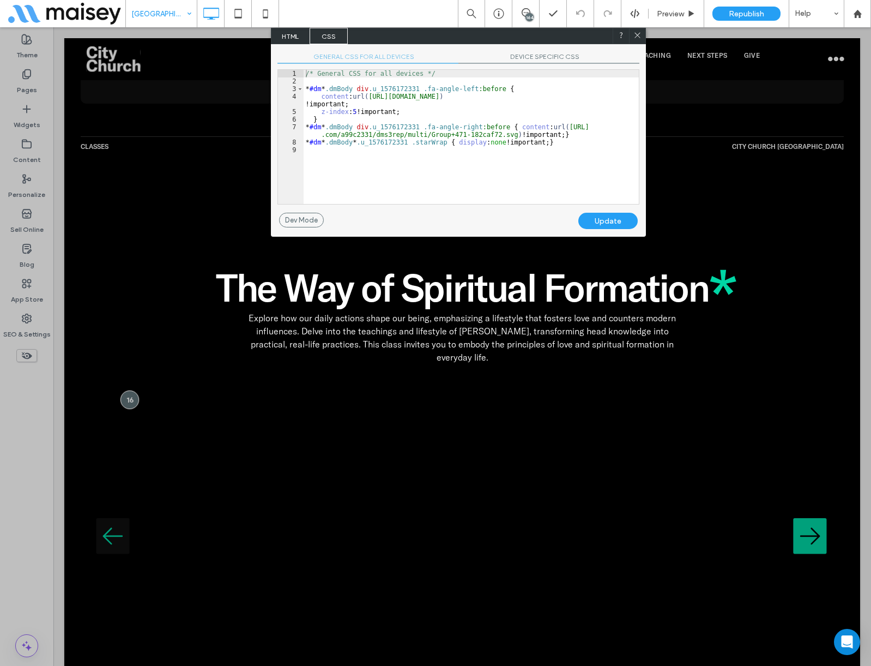
click at [448, 111] on div "/* General CSS for all devices */ * #dm * .dmBody div .u_1576172331 .fa-angle-l…" at bounding box center [471, 144] width 335 height 149
click at [532, 58] on span "DEVICE SPECIFIC CSS" at bounding box center [549, 57] width 181 height 11
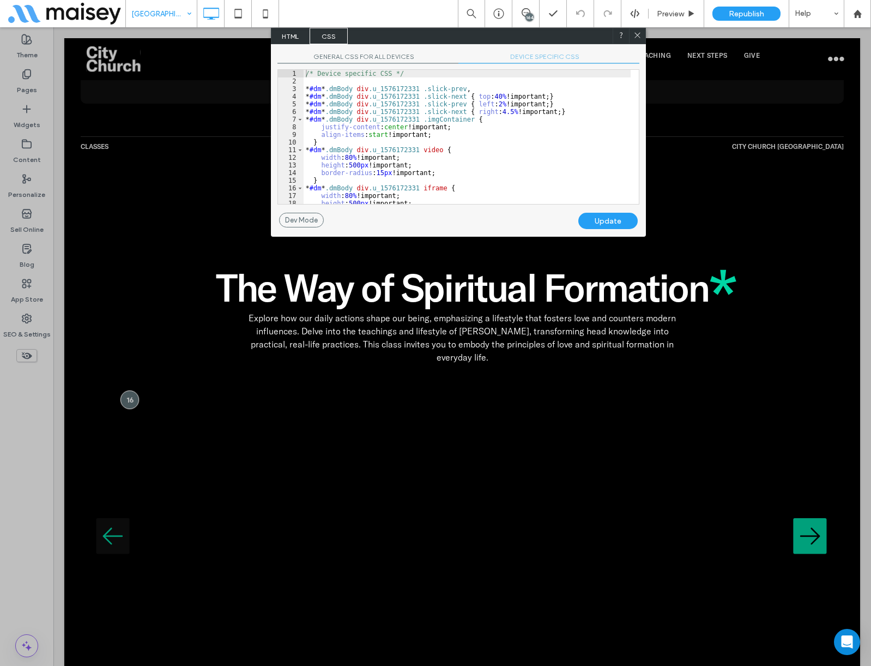
click at [496, 142] on div "/* Device specific CSS */ * #dm * .dmBody div .u_1576172331 .slick-prev , * #dm…" at bounding box center [467, 144] width 327 height 149
click at [352, 165] on div "/* Device specific CSS */ * #dm * .dmBody div .u_1576172331 .slick-prev , * #dm…" at bounding box center [467, 144] width 327 height 149
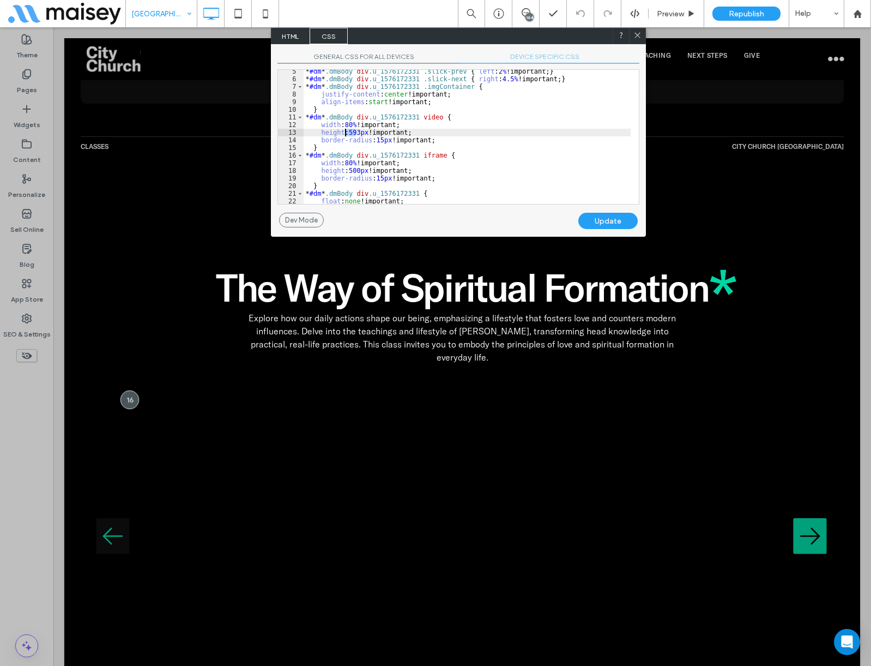
scroll to position [33, 0]
click at [353, 169] on div "* #dm * .dmBody div .u_1576172331 .slick-prev { left : 2 % !important; } * #dm …" at bounding box center [467, 142] width 327 height 149
paste textarea
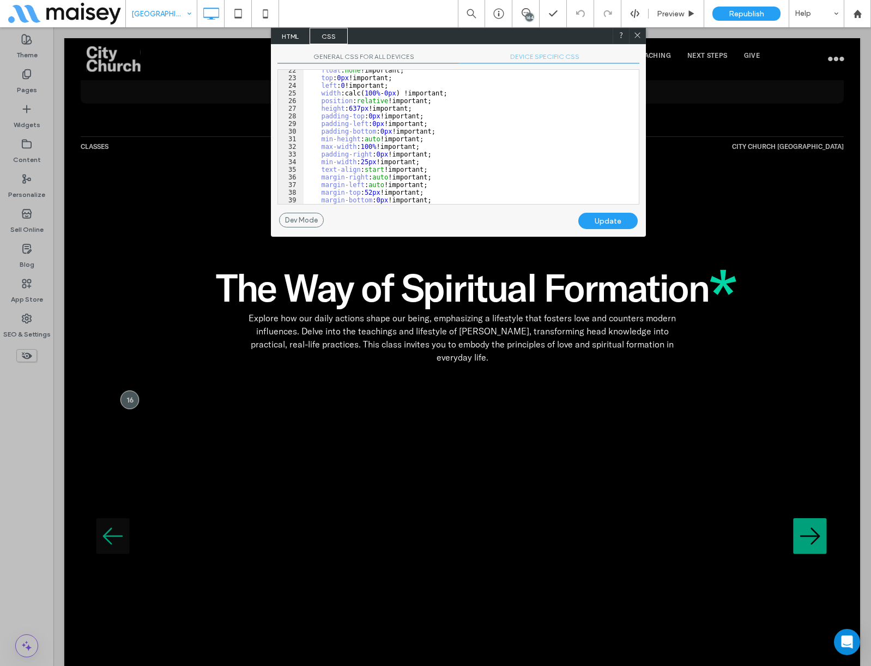
scroll to position [179, 0]
click at [609, 218] on div "Update" at bounding box center [607, 221] width 59 height 16
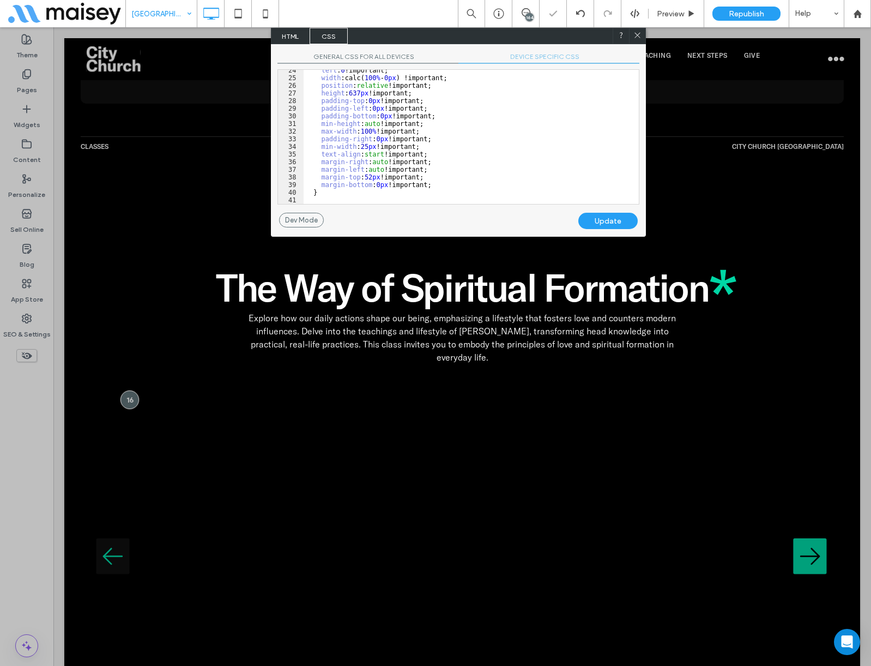
click at [637, 34] on icon at bounding box center [638, 35] width 8 height 8
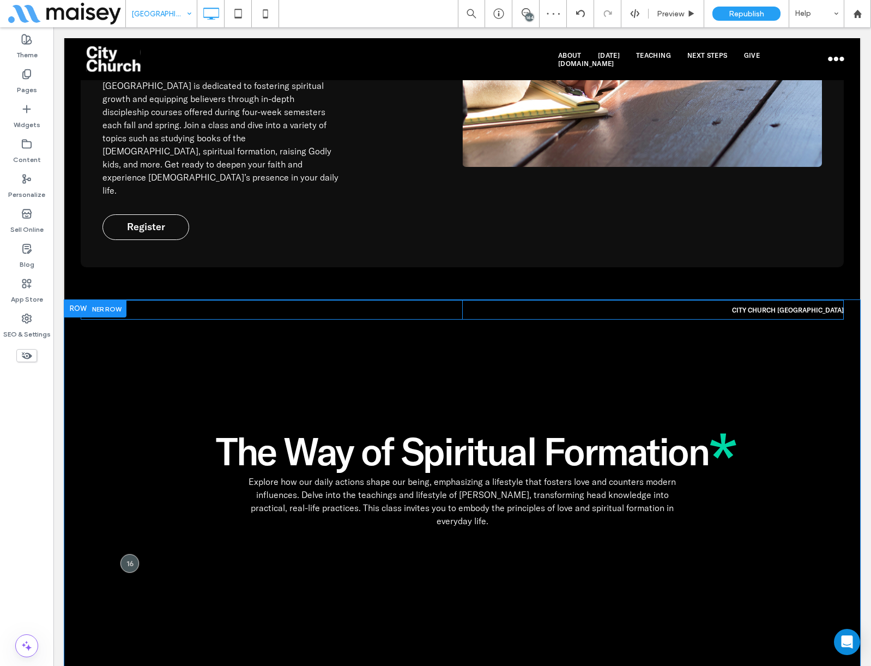
scroll to position [763, 0]
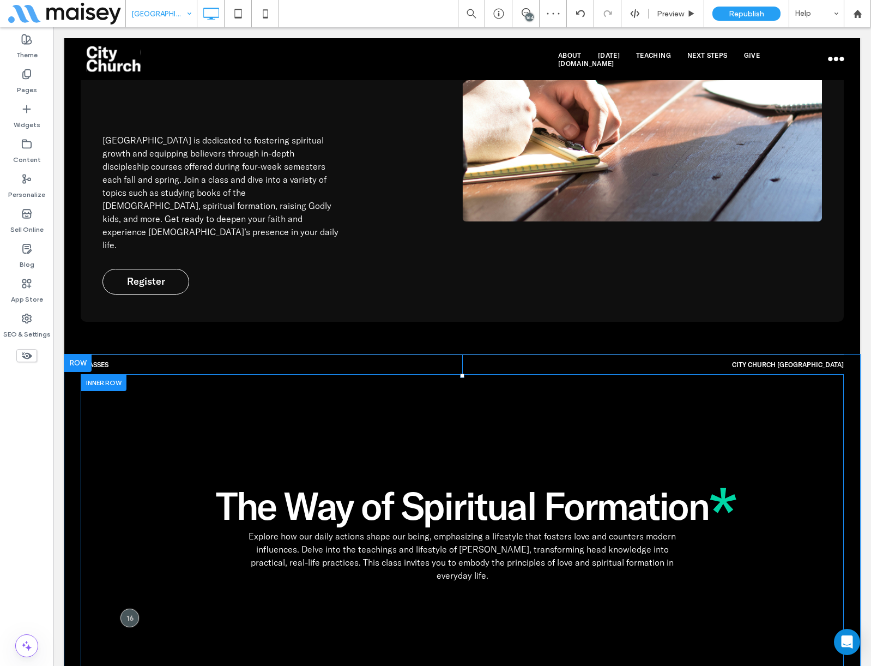
click at [170, 374] on div "The Way of Spiritual Formation The Way of Spiritual Formation Explore how our d…" at bounding box center [462, 670] width 763 height 593
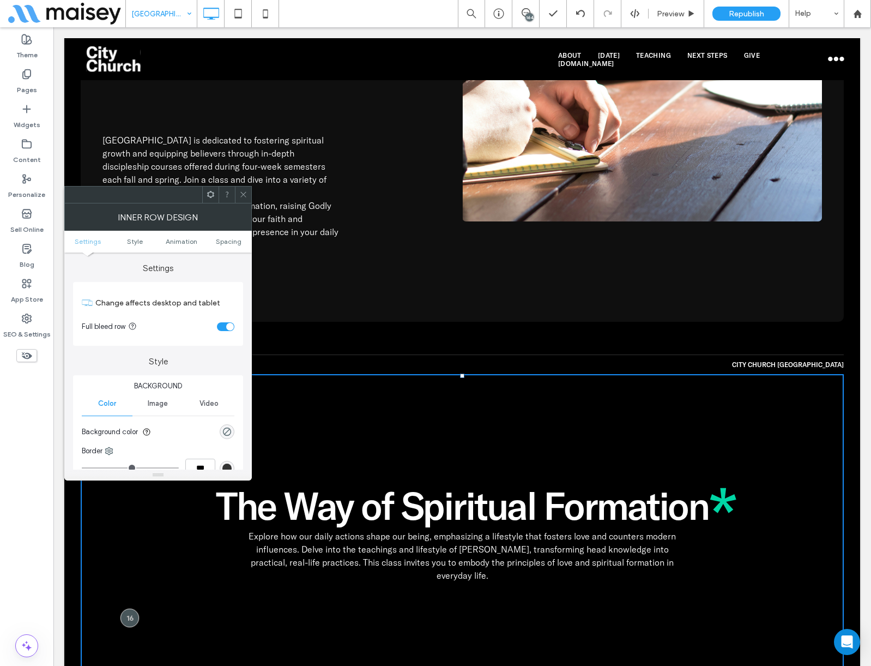
click at [225, 324] on div "toggle" at bounding box center [225, 326] width 17 height 9
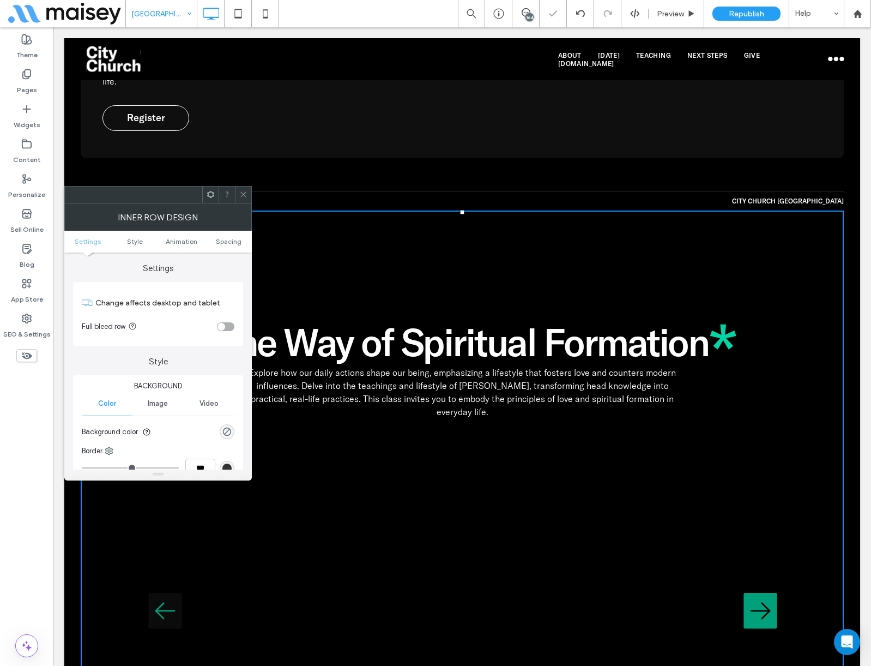
scroll to position [981, 0]
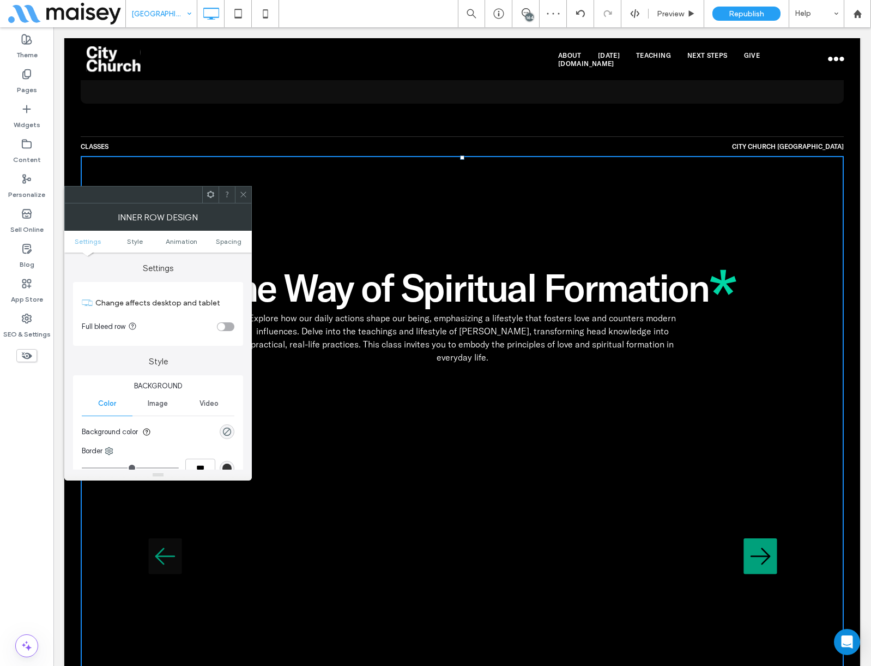
click at [246, 192] on icon at bounding box center [243, 194] width 8 height 8
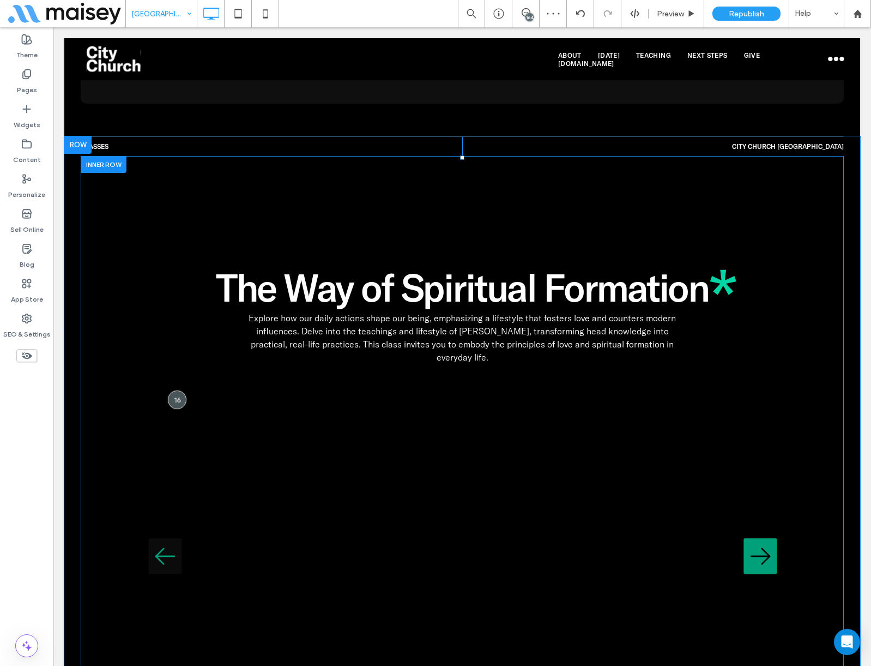
click at [111, 288] on div "The Way of Spiritual Formation The Way of Spiritual Formation Explore how our d…" at bounding box center [462, 452] width 763 height 593
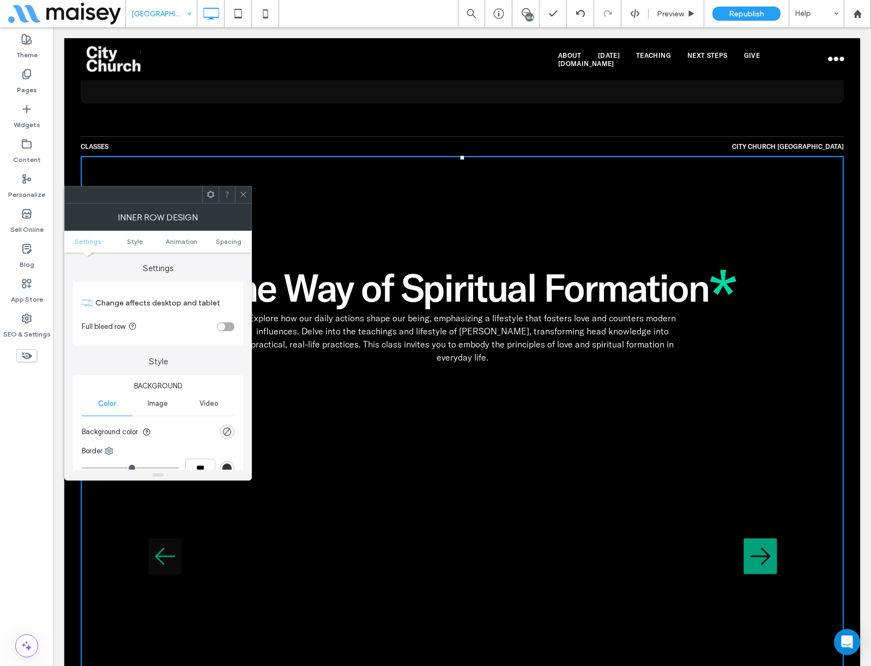
click at [240, 194] on icon at bounding box center [243, 194] width 8 height 8
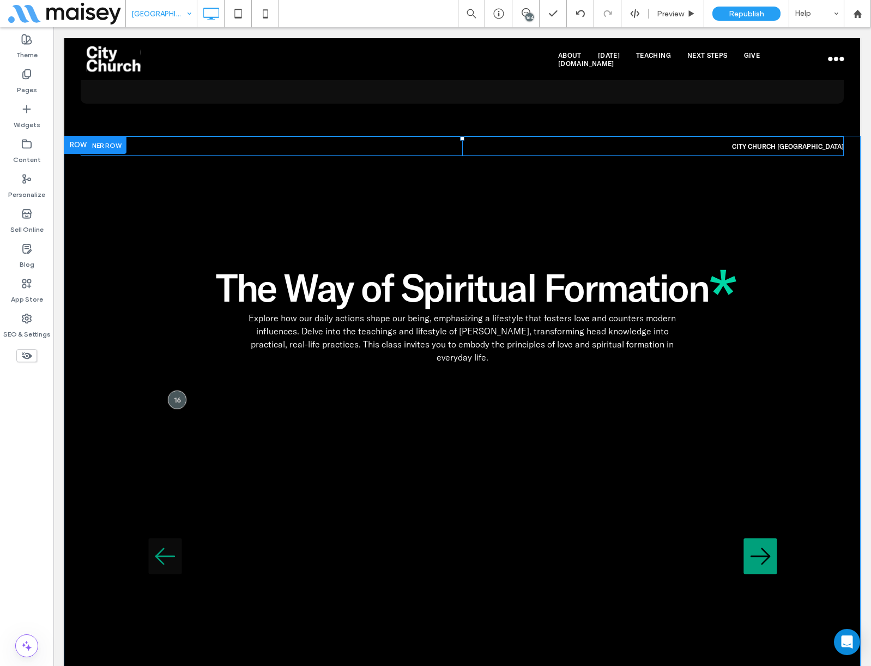
scroll to position [818, 0]
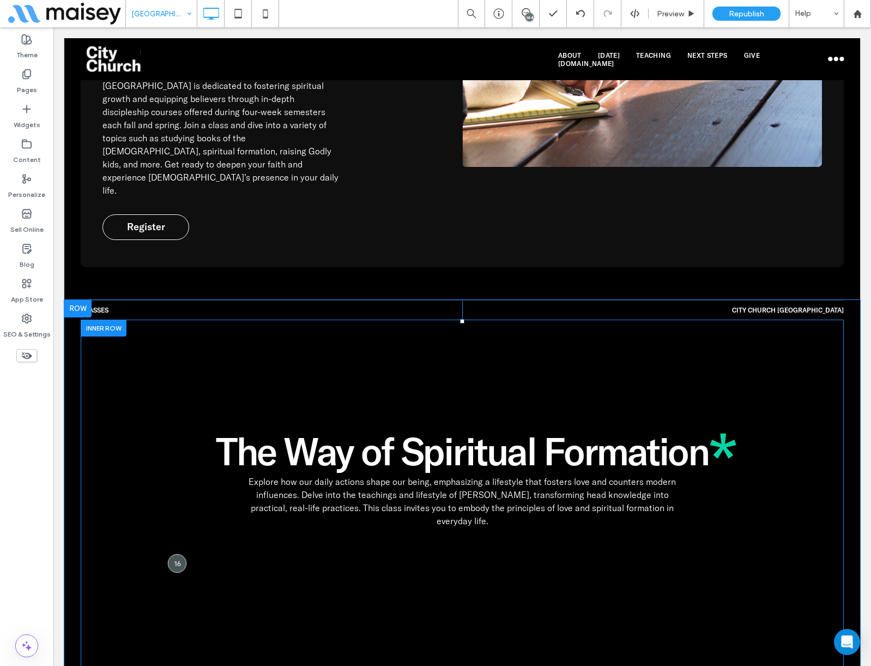
click at [109, 320] on div "The Way of Spiritual Formation The Way of Spiritual Formation Explore how our d…" at bounding box center [462, 616] width 763 height 593
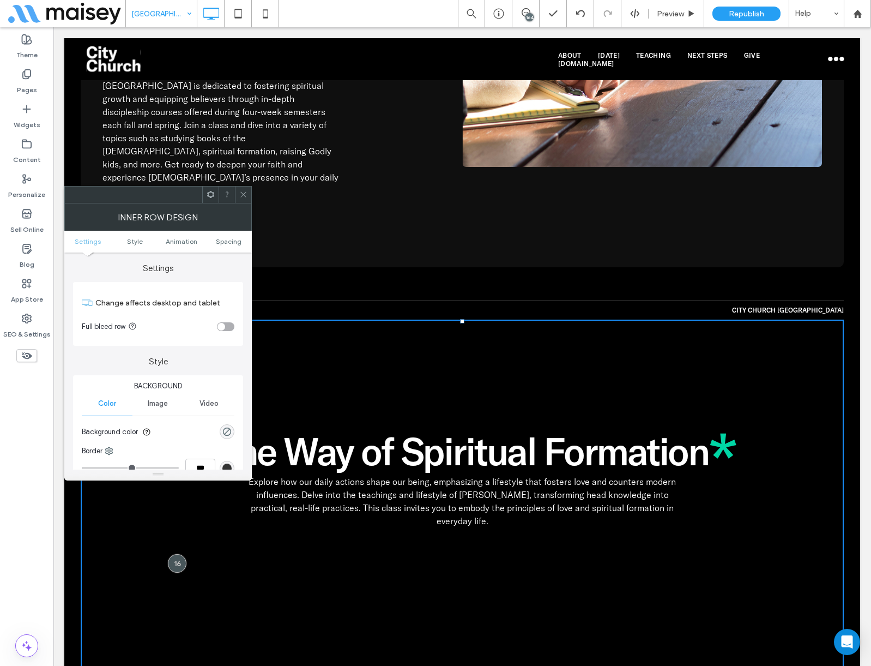
drag, startPoint x: 221, startPoint y: 321, endPoint x: 228, endPoint y: 328, distance: 10.8
click at [221, 321] on section "Full bleed row" at bounding box center [158, 326] width 153 height 27
click at [229, 328] on div "toggle" at bounding box center [225, 326] width 17 height 9
click at [241, 194] on icon at bounding box center [243, 194] width 8 height 8
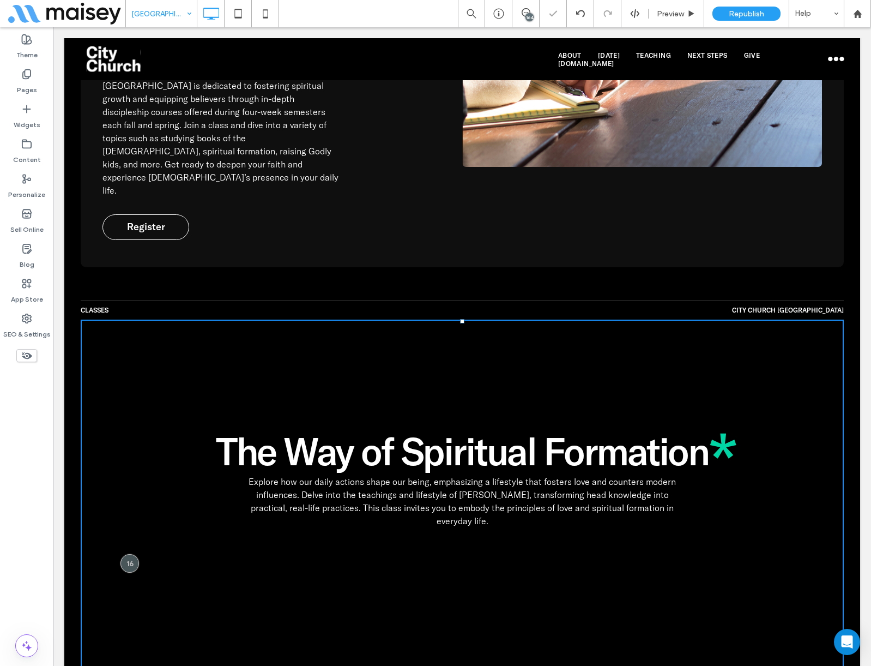
scroll to position [1090, 0]
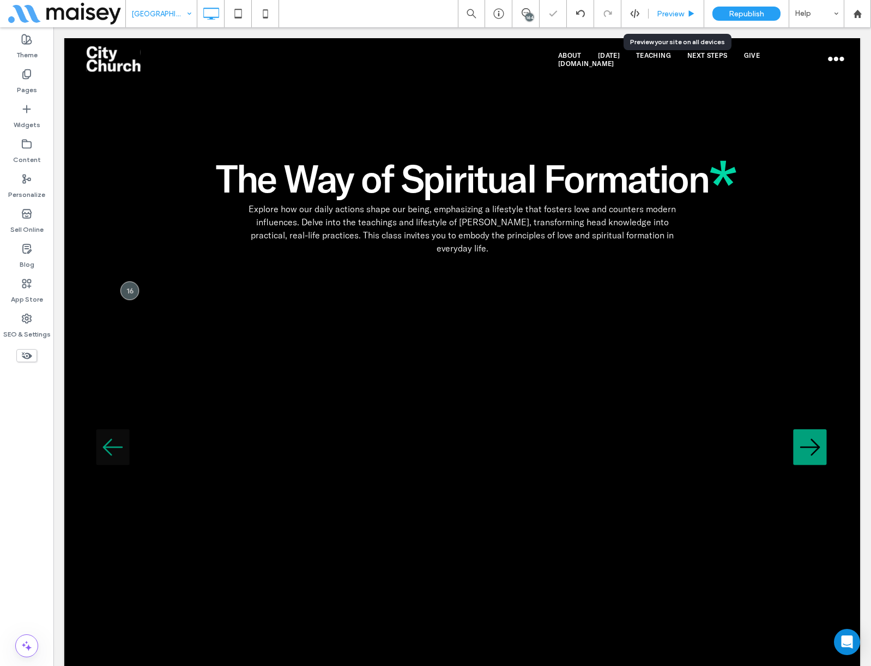
click at [665, 11] on span "Preview" at bounding box center [670, 13] width 27 height 9
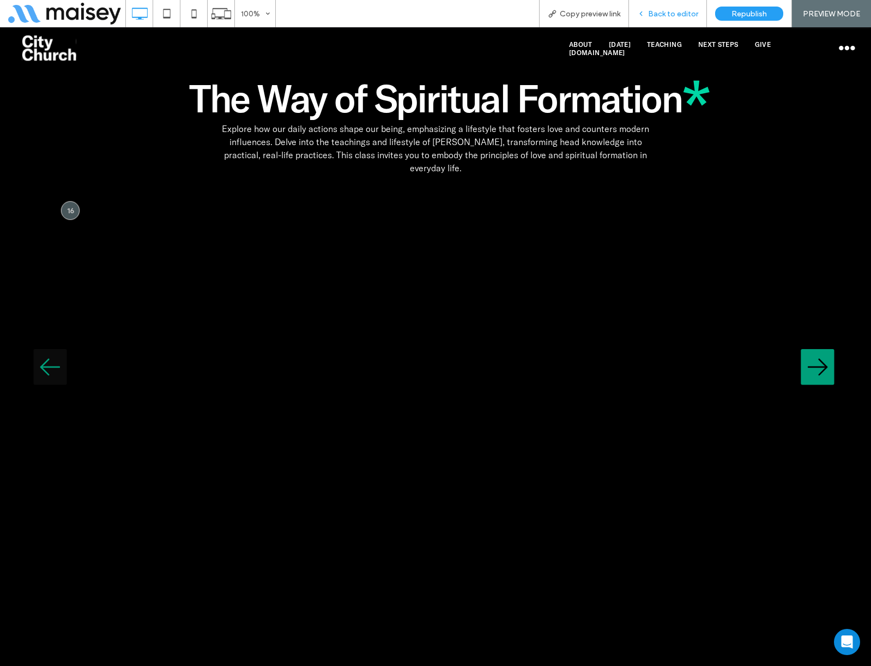
click at [674, 16] on span "Back to editor" at bounding box center [673, 13] width 50 height 9
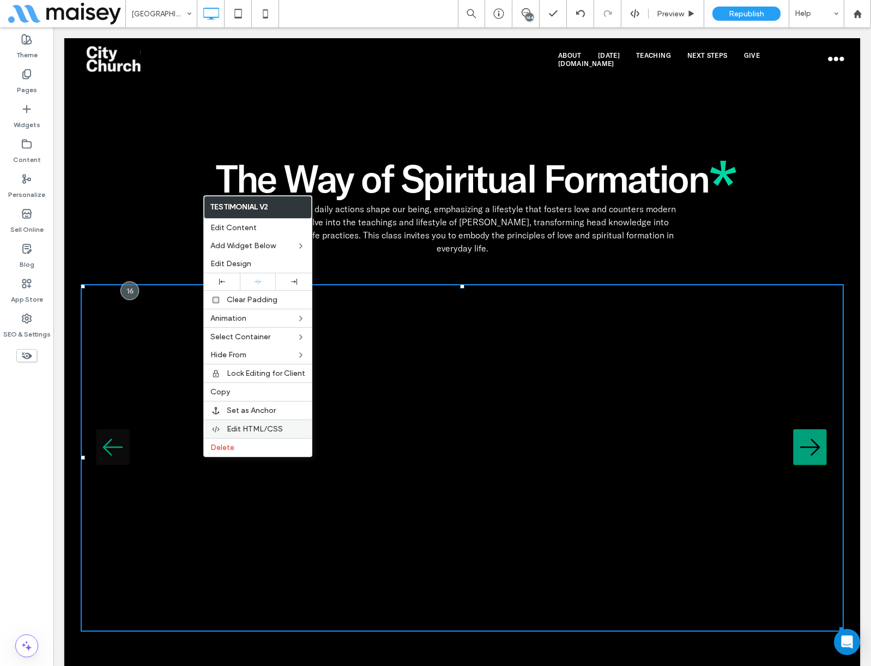
click at [252, 425] on span "Edit HTML/CSS" at bounding box center [255, 428] width 56 height 9
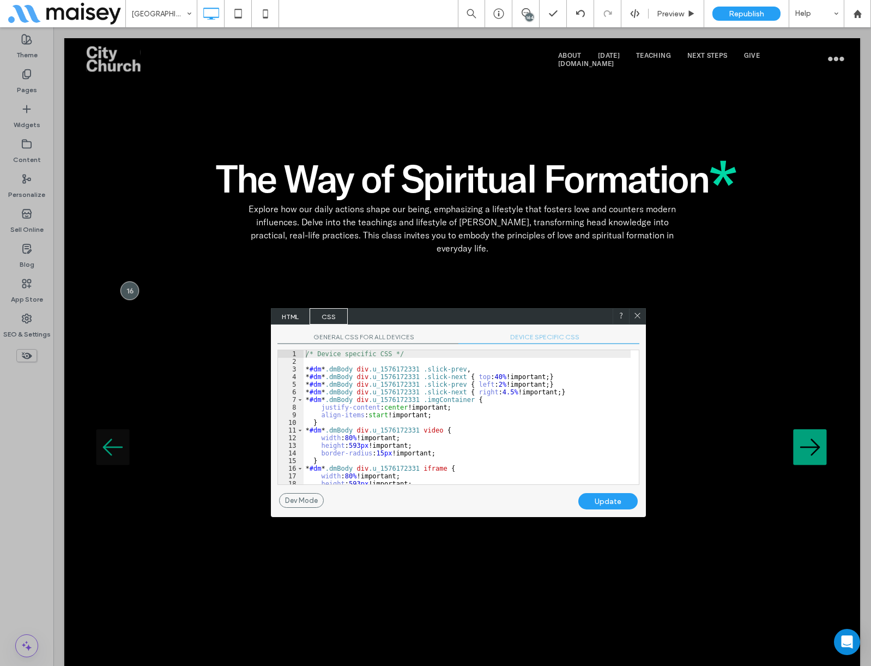
click at [546, 339] on span "DEVICE SPECIFIC CSS" at bounding box center [549, 338] width 181 height 11
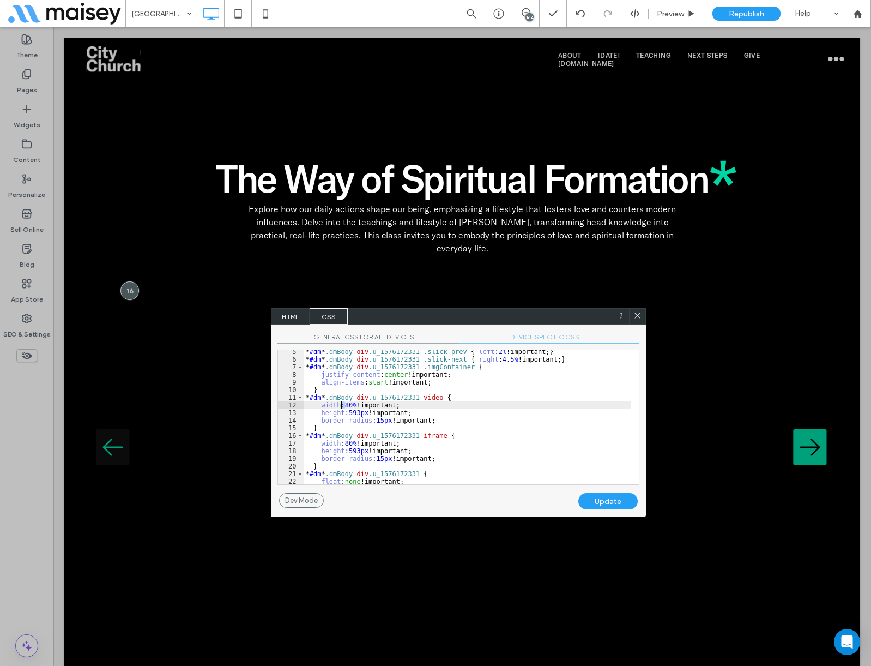
click at [342, 405] on div "* #dm * .dmBody div .u_1576172331 .slick-prev { left : 2 % !important; } * #dm …" at bounding box center [467, 422] width 327 height 149
click at [345, 444] on div "* #dm * .dmBody div .u_1576172331 .slick-prev { left : 2 % !important; } * #dm …" at bounding box center [467, 422] width 327 height 149
click at [348, 438] on div "* #dm * .dmBody div .u_1576172331 .slick-prev { left : 2 % !important; } * #dm …" at bounding box center [467, 422] width 327 height 149
click at [345, 442] on div "* #dm * .dmBody div .u_1576172331 .slick-prev { left : 2 % !important; } * #dm …" at bounding box center [467, 422] width 327 height 149
click at [607, 497] on div "Update" at bounding box center [607, 501] width 59 height 16
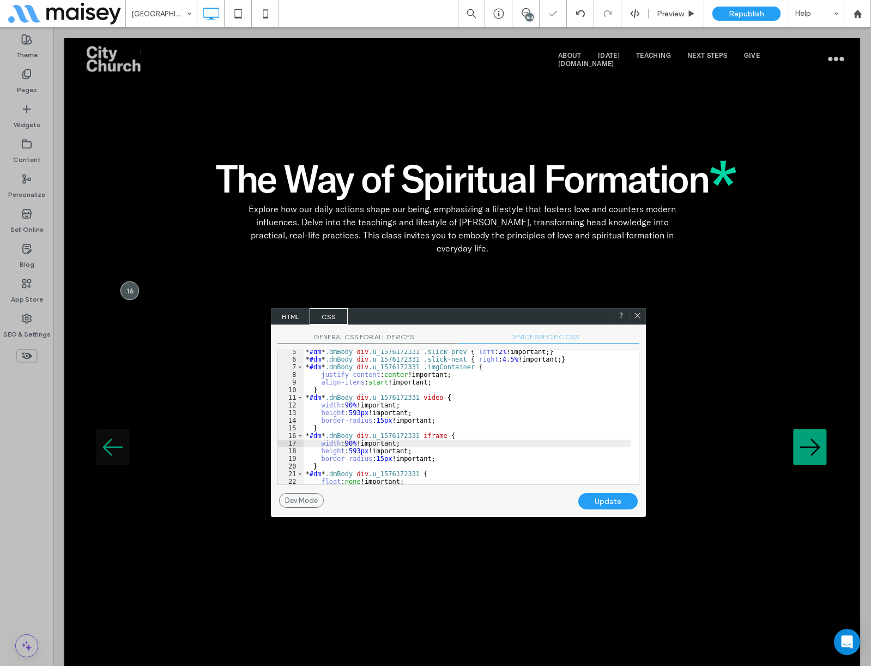
click at [448, 423] on div "* #dm * .dmBody div .u_1576172331 .slick-prev { left : 2 % !important; } * #dm …" at bounding box center [467, 422] width 327 height 149
click at [349, 443] on div "* #dm * .dmBody div .u_1576172331 .slick-prev { left : 2 % !important; } * #dm …" at bounding box center [467, 422] width 327 height 149
type textarea "**"
click at [614, 496] on div "Update" at bounding box center [607, 501] width 59 height 16
drag, startPoint x: 318, startPoint y: 443, endPoint x: 419, endPoint y: 448, distance: 101.0
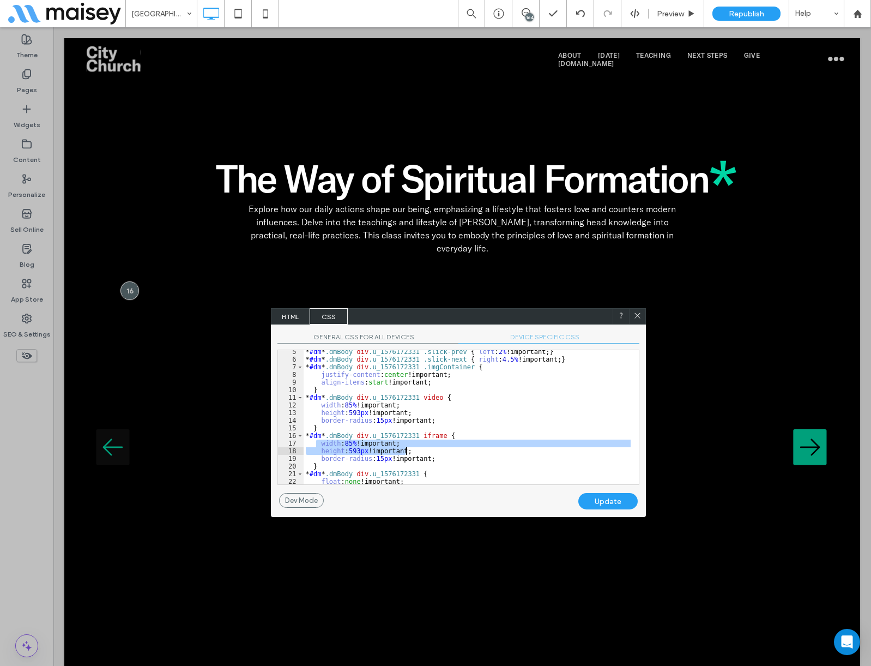
click at [419, 448] on div "* #dm * .dmBody div .u_1576172331 .slick-prev { left : 2 % !important; } * #dm …" at bounding box center [467, 422] width 327 height 149
click at [419, 448] on div "* #dm * .dmBody div .u_1576172331 .slick-prev { left : 2 % !important; } * #dm …" at bounding box center [467, 417] width 327 height 134
click at [321, 441] on div "* #dm * .dmBody div .u_1576172331 .slick-prev { left : 2 % !important; } * #dm …" at bounding box center [467, 422] width 327 height 149
click at [643, 312] on div at bounding box center [637, 316] width 16 height 16
drag, startPoint x: 638, startPoint y: 316, endPoint x: 582, endPoint y: 289, distance: 62.4
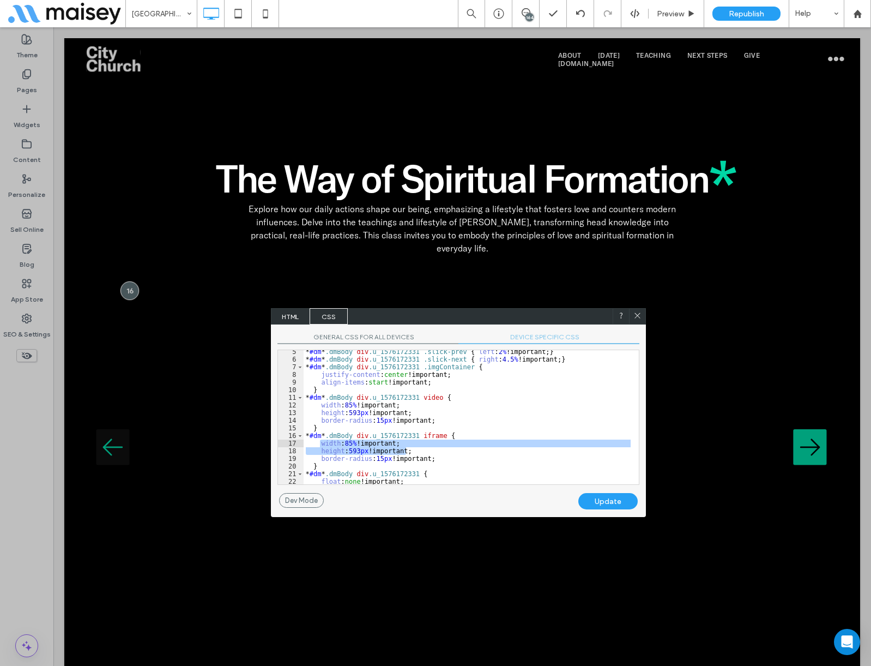
click at [638, 316] on use at bounding box center [637, 315] width 5 height 5
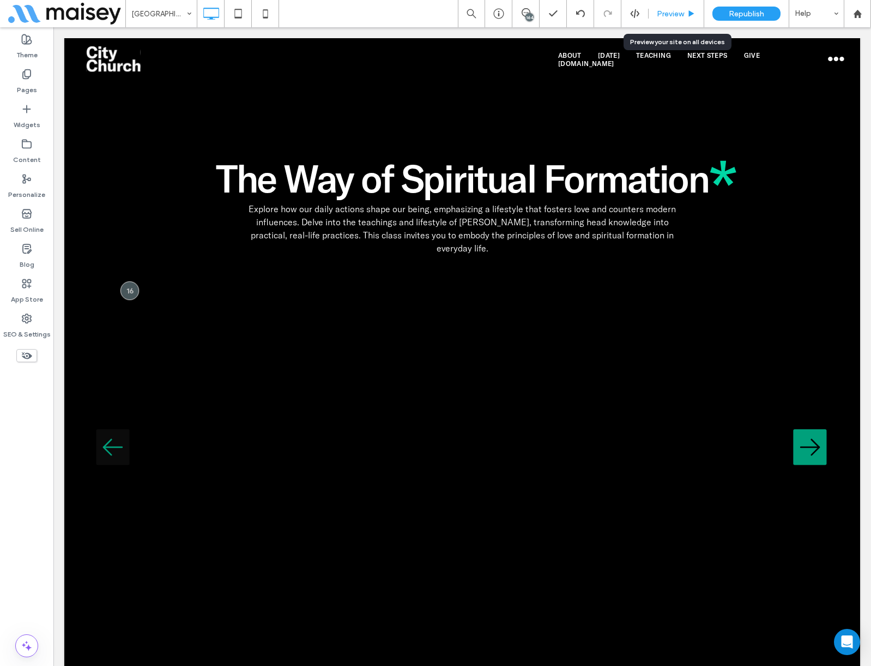
click at [677, 10] on span "Preview" at bounding box center [670, 13] width 27 height 9
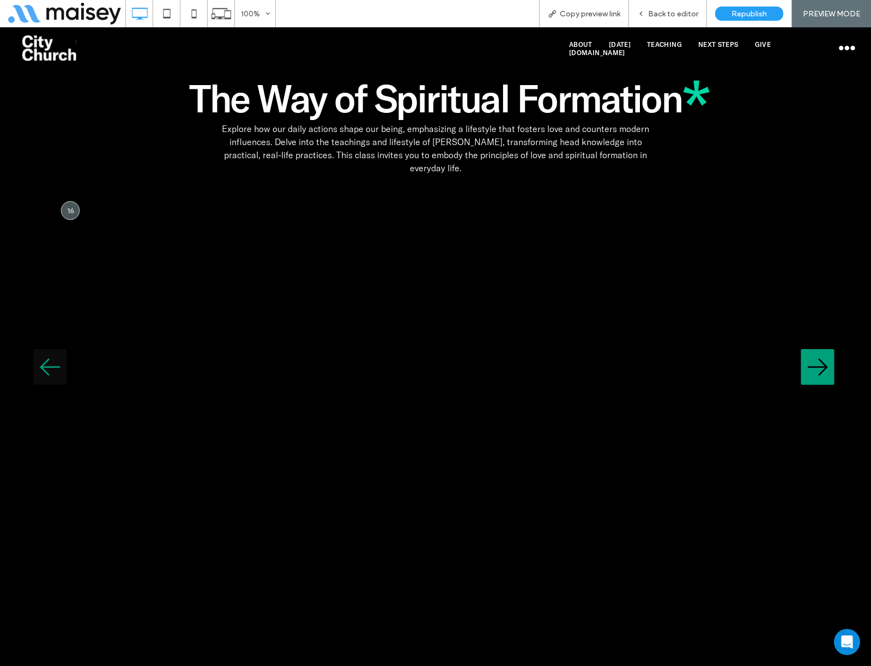
click at [677, 10] on span "Back to editor" at bounding box center [673, 13] width 50 height 9
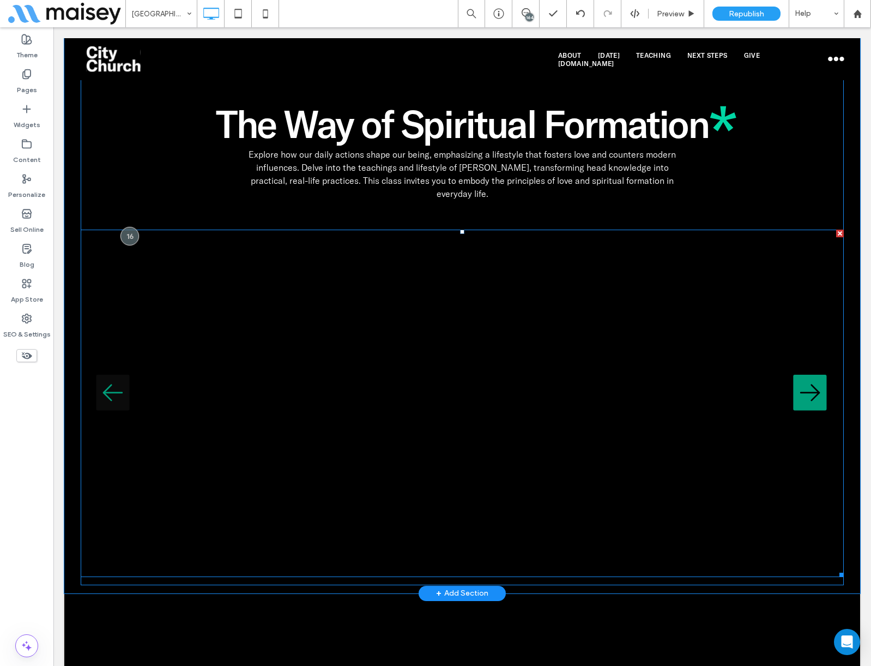
scroll to position [927, 0]
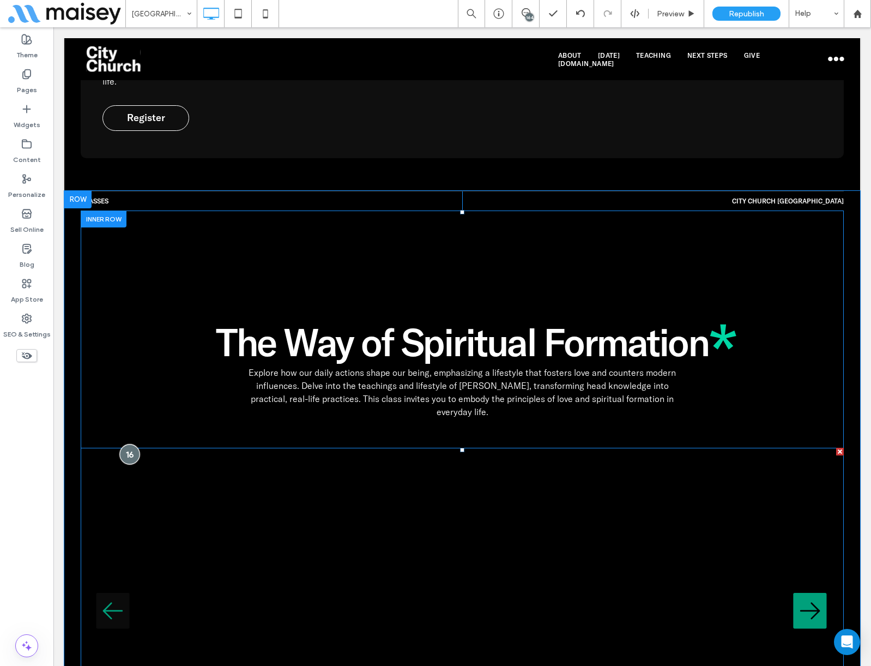
click at [132, 444] on div at bounding box center [130, 454] width 20 height 20
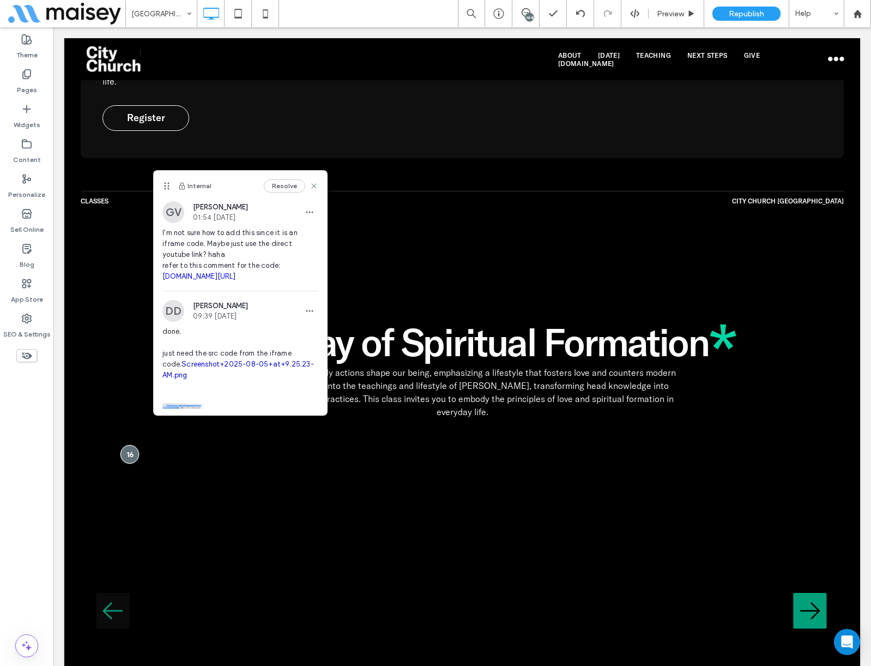
scroll to position [75, 0]
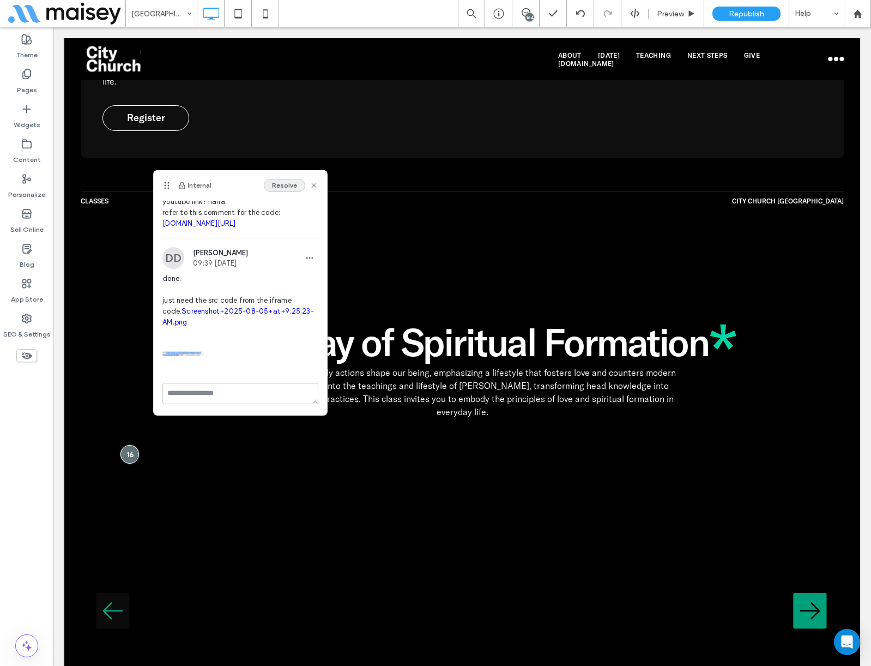
click at [285, 185] on button "Resolve" at bounding box center [284, 185] width 41 height 13
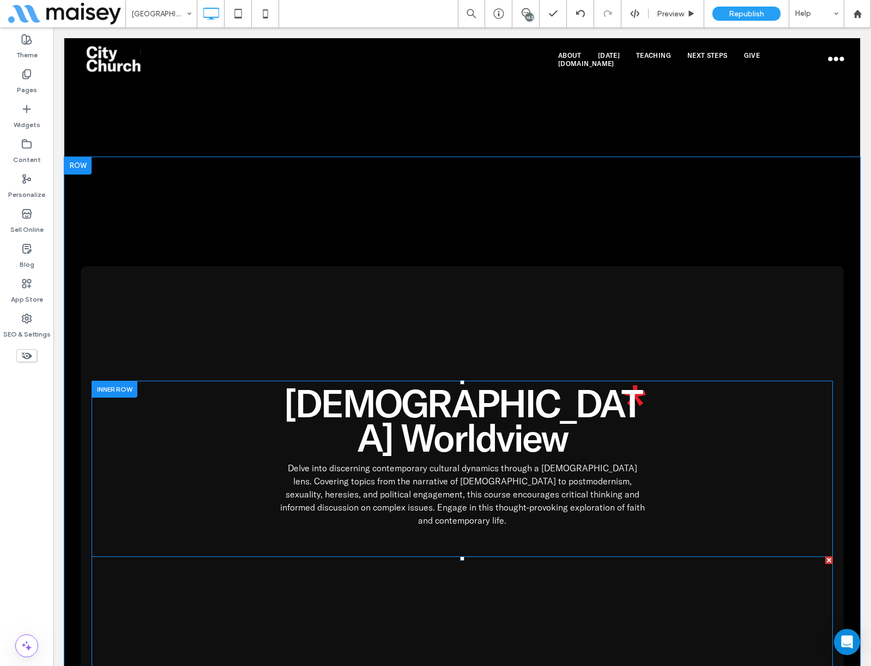
scroll to position [1799, 0]
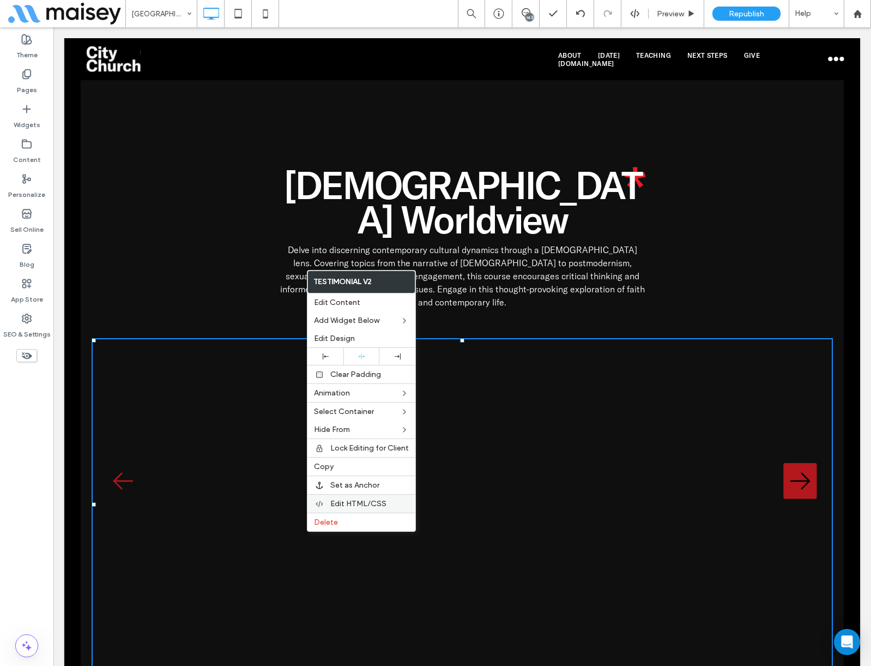
click at [347, 499] on span "Edit HTML/CSS" at bounding box center [358, 503] width 56 height 9
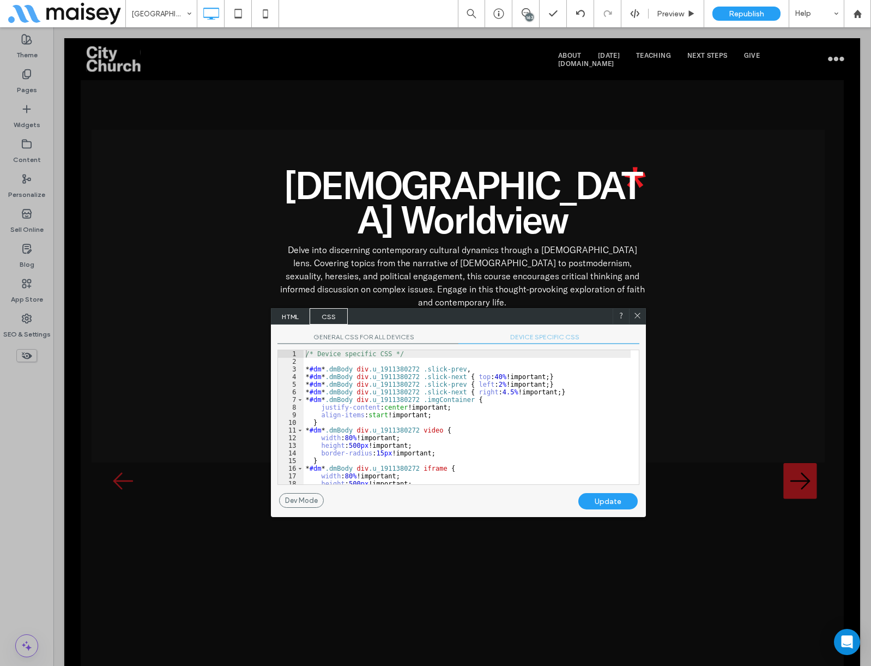
click at [543, 337] on span "DEVICE SPECIFIC CSS" at bounding box center [549, 338] width 181 height 11
click at [465, 427] on div "/* Device specific CSS */ * #dm * .dmBody div .u_1911380272 .slick-prev , * #dm…" at bounding box center [467, 424] width 327 height 149
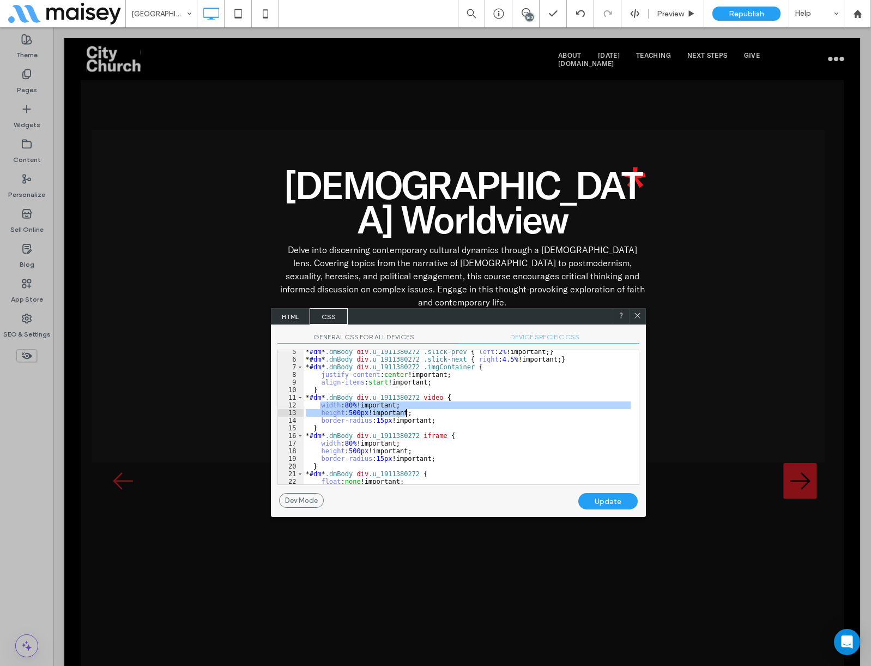
drag, startPoint x: 321, startPoint y: 405, endPoint x: 414, endPoint y: 411, distance: 93.5
click at [414, 411] on div "* #dm * .dmBody div .u_1911380272 .slick-prev { left : 2 % !important; } * #dm …" at bounding box center [467, 422] width 327 height 149
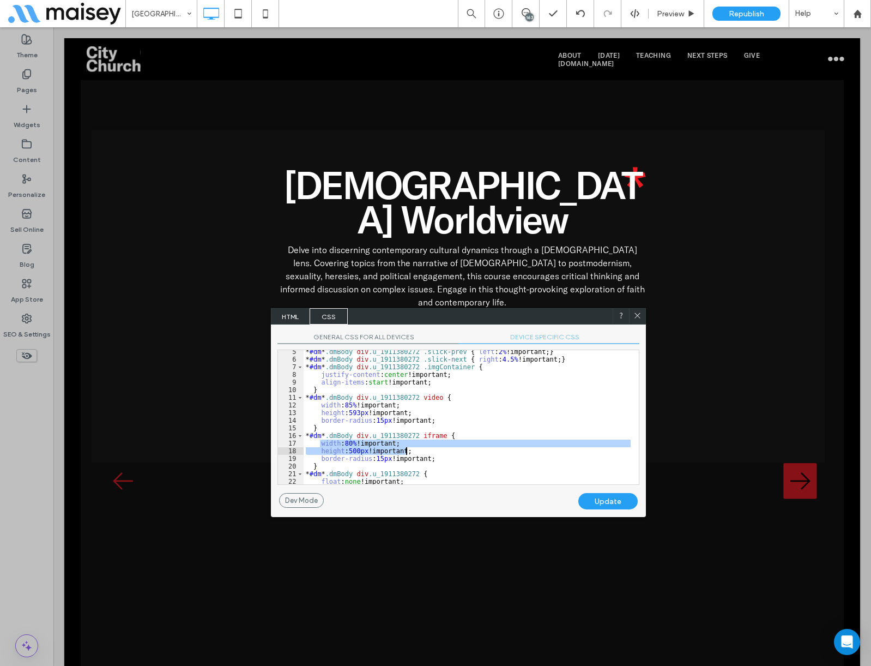
drag, startPoint x: 370, startPoint y: 445, endPoint x: 422, endPoint y: 448, distance: 51.8
click at [422, 448] on div "* #dm * .dmBody div .u_1911380272 .slick-prev { left : 2 % !important; } * #dm …" at bounding box center [467, 422] width 327 height 149
click at [612, 502] on div "Update" at bounding box center [607, 501] width 59 height 16
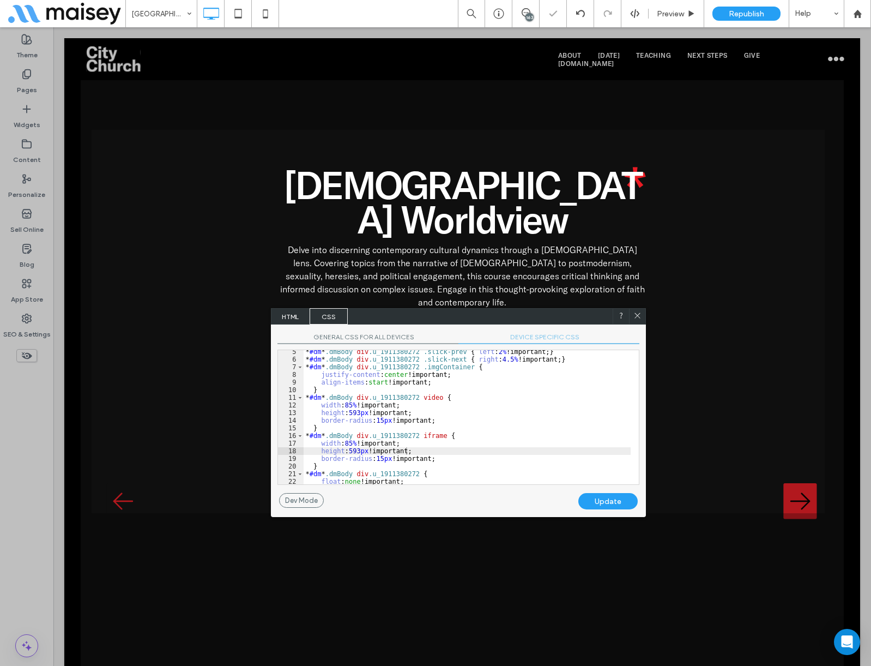
drag, startPoint x: 636, startPoint y: 317, endPoint x: 582, endPoint y: 291, distance: 60.2
click at [636, 317] on icon at bounding box center [638, 315] width 8 height 8
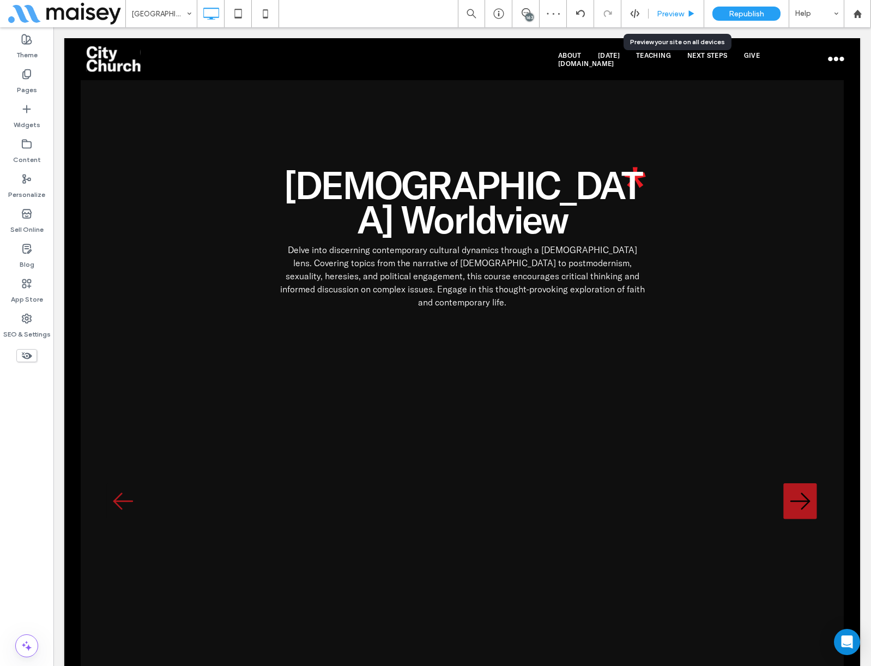
click at [676, 10] on span "Preview" at bounding box center [670, 13] width 27 height 9
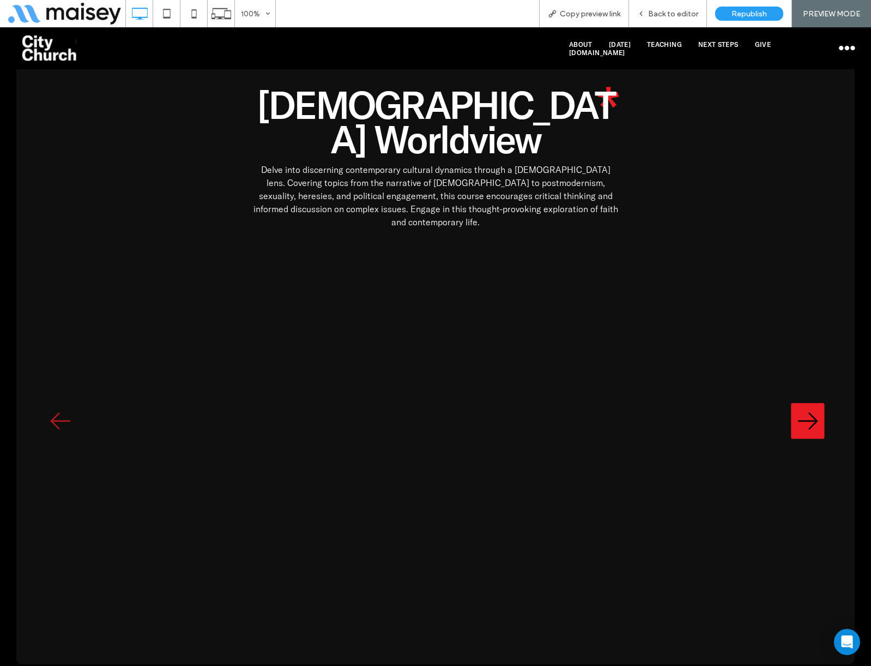
click at [800, 403] on icon "button" at bounding box center [808, 421] width 34 height 37
click at [678, 10] on span "Back to editor" at bounding box center [673, 13] width 50 height 9
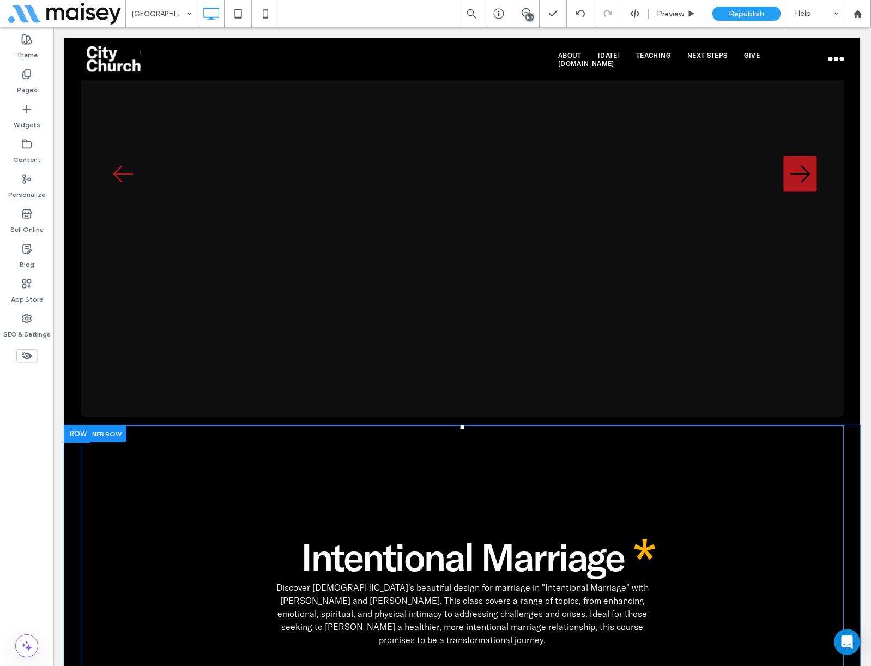
scroll to position [2399, 0]
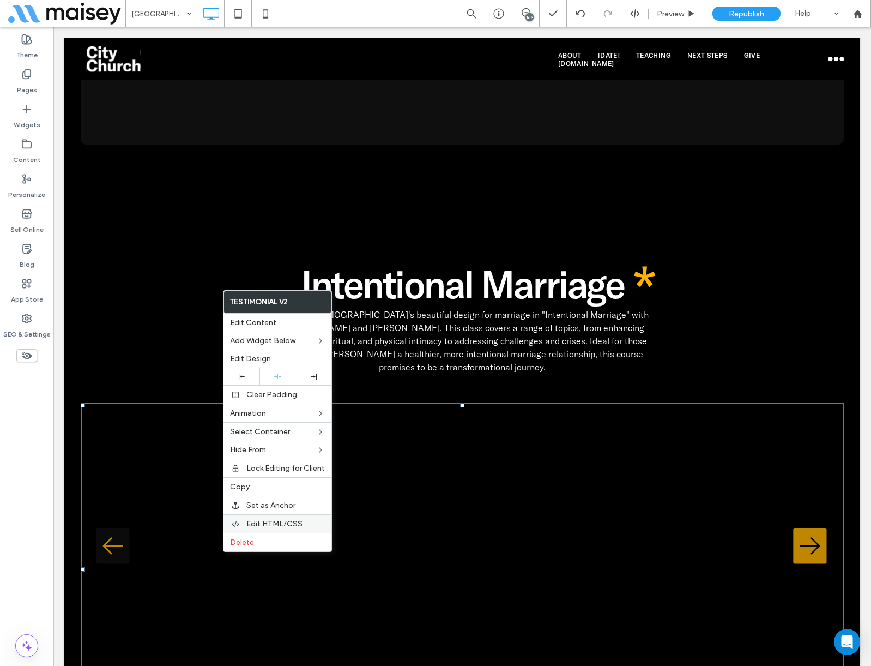
click at [267, 520] on span "Edit HTML/CSS" at bounding box center [274, 523] width 56 height 9
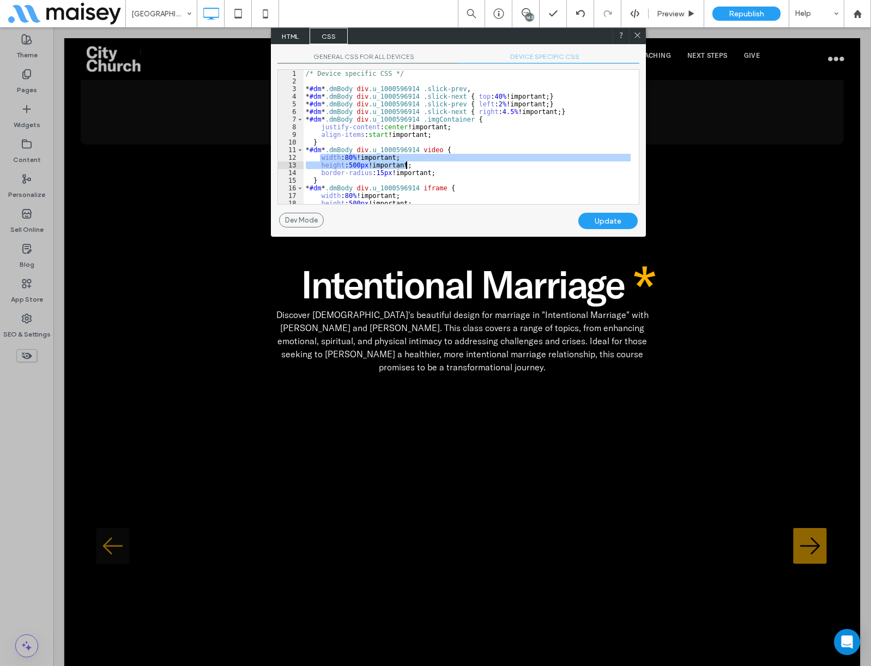
drag, startPoint x: 321, startPoint y: 158, endPoint x: 408, endPoint y: 161, distance: 87.3
click at [408, 161] on div "/* Device specific CSS */ * #dm * .dmBody div .u_1000596914 .slick-prev , * #dm…" at bounding box center [467, 144] width 327 height 149
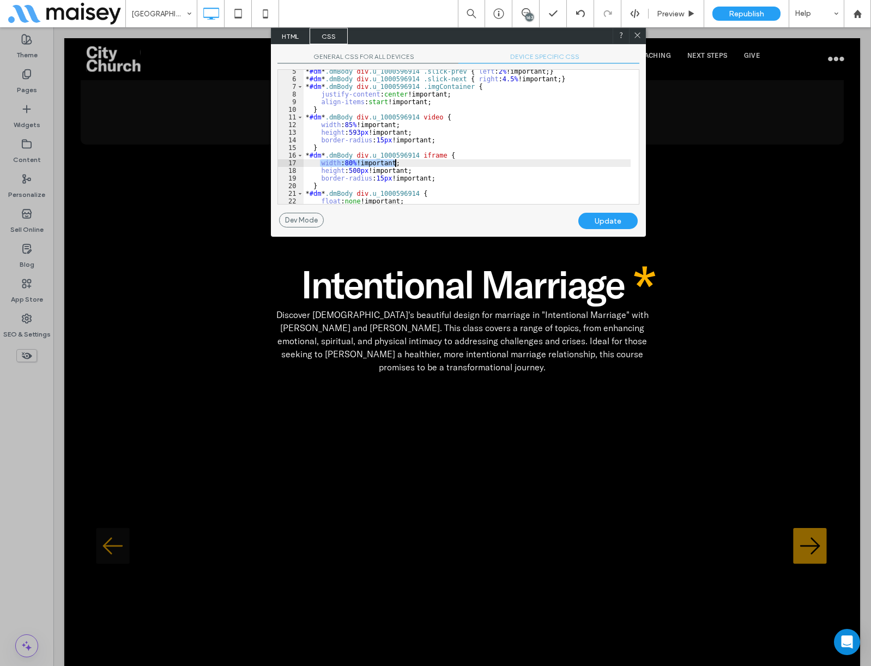
drag, startPoint x: 320, startPoint y: 162, endPoint x: 444, endPoint y: 166, distance: 123.8
click at [443, 166] on div "* #dm * .dmBody div .u_1000596914 .slick-prev { left : 2 % !important; } * #dm …" at bounding box center [467, 142] width 327 height 149
drag, startPoint x: 411, startPoint y: 170, endPoint x: 444, endPoint y: 177, distance: 33.5
click at [412, 170] on div "* #dm * .dmBody div .u_1000596914 .slick-prev { left : 2 % !important; } * #dm …" at bounding box center [467, 142] width 327 height 149
click at [606, 215] on div "Update" at bounding box center [607, 221] width 59 height 16
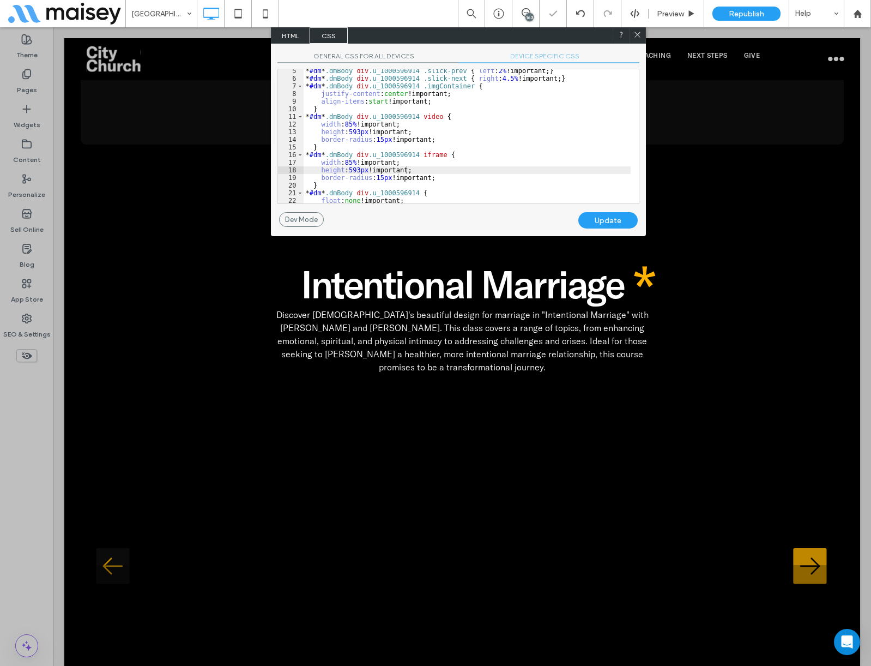
click at [637, 33] on icon at bounding box center [638, 35] width 8 height 8
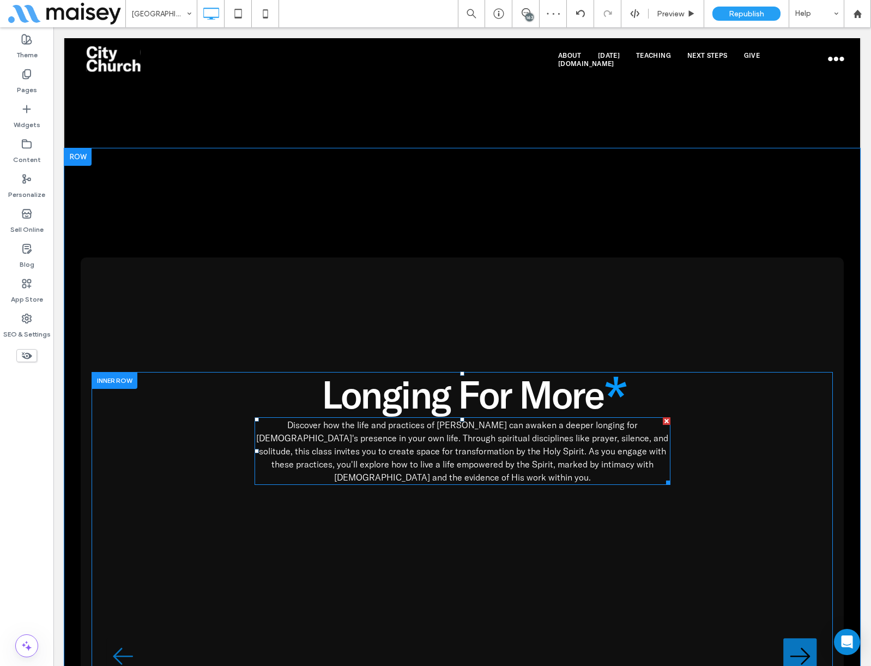
scroll to position [3271, 0]
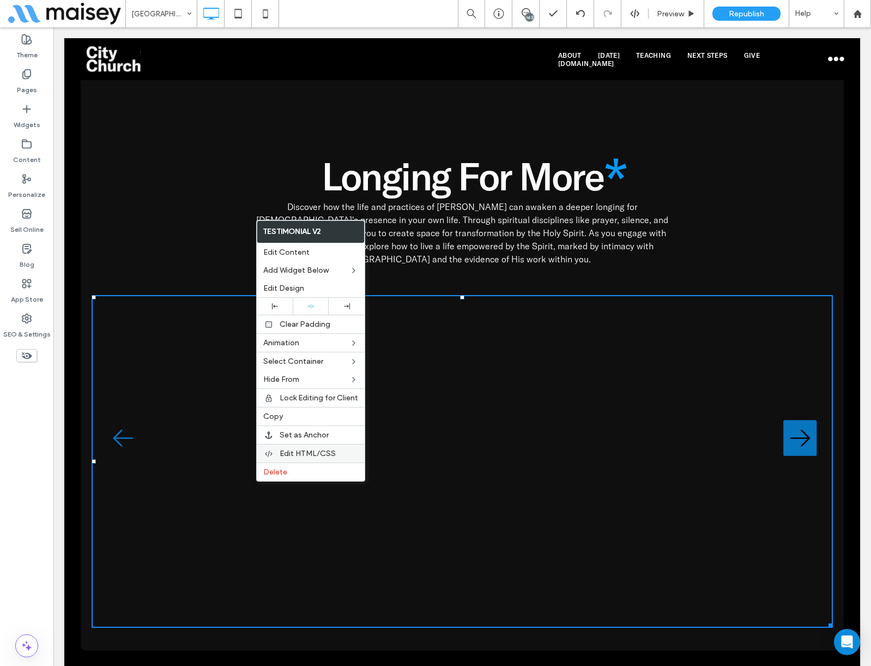
click at [294, 448] on div "Edit HTML/CSS" at bounding box center [311, 453] width 108 height 19
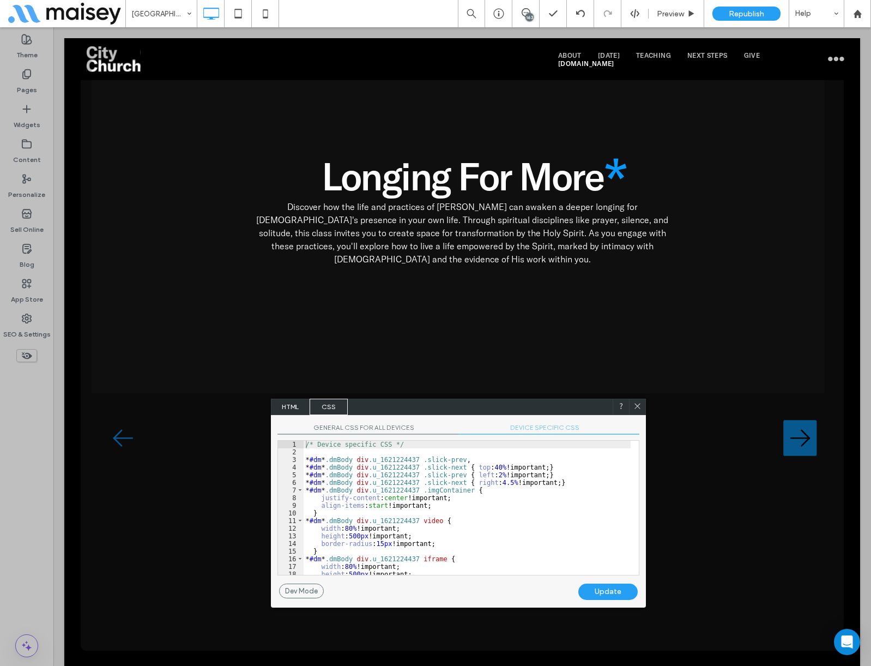
click at [534, 430] on span "DEVICE SPECIFIC CSS" at bounding box center [549, 428] width 181 height 11
drag, startPoint x: 460, startPoint y: 515, endPoint x: 438, endPoint y: 516, distance: 21.9
click at [457, 514] on div "/* Device specific CSS */ * #dm * .dmBody div .u_1621224437 .slick-prev , * #dm…" at bounding box center [467, 515] width 327 height 149
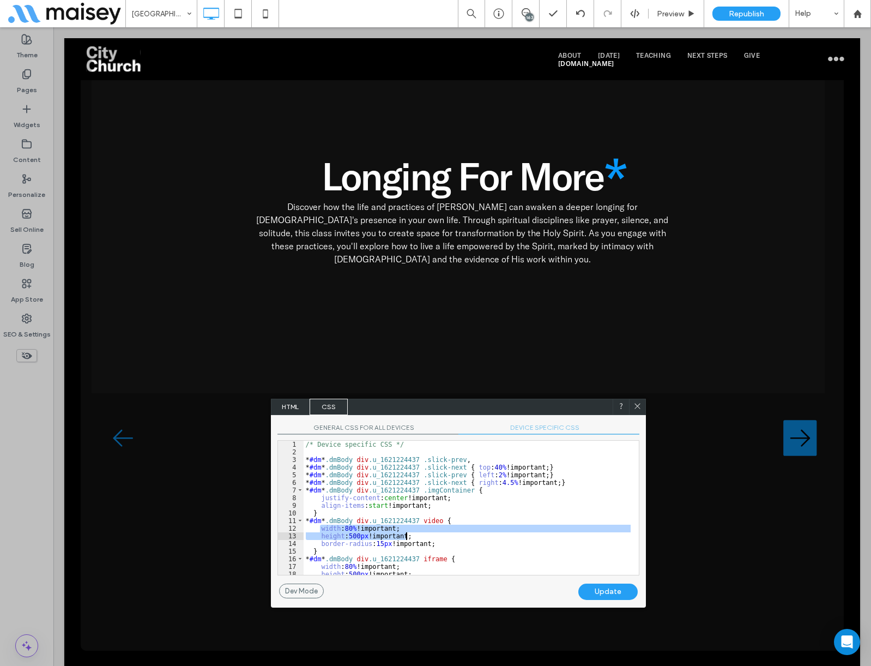
drag, startPoint x: 321, startPoint y: 527, endPoint x: 437, endPoint y: 532, distance: 116.8
click at [437, 532] on div "/* Device specific CSS */ * #dm * .dmBody div .u_1621224437 .slick-prev , * #dm…" at bounding box center [467, 515] width 327 height 149
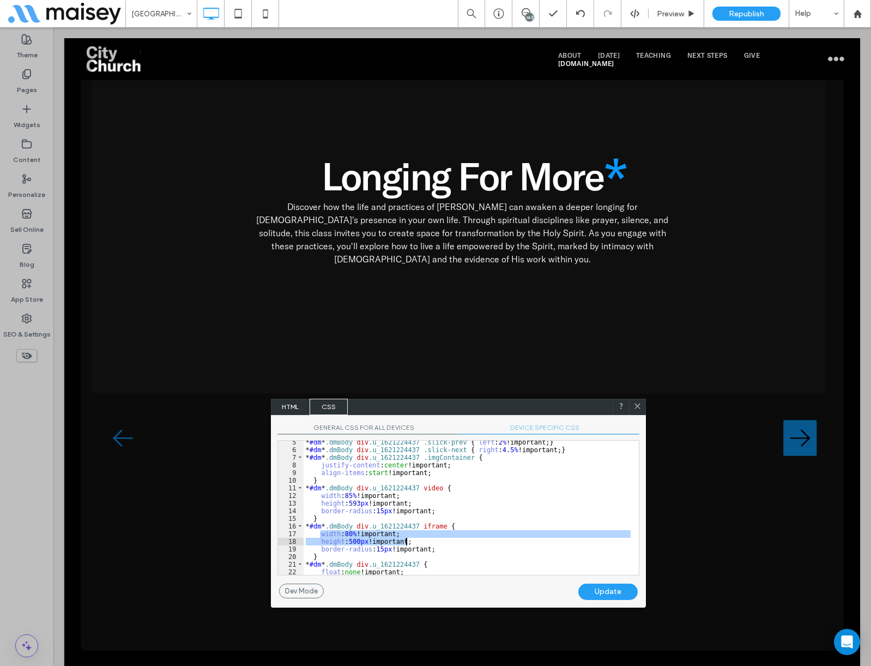
drag, startPoint x: 320, startPoint y: 534, endPoint x: 425, endPoint y: 544, distance: 105.6
click at [425, 544] on div "* #dm * .dmBody div .u_1621224437 .slick-prev { left : 2 % !important; } * #dm …" at bounding box center [467, 512] width 327 height 149
click at [616, 593] on div "Update" at bounding box center [607, 591] width 59 height 16
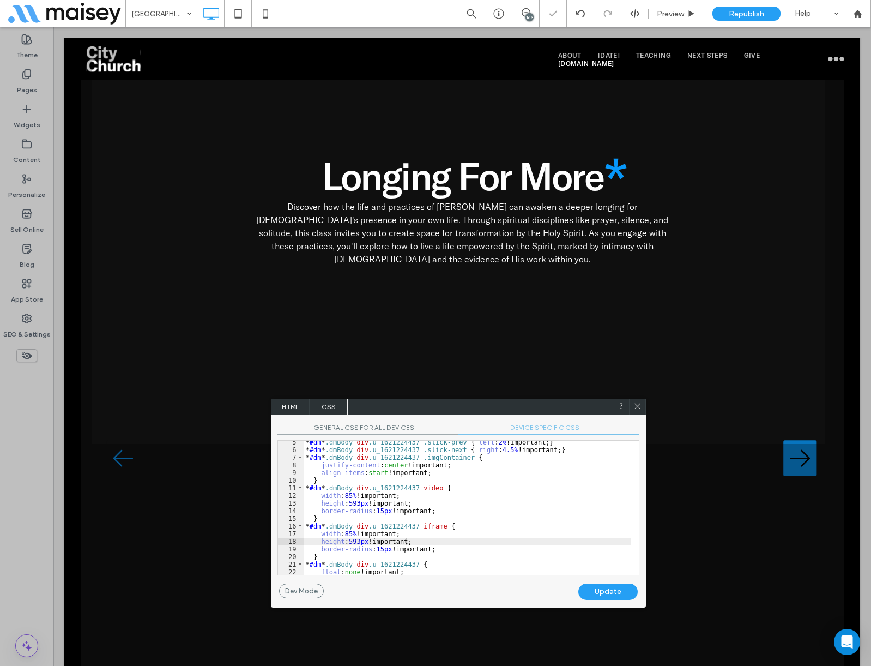
click at [636, 407] on use at bounding box center [637, 405] width 5 height 5
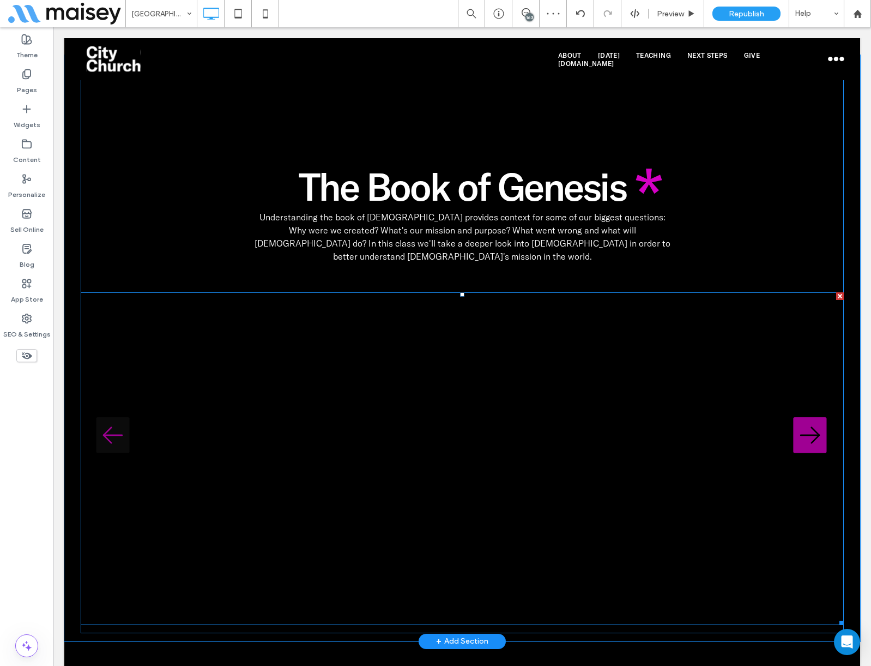
scroll to position [3708, 0]
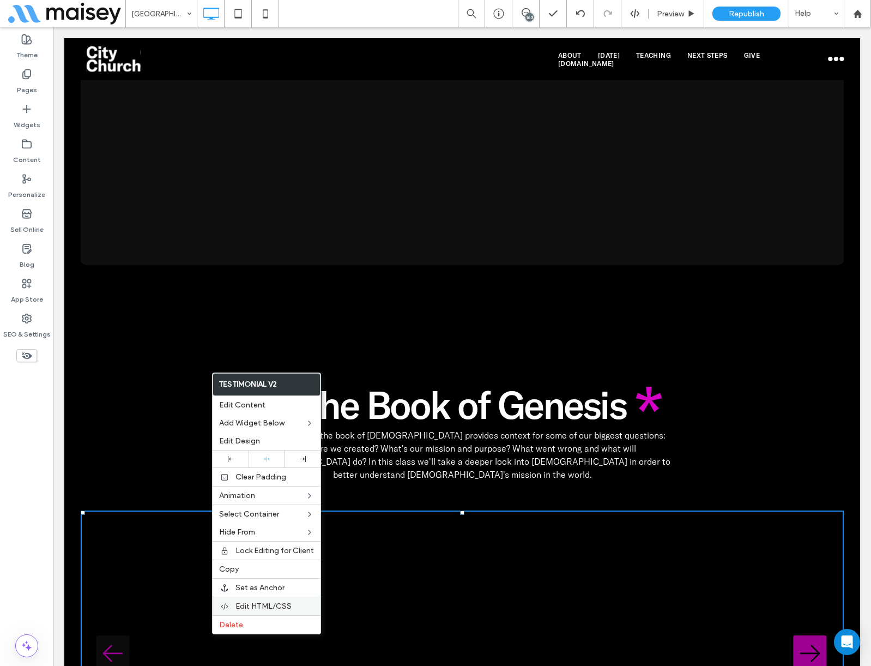
click at [271, 602] on span "Edit HTML/CSS" at bounding box center [264, 605] width 56 height 9
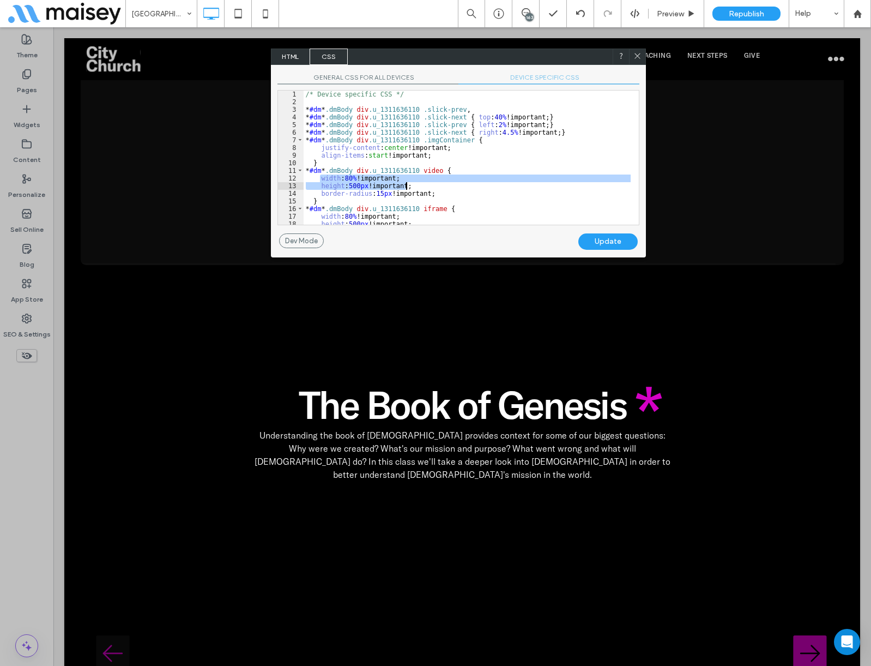
drag, startPoint x: 325, startPoint y: 178, endPoint x: 427, endPoint y: 184, distance: 102.2
click at [427, 184] on div "/* Device specific CSS */ * #dm * .dmBody div .u_1311636110 .slick-prev , * #dm…" at bounding box center [467, 165] width 327 height 149
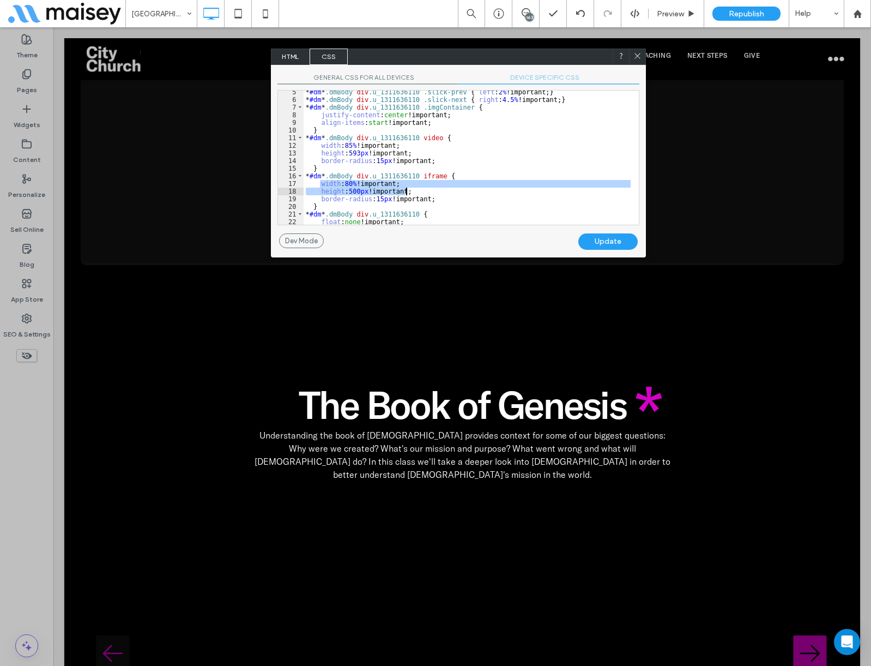
drag, startPoint x: 322, startPoint y: 185, endPoint x: 441, endPoint y: 188, distance: 118.4
click at [441, 188] on div "* #dm * .dmBody div .u_1311636110 .slick-prev { left : 2 % !important; } * #dm …" at bounding box center [467, 162] width 327 height 149
click at [608, 238] on div "Update" at bounding box center [607, 241] width 59 height 16
click at [637, 53] on icon at bounding box center [638, 56] width 8 height 8
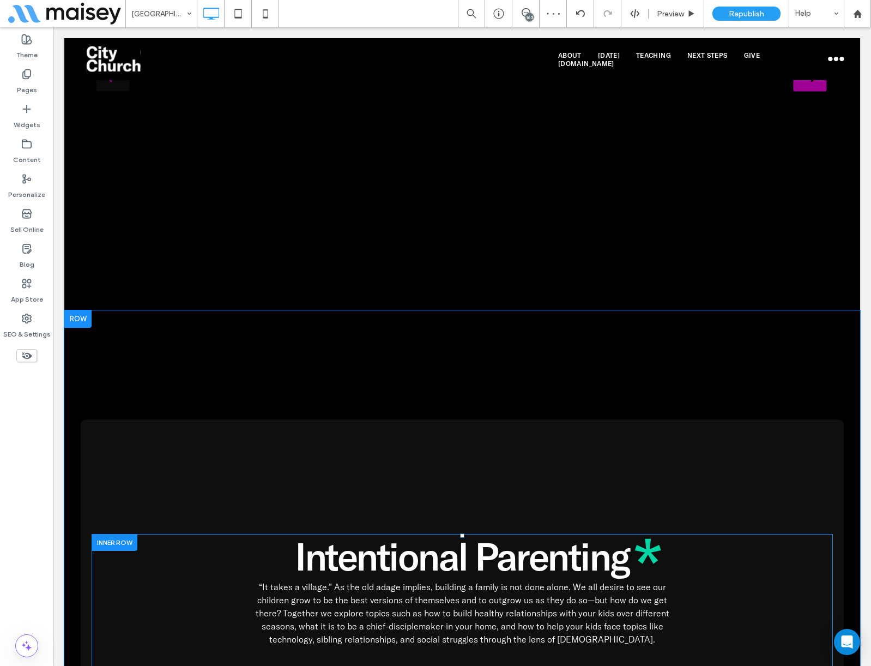
scroll to position [4580, 0]
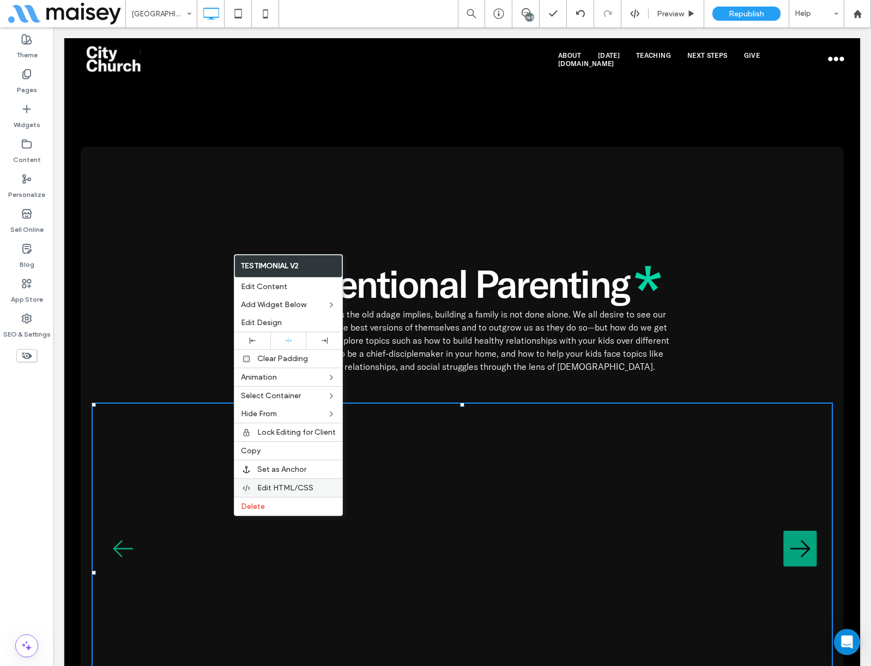
click at [276, 485] on span "Edit HTML/CSS" at bounding box center [285, 487] width 56 height 9
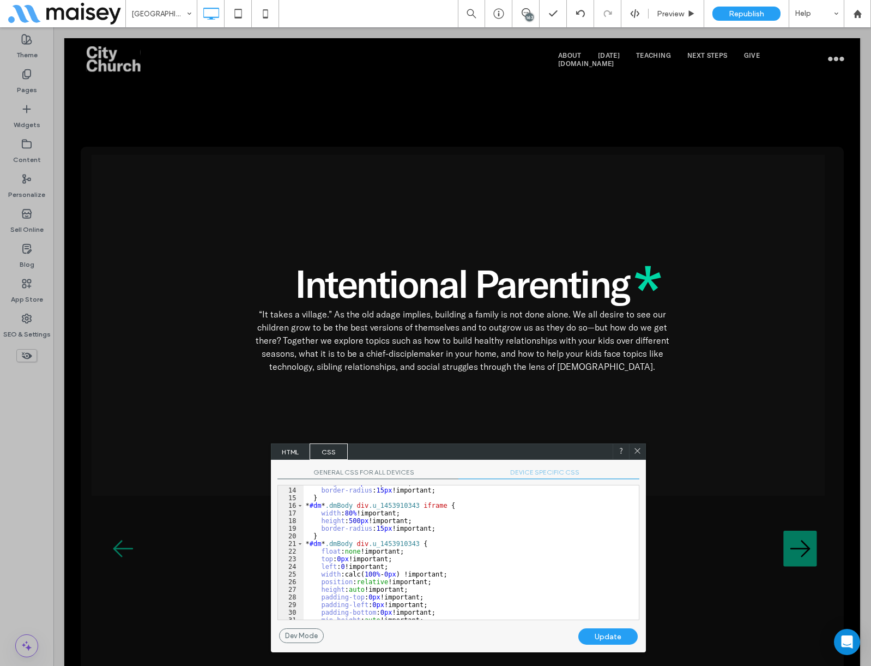
scroll to position [65, 0]
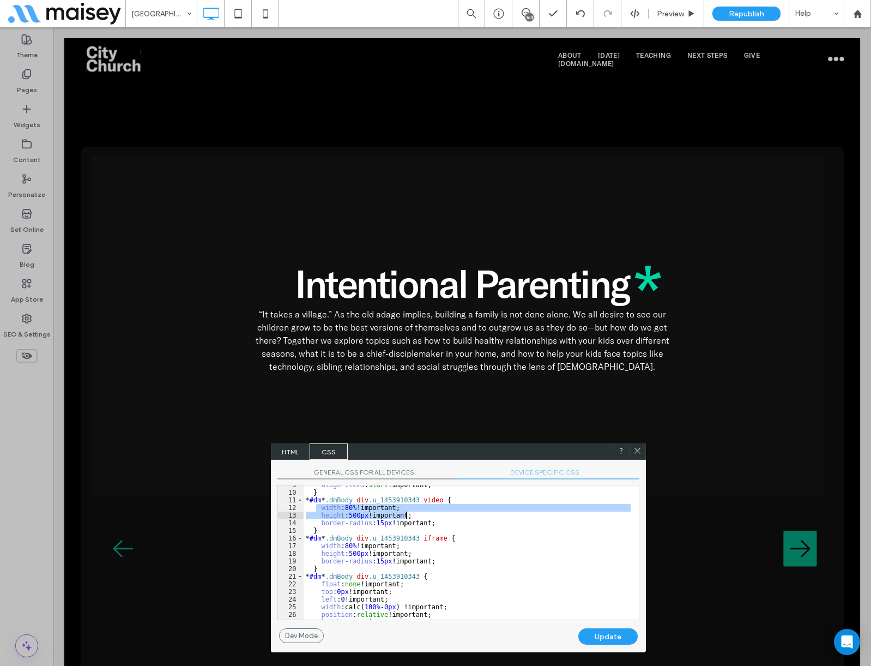
drag, startPoint x: 320, startPoint y: 509, endPoint x: 442, endPoint y: 517, distance: 123.0
click at [443, 517] on div "align-items : start !important; } * #dm * .dmBody div .u_1453910343 video { wid…" at bounding box center [467, 555] width 327 height 149
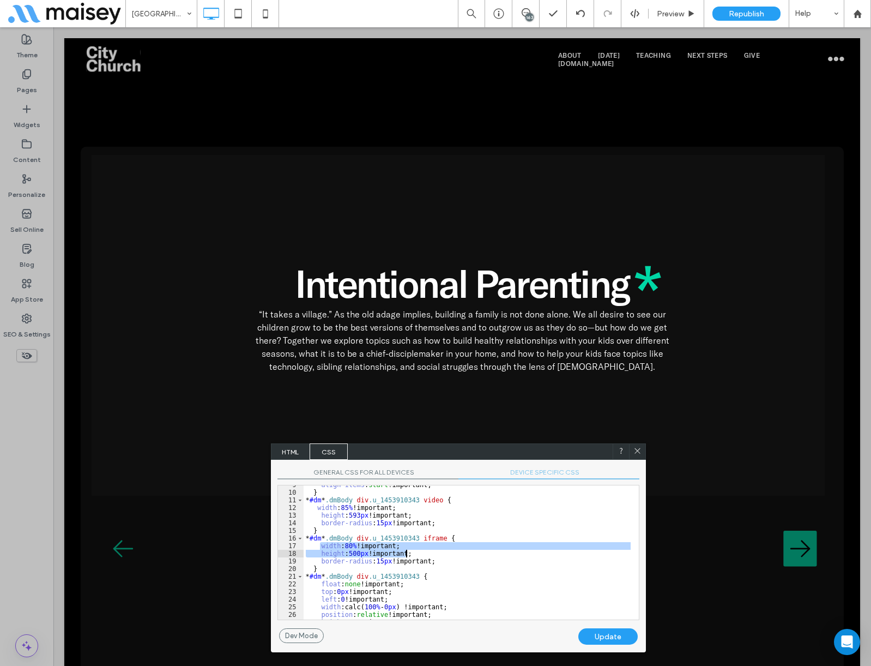
drag, startPoint x: 321, startPoint y: 547, endPoint x: 422, endPoint y: 555, distance: 101.7
click at [422, 555] on div "align-items : start !important; } * #dm * .dmBody div .u_1453910343 video { wid…" at bounding box center [467, 555] width 327 height 149
click at [611, 636] on div "Update" at bounding box center [607, 636] width 59 height 16
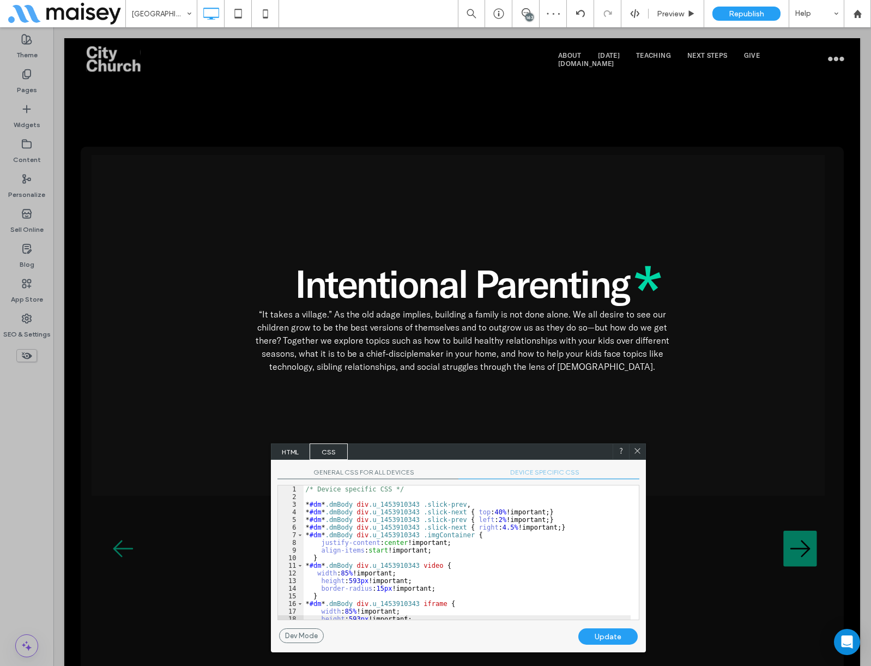
scroll to position [0, 0]
drag, startPoint x: 639, startPoint y: 449, endPoint x: 586, endPoint y: 422, distance: 60.0
click at [639, 449] on icon at bounding box center [638, 451] width 8 height 8
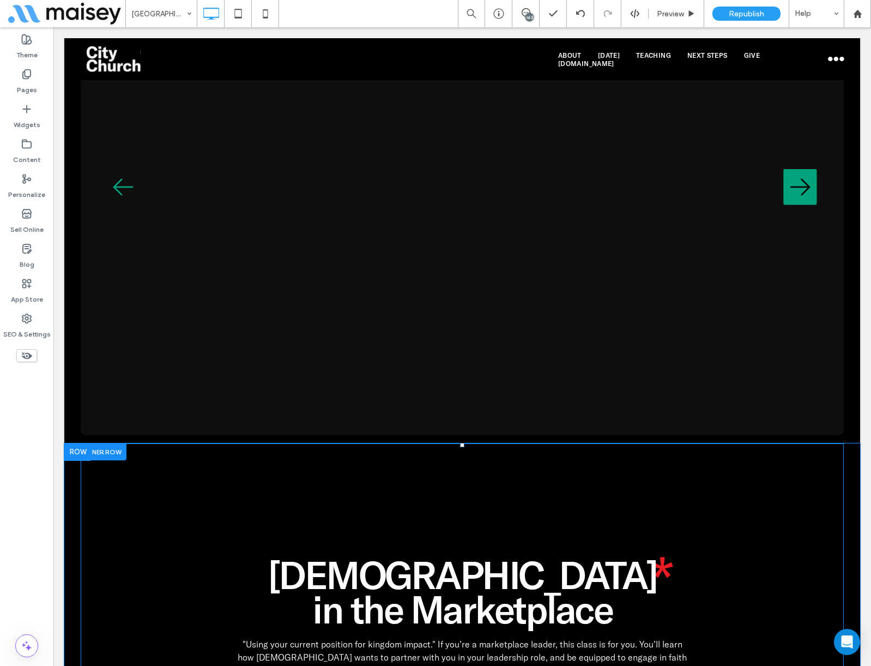
scroll to position [5180, 0]
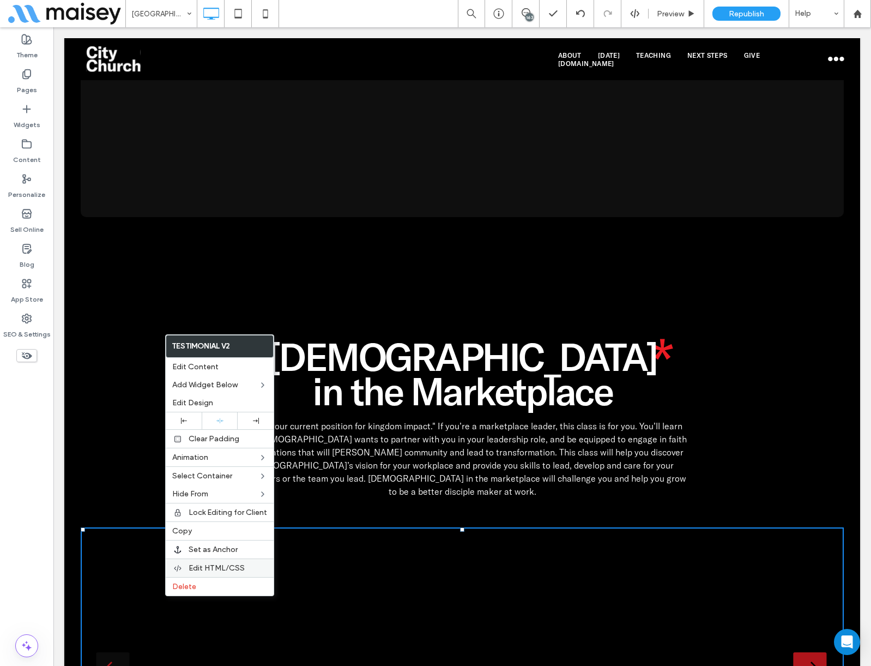
click at [214, 564] on span "Edit HTML/CSS" at bounding box center [217, 567] width 56 height 9
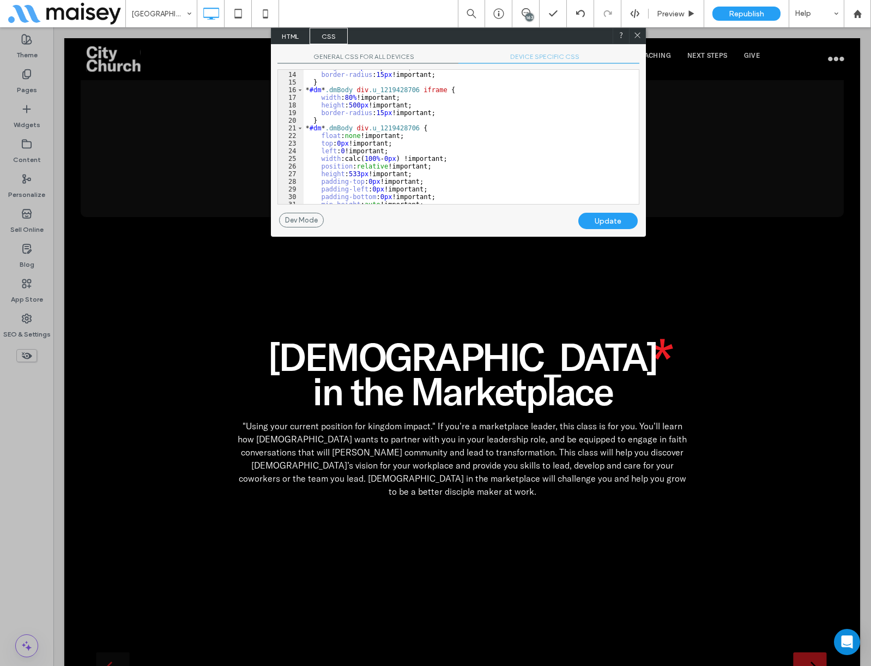
scroll to position [98, 0]
drag, startPoint x: 321, startPoint y: 96, endPoint x: 429, endPoint y: 105, distance: 108.9
click at [429, 105] on div "height : 500 px !important; border-radius : 15 px !important; } * #dm * .dmBody…" at bounding box center [467, 137] width 327 height 149
click at [616, 221] on div "Update" at bounding box center [607, 221] width 59 height 16
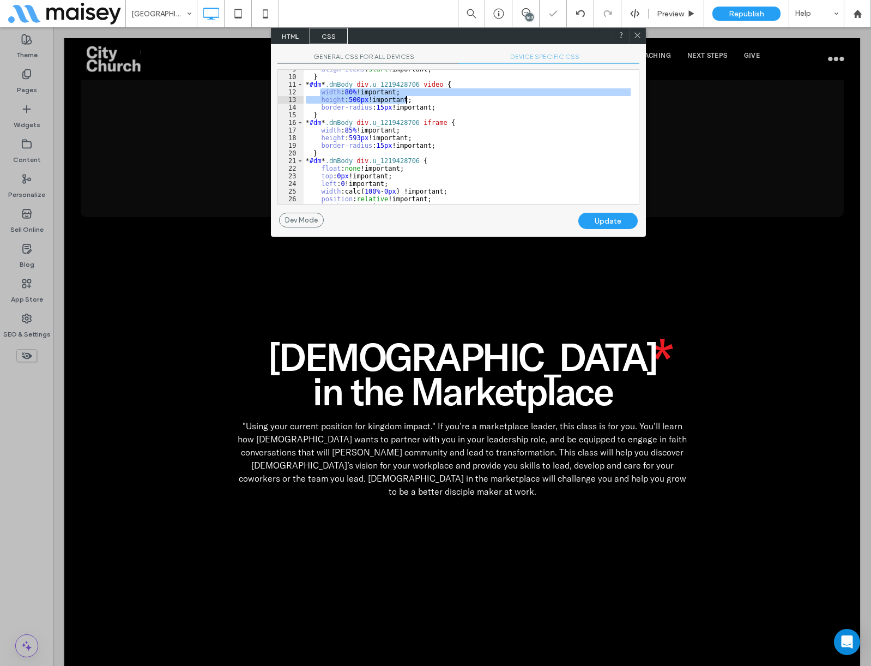
drag, startPoint x: 322, startPoint y: 91, endPoint x: 437, endPoint y: 98, distance: 115.3
click at [437, 98] on div "align-items : start !important; } * #dm * .dmBody div .u_1219428706 video { wid…" at bounding box center [467, 139] width 327 height 149
click at [623, 219] on div "Update" at bounding box center [607, 221] width 59 height 16
click at [637, 34] on icon at bounding box center [638, 35] width 8 height 8
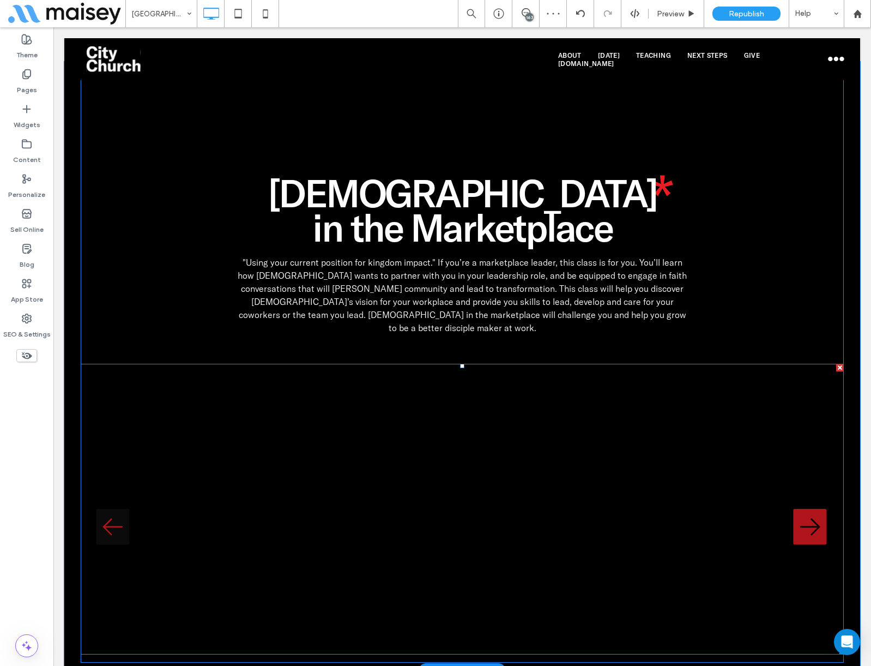
scroll to position [5379, 0]
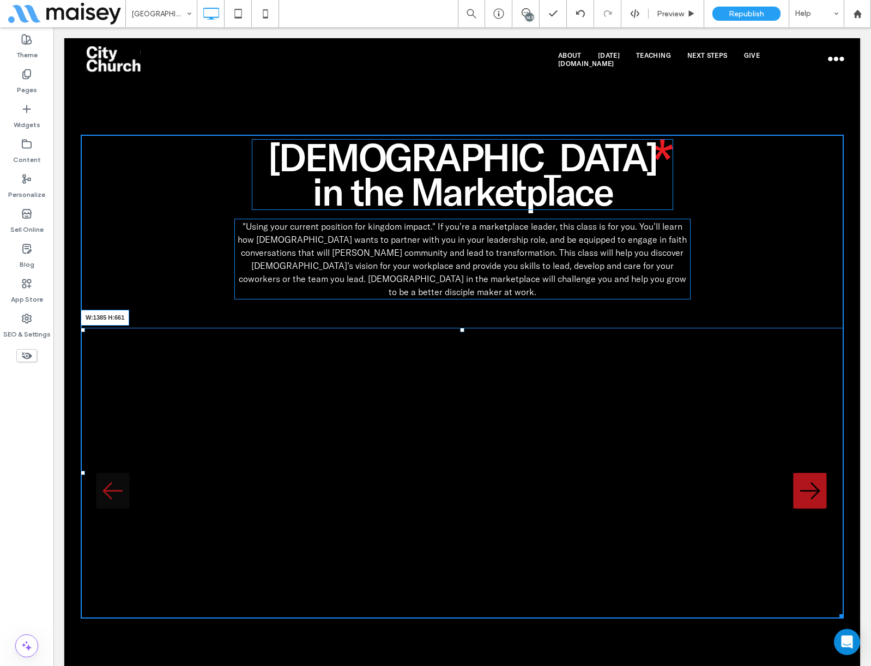
drag, startPoint x: 833, startPoint y: 328, endPoint x: 900, endPoint y: 408, distance: 104.2
click at [849, 388] on div "[DEMOGRAPHIC_DATA] in the Marketplace [DEMOGRAPHIC_DATA] in the Marketplace "Us…" at bounding box center [462, 330] width 796 height 609
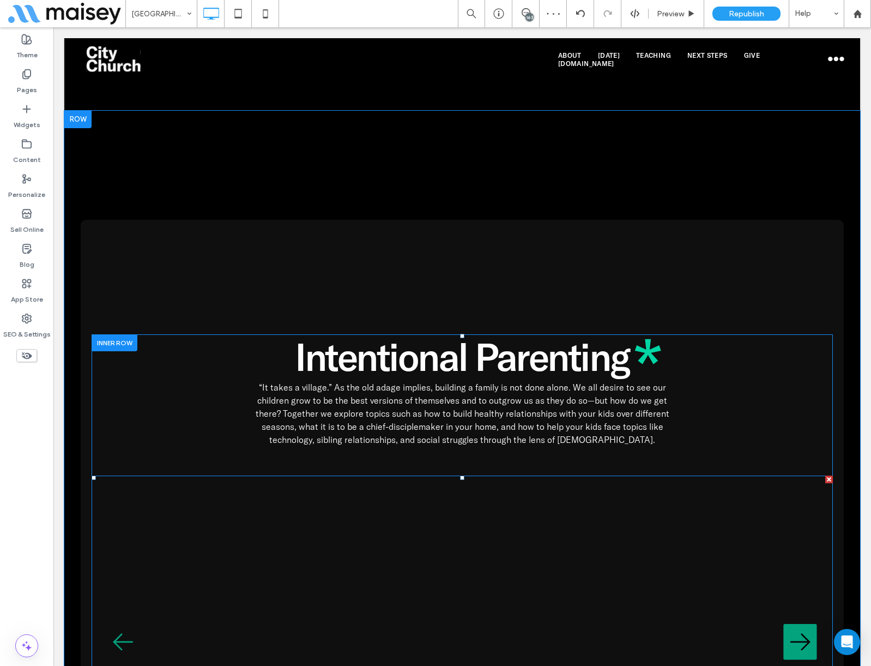
scroll to position [4452, 0]
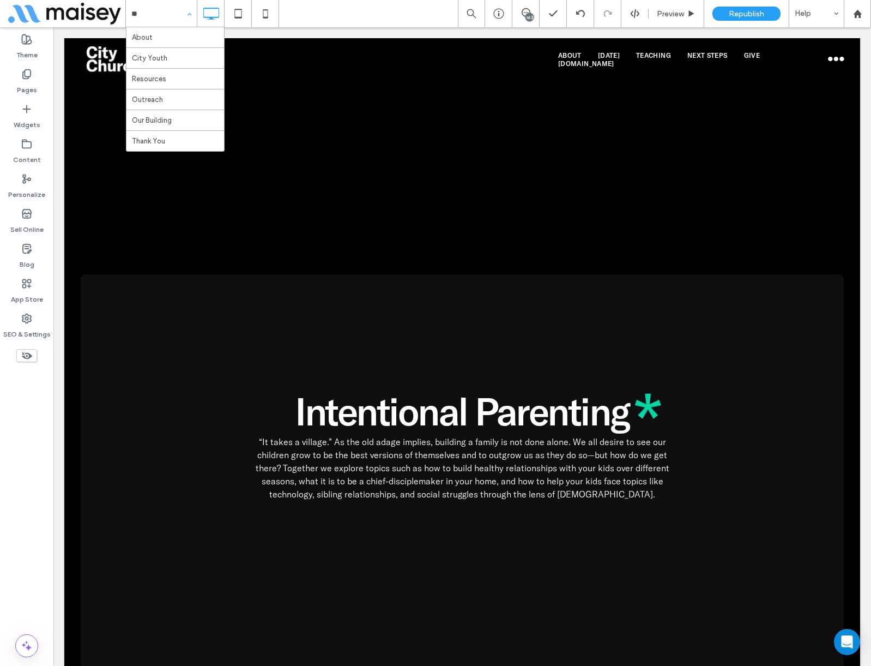
type input "***"
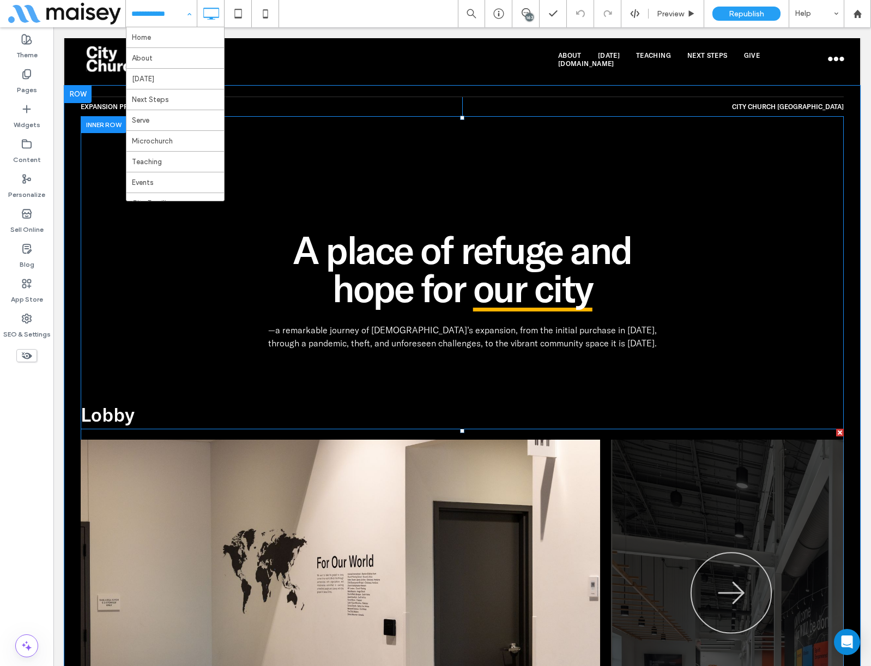
scroll to position [600, 0]
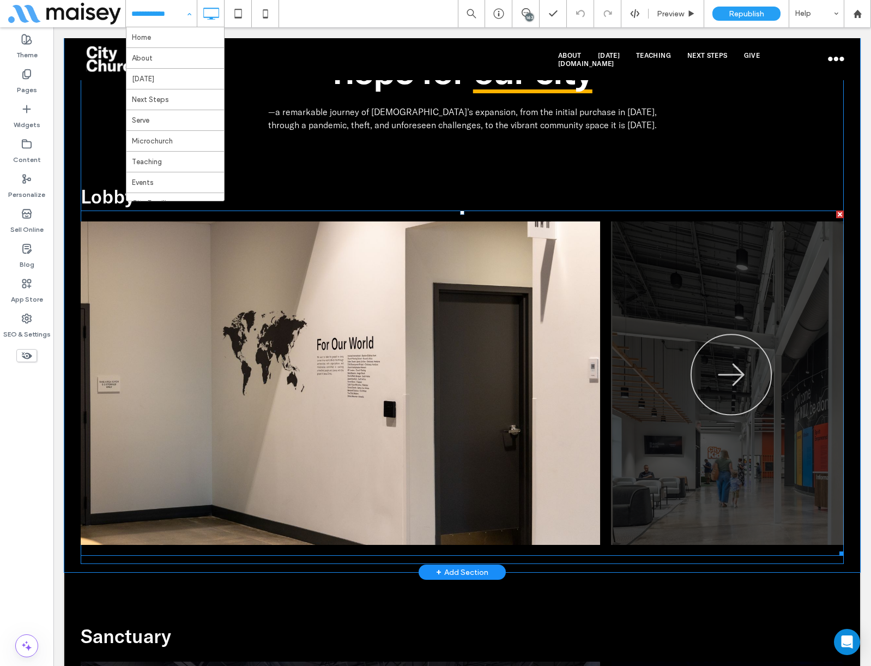
click at [310, 373] on span at bounding box center [462, 382] width 763 height 345
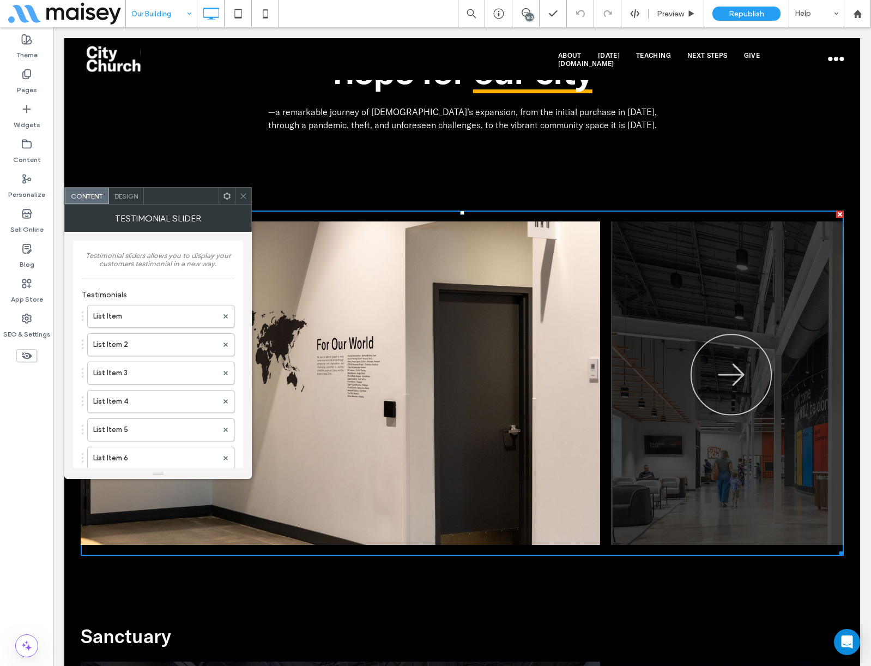
click at [245, 197] on use at bounding box center [242, 195] width 5 height 5
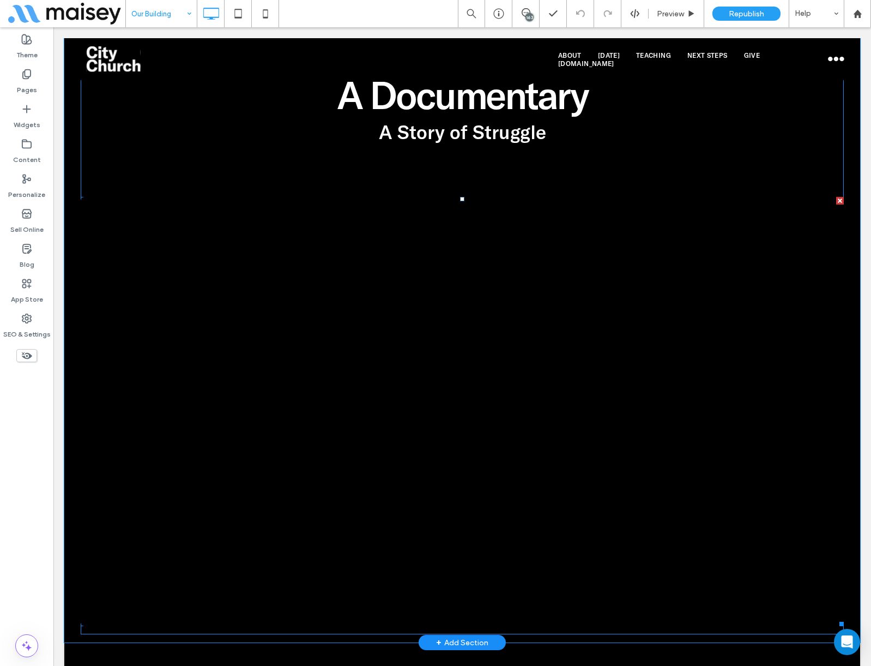
scroll to position [3948, 0]
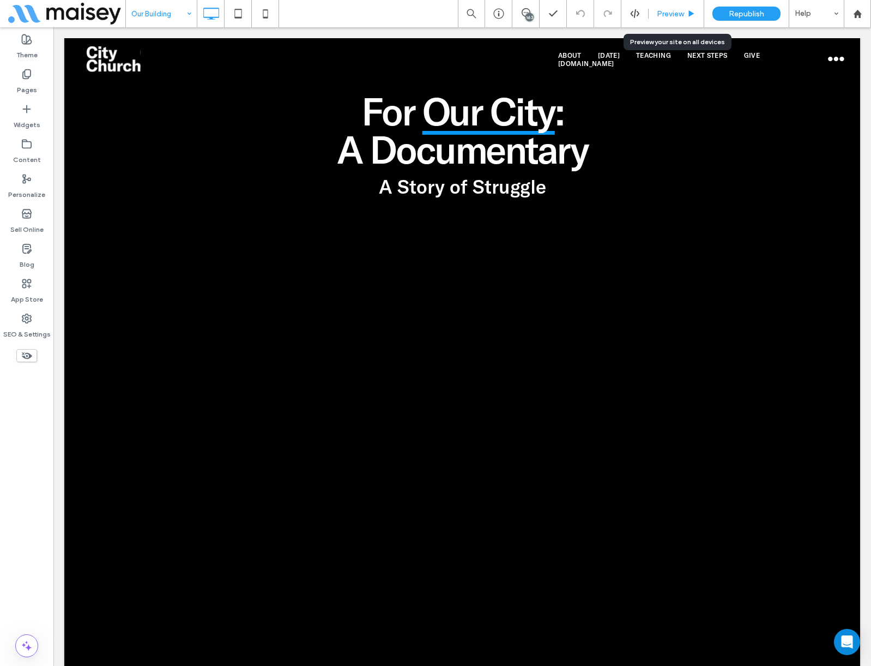
click at [676, 8] on div "Preview" at bounding box center [677, 13] width 56 height 27
click at [683, 18] on span "Preview" at bounding box center [670, 13] width 27 height 9
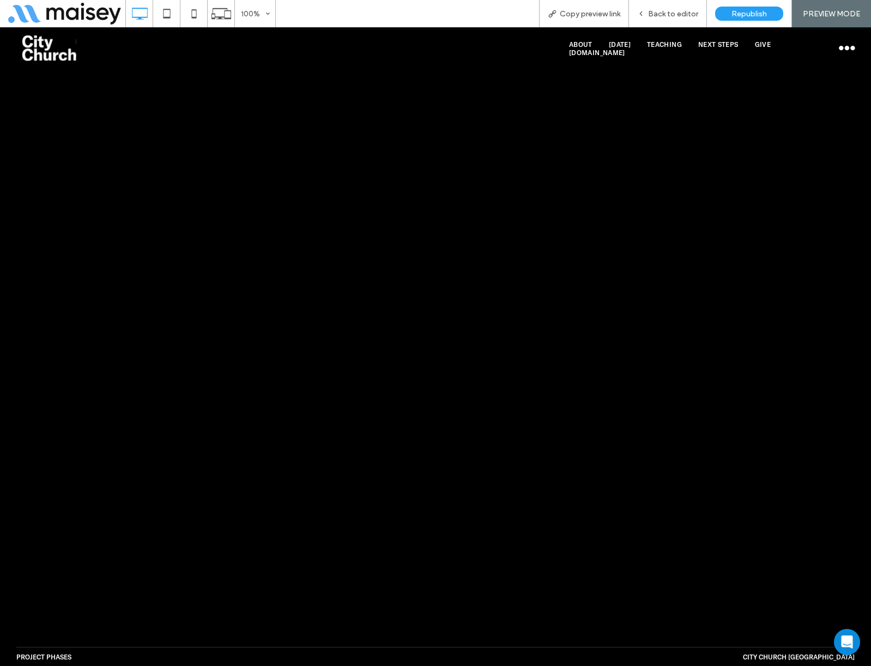
scroll to position [4057, 0]
click at [683, 7] on div "Back to editor" at bounding box center [668, 13] width 78 height 27
click at [674, 12] on span "Back to editor" at bounding box center [673, 13] width 50 height 9
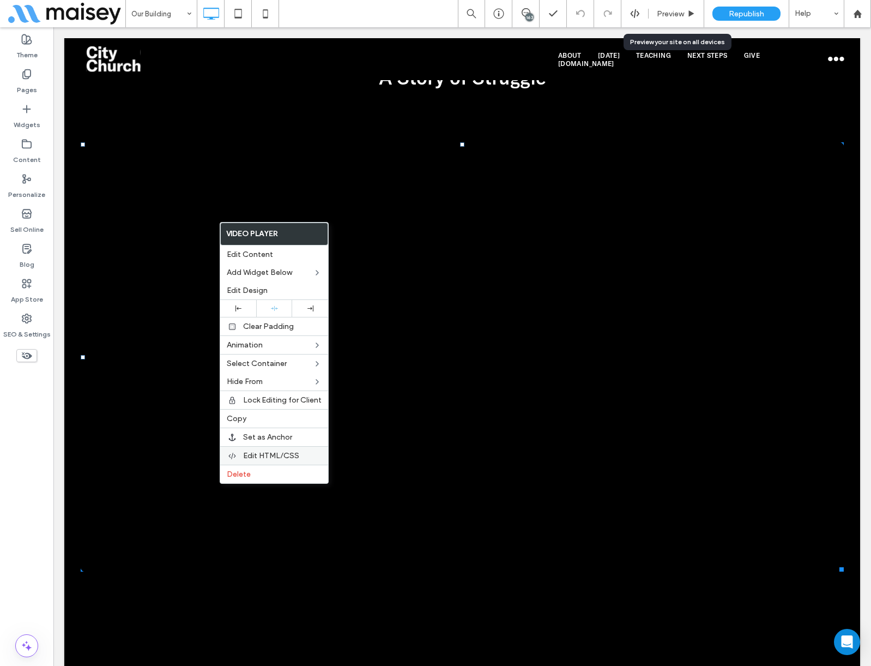
click at [263, 457] on span "Edit HTML/CSS" at bounding box center [271, 455] width 56 height 9
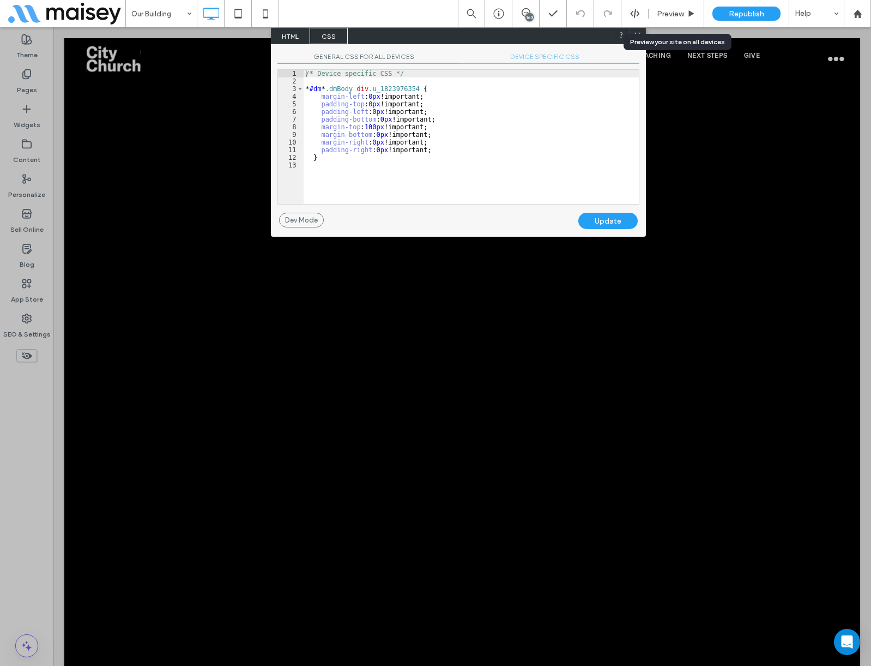
click at [533, 55] on span "DEVICE SPECIFIC CSS" at bounding box center [549, 57] width 181 height 11
click at [470, 135] on div "/* Device specific CSS */ * #dm * .dmBody div .u_1823976354 { margin-left : 0 p…" at bounding box center [471, 144] width 335 height 149
click at [396, 55] on span "GENERAL CSS FOR ALL DEVICES" at bounding box center [368, 57] width 181 height 11
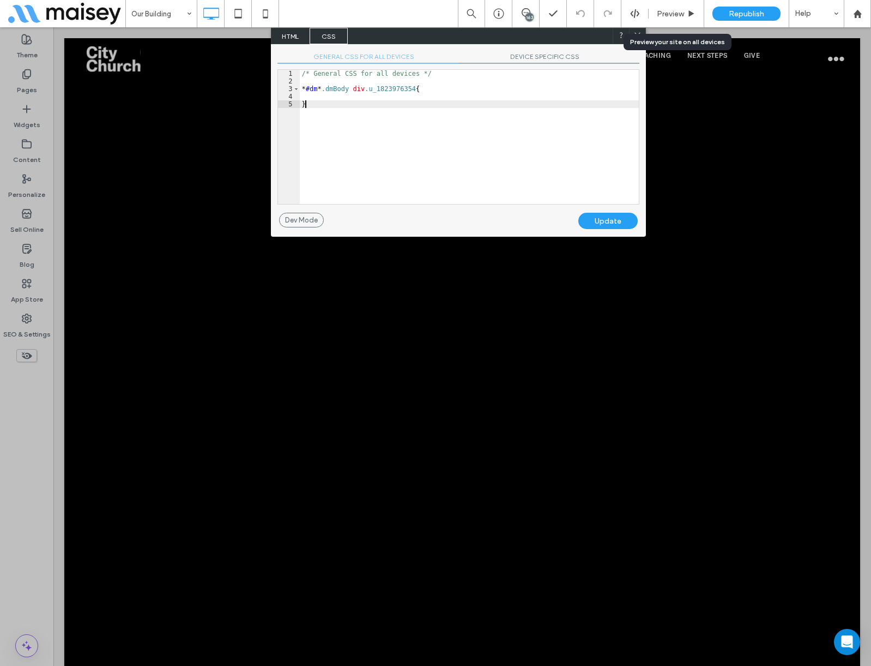
click at [407, 120] on div "/* General CSS for all devices */ * #dm * .dmBody div .u_1823976354 { }" at bounding box center [469, 144] width 339 height 149
click at [553, 52] on span "DEVICE SPECIFIC CSS" at bounding box center [549, 57] width 181 height 11
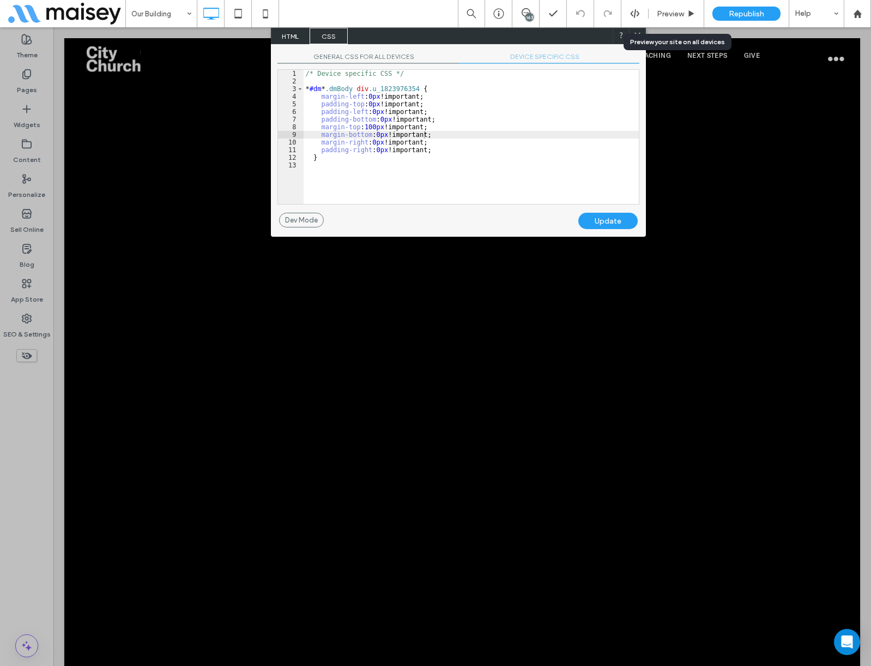
click at [471, 141] on div "/* Device specific CSS */ * #dm * .dmBody div .u_1823976354 { margin-left : 0 p…" at bounding box center [471, 144] width 335 height 149
click at [636, 34] on icon at bounding box center [638, 35] width 8 height 8
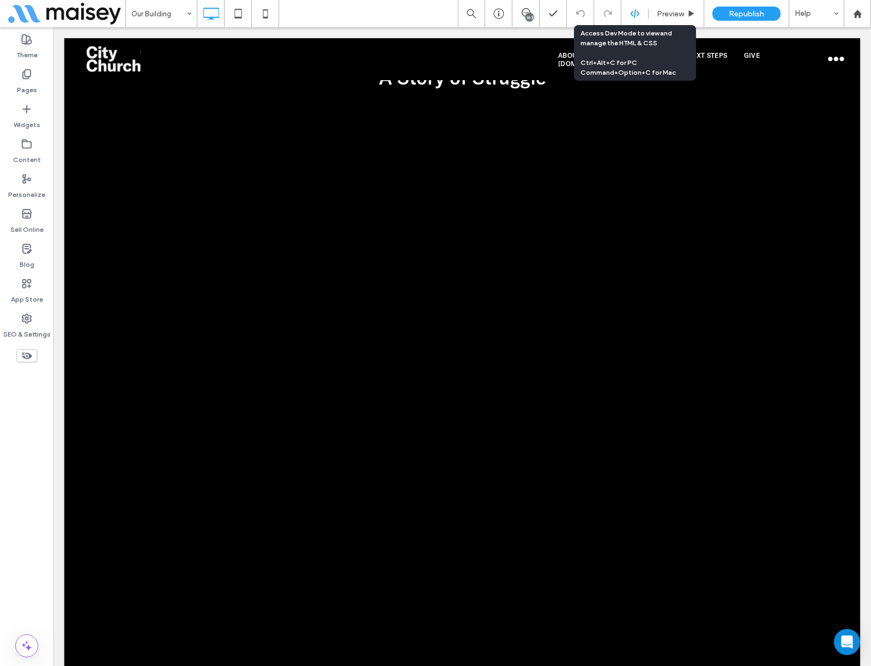
click at [637, 11] on icon at bounding box center [635, 14] width 10 height 10
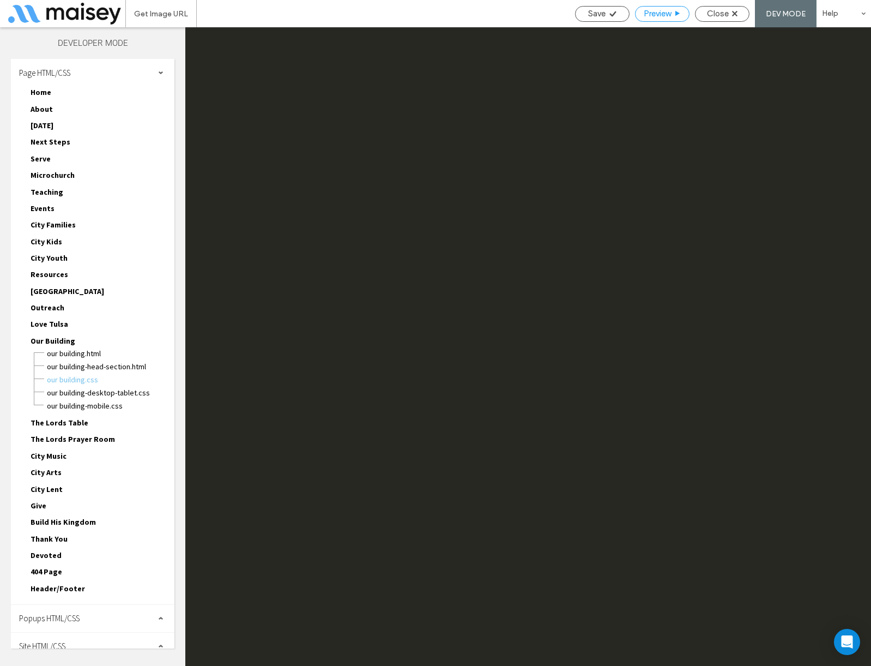
click at [652, 14] on span "Preview" at bounding box center [657, 14] width 27 height 10
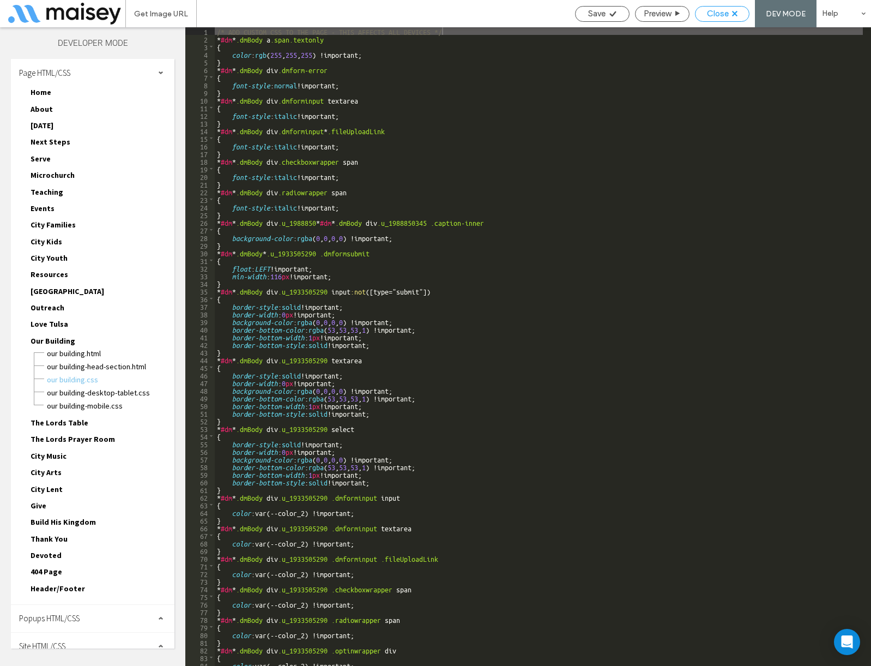
click at [699, 16] on div "Close" at bounding box center [722, 14] width 53 height 10
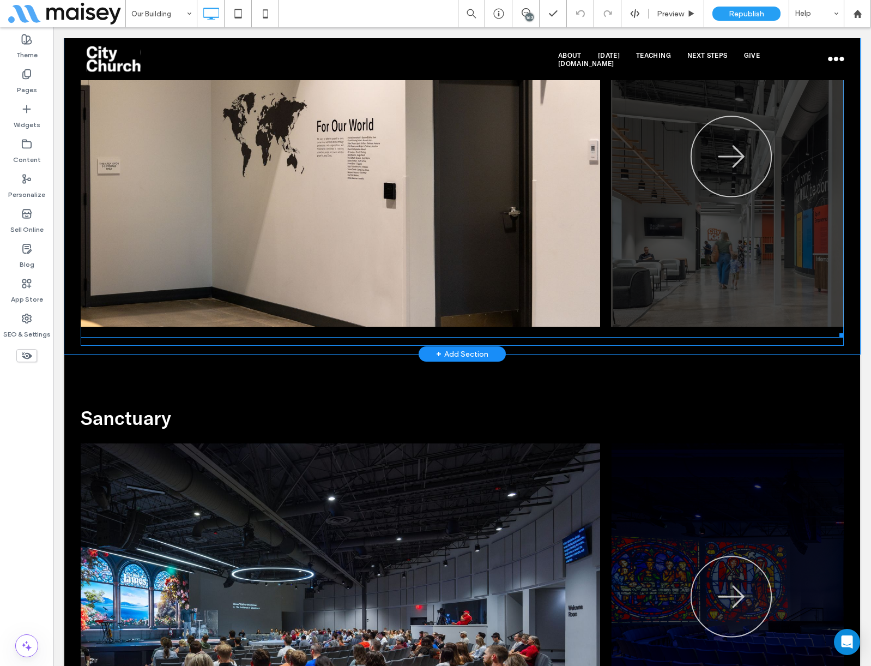
scroll to position [709, 0]
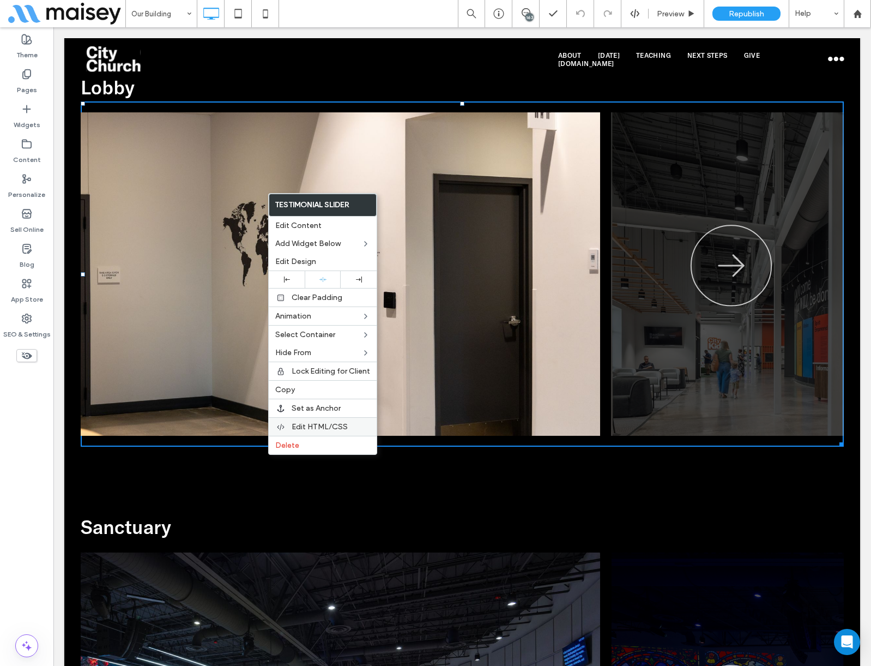
click at [318, 422] on span "Edit HTML/CSS" at bounding box center [320, 426] width 56 height 9
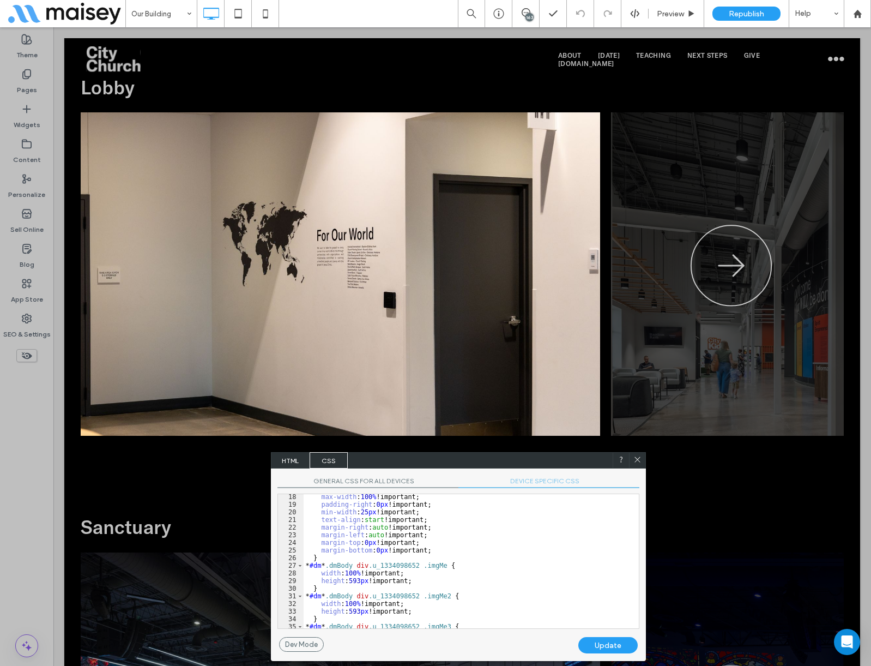
scroll to position [131, 0]
click at [638, 454] on div at bounding box center [637, 460] width 16 height 16
click at [640, 456] on icon at bounding box center [638, 459] width 8 height 8
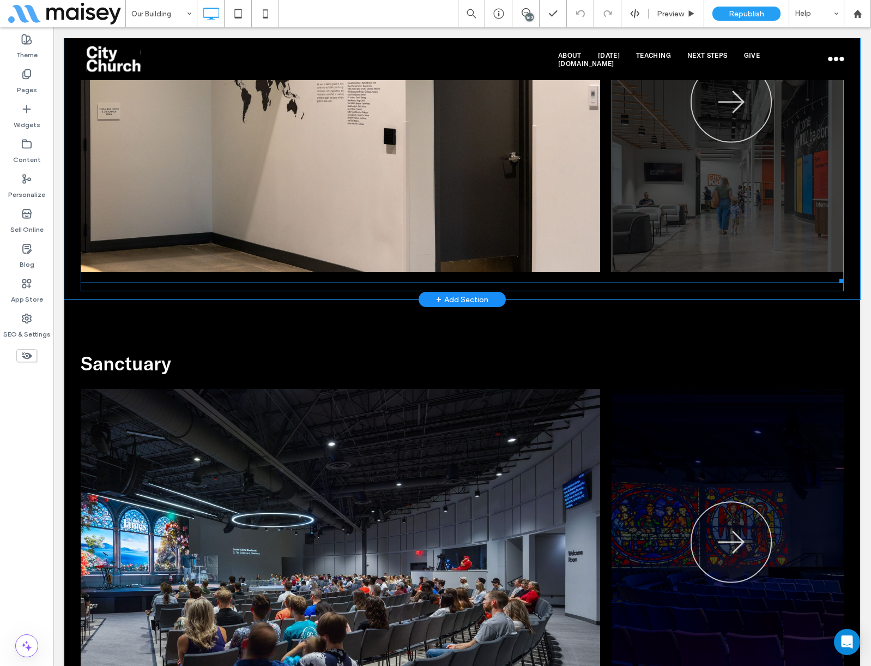
scroll to position [1036, 0]
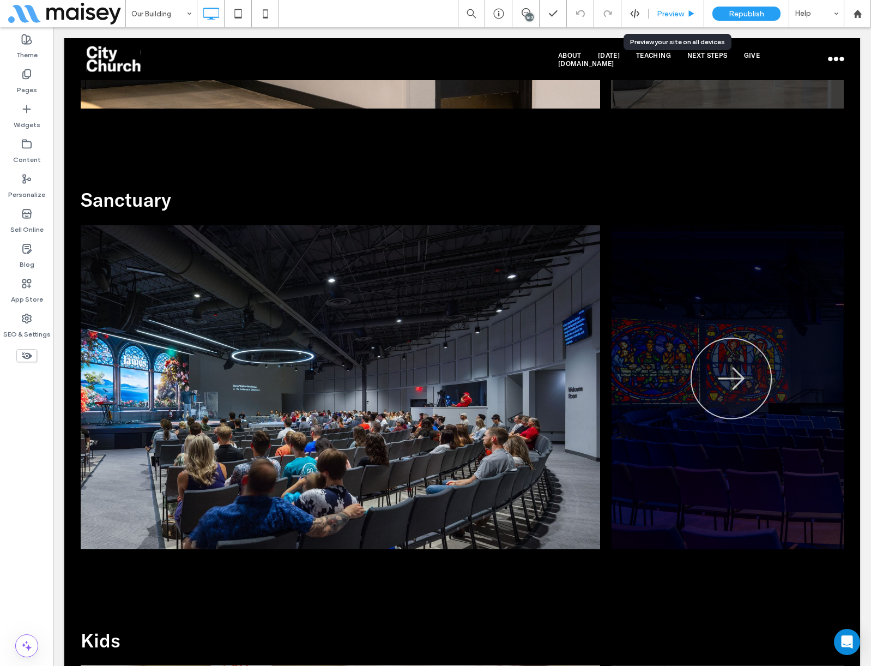
click at [665, 15] on span "Preview" at bounding box center [670, 13] width 27 height 9
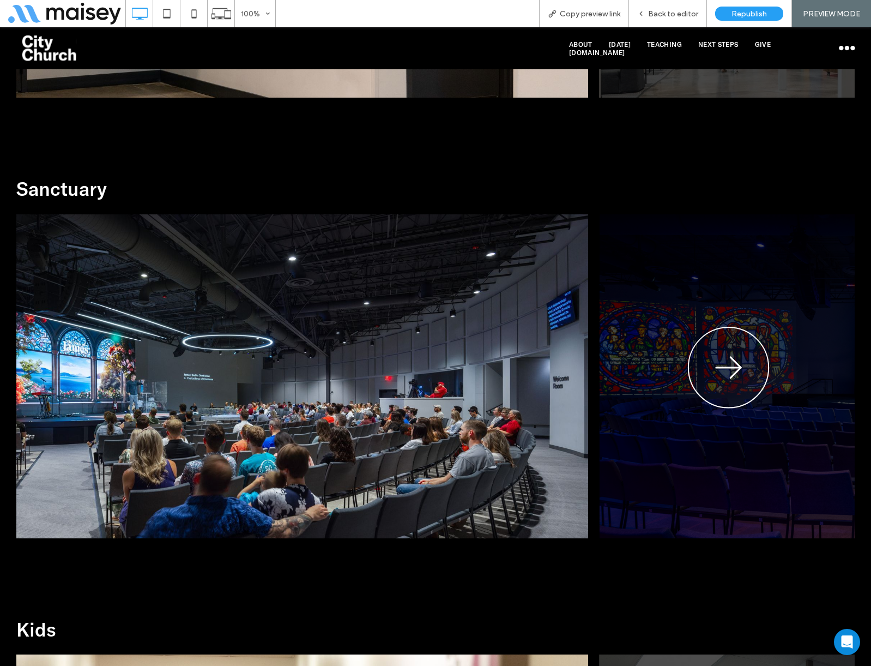
click at [732, 373] on icon "button" at bounding box center [729, 369] width 82 height 84
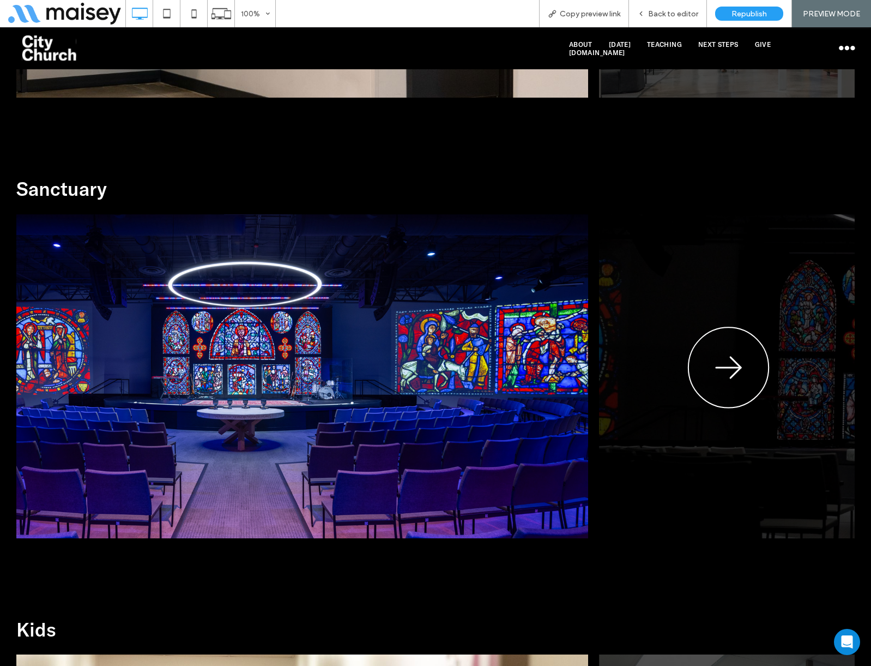
click at [732, 372] on icon "button" at bounding box center [729, 369] width 82 height 84
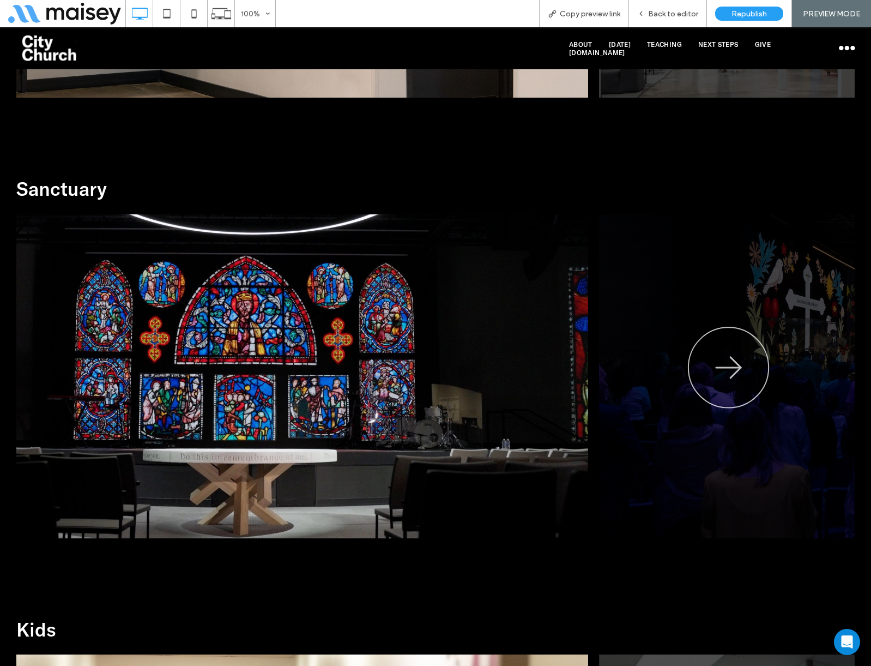
drag, startPoint x: 373, startPoint y: 370, endPoint x: 151, endPoint y: 371, distance: 221.9
click at [266, 371] on img at bounding box center [241, 376] width 693 height 324
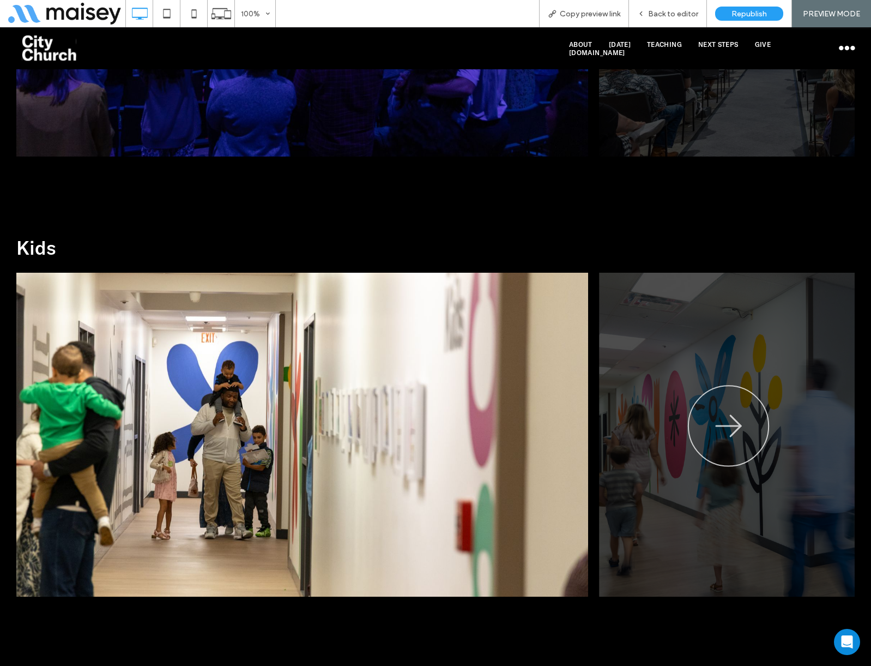
scroll to position [1745, 0]
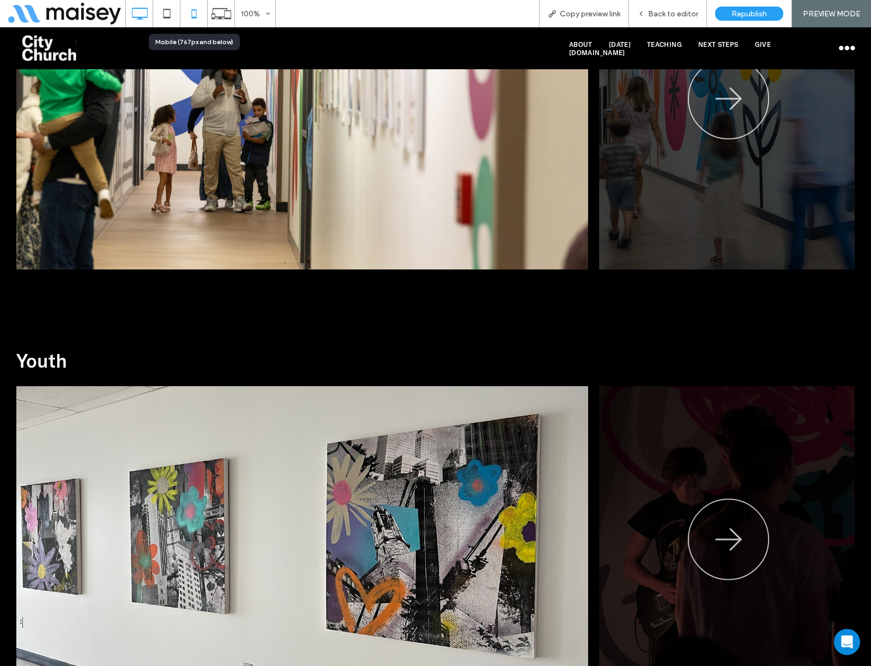
click at [185, 16] on icon at bounding box center [194, 14] width 22 height 22
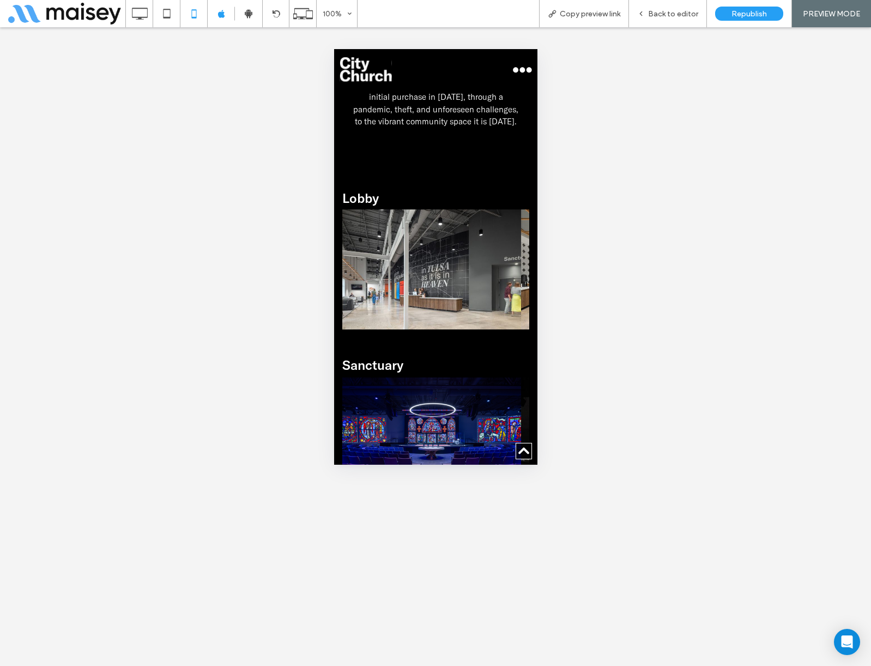
scroll to position [436, 0]
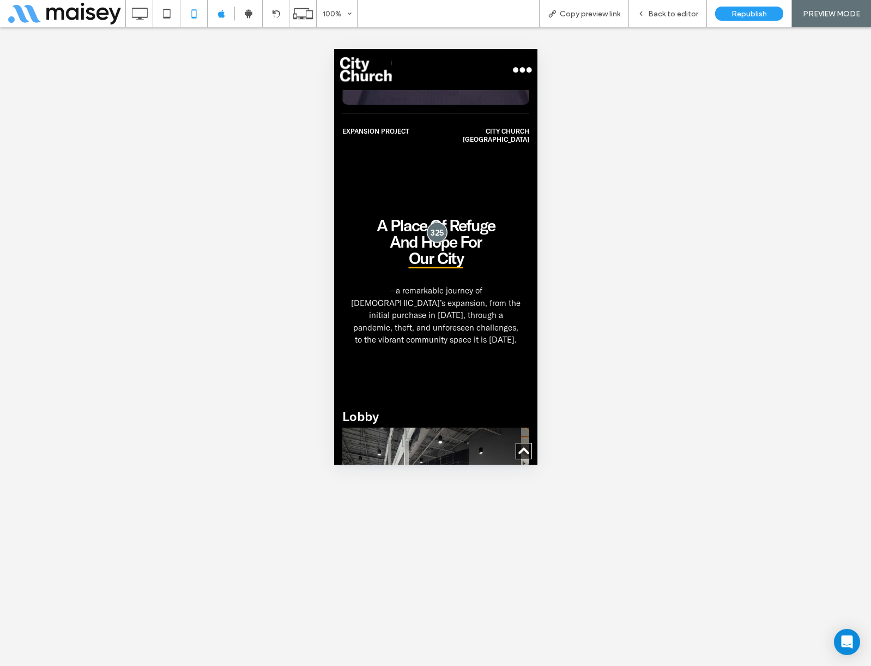
click at [431, 222] on div at bounding box center [436, 232] width 20 height 20
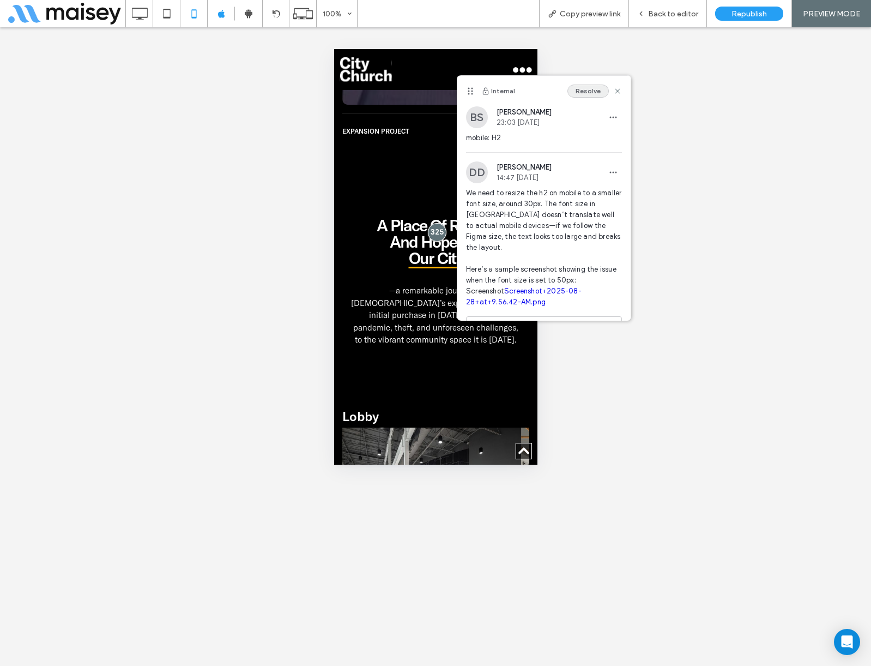
click at [581, 85] on button "Resolve" at bounding box center [588, 91] width 41 height 13
click at [679, 15] on span "Back to editor" at bounding box center [673, 13] width 50 height 9
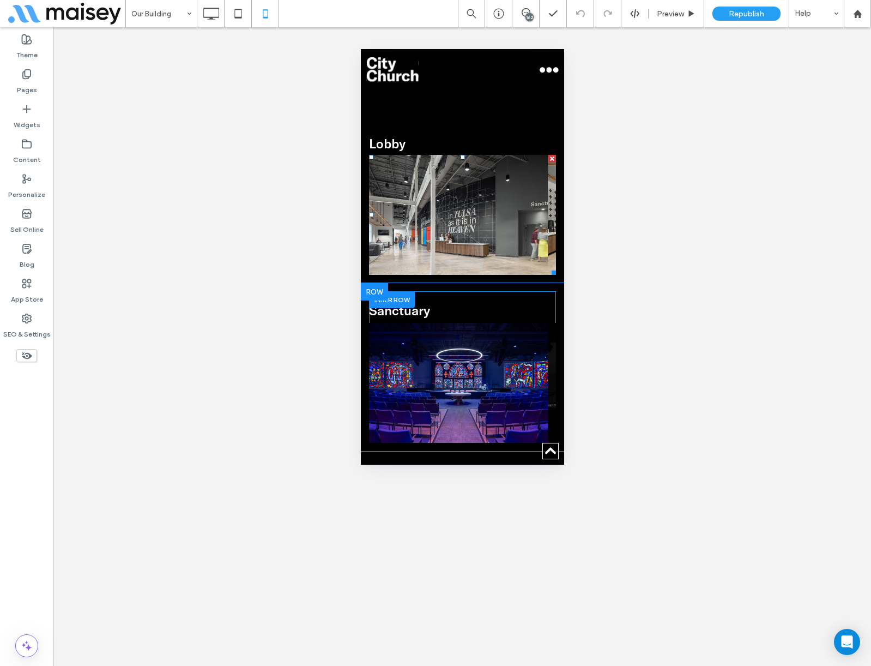
scroll to position [818, 0]
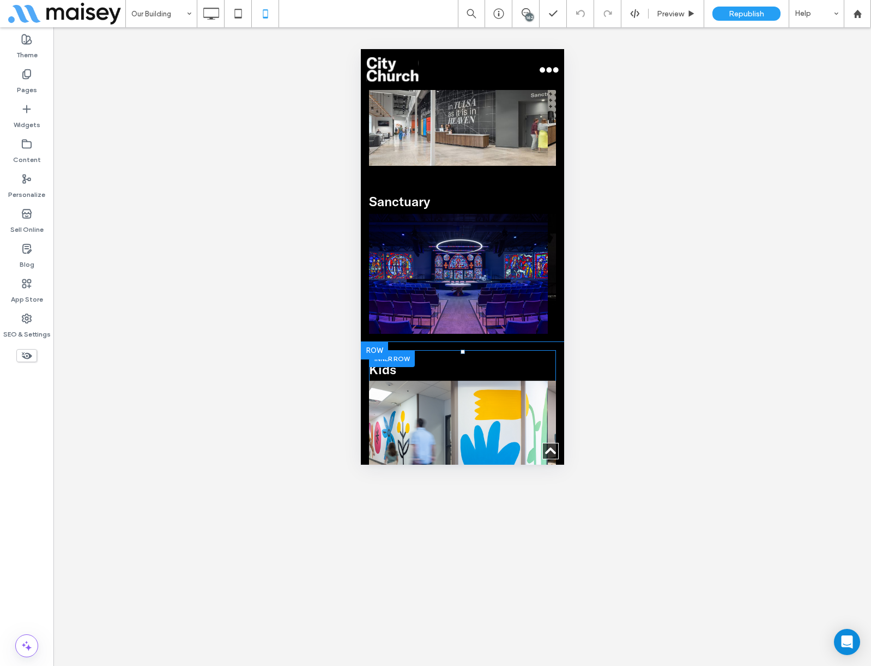
click at [430, 350] on div "Kids Lorem ipsum dolor sit amet, consectetuer adipiscing elit. Aenean commodo l…" at bounding box center [462, 425] width 187 height 151
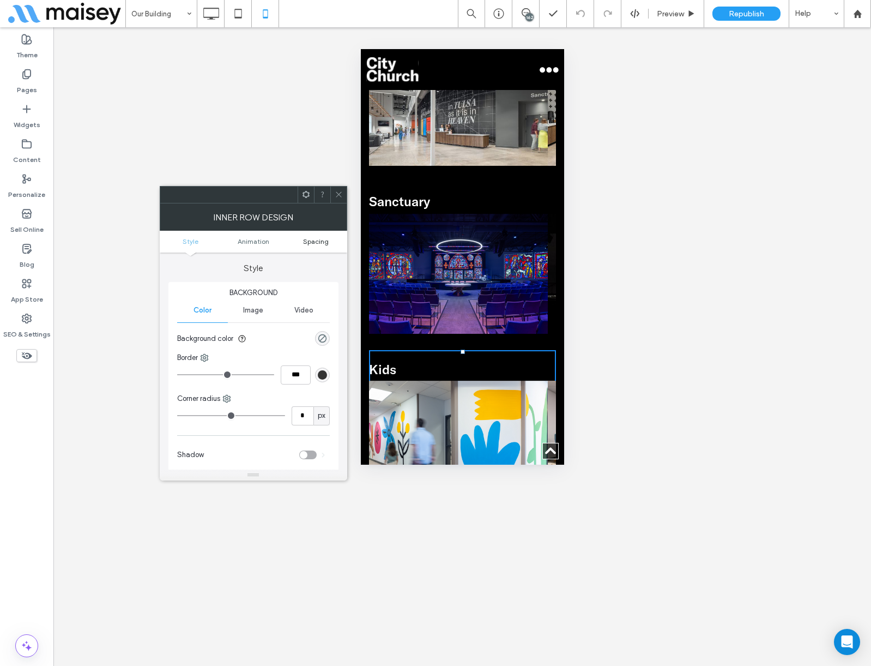
click at [329, 243] on link "Spacing" at bounding box center [316, 241] width 63 height 8
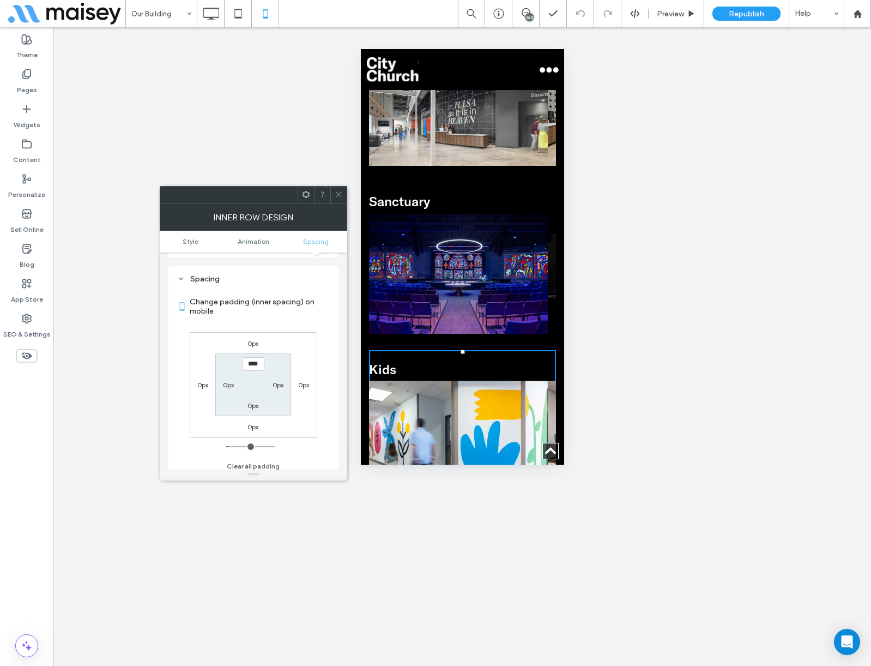
scroll to position [256, 0]
type input "****"
type input "*"
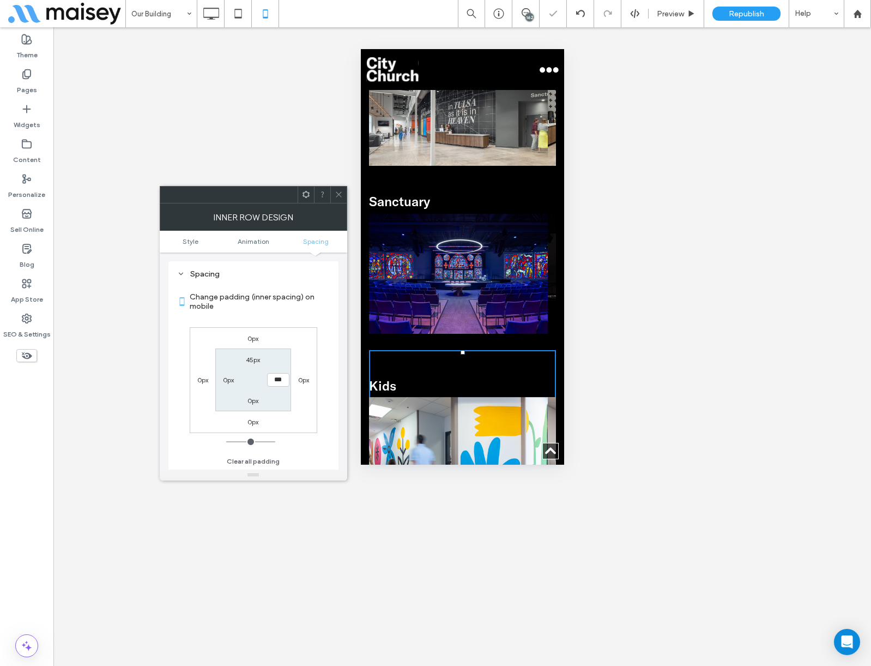
click at [339, 195] on use at bounding box center [338, 194] width 5 height 5
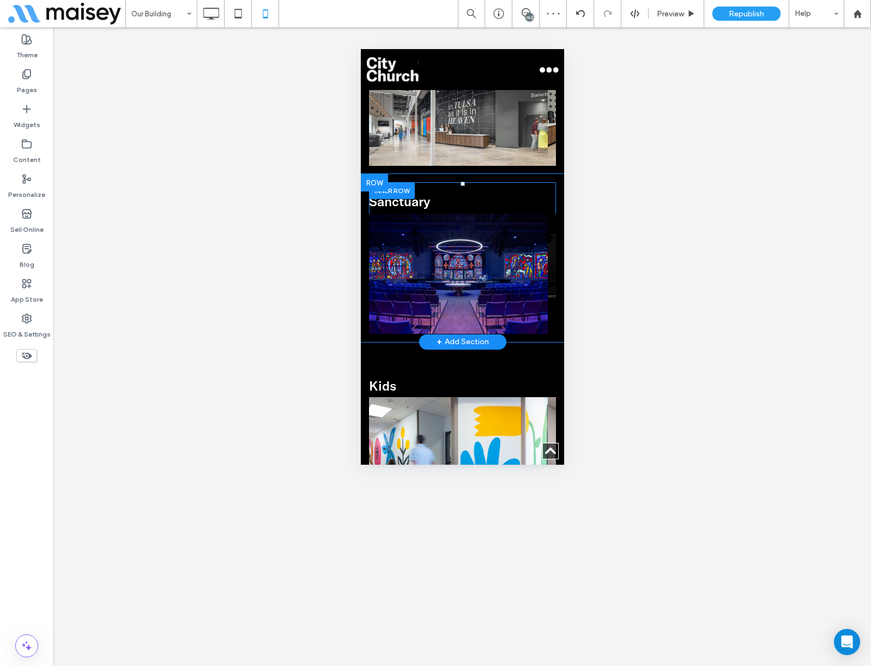
click at [447, 182] on div "Sanctuary Lorem ipsum dolor sit amet, consectetuer adipiscing elit. Aenean comm…" at bounding box center [462, 258] width 187 height 152
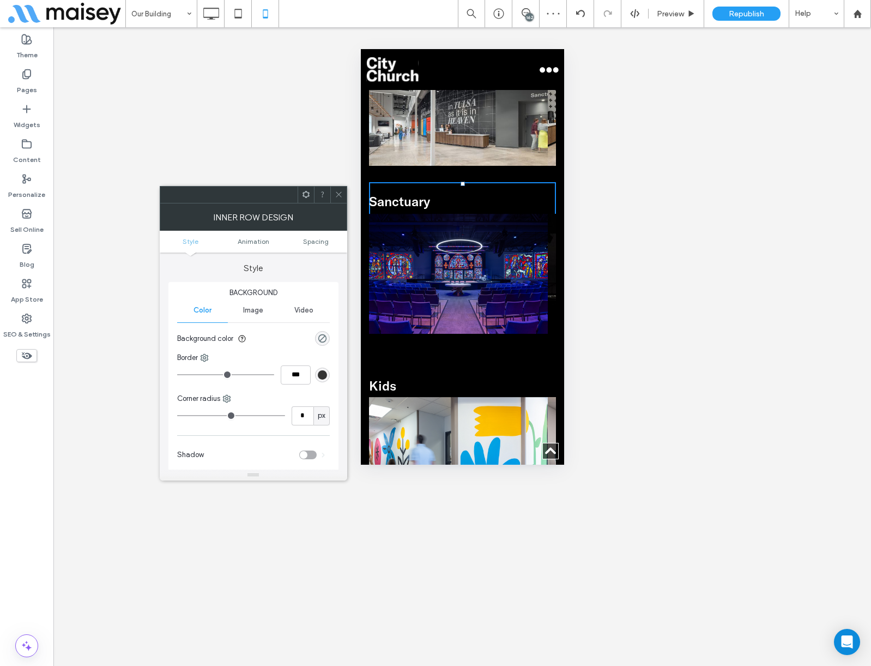
click at [319, 246] on ul "Style Animation Spacing" at bounding box center [254, 242] width 188 height 22
click at [319, 242] on span "Spacing" at bounding box center [316, 241] width 26 height 8
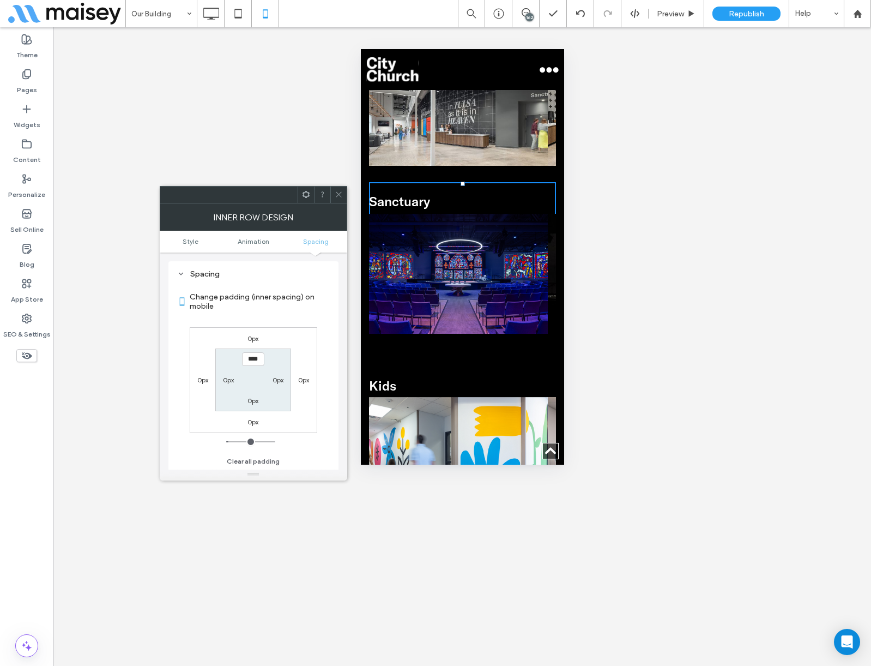
type input "****"
type input "*"
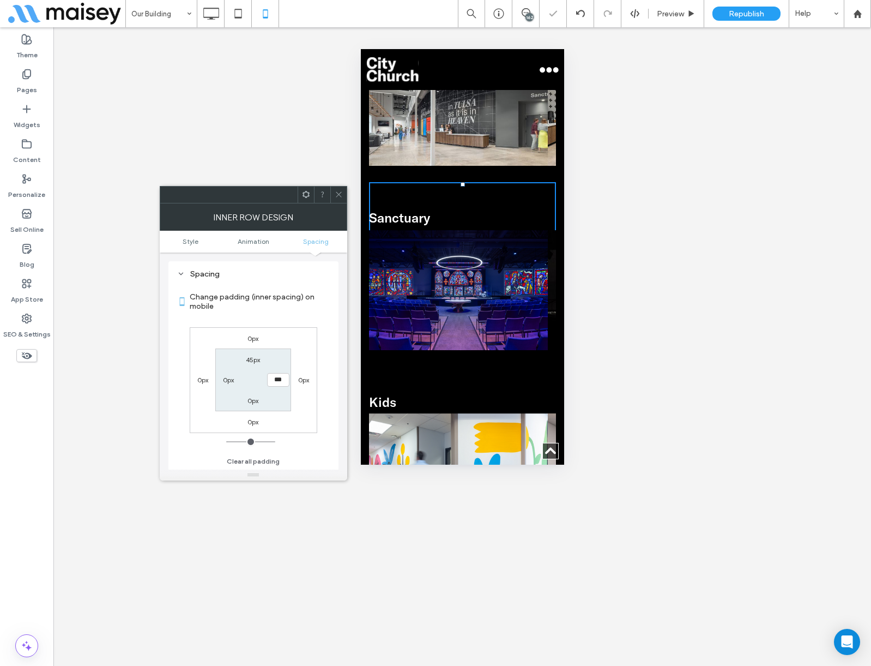
click at [338, 195] on icon at bounding box center [339, 194] width 8 height 8
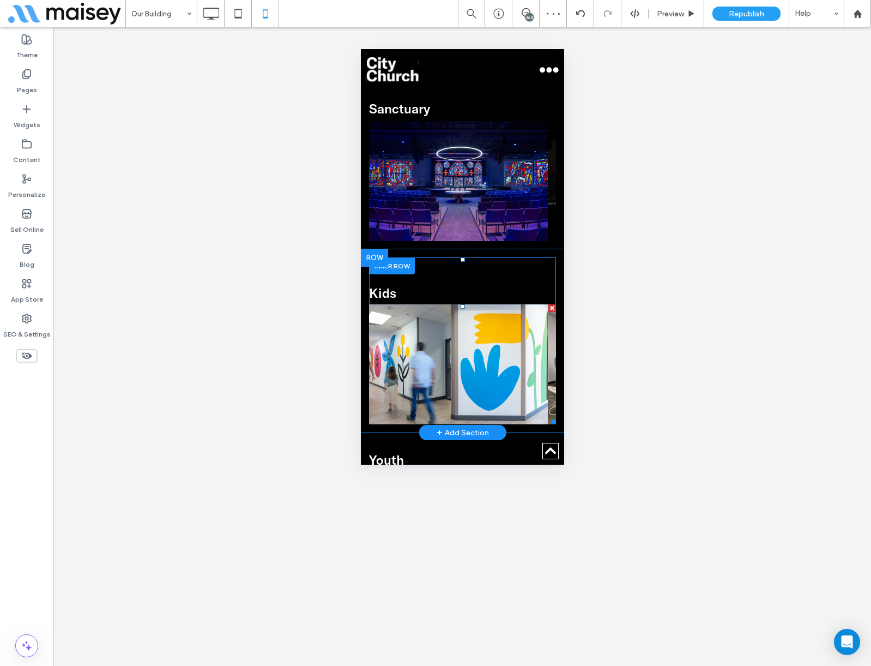
scroll to position [1090, 0]
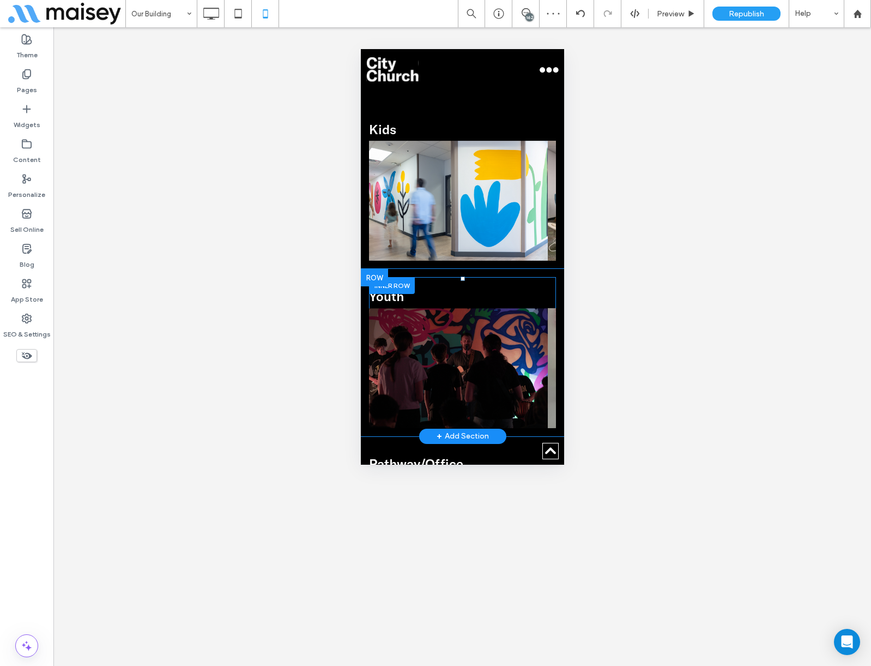
click at [435, 277] on div "Youth Click To Paste" at bounding box center [462, 352] width 187 height 151
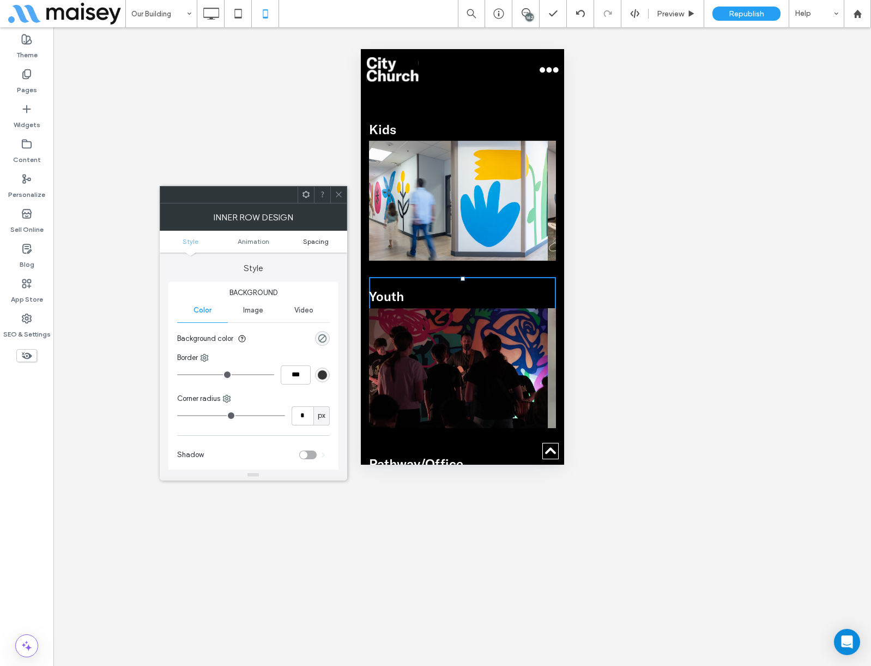
click at [328, 238] on span "Spacing" at bounding box center [316, 241] width 26 height 8
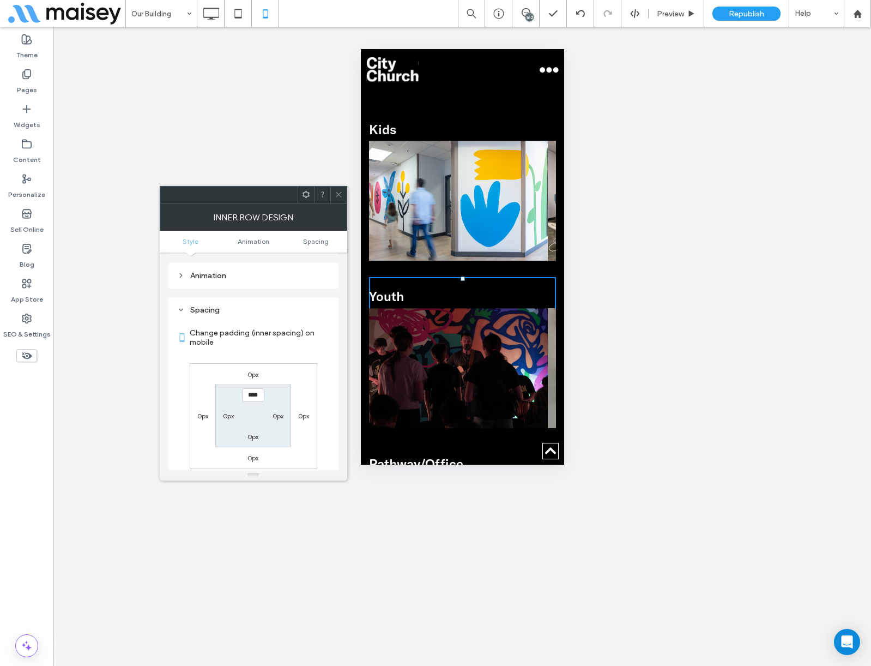
scroll to position [256, 0]
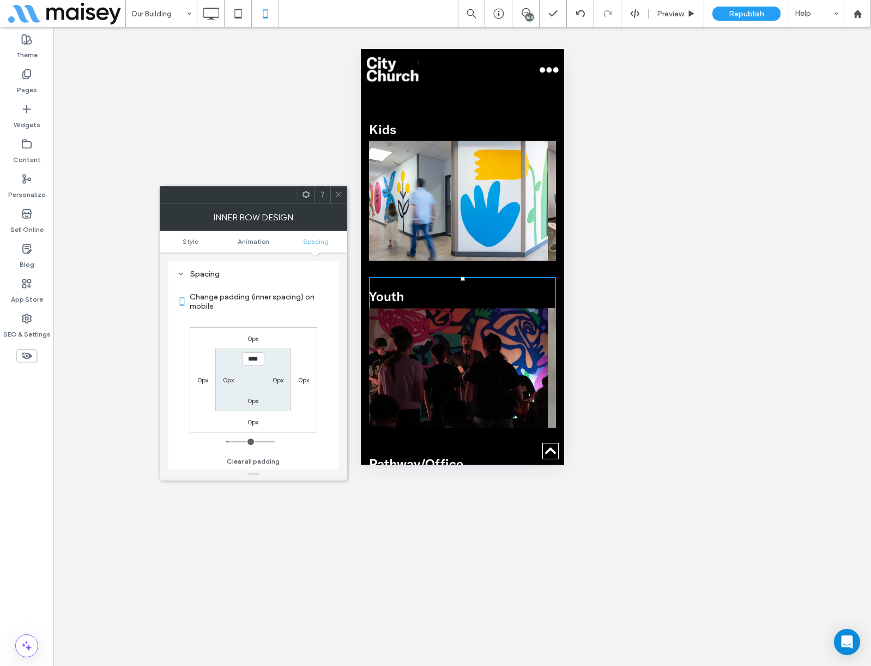
type input "****"
type input "*"
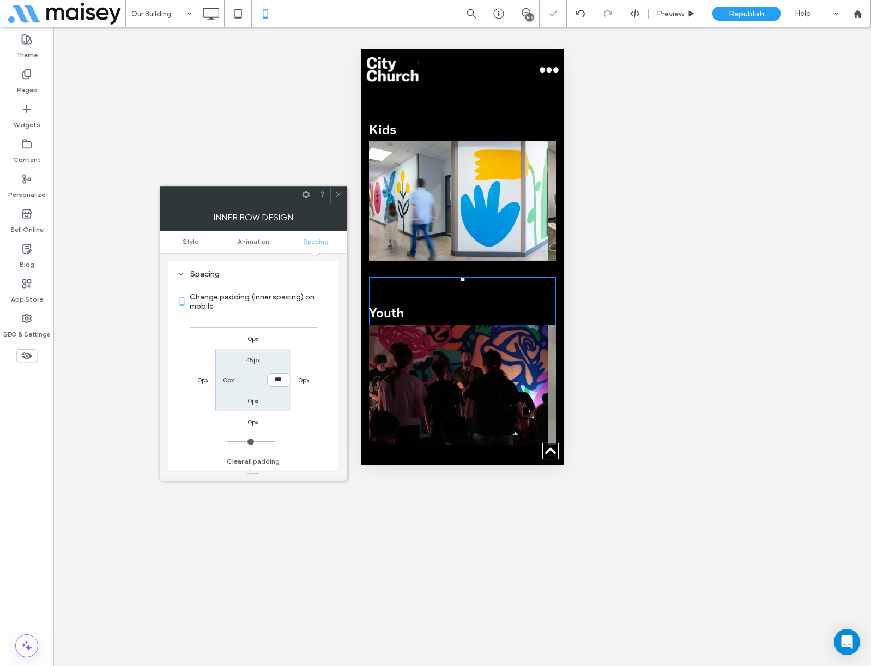
click at [339, 196] on icon at bounding box center [339, 194] width 8 height 8
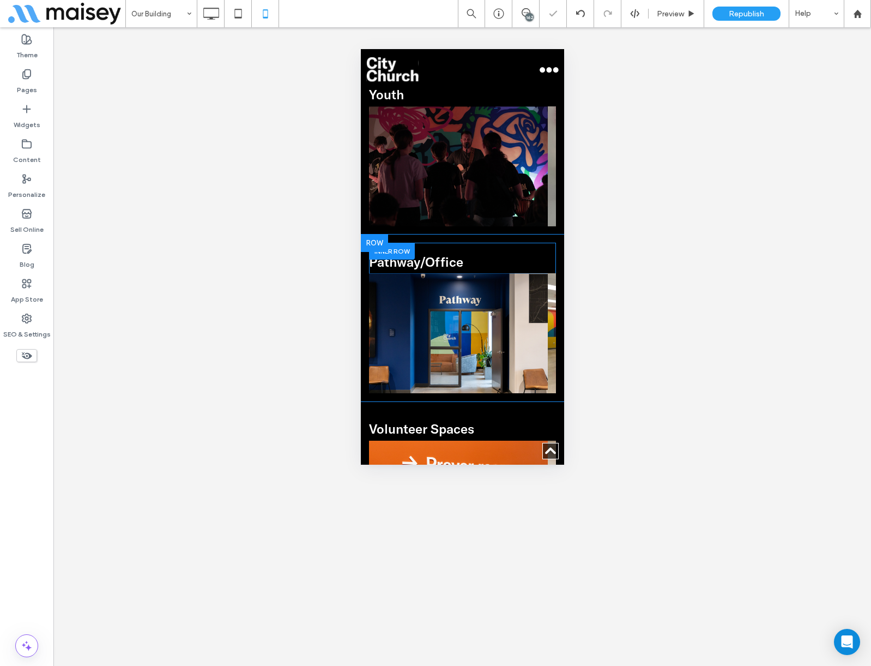
scroll to position [1363, 0]
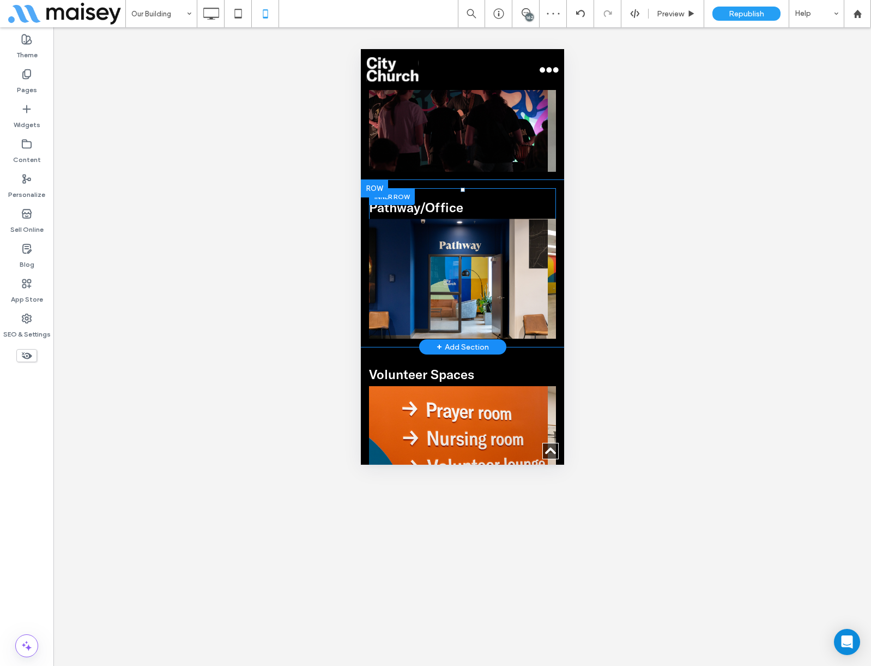
click at [465, 188] on div "Pathway/Office Lorem ipsum dolor sit amet, consectetuer adipiscing elit. Aenean…" at bounding box center [462, 263] width 187 height 151
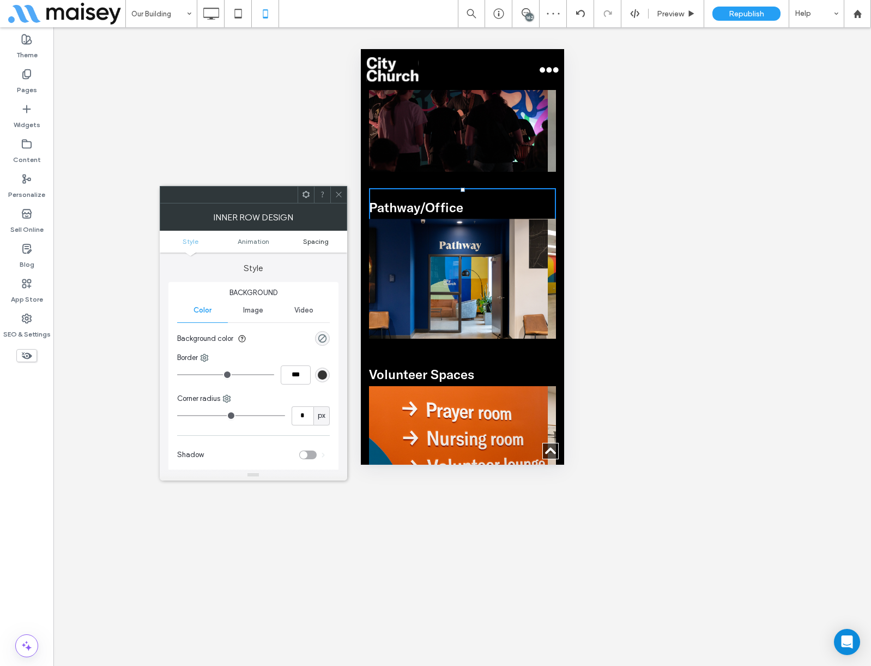
click at [318, 245] on span "Spacing" at bounding box center [316, 241] width 26 height 8
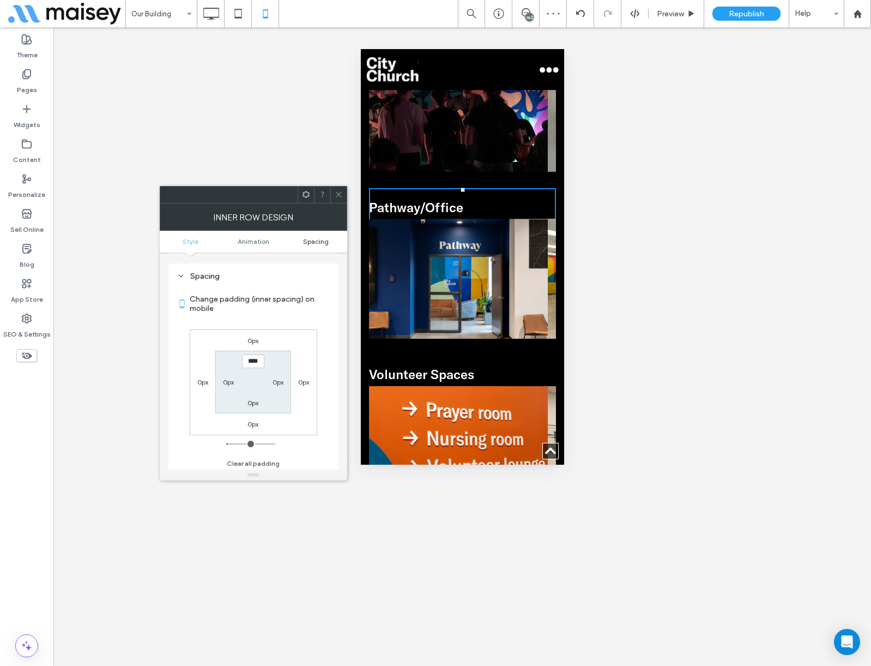
scroll to position [256, 0]
type input "****"
type input "*"
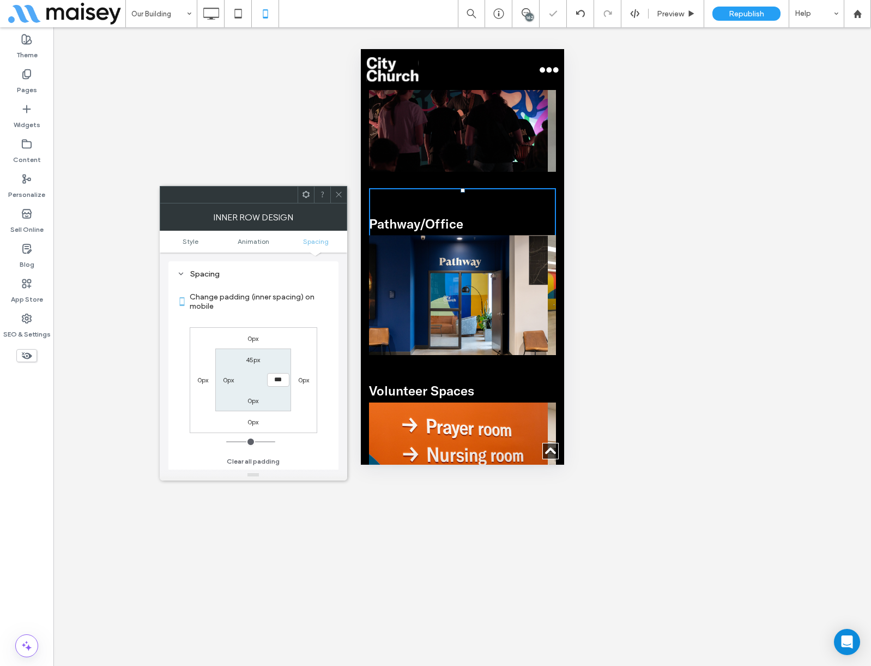
click at [339, 195] on use at bounding box center [338, 194] width 5 height 5
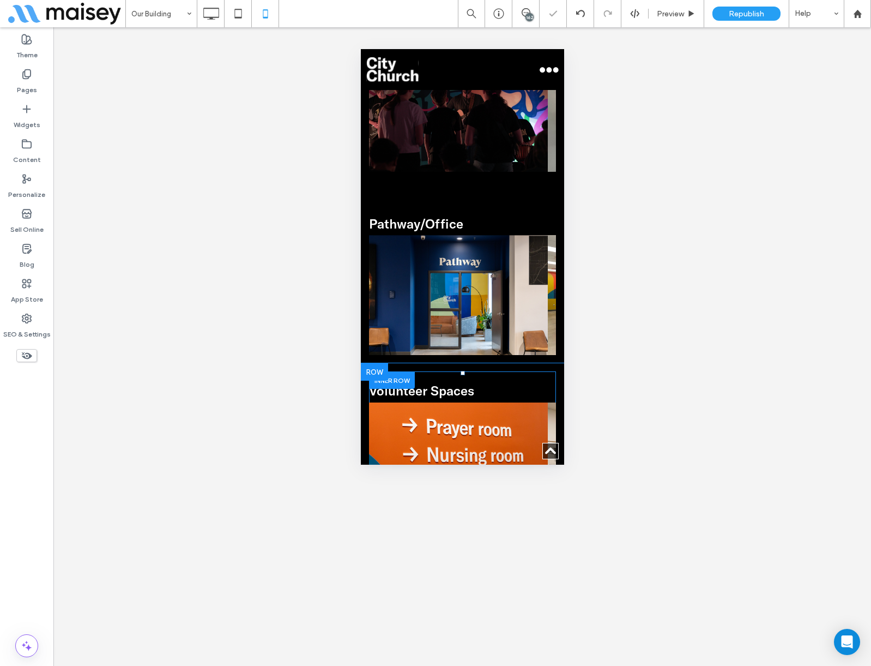
click at [466, 371] on div "Volunteer Spaces Lorem ipsum dolor sit amet, consectetuer adipiscing elit. Aene…" at bounding box center [462, 446] width 187 height 151
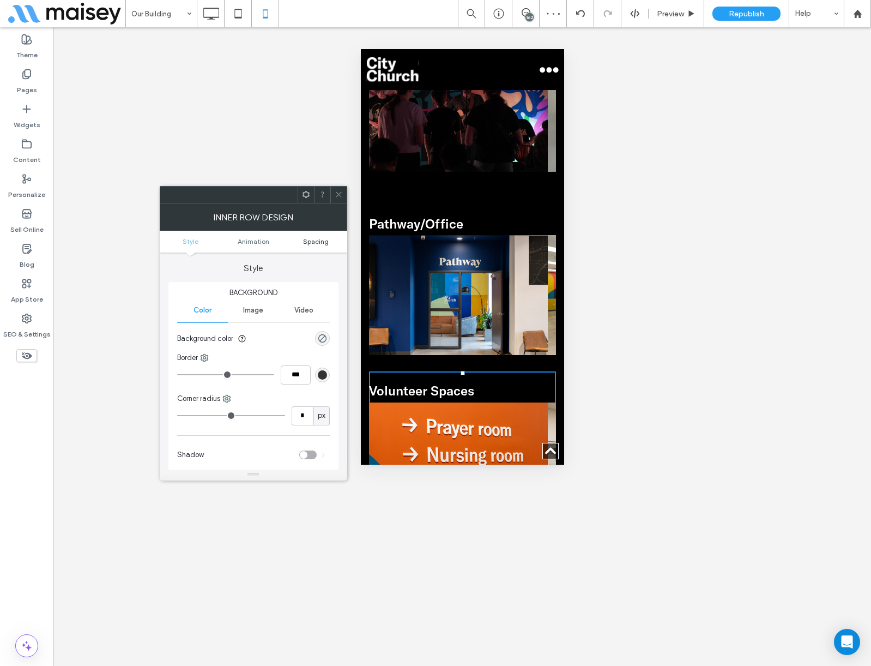
click at [326, 239] on span "Spacing" at bounding box center [316, 241] width 26 height 8
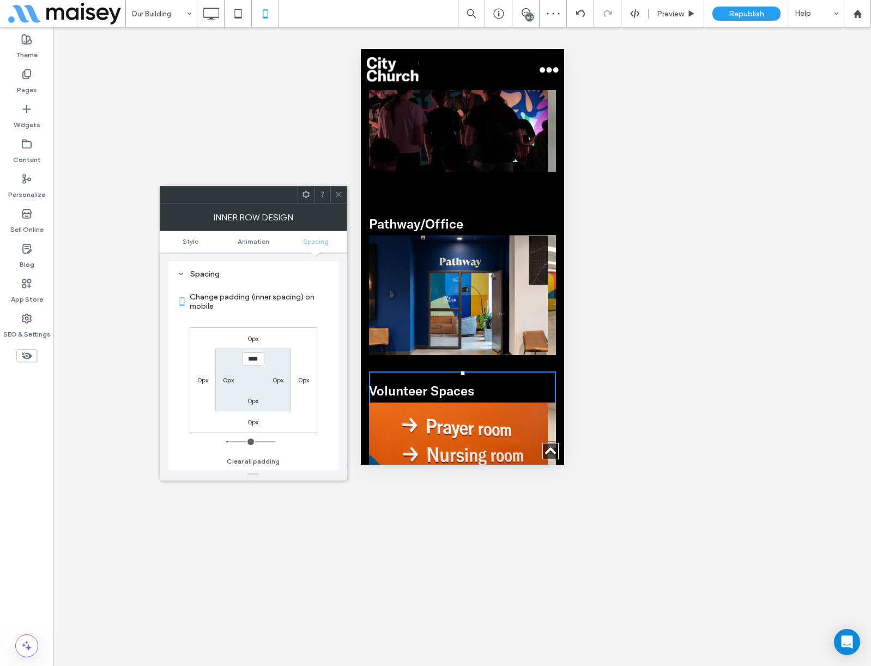
type input "****"
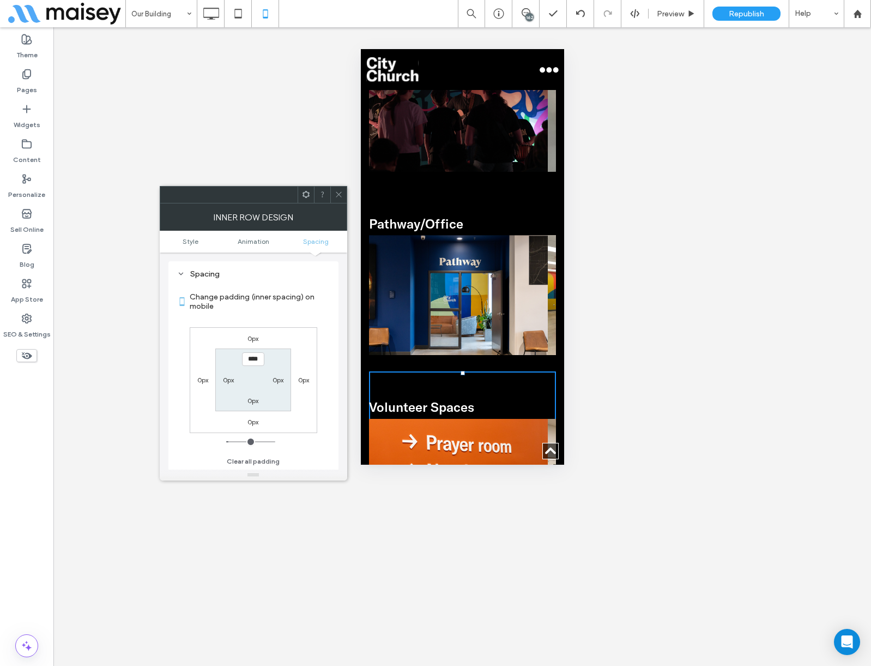
type input "*"
click at [337, 198] on icon at bounding box center [339, 194] width 8 height 8
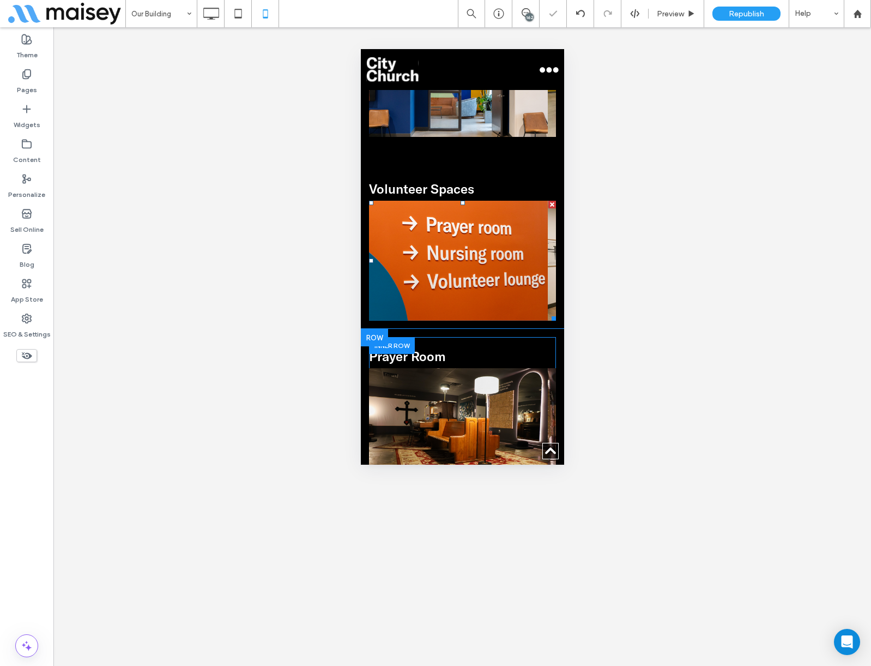
scroll to position [1690, 0]
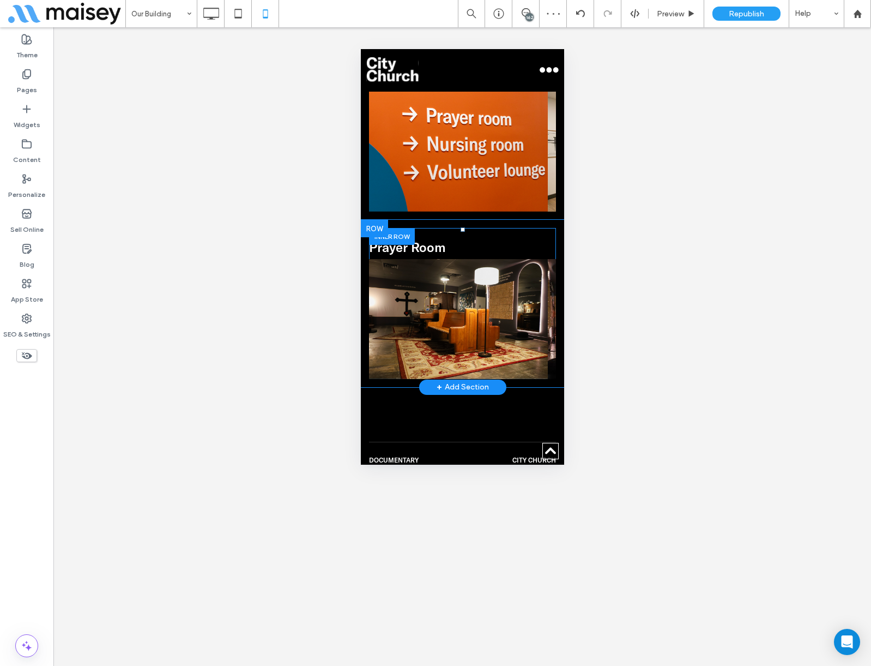
click at [448, 228] on div "Prayer Room Lorem ipsum dolor sit amet, consectetuer adipiscing elit. Aenean co…" at bounding box center [462, 303] width 187 height 151
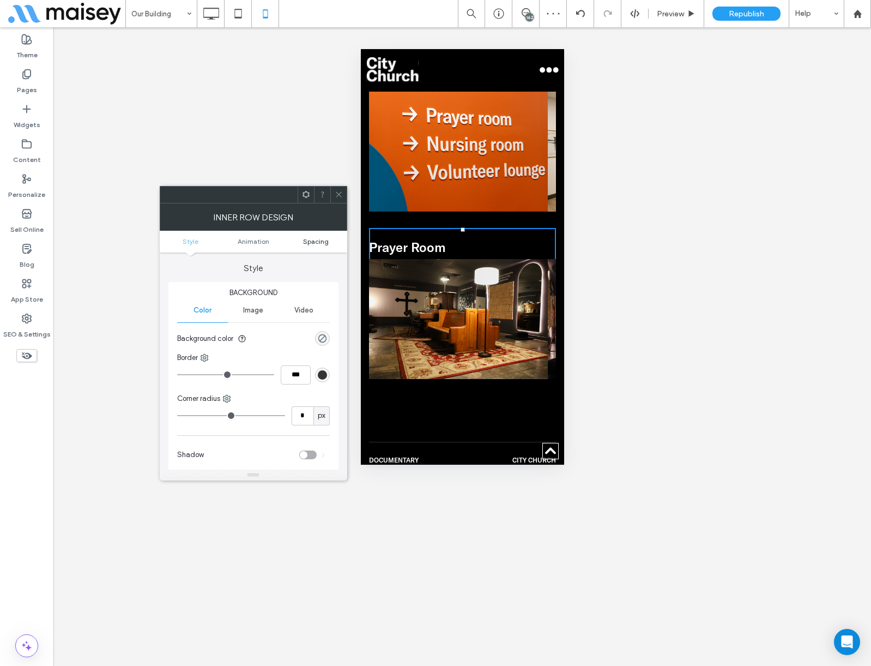
click at [324, 239] on span "Spacing" at bounding box center [316, 241] width 26 height 8
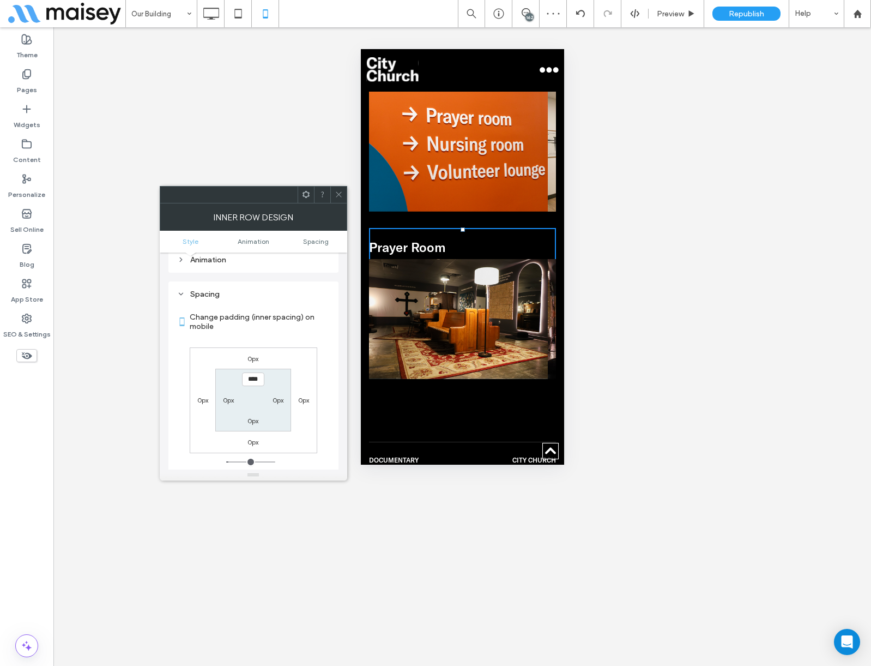
scroll to position [256, 0]
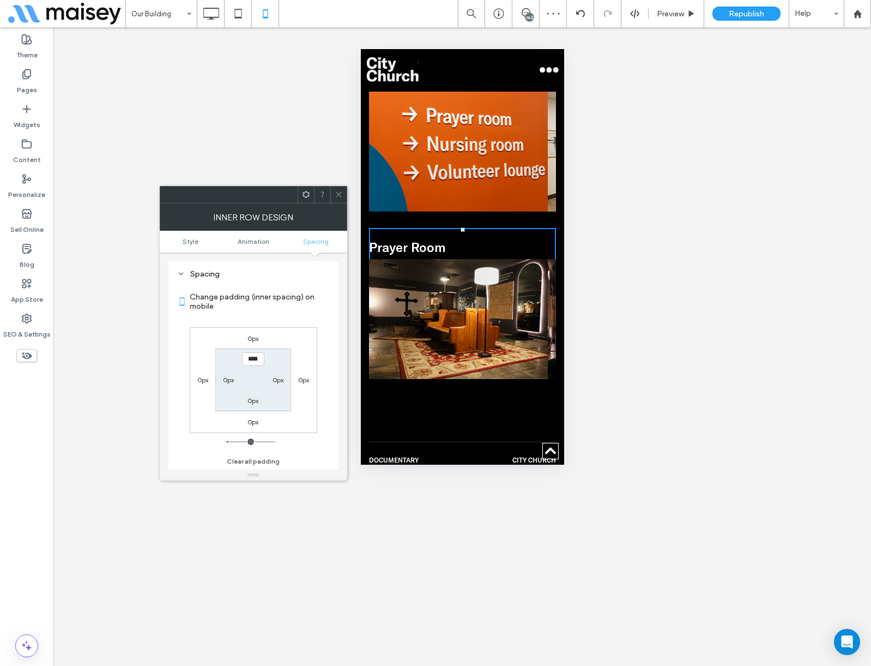
type input "****"
type input "*"
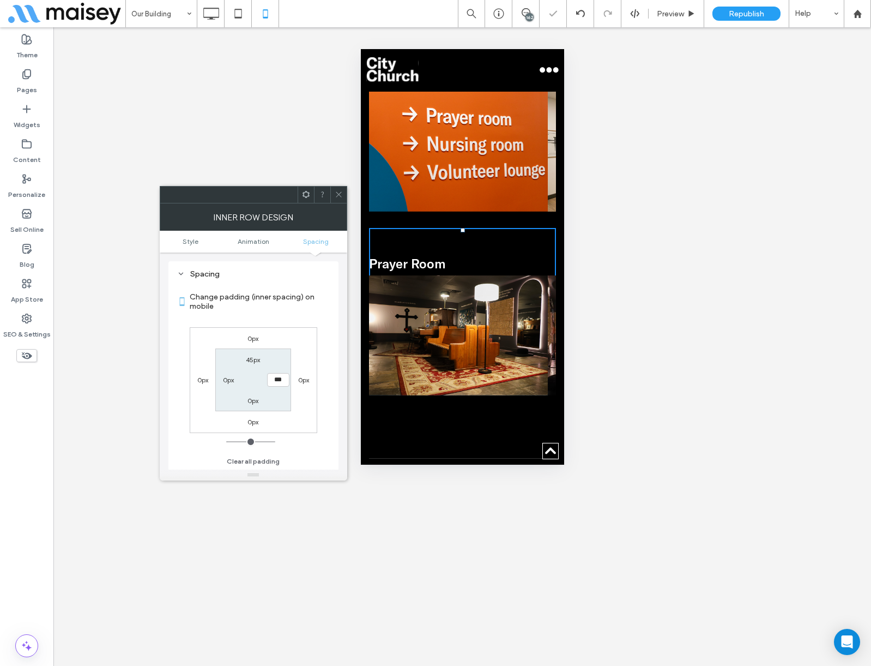
click at [337, 197] on icon at bounding box center [339, 194] width 8 height 8
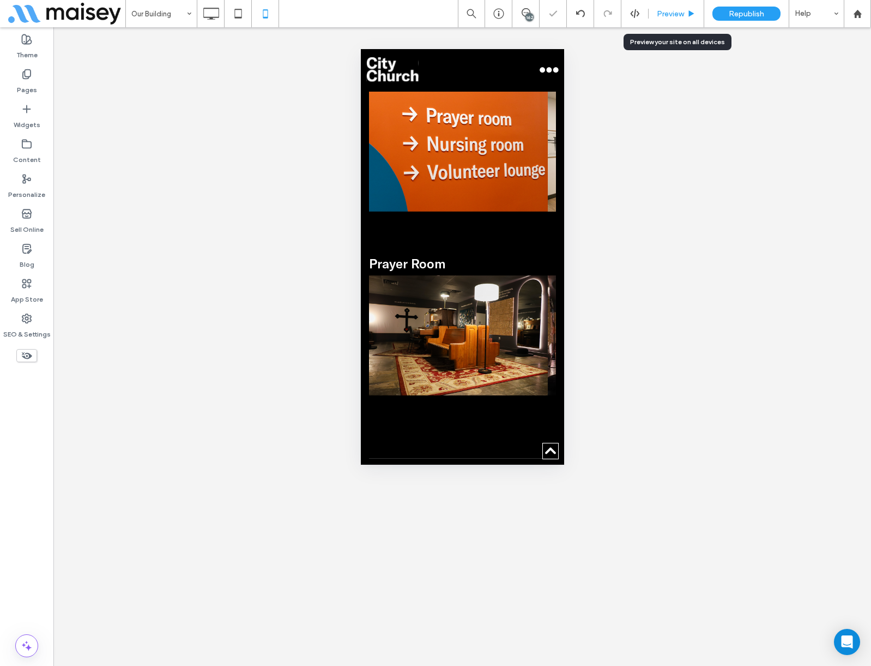
click at [675, 10] on span "Preview" at bounding box center [670, 13] width 27 height 9
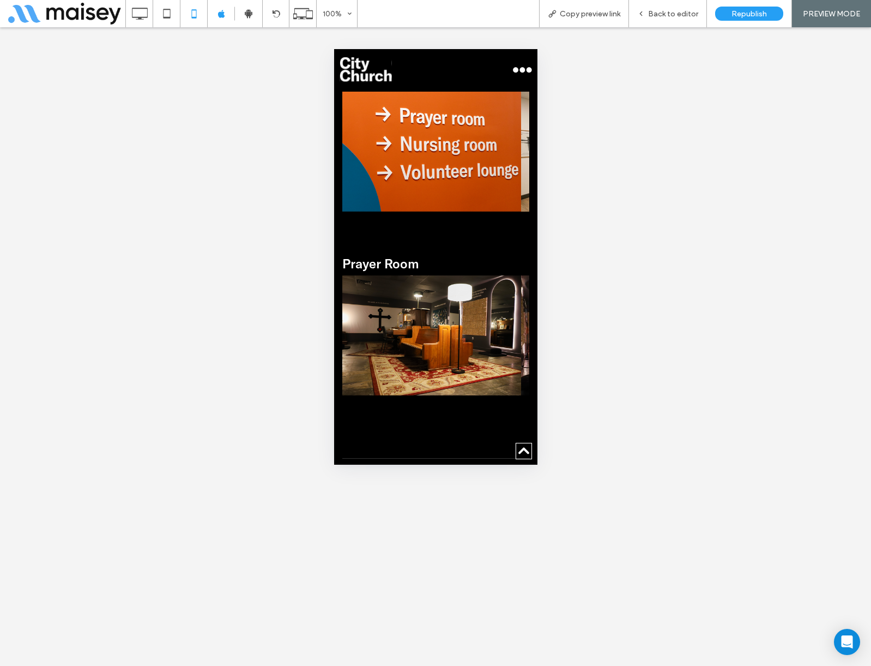
drag, startPoint x: 361, startPoint y: 292, endPoint x: 343, endPoint y: 295, distance: 18.8
click at [343, 295] on img at bounding box center [431, 335] width 179 height 120
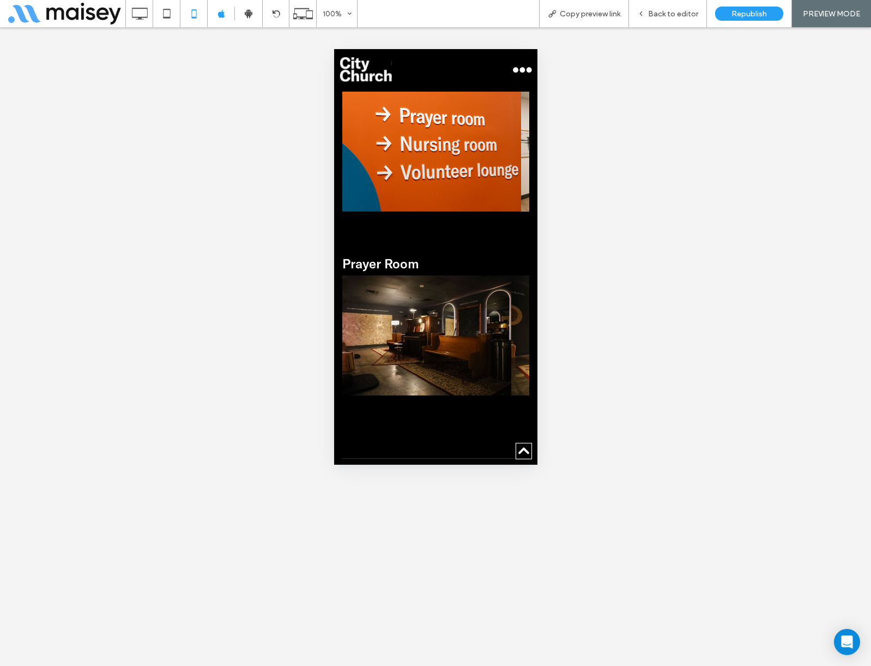
drag, startPoint x: 474, startPoint y: 297, endPoint x: 354, endPoint y: 308, distance: 120.4
click at [387, 305] on img at bounding box center [421, 335] width 179 height 120
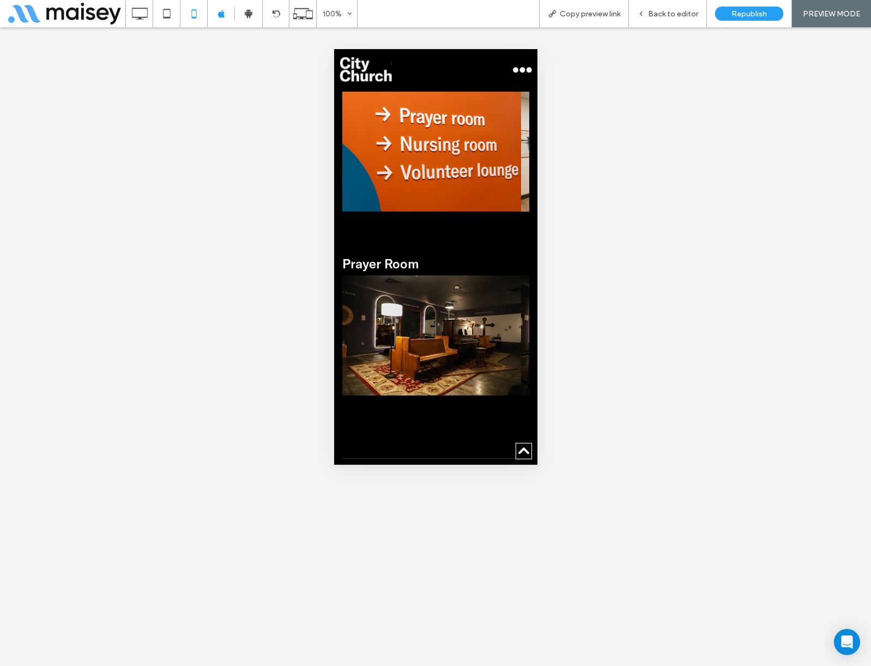
drag, startPoint x: 513, startPoint y: 302, endPoint x: 336, endPoint y: 310, distance: 177.4
click at [363, 309] on div "Lorem ipsum dolor sit amet, consectetuer adipiscing elit. Aenean commodo ligula…" at bounding box center [435, 335] width 187 height 120
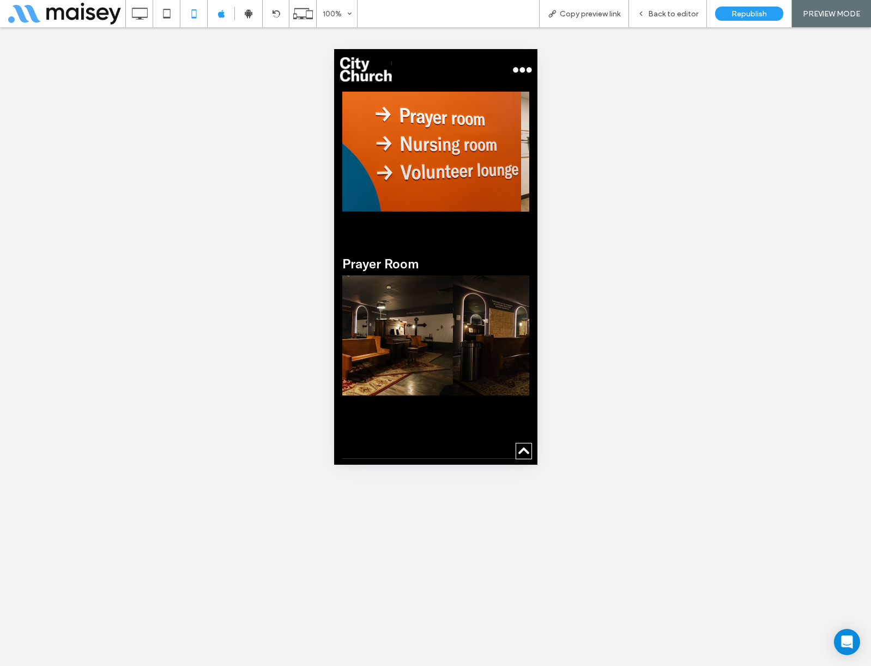
drag, startPoint x: 462, startPoint y: 303, endPoint x: 340, endPoint y: 310, distance: 122.9
click at [355, 310] on img at bounding box center [363, 335] width 179 height 120
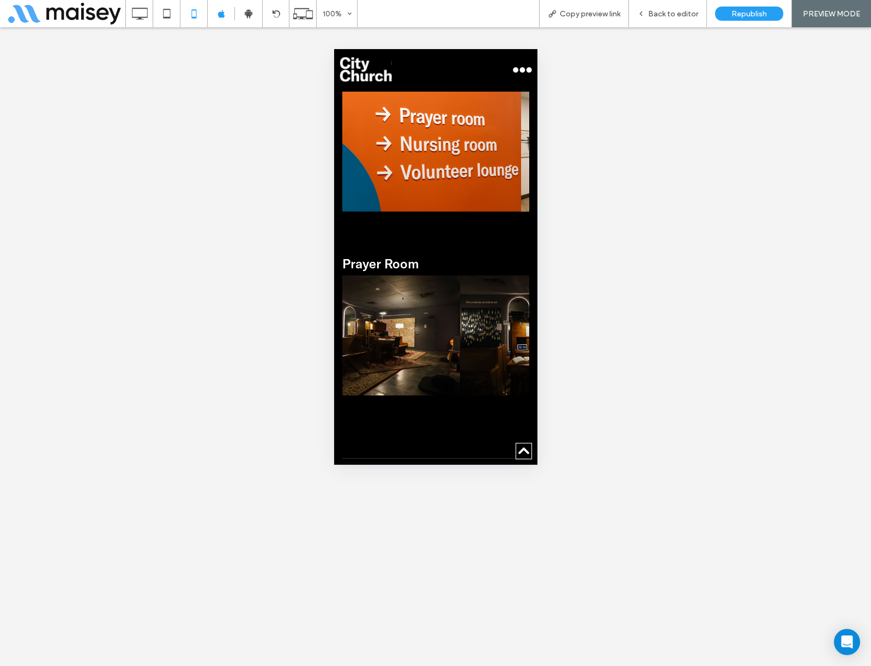
drag, startPoint x: 455, startPoint y: 307, endPoint x: 335, endPoint y: 318, distance: 120.4
click at [364, 317] on img at bounding box center [370, 335] width 179 height 120
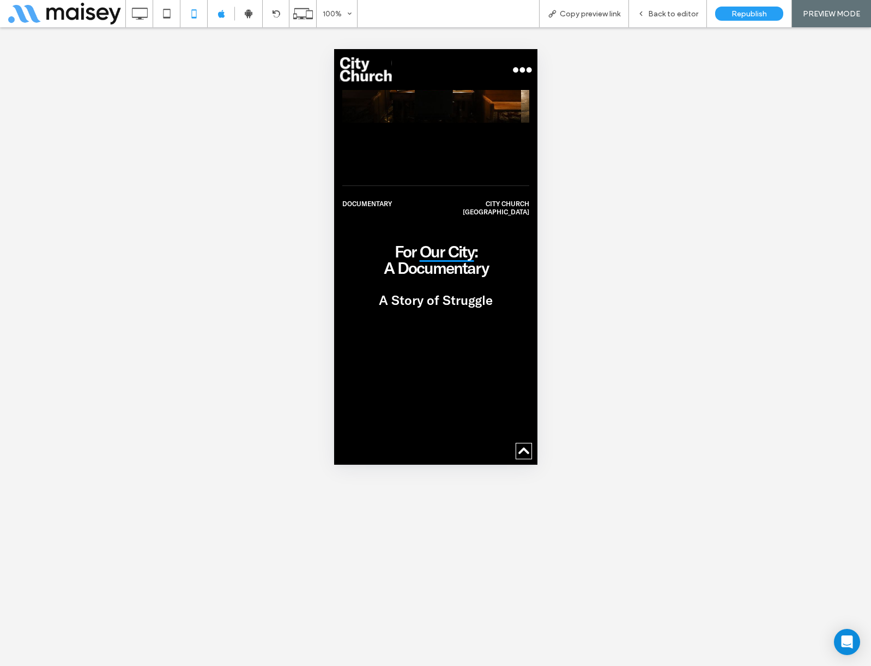
scroll to position [1745, 0]
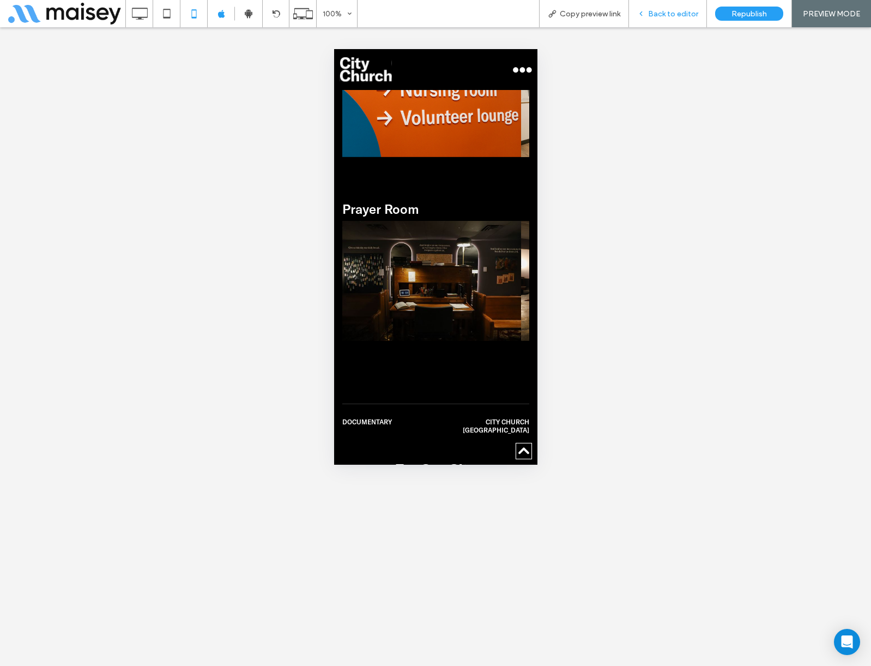
click at [655, 15] on span "Back to editor" at bounding box center [673, 13] width 50 height 9
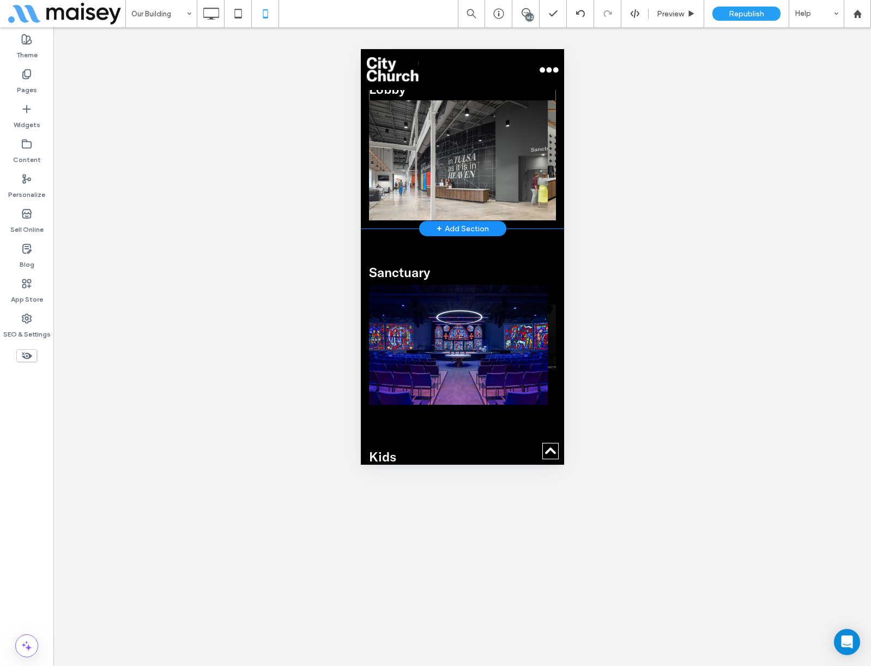
scroll to position [600, 0]
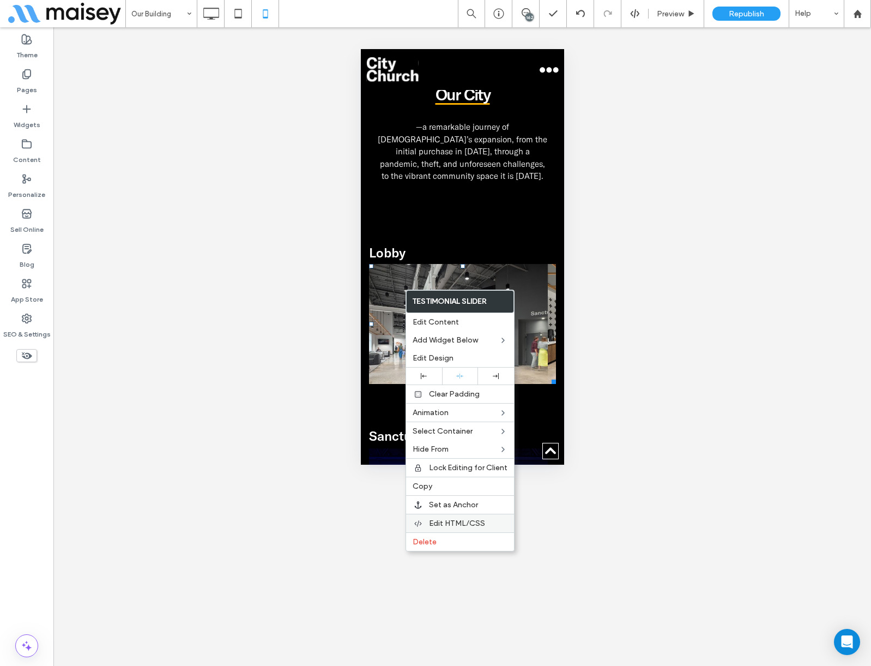
click at [445, 520] on span "Edit HTML/CSS" at bounding box center [457, 523] width 56 height 9
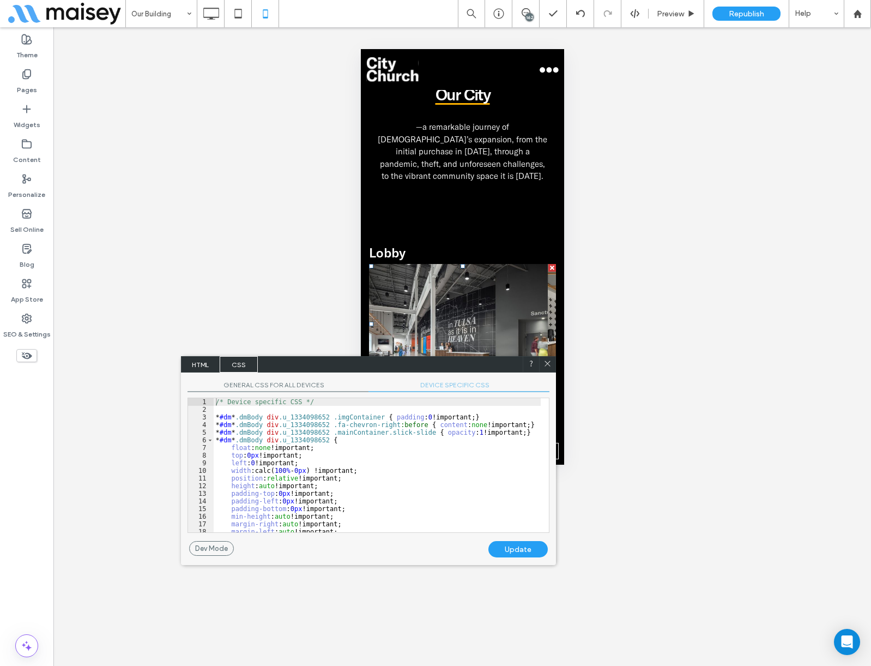
click at [447, 389] on span "DEVICE SPECIFIC CSS" at bounding box center [459, 386] width 181 height 11
click at [378, 477] on div "/* Device specific CSS */ * #dm * .dmBody div .u_1334098652 .imgContainer { pad…" at bounding box center [377, 472] width 327 height 149
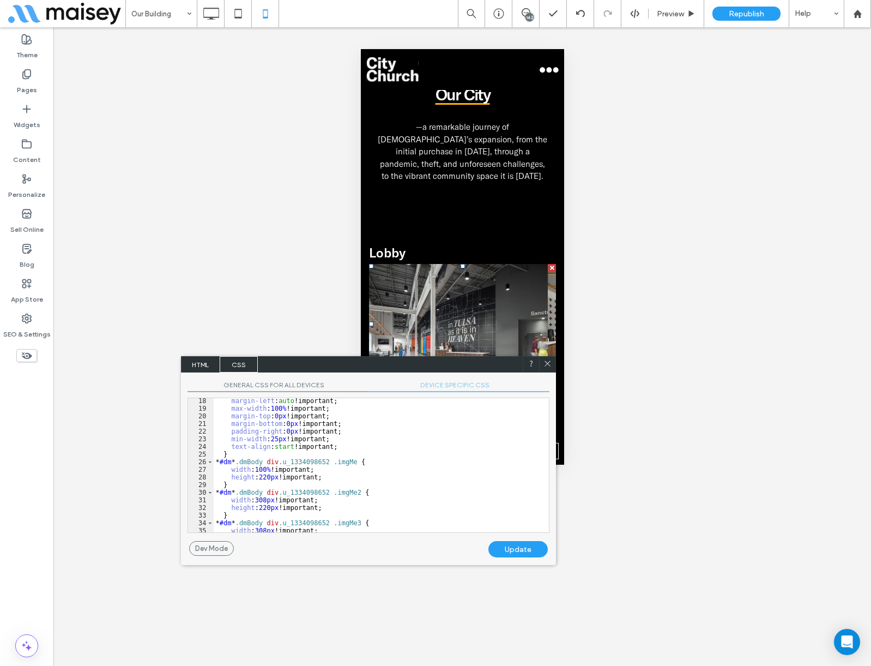
scroll to position [156, 0]
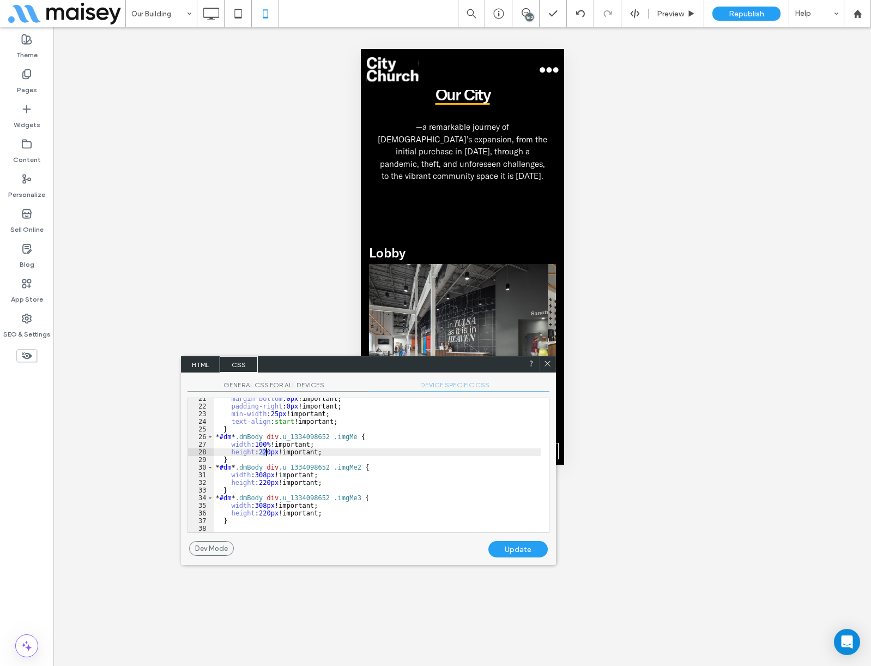
click at [266, 451] on div "margin-bottom : 0 px !important; padding-right : 0 px !important; min-width : 2…" at bounding box center [377, 469] width 327 height 149
click at [266, 483] on div "margin-bottom : 0 px !important; padding-right : 0 px !important; min-width : 2…" at bounding box center [377, 469] width 327 height 149
click at [266, 512] on div "margin-bottom : 0 px !important; padding-right : 0 px !important; min-width : 2…" at bounding box center [377, 469] width 327 height 149
type textarea "**"
click at [264, 512] on div "margin-bottom : 0 px !important; padding-right : 0 px !important; min-width : 2…" at bounding box center [377, 469] width 327 height 149
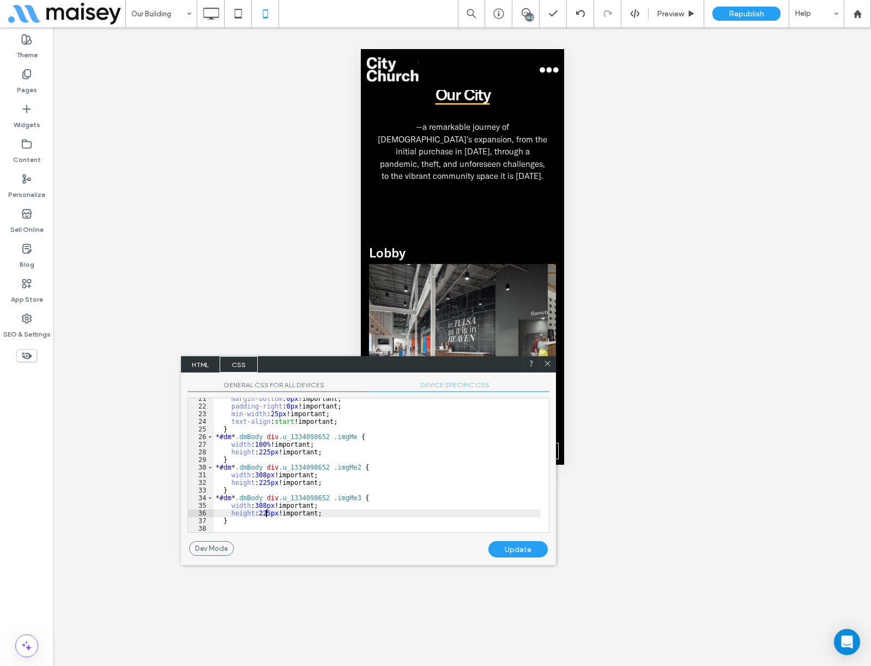
click at [264, 512] on div "margin-bottom : 0 px !important; padding-right : 0 px !important; min-width : 2…" at bounding box center [377, 469] width 327 height 149
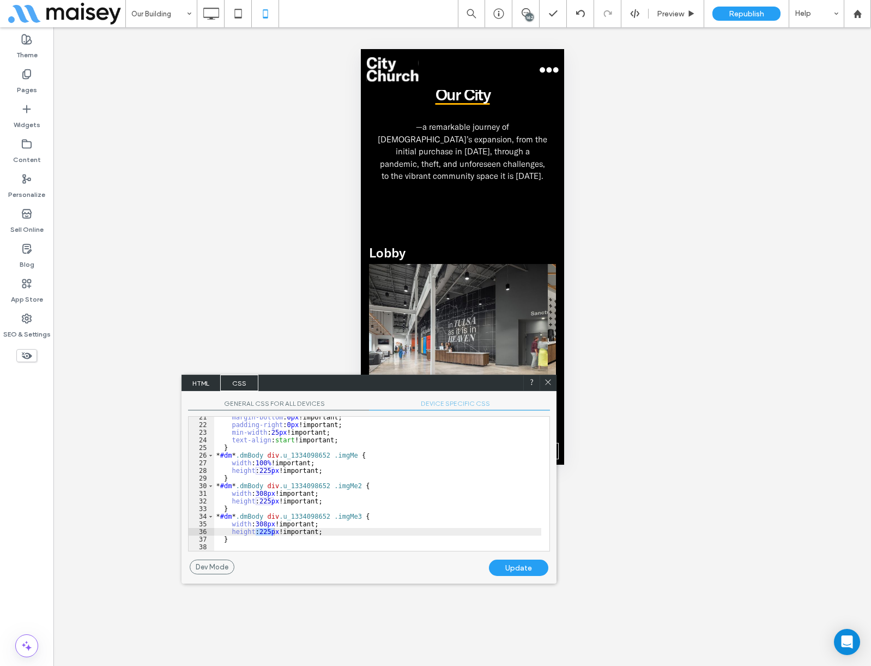
drag, startPoint x: 424, startPoint y: 359, endPoint x: 424, endPoint y: 378, distance: 18.5
click at [424, 378] on div "HTML CSS" at bounding box center [369, 383] width 375 height 16
click at [520, 569] on div "Update" at bounding box center [518, 567] width 59 height 16
click at [687, 13] on div "Preview" at bounding box center [676, 13] width 55 height 9
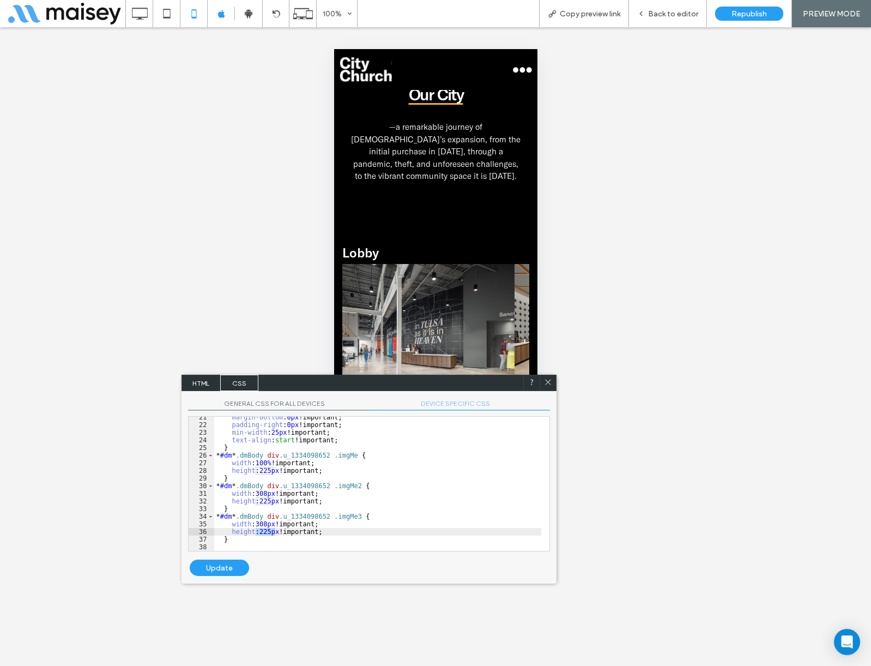
drag, startPoint x: 428, startPoint y: 266, endPoint x: 313, endPoint y: 268, distance: 115.1
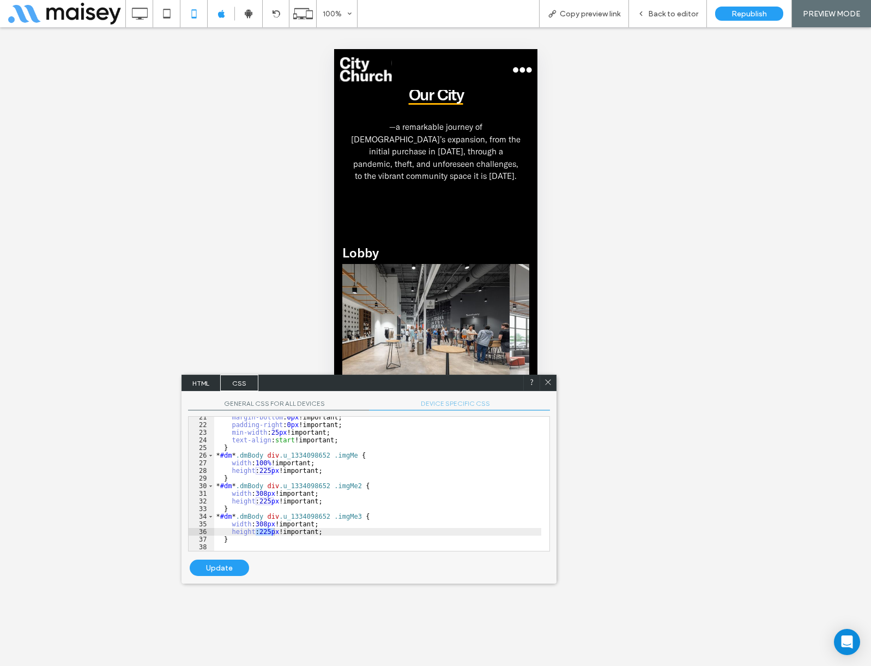
drag, startPoint x: 459, startPoint y: 272, endPoint x: 391, endPoint y: 278, distance: 67.9
click at [400, 278] on img at bounding box center [419, 325] width 179 height 123
